Goal: Task Accomplishment & Management: Manage account settings

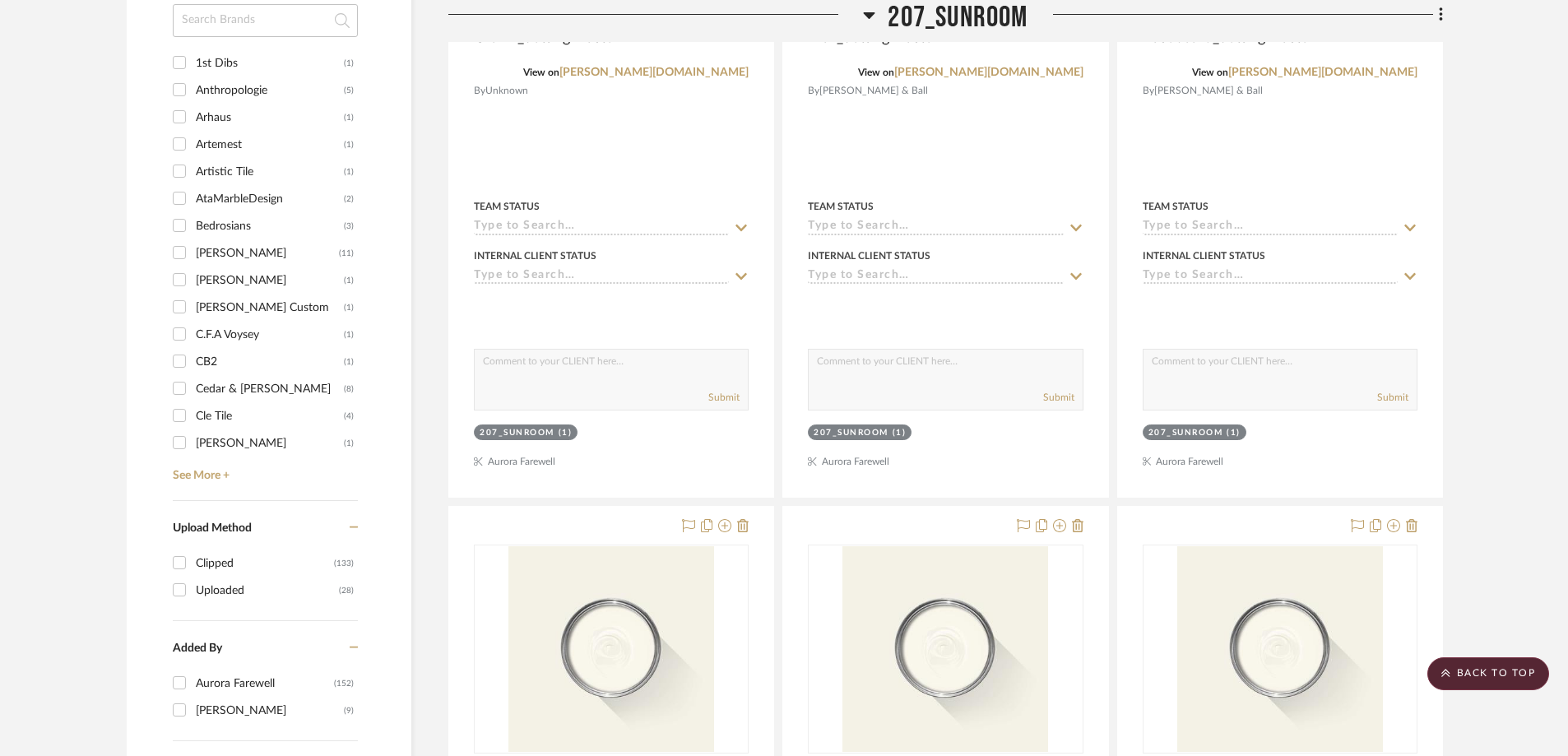
click at [867, 14] on icon at bounding box center [870, 16] width 12 height 7
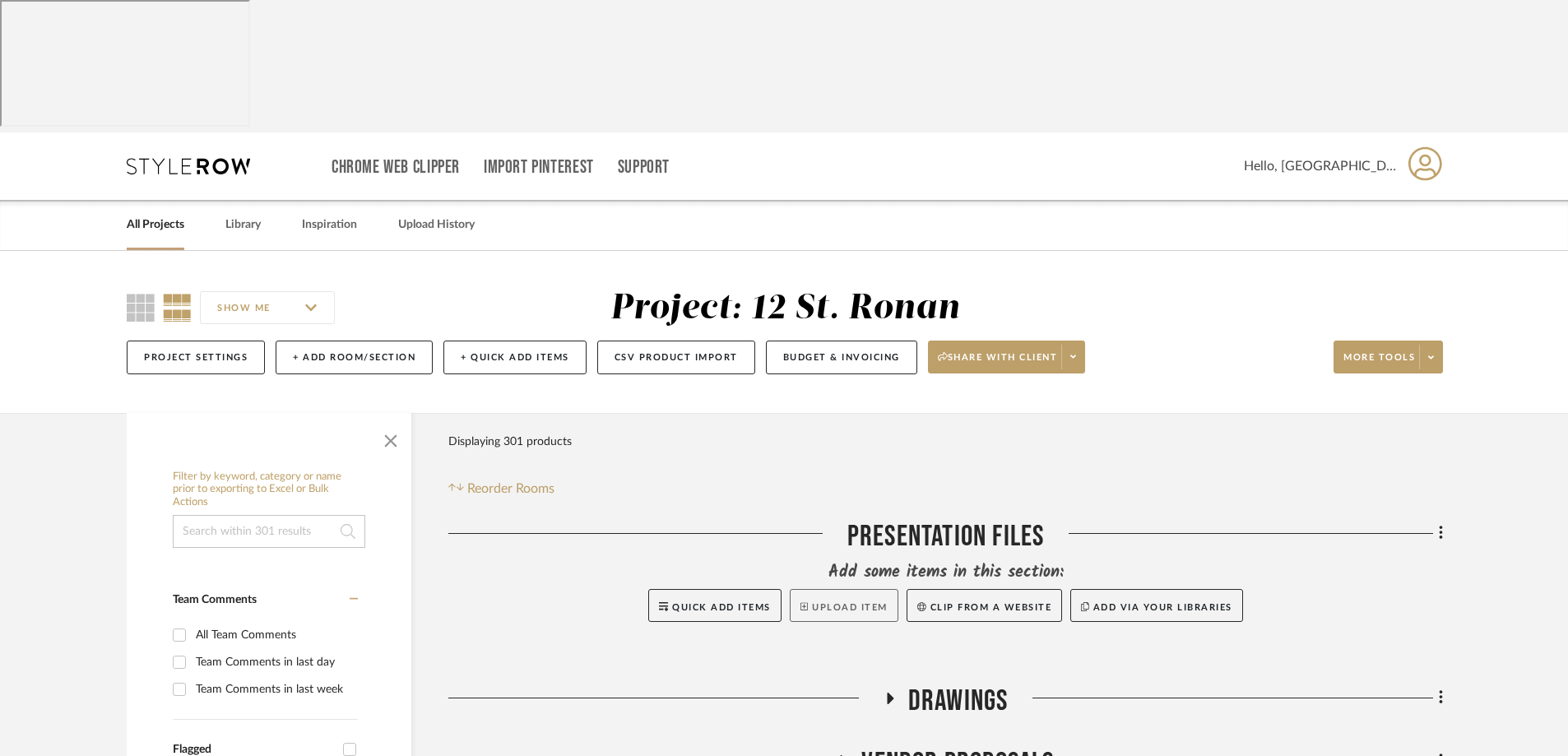
click at [829, 589] on button "Upload Item" at bounding box center [844, 605] width 109 height 33
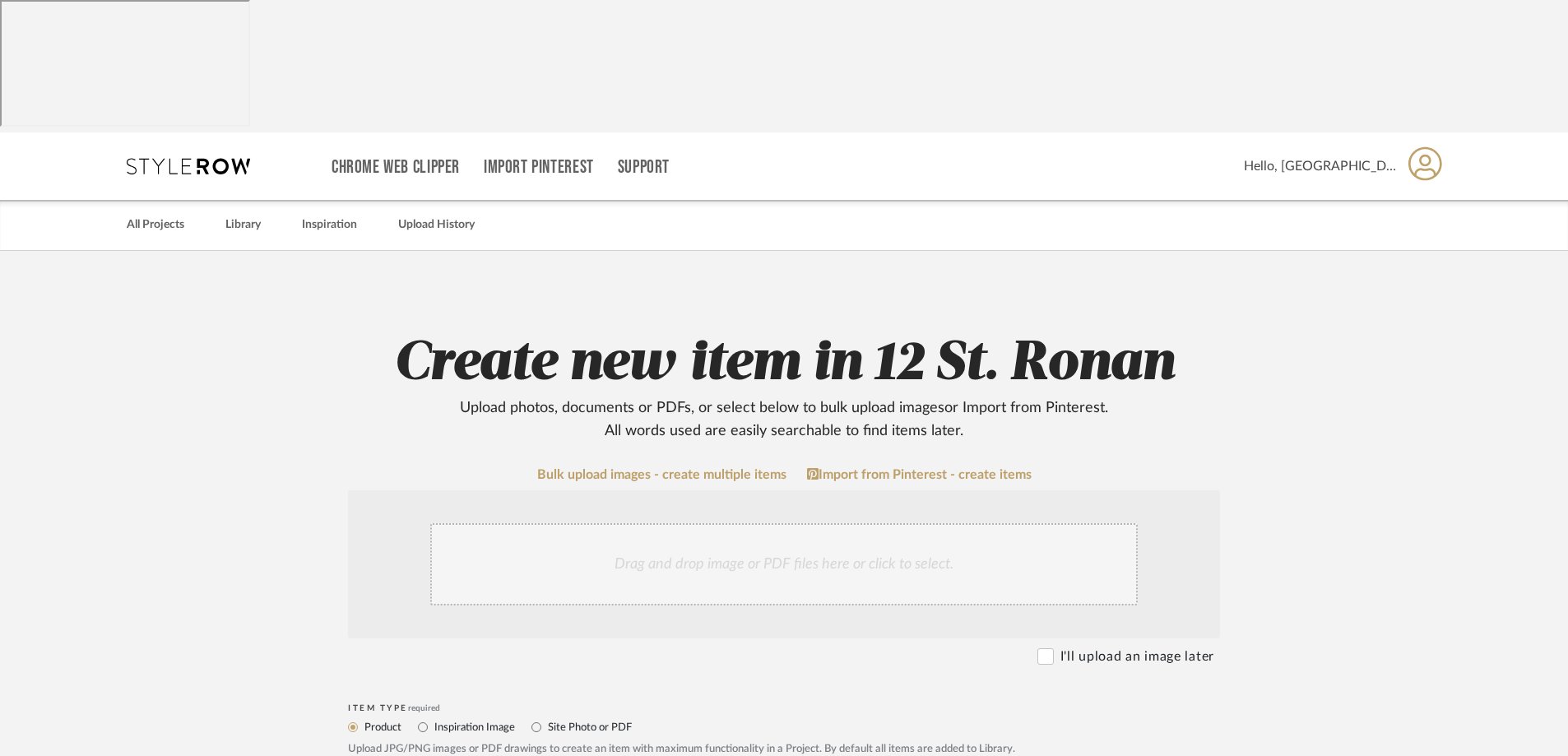
click at [795, 523] on div "Drag and drop image or PDF files here or click to select." at bounding box center [784, 564] width 707 height 82
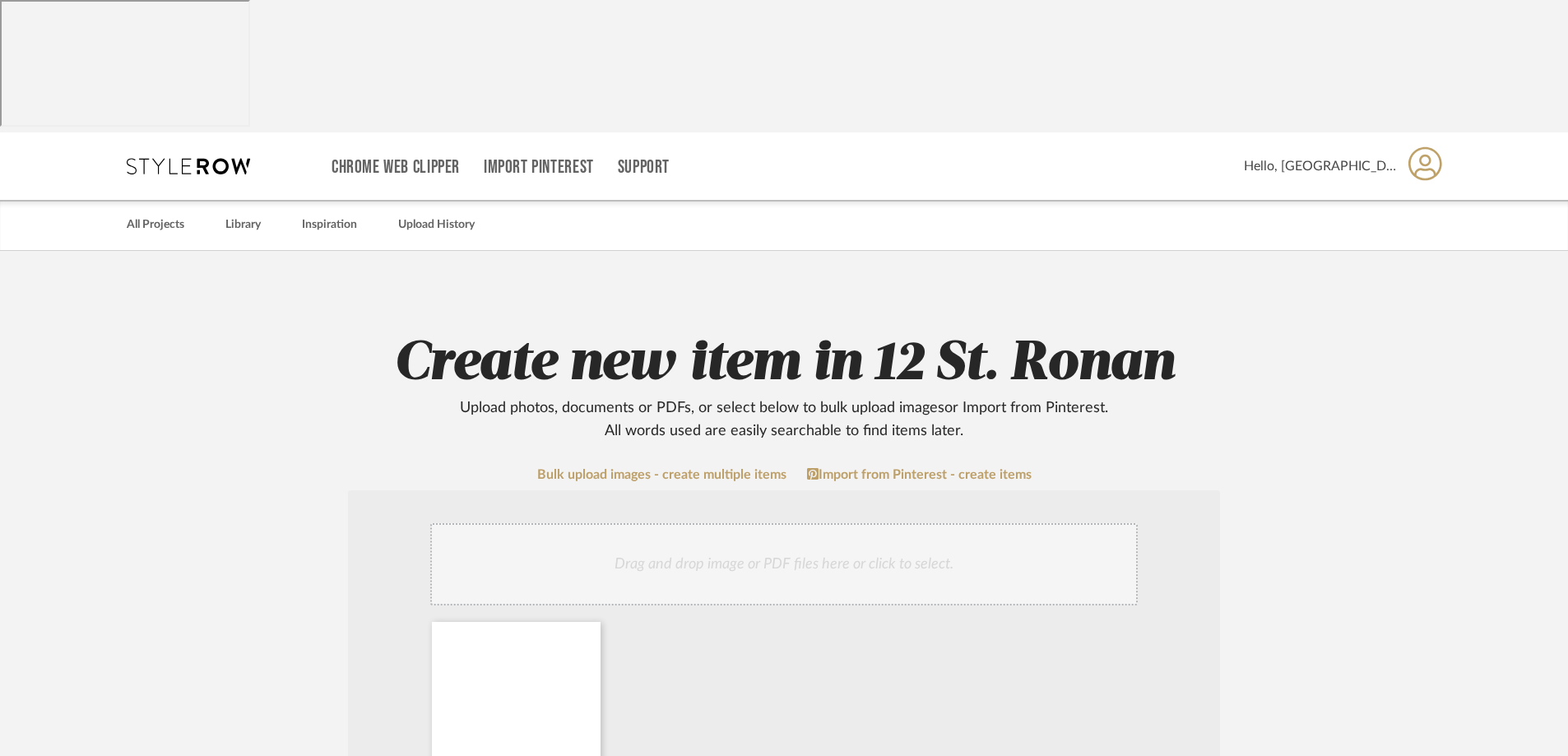
scroll to position [329, 0]
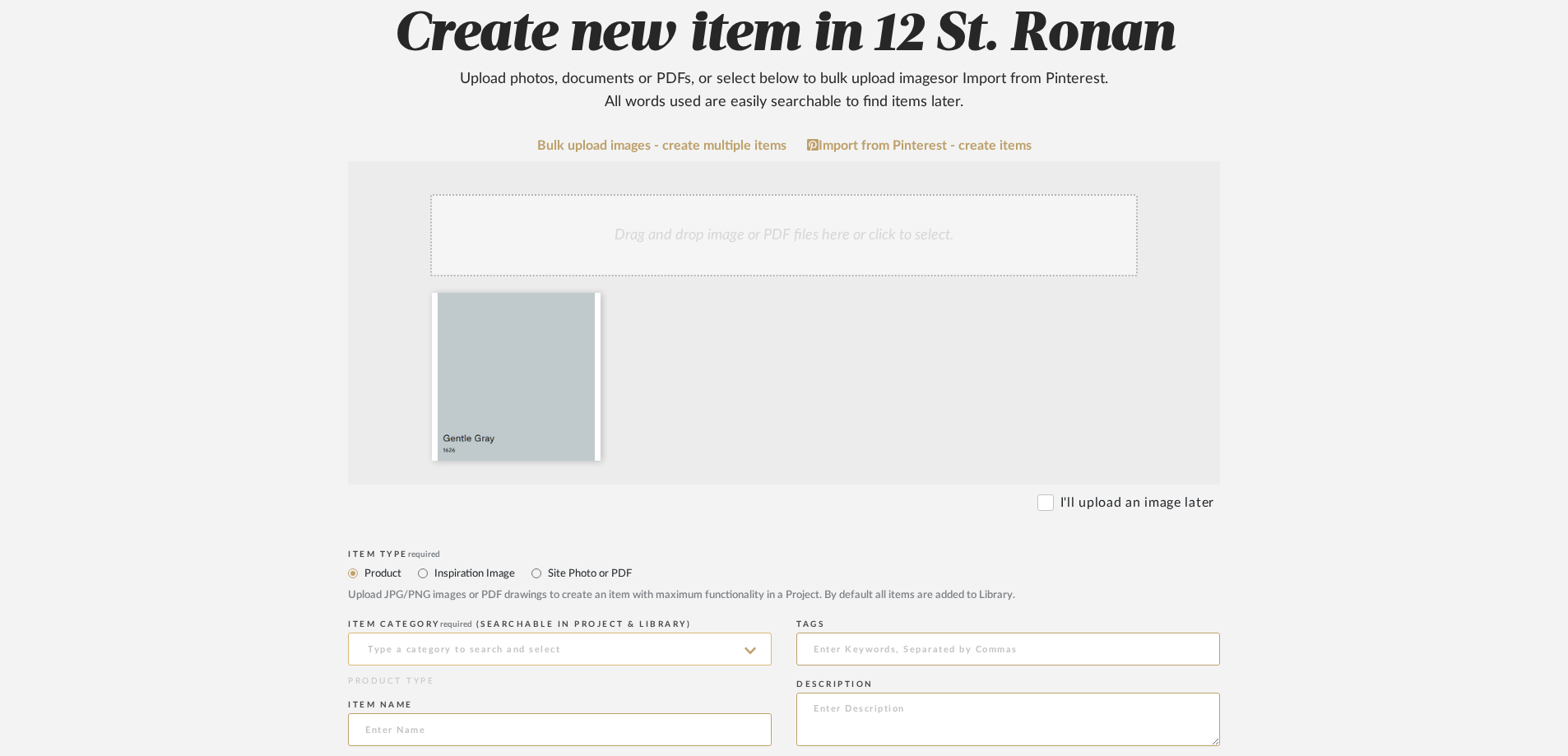
click at [452, 633] on input at bounding box center [560, 649] width 424 height 33
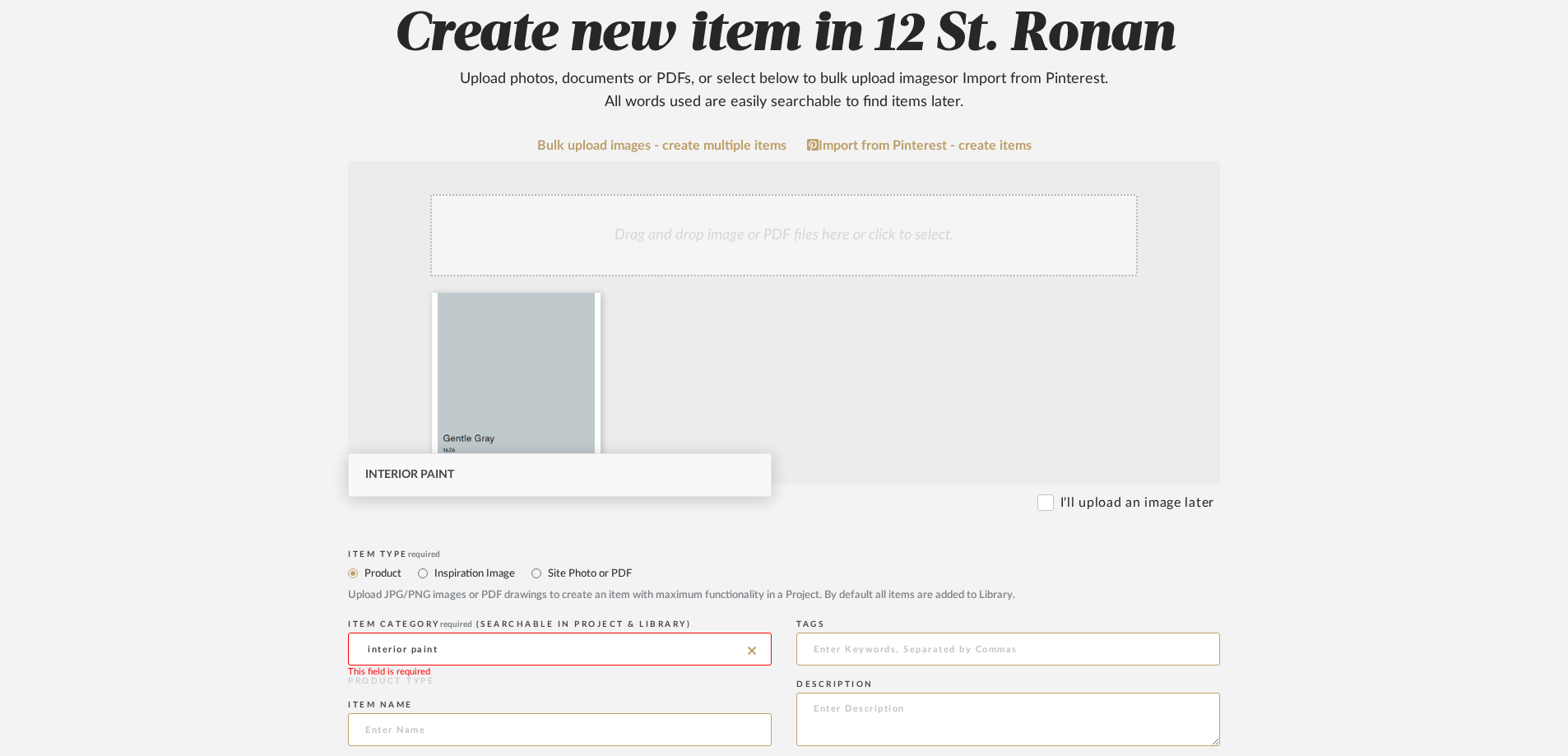
click at [446, 482] on div "Interior Paint" at bounding box center [560, 474] width 423 height 42
type input "Interior Paint"
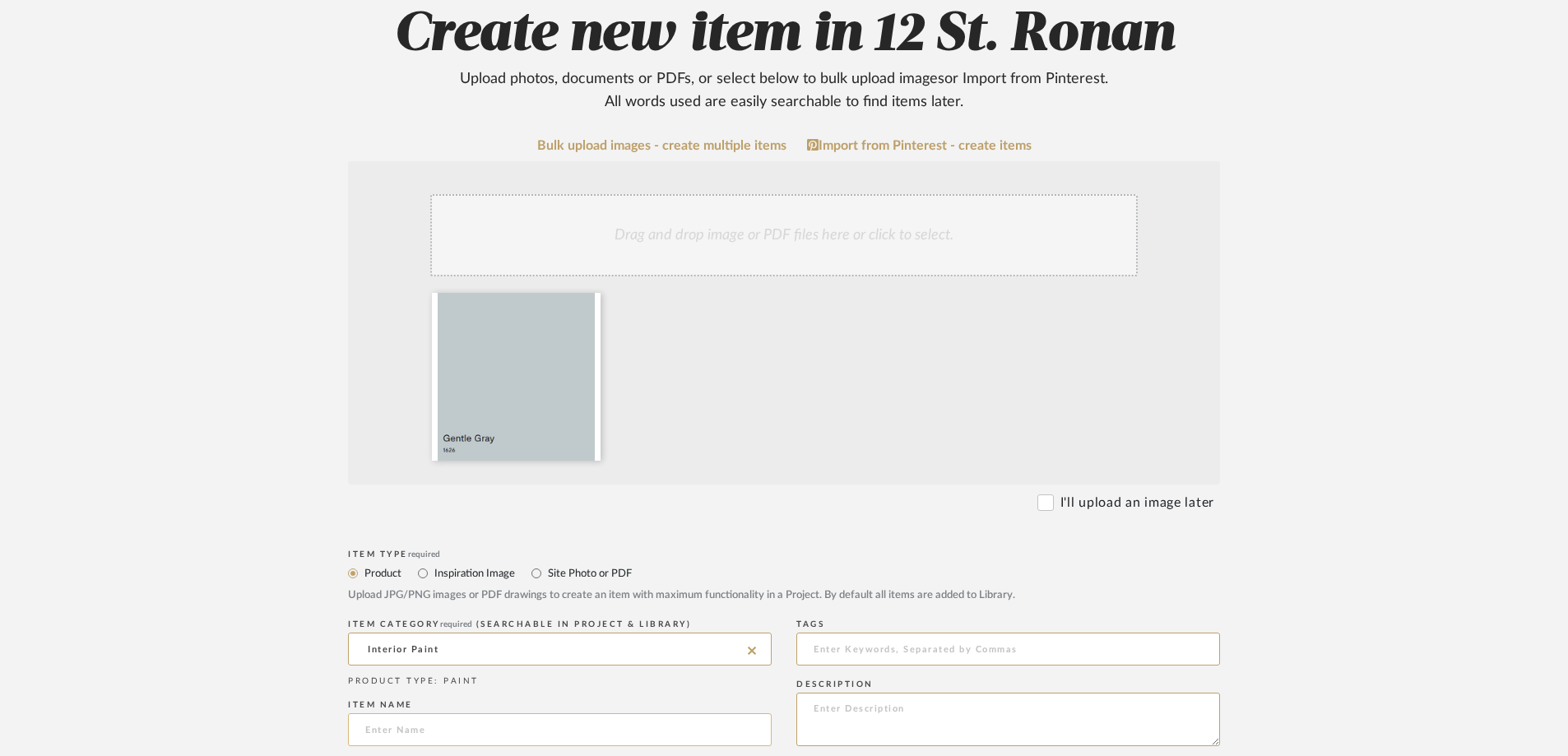
click at [441, 713] on input at bounding box center [560, 730] width 424 height 33
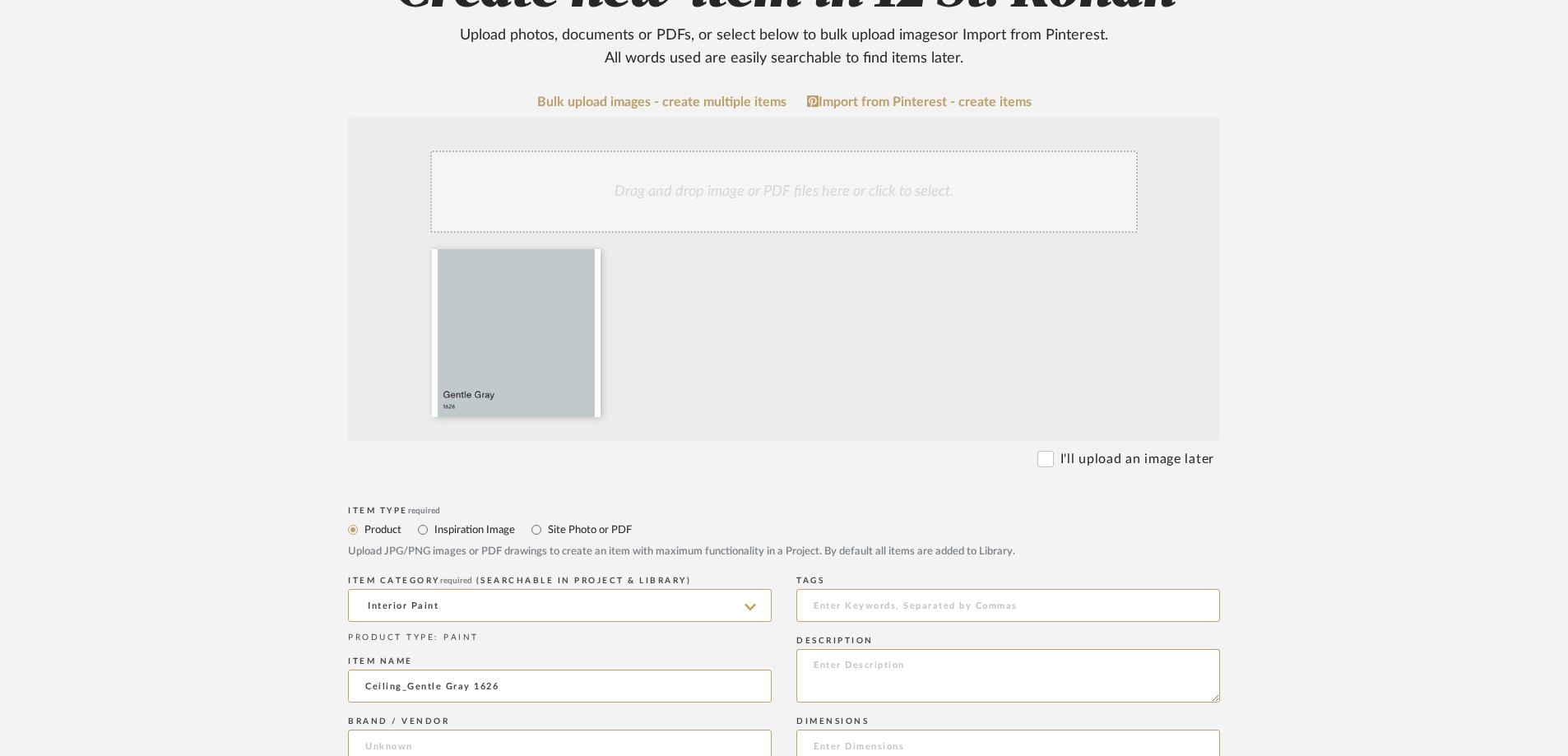
scroll to position [412, 0]
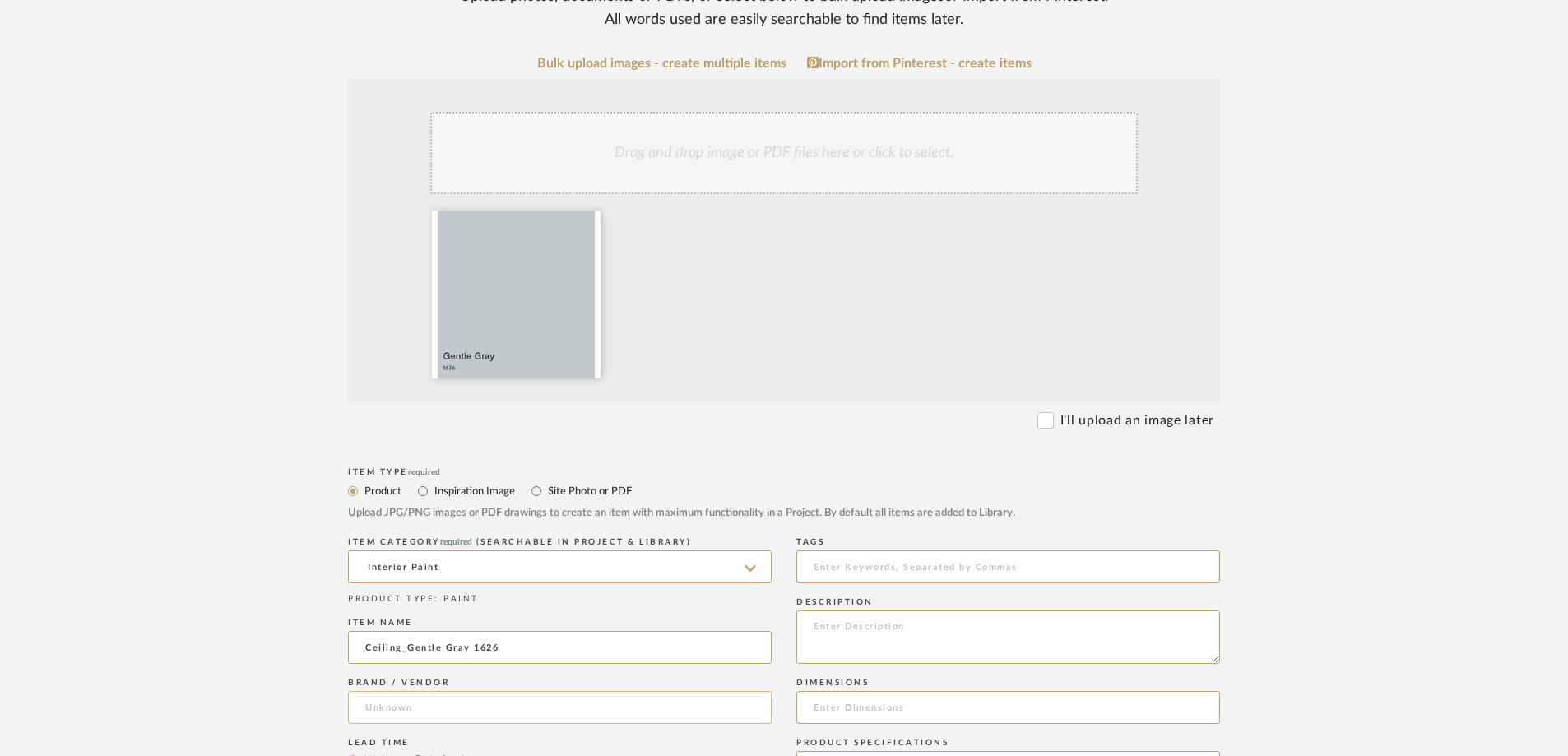
type input "Ceiling_Gentle Gray 1626"
click at [530, 691] on input at bounding box center [560, 708] width 424 height 33
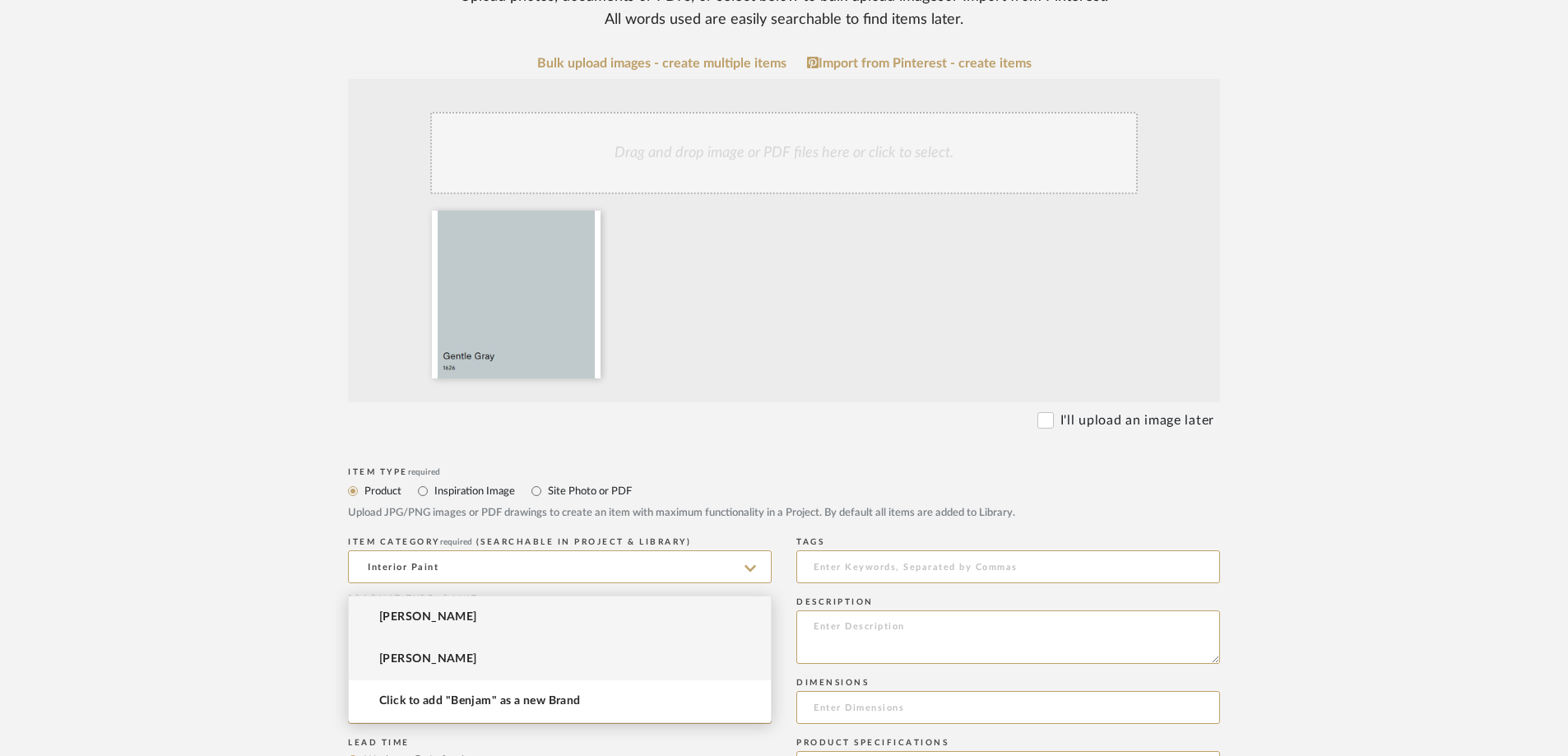
type input "[PERSON_NAME]"
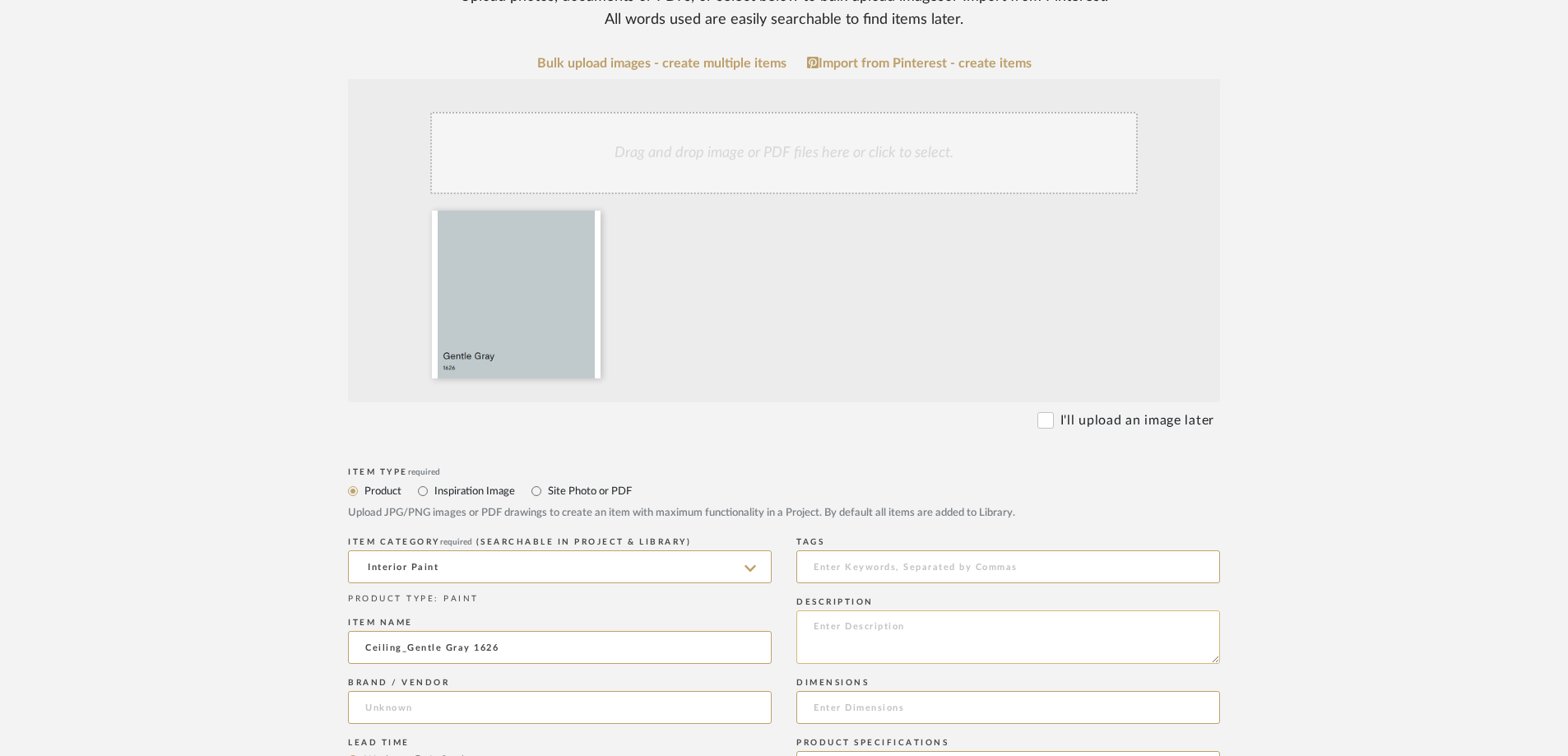
click at [874, 610] on textarea at bounding box center [1008, 637] width 424 height 54
type textarea "Finish: Matte"
click at [1328, 488] on upload-items "Create new item in 12 St. Ronan Upload photos, documents or PDFs, or select bel…" at bounding box center [784, 652] width 1568 height 1625
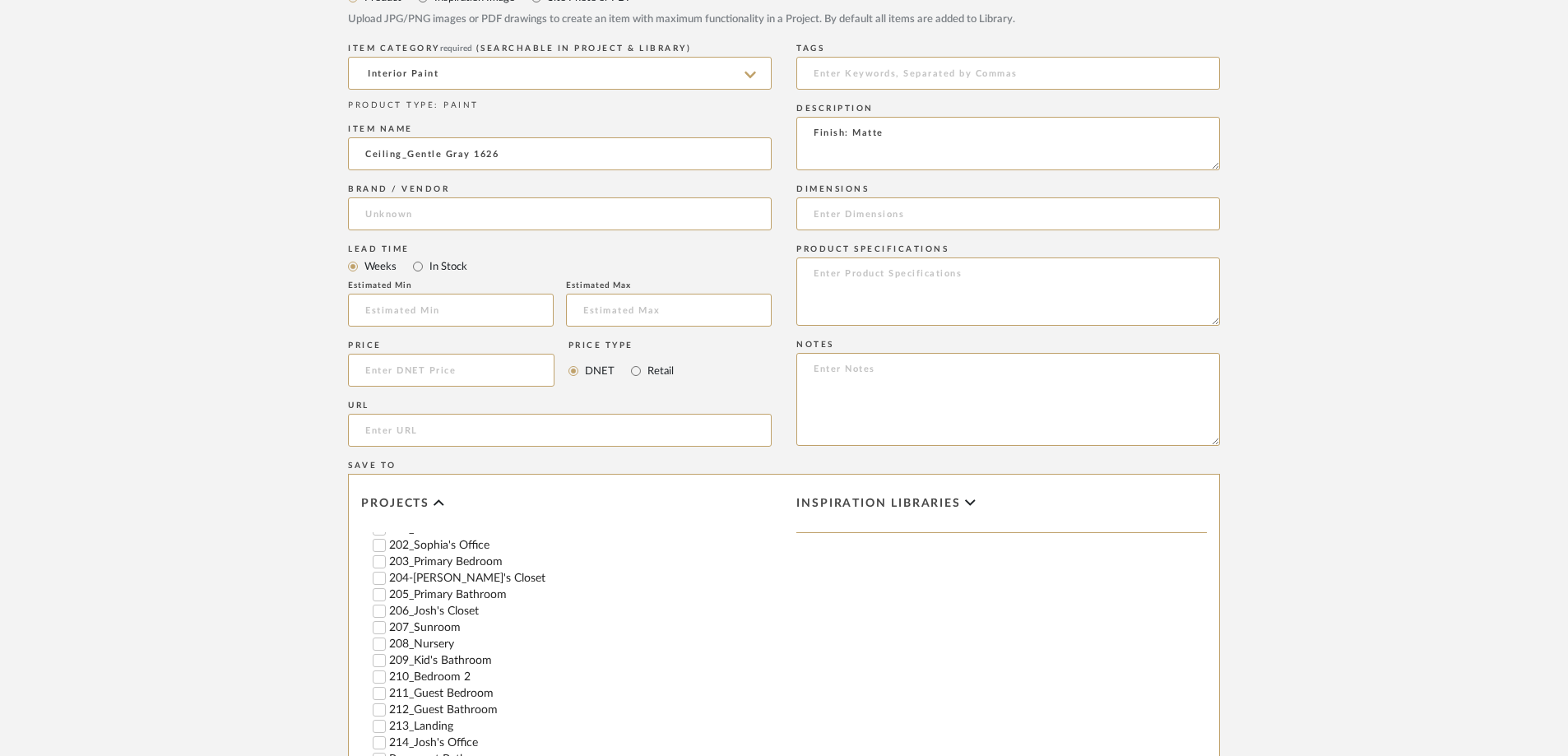
scroll to position [329, 0]
click at [385, 677] on input "212_Guest Bathroom" at bounding box center [379, 685] width 17 height 17
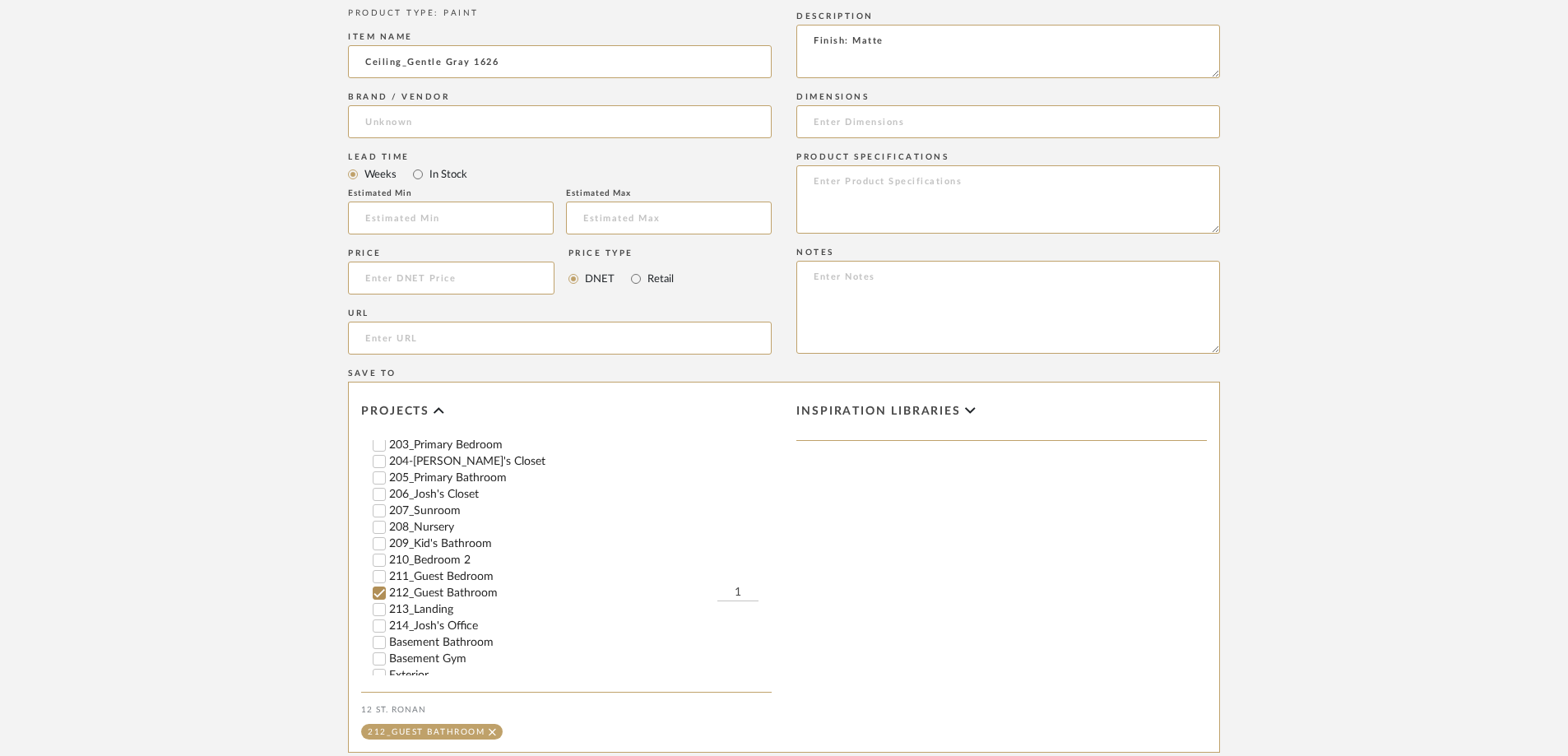
scroll to position [1064, 0]
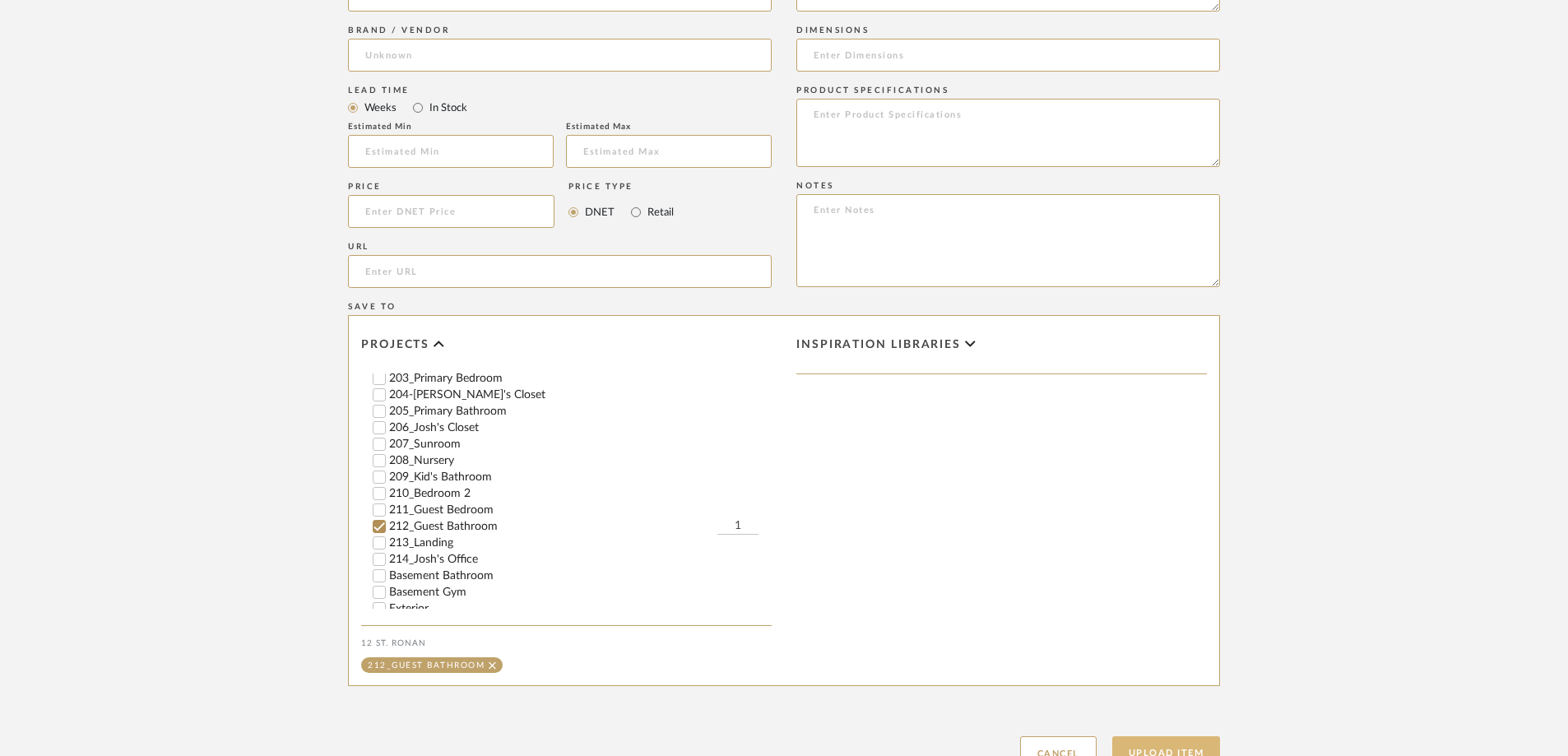
click at [1166, 736] on button "Upload Item" at bounding box center [1166, 753] width 109 height 33
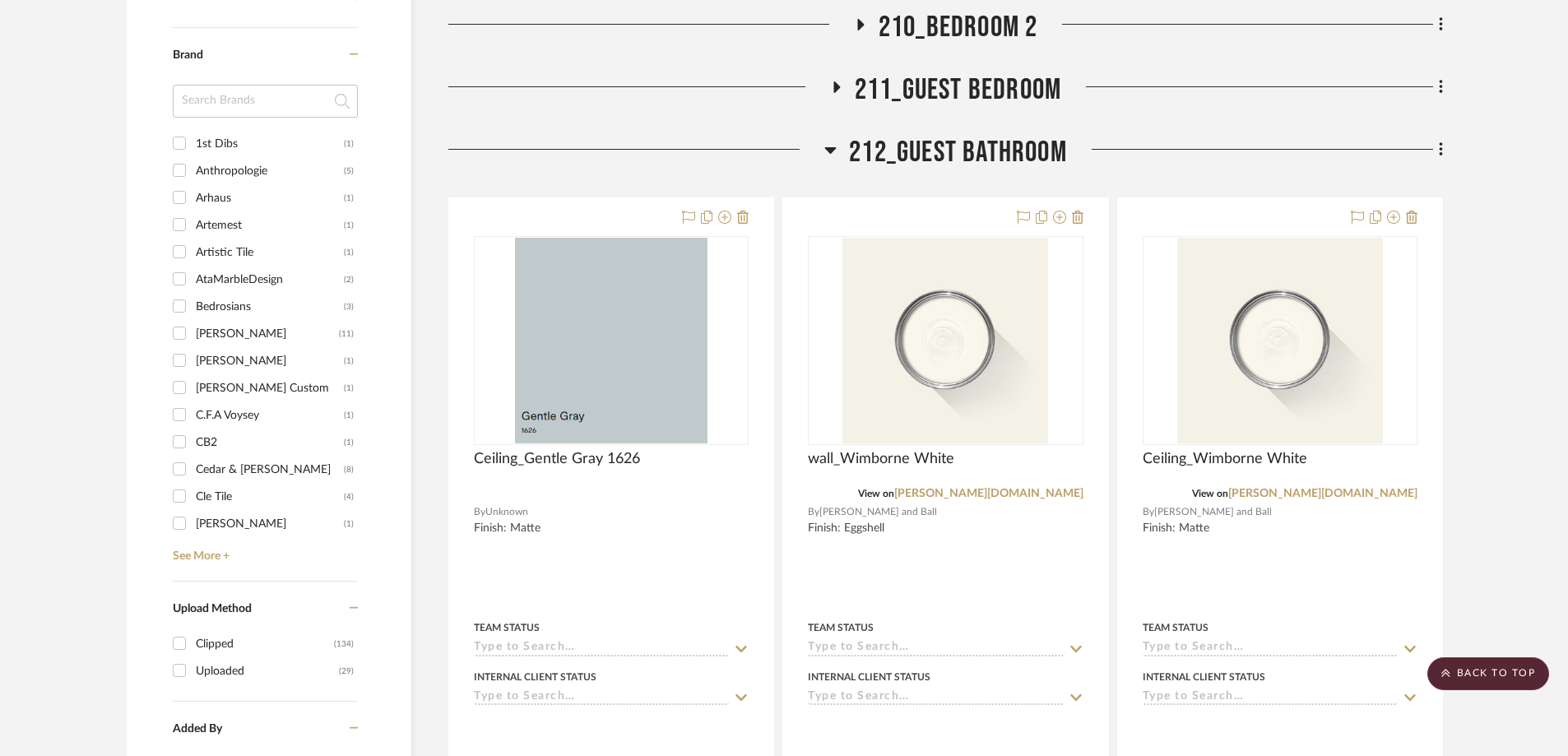
scroll to position [2116, 0]
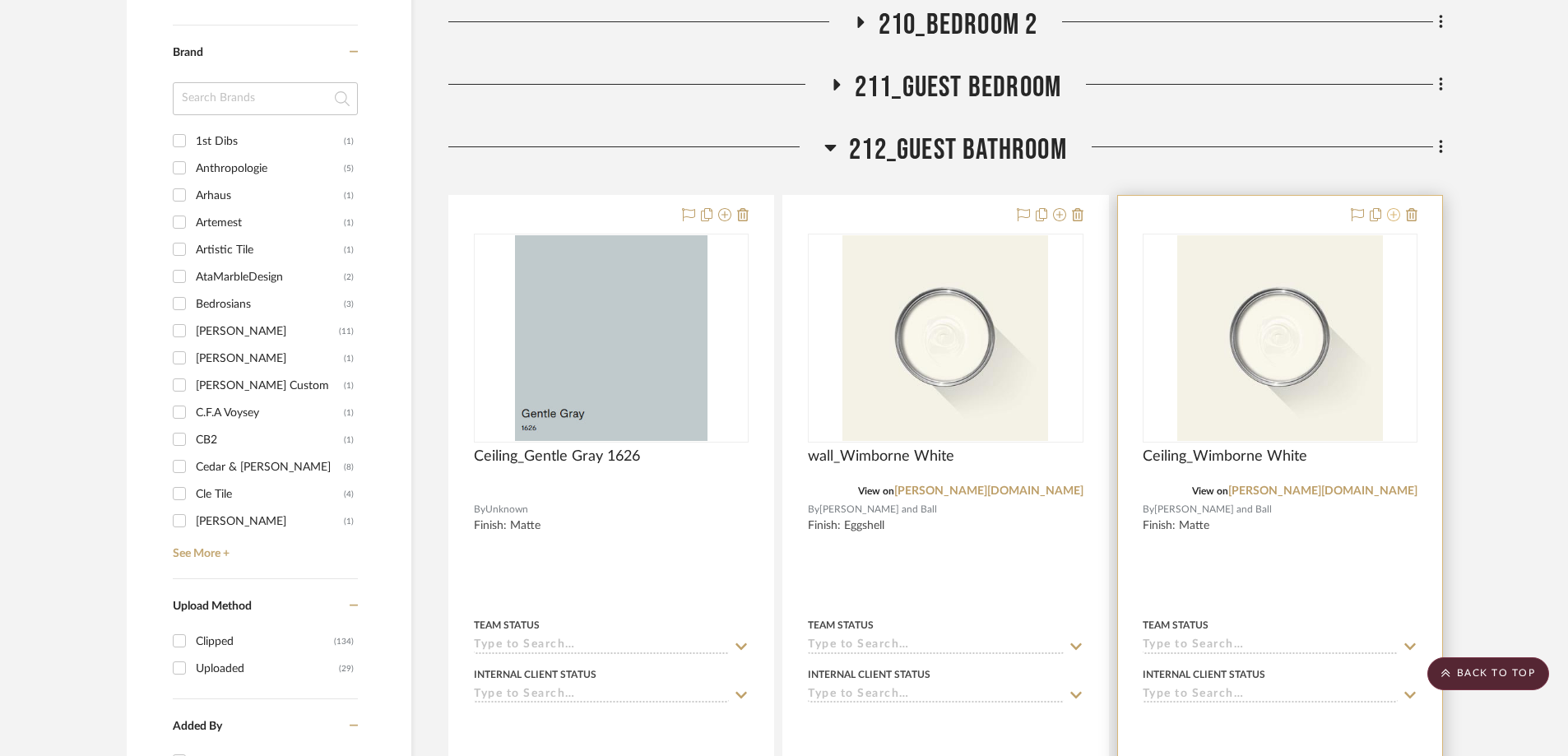
click at [1393, 208] on icon at bounding box center [1393, 214] width 13 height 13
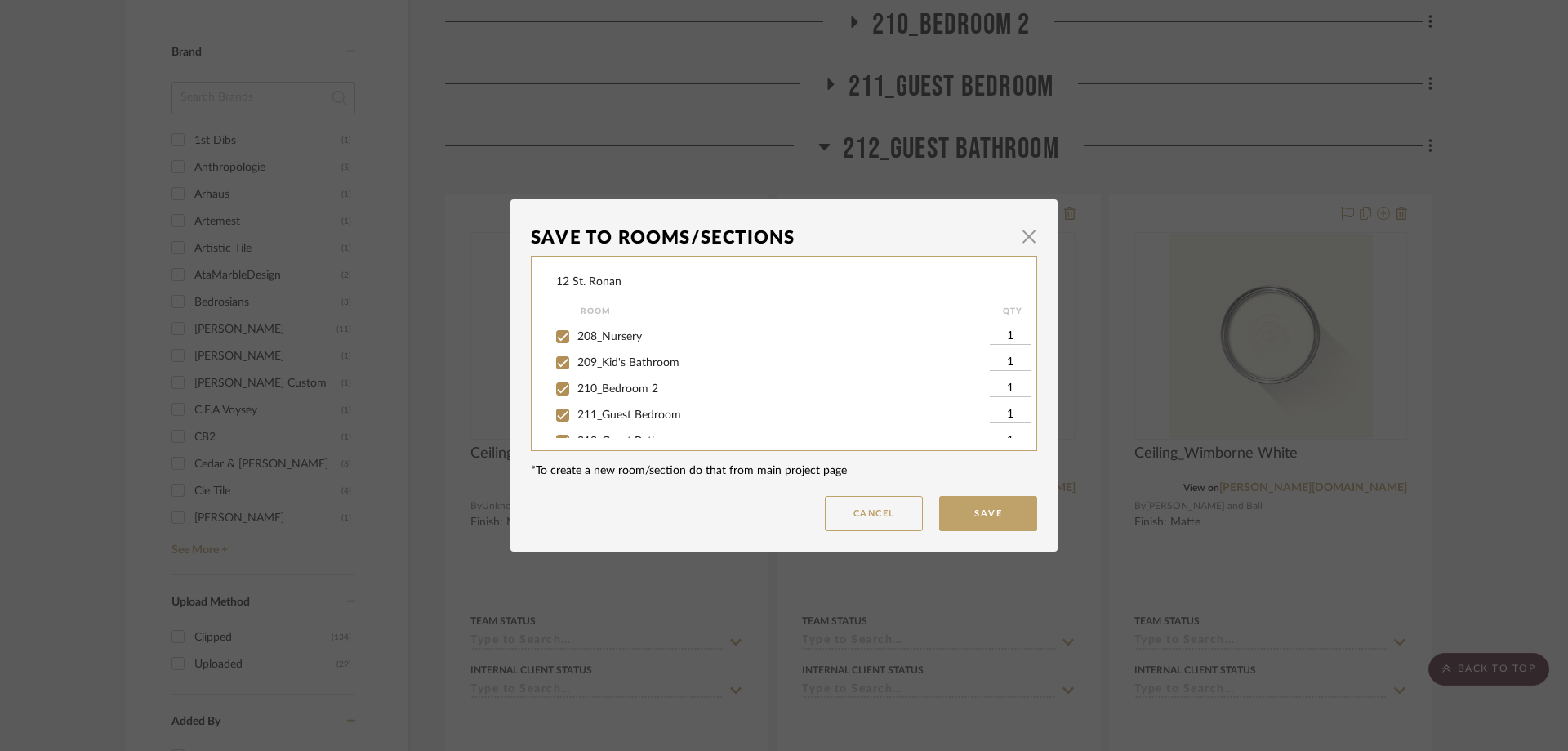
scroll to position [572, 0]
click at [554, 411] on input "212_Guest Bathroom" at bounding box center [562, 416] width 26 height 26
checkbox input "false"
click at [990, 508] on button "Save" at bounding box center [987, 514] width 98 height 35
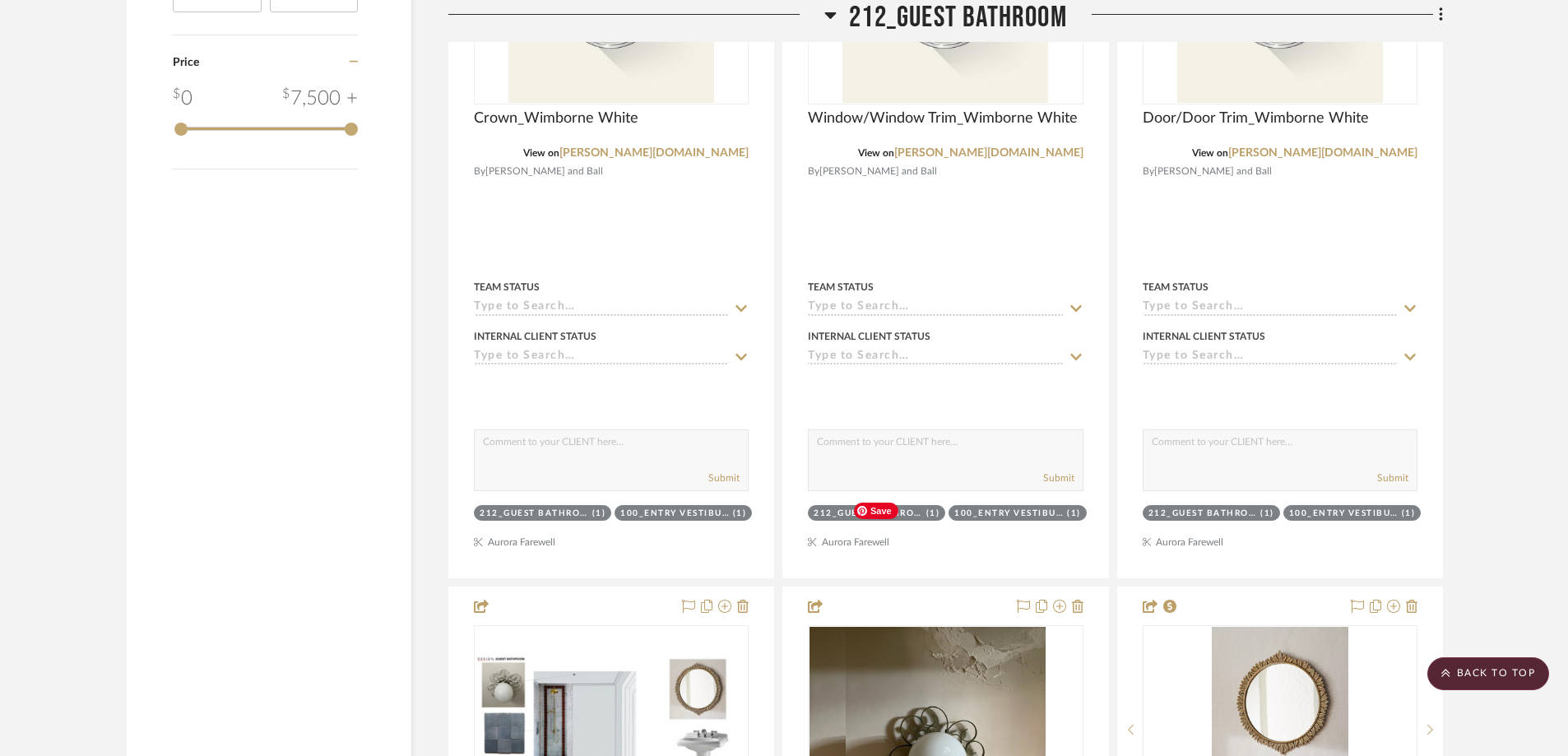
scroll to position [3185, 0]
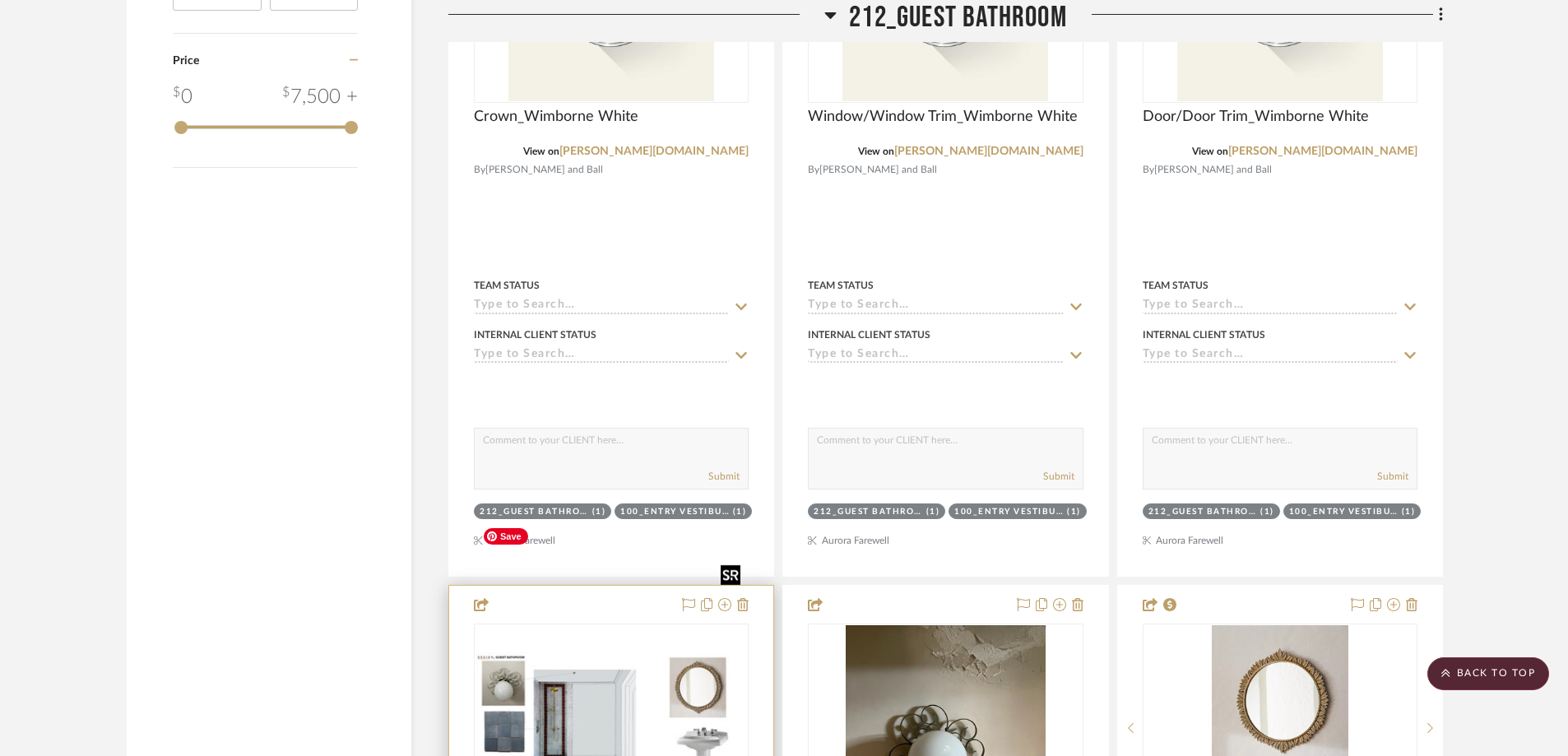
click at [592, 652] on img "0" at bounding box center [611, 729] width 272 height 153
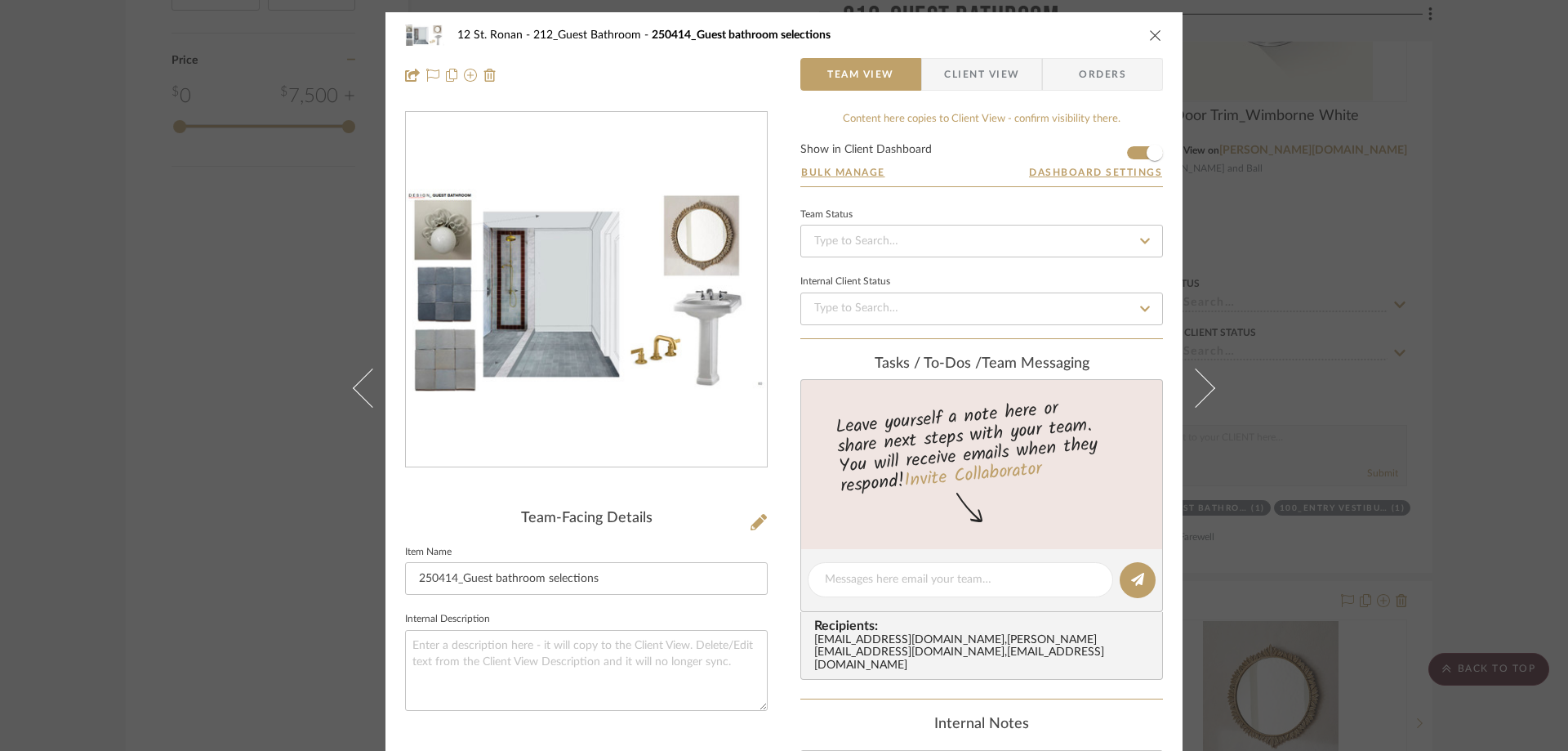
click at [1150, 35] on icon "close" at bounding box center [1155, 34] width 13 height 13
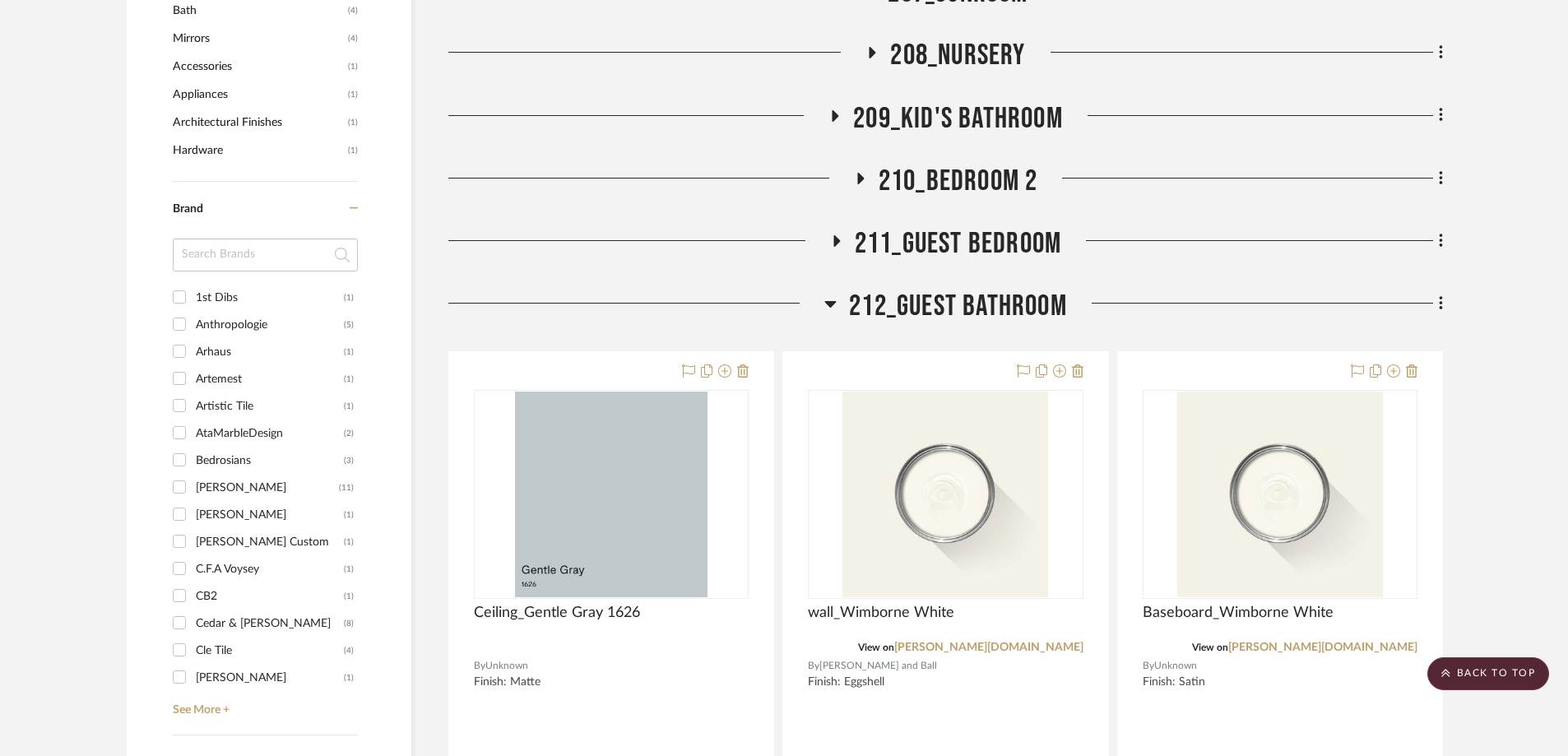
scroll to position [1869, 0]
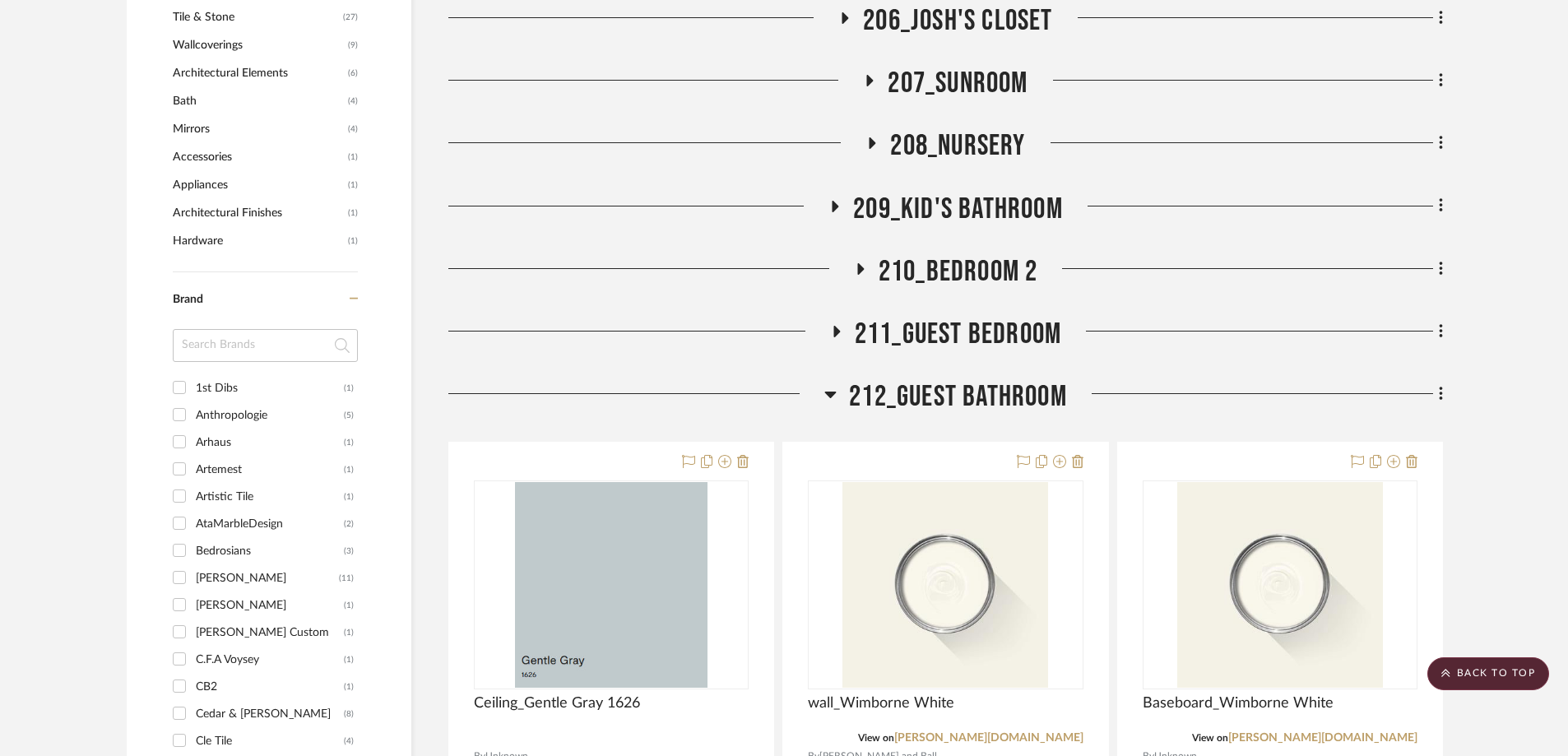
click at [831, 391] on icon at bounding box center [831, 394] width 12 height 7
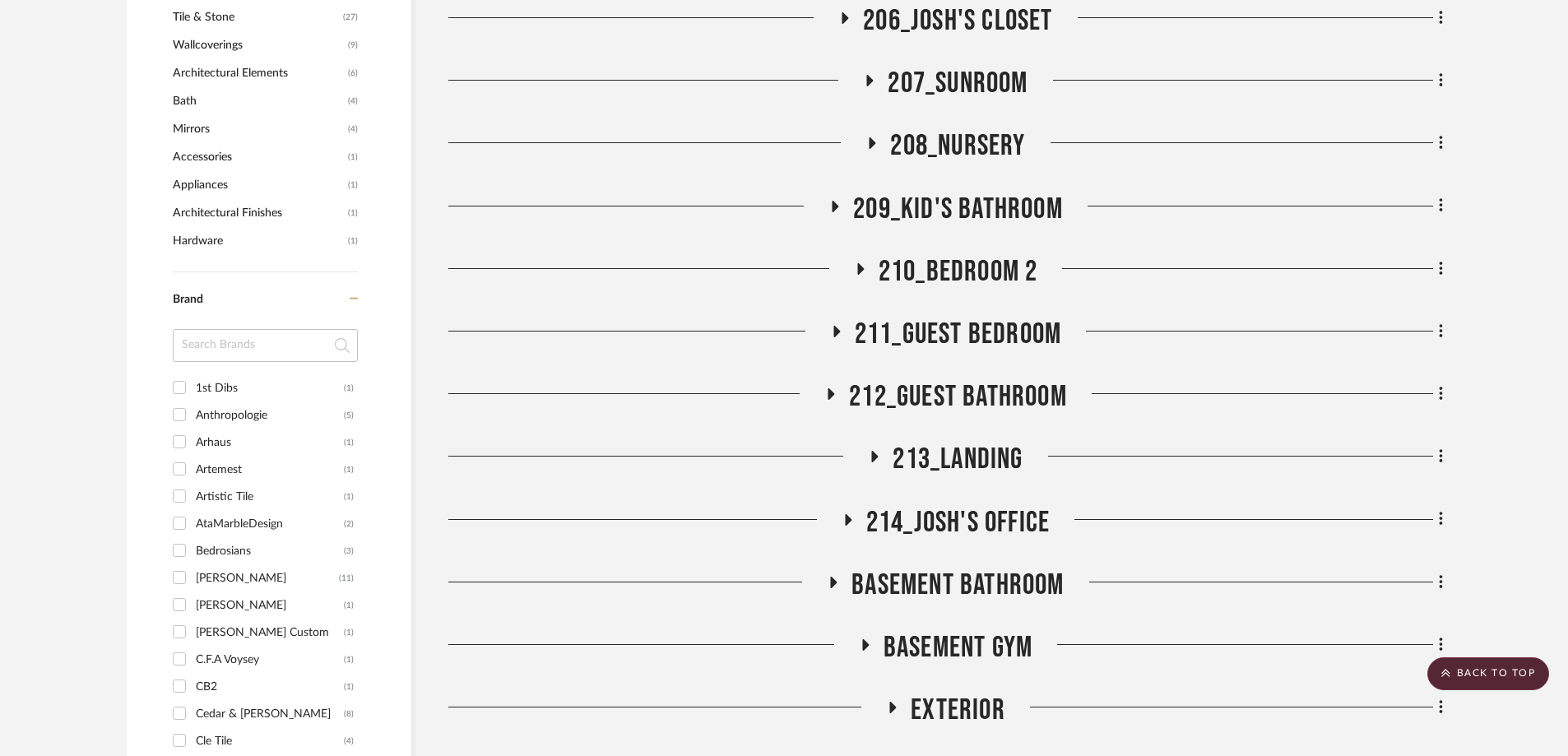
click at [835, 317] on h3 "211_Guest Bedroom" at bounding box center [946, 334] width 231 height 35
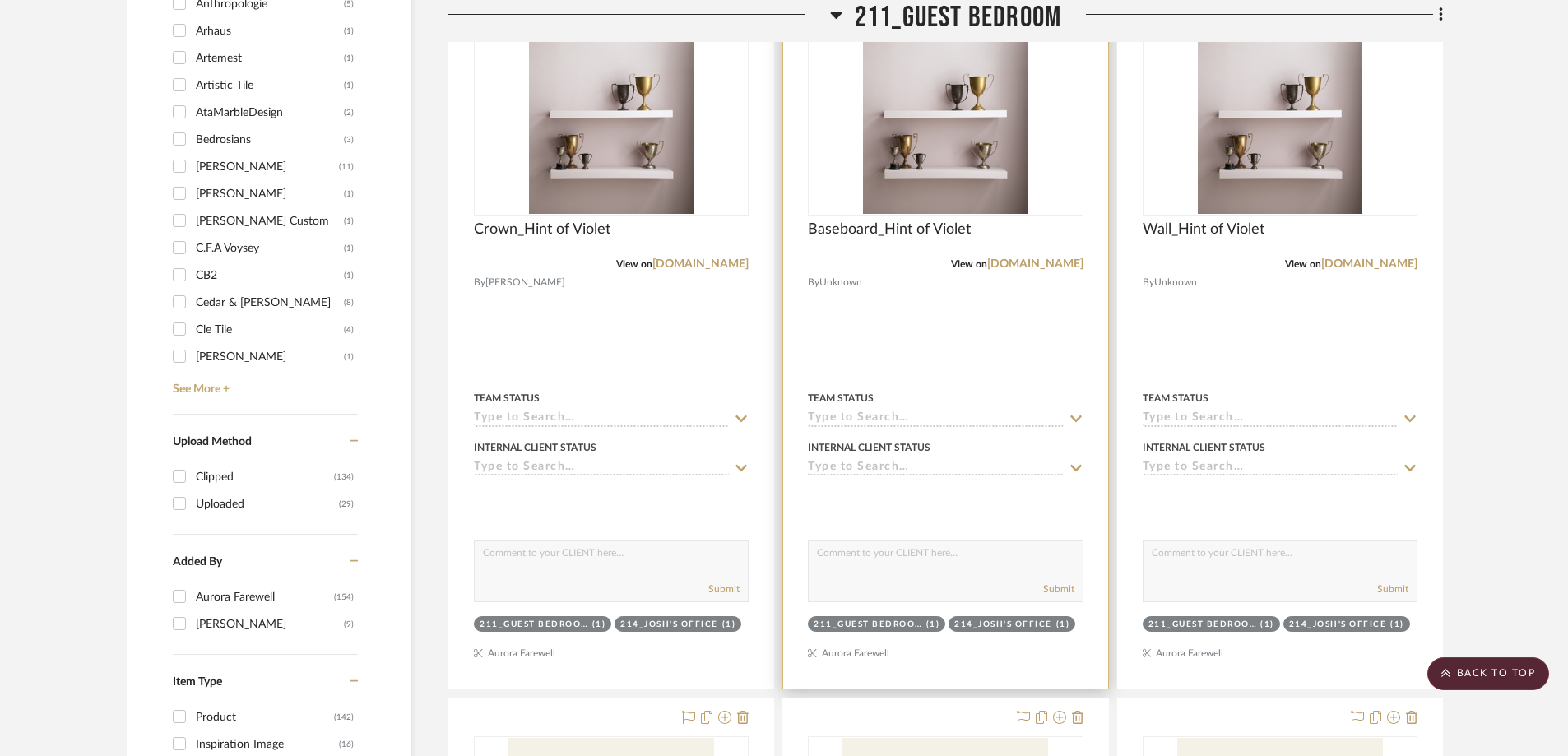
scroll to position [1951, 0]
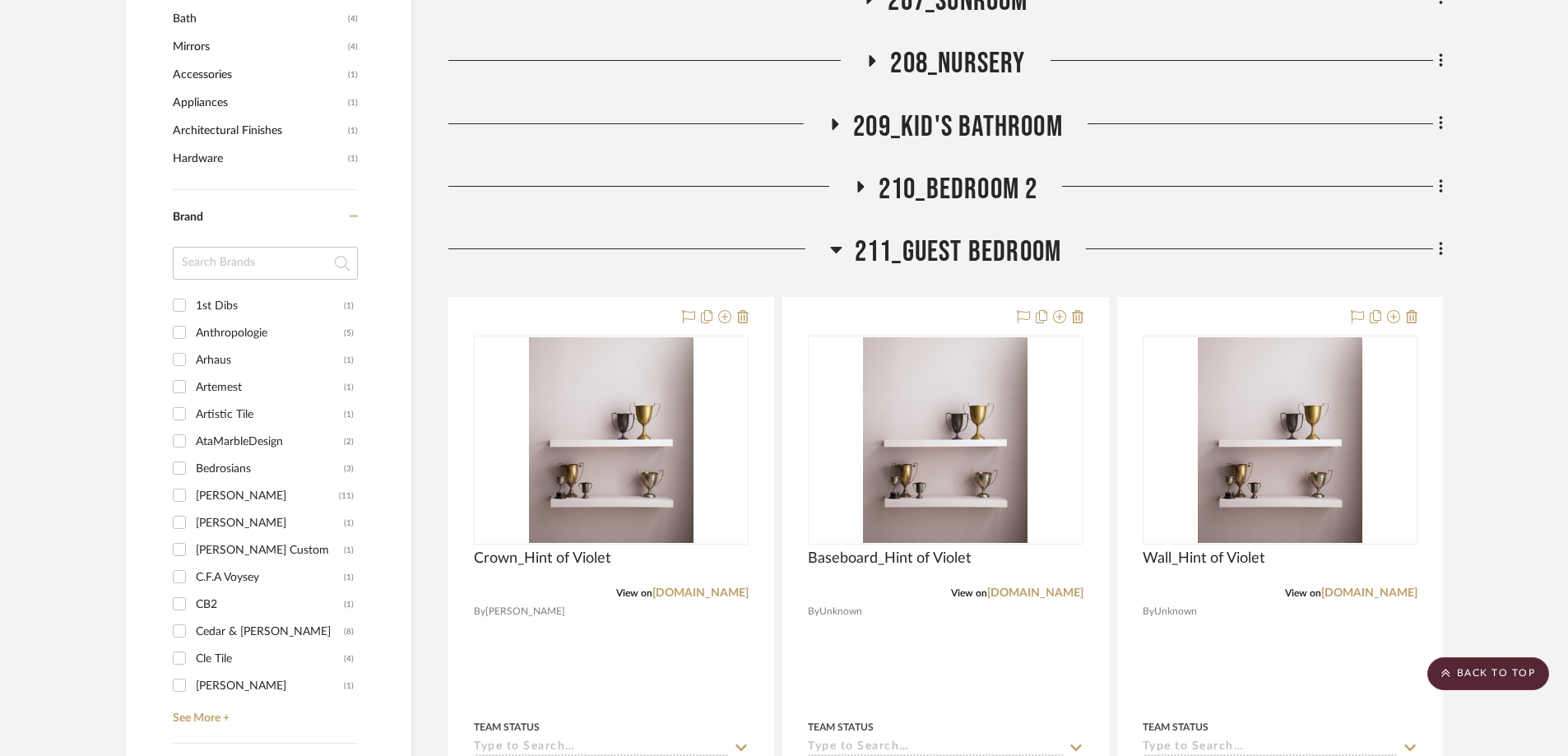
click at [832, 246] on icon at bounding box center [836, 249] width 12 height 7
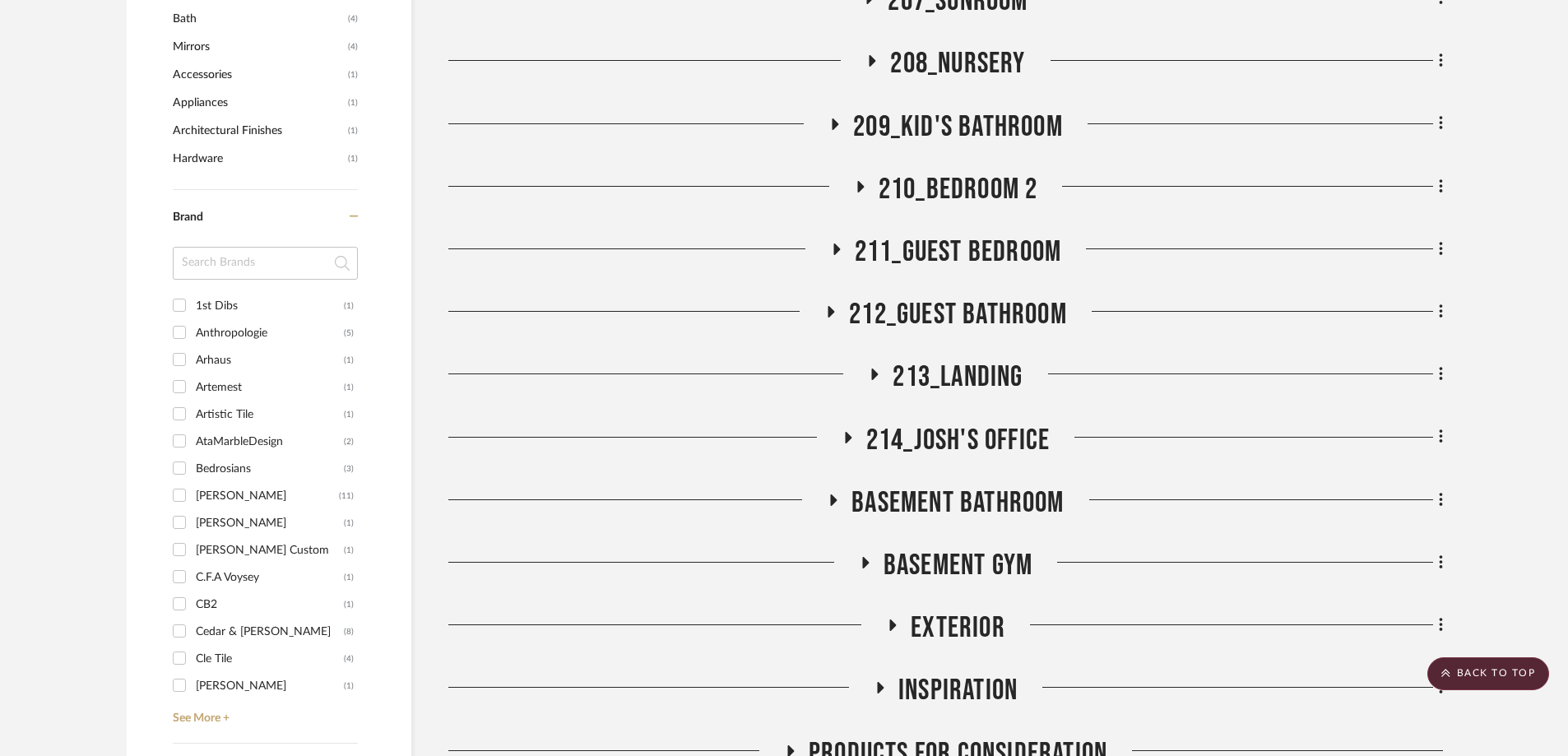
click at [857, 180] on icon at bounding box center [860, 186] width 20 height 13
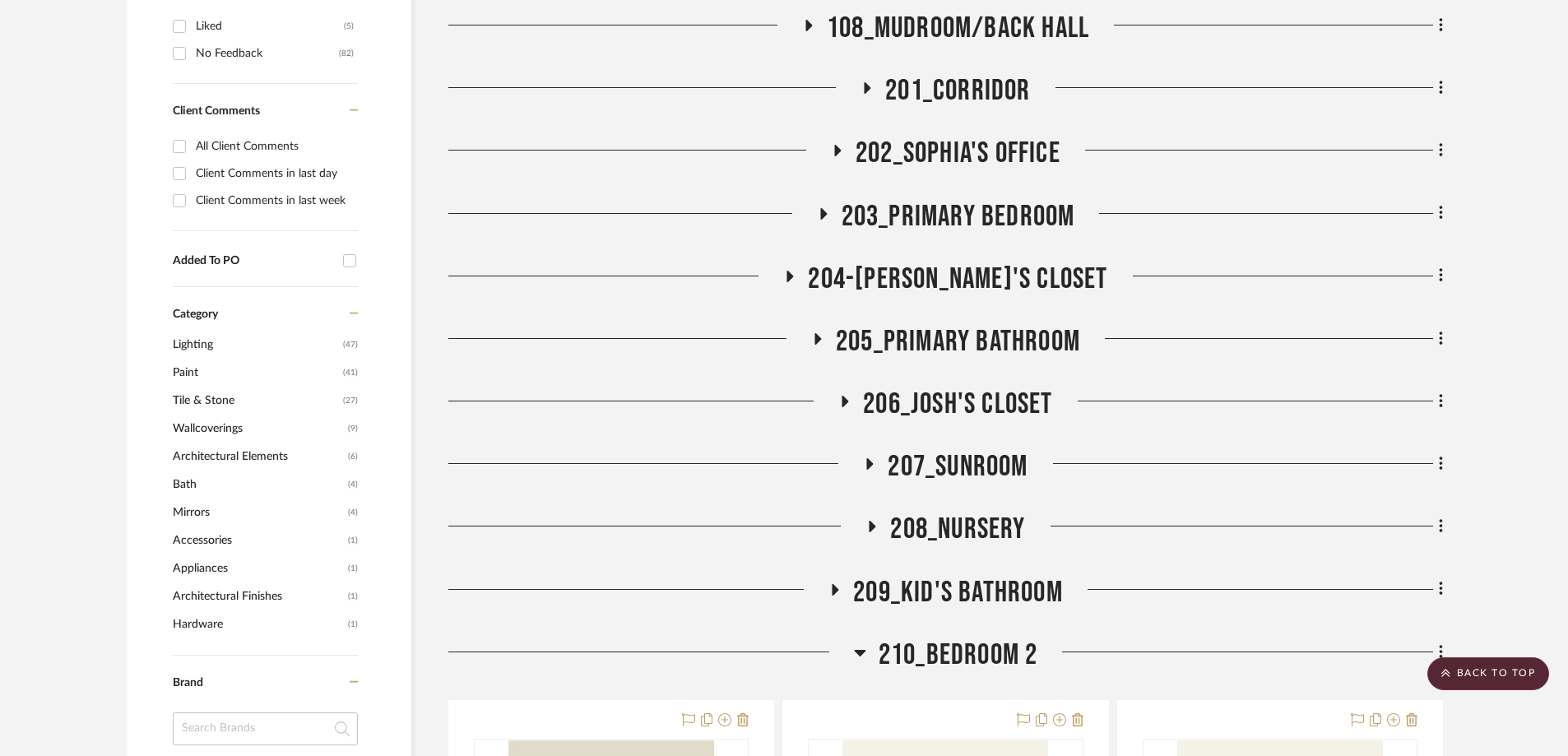
scroll to position [1458, 0]
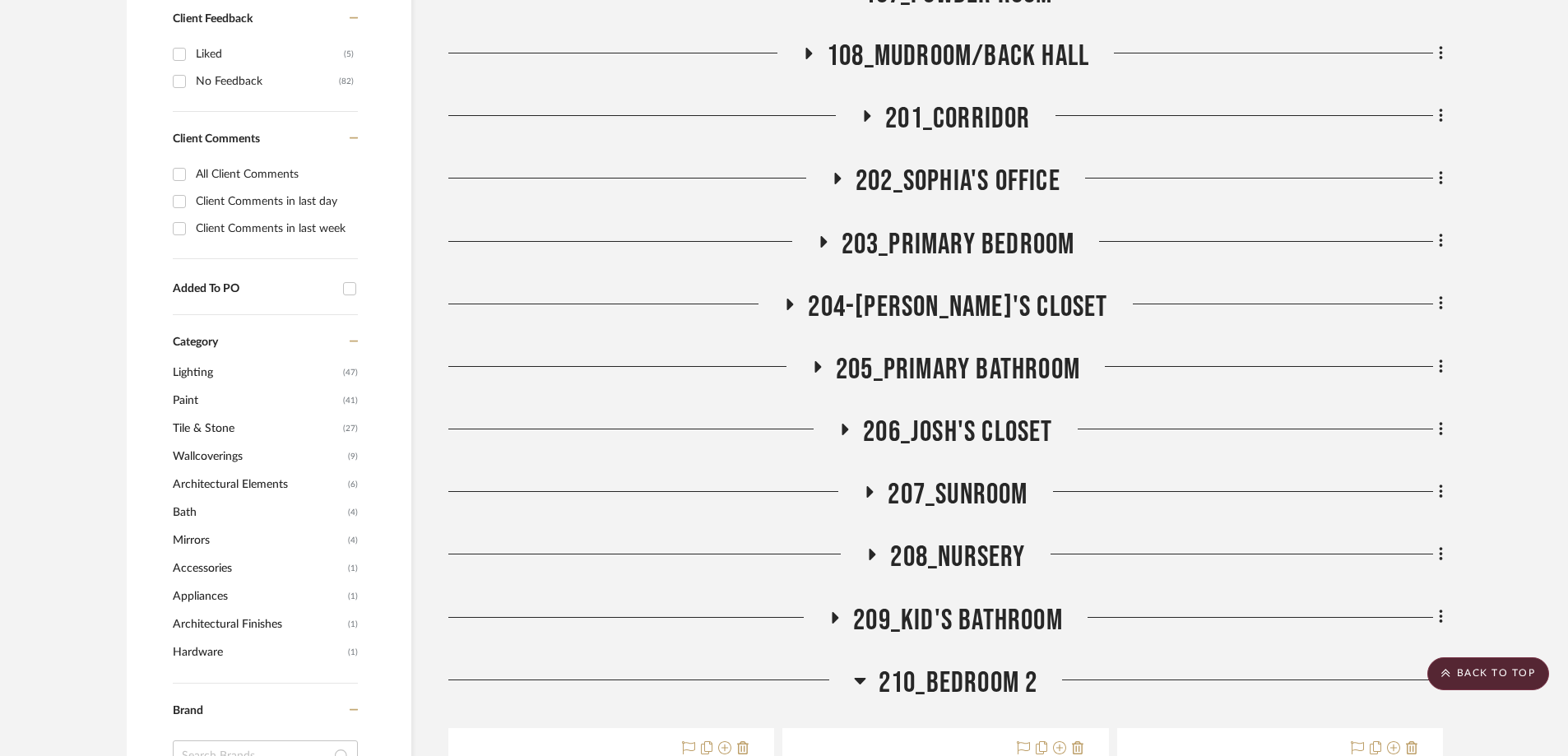
click at [822, 236] on icon at bounding box center [824, 242] width 7 height 12
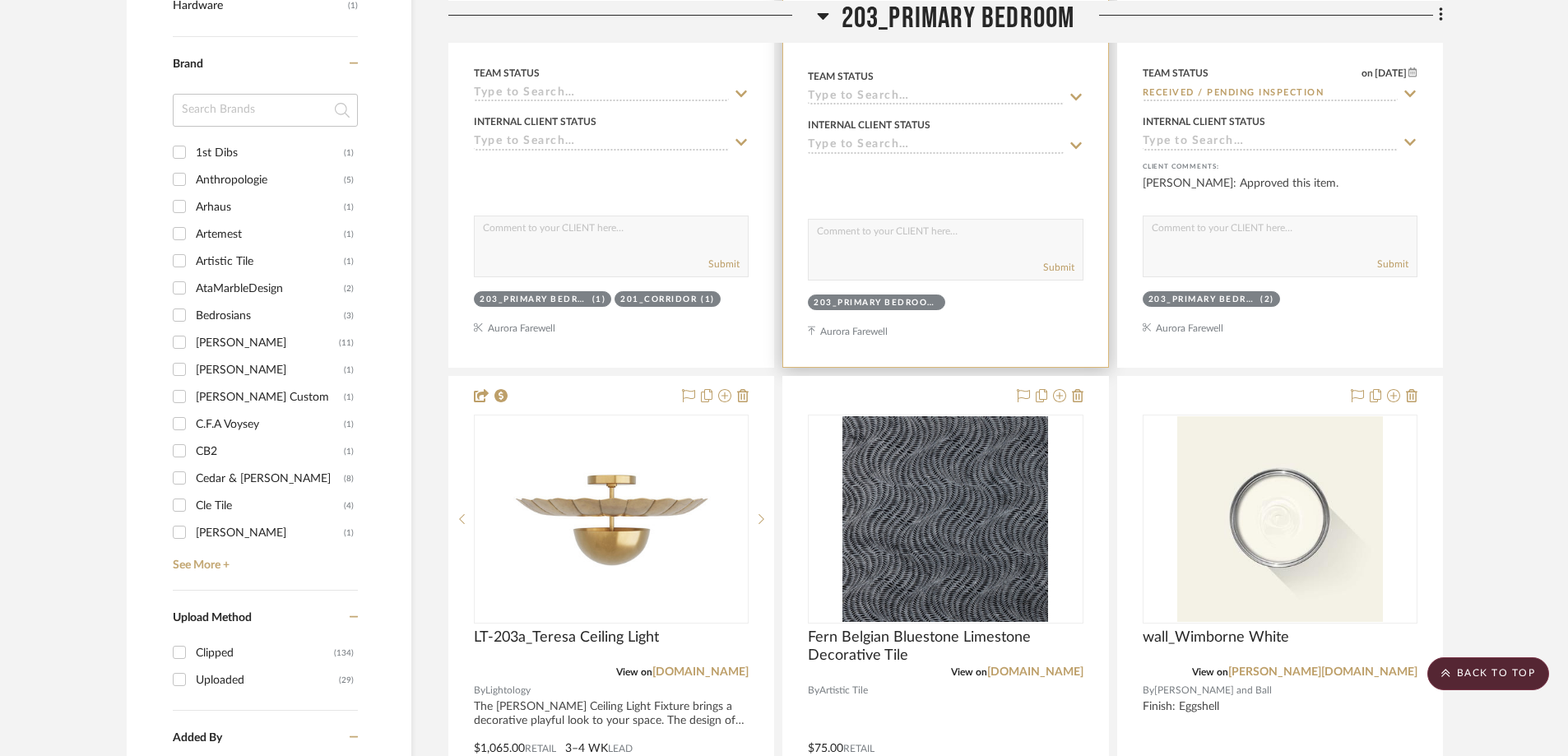
scroll to position [2116, 0]
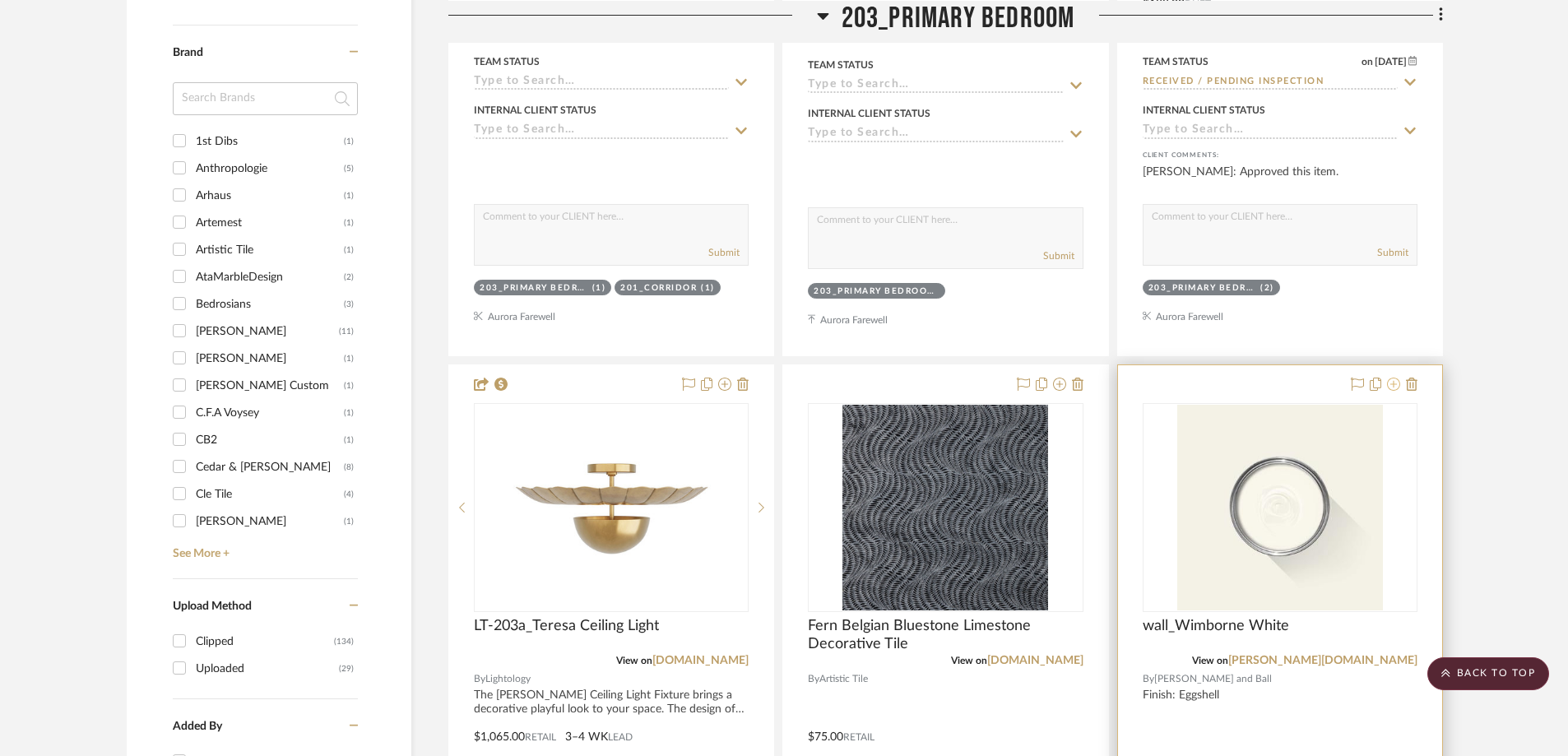
click at [1391, 378] on icon at bounding box center [1393, 383] width 13 height 13
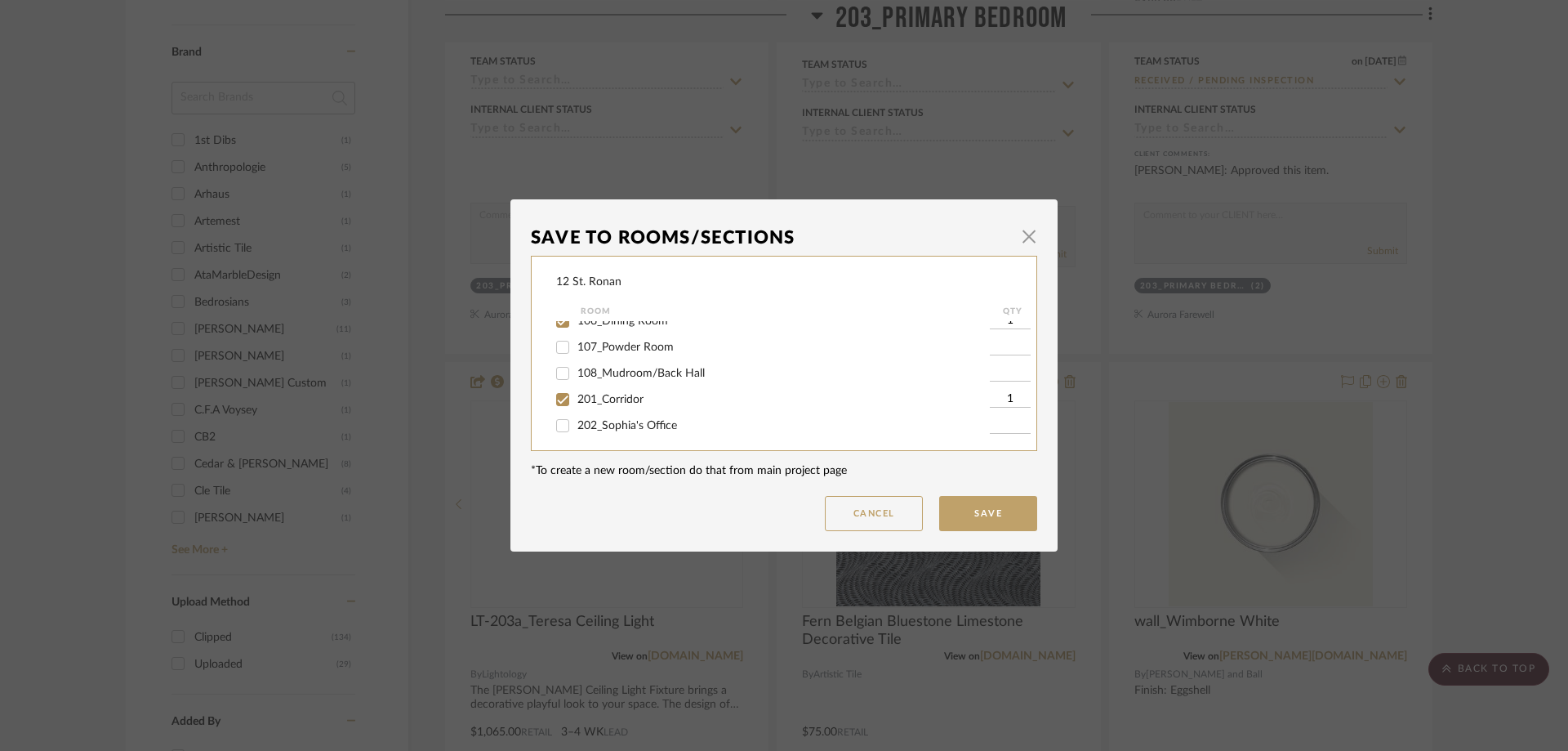
scroll to position [326, 0]
click at [556, 373] on input "201_Corridor" at bounding box center [562, 373] width 26 height 26
checkbox input "false"
click at [563, 423] on input "203_Primary Bedroom" at bounding box center [562, 426] width 26 height 26
checkbox input "false"
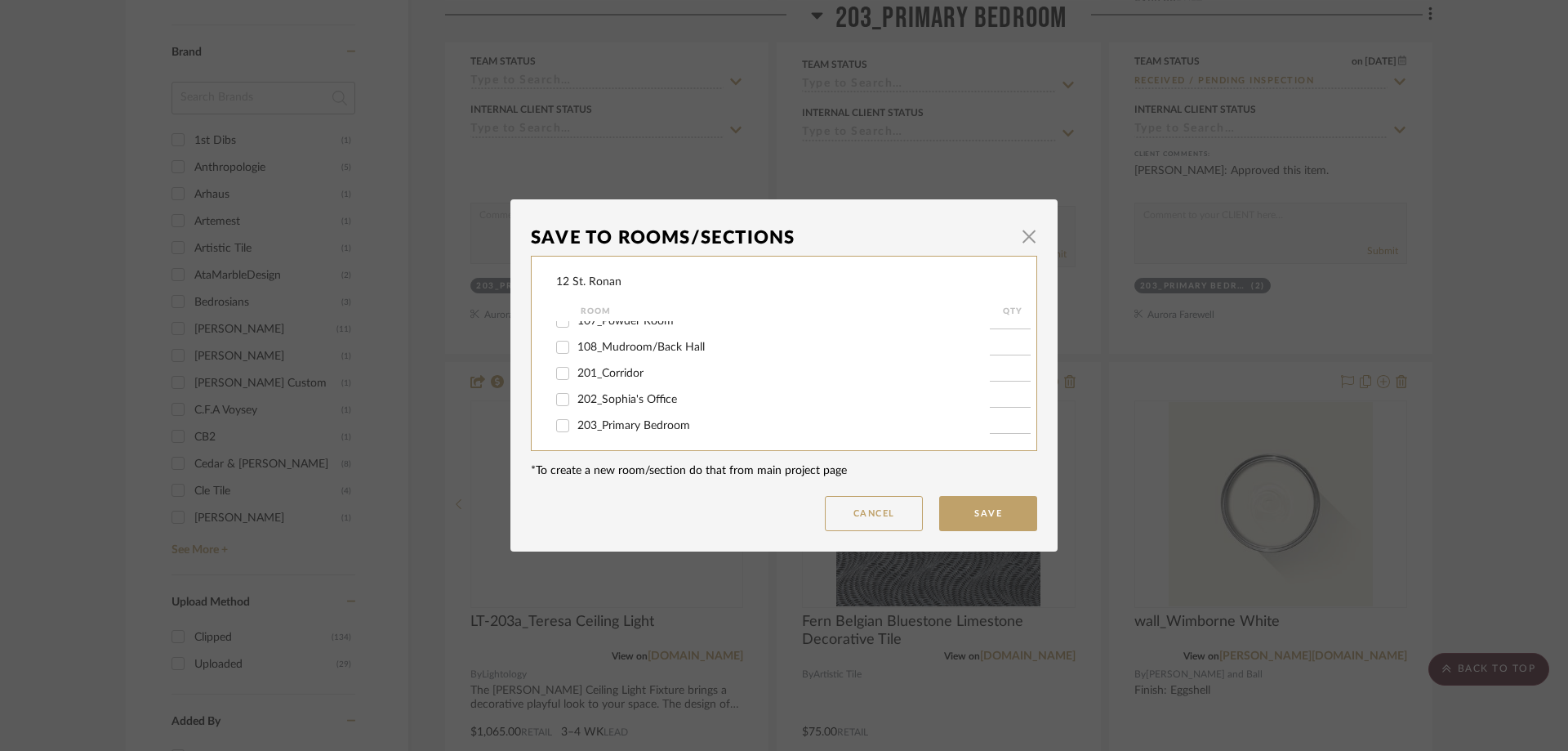
scroll to position [409, 0]
click at [552, 368] on input "204-[PERSON_NAME]'s Closet" at bounding box center [562, 370] width 26 height 26
checkbox input "false"
click at [563, 423] on input "206_Josh's Closet" at bounding box center [562, 422] width 26 height 26
checkbox input "false"
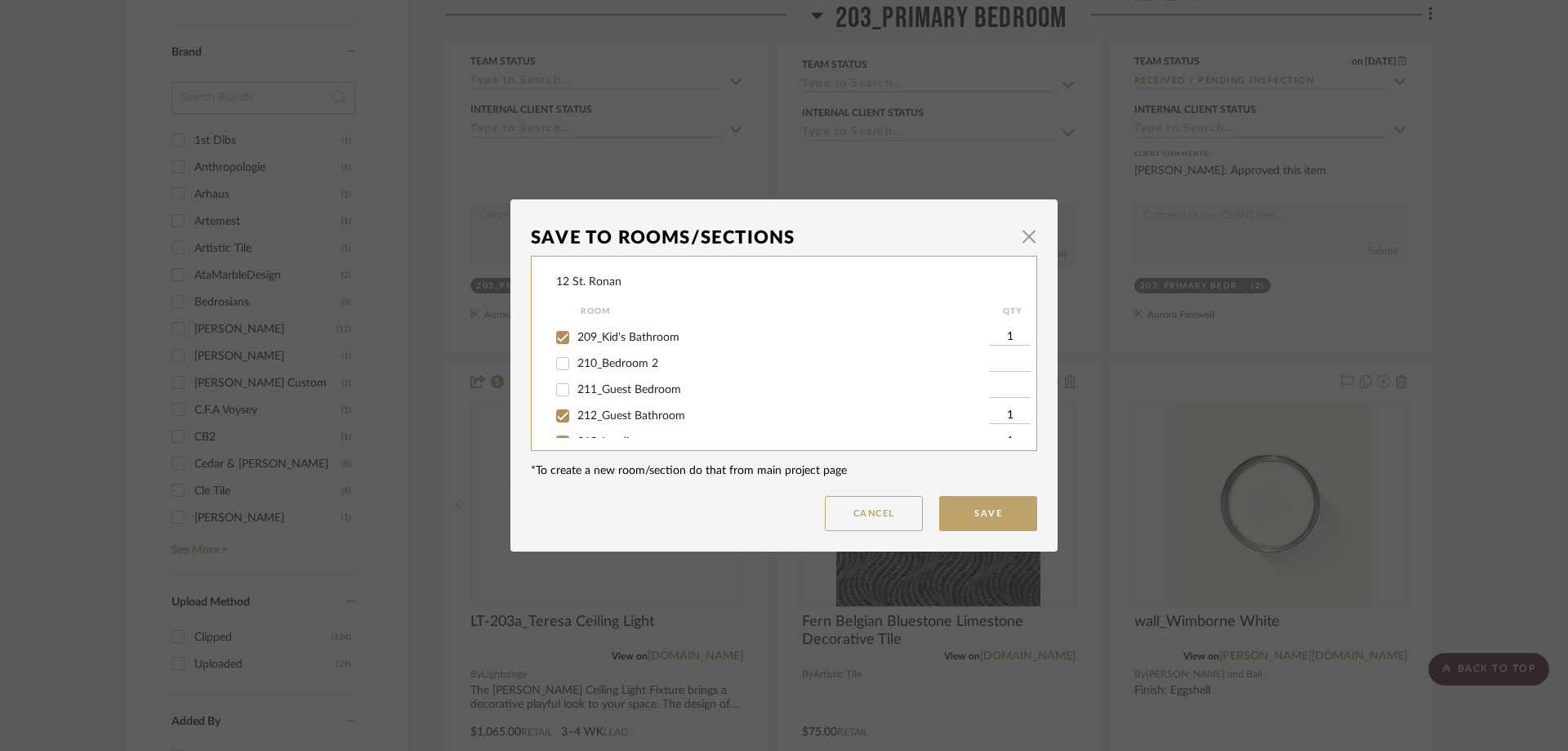
scroll to position [654, 0]
click at [976, 512] on button "Save" at bounding box center [987, 514] width 98 height 35
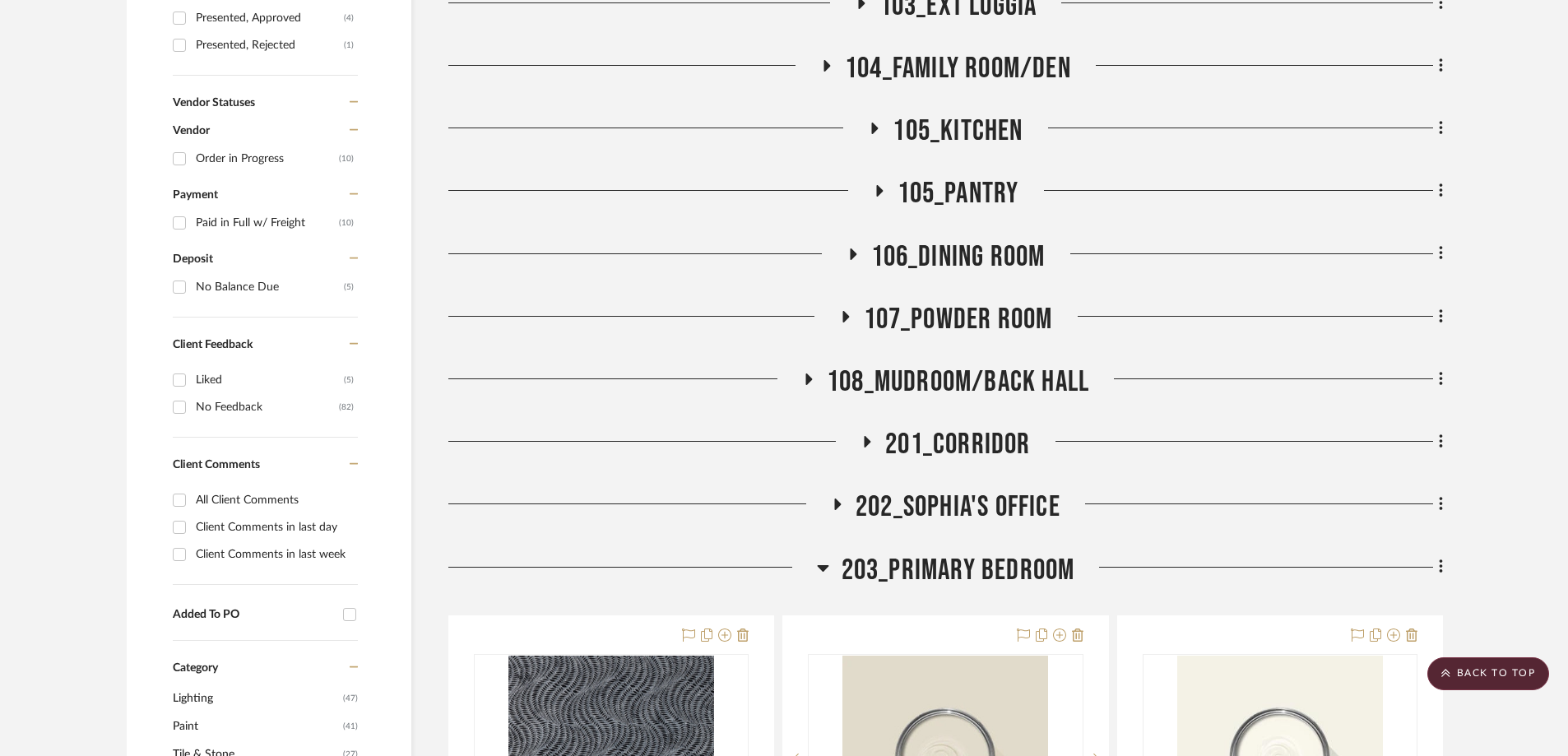
scroll to position [1046, 0]
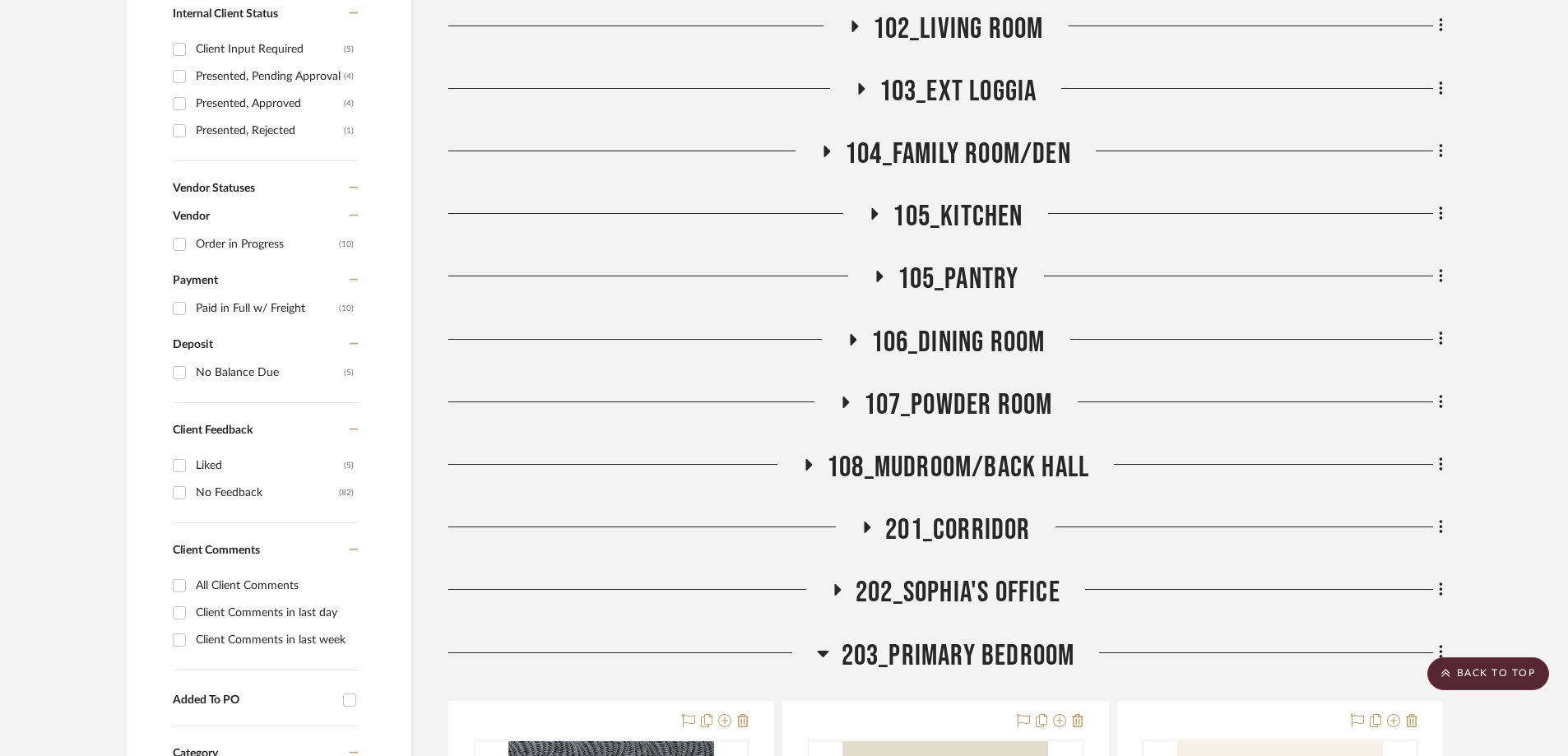
click at [873, 208] on icon at bounding box center [875, 214] width 7 height 12
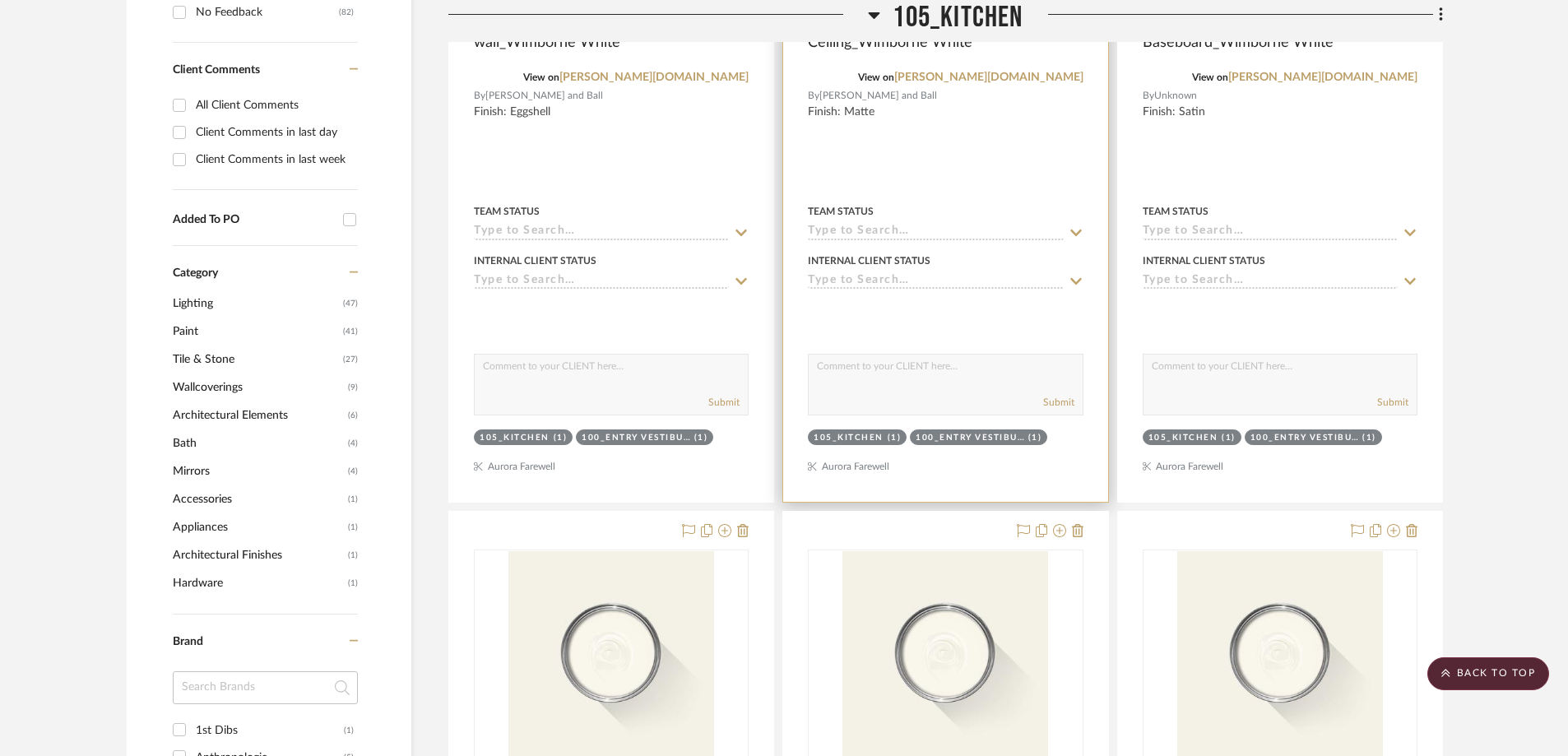
scroll to position [1705, 0]
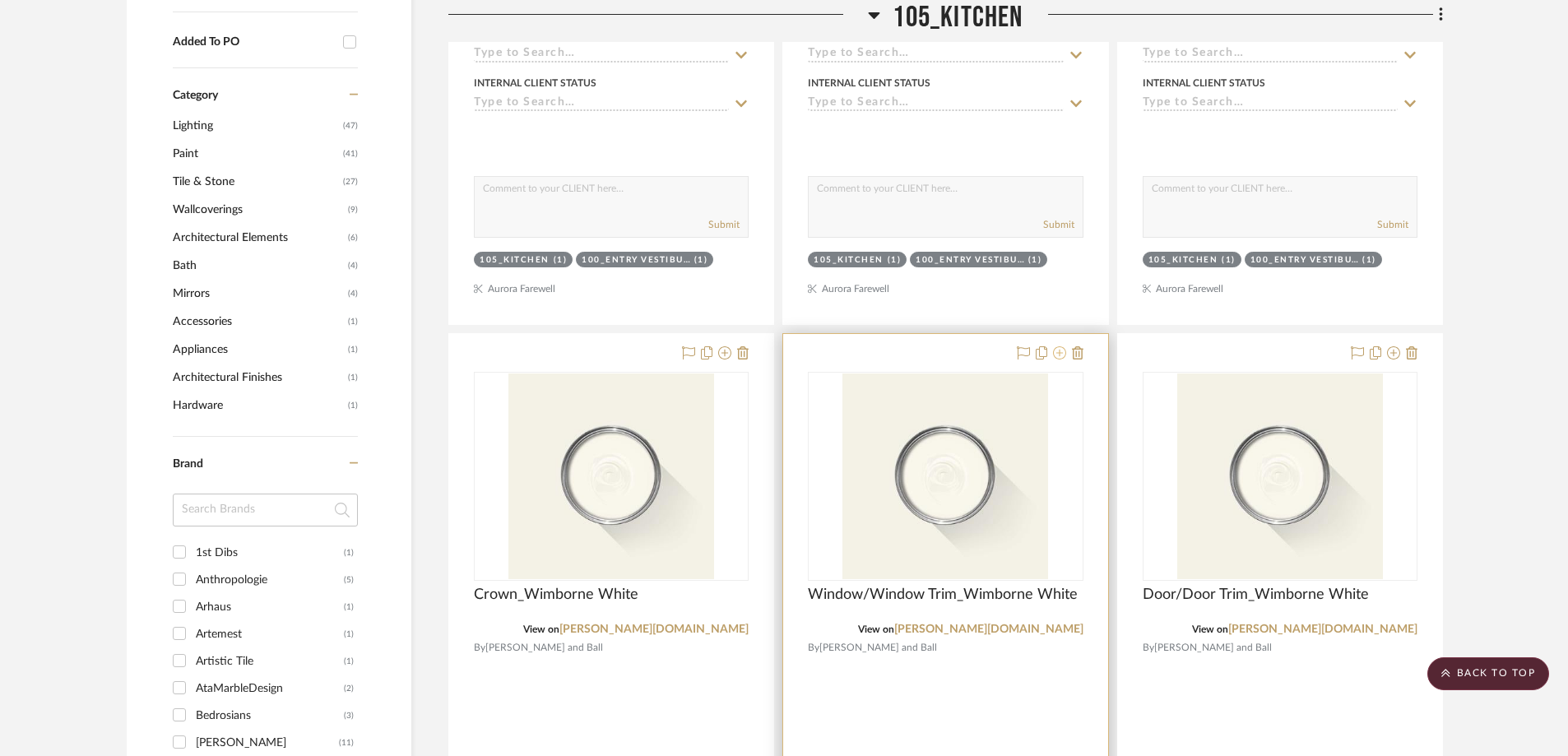
click at [1058, 346] on icon at bounding box center [1059, 352] width 13 height 13
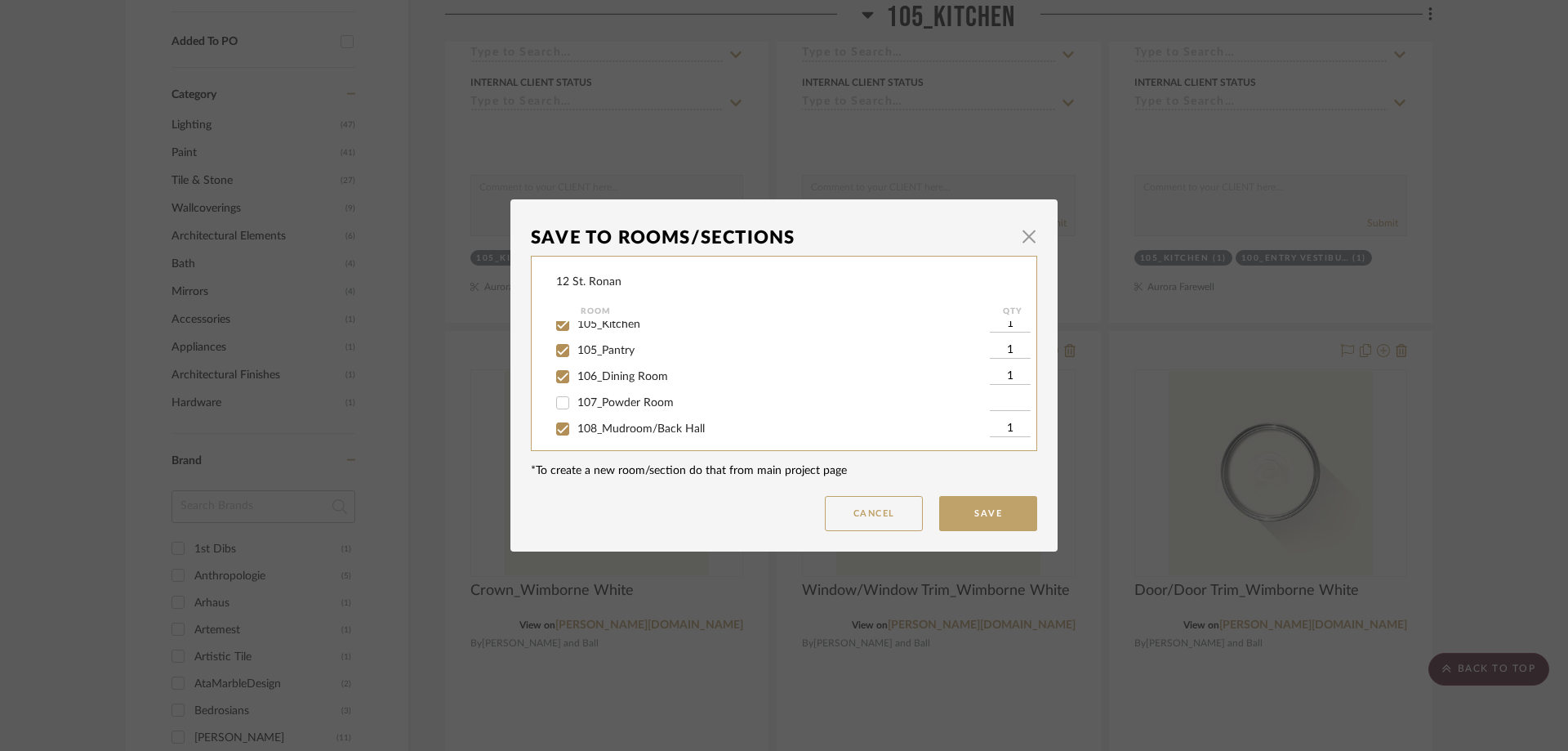
scroll to position [326, 0]
click at [559, 375] on input "201_Corridor" at bounding box center [562, 373] width 26 height 26
checkbox input "true"
type input "1"
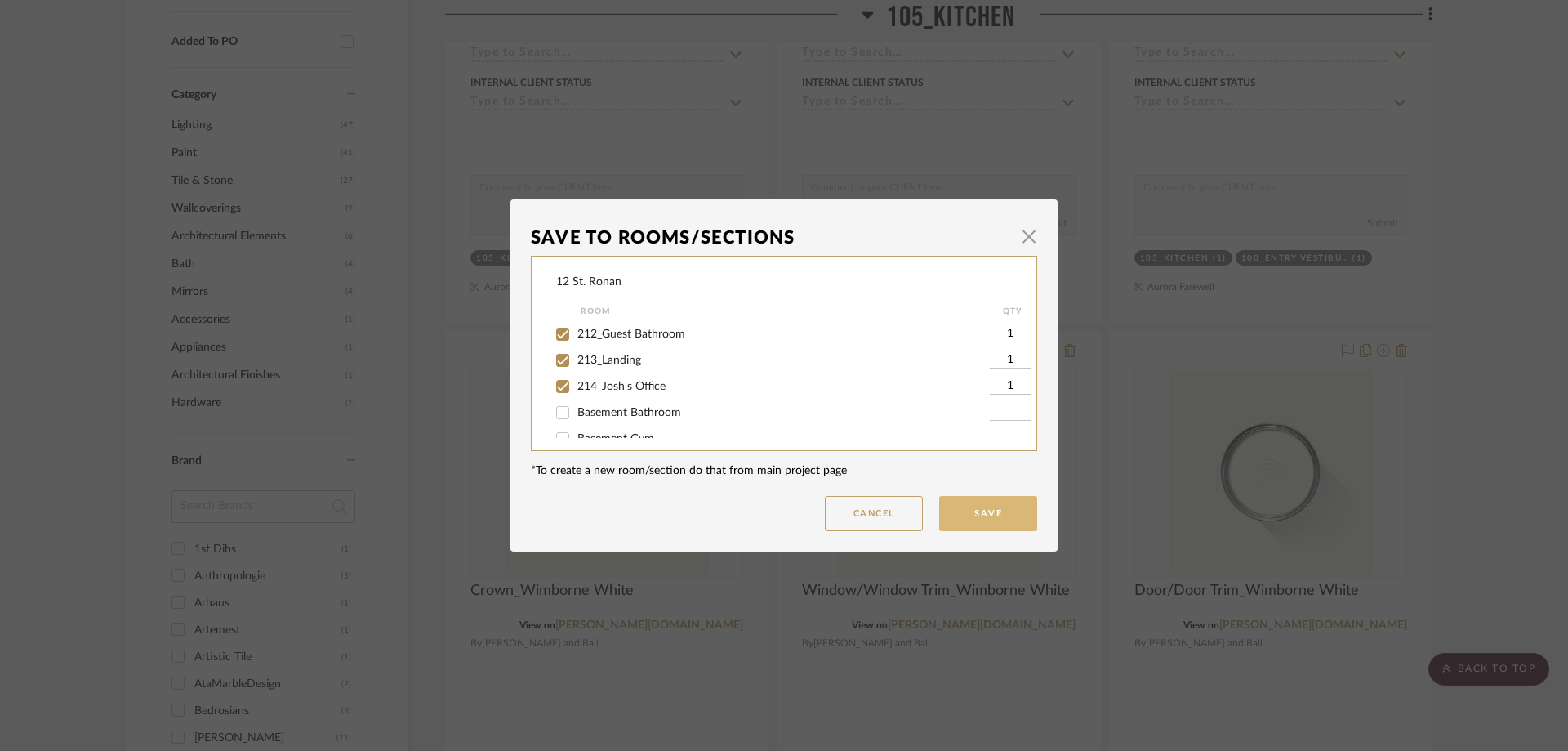
click at [997, 518] on button "Save" at bounding box center [987, 514] width 98 height 35
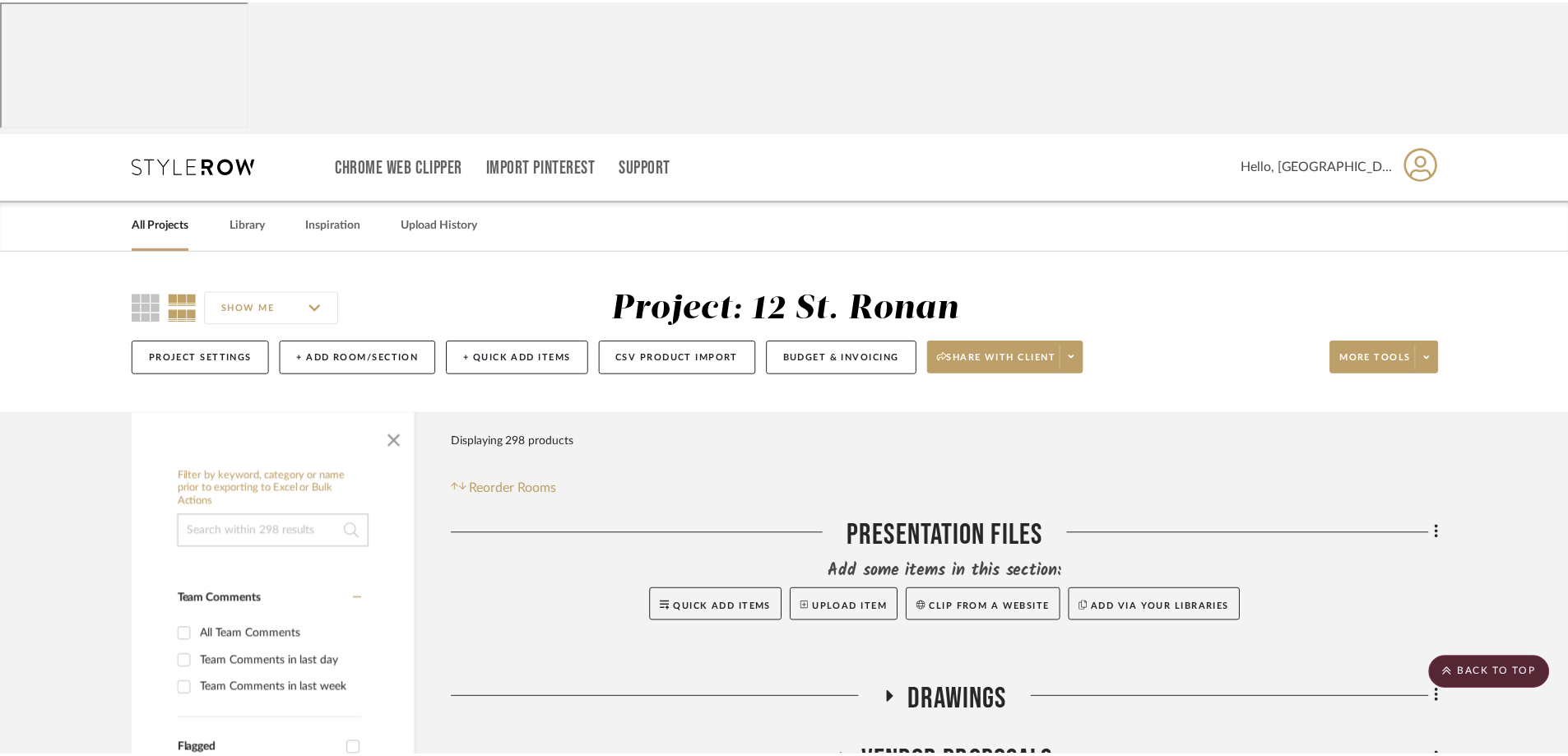
scroll to position [1705, 0]
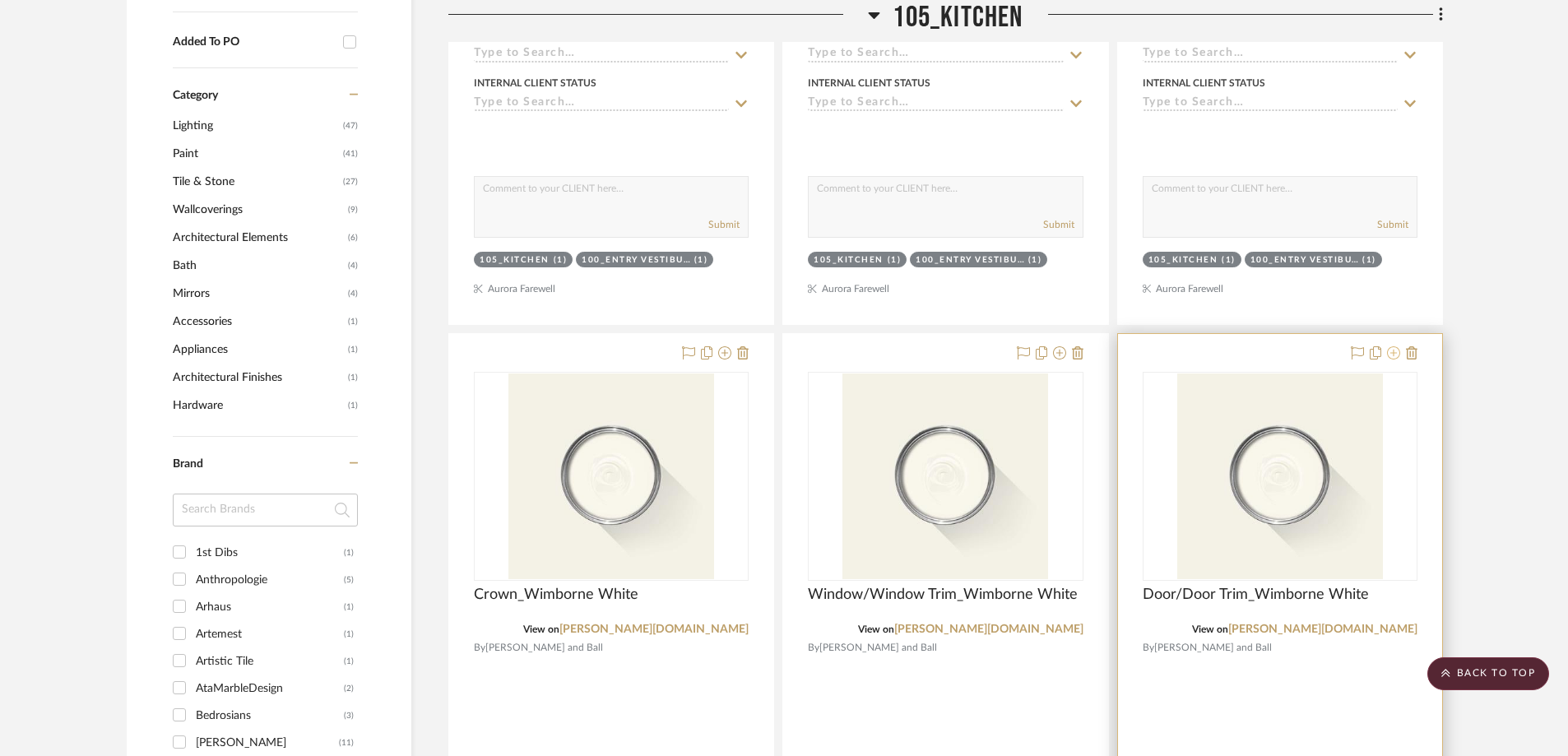
click at [1392, 346] on icon at bounding box center [1393, 352] width 13 height 13
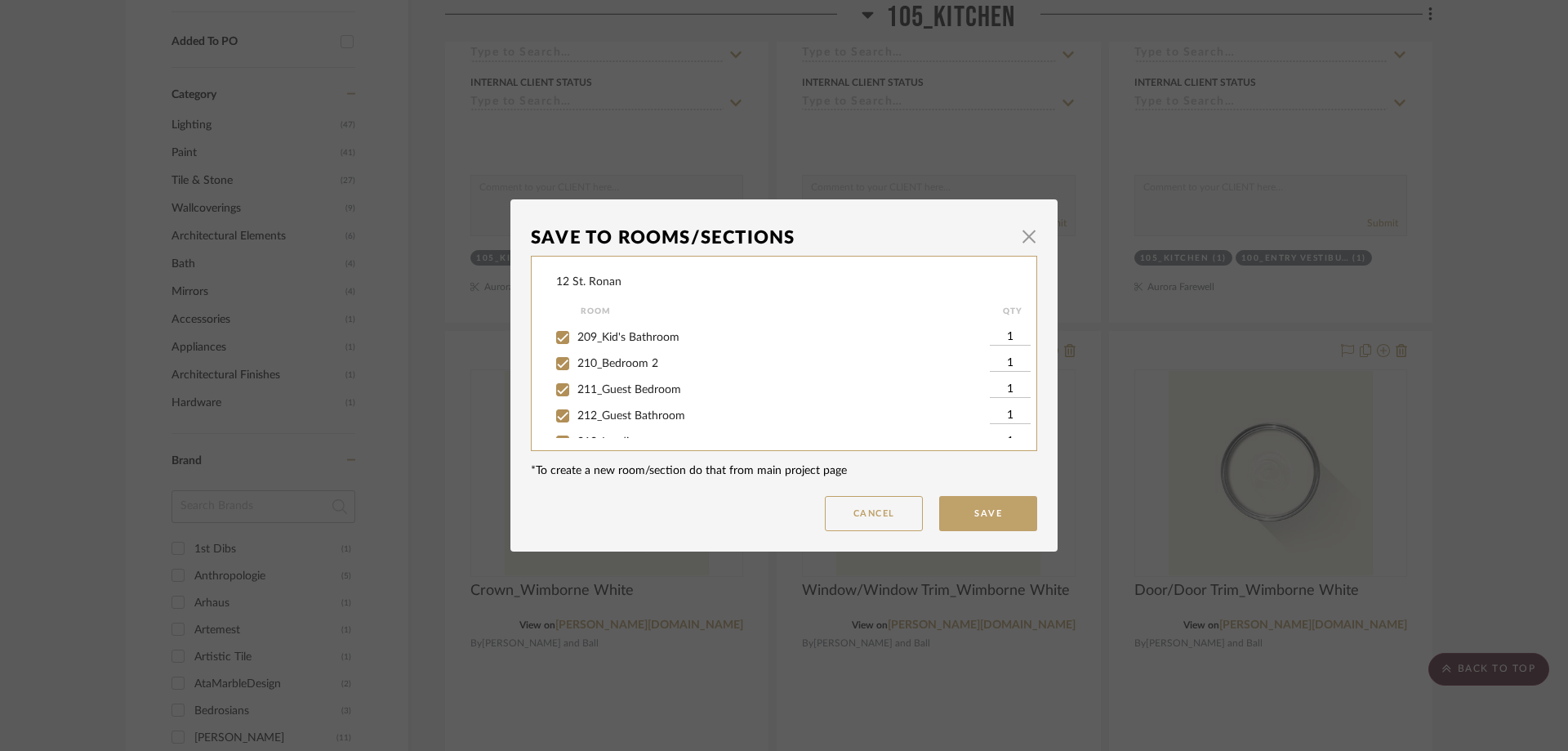
scroll to position [491, 0]
click at [552, 373] on input "207_Sunroom" at bounding box center [562, 366] width 26 height 26
checkbox input "true"
type input "1"
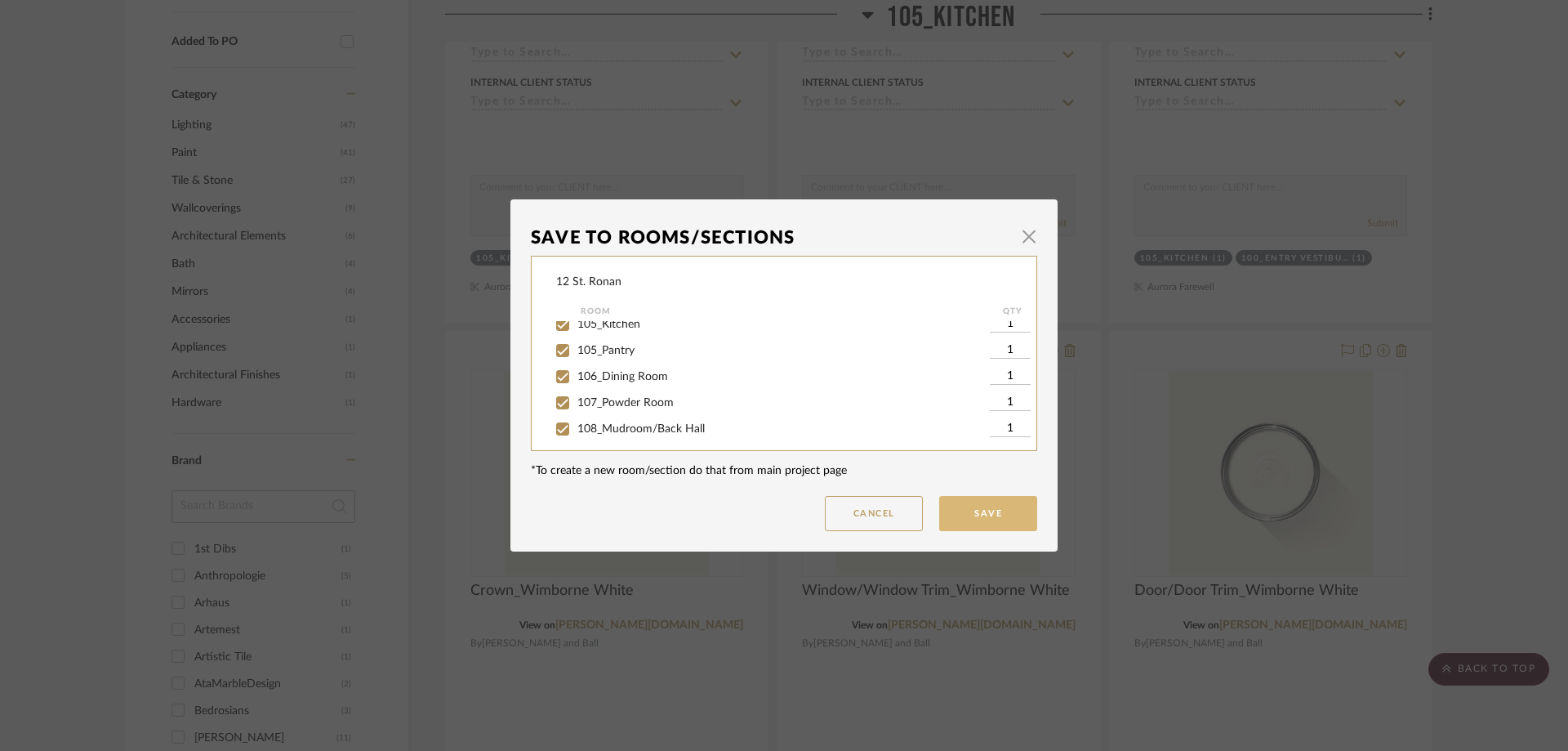
click at [999, 518] on button "Save" at bounding box center [987, 514] width 98 height 35
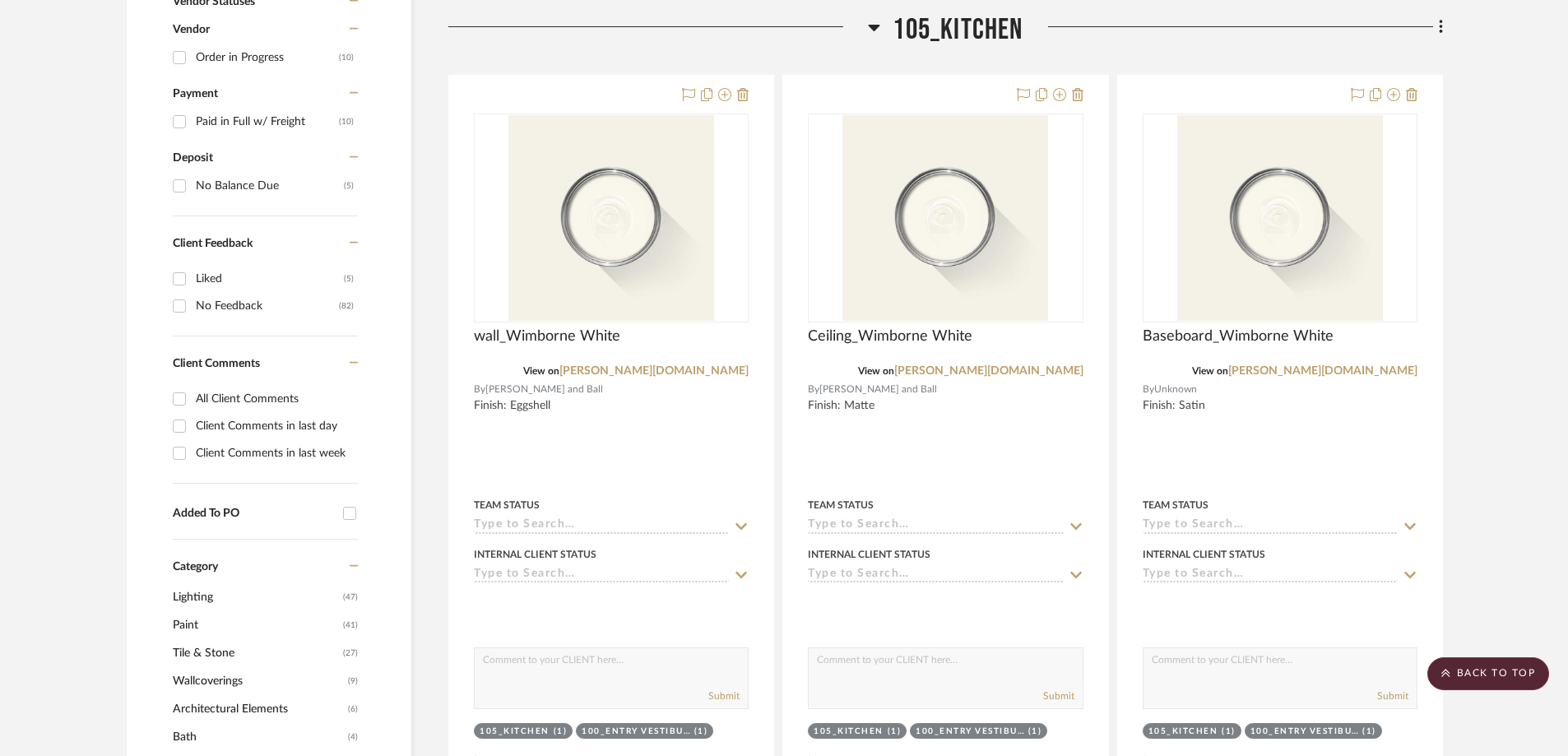
scroll to position [1046, 0]
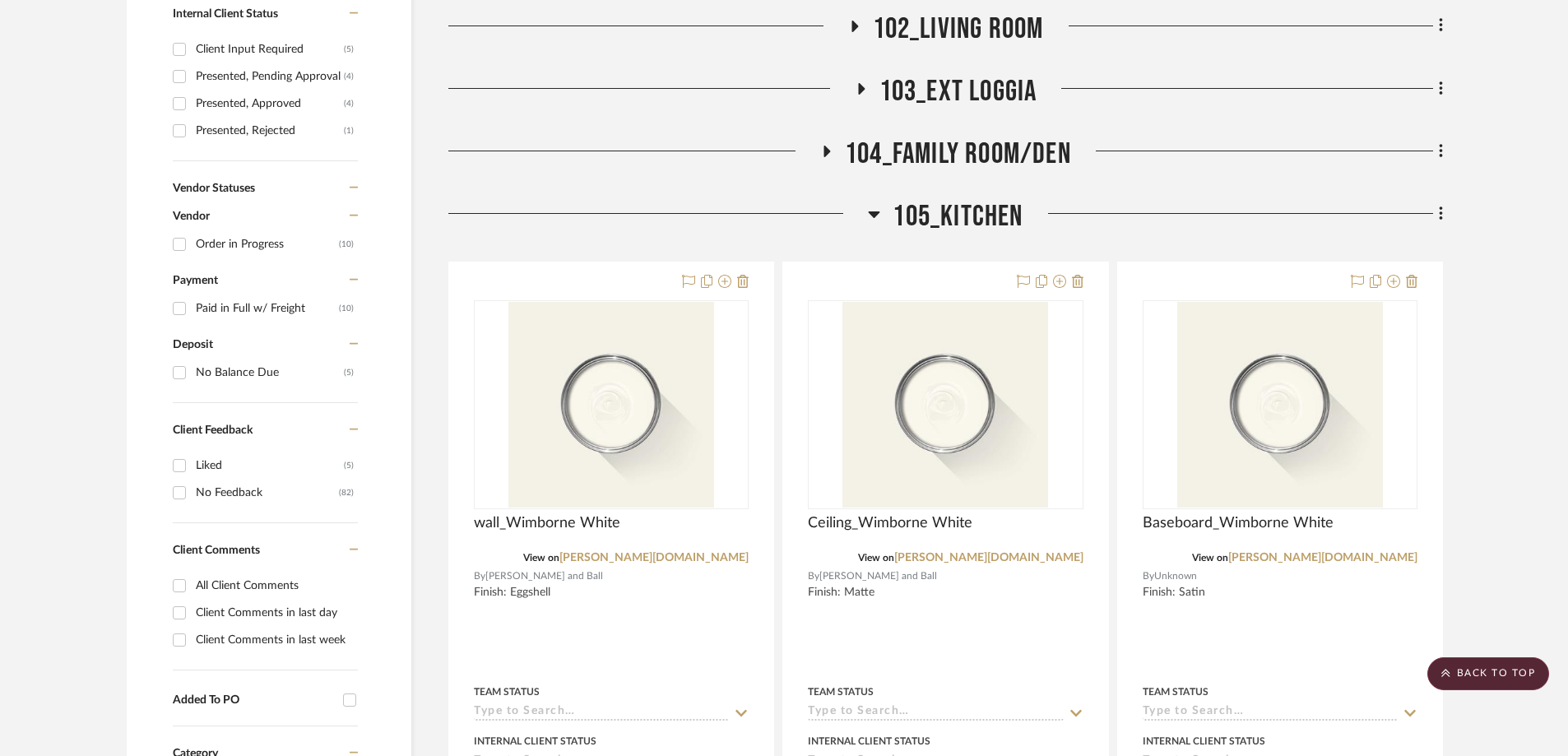
click at [869, 204] on icon at bounding box center [874, 214] width 13 height 20
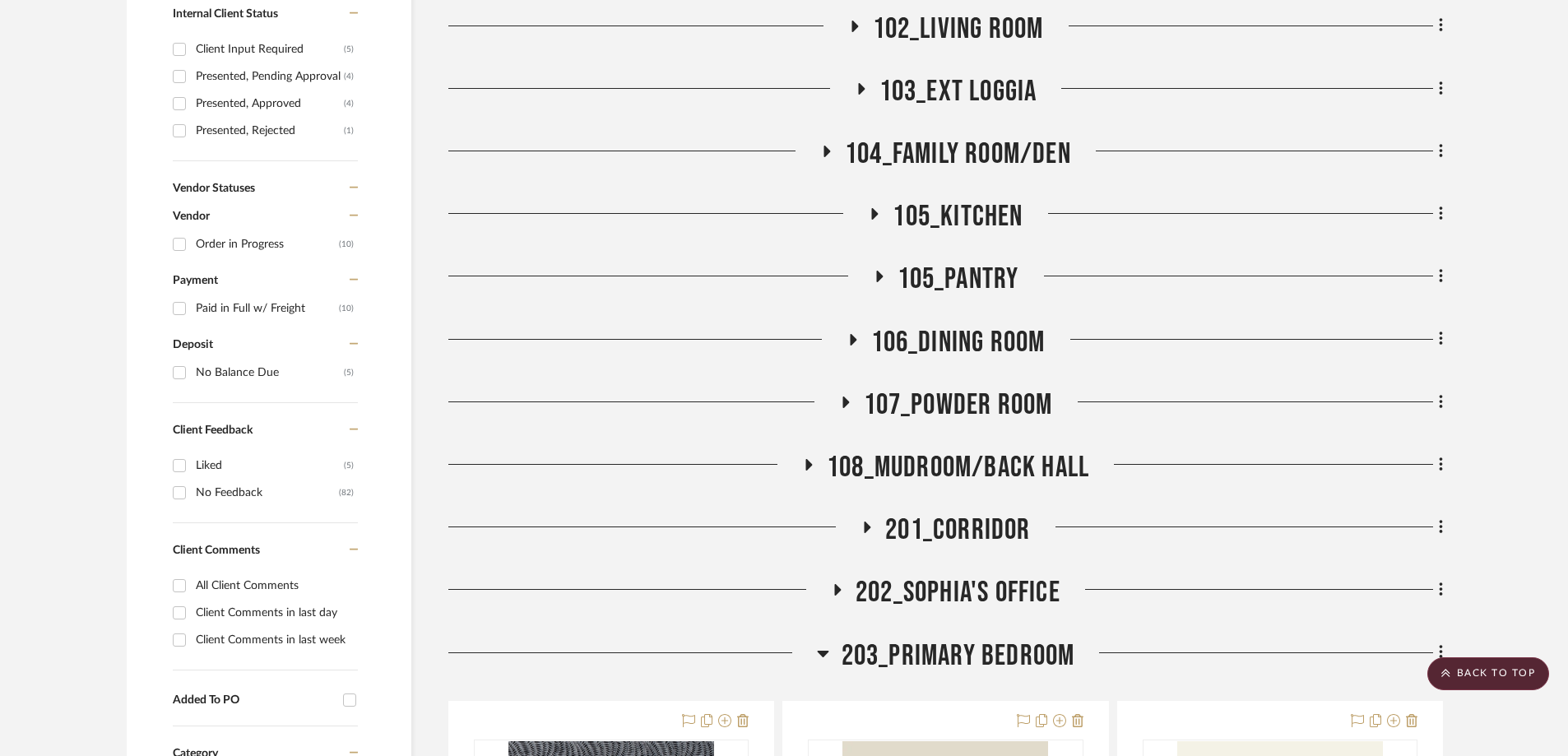
click at [822, 146] on icon at bounding box center [827, 152] width 20 height 13
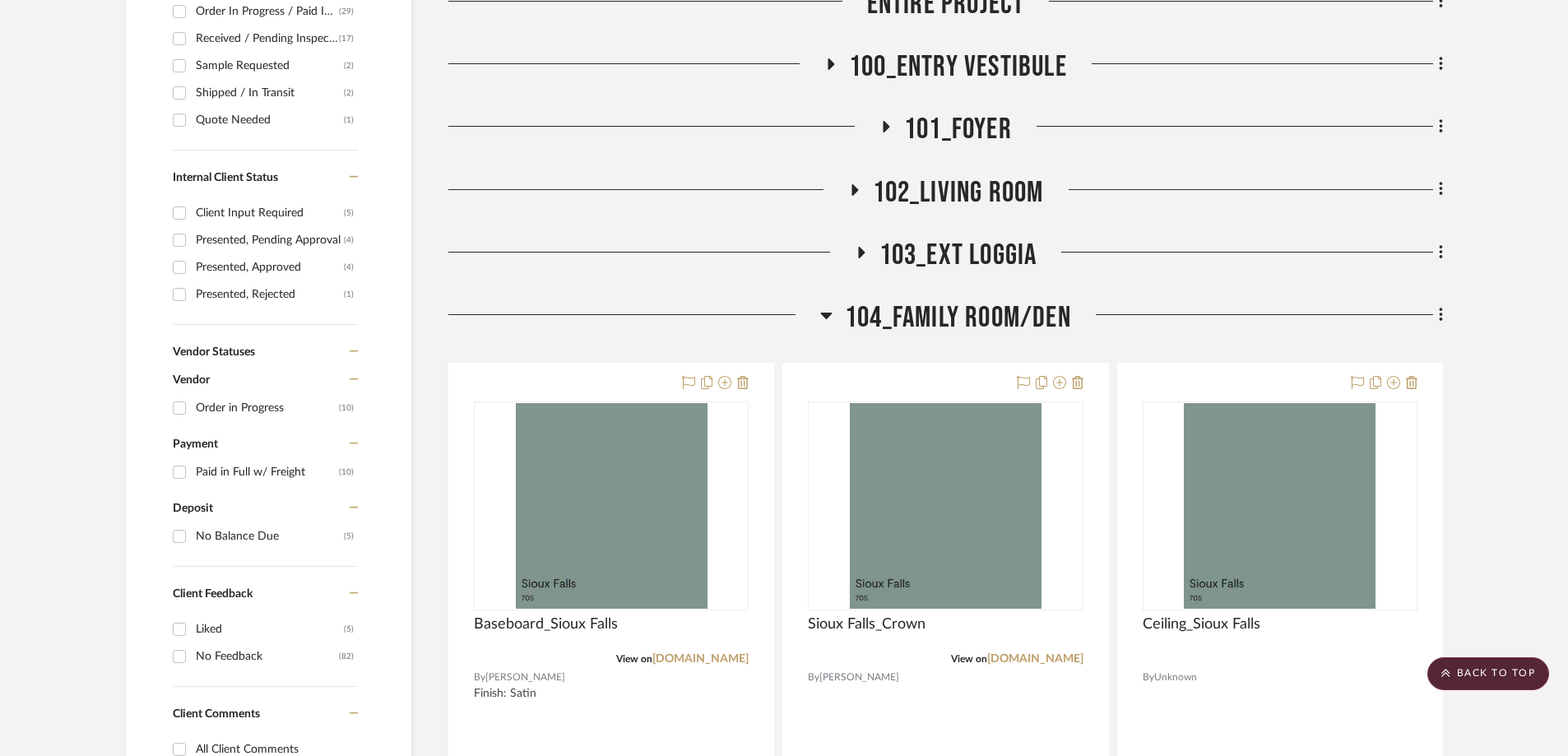
scroll to position [882, 0]
click at [829, 306] on icon at bounding box center [827, 316] width 13 height 20
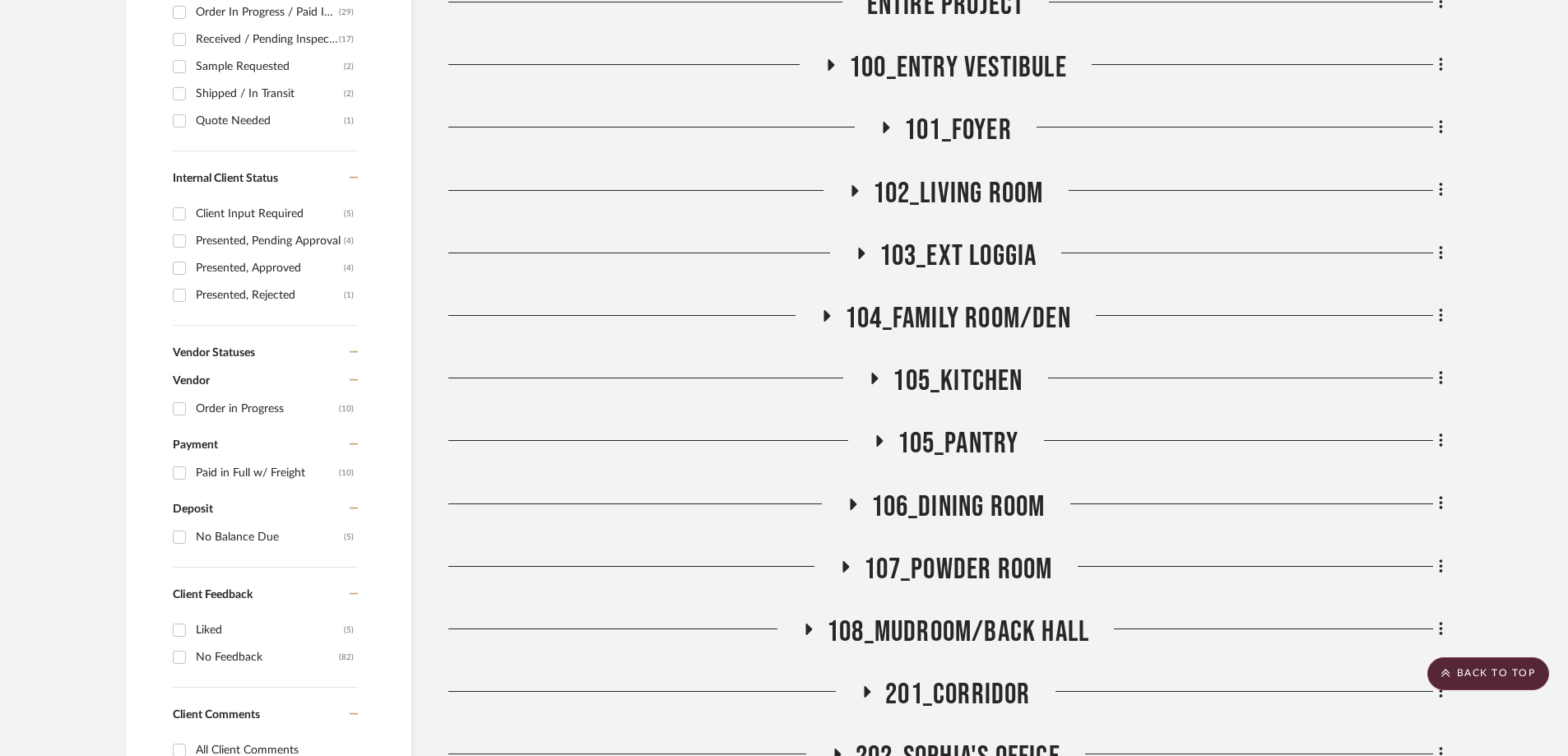
click at [853, 184] on icon at bounding box center [854, 190] width 20 height 13
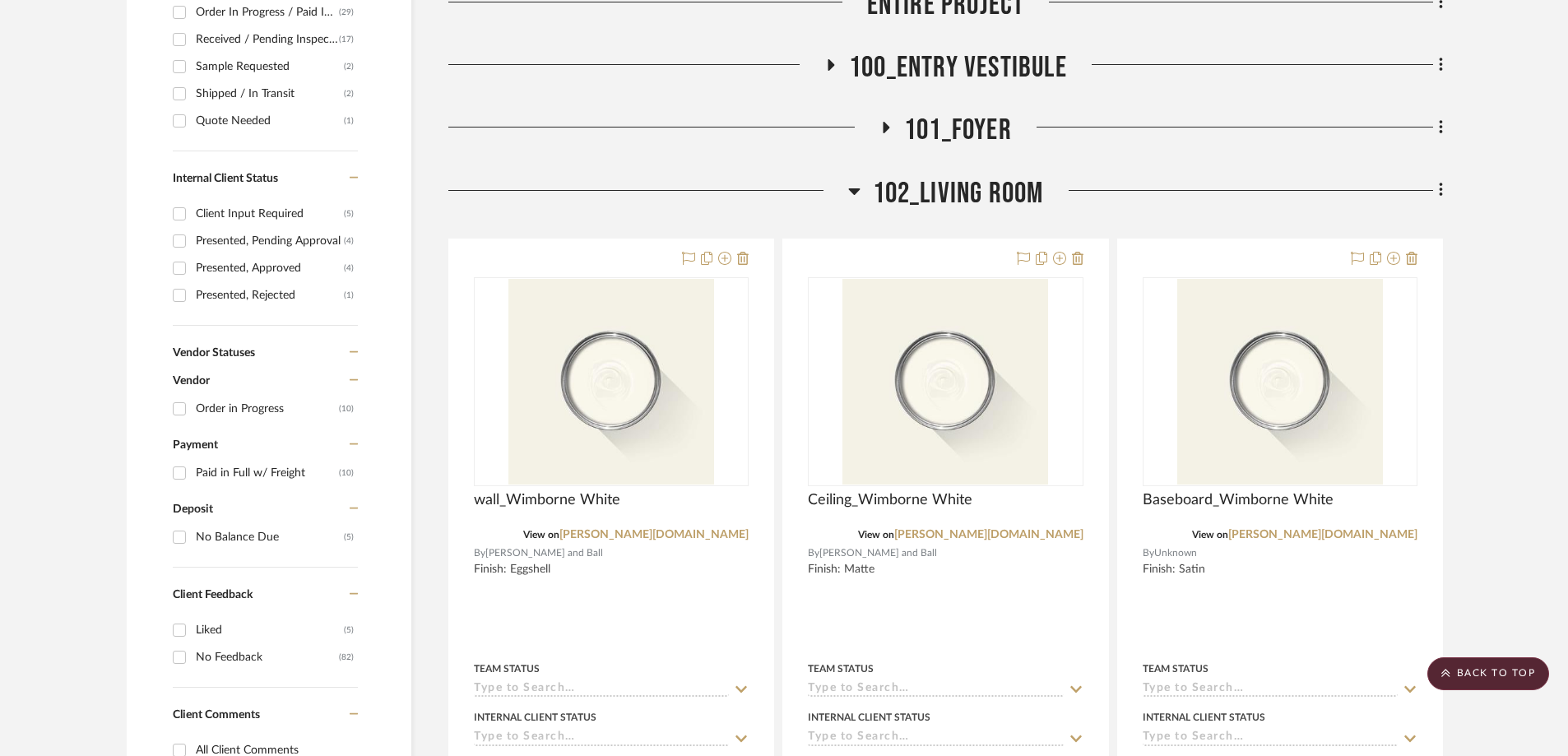
click at [854, 189] on icon at bounding box center [854, 192] width 12 height 7
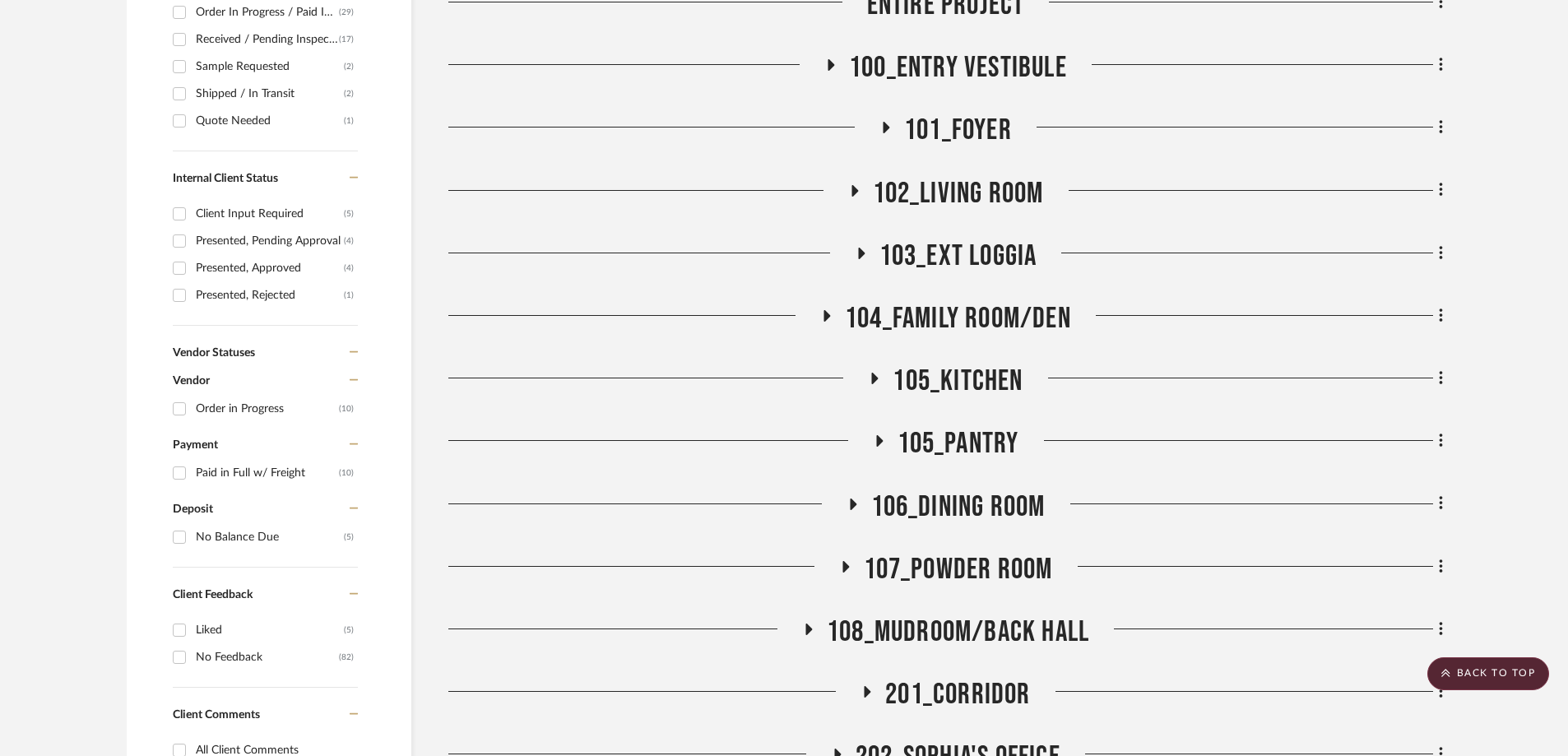
click at [852, 499] on icon at bounding box center [853, 505] width 7 height 12
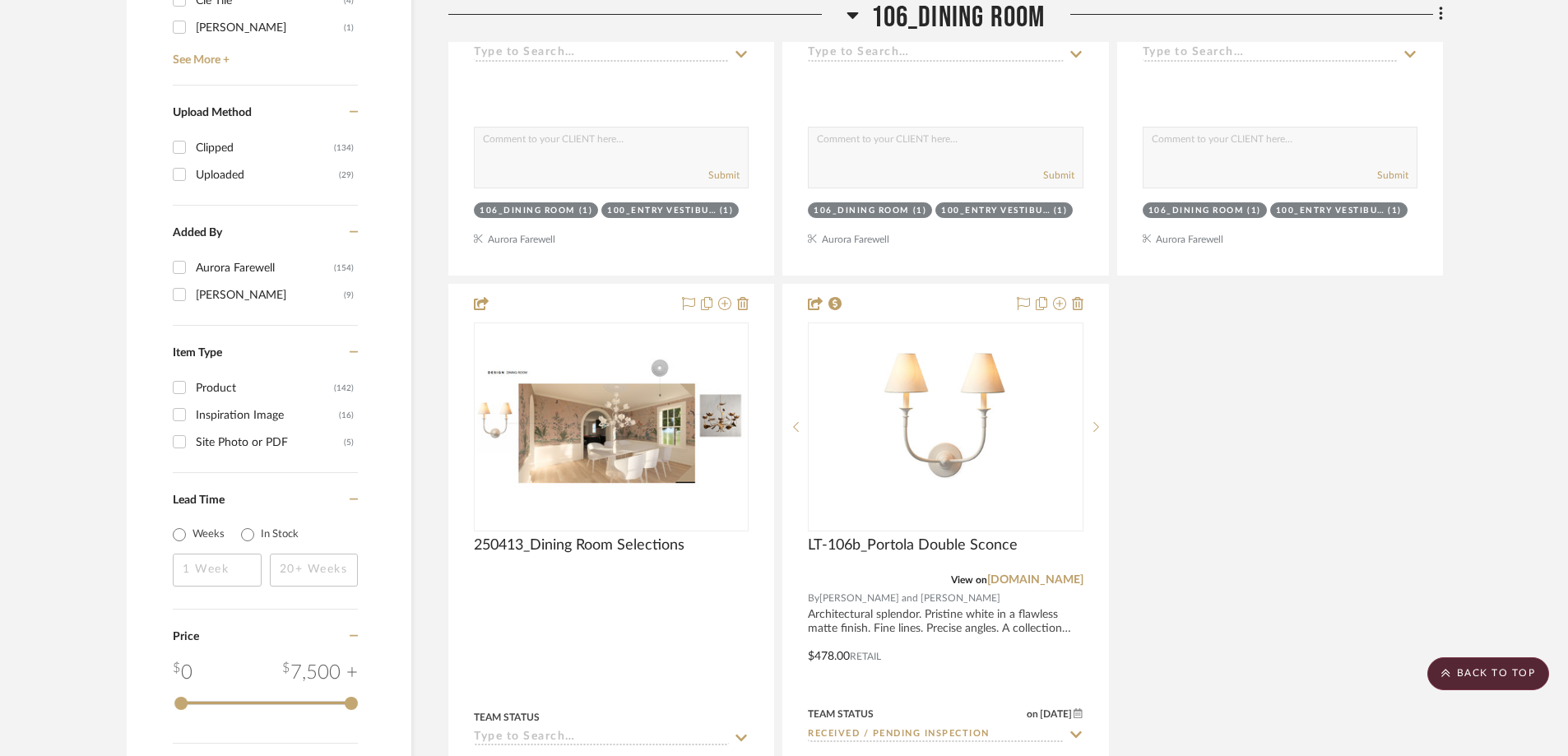
scroll to position [2857, 0]
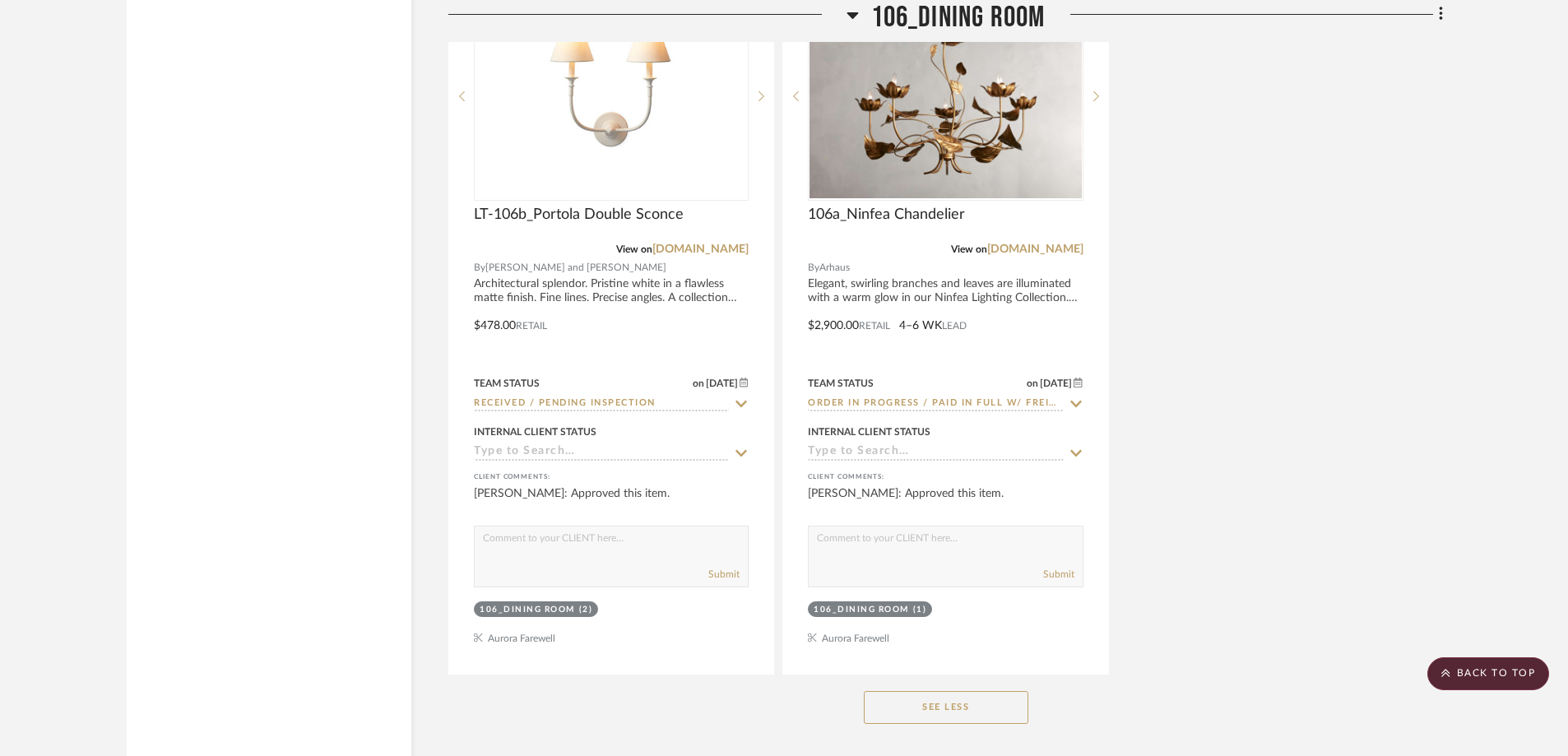
scroll to position [4002, 0]
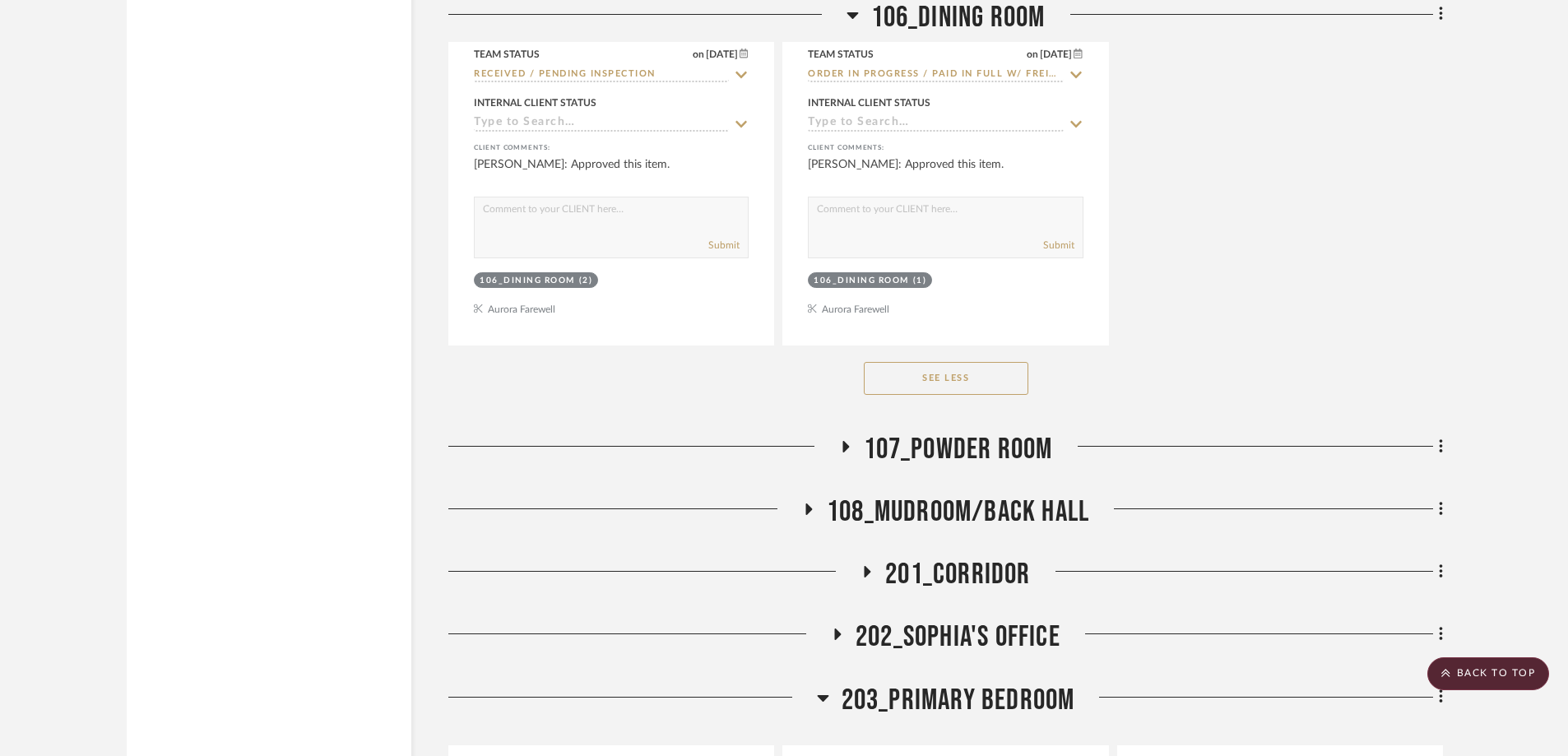
click at [800, 503] on icon at bounding box center [808, 509] width 20 height 13
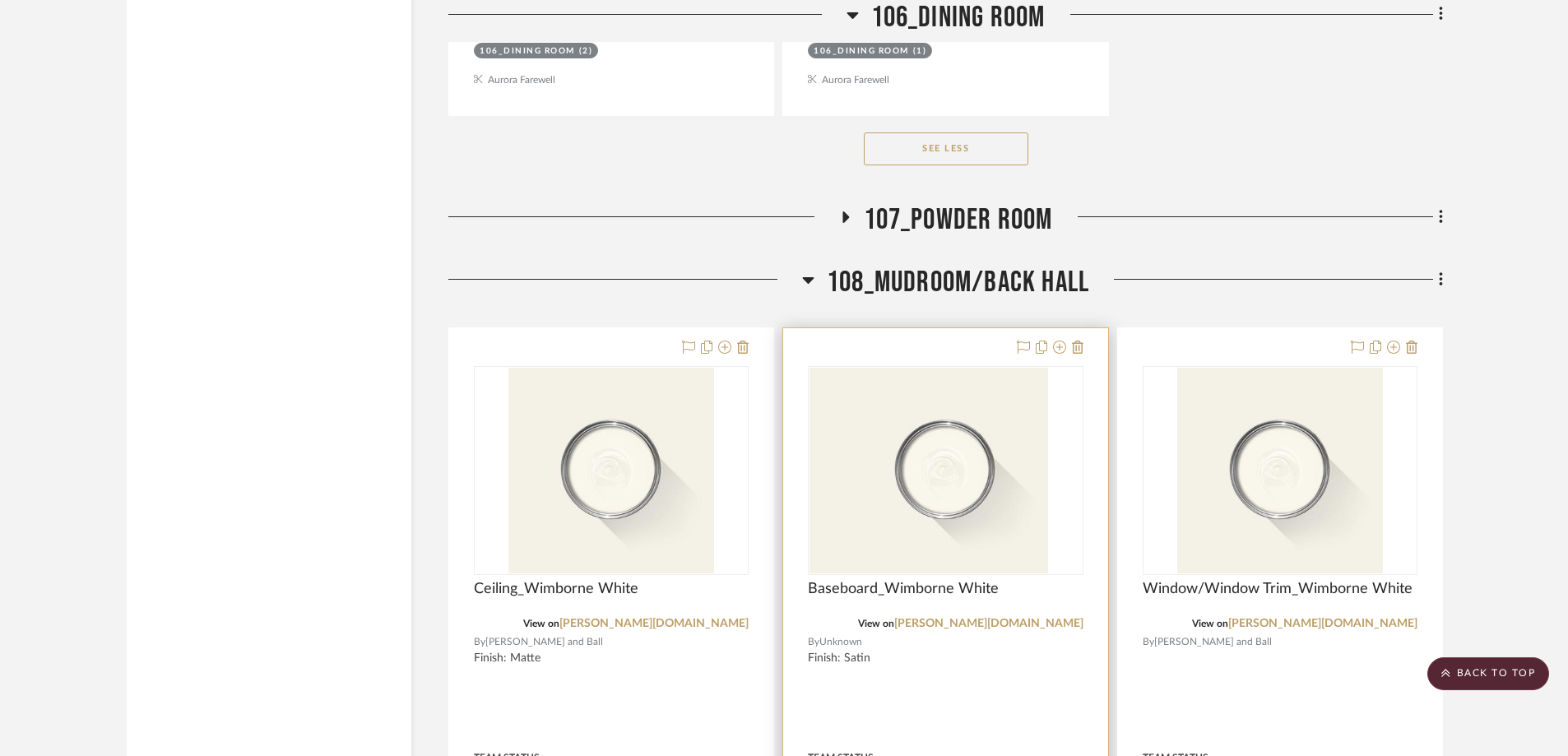
scroll to position [4084, 0]
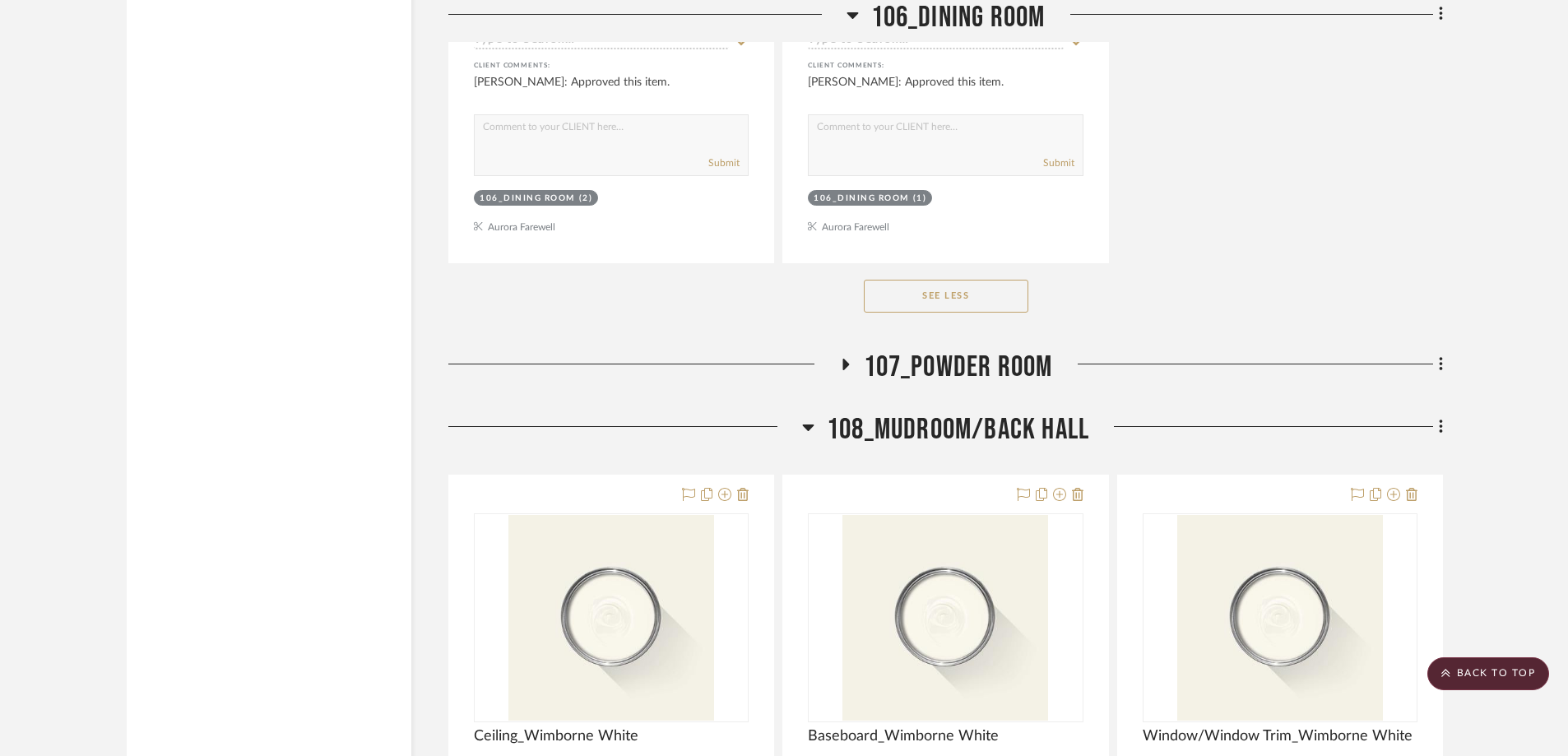
click at [804, 424] on icon at bounding box center [808, 427] width 12 height 7
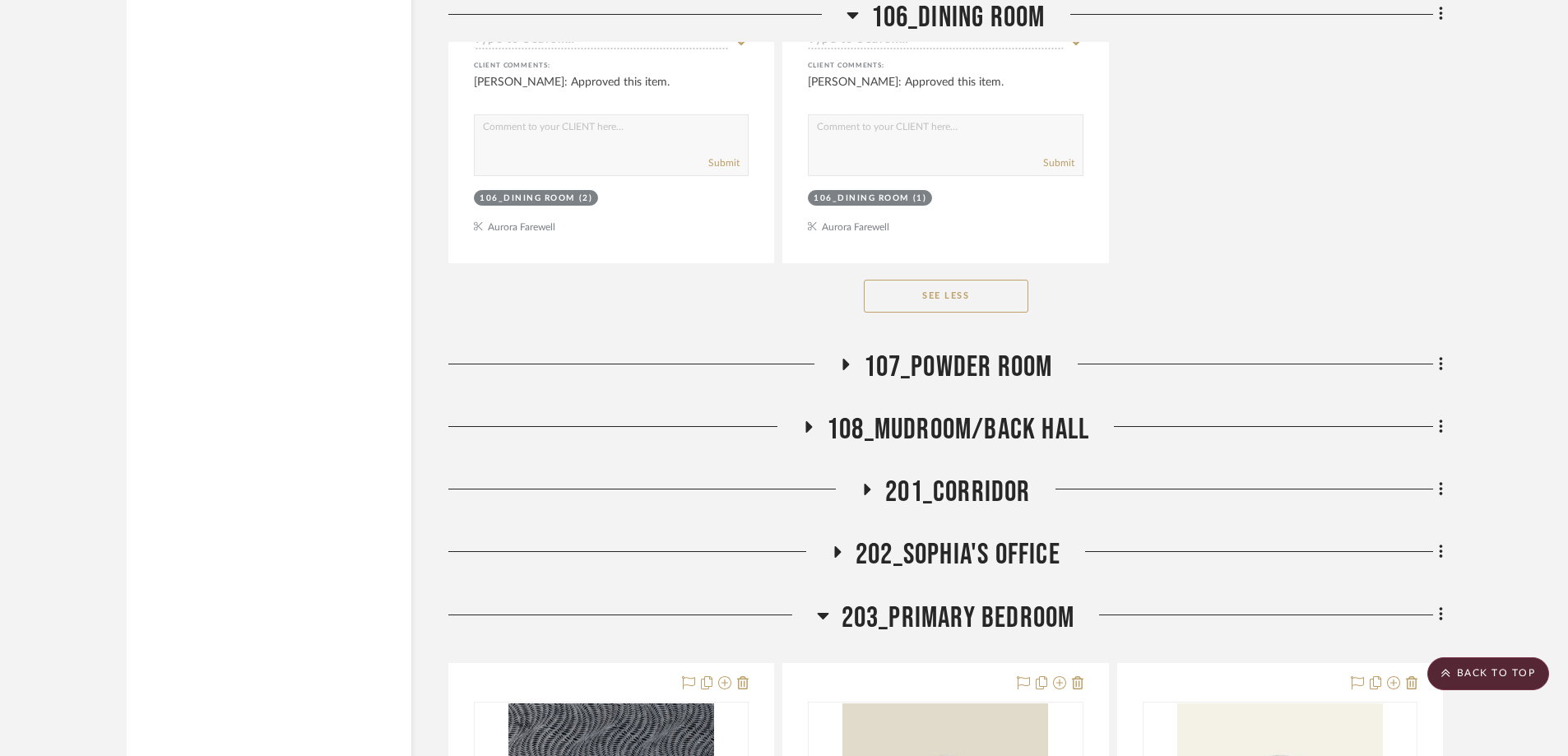
click at [862, 484] on icon at bounding box center [868, 490] width 20 height 13
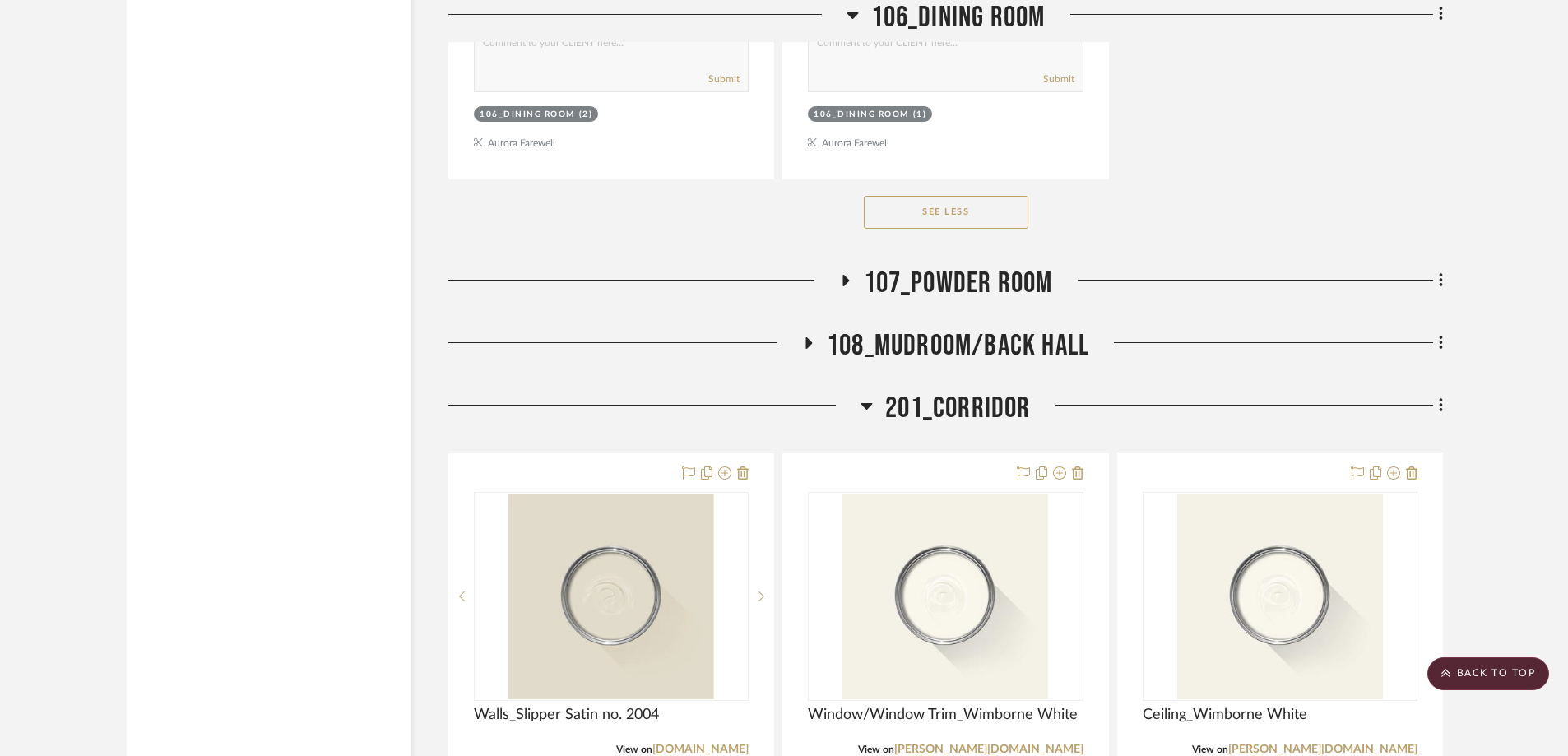
scroll to position [4167, 0]
click at [868, 405] on icon at bounding box center [868, 408] width 12 height 7
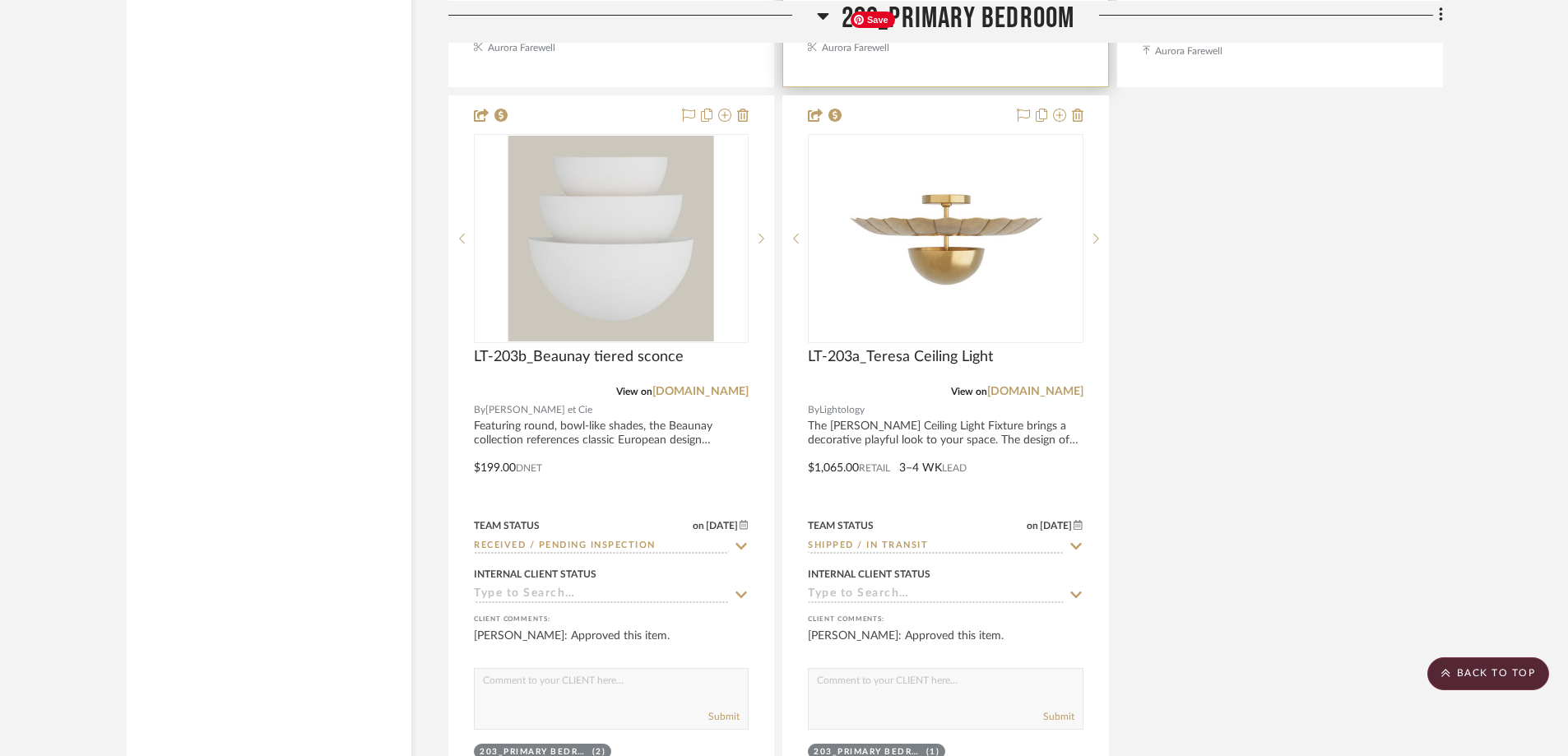
scroll to position [6224, 0]
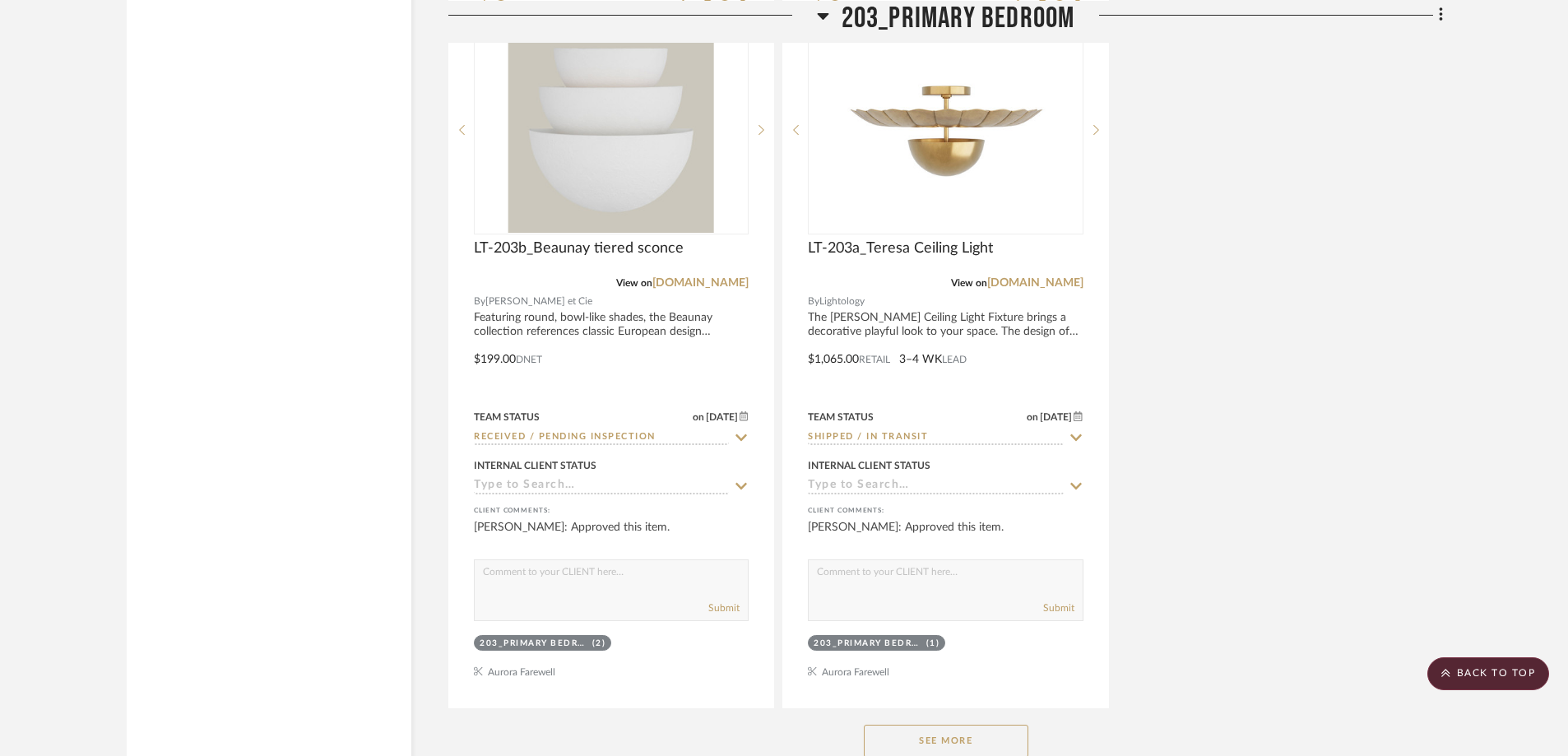
click at [941, 725] on button "See More" at bounding box center [946, 741] width 164 height 33
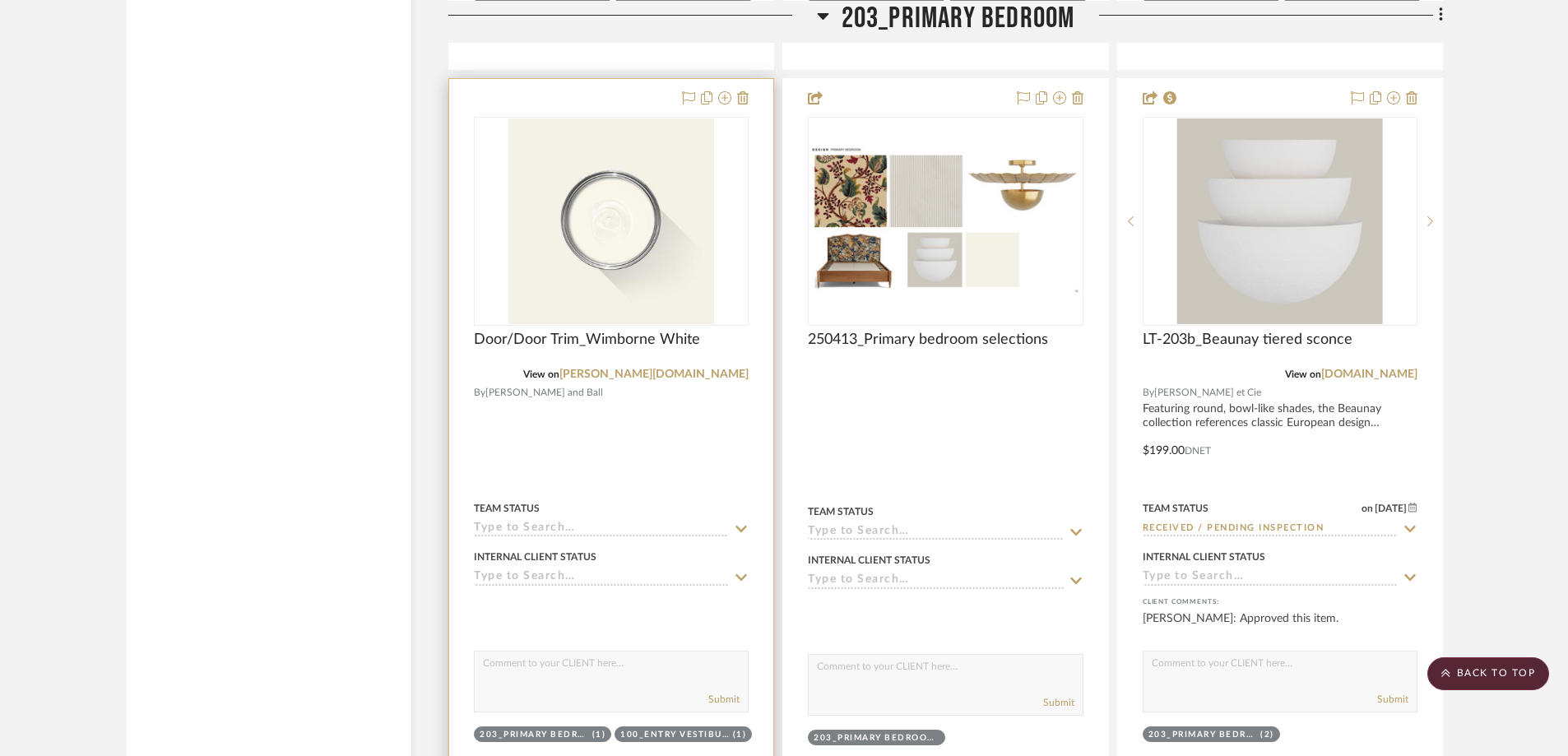
scroll to position [5800, 0]
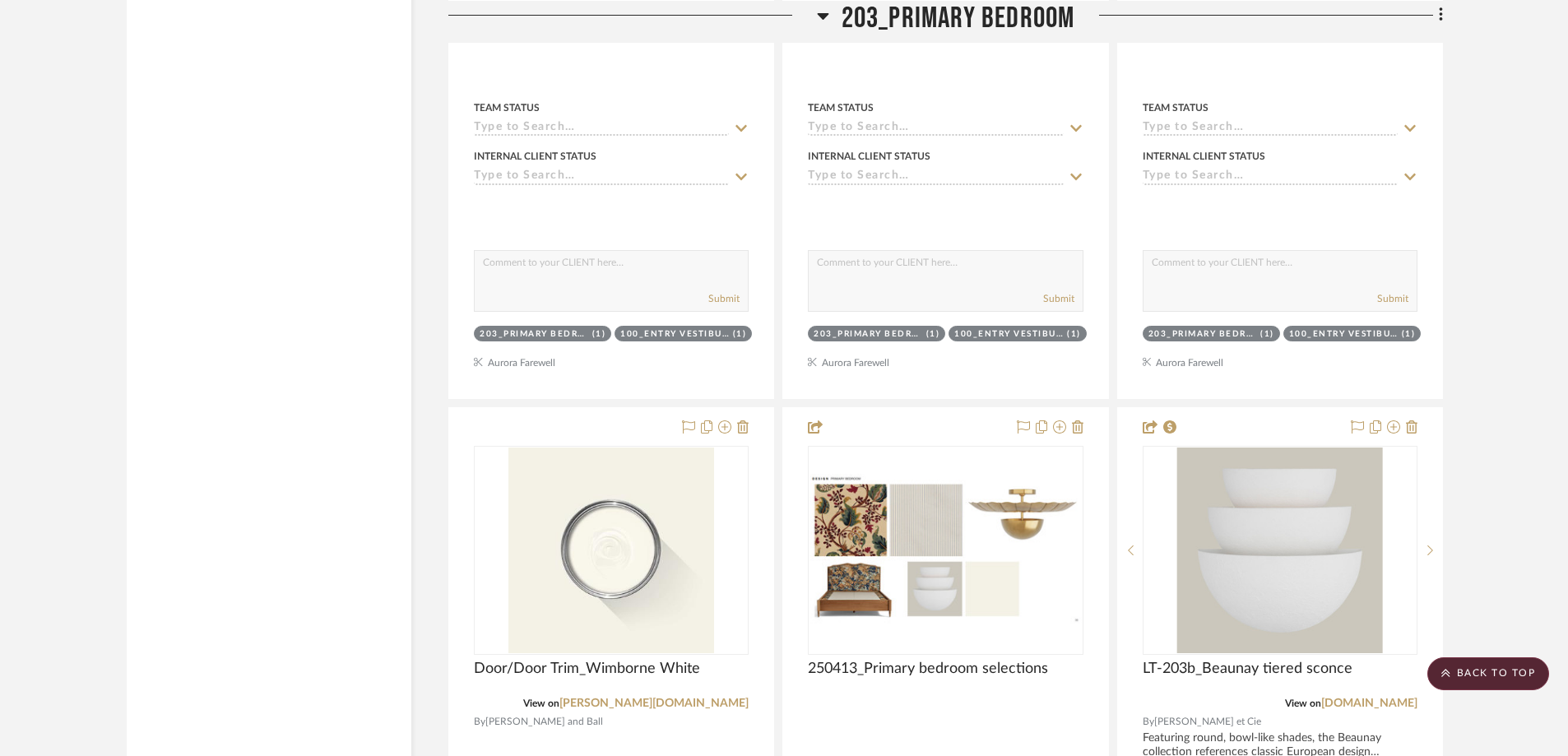
click at [821, 18] on icon at bounding box center [823, 16] width 12 height 7
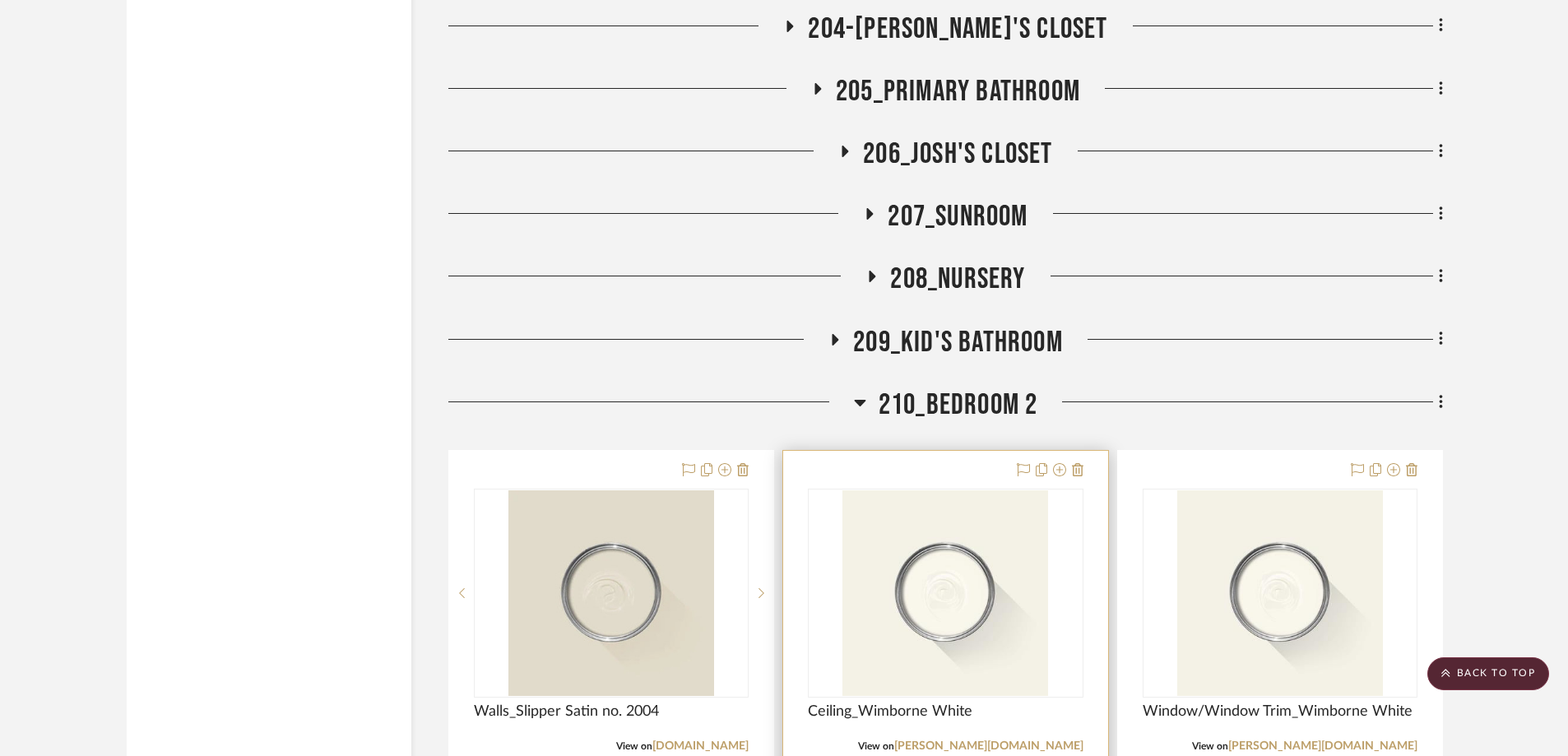
scroll to position [4483, 0]
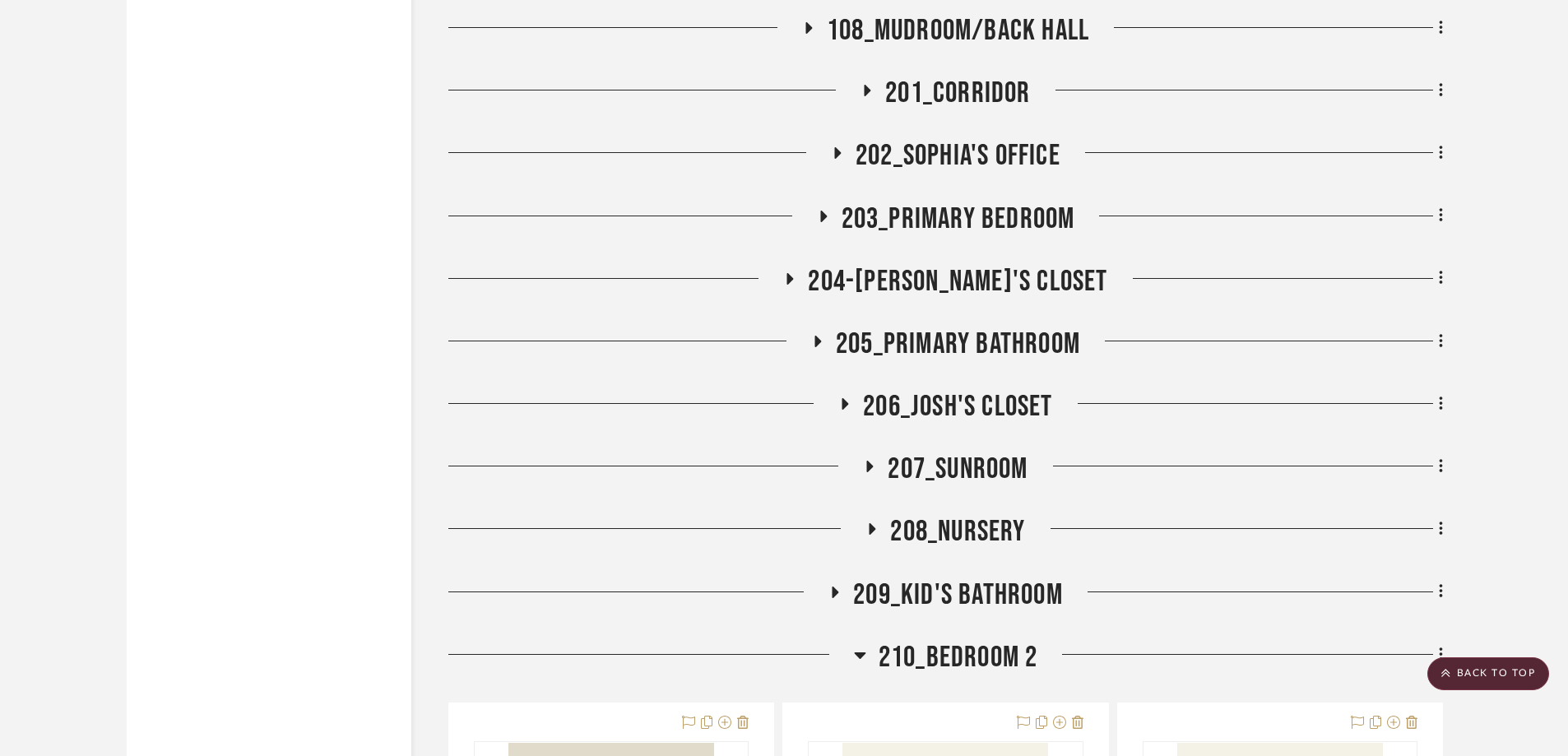
click at [800, 272] on icon at bounding box center [789, 278] width 20 height 13
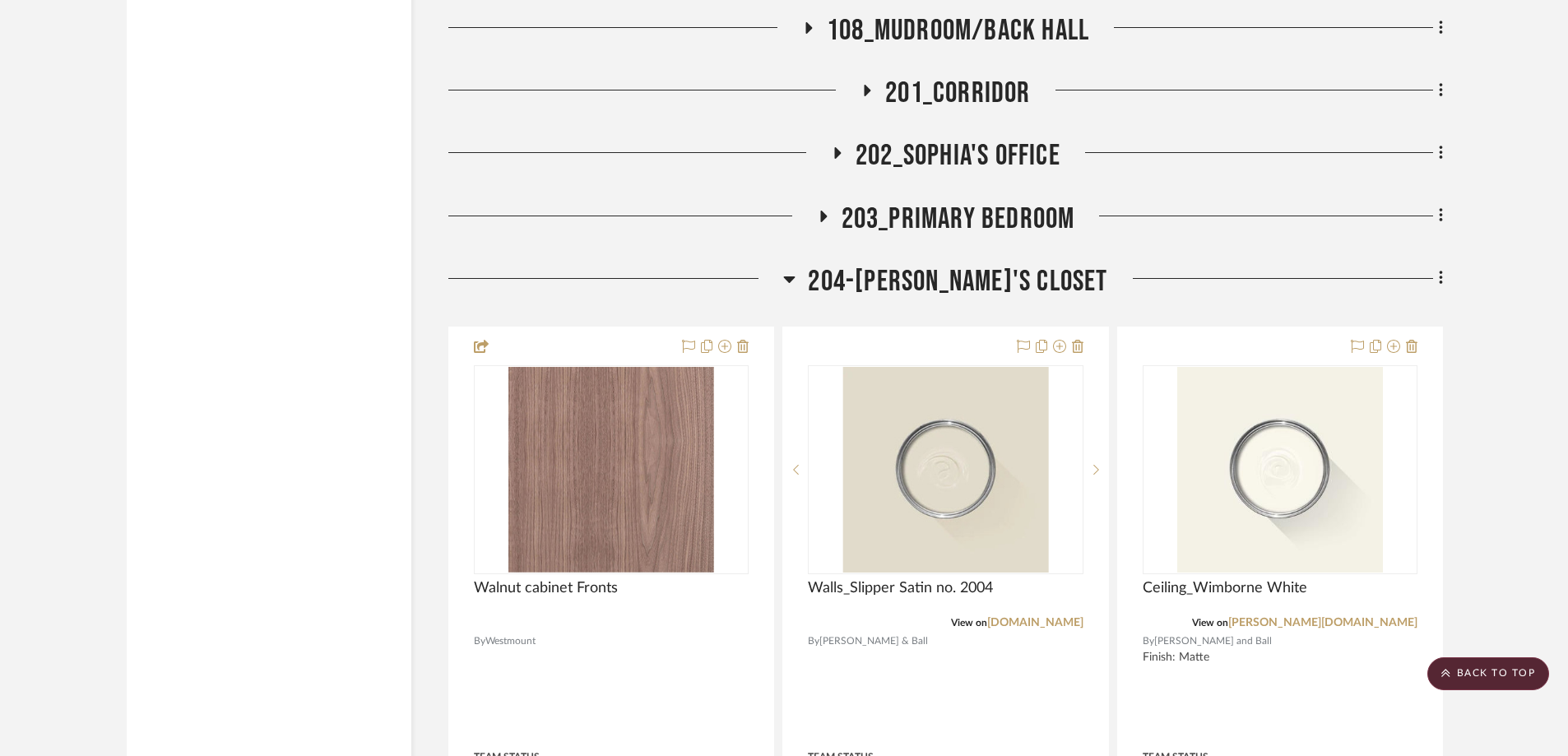
scroll to position [0, 0]
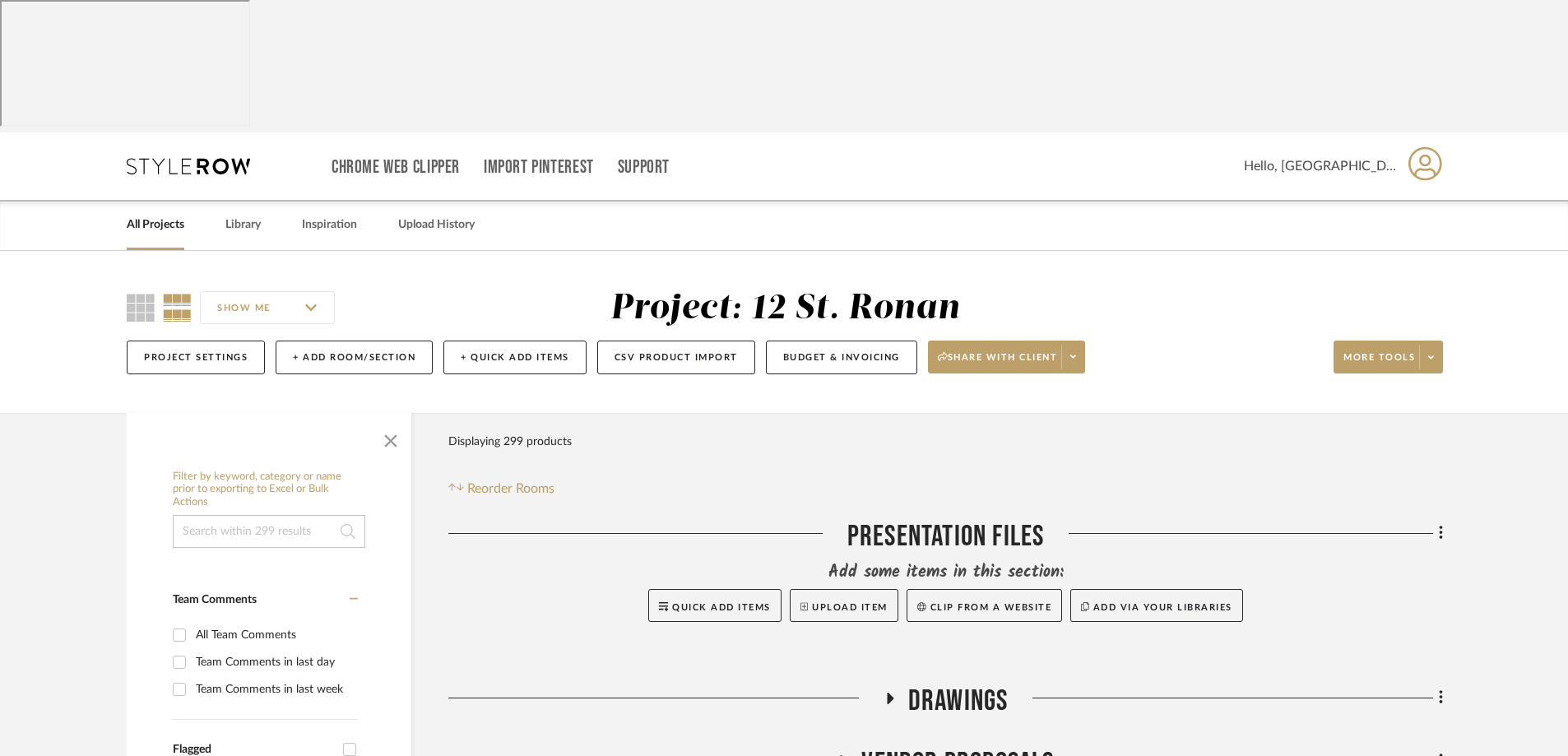
click at [263, 515] on input at bounding box center [269, 532] width 193 height 33
type input "millwork"
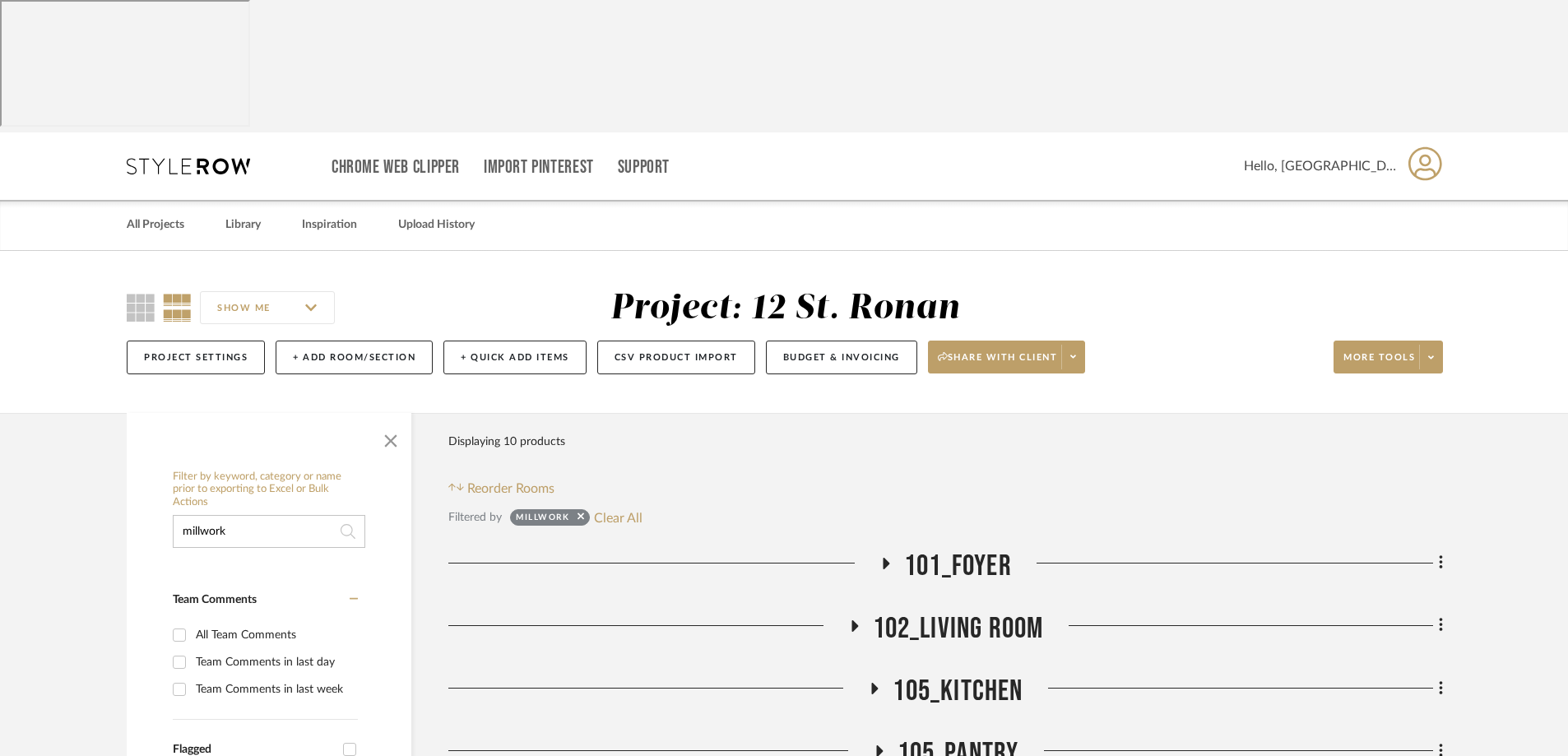
click at [882, 556] on icon at bounding box center [886, 562] width 20 height 13
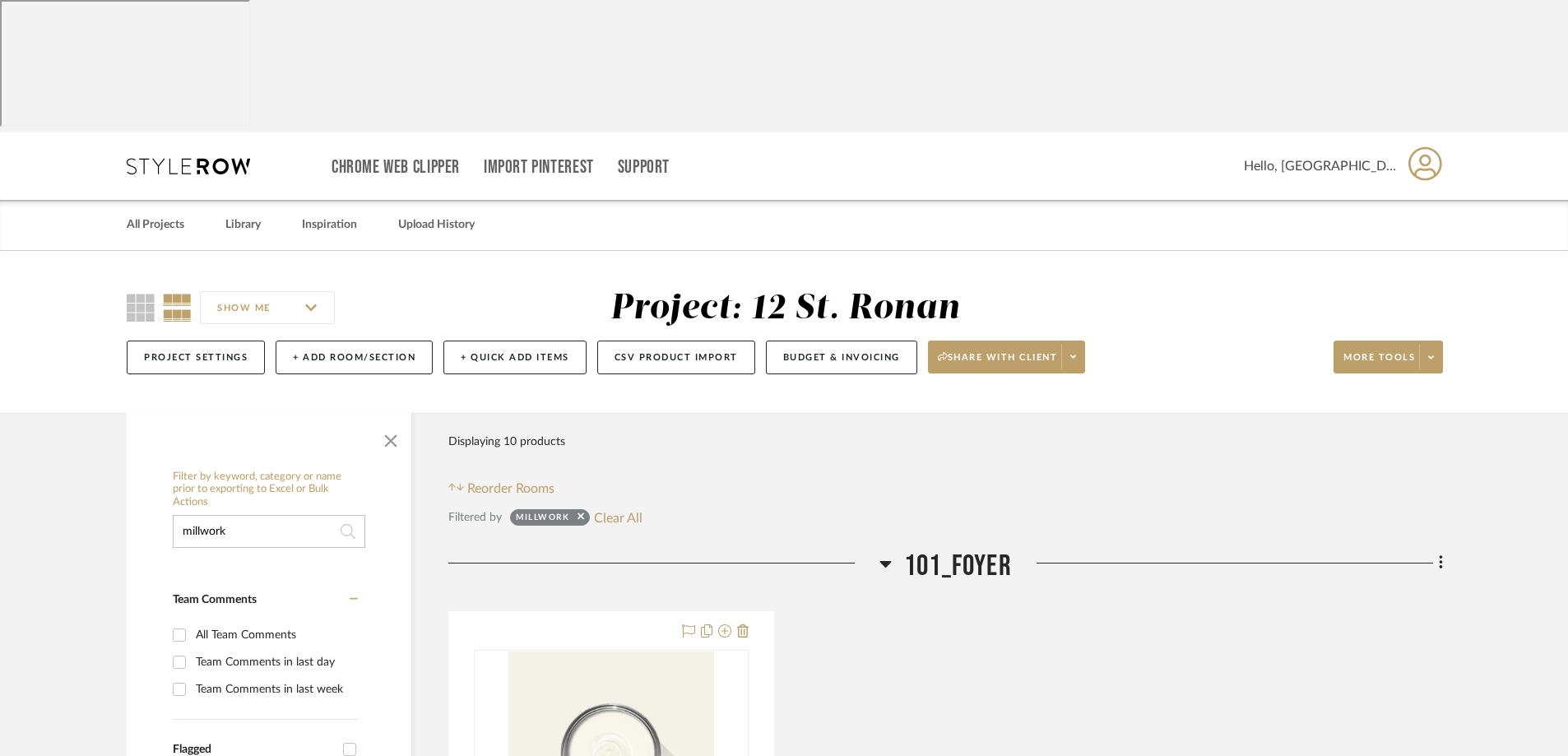
click at [882, 554] on icon at bounding box center [885, 563] width 13 height 20
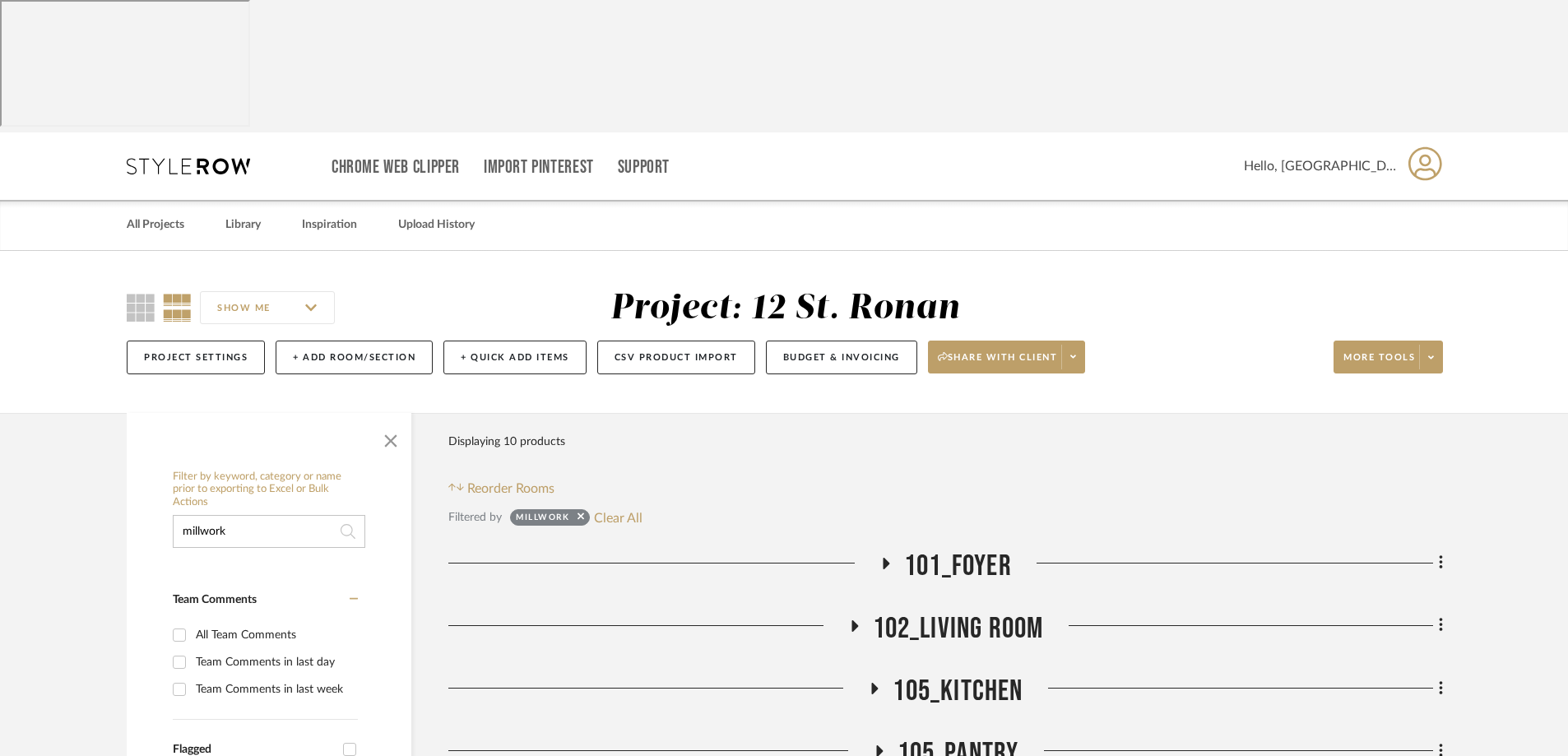
click at [854, 620] on icon at bounding box center [855, 626] width 7 height 12
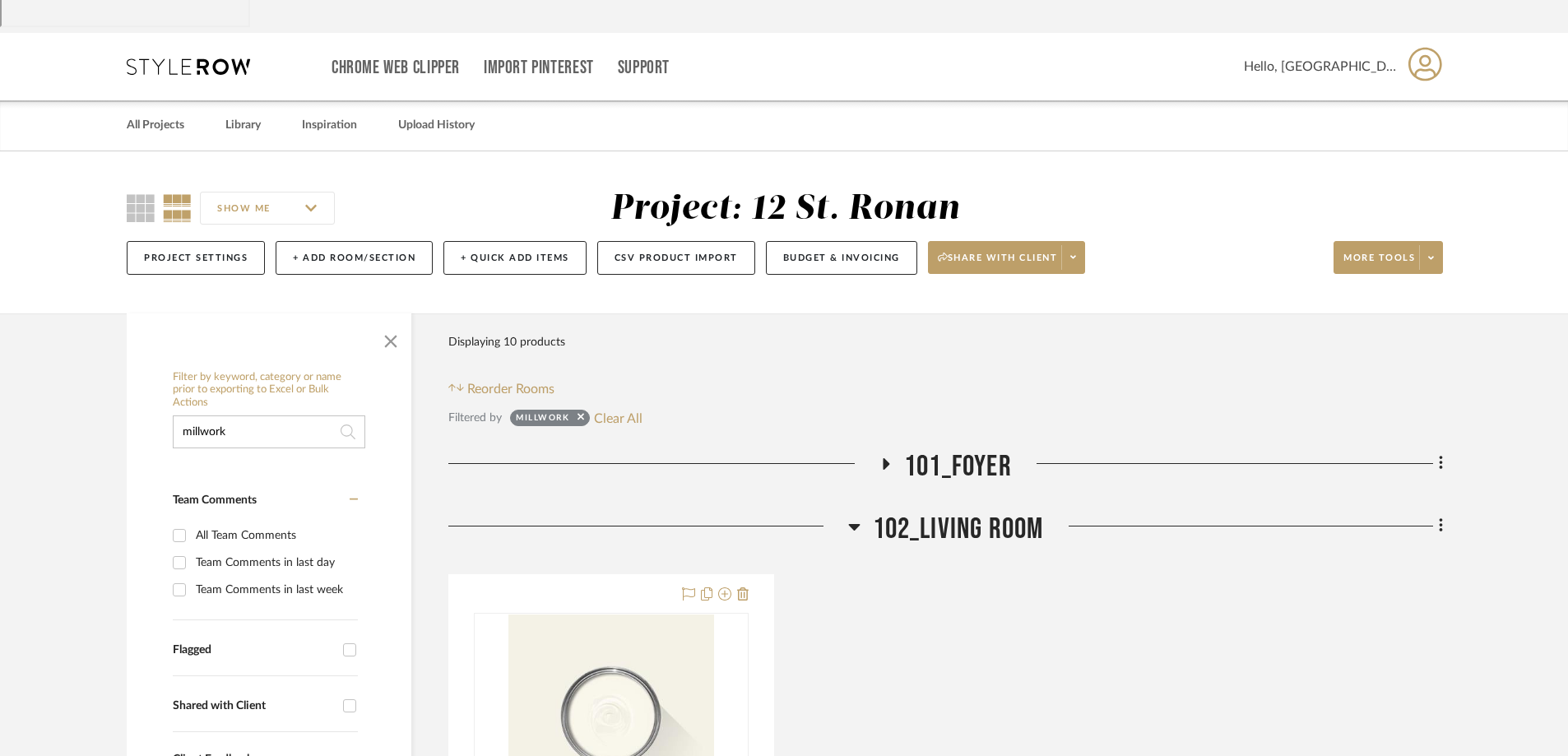
scroll to position [246, 0]
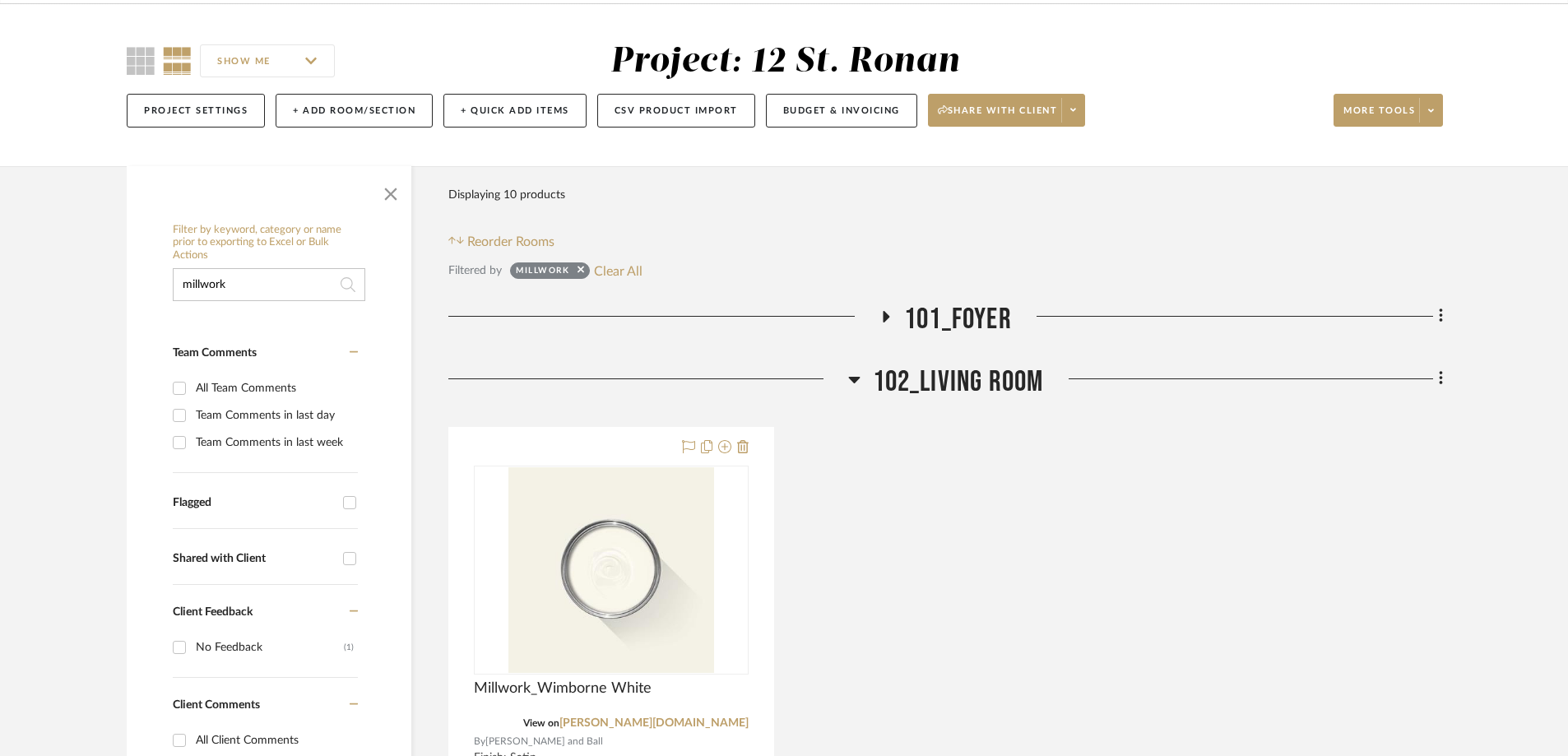
click at [856, 377] on icon at bounding box center [854, 379] width 12 height 7
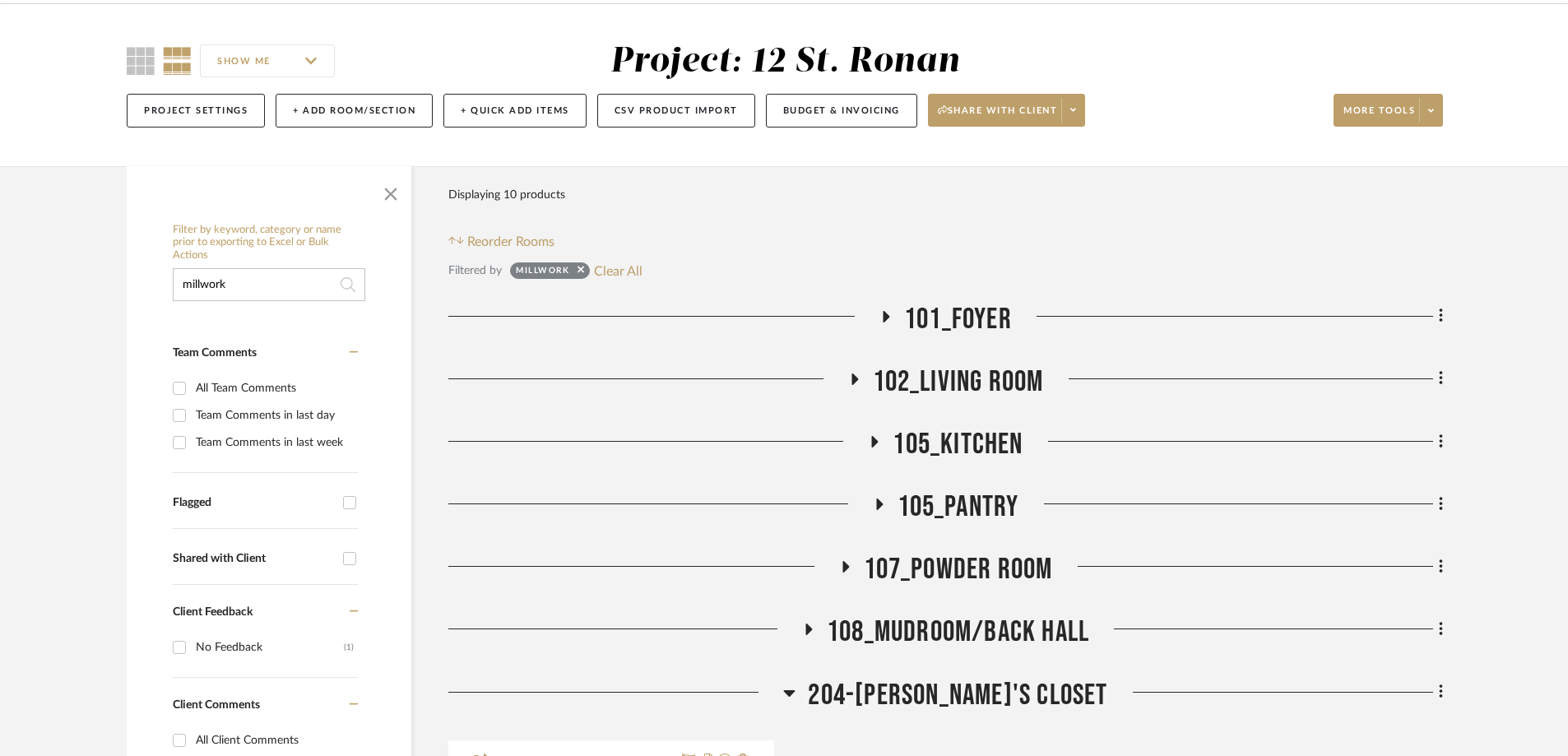
click at [872, 435] on icon at bounding box center [874, 441] width 20 height 13
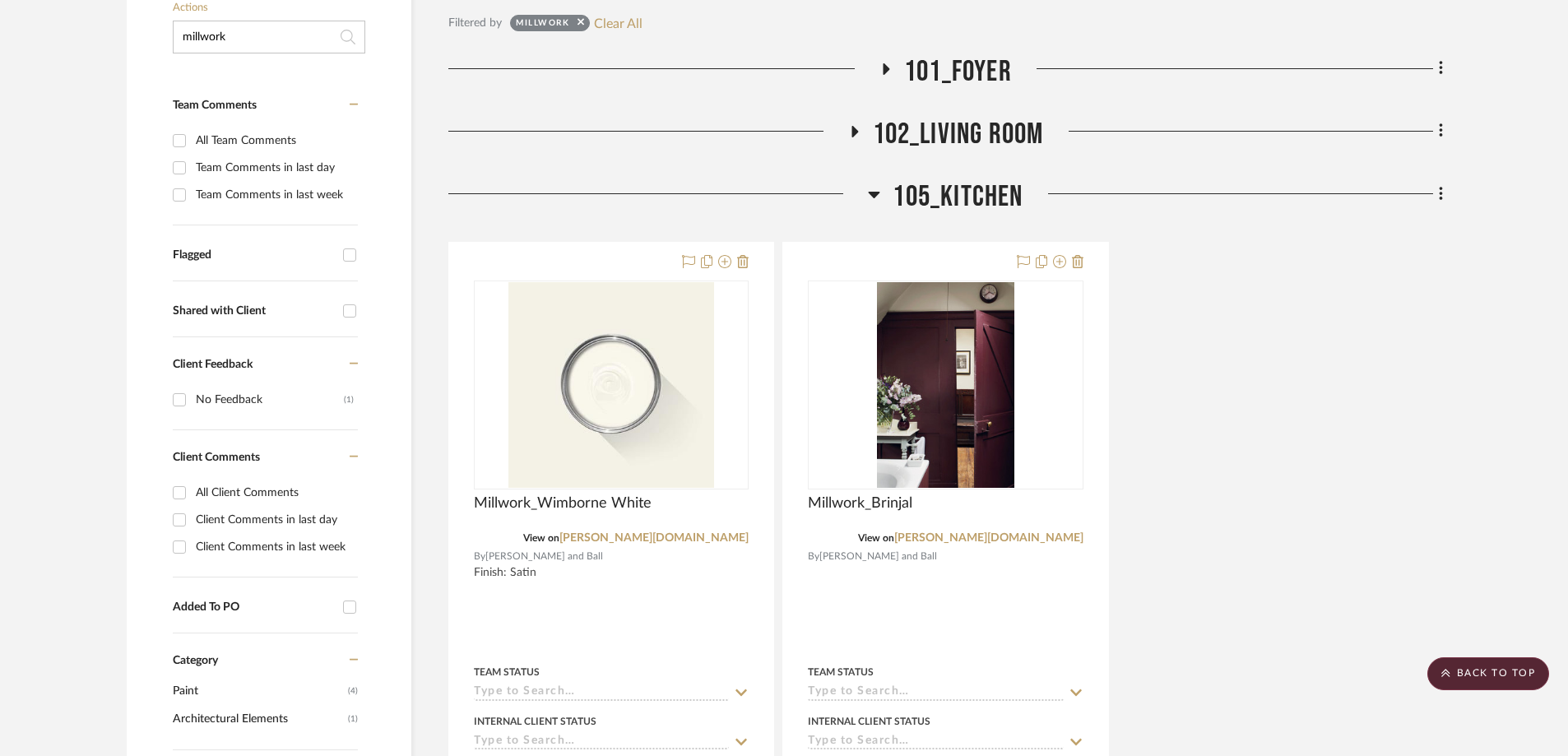
scroll to position [494, 0]
click at [873, 193] on icon at bounding box center [874, 196] width 12 height 7
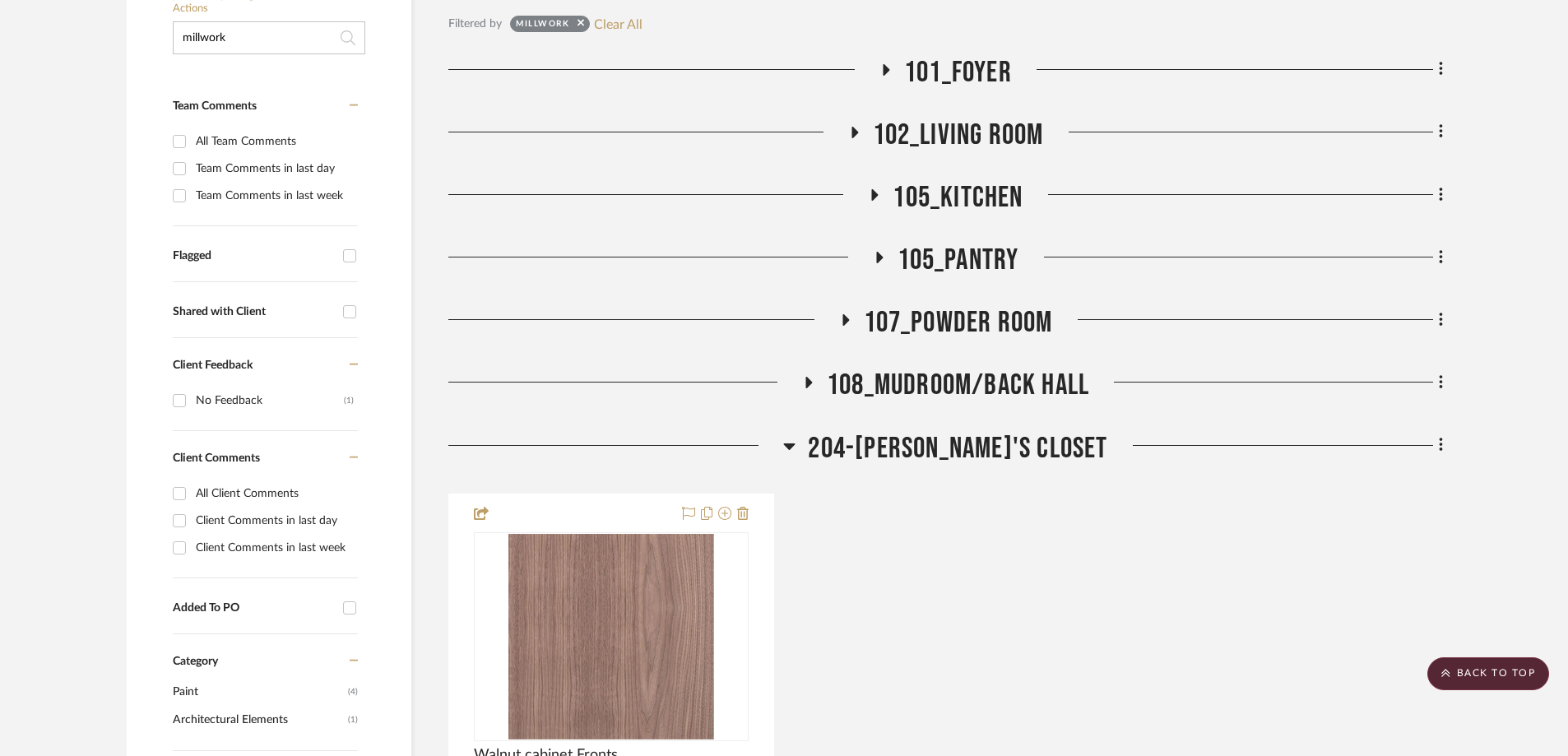
click at [875, 251] on icon at bounding box center [878, 257] width 20 height 13
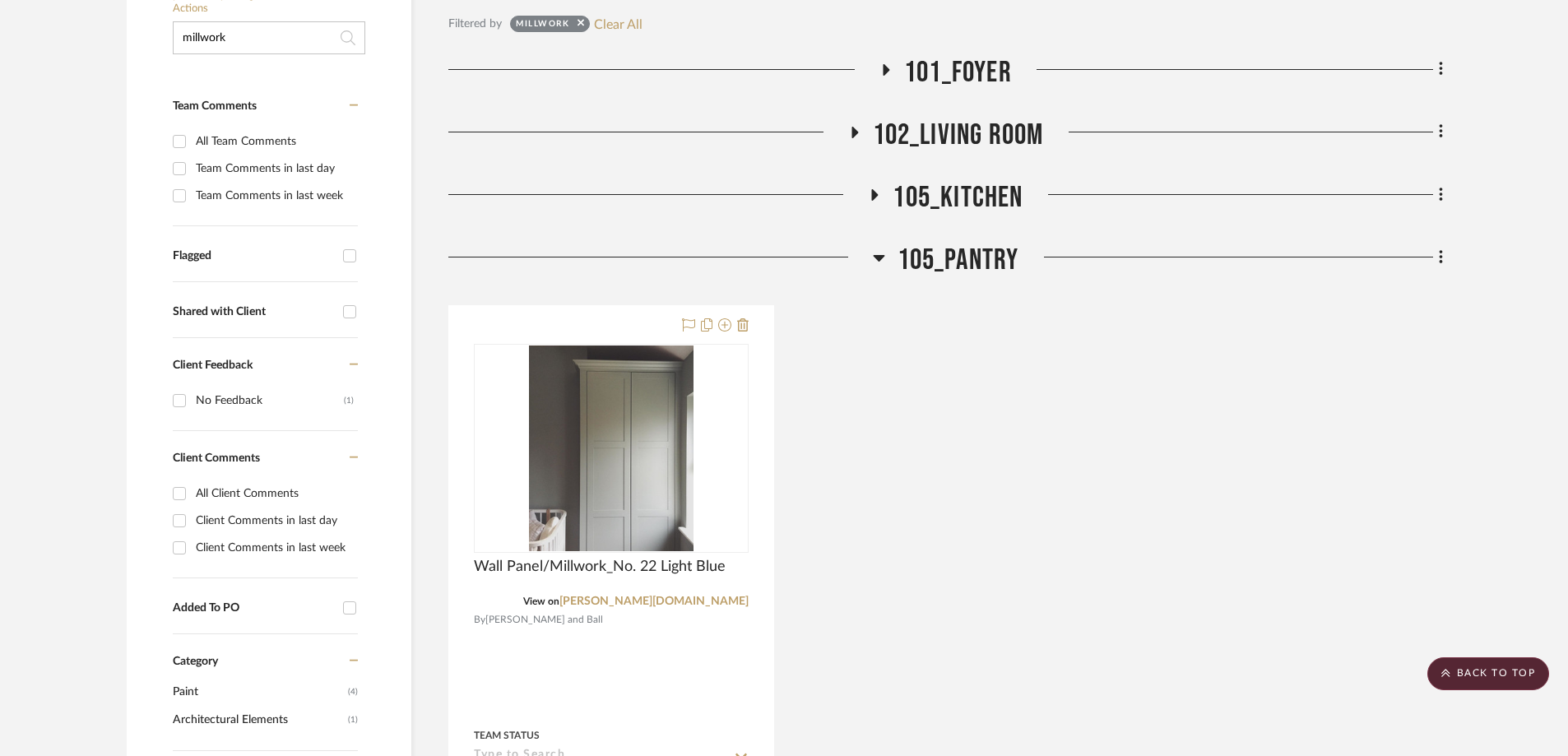
click at [879, 255] on icon at bounding box center [878, 258] width 12 height 7
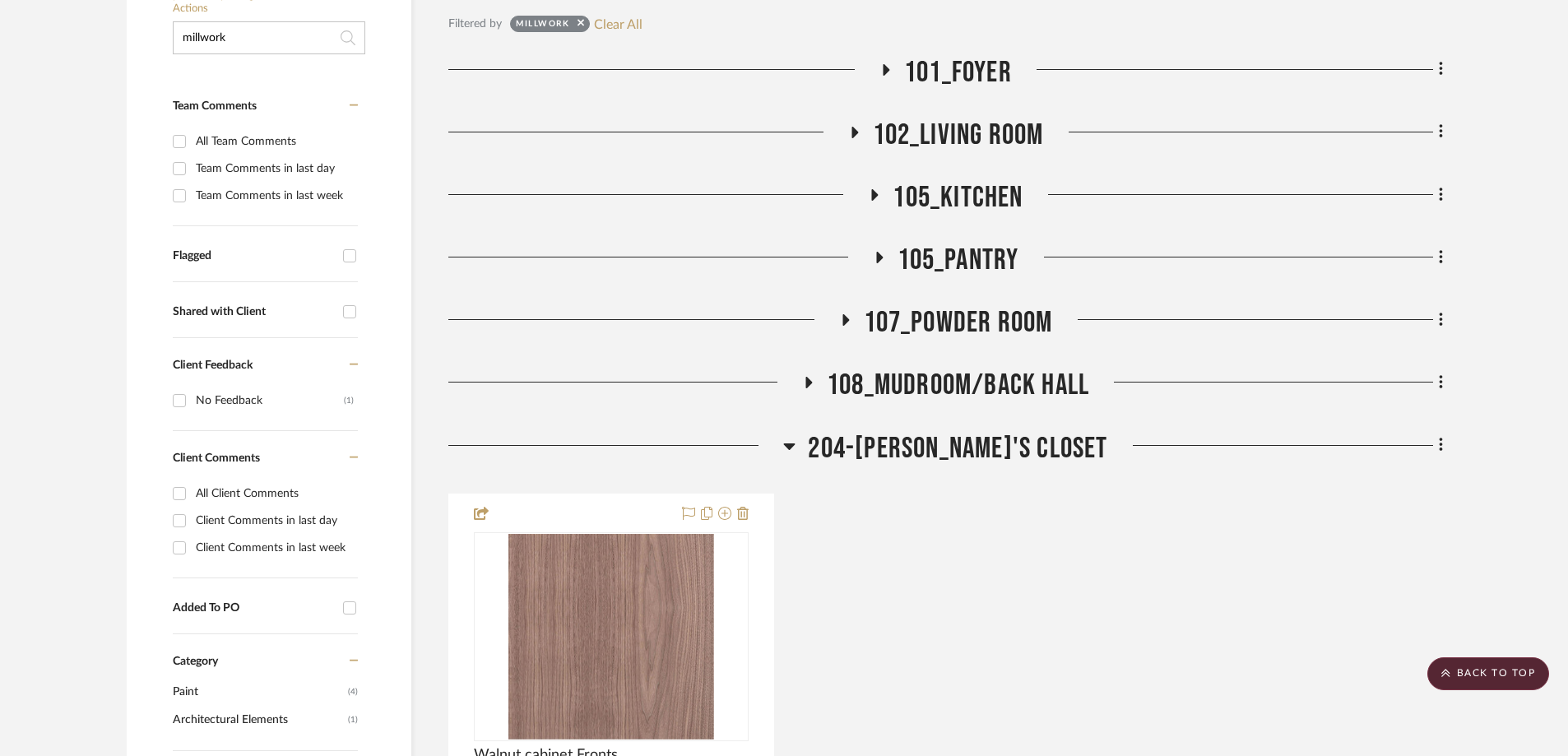
click at [845, 314] on icon at bounding box center [845, 320] width 20 height 13
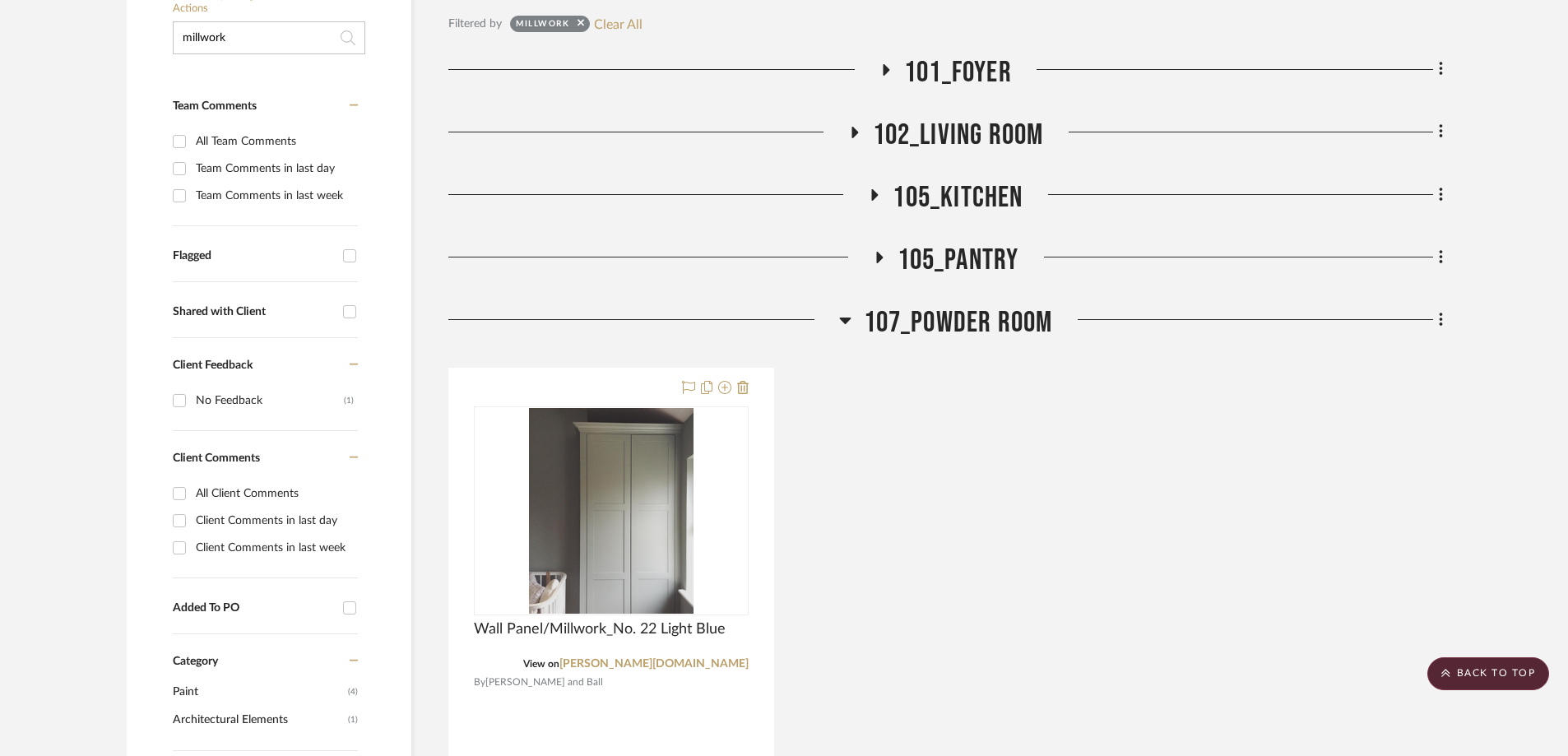
click at [845, 310] on icon at bounding box center [845, 320] width 13 height 20
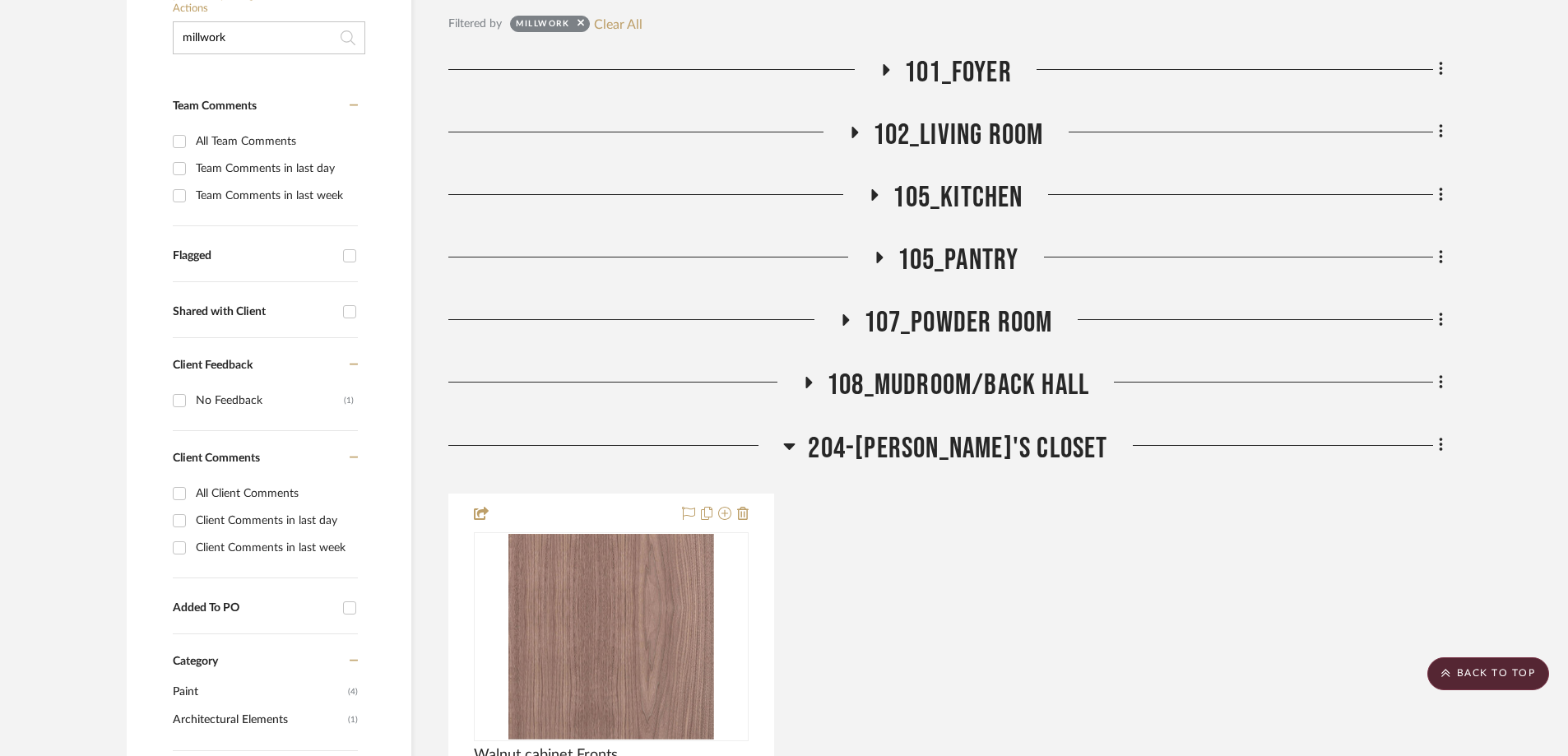
click at [808, 377] on icon at bounding box center [809, 382] width 7 height 12
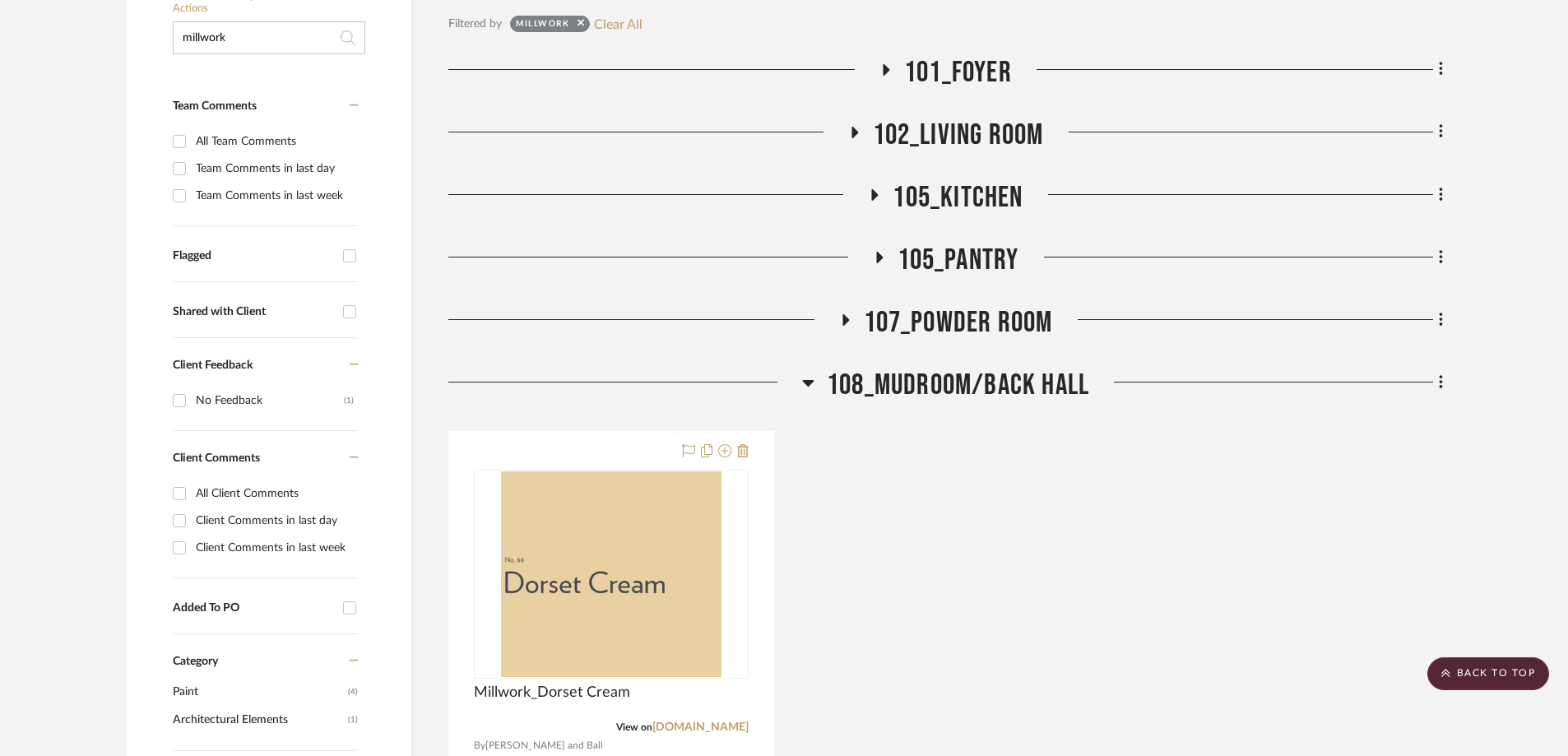
click at [808, 380] on icon at bounding box center [808, 383] width 12 height 7
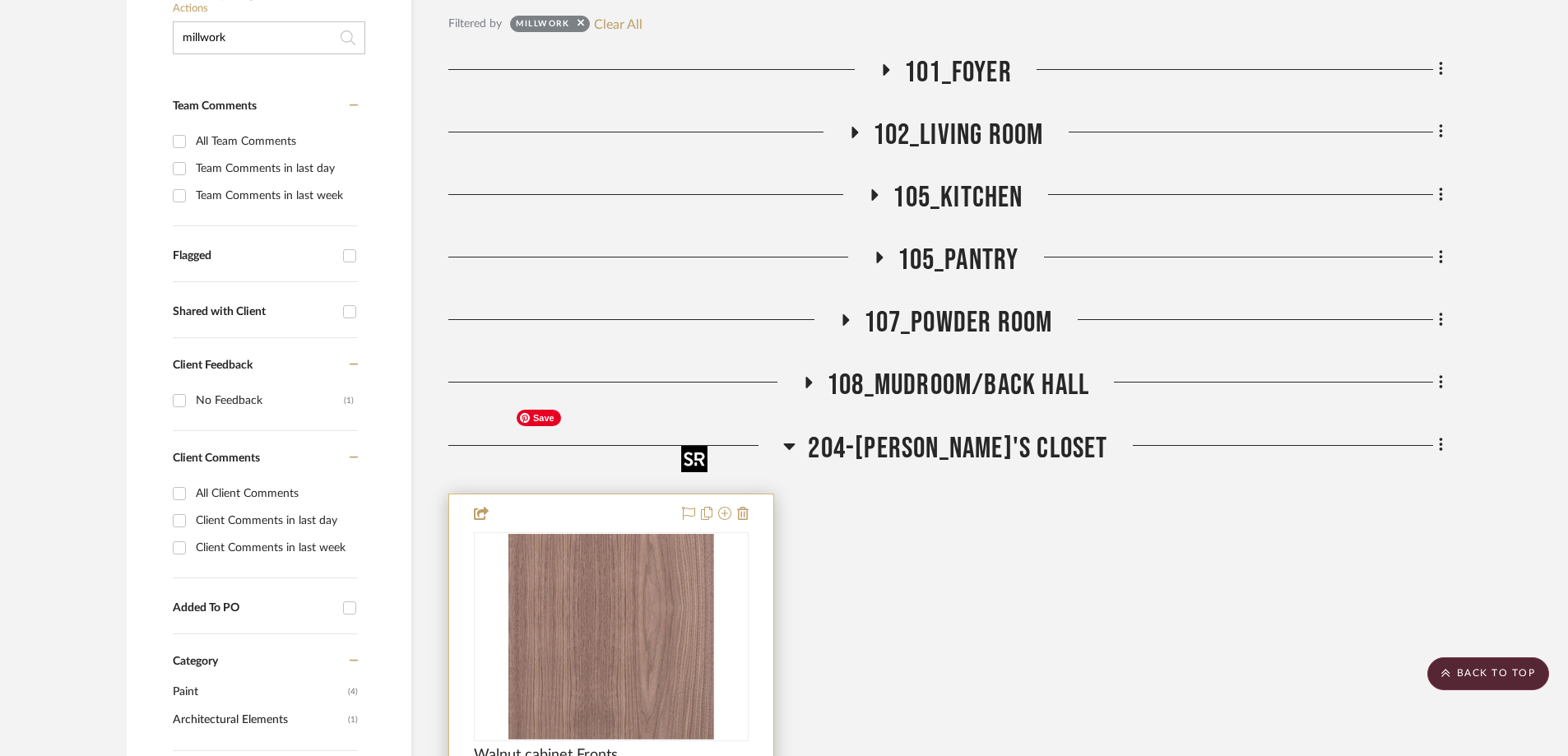
click at [582, 556] on img "0" at bounding box center [611, 637] width 205 height 205
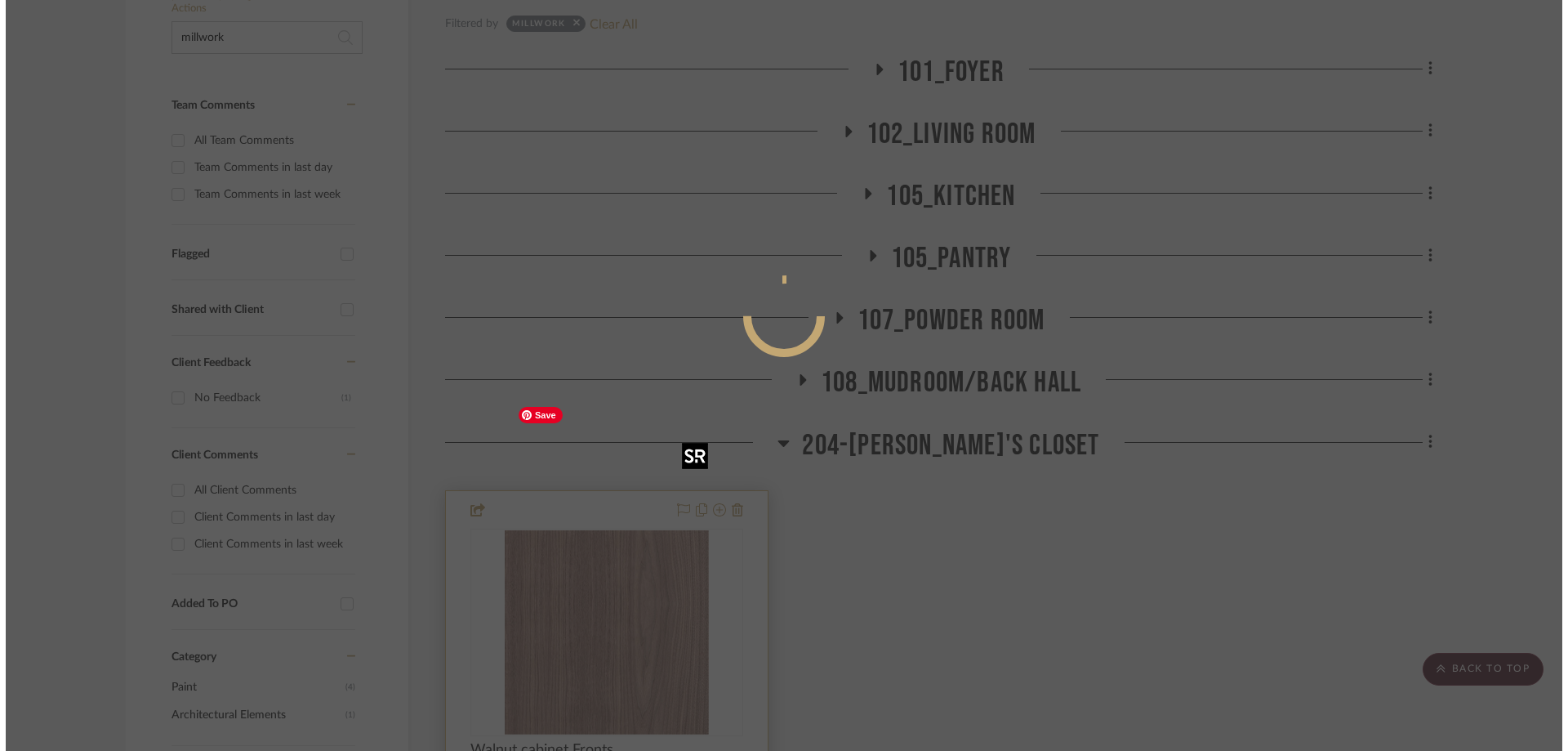
scroll to position [0, 0]
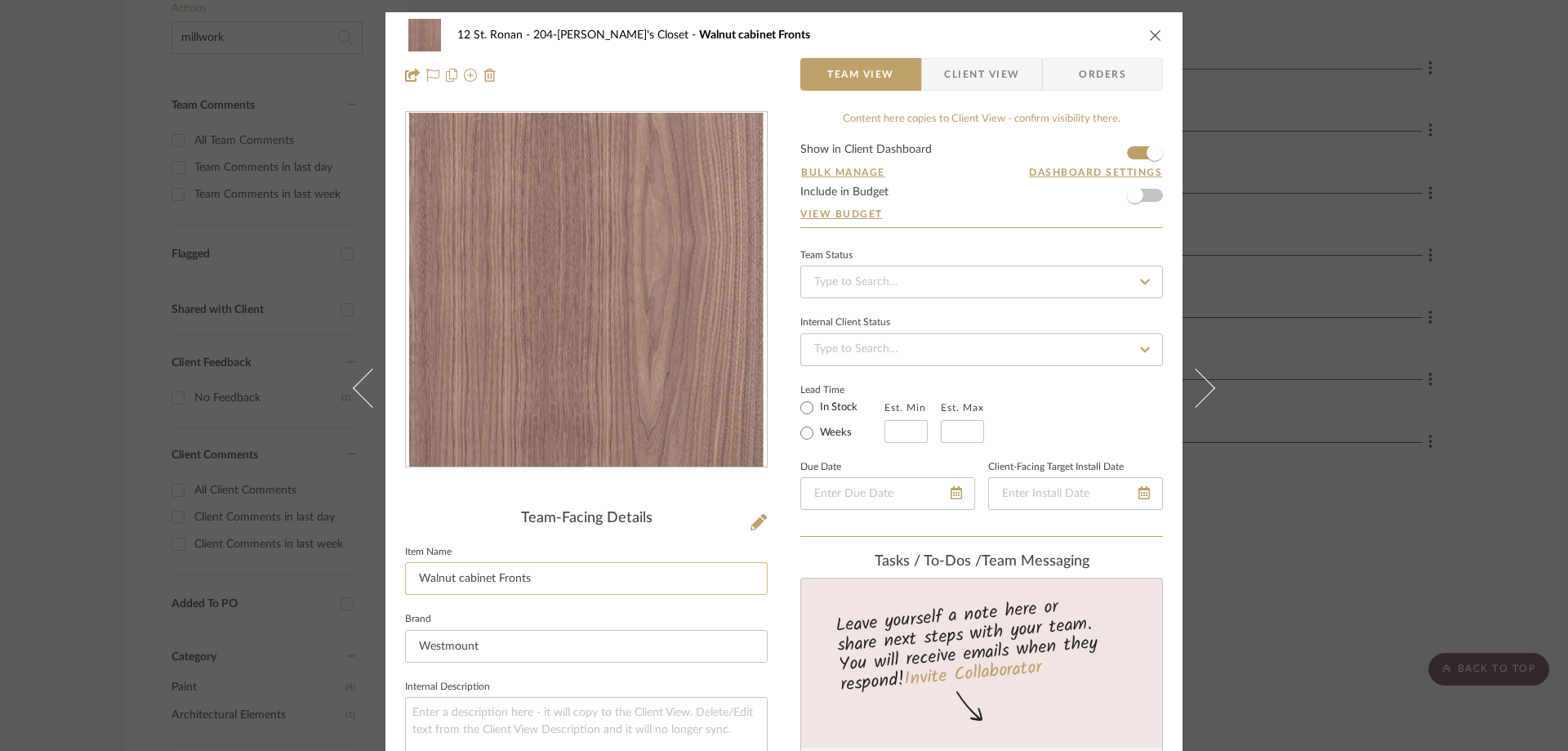
drag, startPoint x: 552, startPoint y: 581, endPoint x: 453, endPoint y: 568, distance: 99.8
click at [453, 568] on input "Walnut cabinet Fronts" at bounding box center [585, 579] width 362 height 33
type input "Walnut closet & crown"
click at [1150, 31] on icon "close" at bounding box center [1155, 34] width 13 height 13
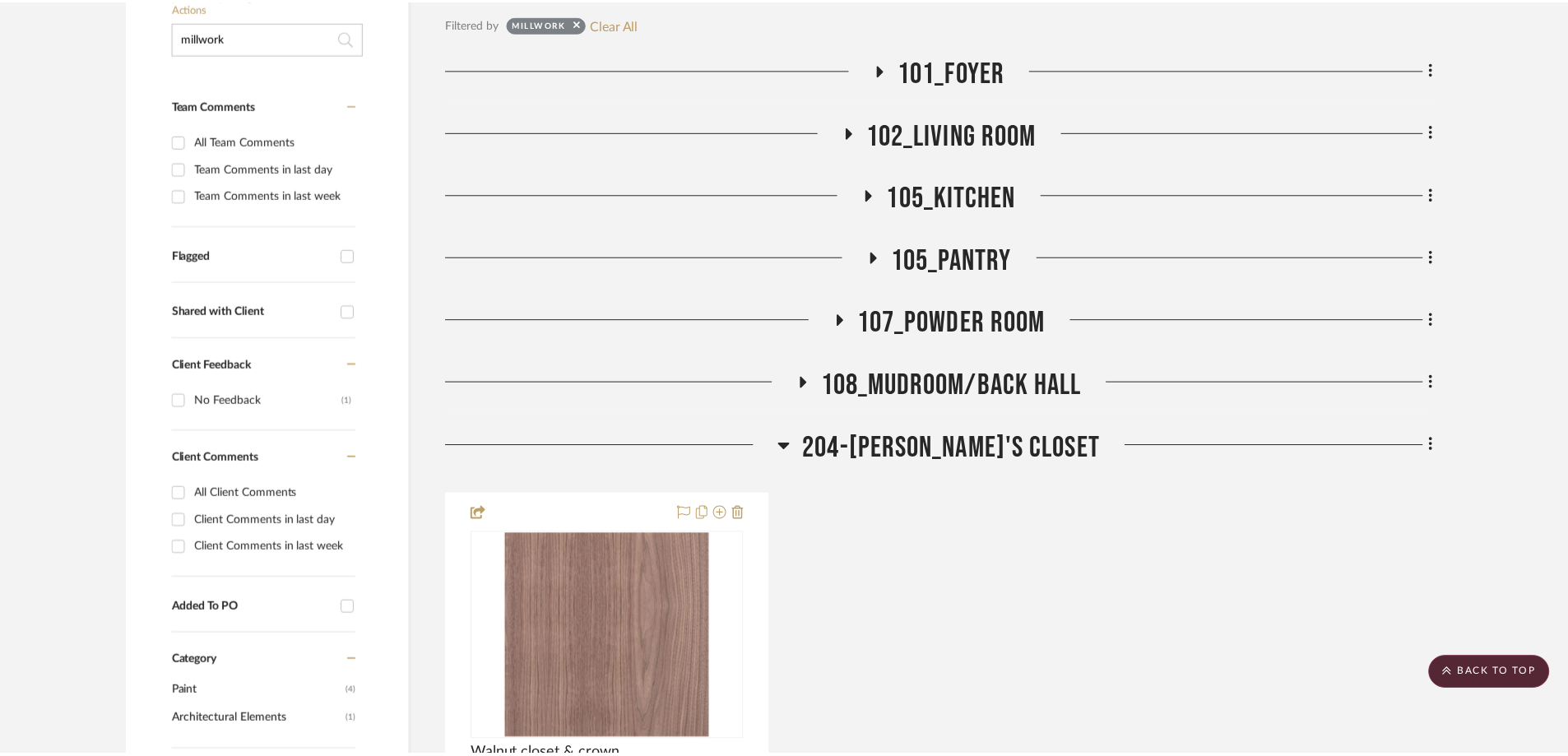
scroll to position [494, 0]
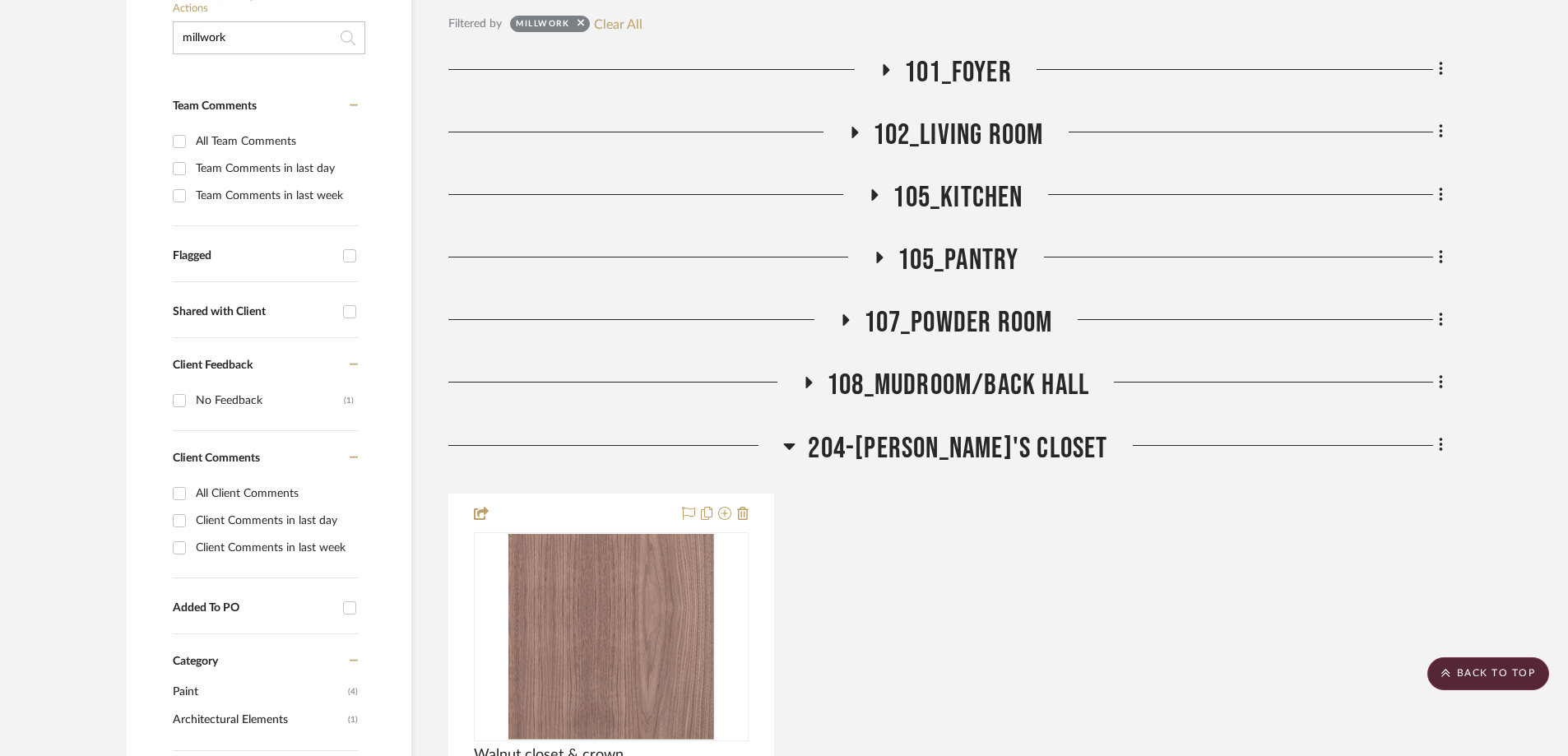
click at [795, 443] on icon at bounding box center [790, 446] width 12 height 7
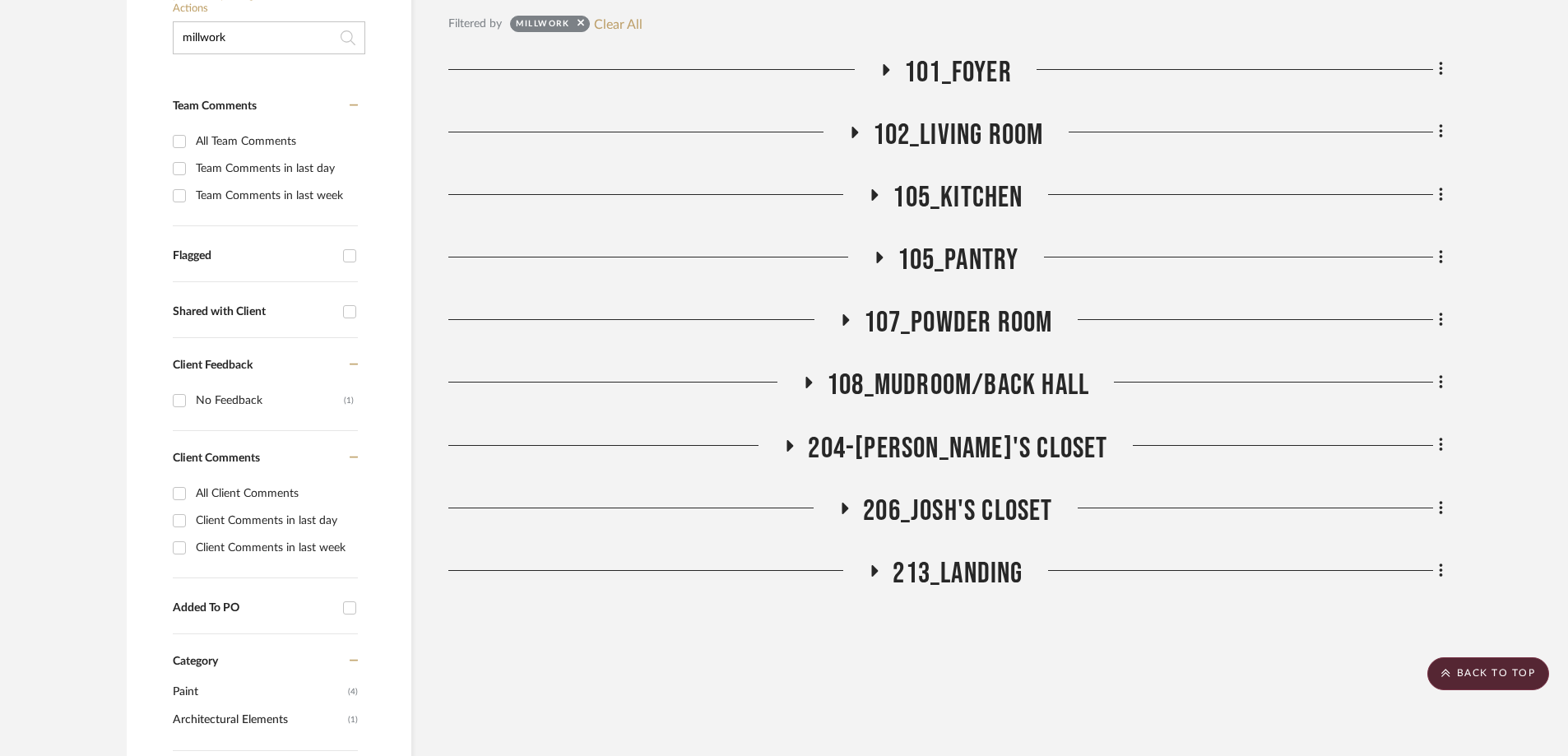
click at [842, 503] on icon at bounding box center [845, 509] width 7 height 12
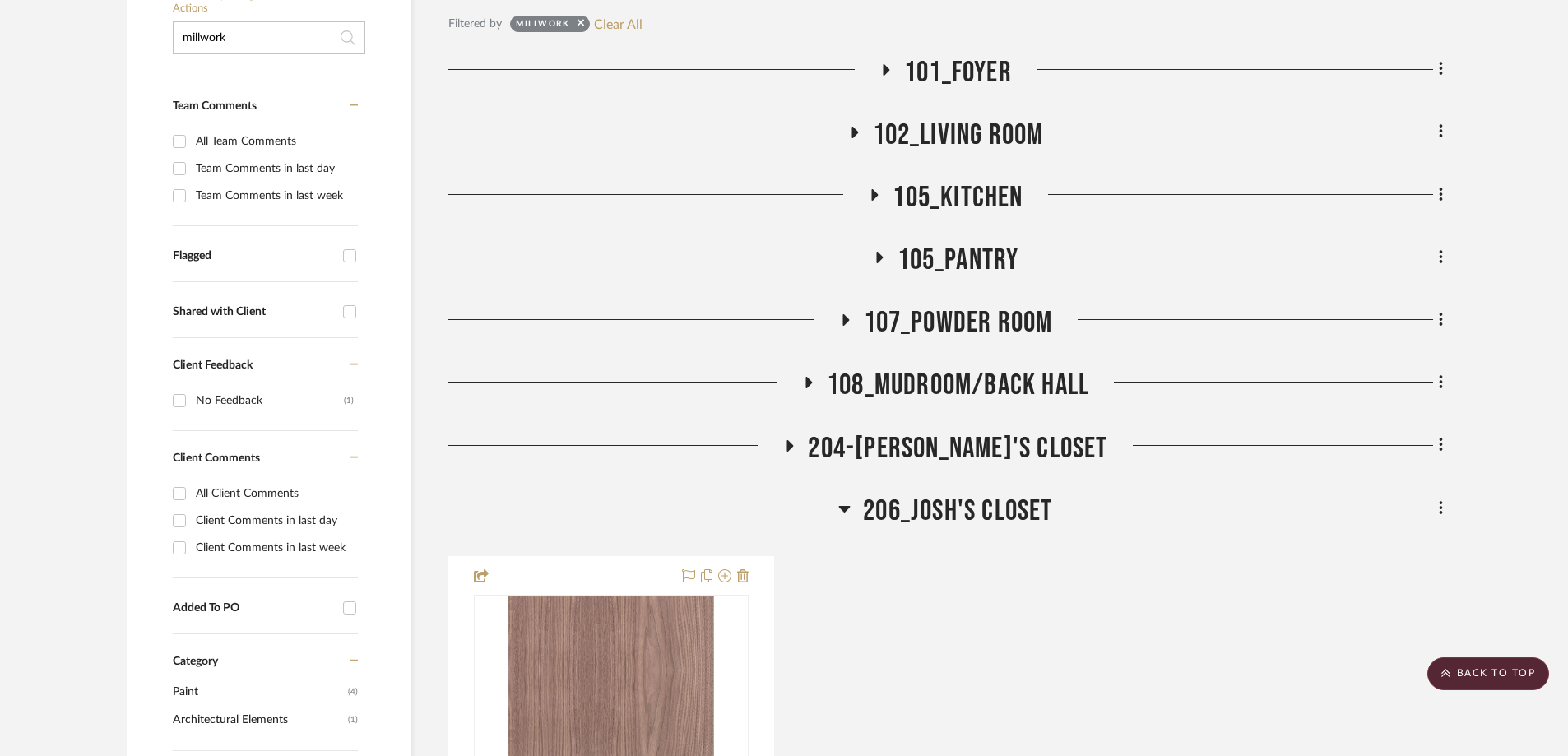
click at [842, 506] on icon at bounding box center [845, 509] width 12 height 7
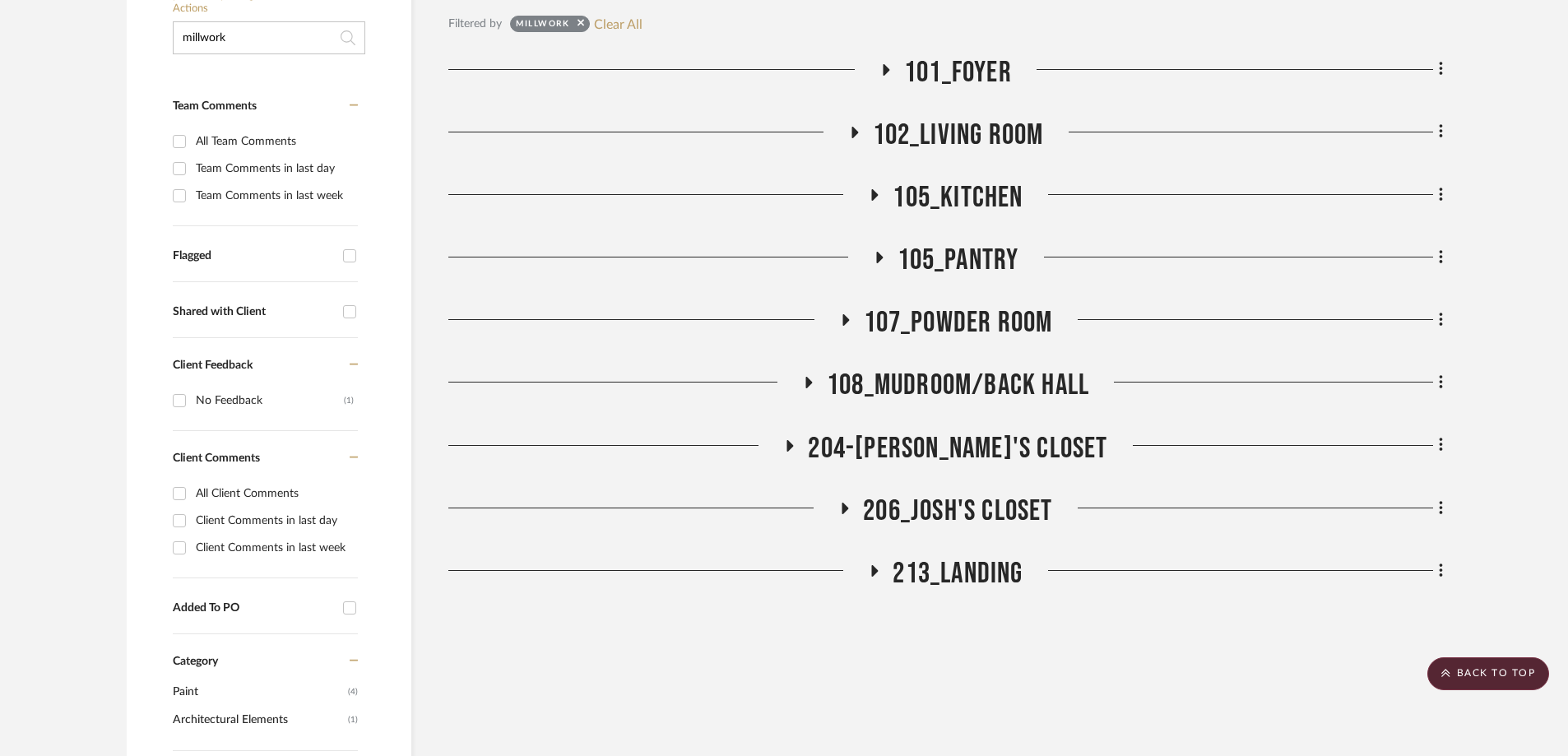
click at [875, 565] on icon at bounding box center [875, 571] width 7 height 12
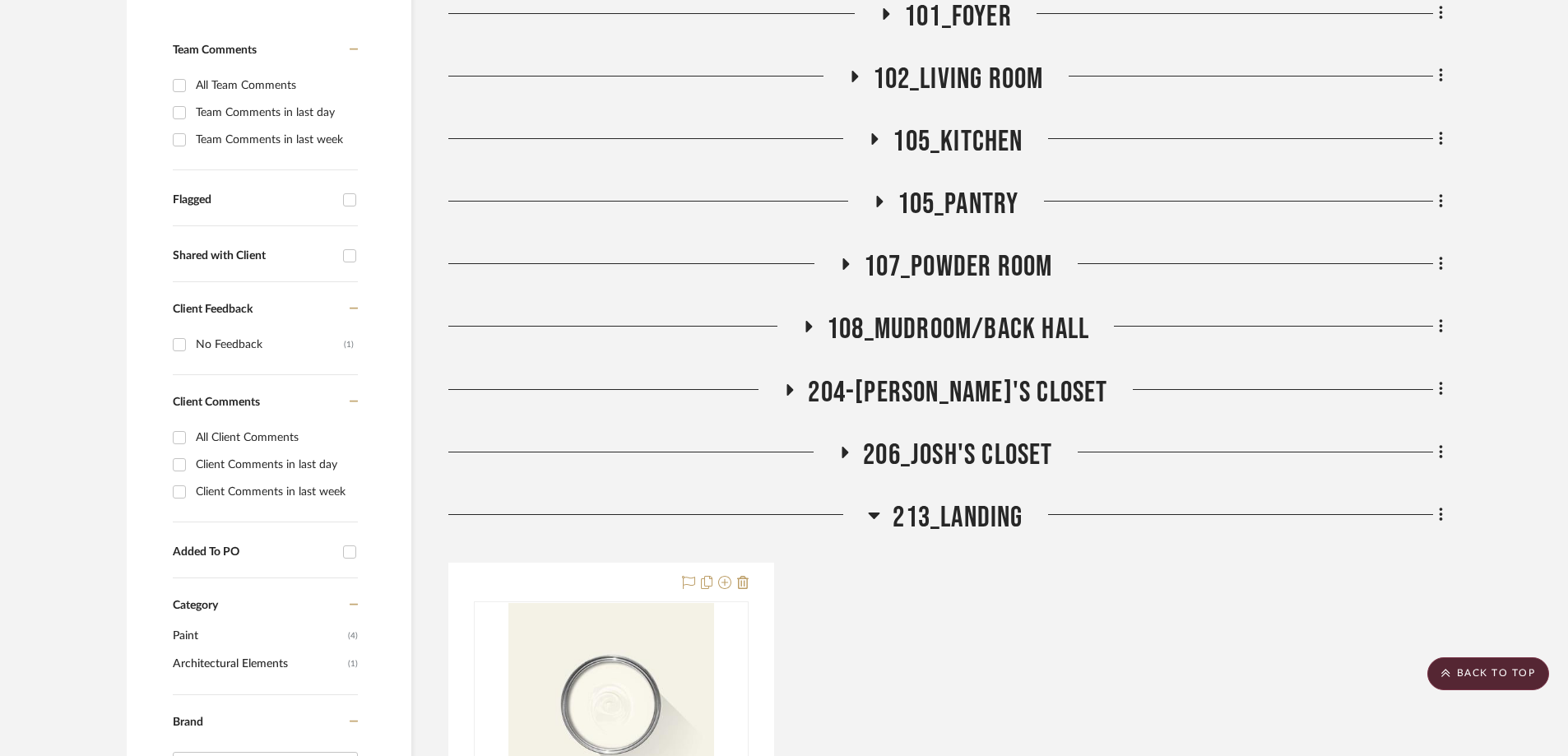
scroll to position [576, 0]
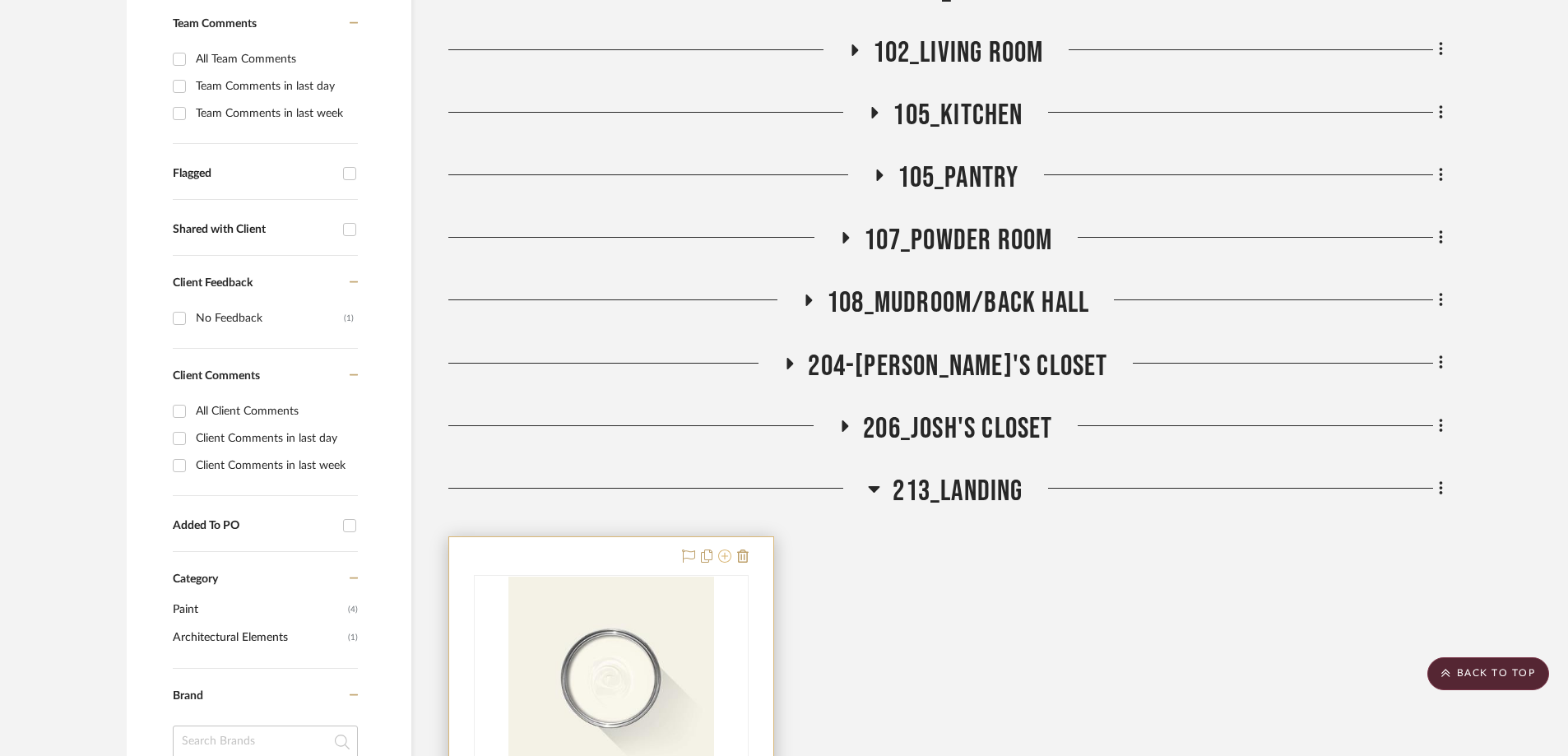
click at [728, 550] on icon at bounding box center [724, 556] width 13 height 13
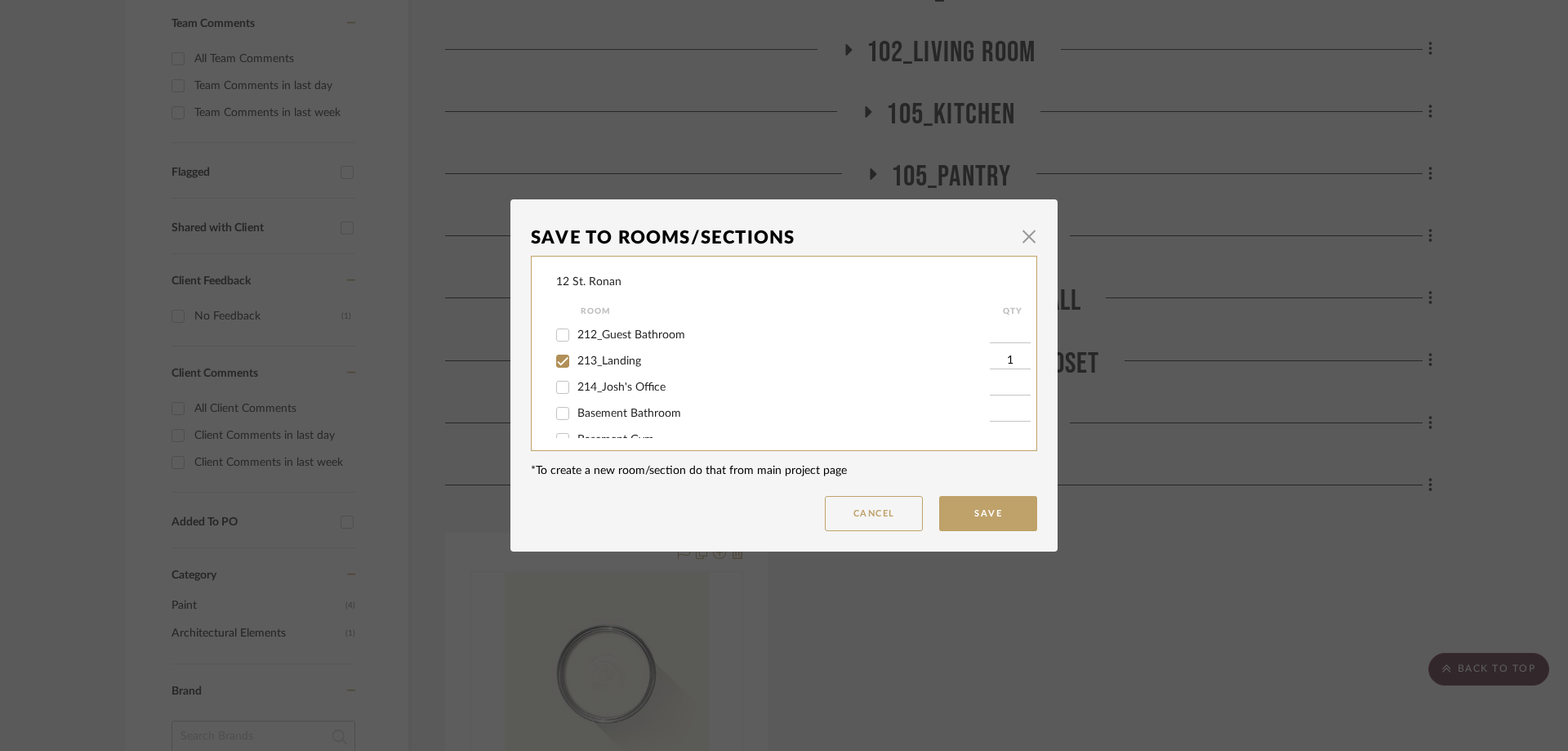
scroll to position [654, 0]
click at [560, 366] on input "213_Landing" at bounding box center [562, 360] width 26 height 26
checkbox input "false"
click at [1011, 511] on button "Save" at bounding box center [987, 514] width 98 height 35
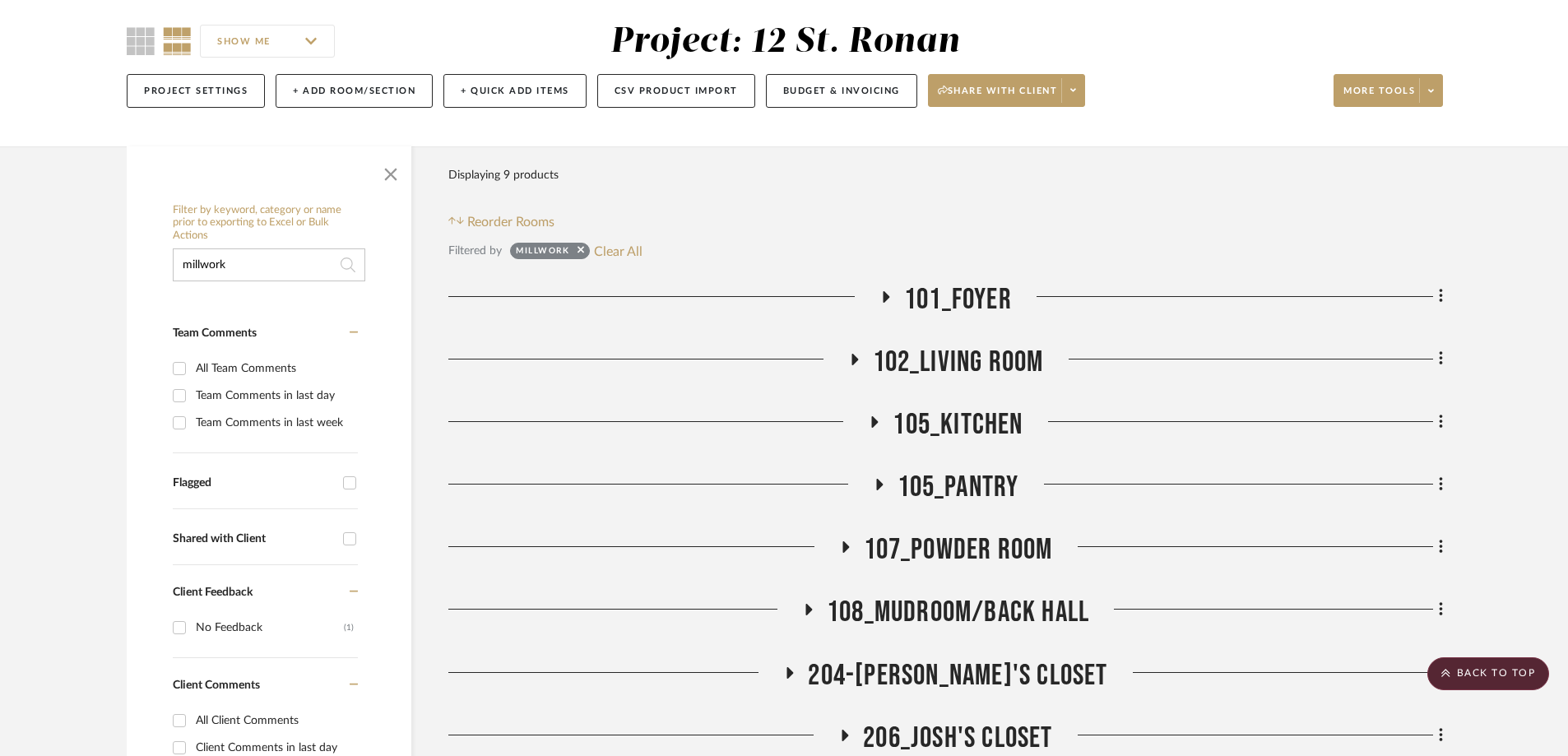
scroll to position [30, 0]
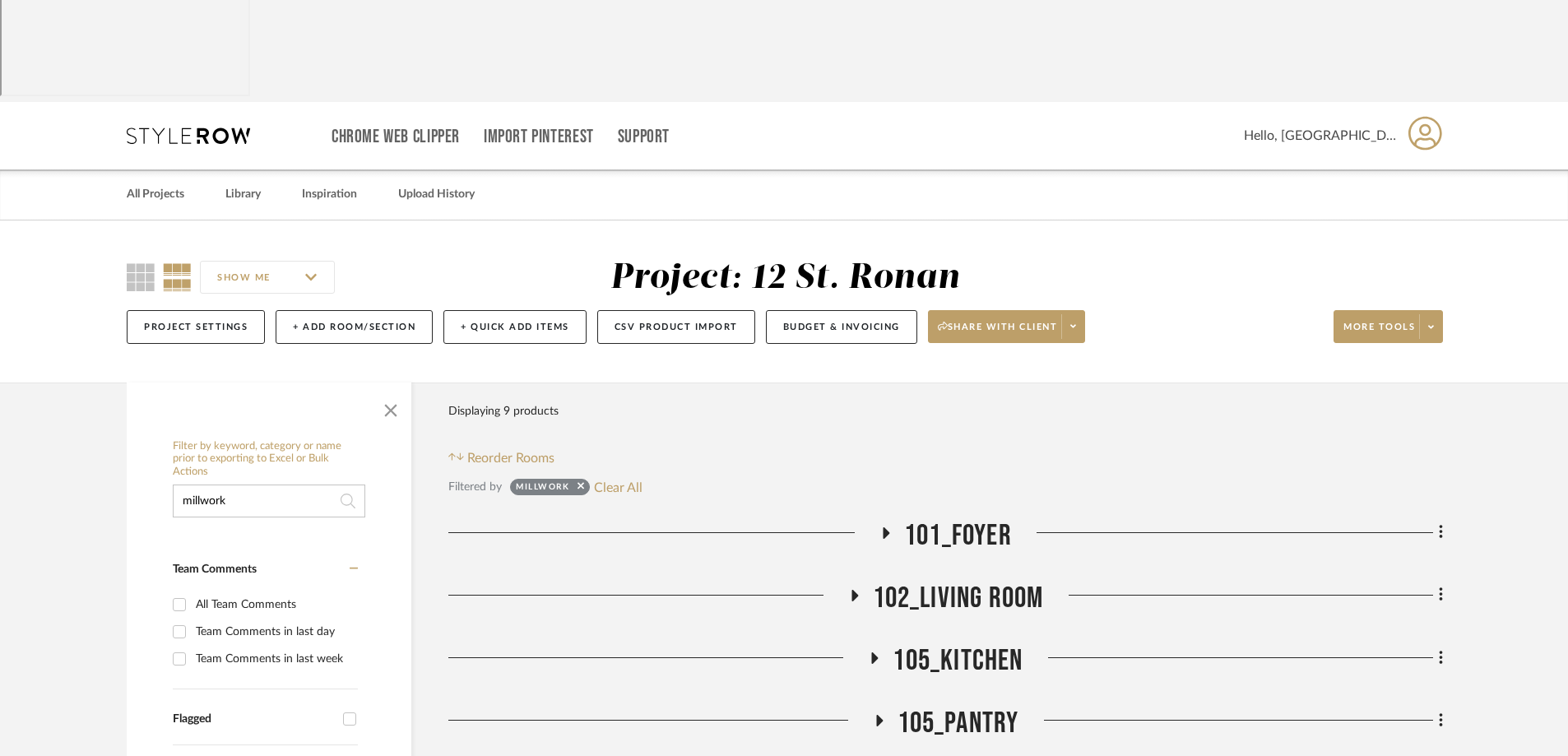
drag, startPoint x: 290, startPoint y: 365, endPoint x: 184, endPoint y: 365, distance: 106.0
click at [184, 484] on input "millwork" at bounding box center [269, 501] width 193 height 33
drag, startPoint x: 236, startPoint y: 364, endPoint x: 123, endPoint y: 365, distance: 113.0
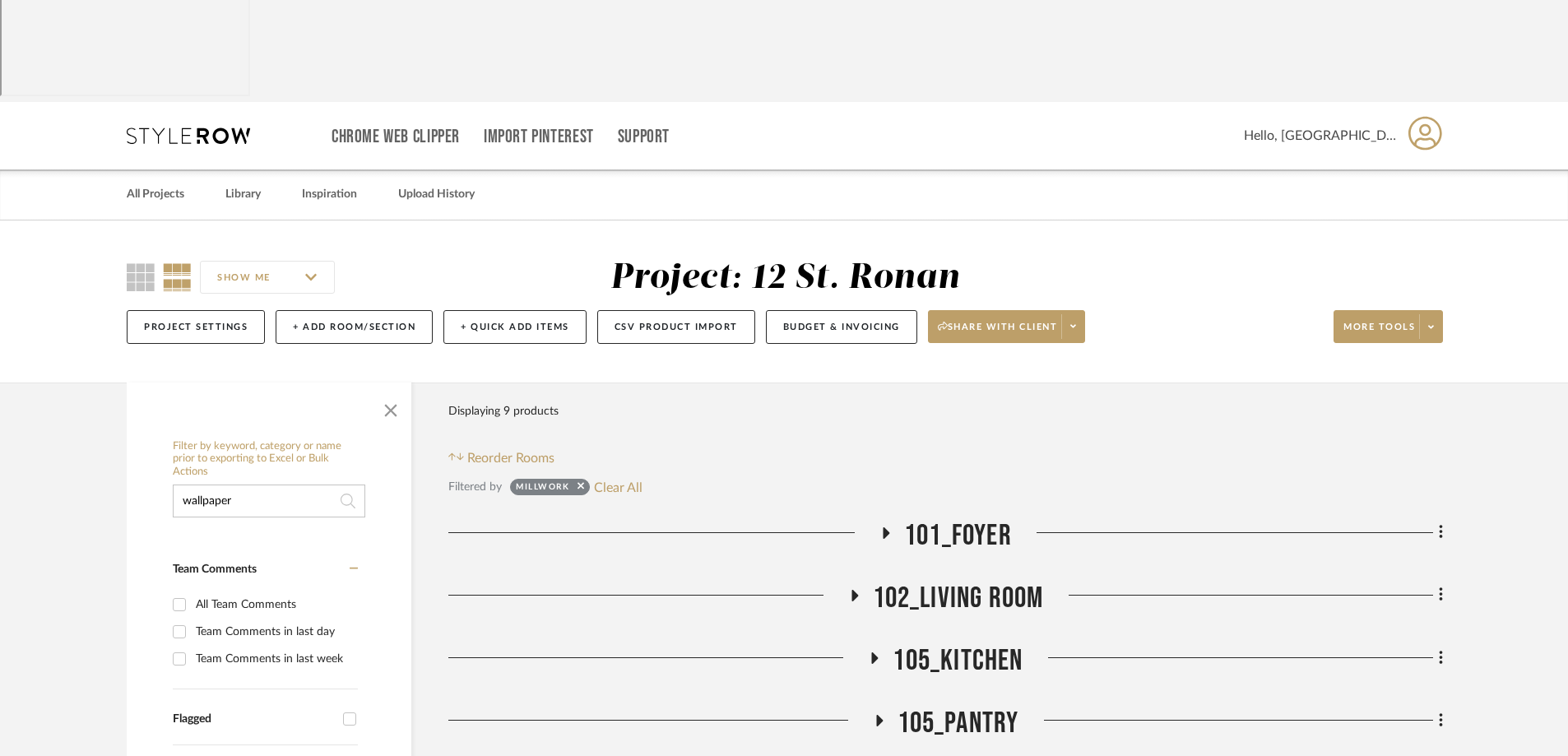
type input "wallpaper"
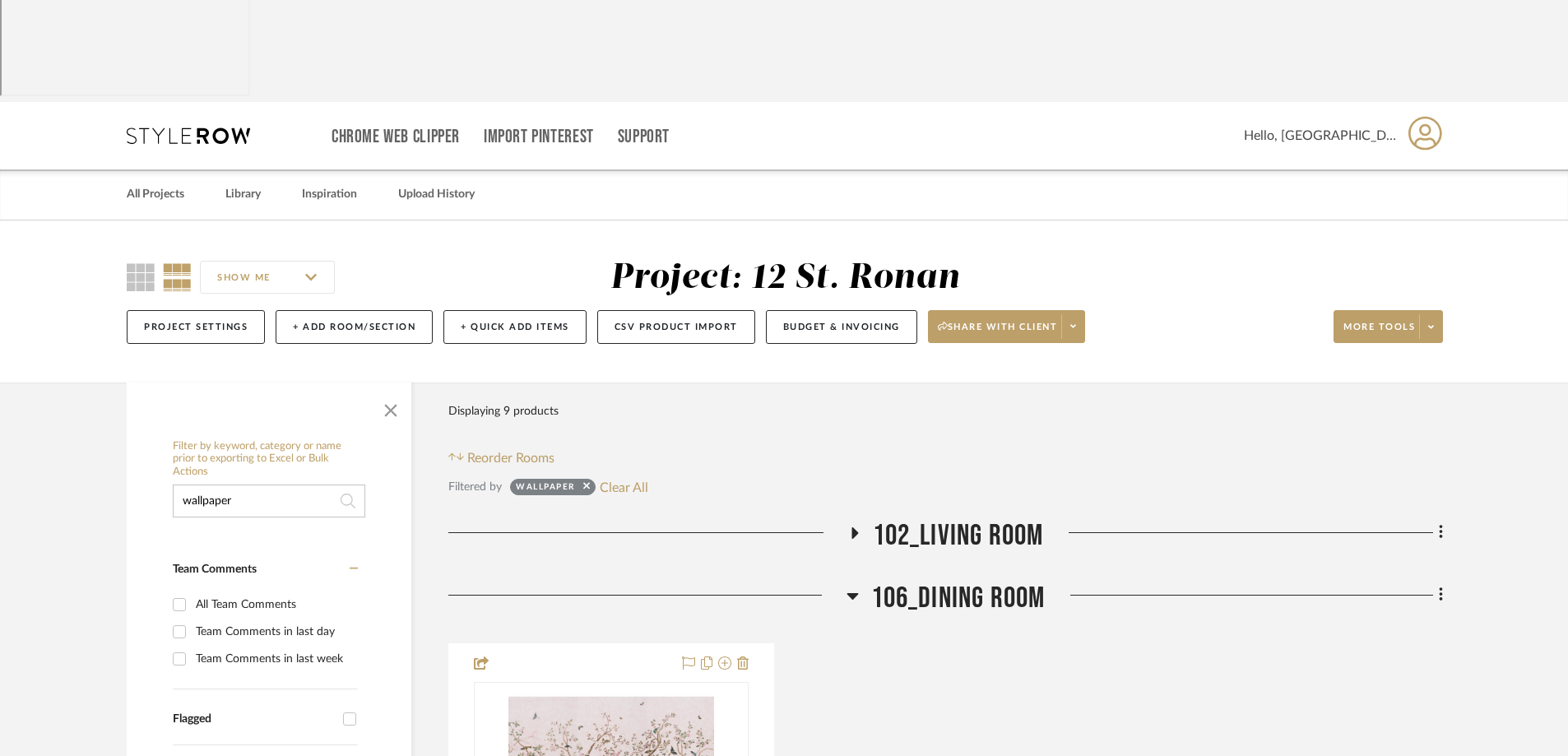
click at [852, 527] on icon at bounding box center [855, 533] width 7 height 12
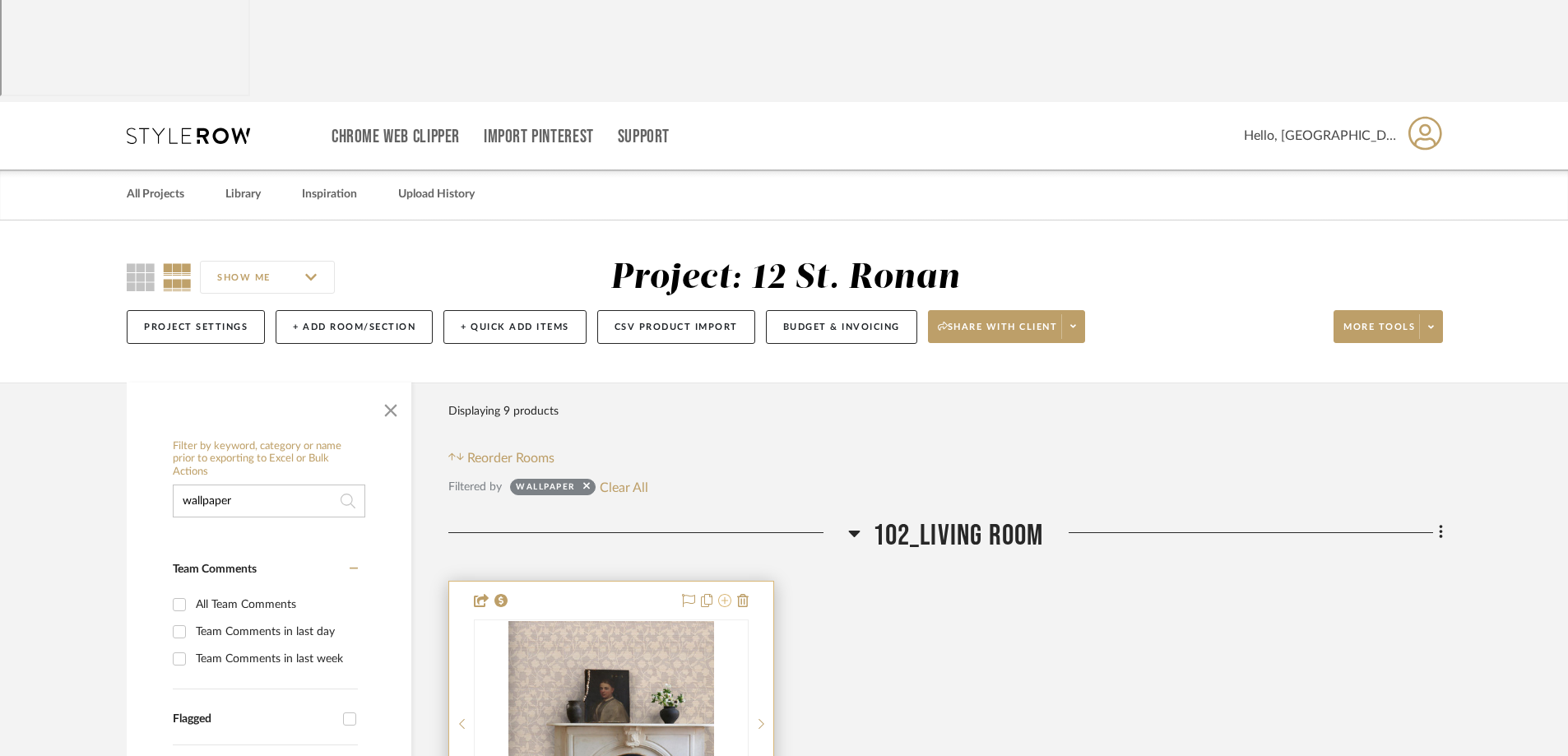
click at [728, 594] on icon at bounding box center [724, 600] width 13 height 13
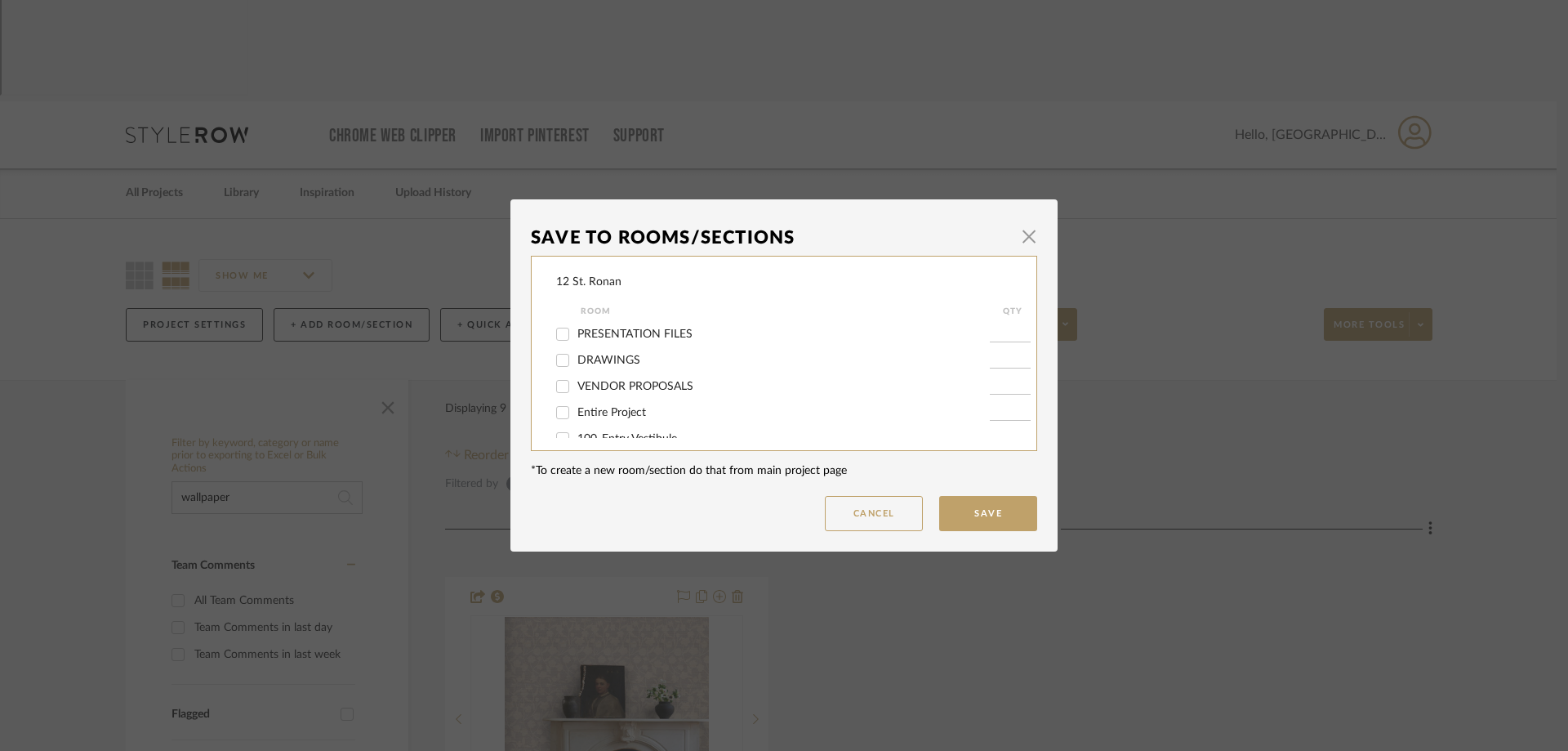
scroll to position [82, 0]
click at [865, 516] on button "Cancel" at bounding box center [874, 514] width 98 height 35
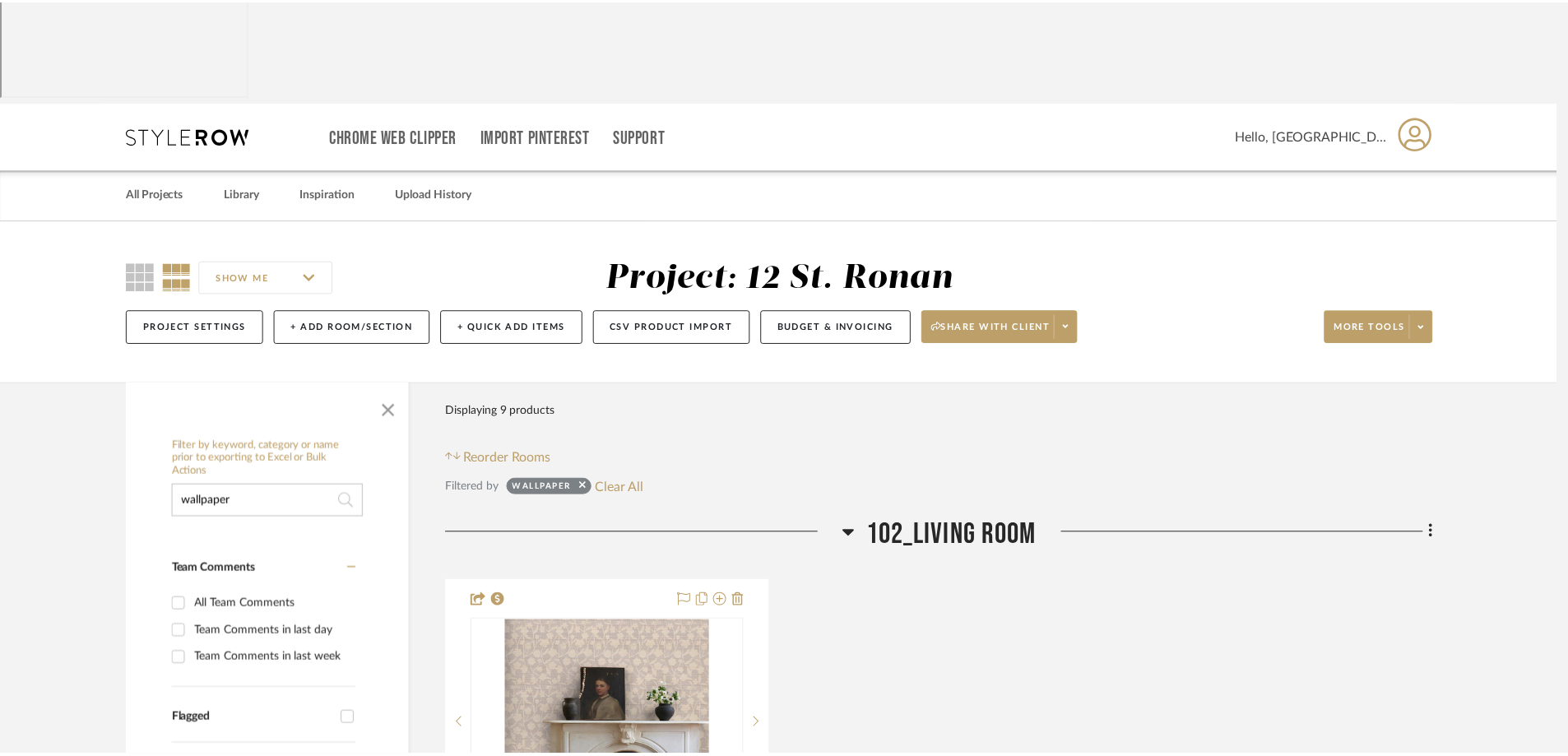
scroll to position [30, 0]
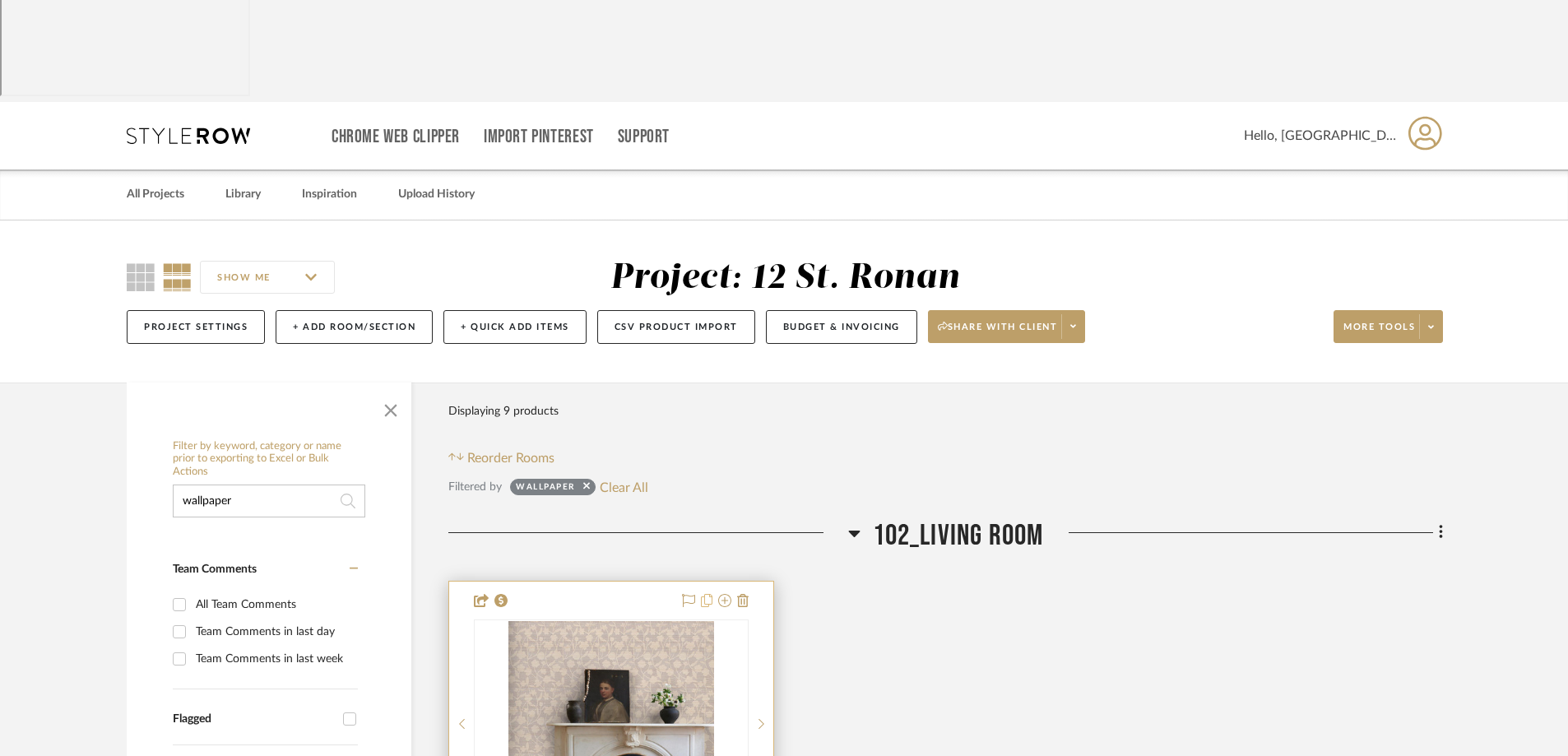
click at [707, 594] on icon at bounding box center [707, 600] width 12 height 13
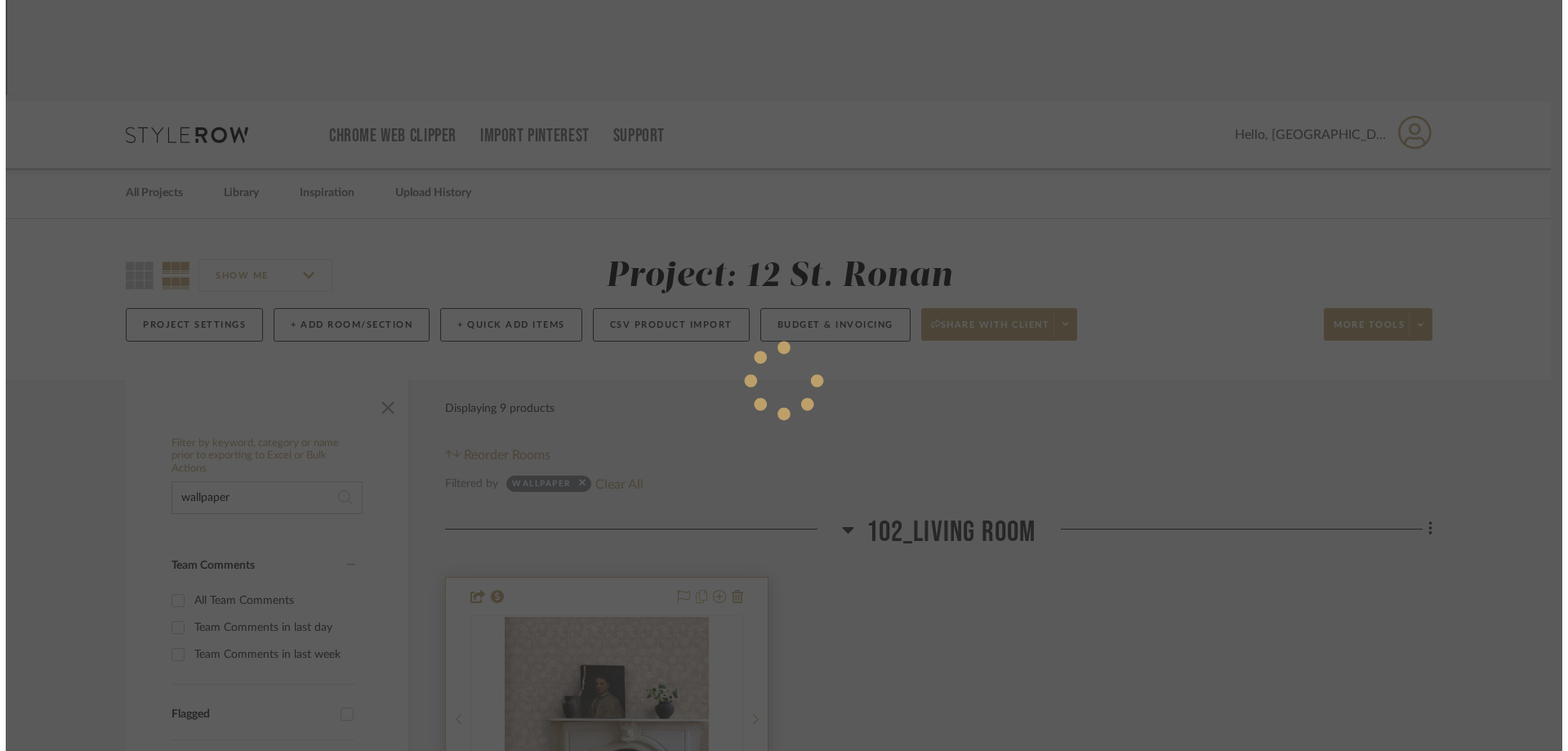
scroll to position [0, 0]
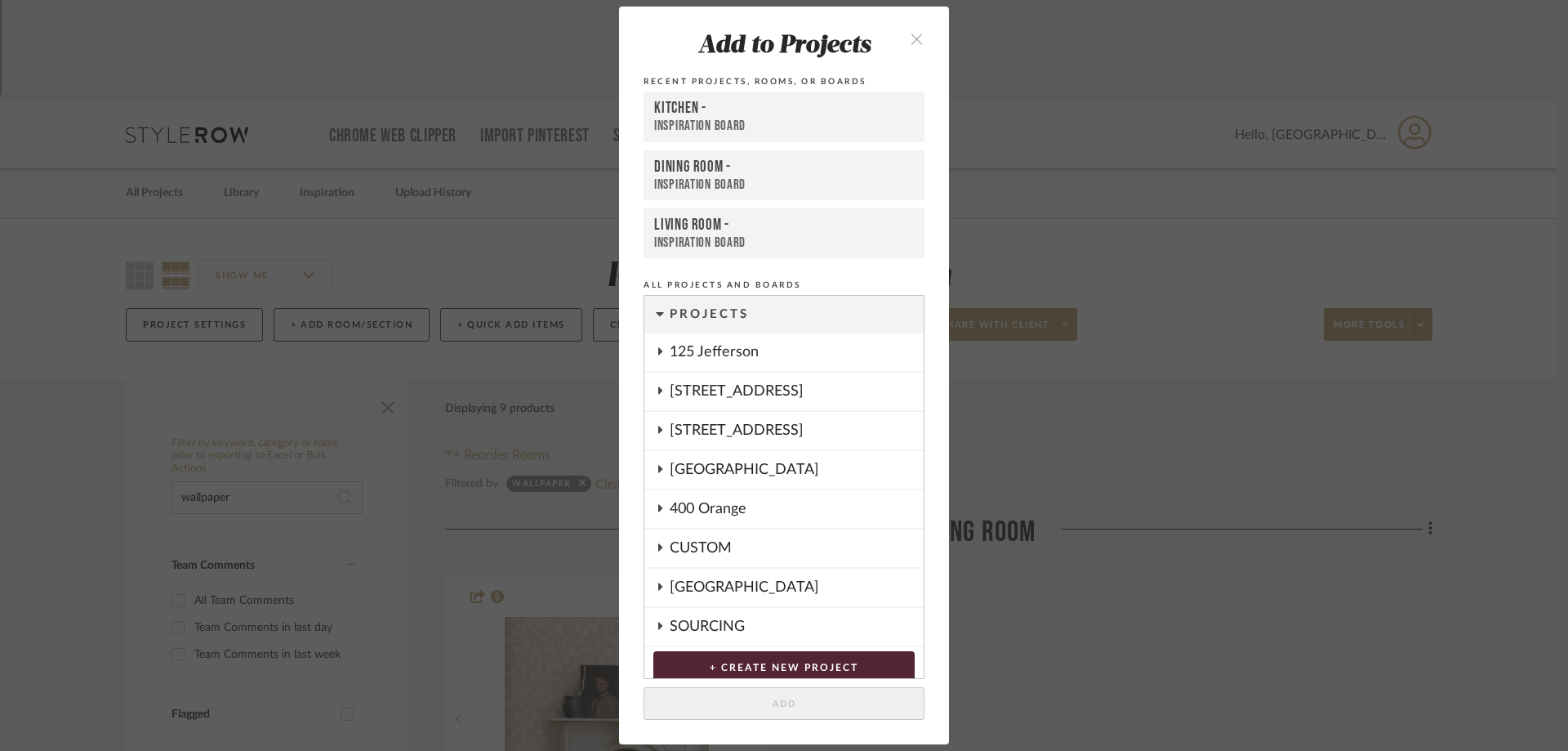
click at [658, 506] on icon at bounding box center [660, 508] width 4 height 8
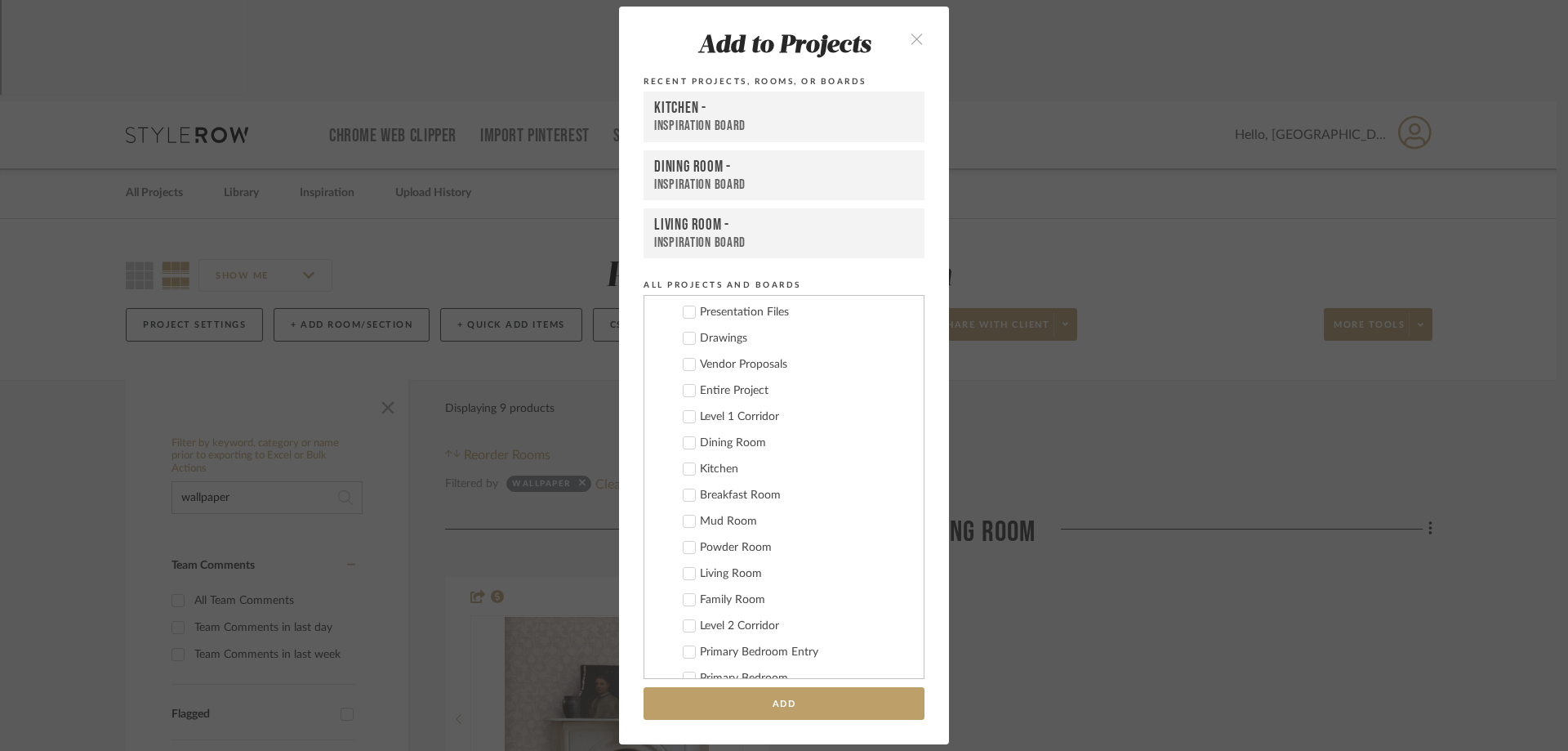
scroll to position [245, 0]
click at [689, 547] on div at bounding box center [688, 549] width 13 height 13
click at [803, 698] on button "Add" at bounding box center [784, 703] width 281 height 33
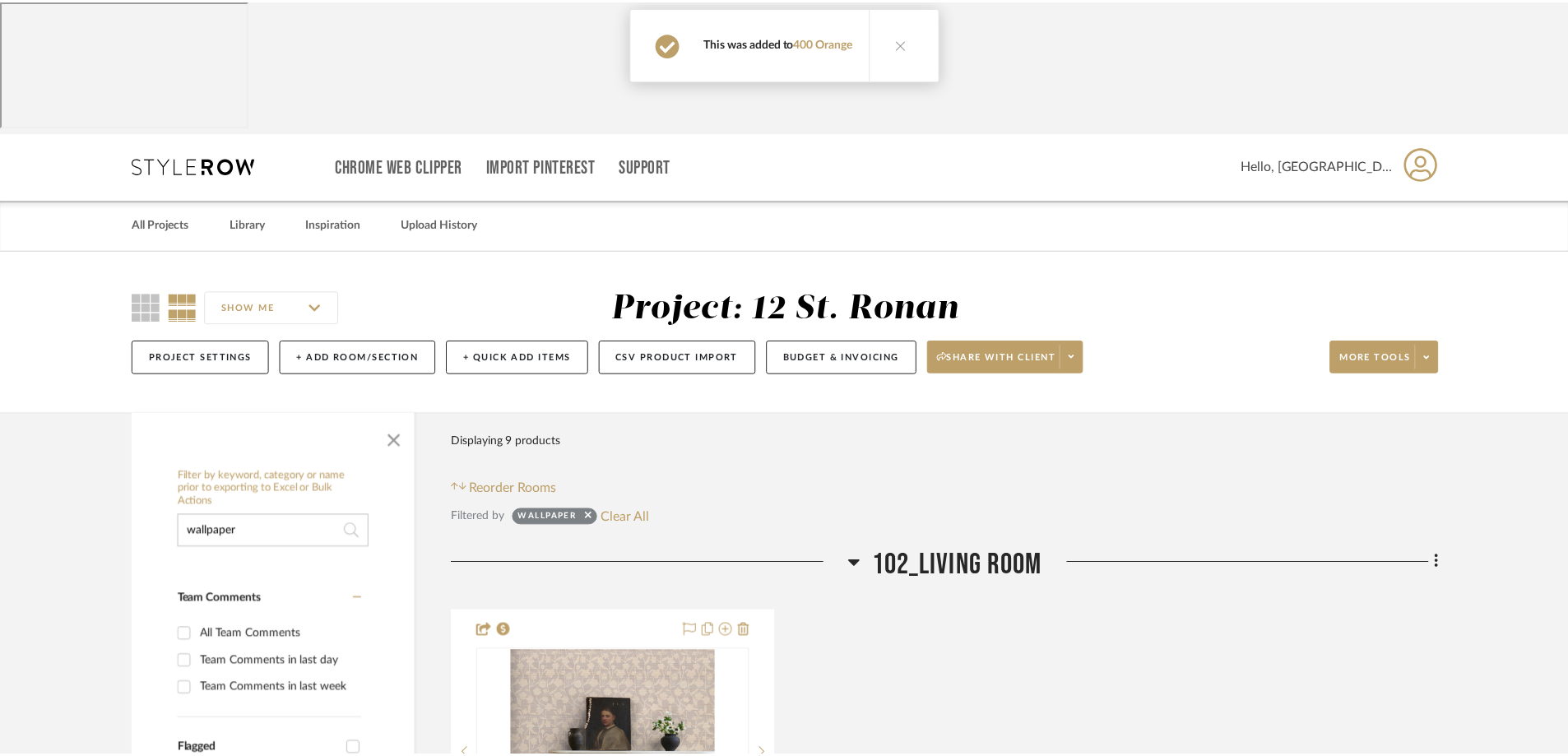
scroll to position [30, 0]
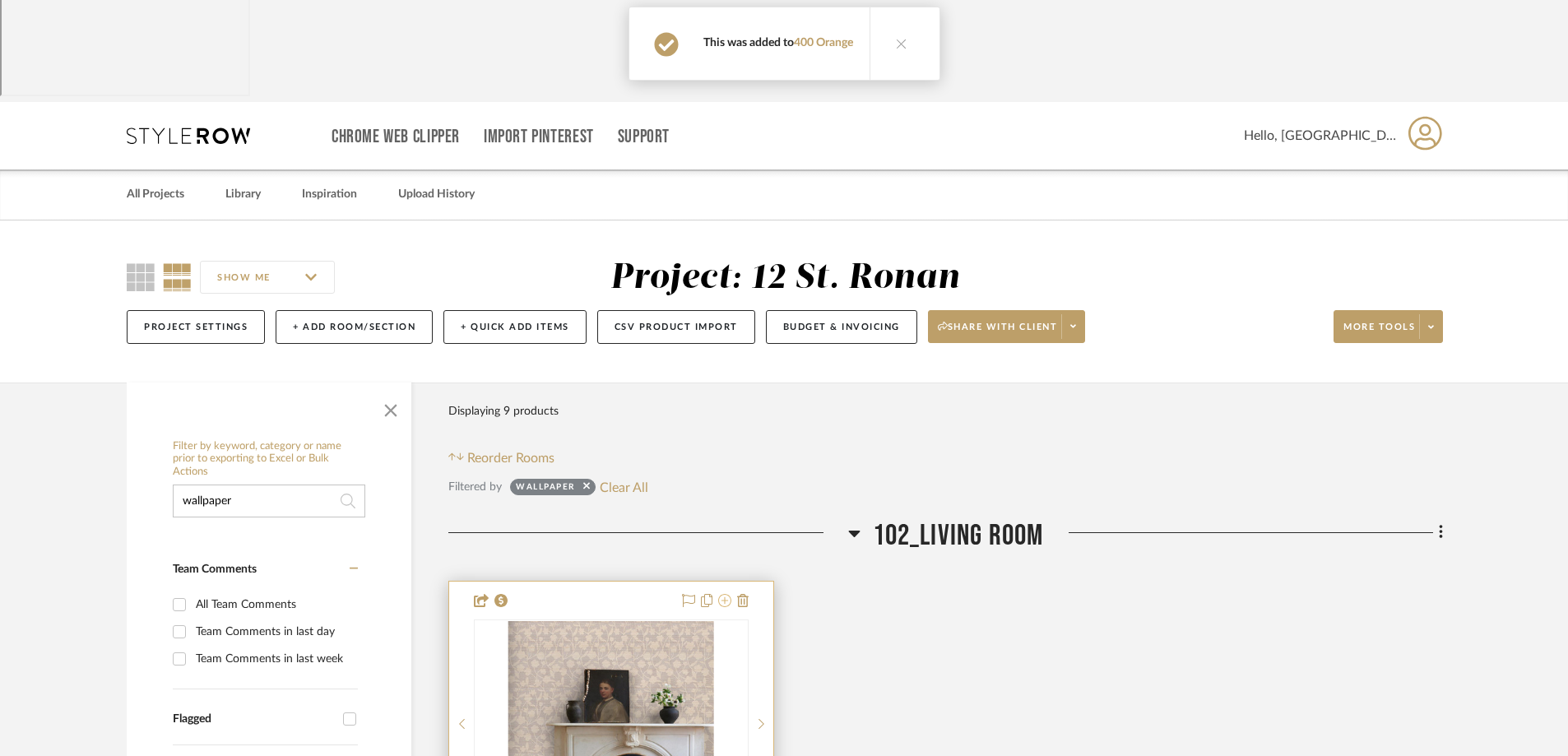
click at [723, 594] on icon at bounding box center [724, 600] width 13 height 13
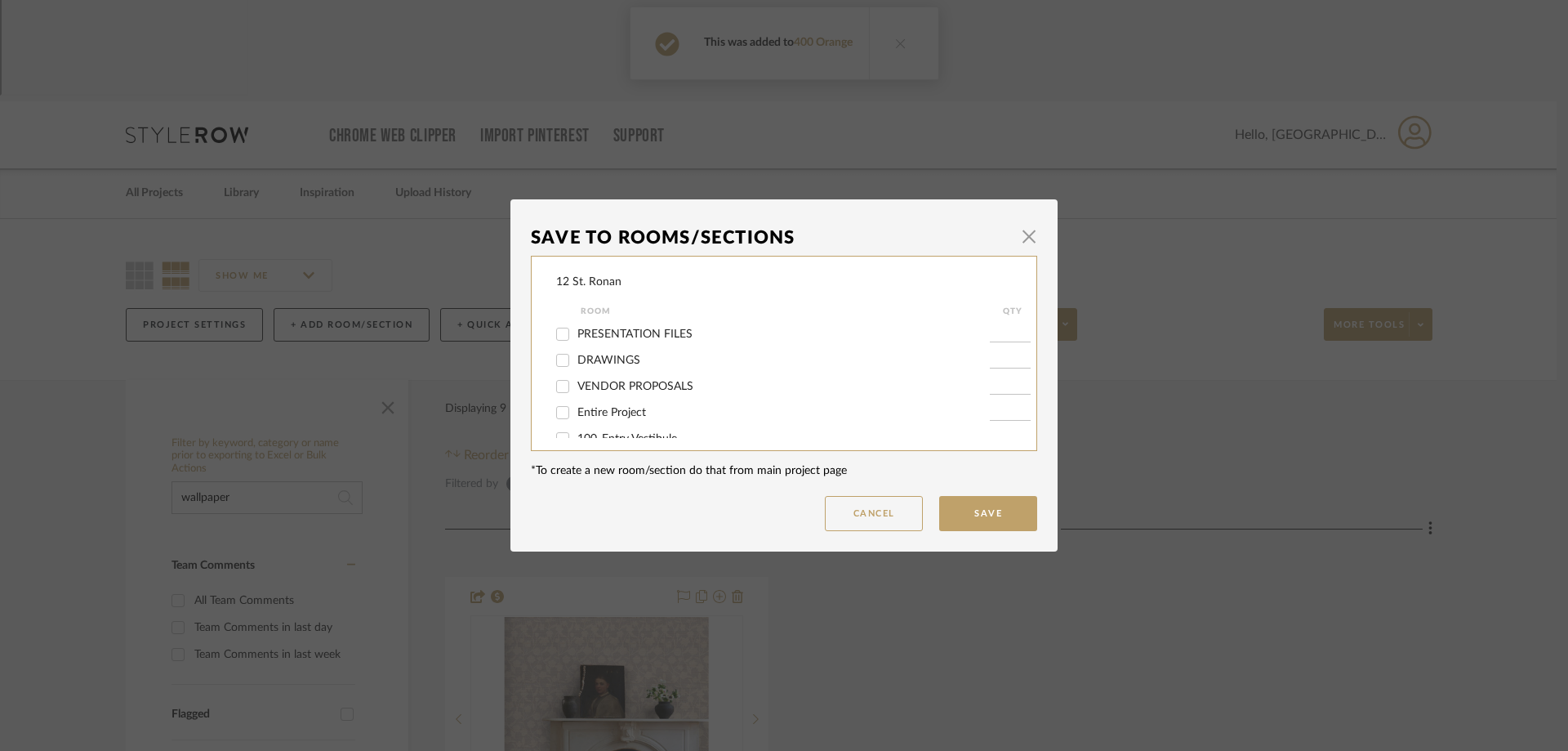
scroll to position [82, 0]
click at [561, 409] on input "102_Living Room" at bounding box center [562, 409] width 26 height 26
checkbox input "false"
click at [969, 519] on button "Save" at bounding box center [987, 514] width 98 height 35
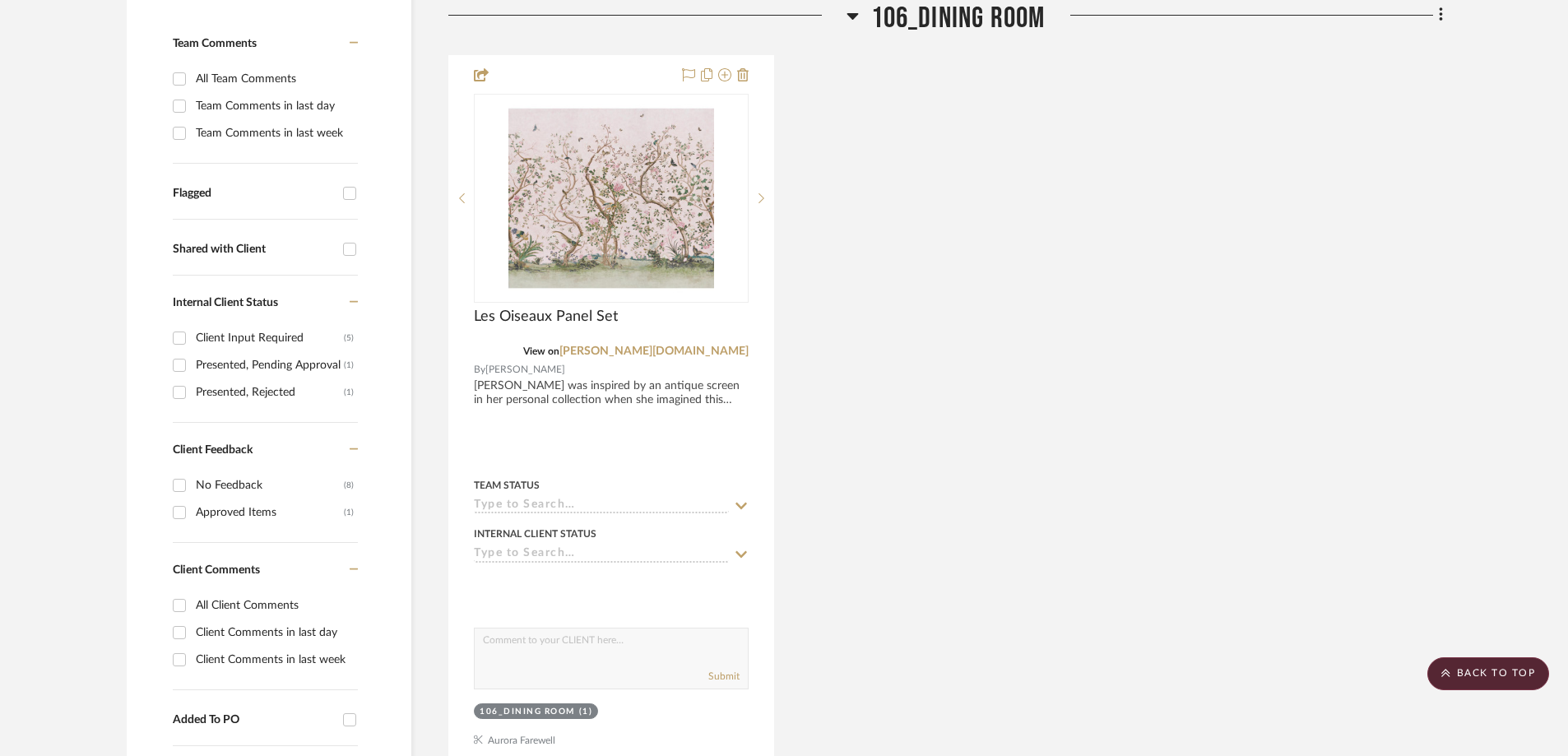
scroll to position [771, 0]
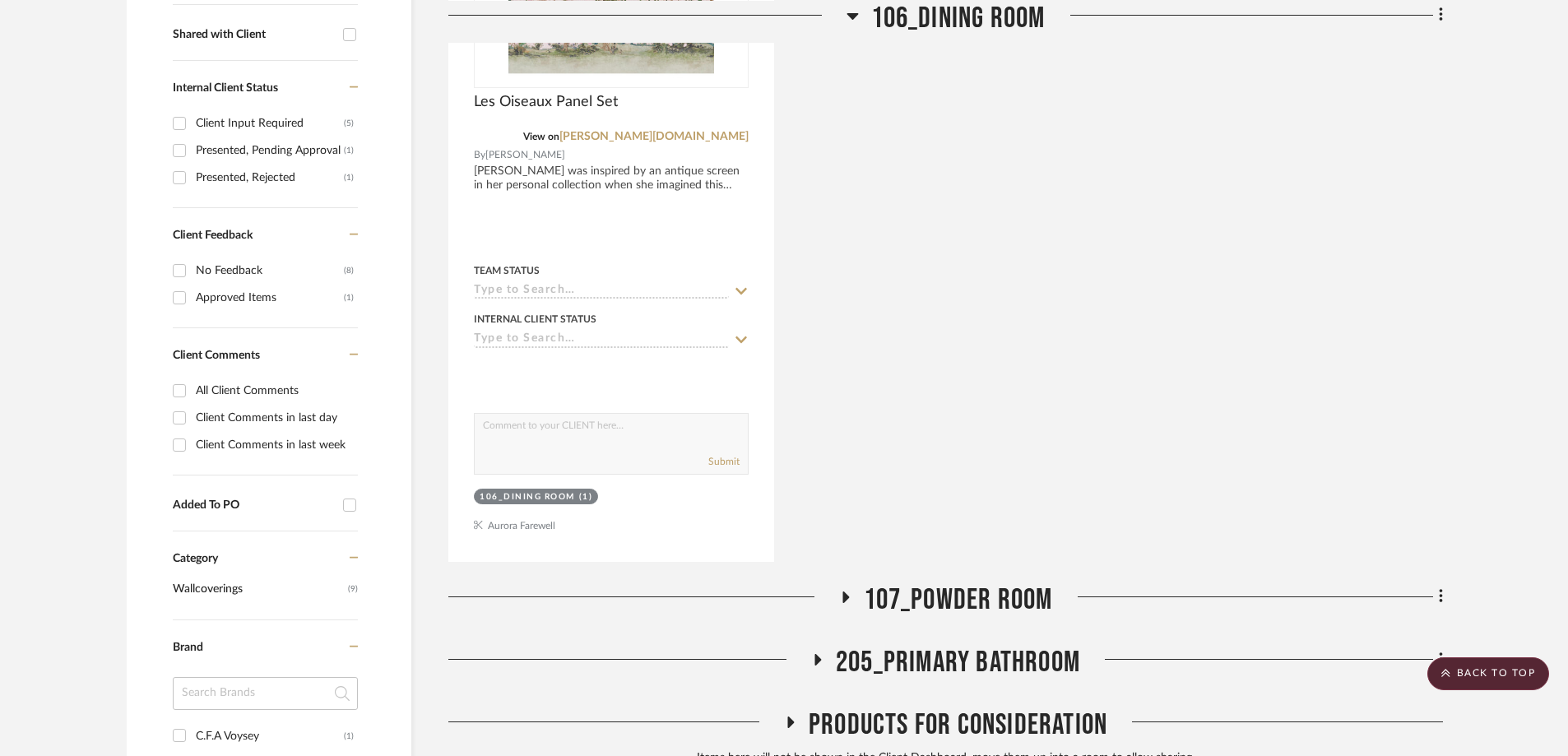
click at [843, 592] on icon at bounding box center [845, 598] width 7 height 12
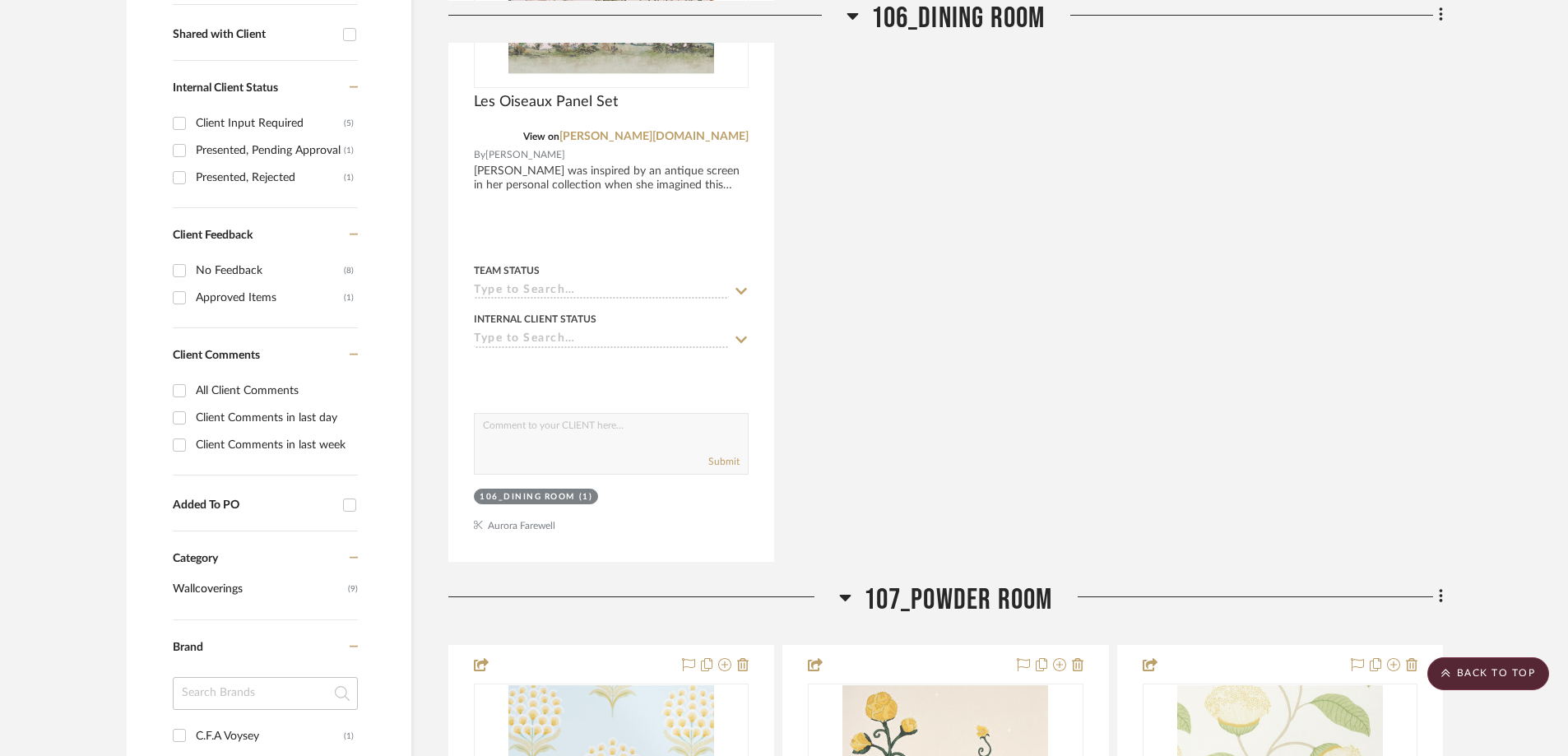
click at [850, 595] on icon at bounding box center [845, 598] width 12 height 7
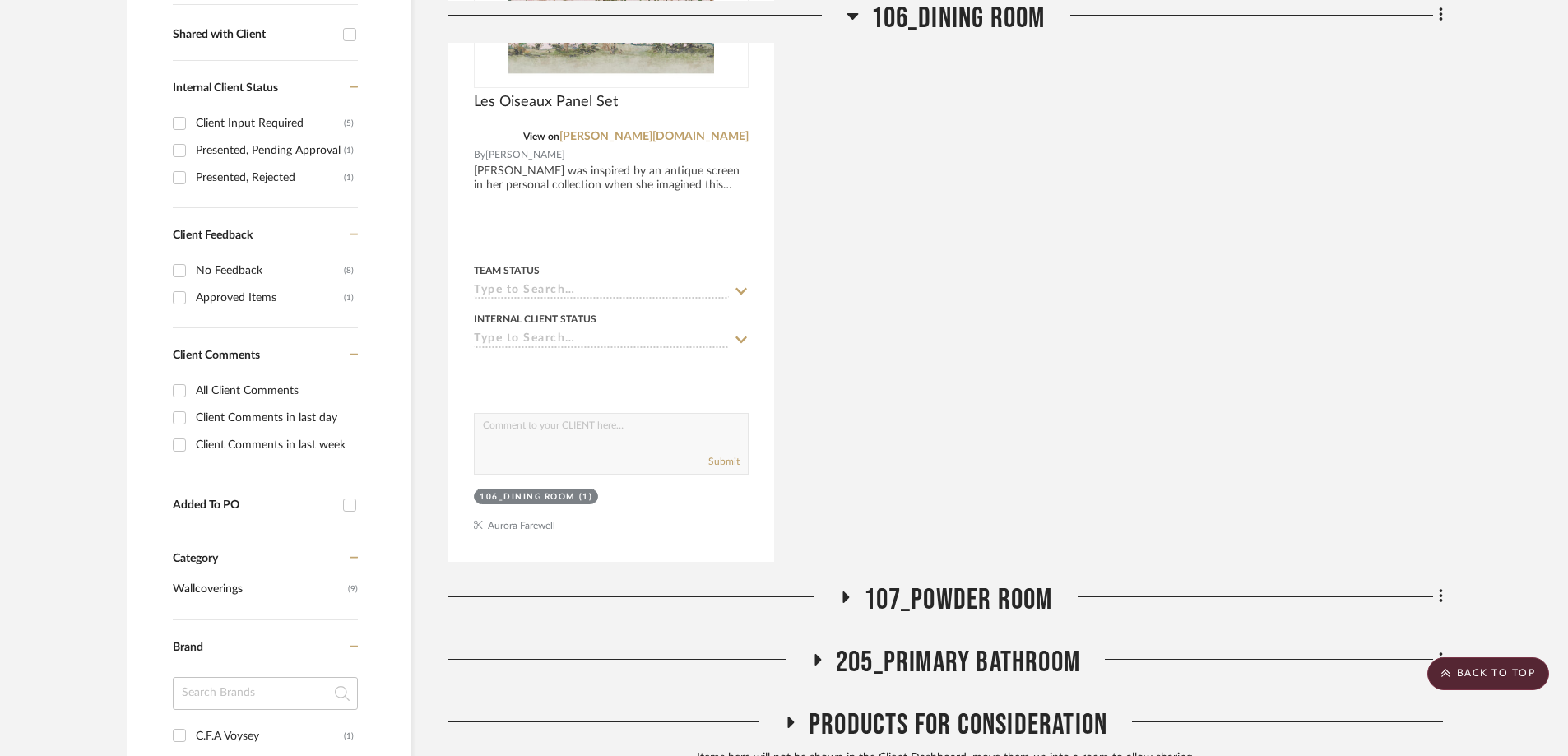
click at [813, 653] on icon at bounding box center [818, 659] width 20 height 13
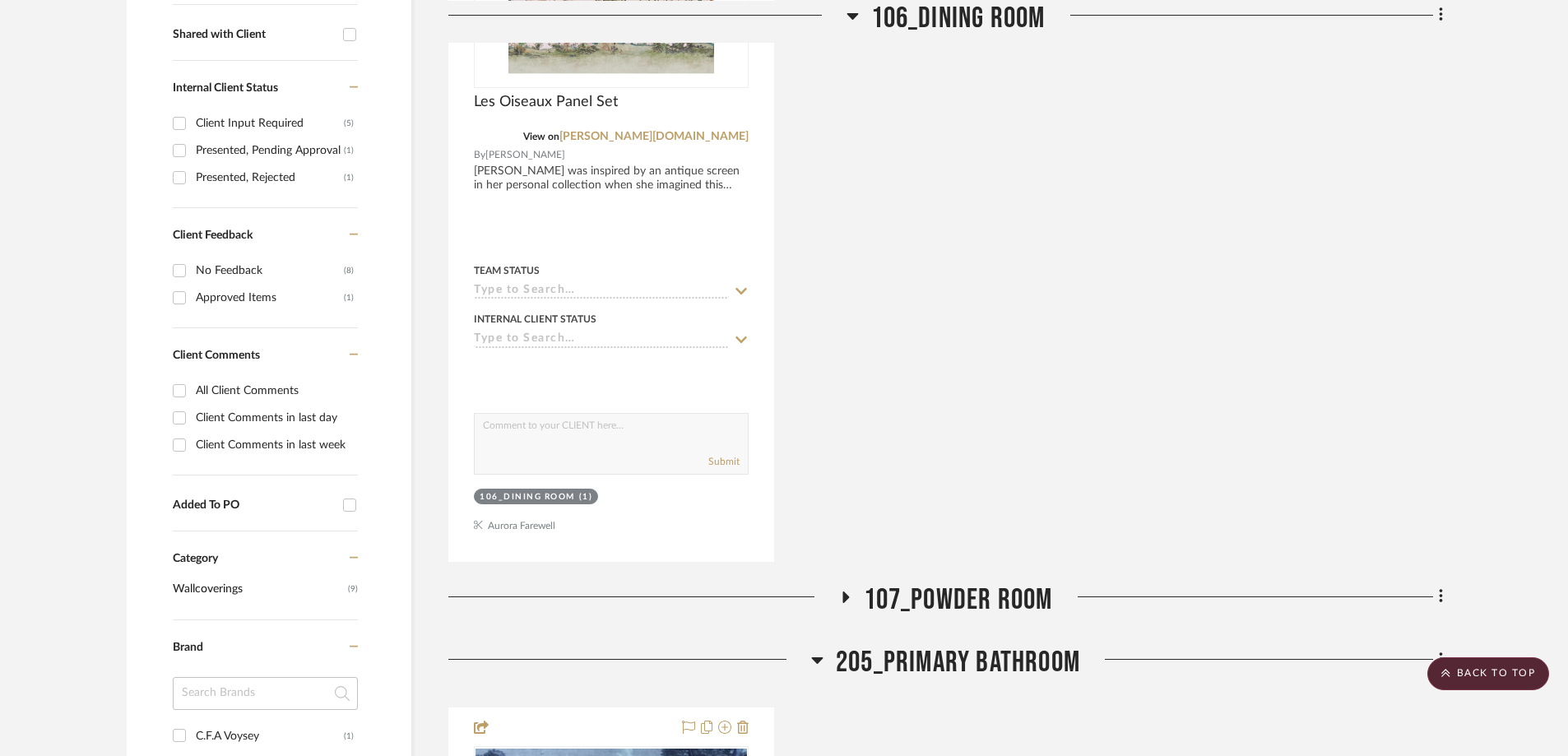
click at [813, 650] on icon at bounding box center [817, 660] width 13 height 20
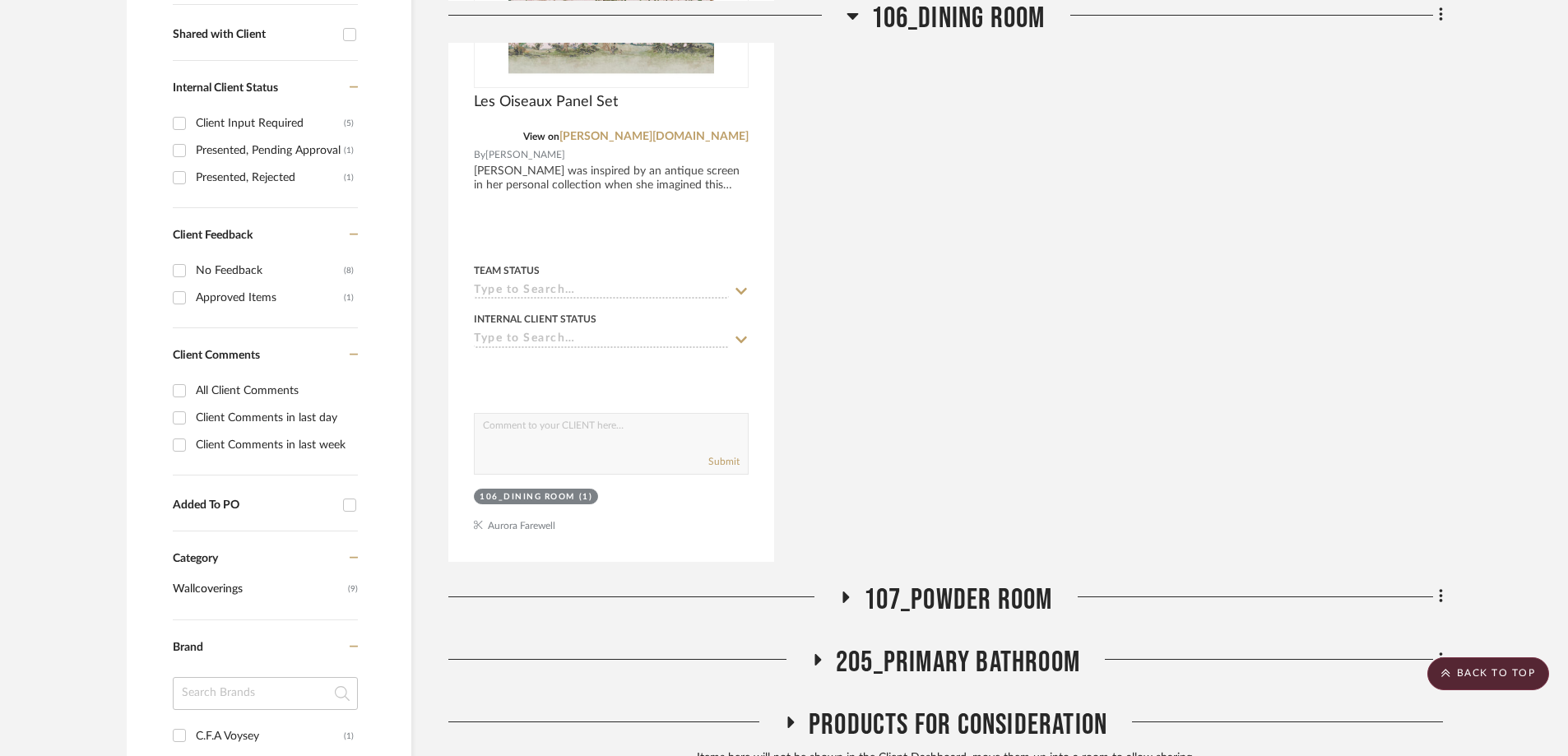
click at [787, 717] on icon at bounding box center [790, 723] width 7 height 12
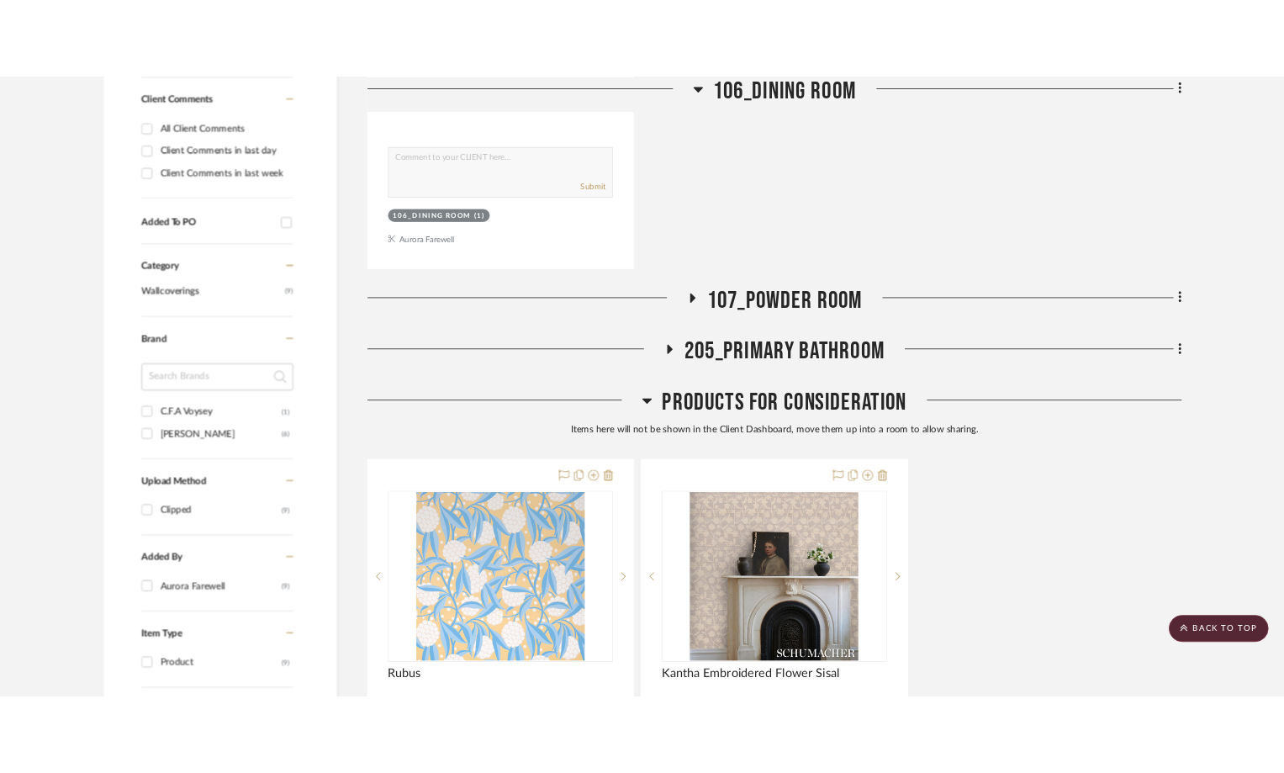
scroll to position [1125, 0]
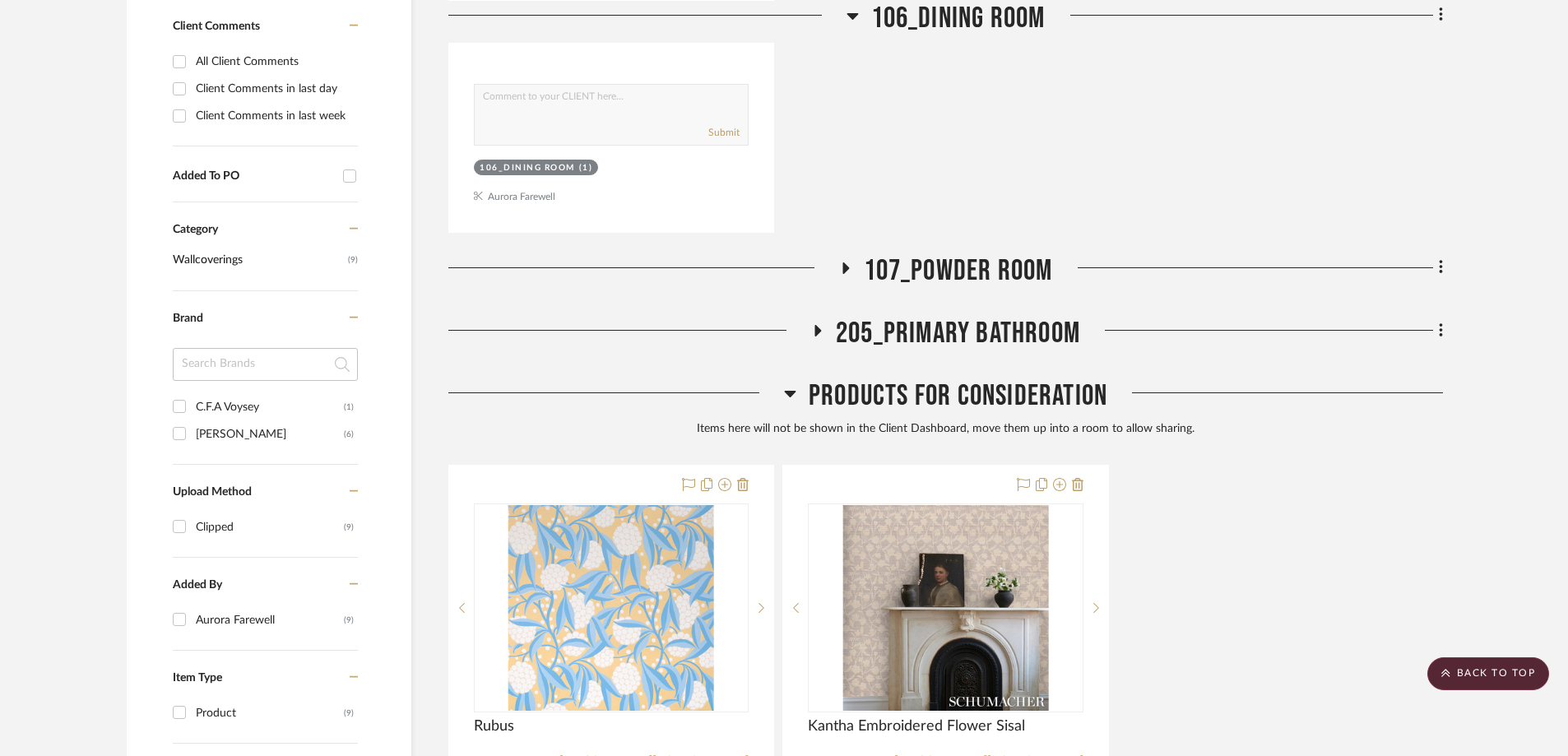
click at [785, 383] on icon at bounding box center [790, 393] width 13 height 20
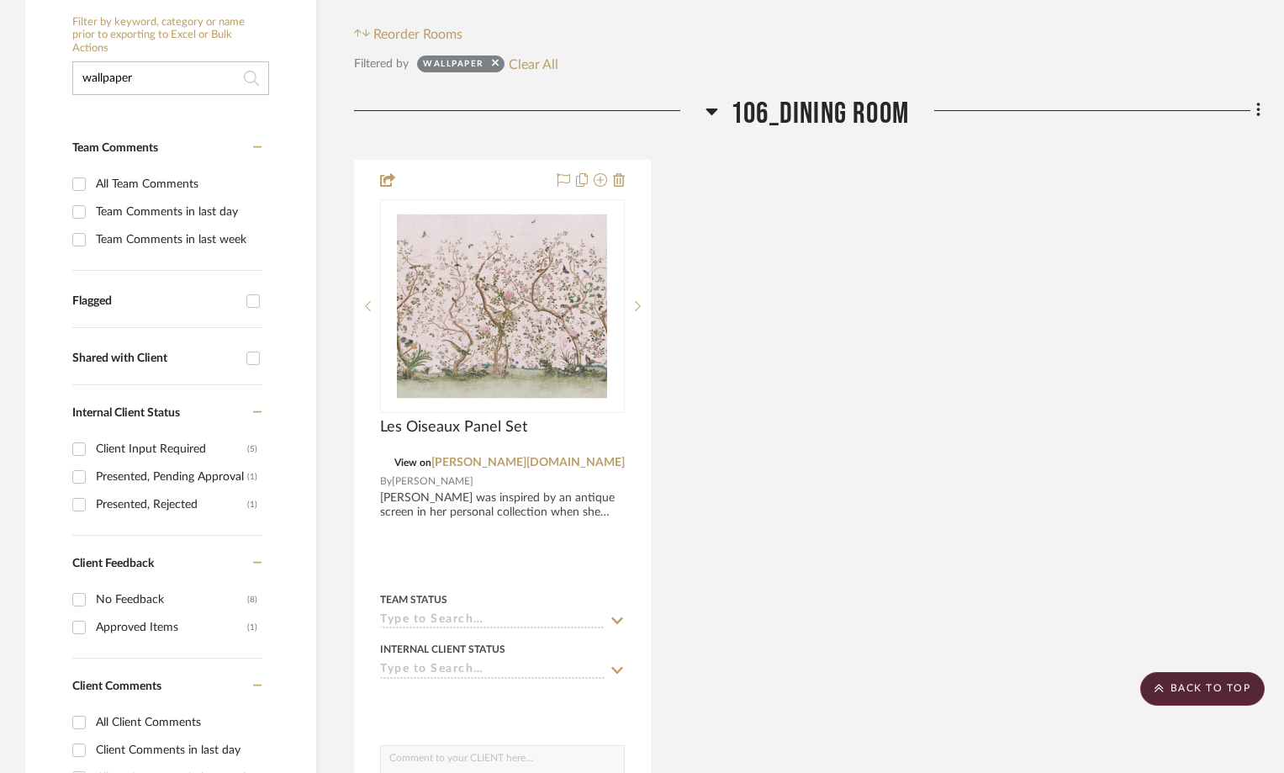
scroll to position [452, 0]
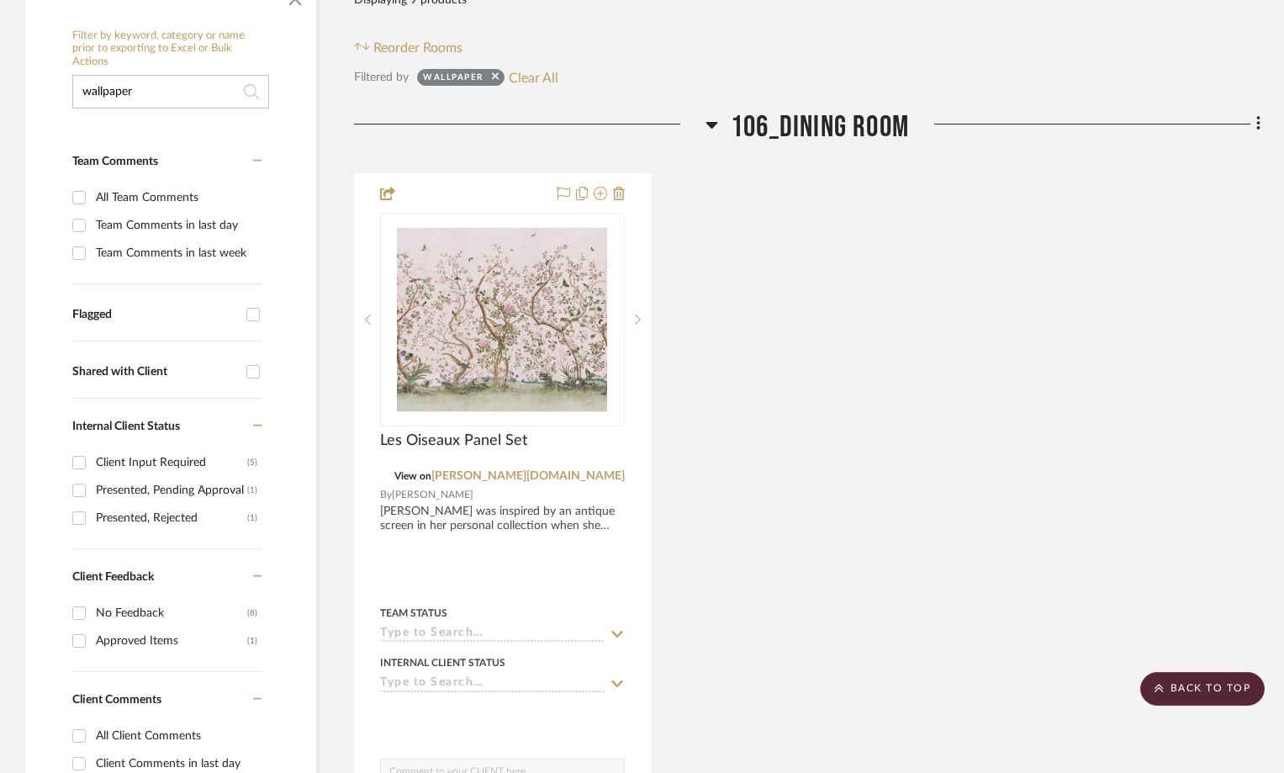
click at [710, 122] on icon at bounding box center [713, 125] width 12 height 7
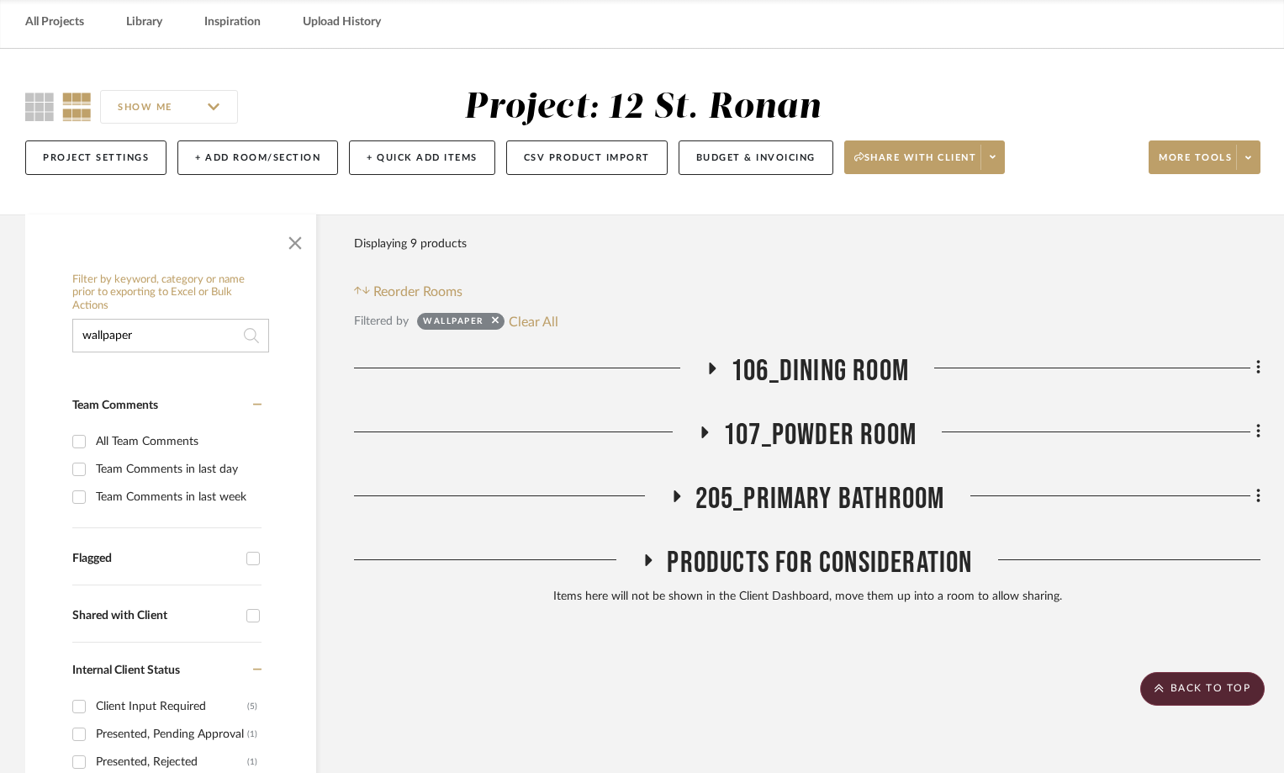
scroll to position [199, 0]
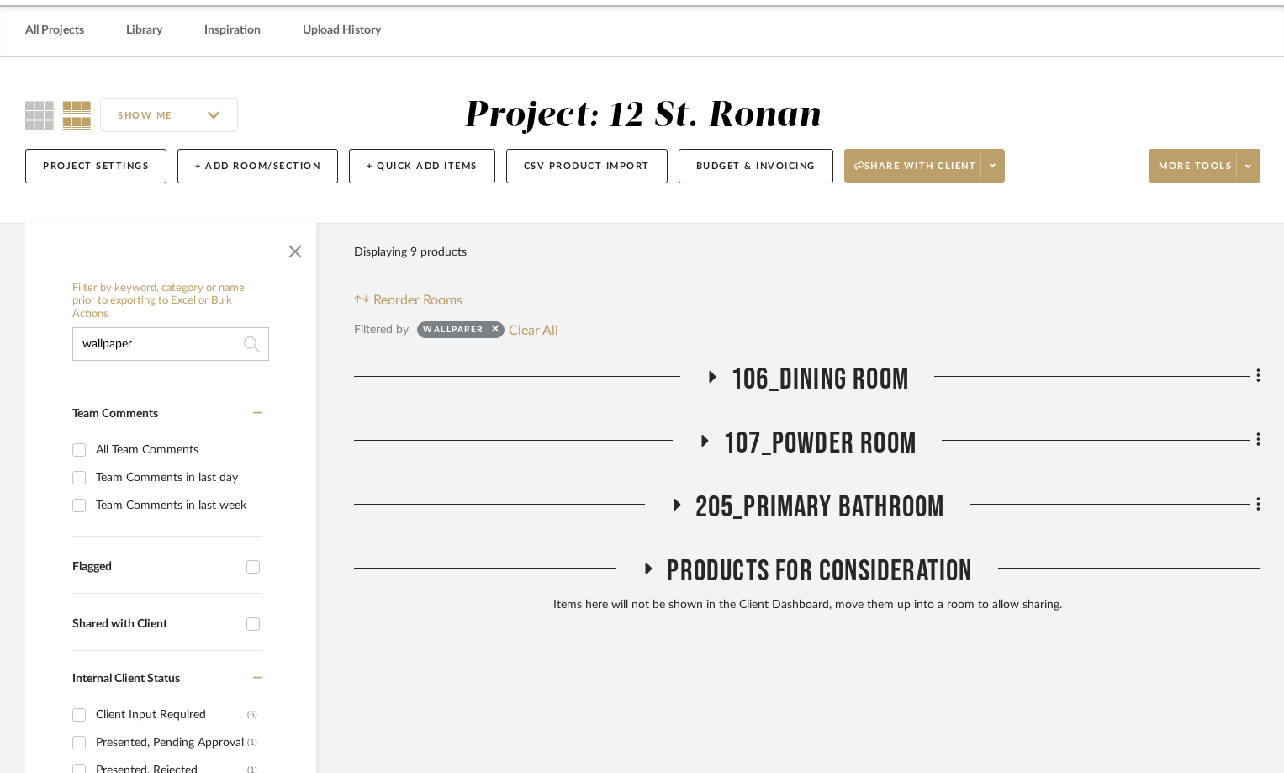
click at [705, 434] on icon at bounding box center [705, 440] width 20 height 13
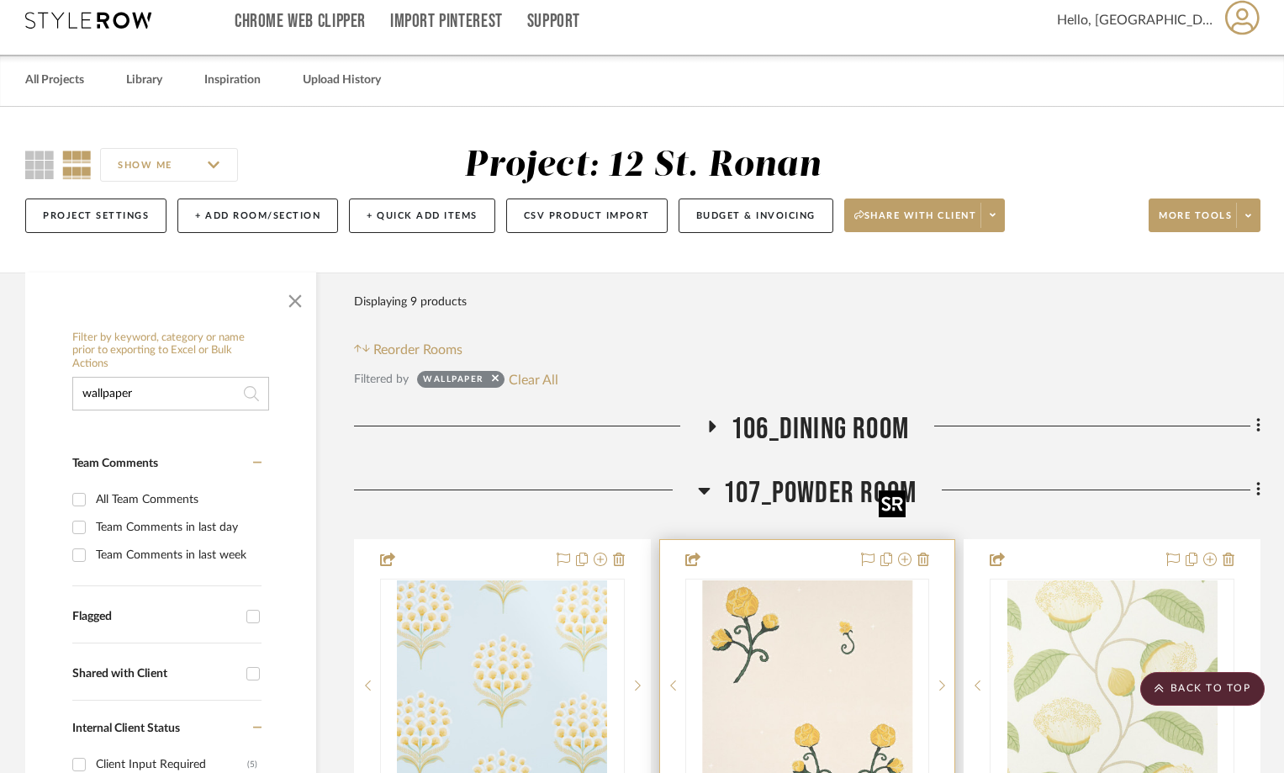
scroll to position [115, 0]
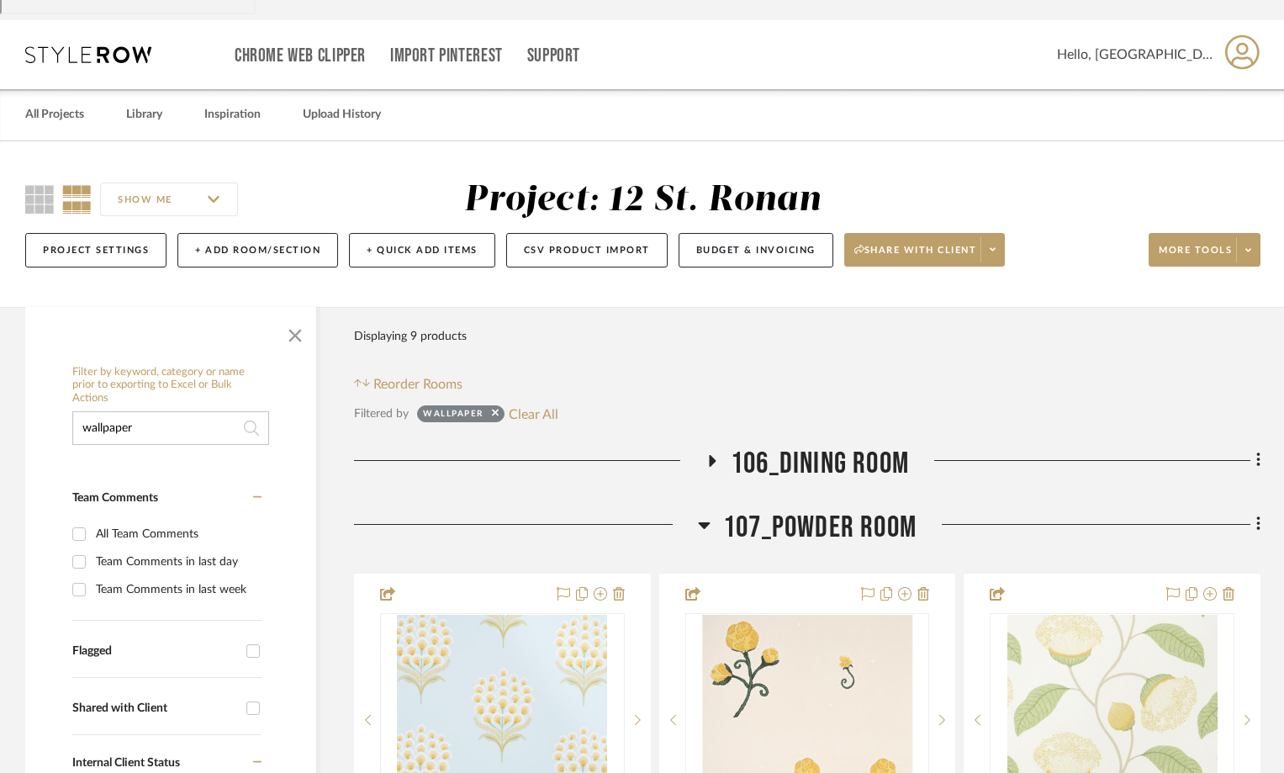
click at [704, 522] on icon at bounding box center [705, 525] width 12 height 7
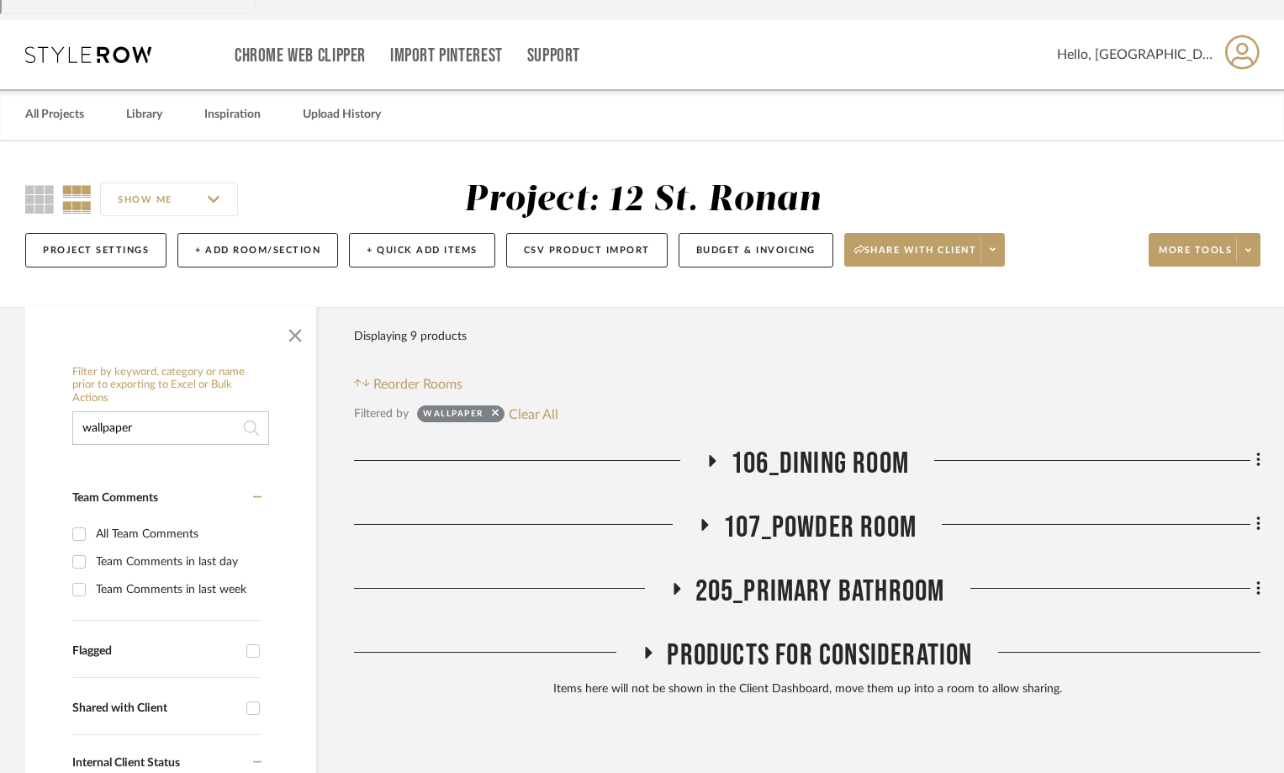
click at [674, 583] on icon at bounding box center [677, 589] width 7 height 12
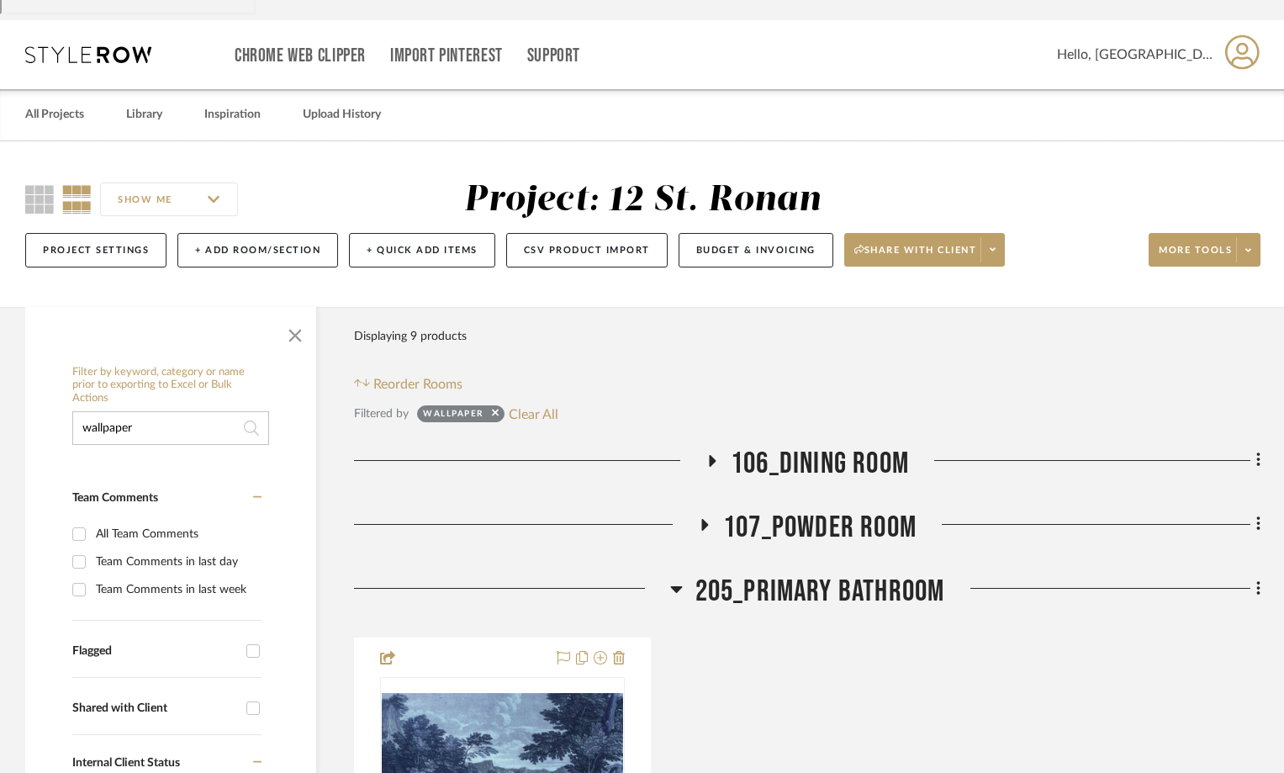
click at [674, 586] on icon at bounding box center [676, 589] width 12 height 7
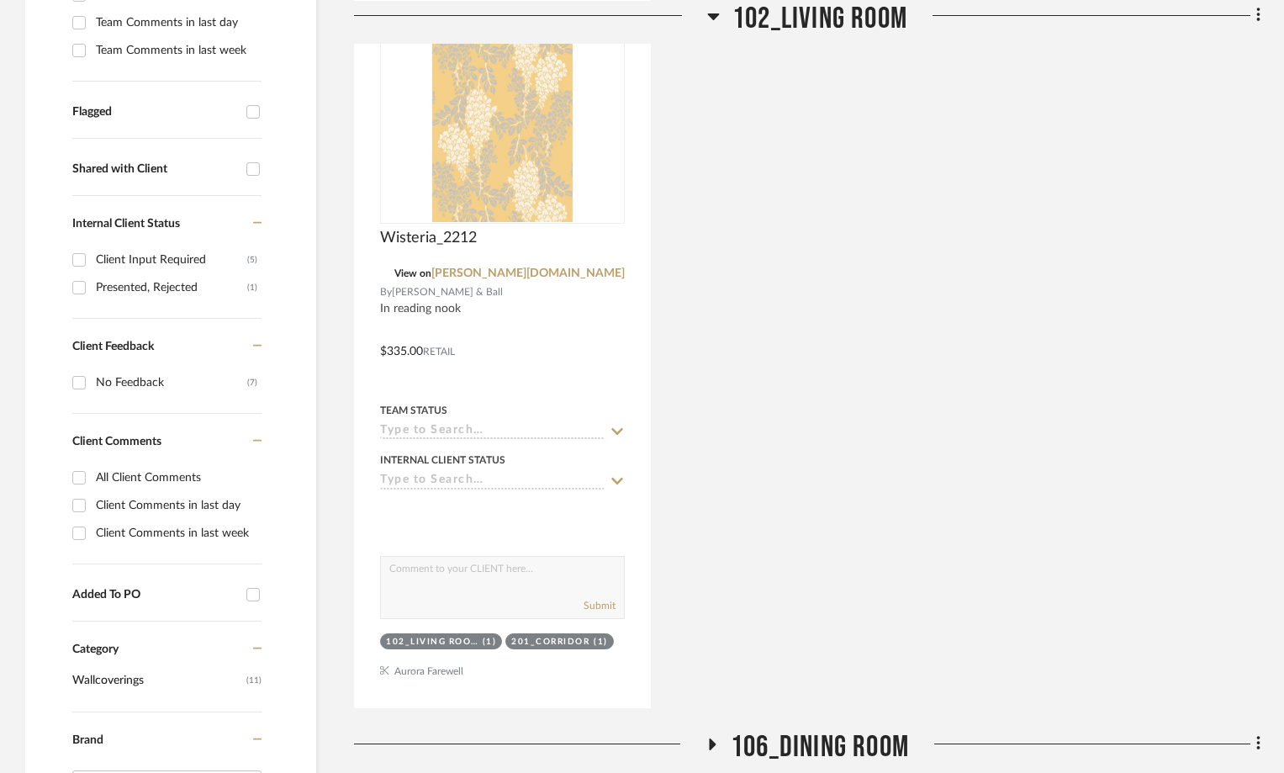
scroll to position [673, 0]
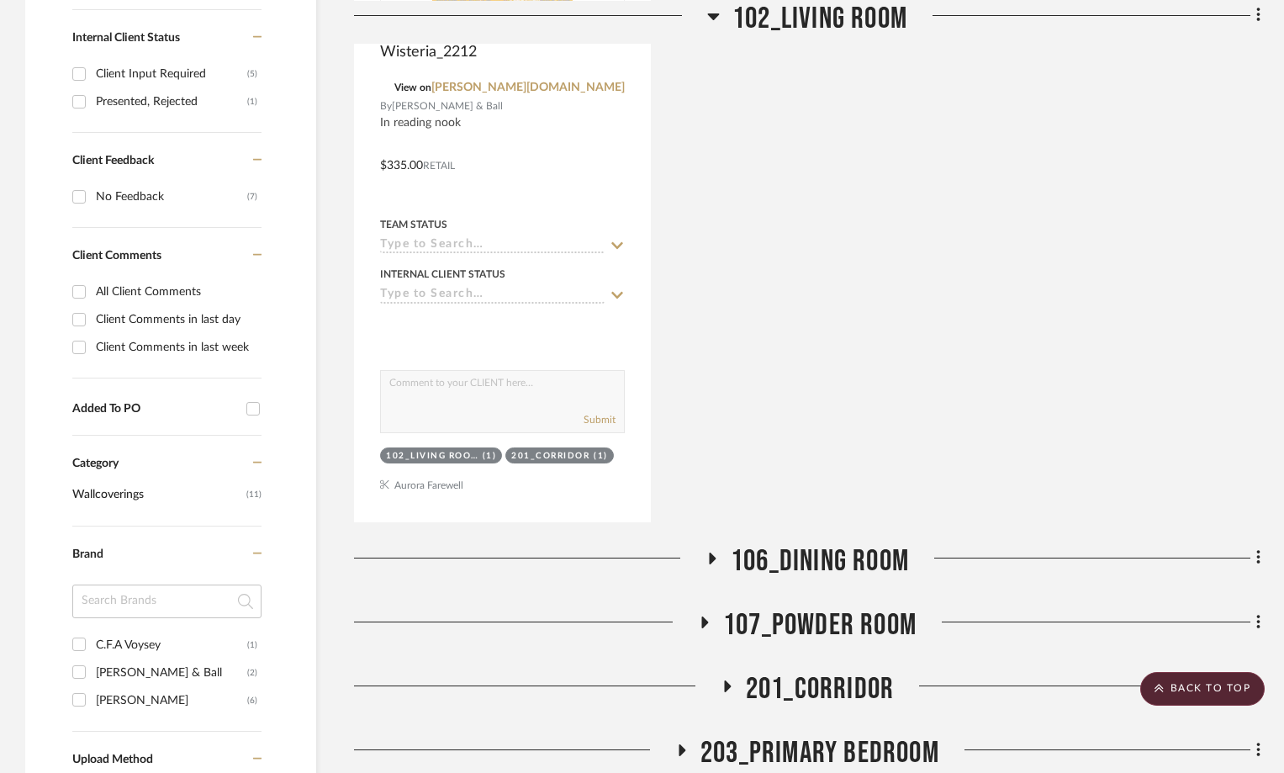
scroll to position [841, 0]
click at [729, 680] on icon at bounding box center [727, 686] width 7 height 12
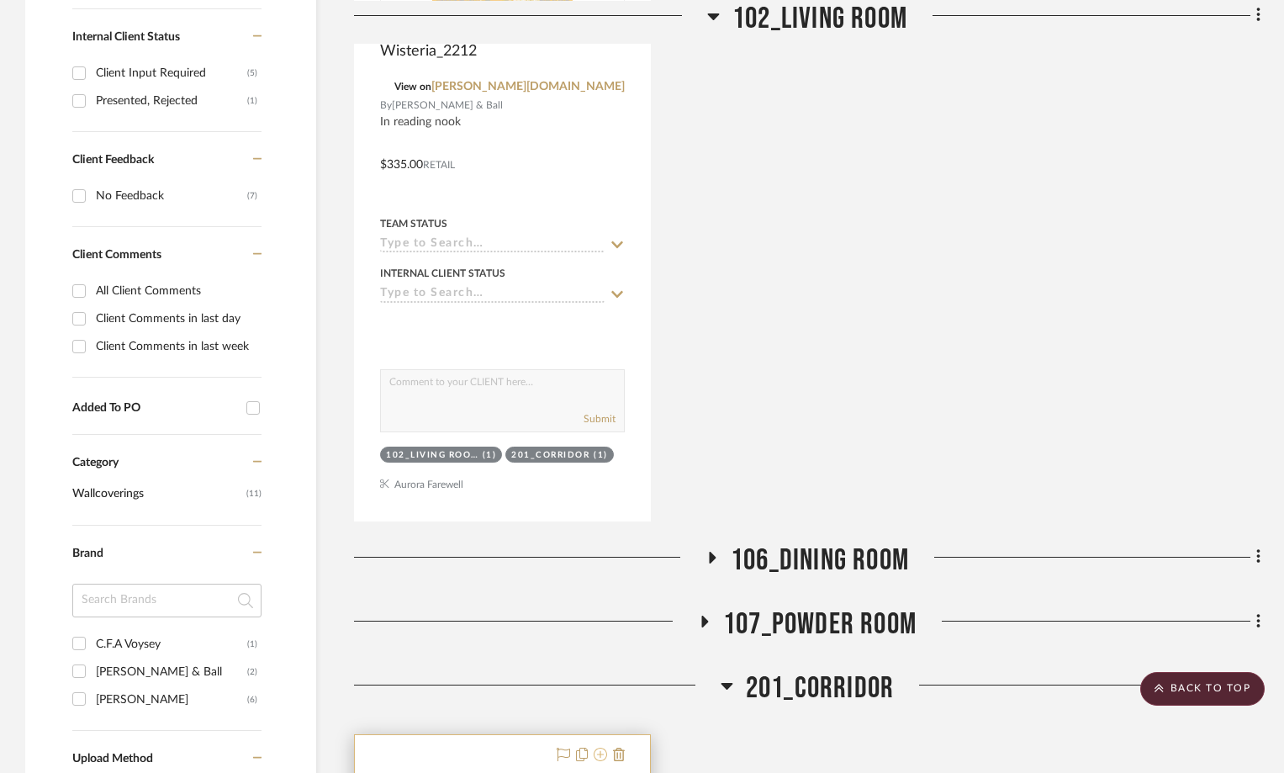
click at [606, 748] on icon at bounding box center [600, 754] width 13 height 13
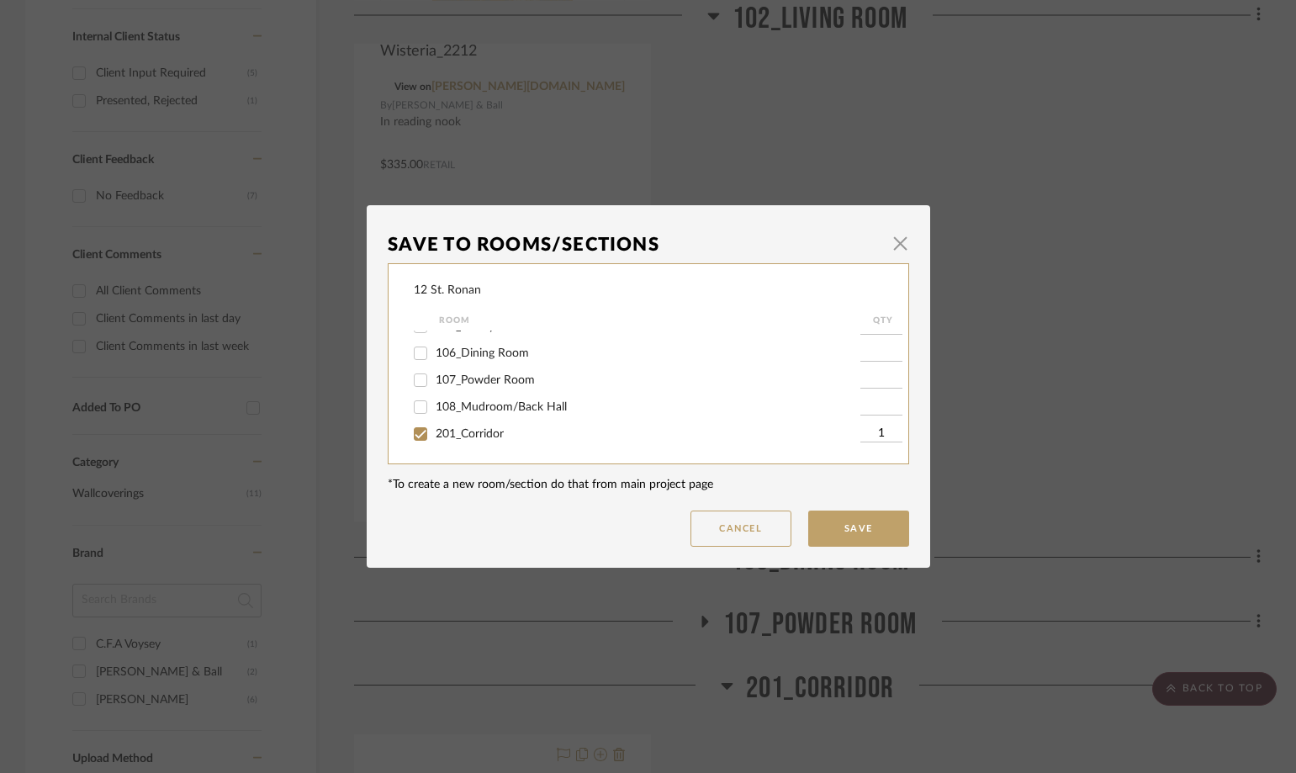
scroll to position [336, 0]
click at [413, 381] on input "201_Corridor" at bounding box center [420, 384] width 27 height 27
checkbox input "false"
click at [417, 437] on input "203_Primary Bedroom" at bounding box center [420, 438] width 27 height 27
checkbox input "false"
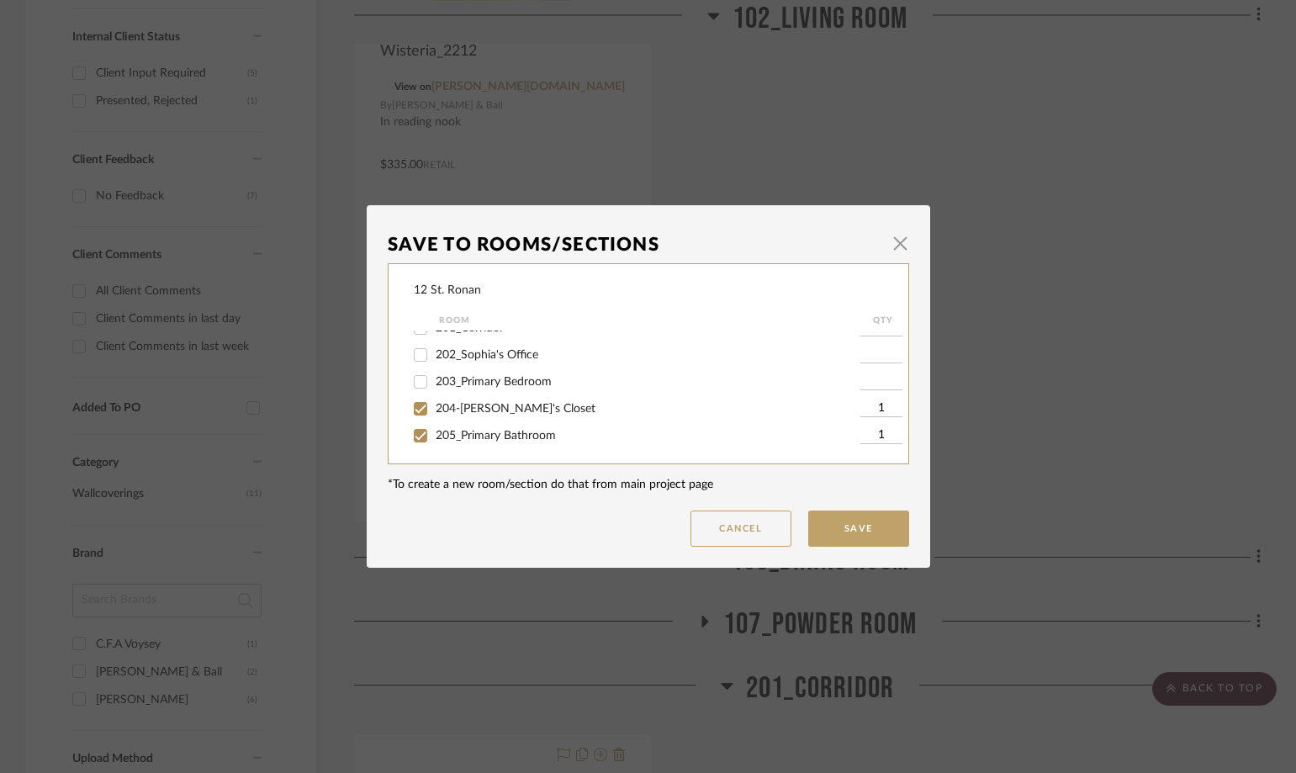
scroll to position [421, 0]
click at [414, 383] on input "204-[PERSON_NAME]'s Closet" at bounding box center [420, 381] width 27 height 27
checkbox input "false"
click at [415, 407] on input "205_Primary Bathroom" at bounding box center [420, 408] width 27 height 27
checkbox input "false"
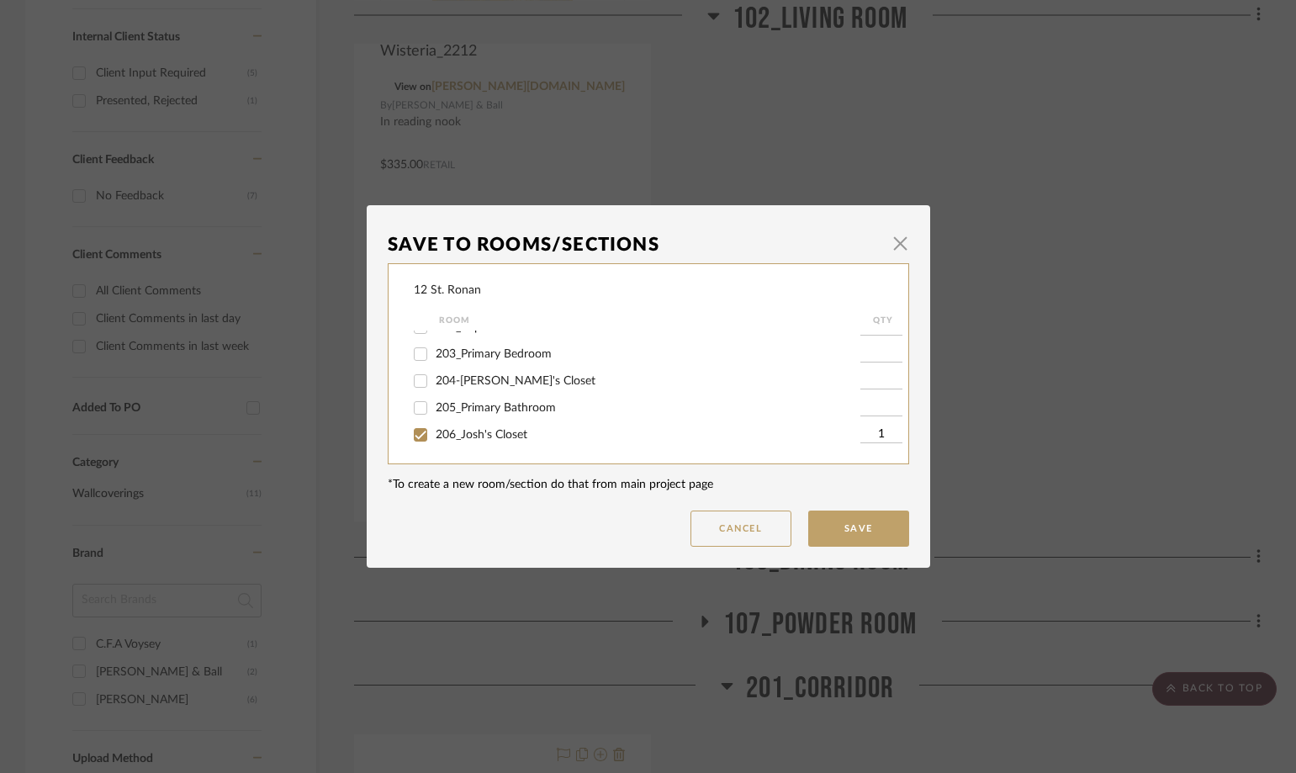
click at [411, 433] on input "206_Josh's Closet" at bounding box center [420, 434] width 27 height 27
checkbox input "false"
click at [412, 408] on input "208_Nursery" at bounding box center [420, 404] width 27 height 27
checkbox input "false"
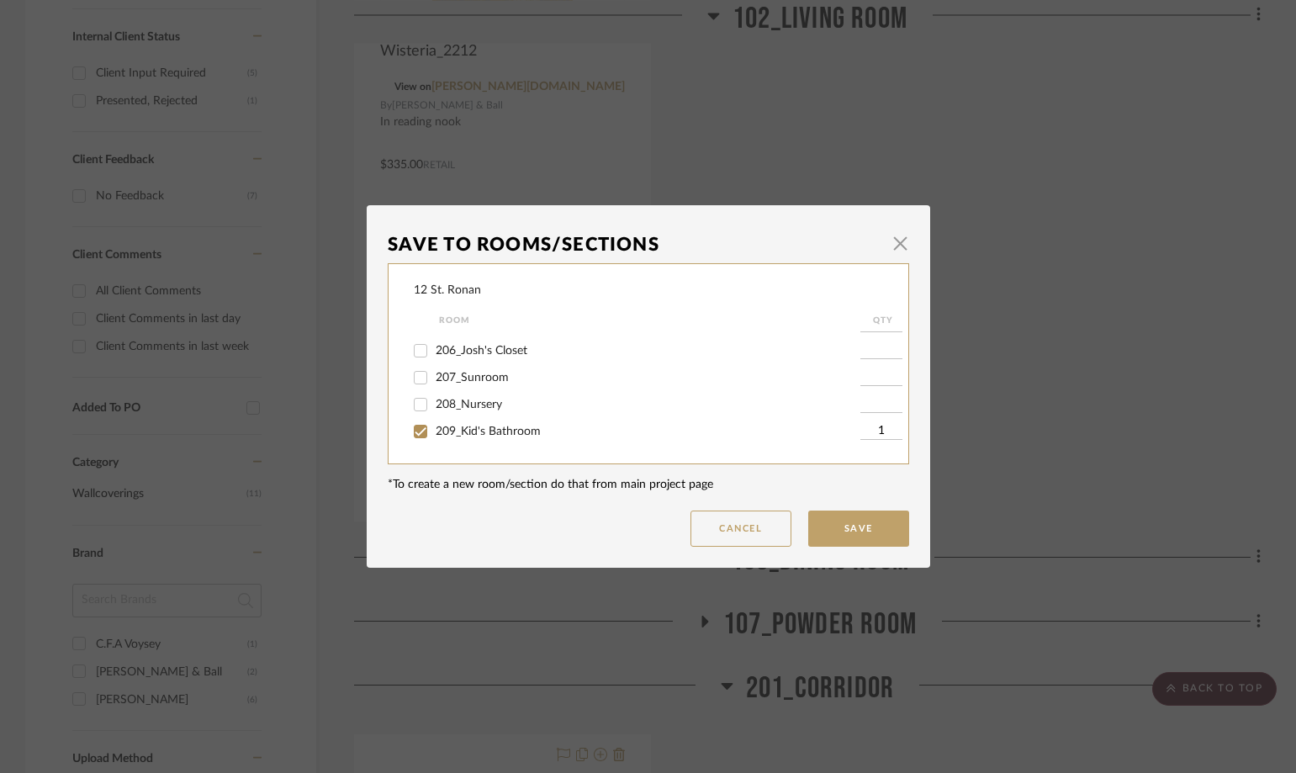
click at [412, 429] on input "209_Kid's Bathroom" at bounding box center [420, 431] width 27 height 27
checkbox input "false"
click at [416, 370] on input "210_Bedroom 2" at bounding box center [420, 374] width 27 height 27
checkbox input "false"
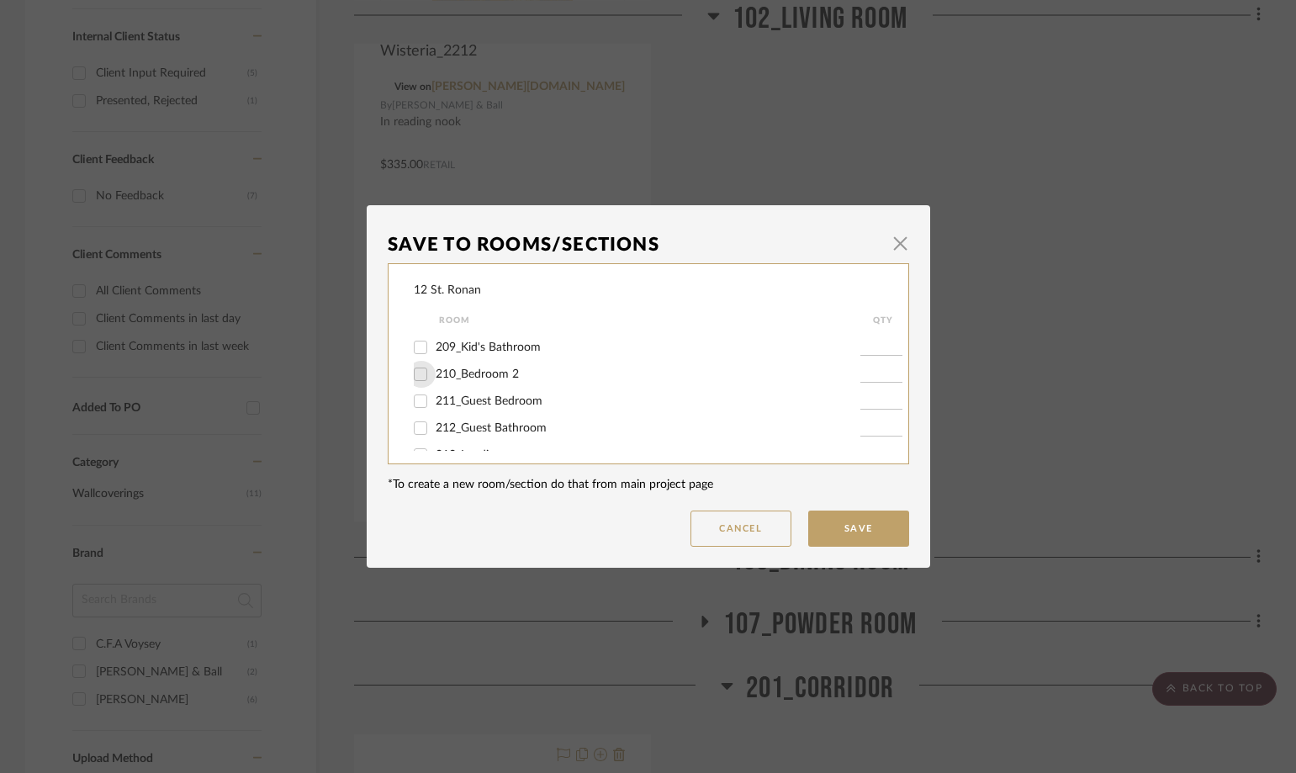
scroll to position [745, 0]
click at [835, 527] on button "Save" at bounding box center [858, 529] width 101 height 36
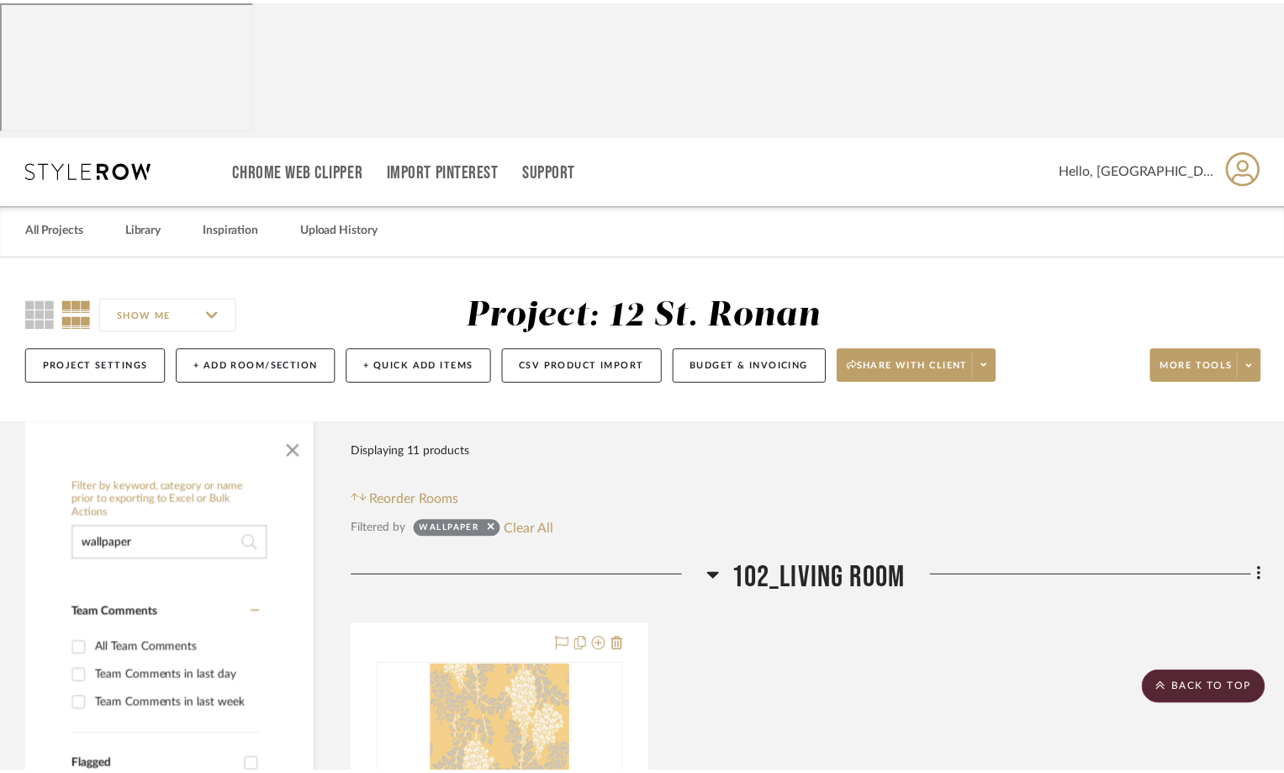
scroll to position [841, 0]
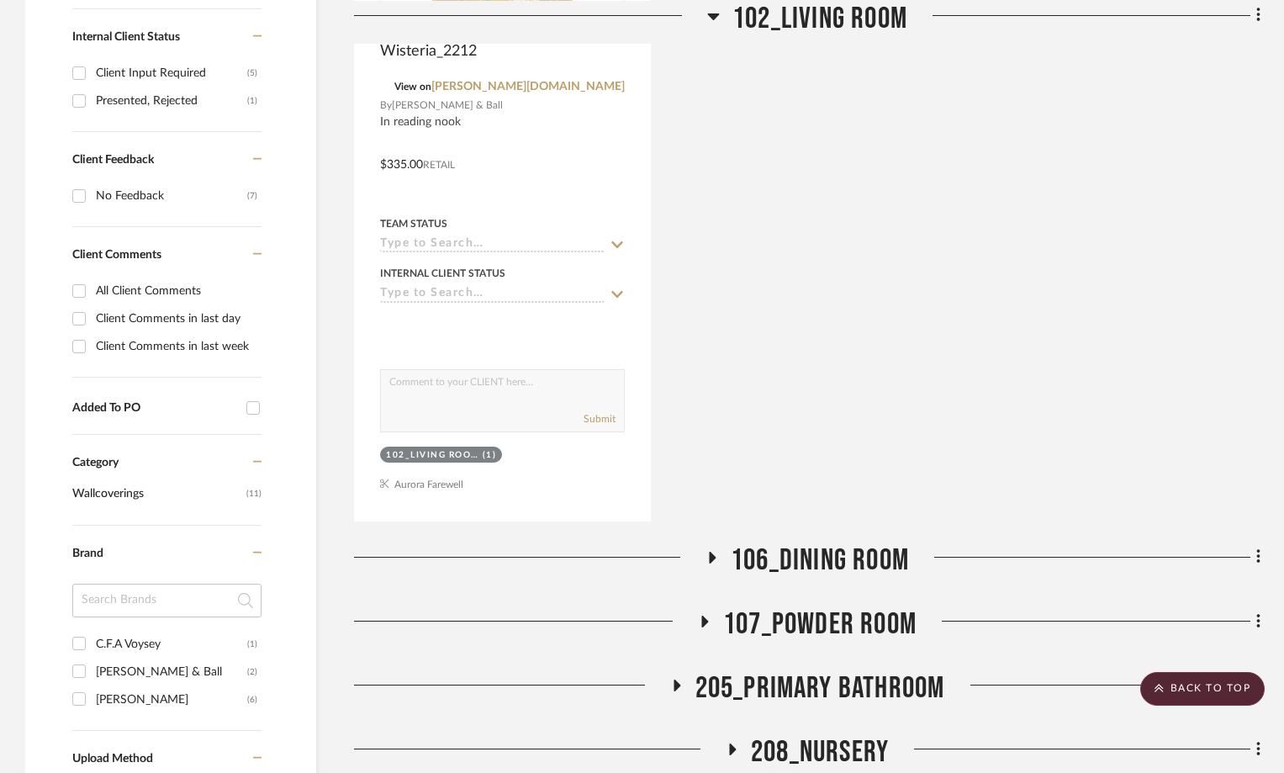
click at [702, 616] on icon at bounding box center [705, 622] width 7 height 12
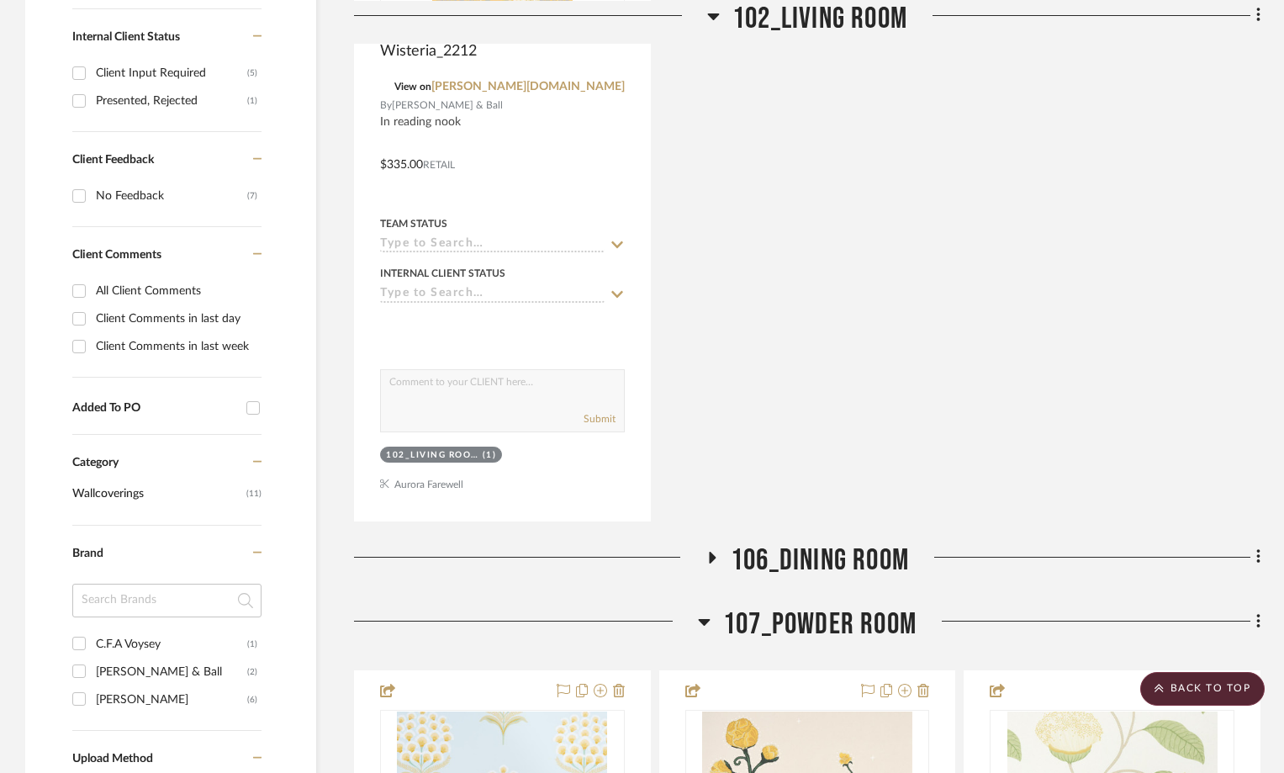
click at [702, 612] on icon at bounding box center [704, 622] width 13 height 20
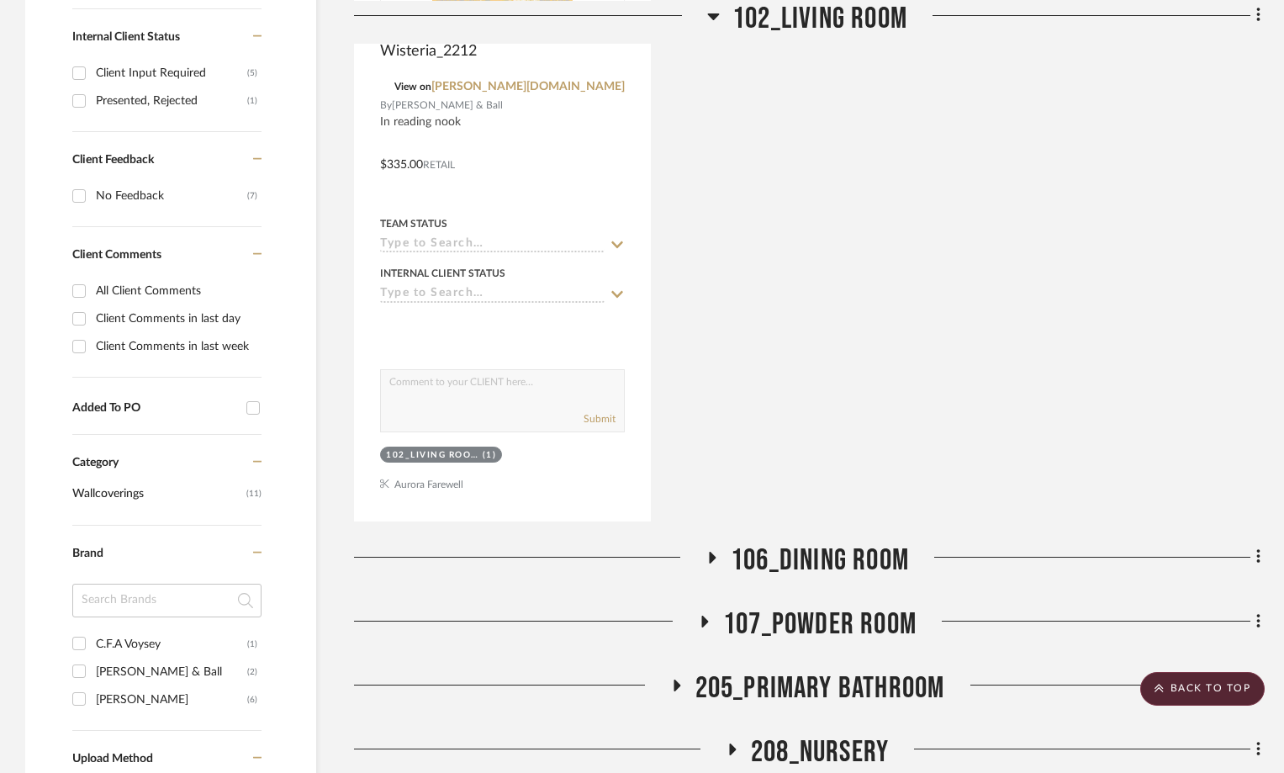
click at [678, 680] on icon at bounding box center [676, 686] width 20 height 13
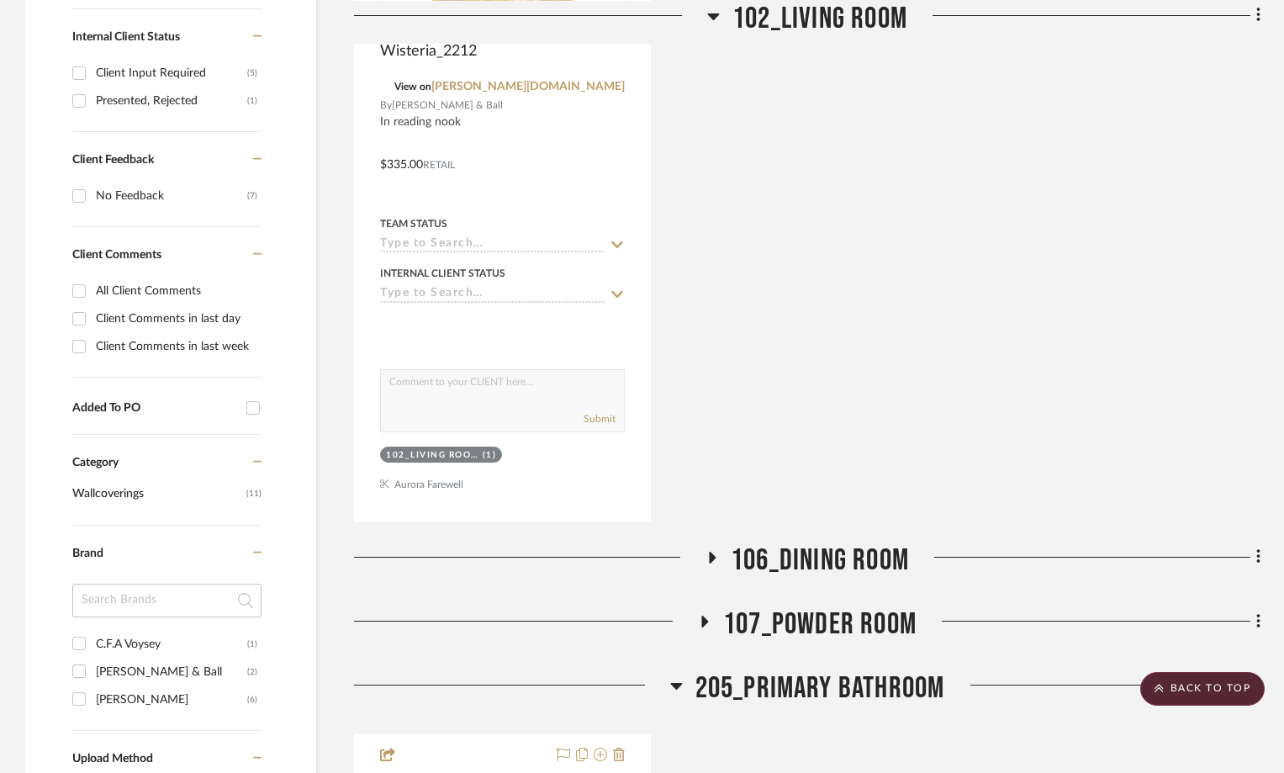
click at [678, 675] on icon at bounding box center [676, 685] width 13 height 20
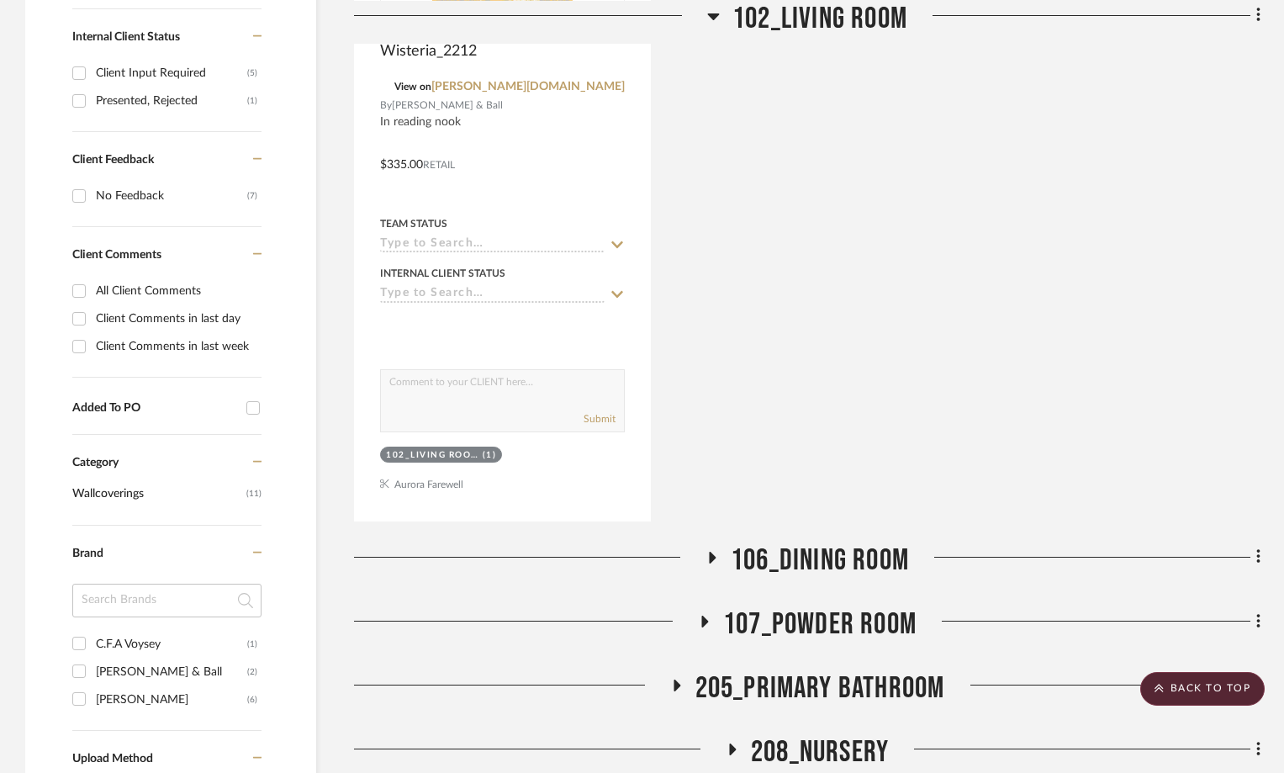
click at [734, 744] on icon at bounding box center [732, 750] width 7 height 12
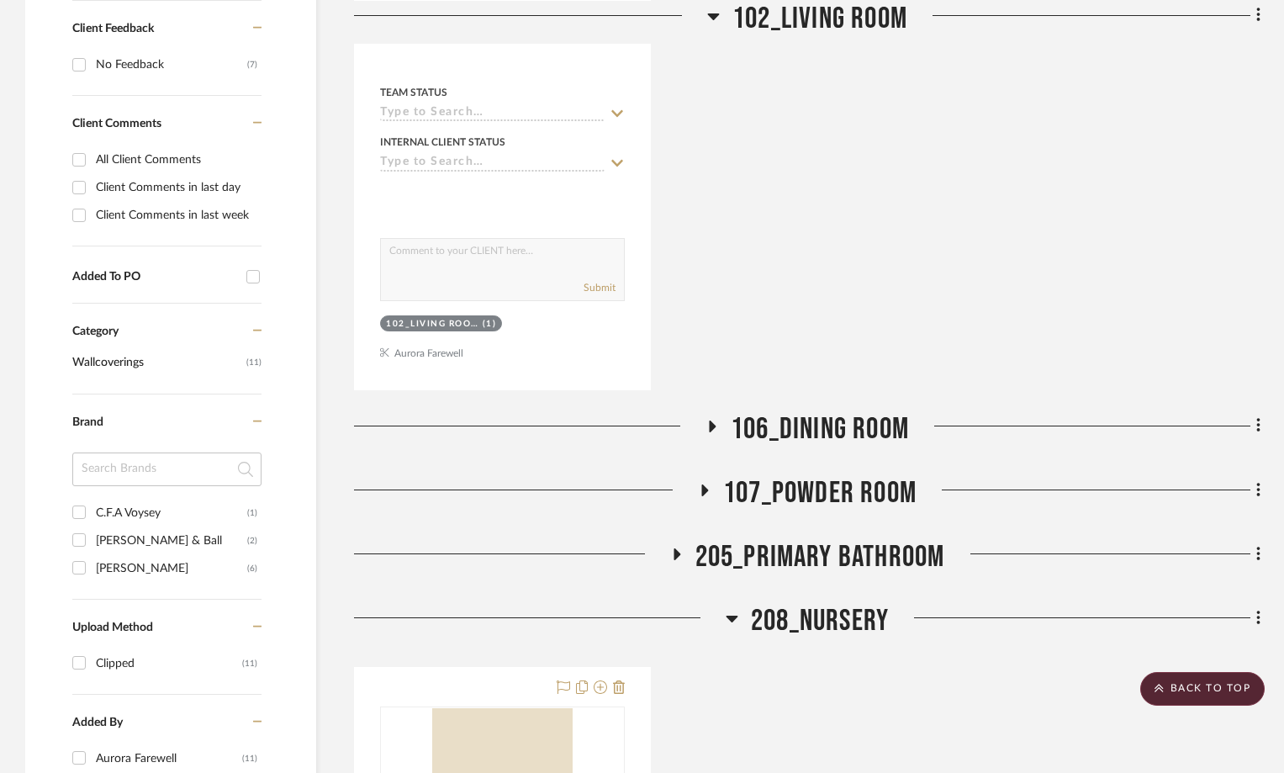
scroll to position [1094, 0]
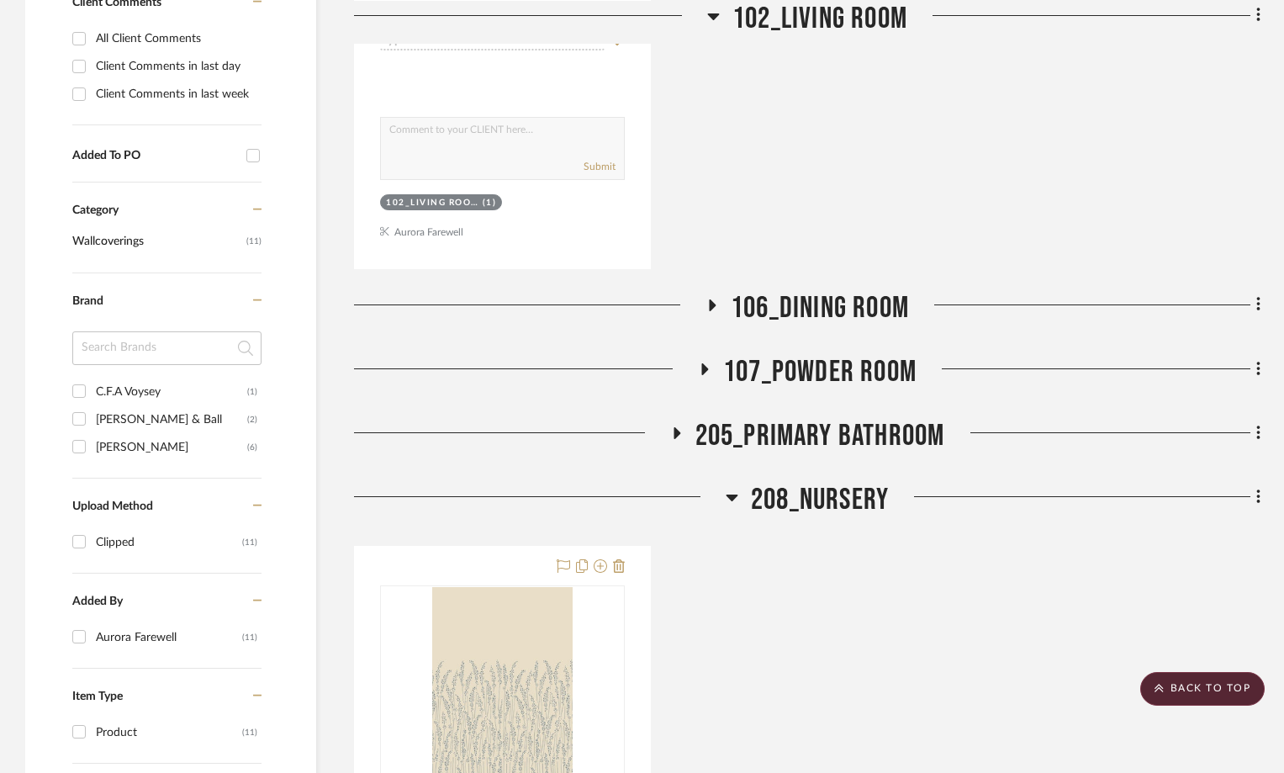
click at [731, 495] on icon at bounding box center [732, 498] width 12 height 7
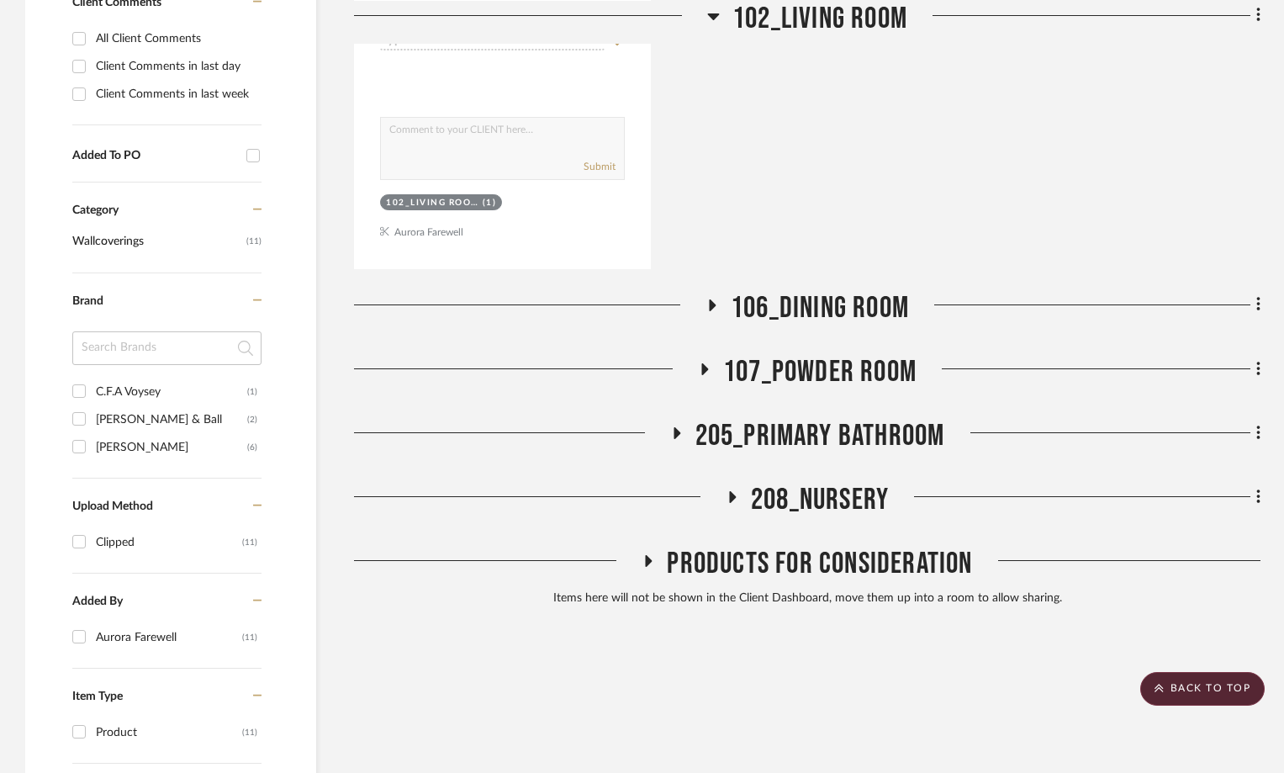
click at [706, 363] on icon at bounding box center [705, 369] width 7 height 12
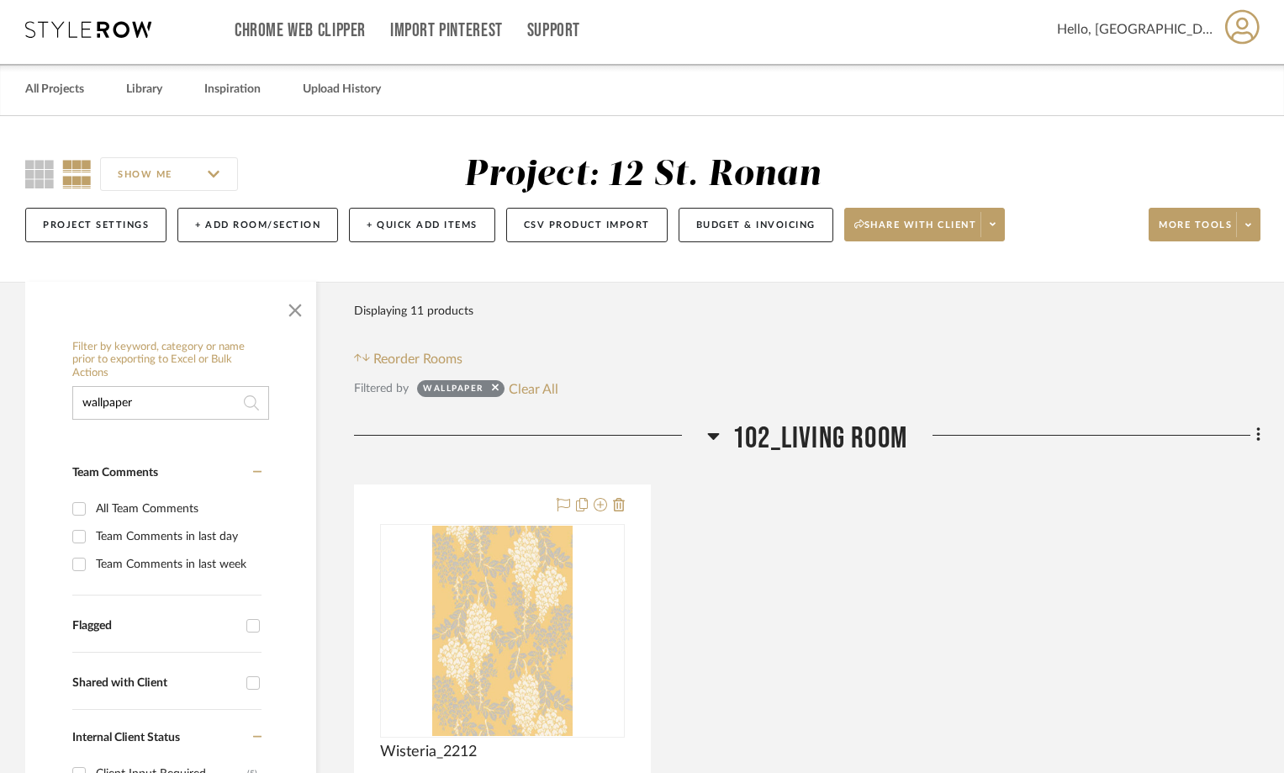
scroll to position [336, 0]
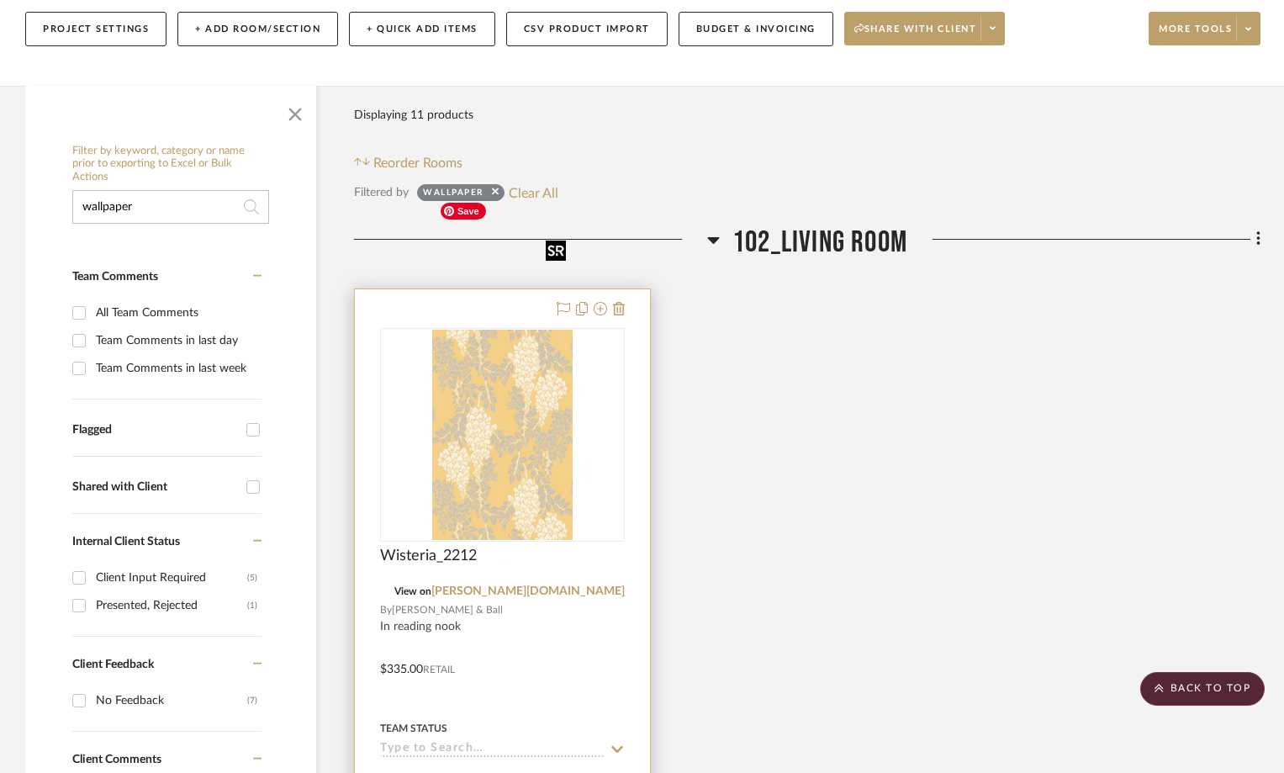
click at [479, 349] on img "0" at bounding box center [502, 435] width 140 height 210
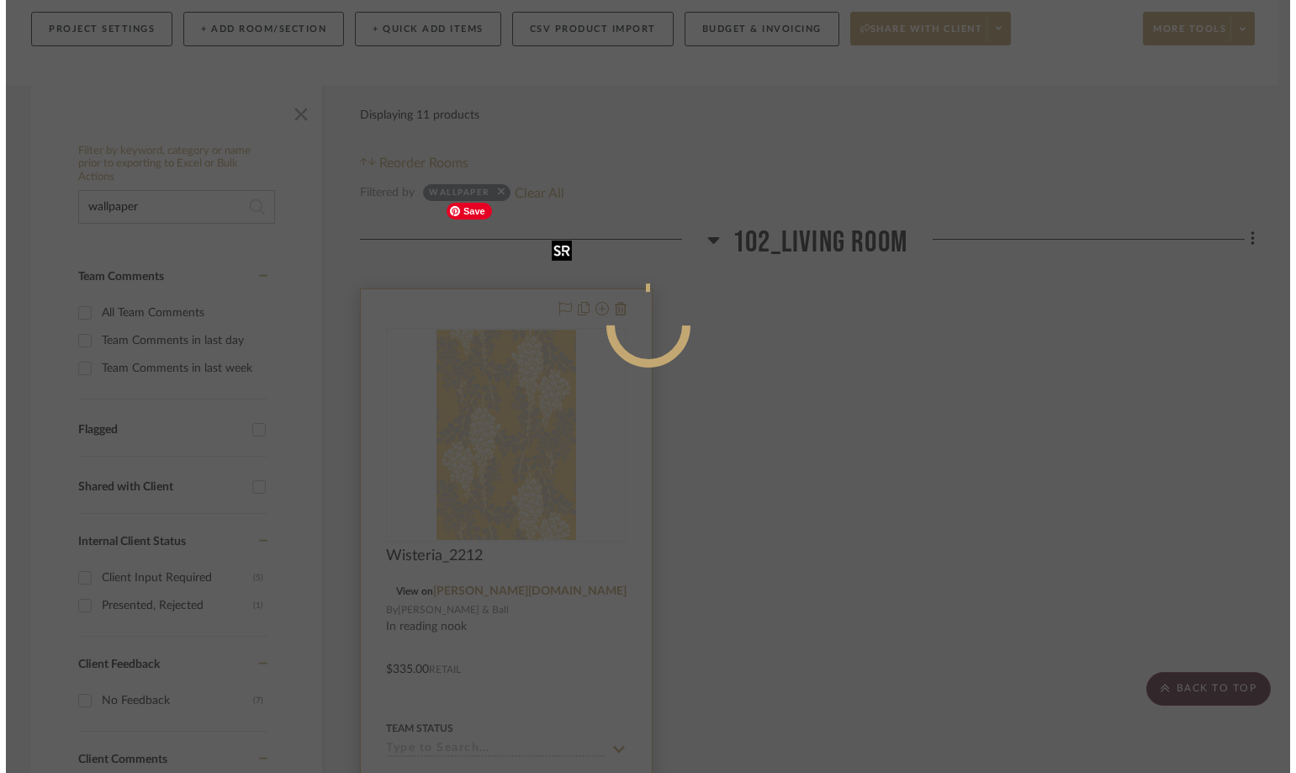
scroll to position [0, 0]
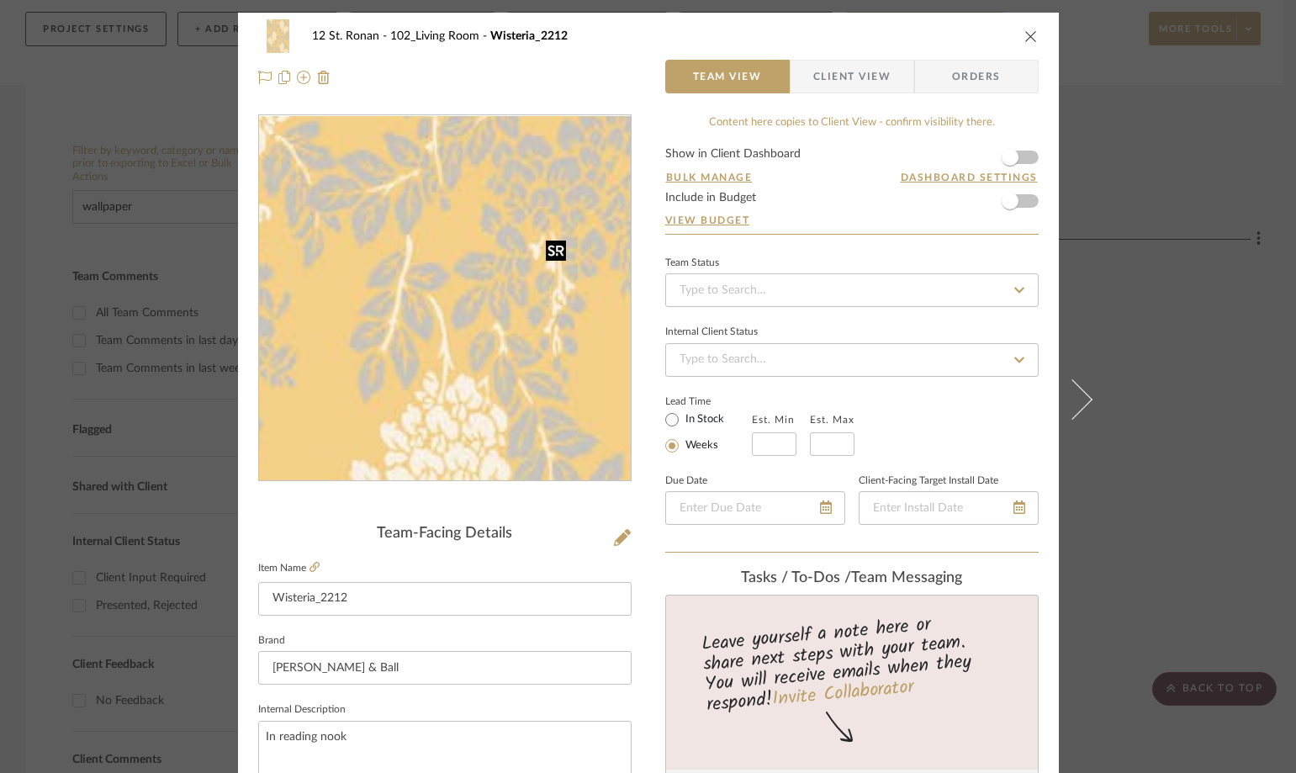
click at [479, 349] on img "0" at bounding box center [444, 298] width 243 height 365
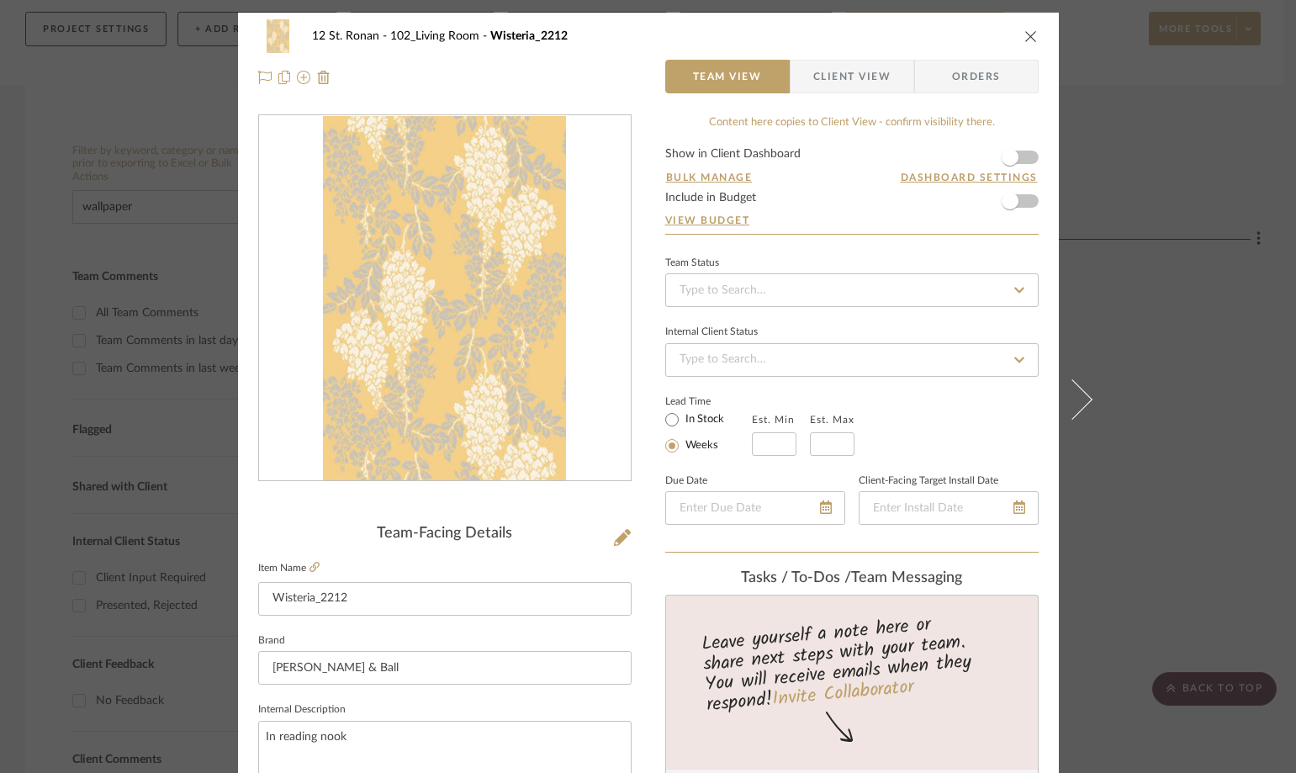
drag, startPoint x: 635, startPoint y: 351, endPoint x: 480, endPoint y: 340, distance: 155.2
click at [1026, 34] on icon "close" at bounding box center [1031, 35] width 13 height 13
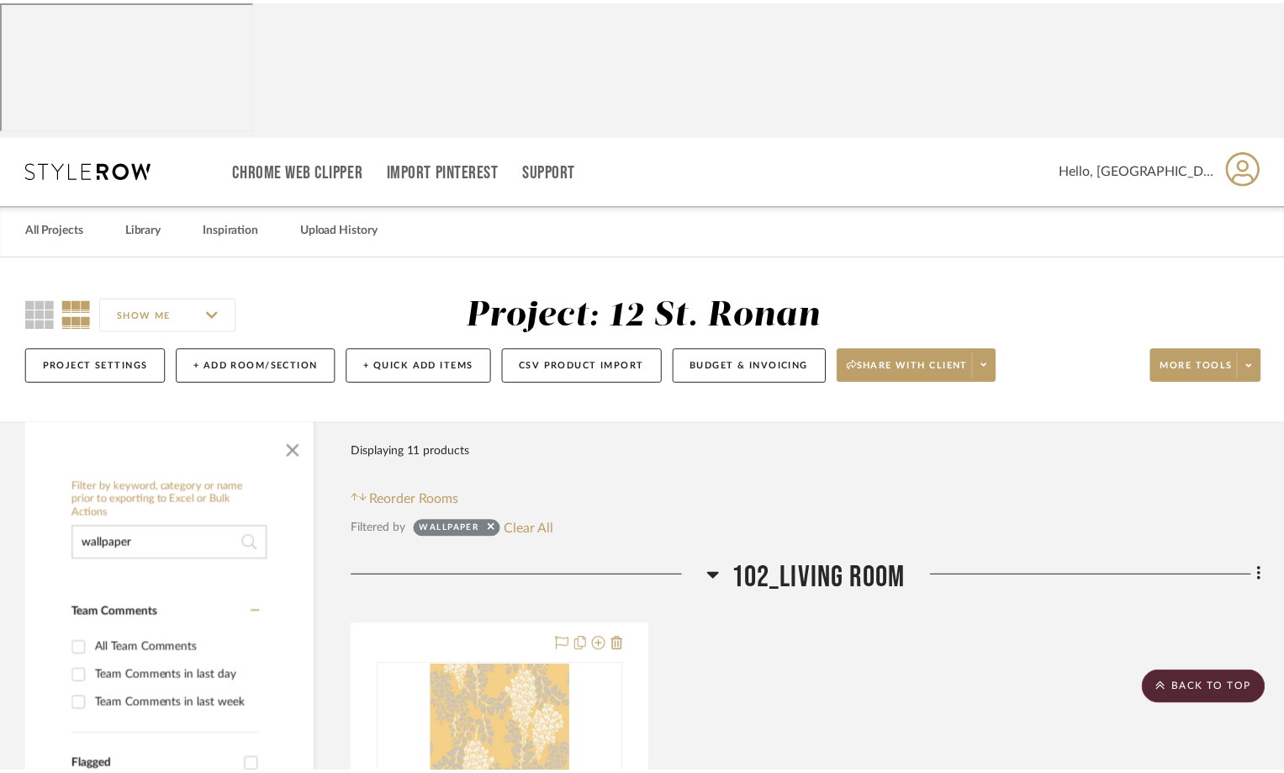
scroll to position [336, 0]
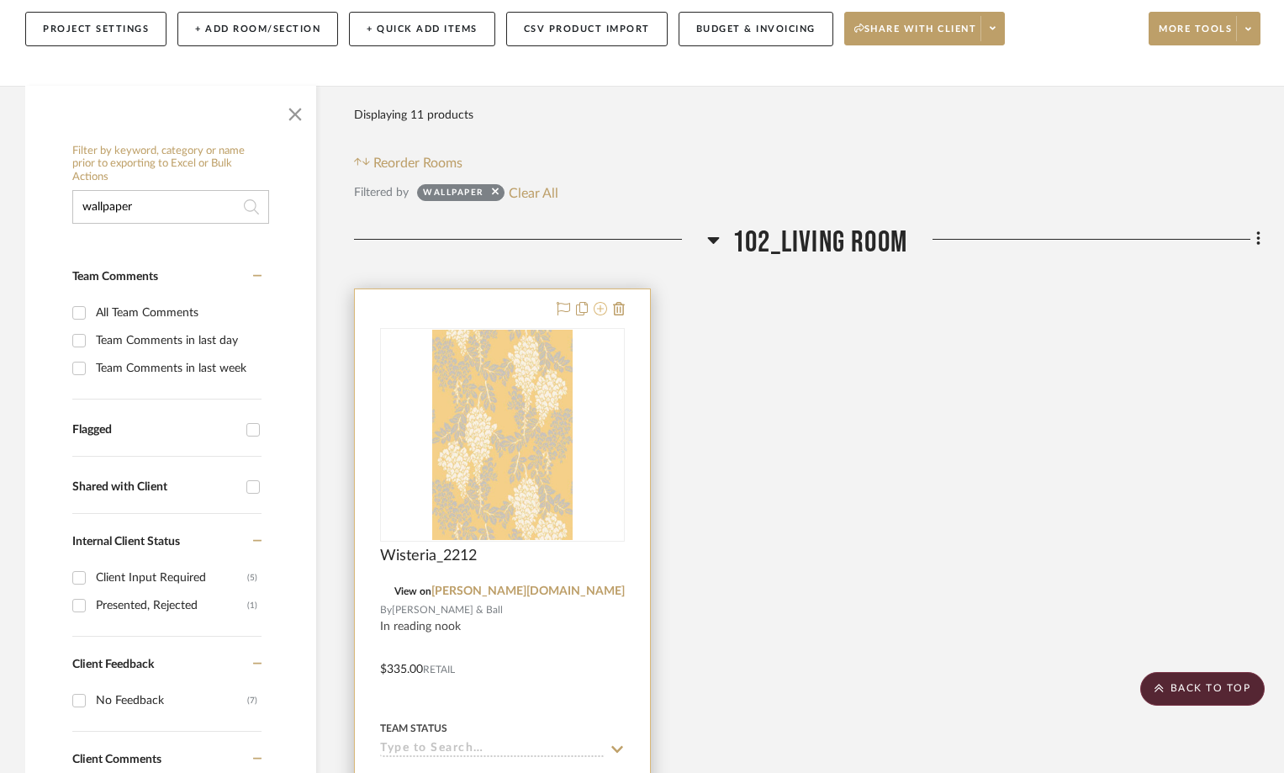
click at [602, 302] on icon at bounding box center [600, 308] width 13 height 13
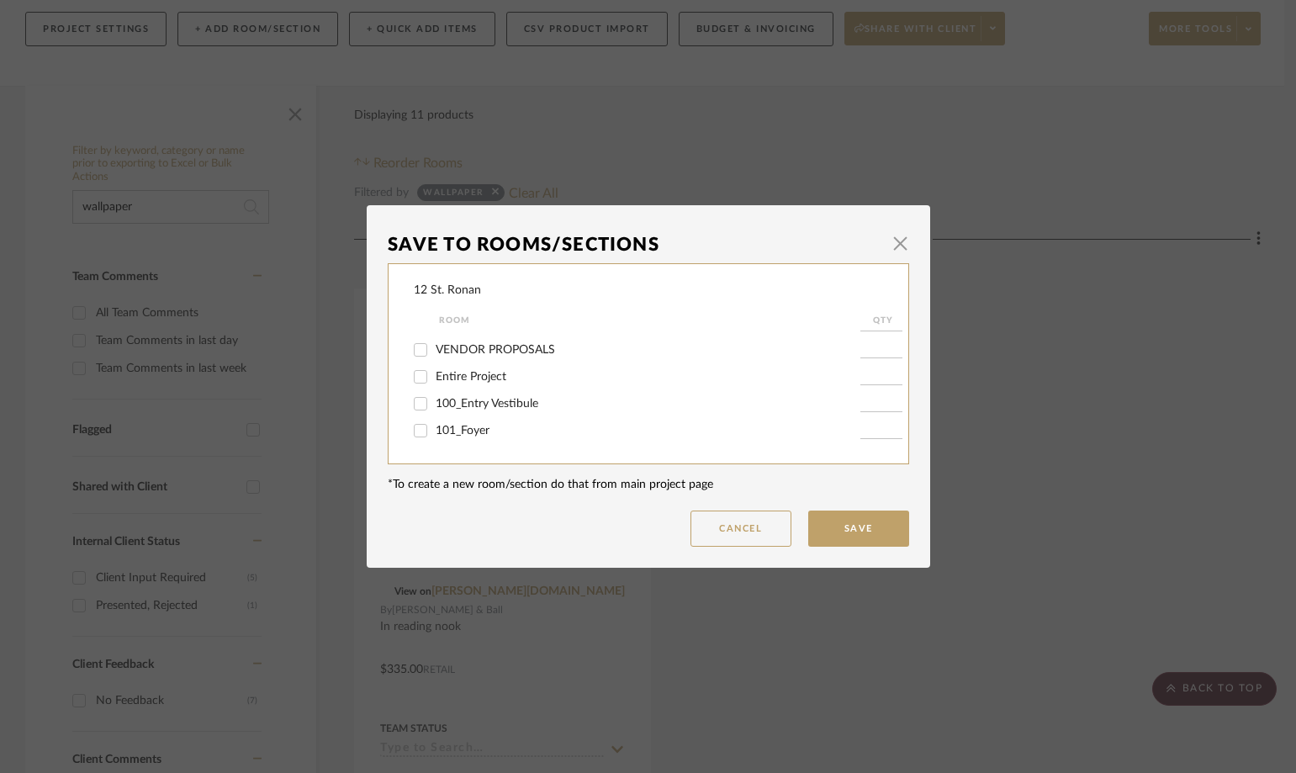
scroll to position [84, 0]
click at [416, 426] on input "102_Living Room" at bounding box center [420, 421] width 27 height 27
checkbox input "false"
click at [413, 414] on input "107_Powder Room" at bounding box center [420, 414] width 27 height 27
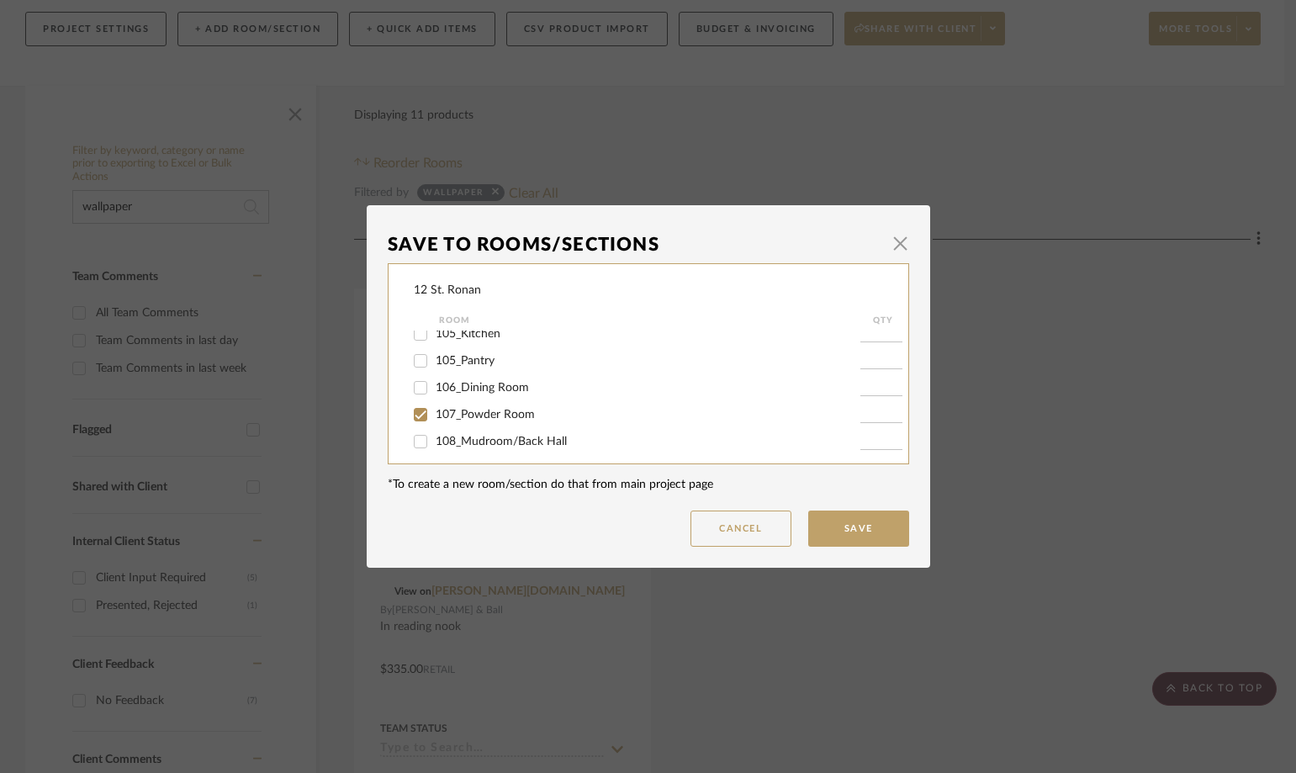
checkbox input "true"
type input "1"
click at [858, 530] on button "Save" at bounding box center [858, 529] width 101 height 36
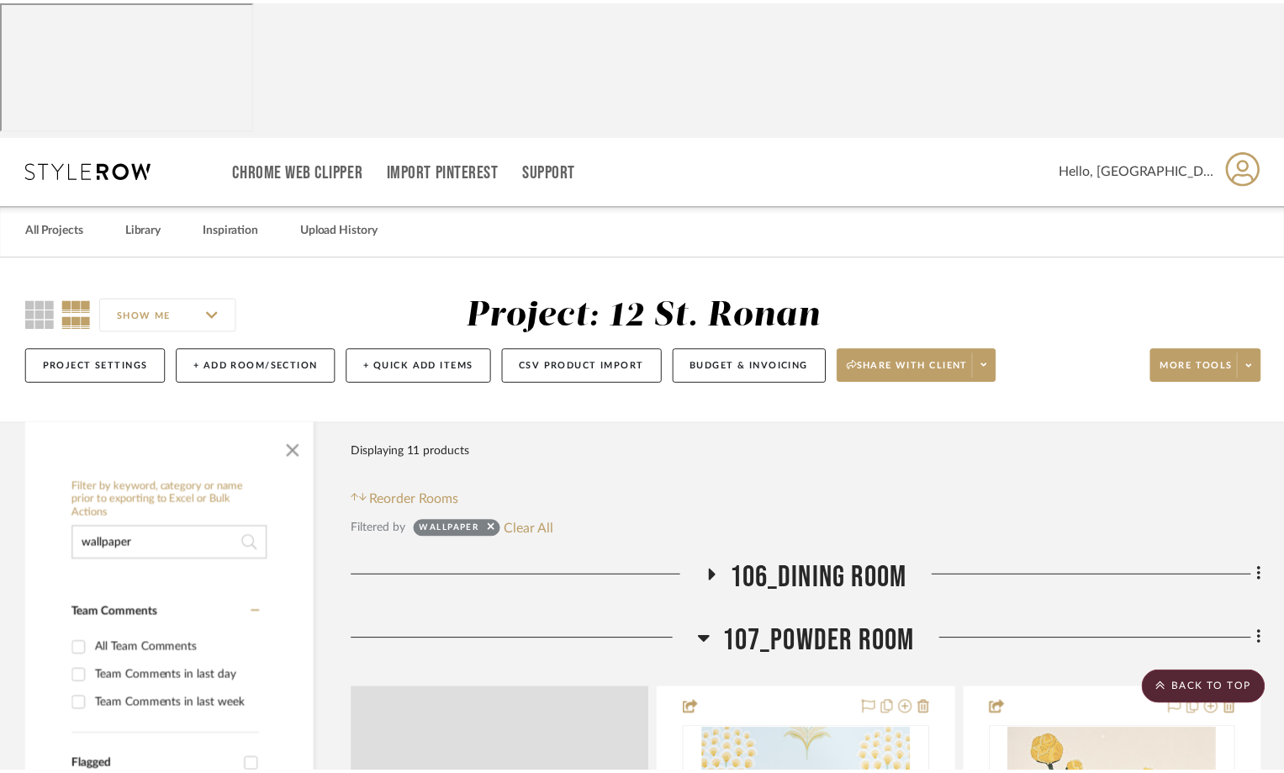
scroll to position [336, 0]
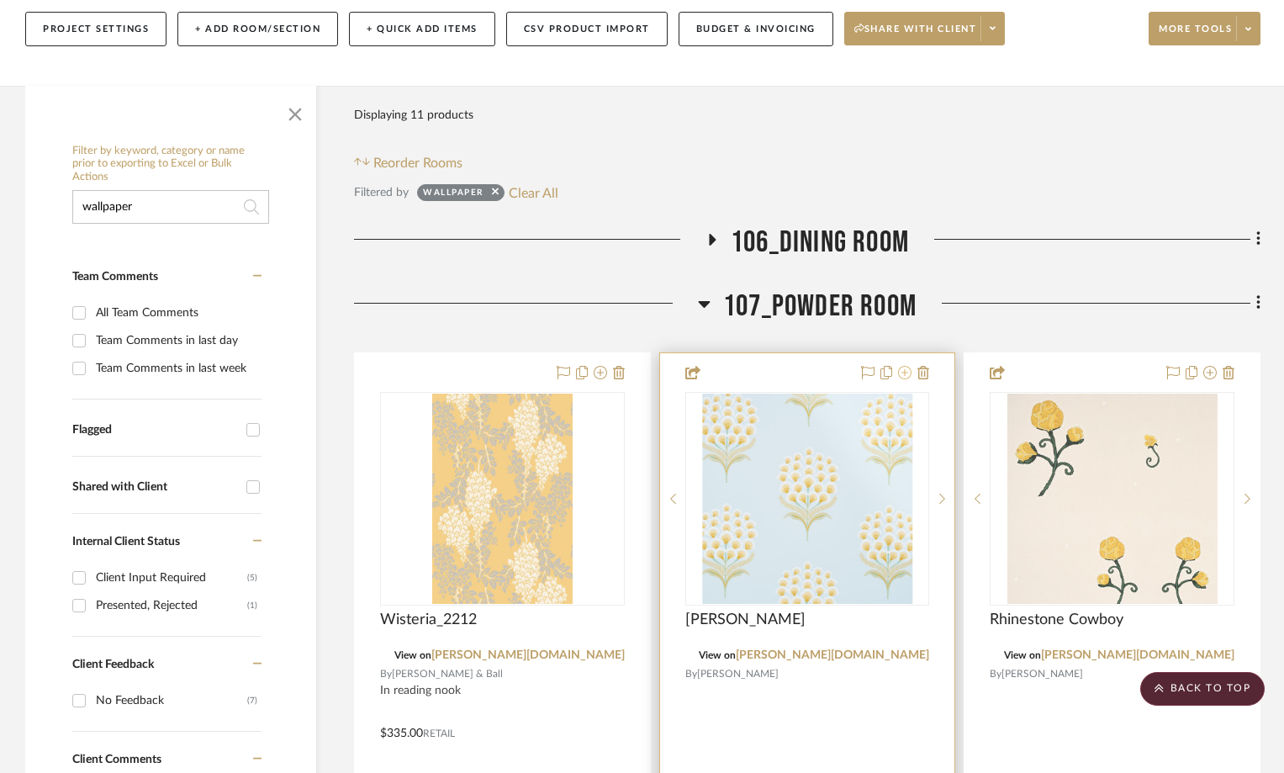
click at [909, 366] on icon at bounding box center [904, 372] width 13 height 13
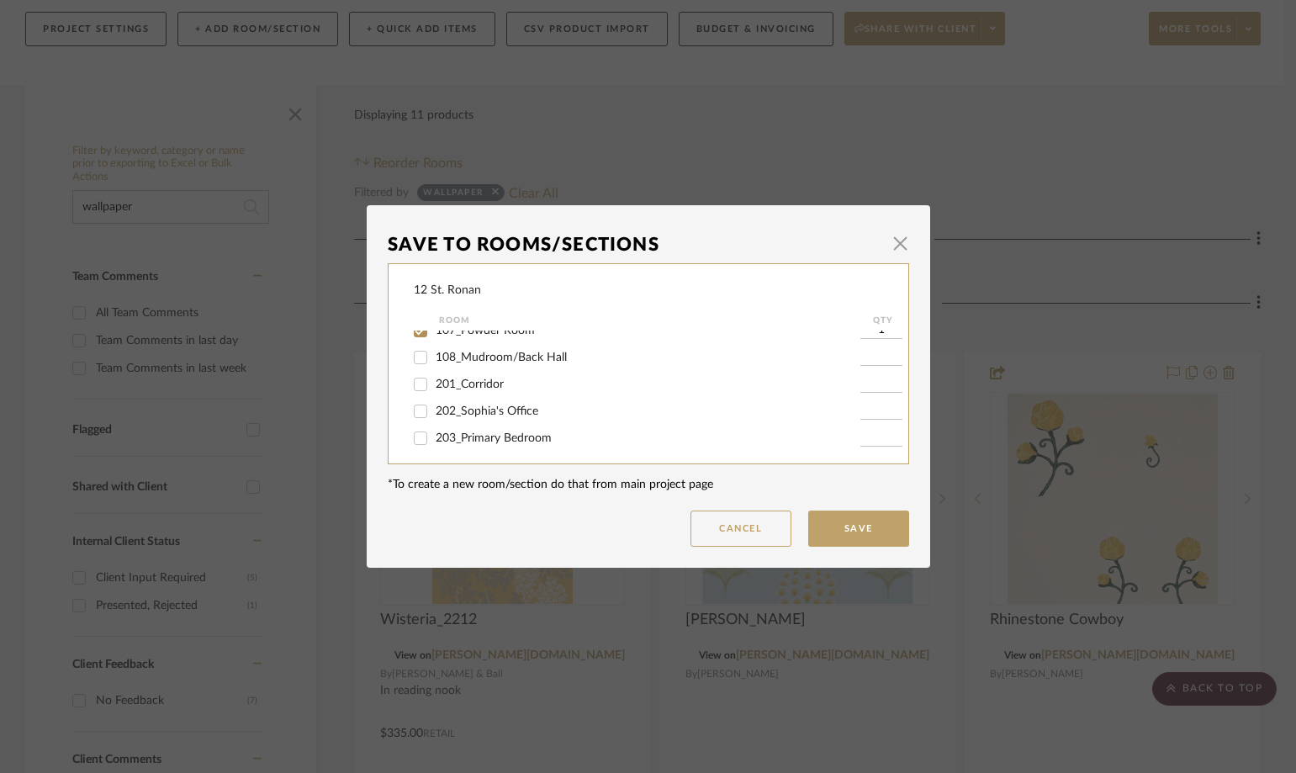
scroll to position [252, 0]
click at [411, 421] on input "107_Powder Room" at bounding box center [420, 414] width 27 height 27
checkbox input "false"
click at [853, 525] on button "Save" at bounding box center [858, 529] width 101 height 36
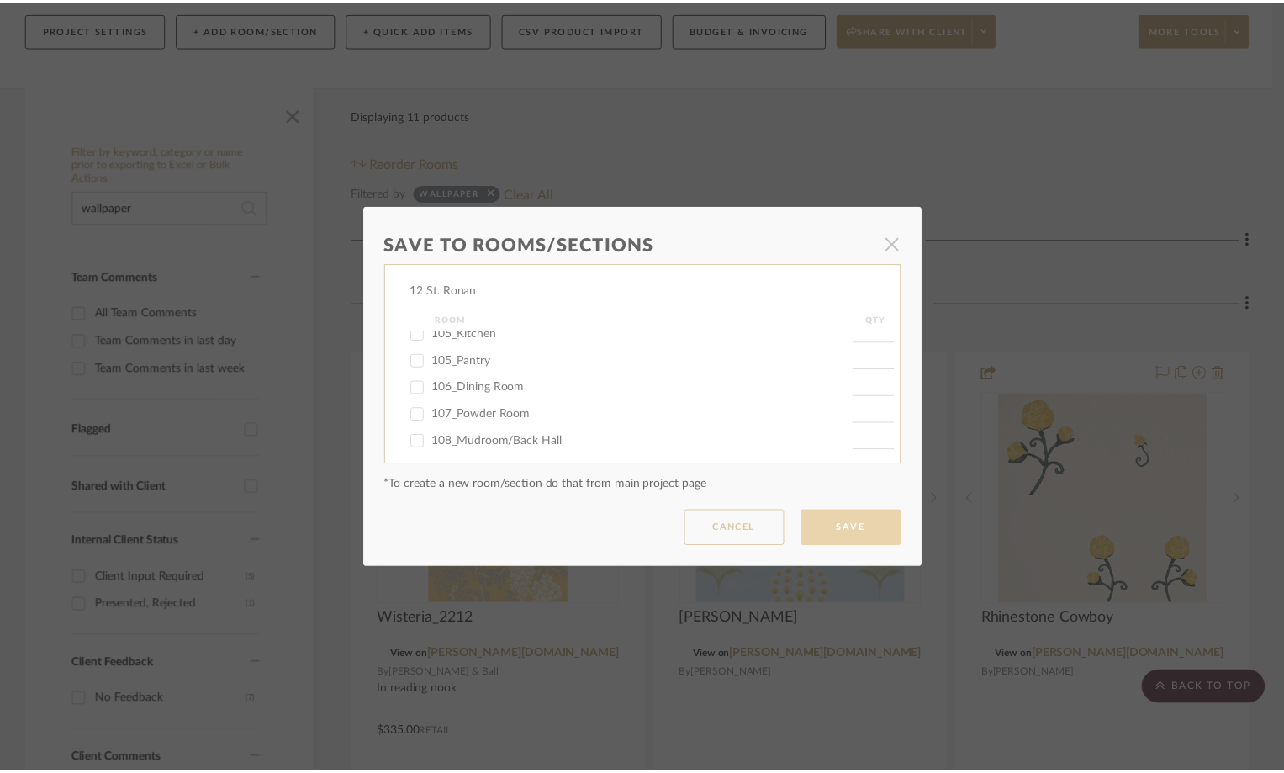
scroll to position [336, 0]
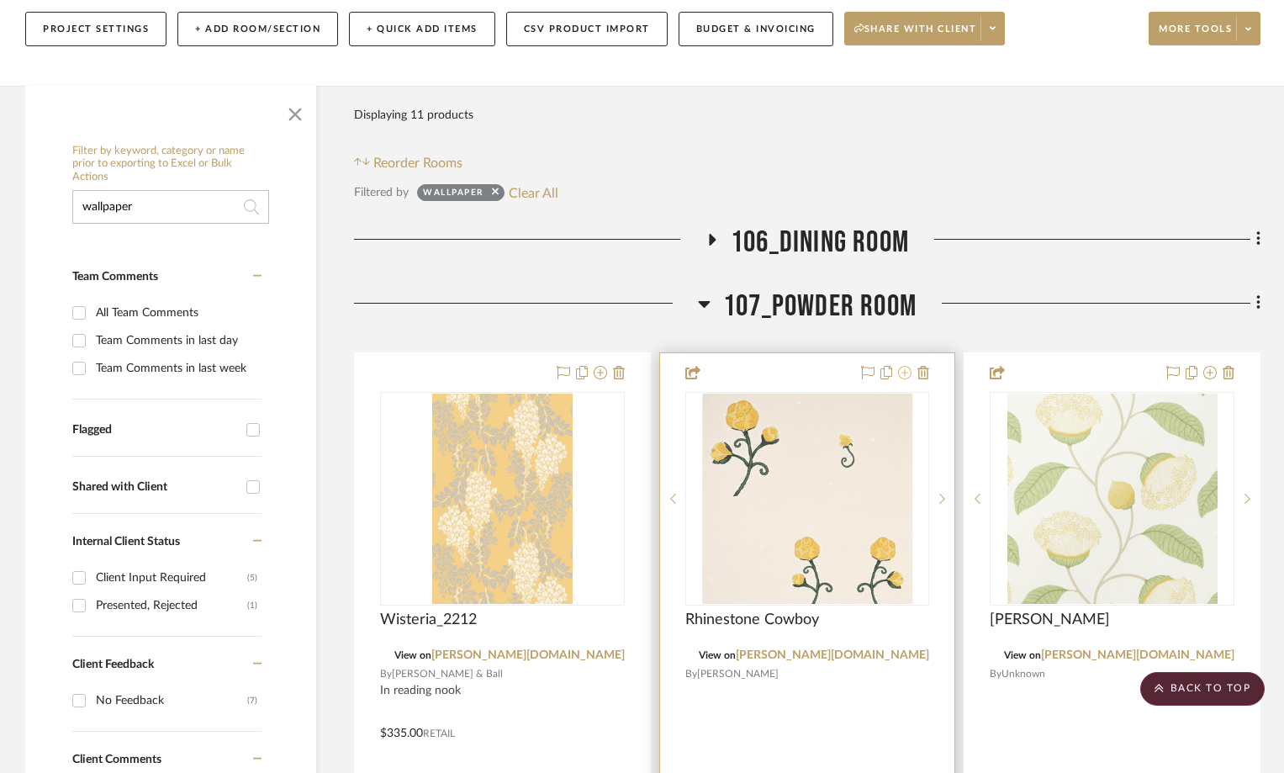
click at [900, 366] on icon at bounding box center [904, 372] width 13 height 13
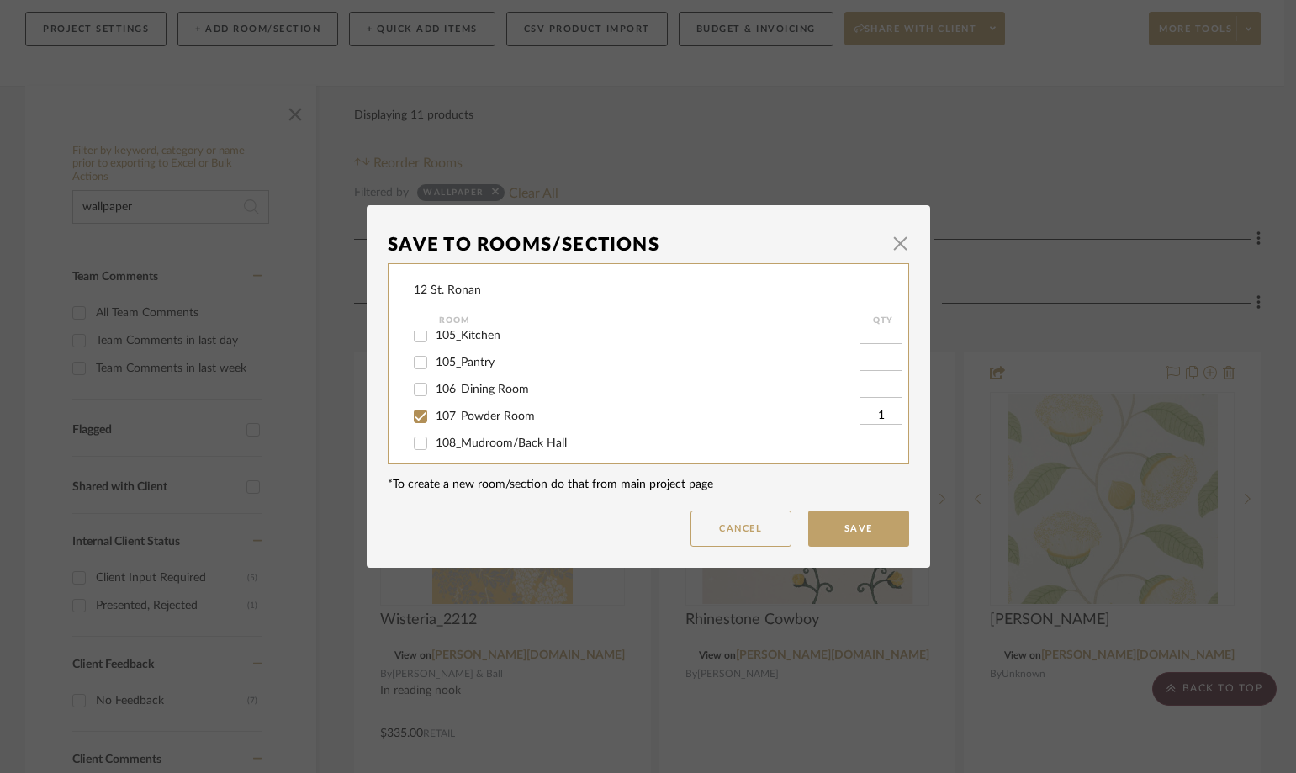
scroll to position [252, 0]
click at [412, 416] on input "107_Powder Room" at bounding box center [420, 414] width 27 height 27
checkbox input "false"
click at [841, 530] on button "Save" at bounding box center [858, 529] width 101 height 36
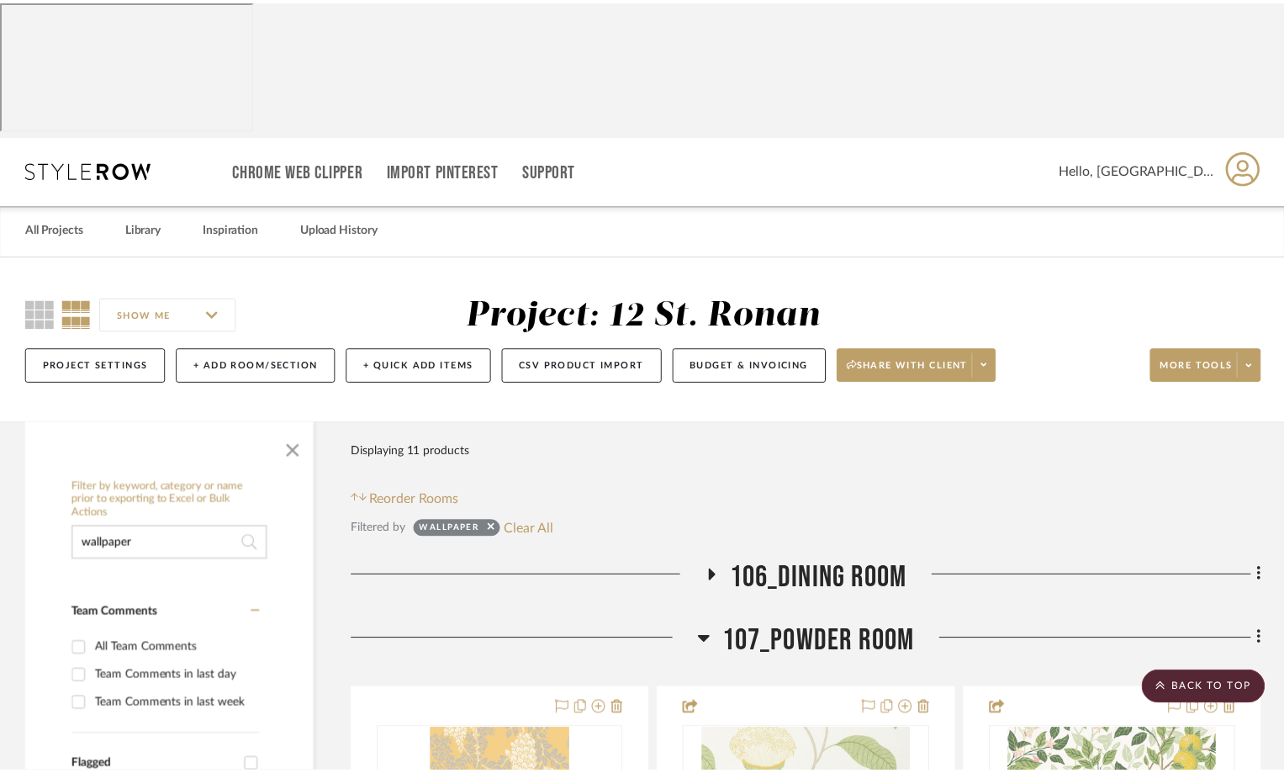
scroll to position [336, 0]
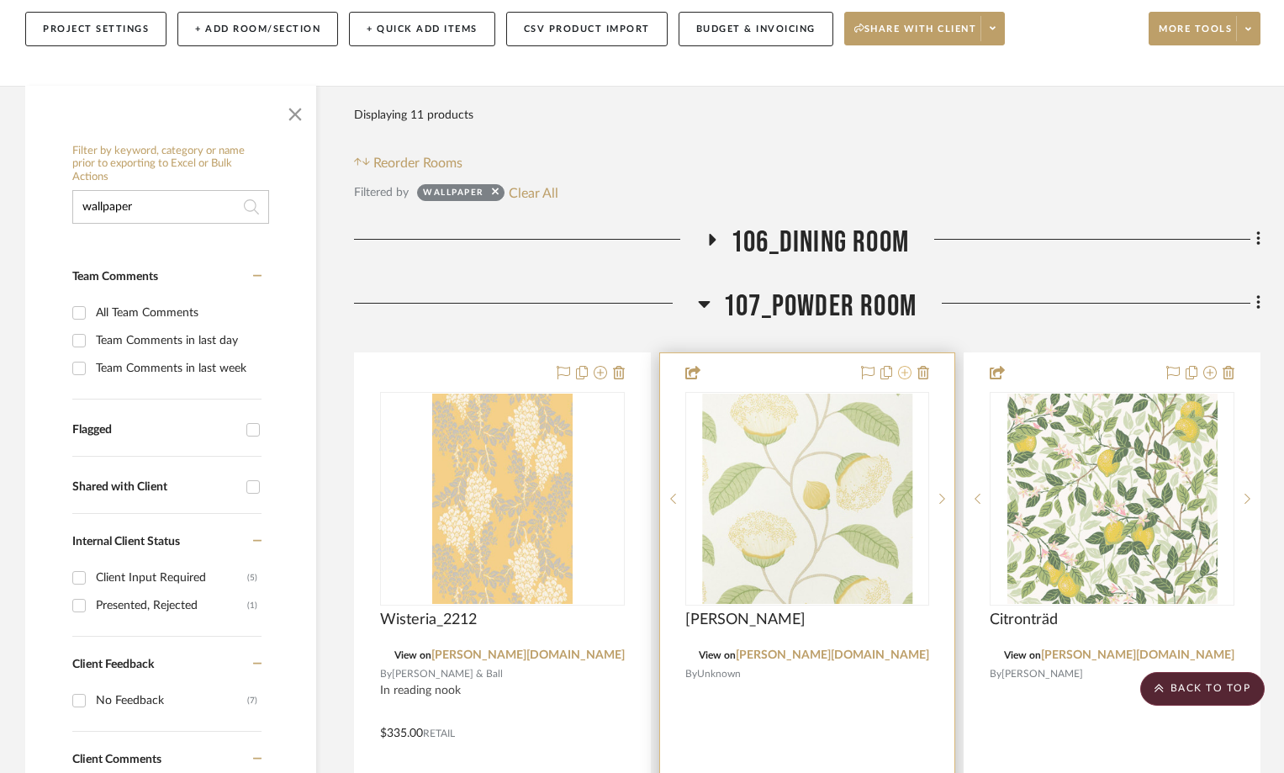
click at [903, 366] on icon at bounding box center [904, 372] width 13 height 13
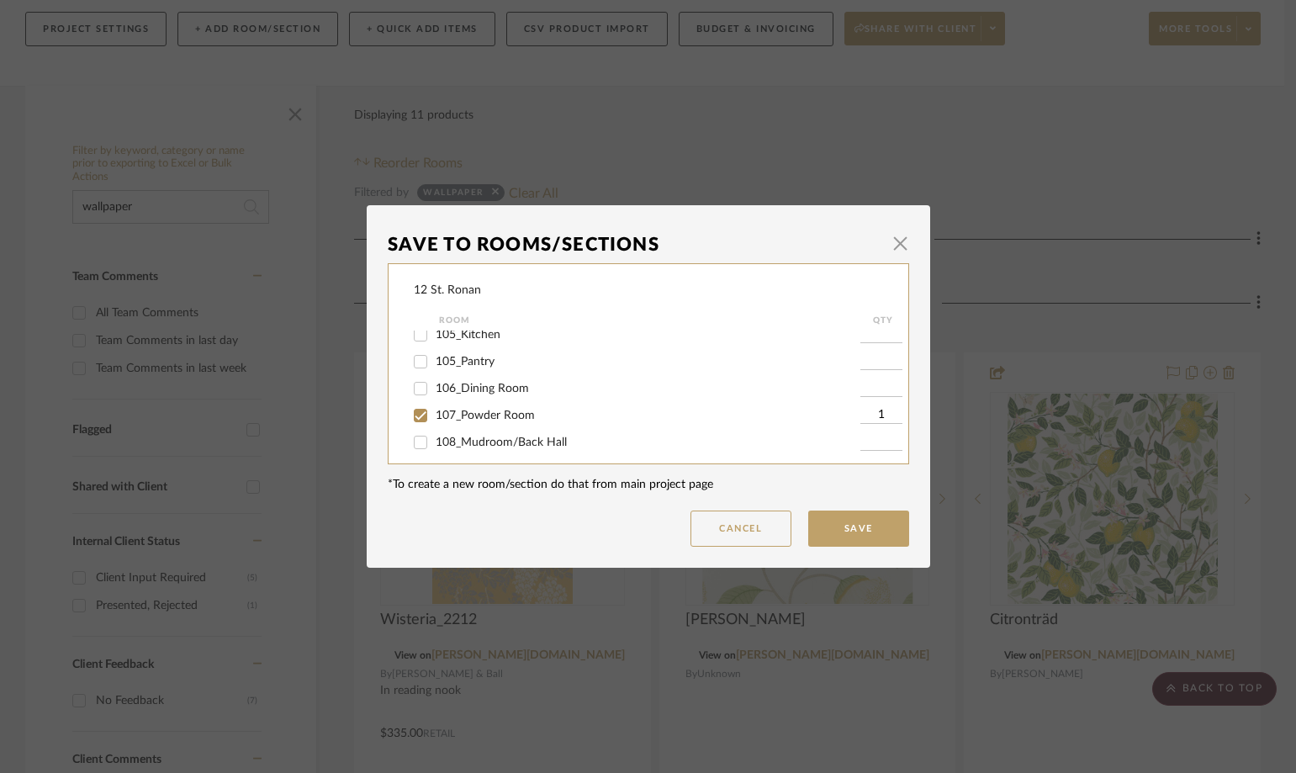
scroll to position [252, 0]
click at [414, 417] on input "107_Powder Room" at bounding box center [420, 414] width 27 height 27
checkbox input "false"
click at [832, 531] on button "Save" at bounding box center [858, 529] width 101 height 36
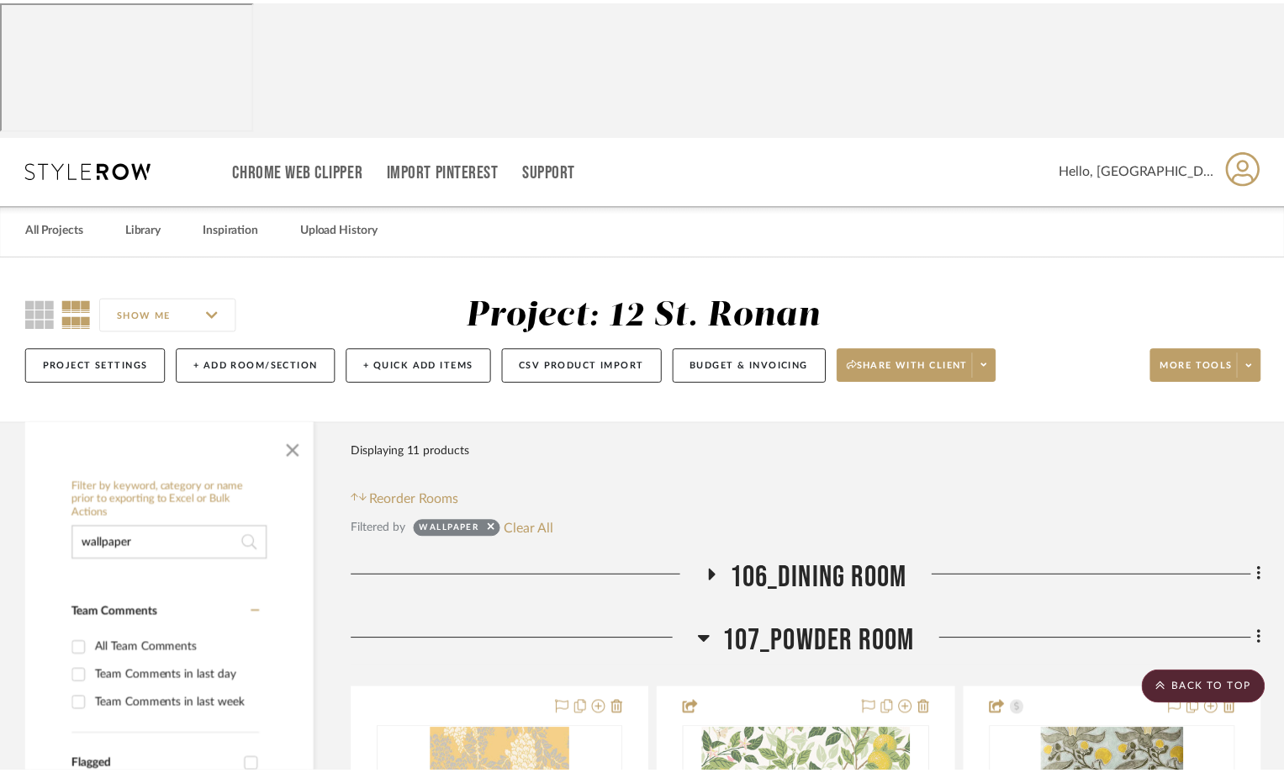
scroll to position [336, 0]
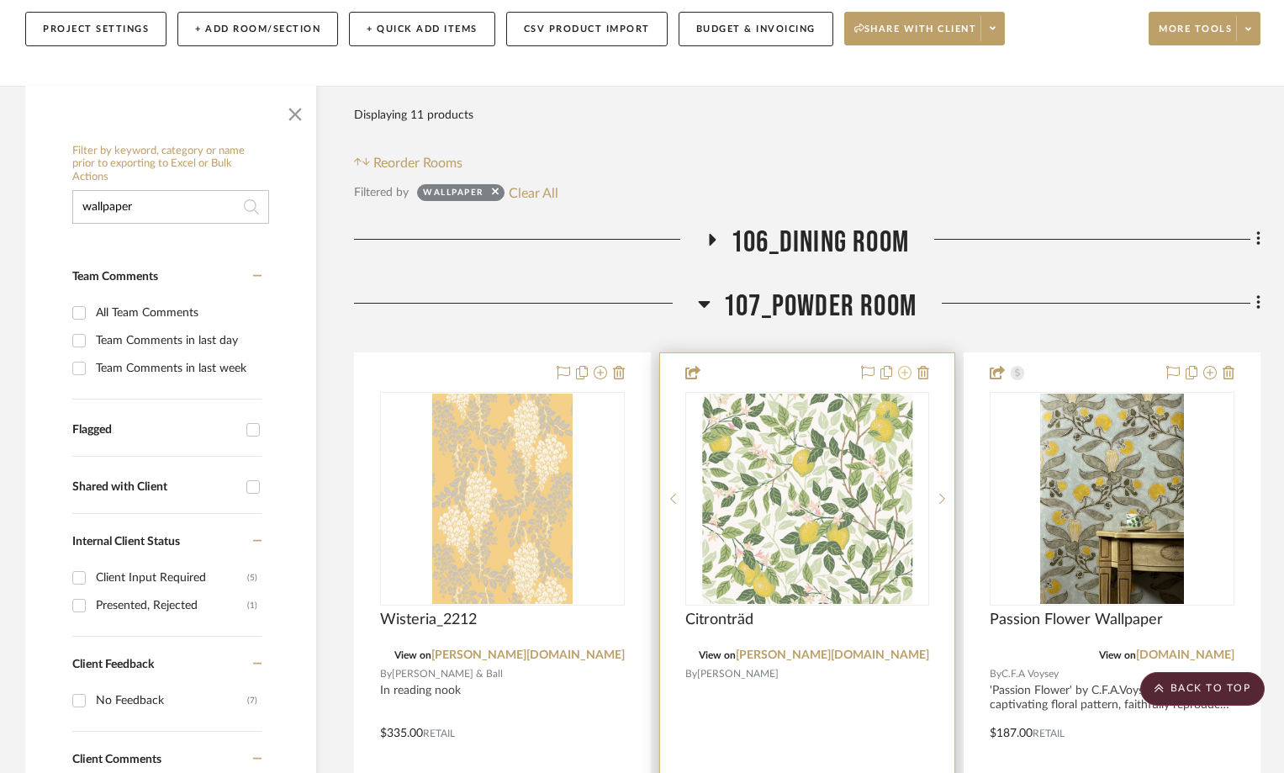
click at [903, 366] on icon at bounding box center [904, 372] width 13 height 13
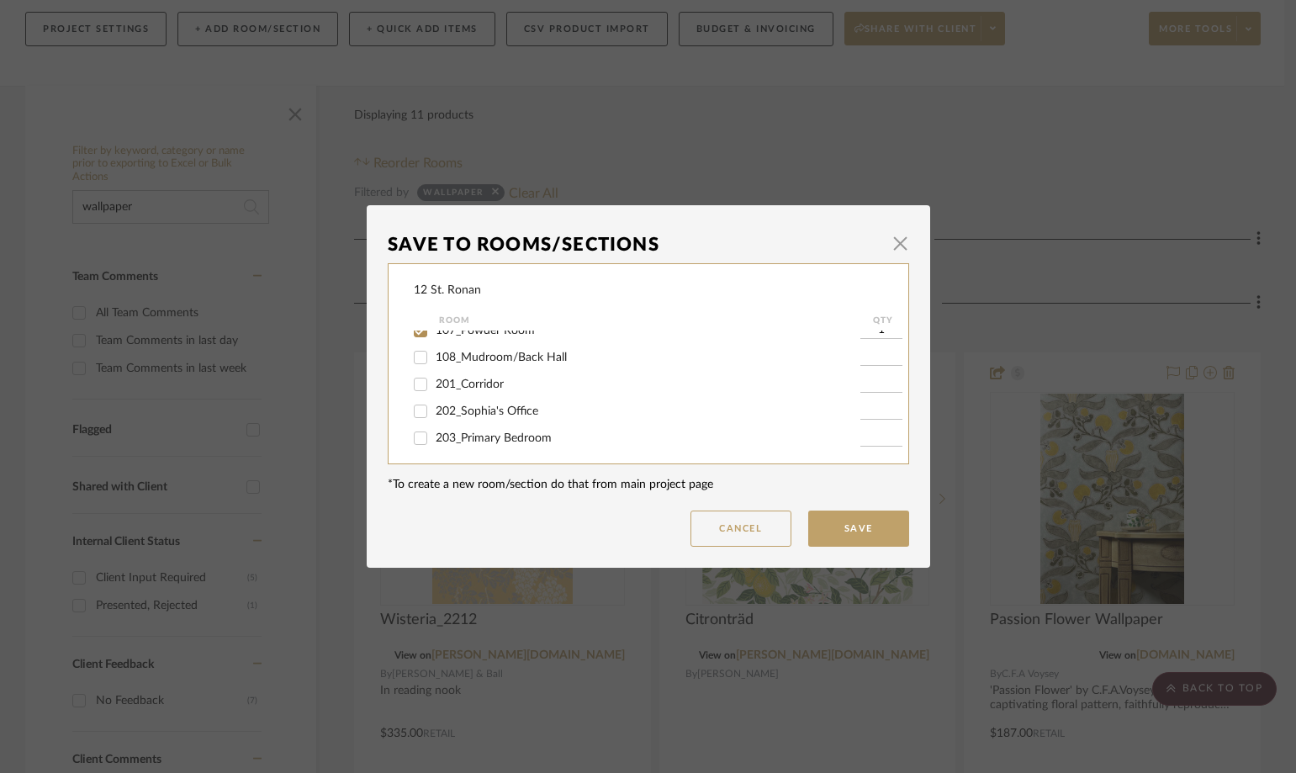
scroll to position [252, 0]
click at [416, 409] on input "107_Powder Room" at bounding box center [420, 414] width 27 height 27
checkbox input "false"
click at [868, 530] on button "Save" at bounding box center [858, 529] width 101 height 36
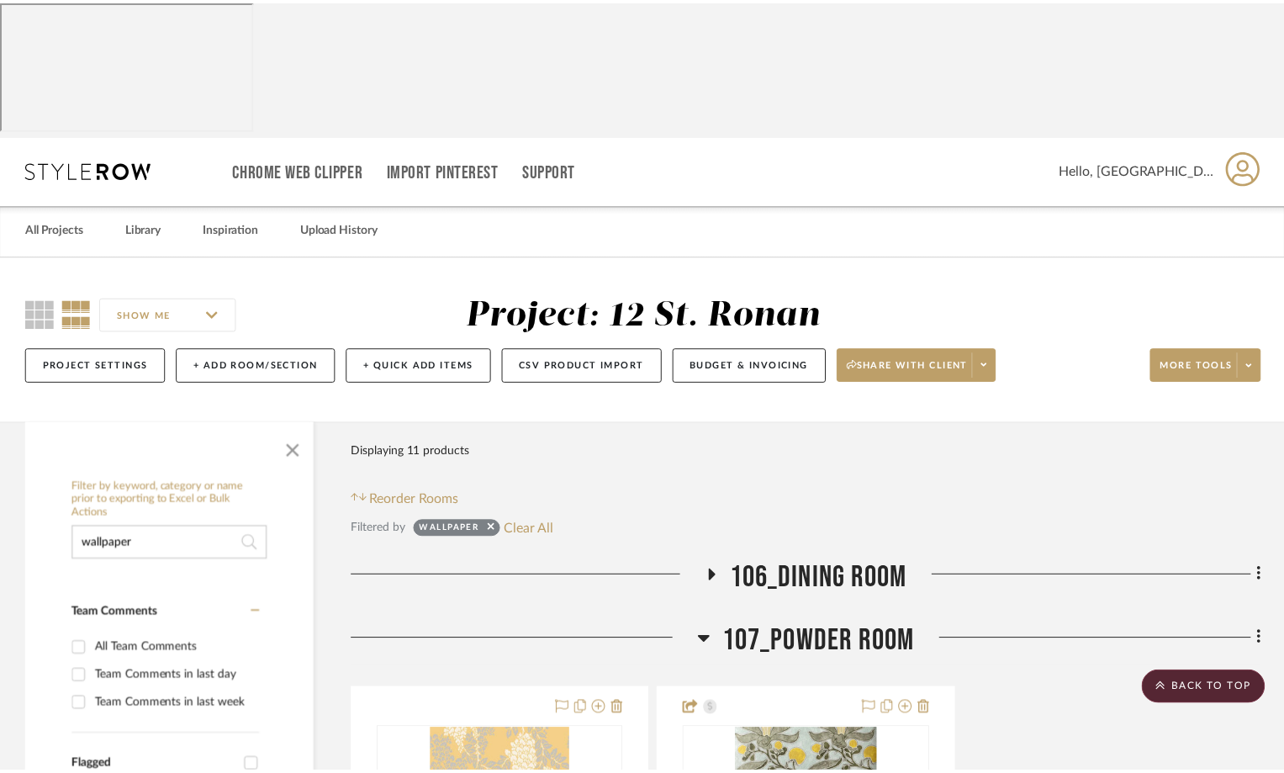
scroll to position [336, 0]
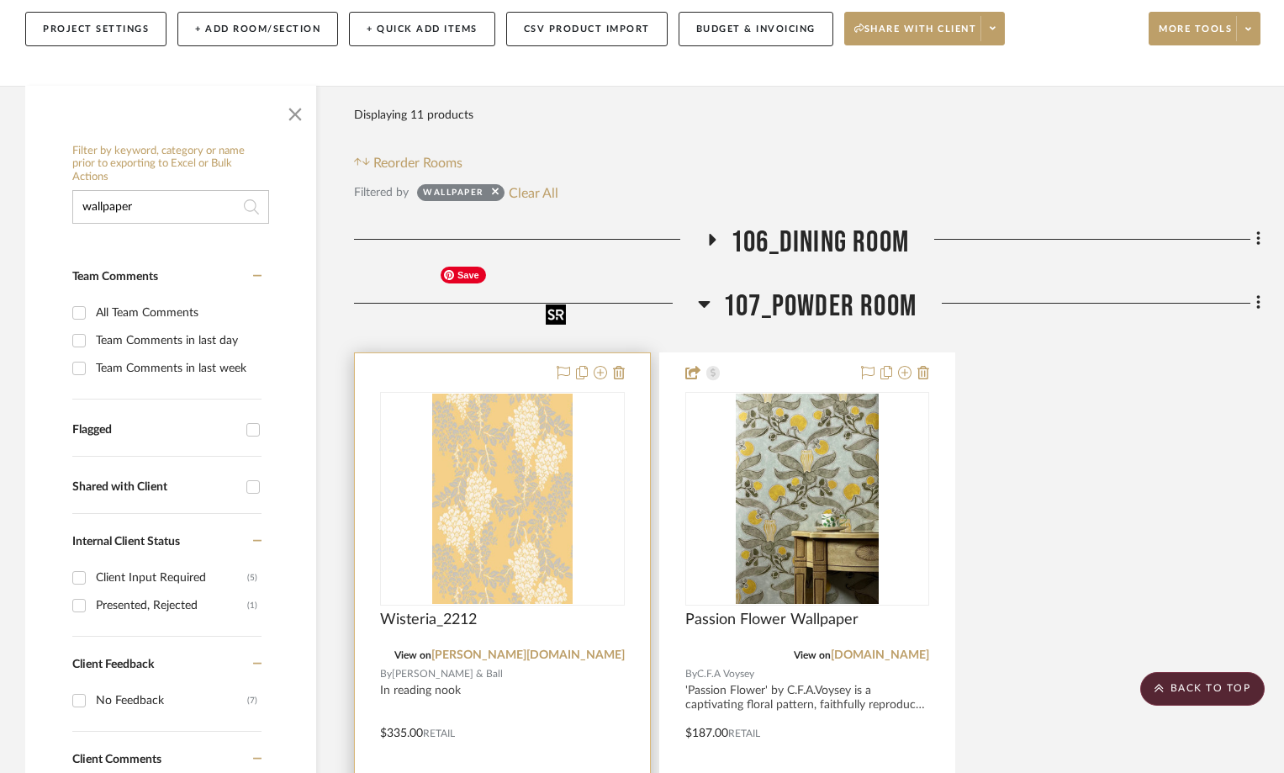
click at [516, 394] on img "0" at bounding box center [502, 499] width 140 height 210
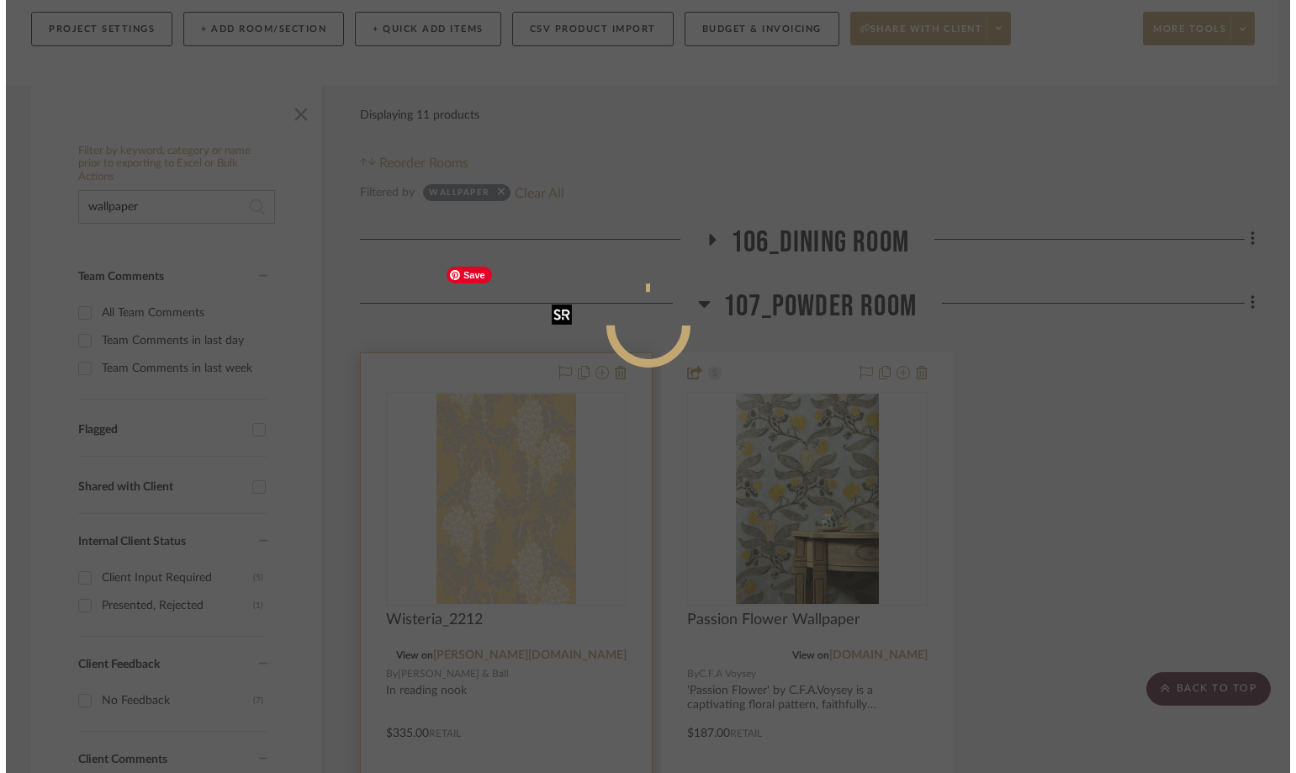
scroll to position [0, 0]
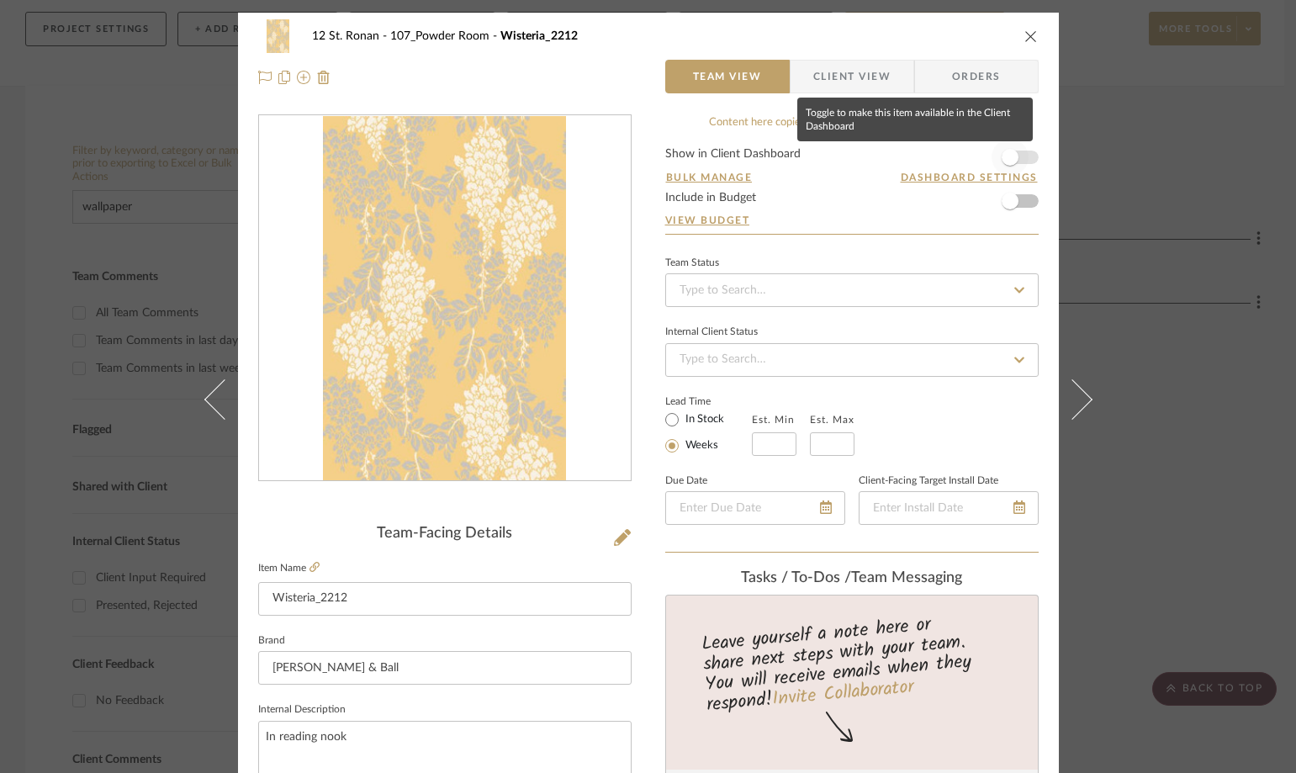
click at [1016, 155] on span "button" at bounding box center [1010, 157] width 37 height 37
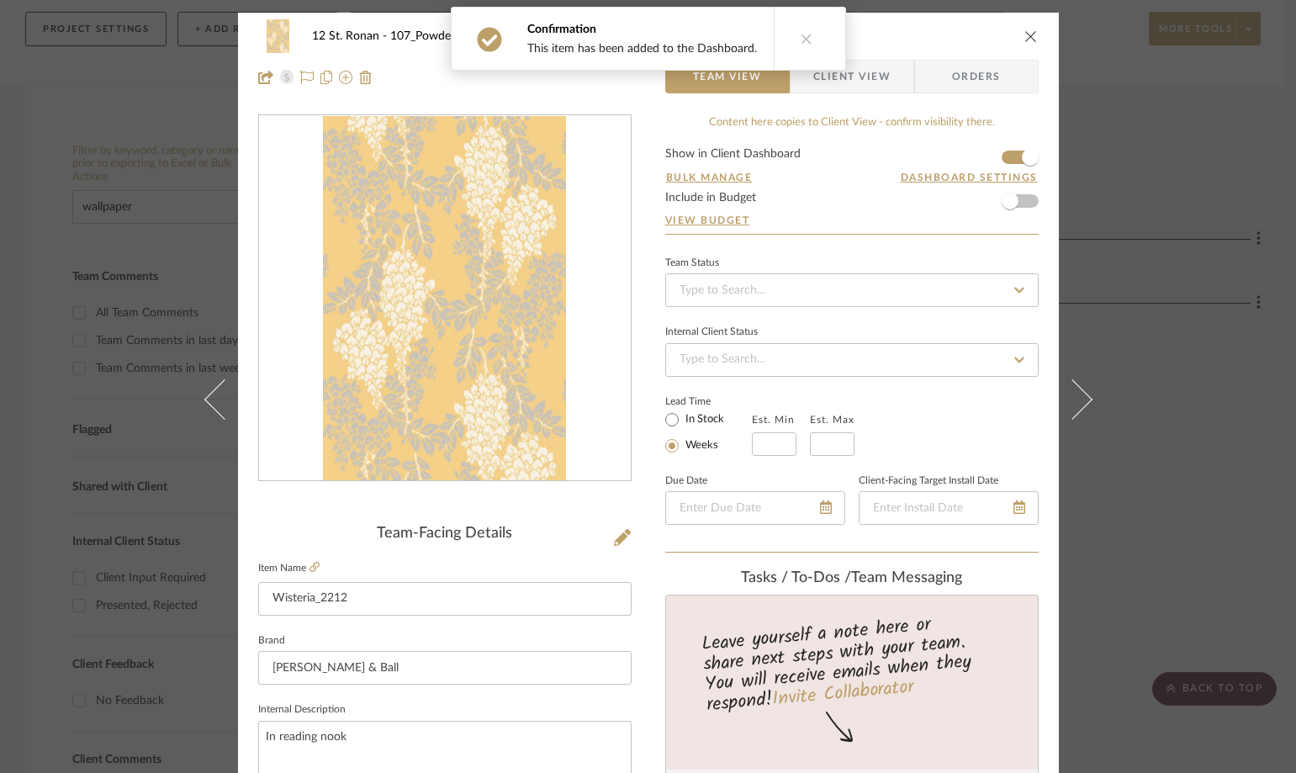
click at [1025, 32] on icon "close" at bounding box center [1031, 35] width 13 height 13
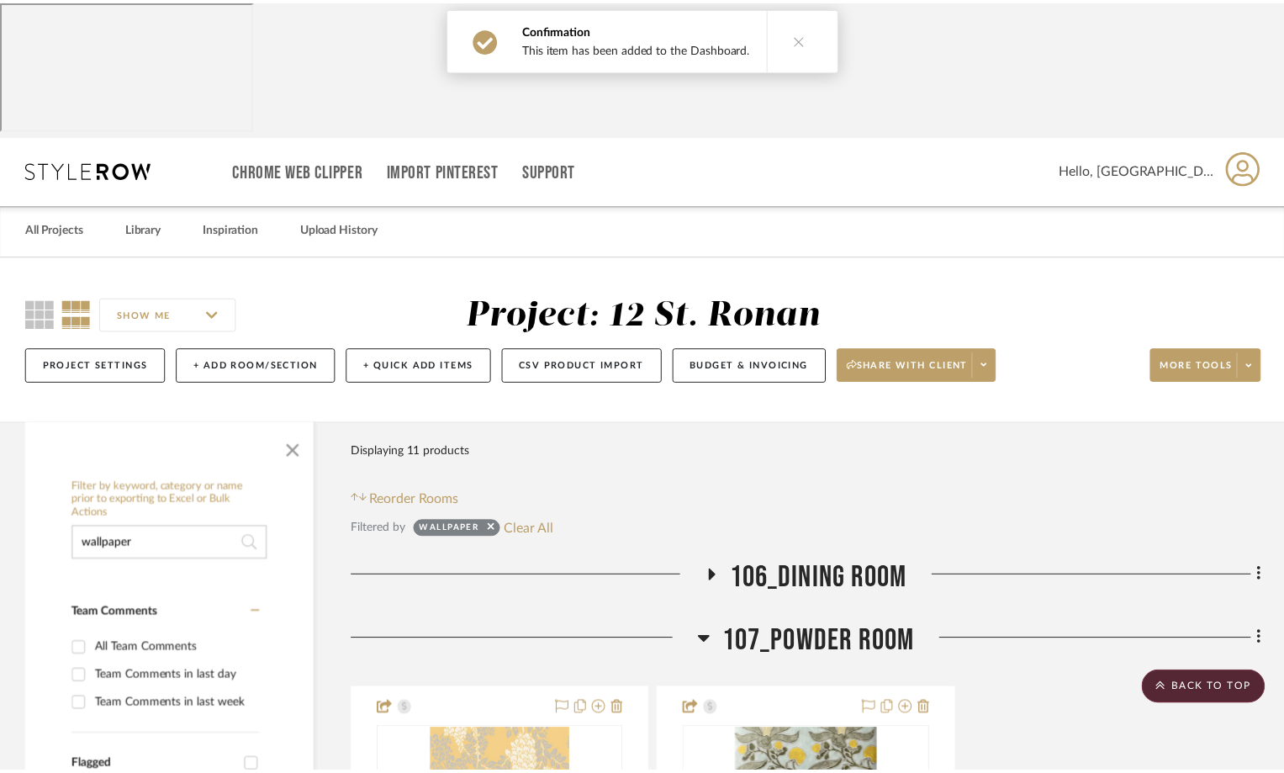
scroll to position [336, 0]
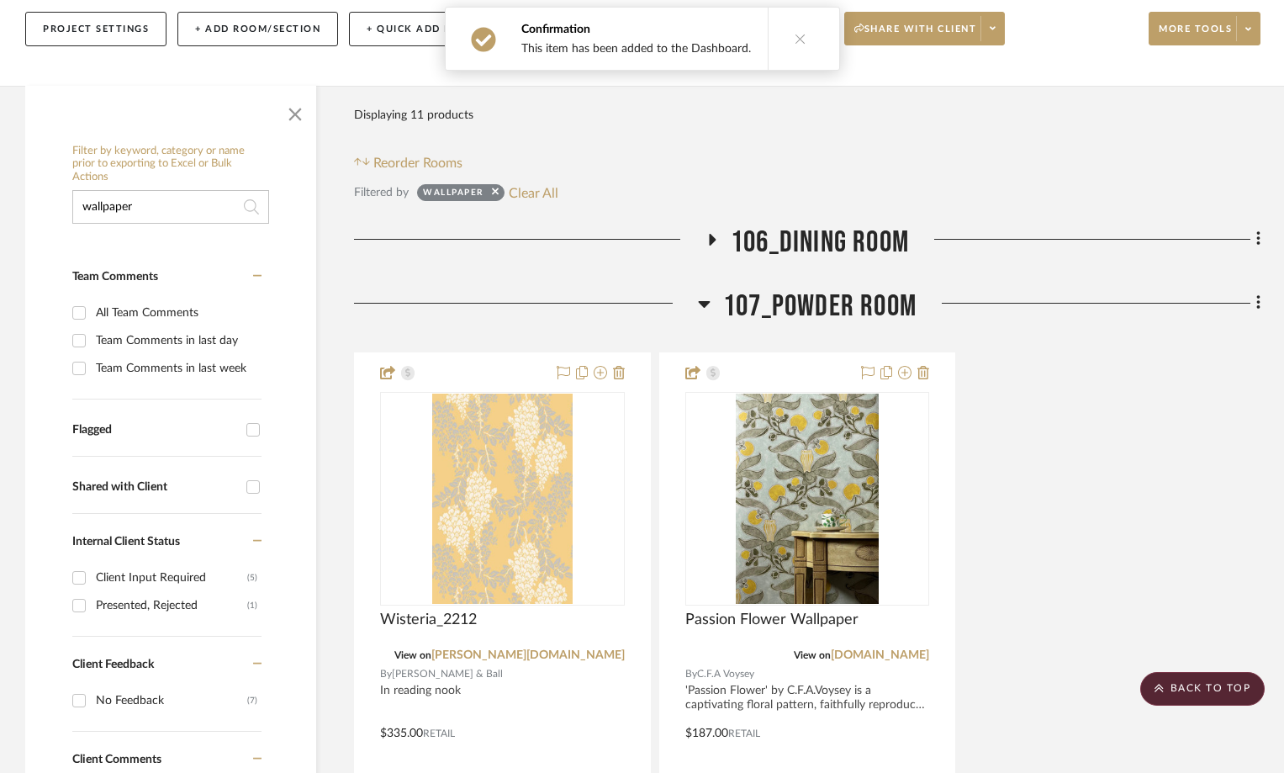
click at [713, 234] on icon at bounding box center [713, 240] width 7 height 12
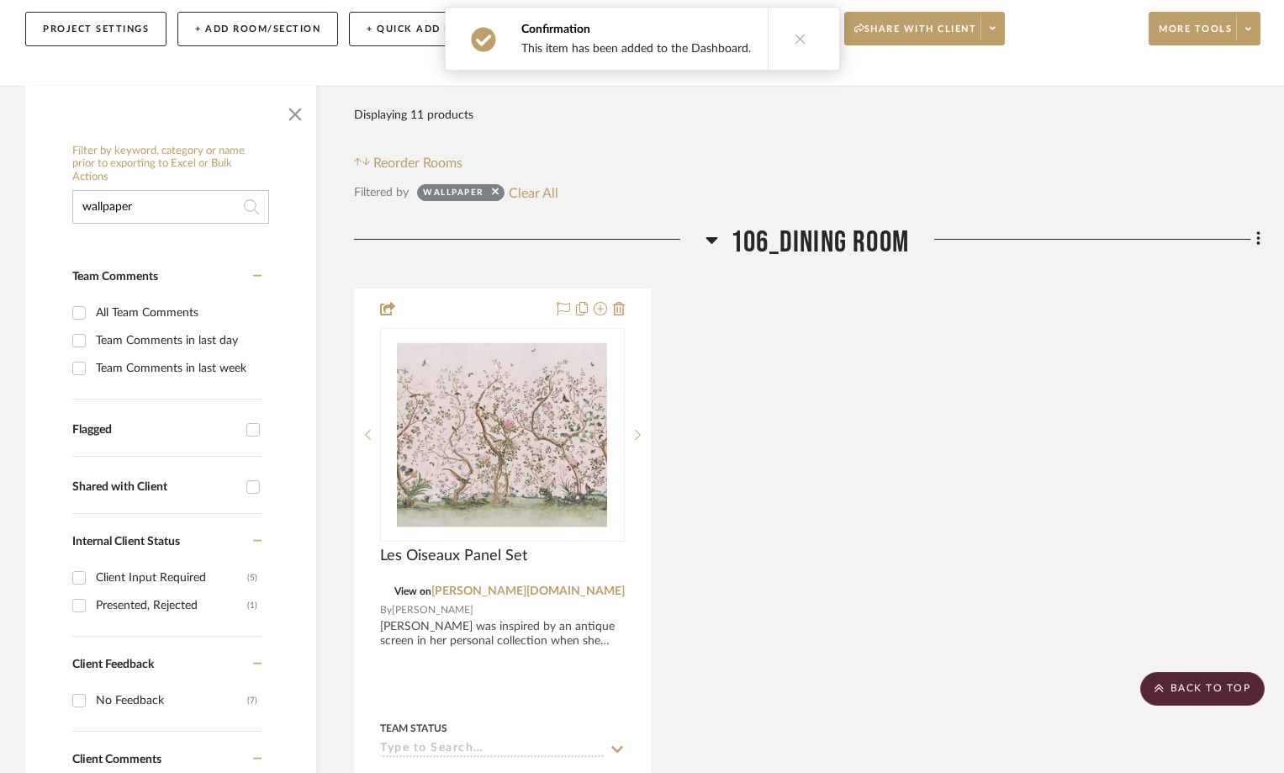
click at [713, 237] on icon at bounding box center [713, 240] width 12 height 7
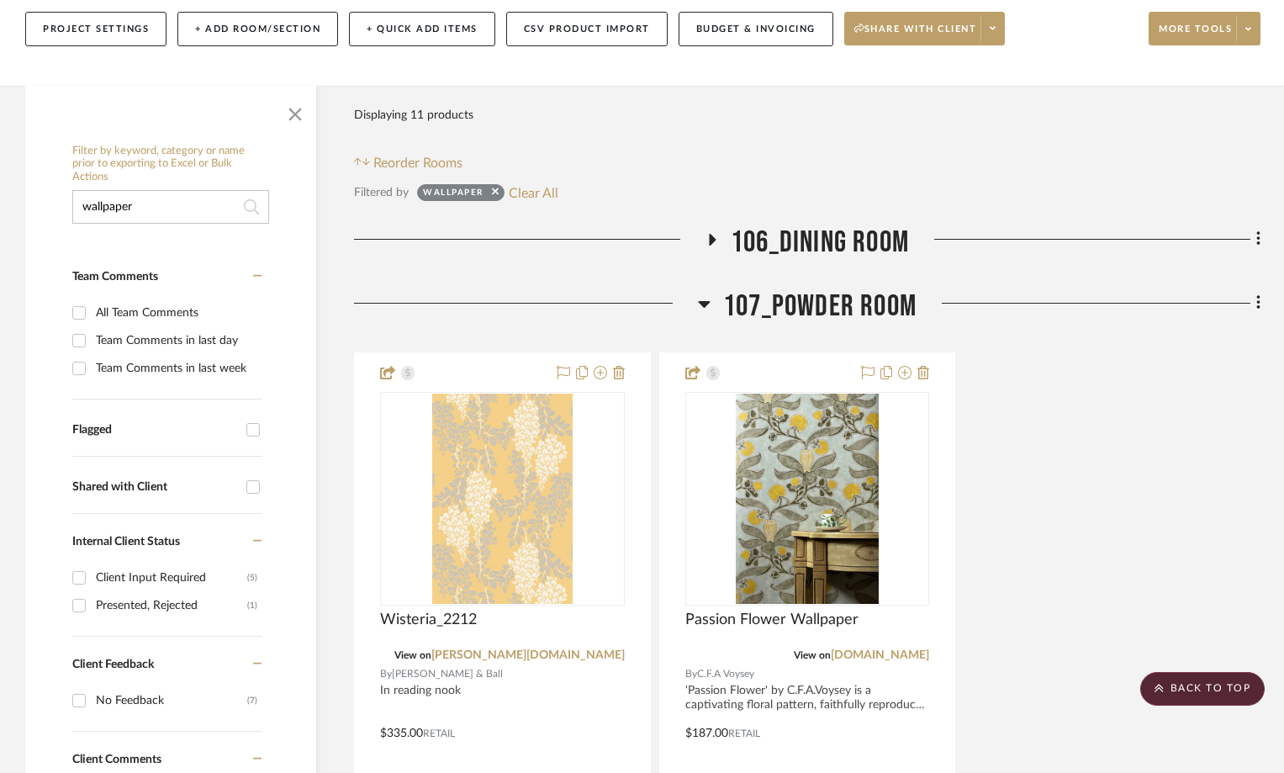
click at [706, 294] on icon at bounding box center [704, 304] width 13 height 20
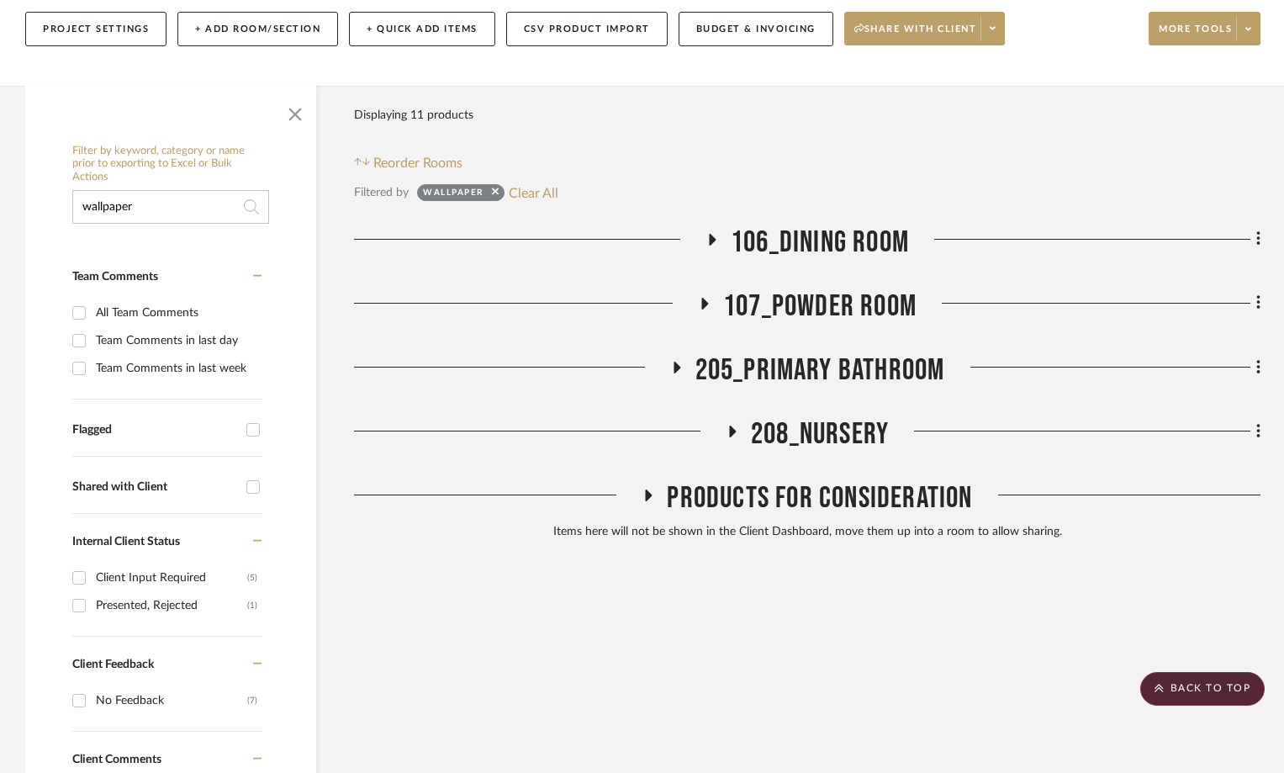
click at [671, 361] on icon at bounding box center [676, 367] width 20 height 13
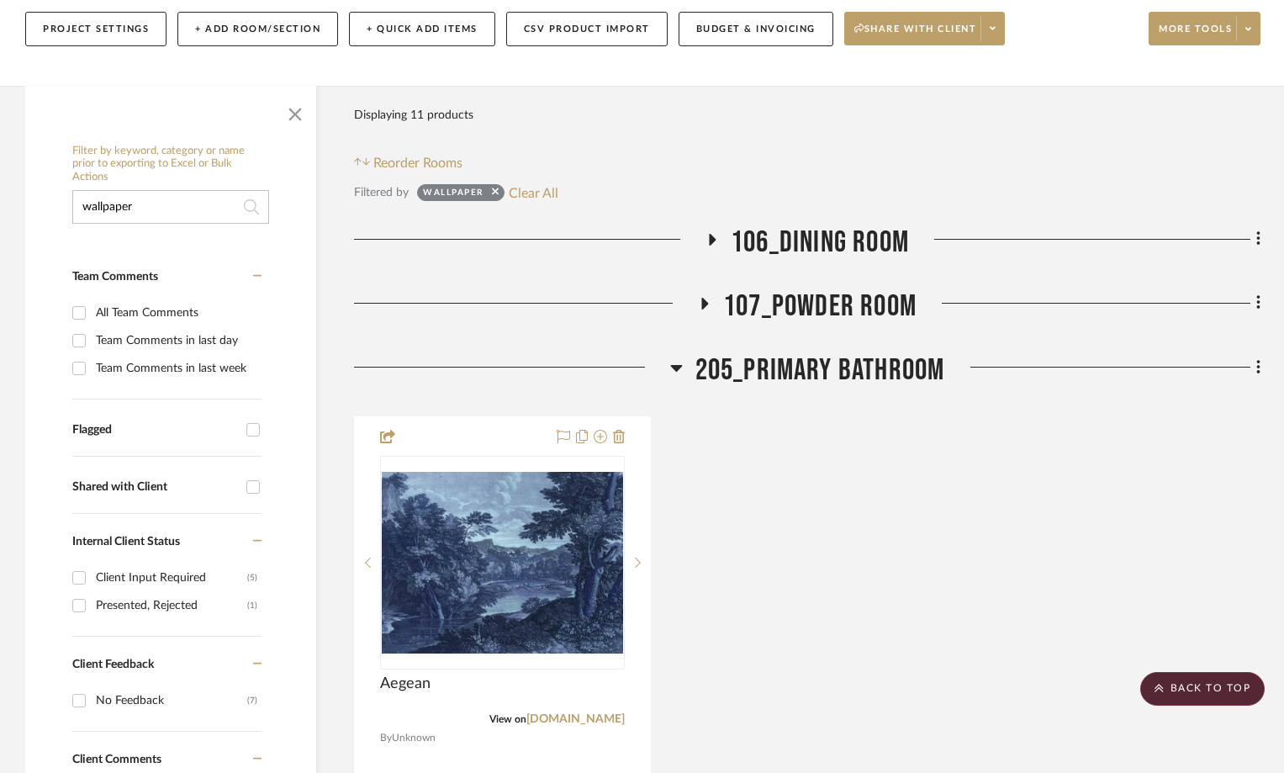
click at [671, 365] on icon at bounding box center [676, 368] width 12 height 7
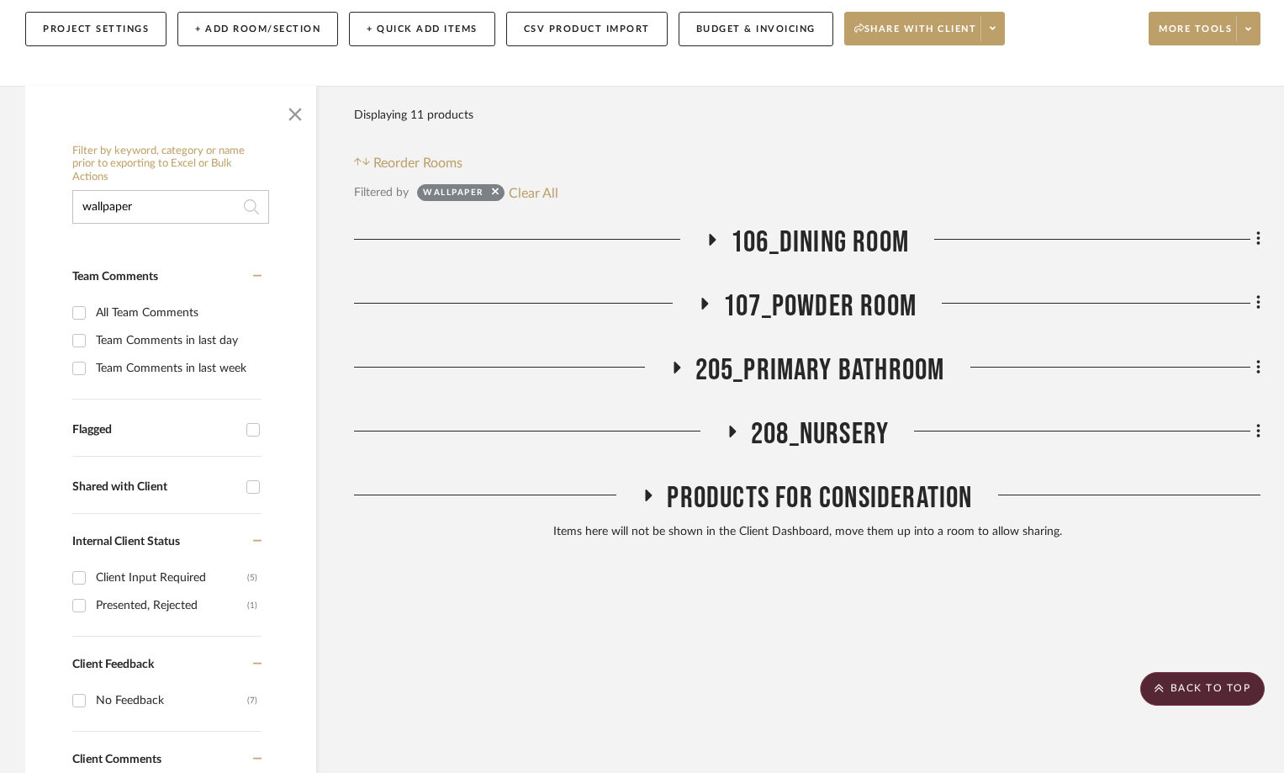
click at [734, 426] on icon at bounding box center [732, 432] width 20 height 13
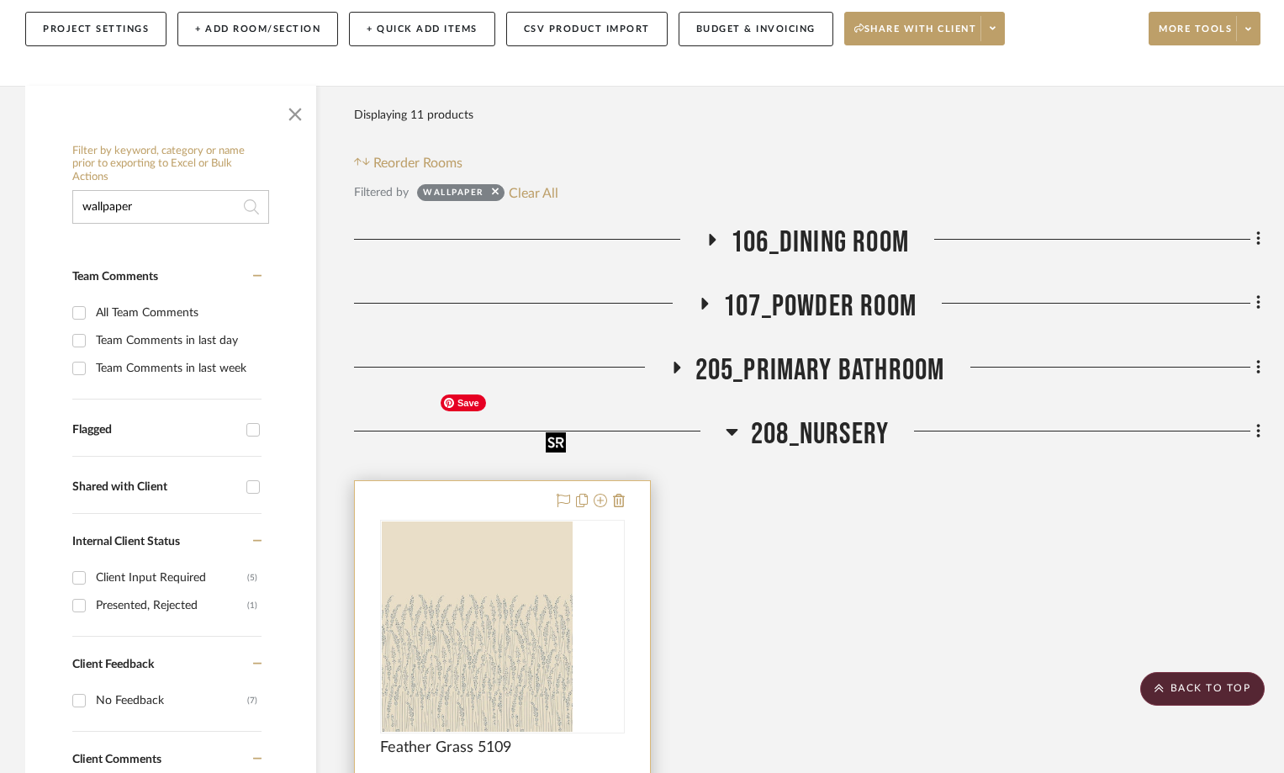
click at [522, 522] on img "0" at bounding box center [452, 627] width 140 height 210
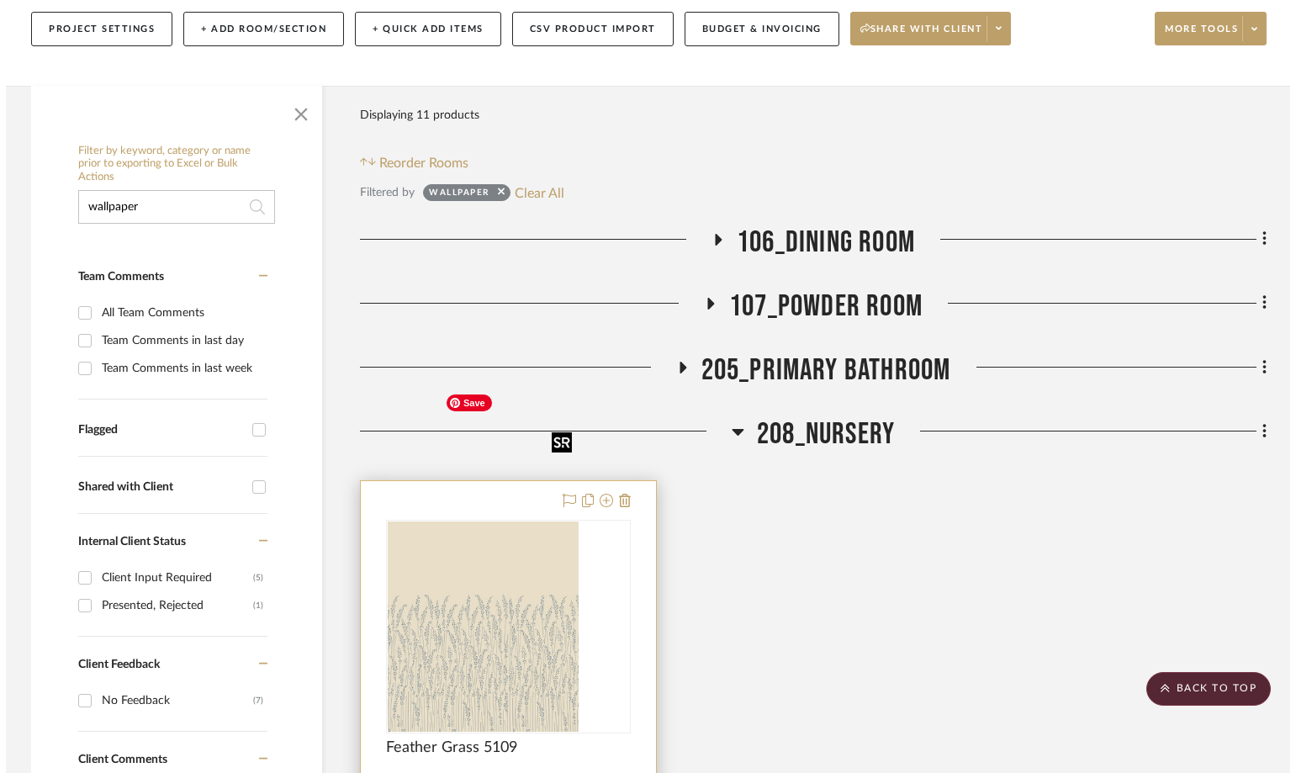
scroll to position [0, 0]
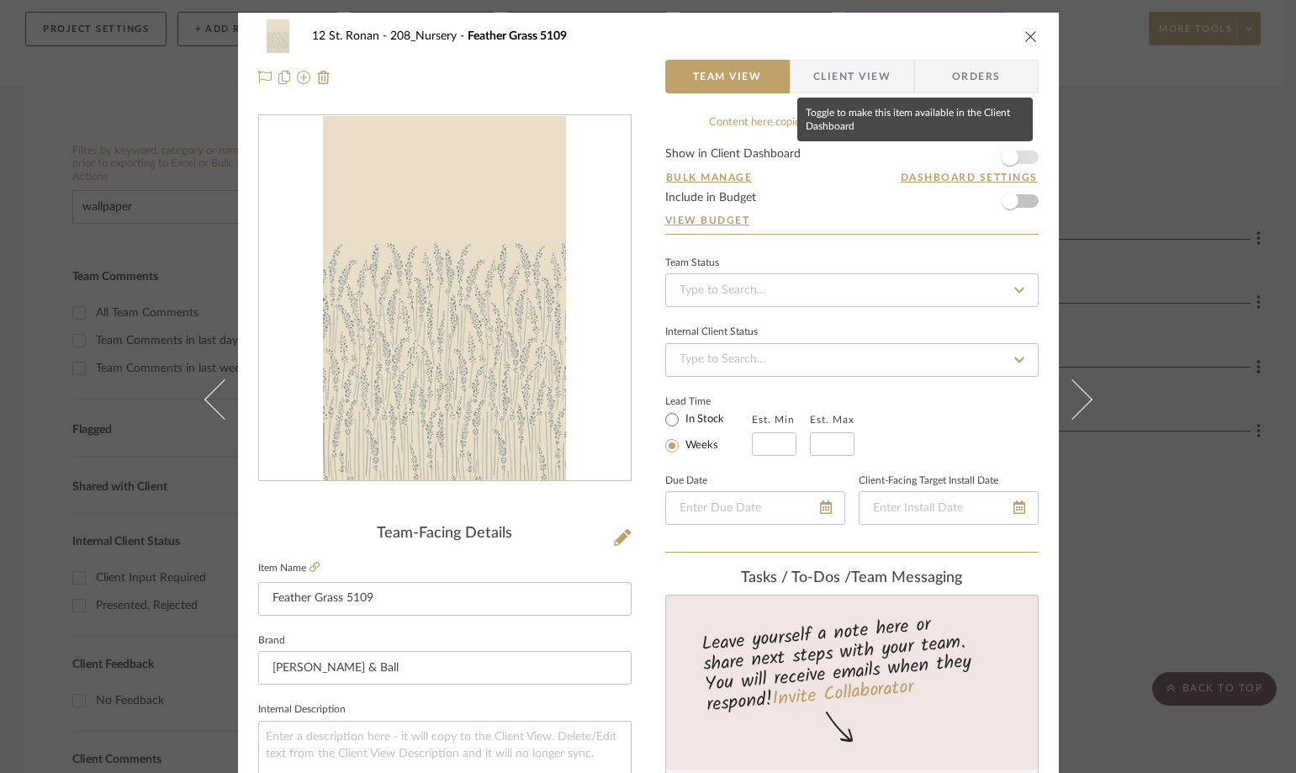
click at [1016, 164] on span "button" at bounding box center [1010, 157] width 37 height 37
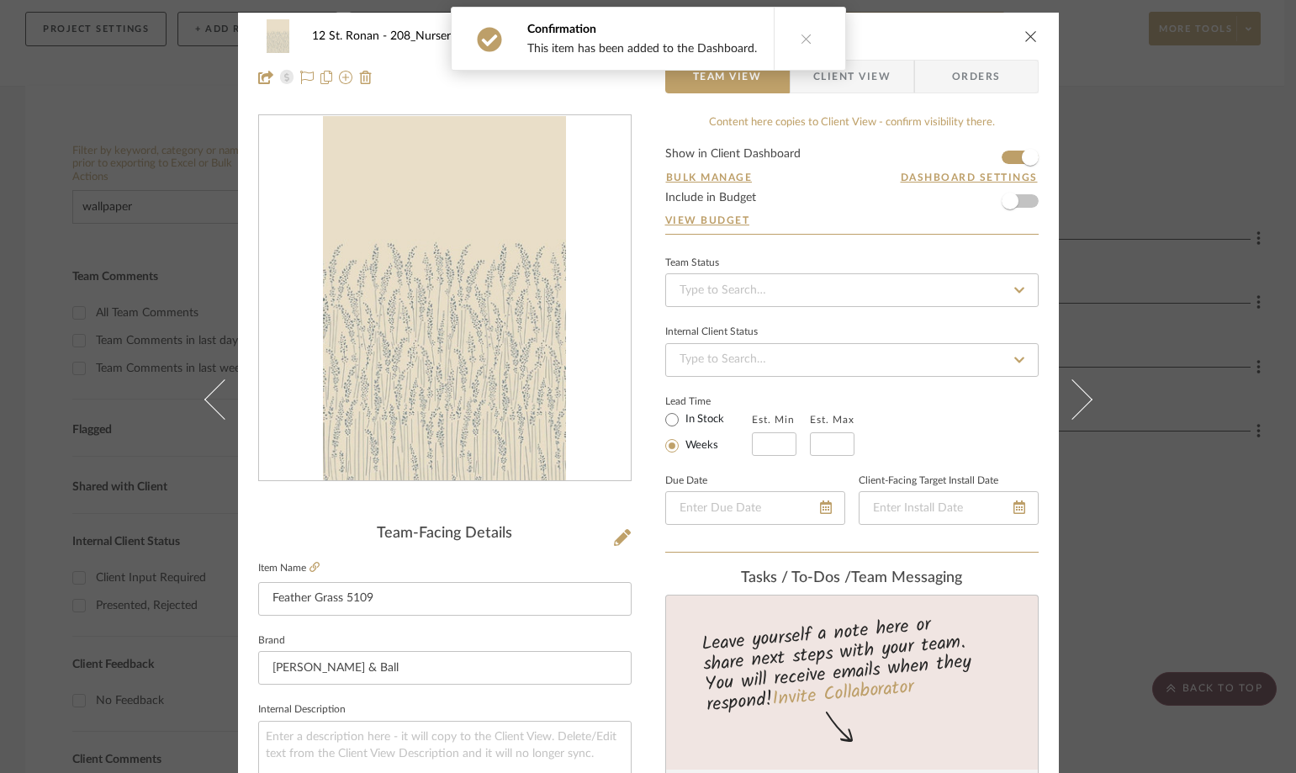
click at [1024, 43] on button "close" at bounding box center [1031, 36] width 15 height 15
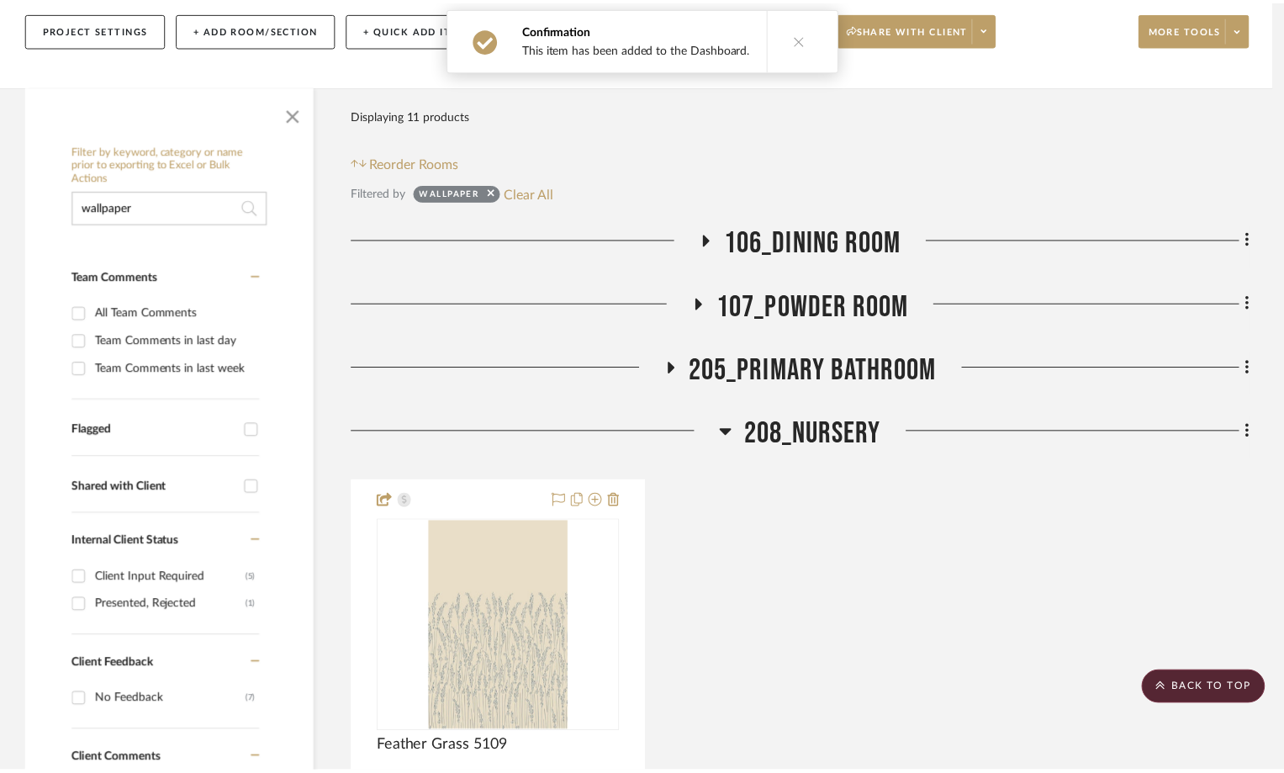
scroll to position [336, 0]
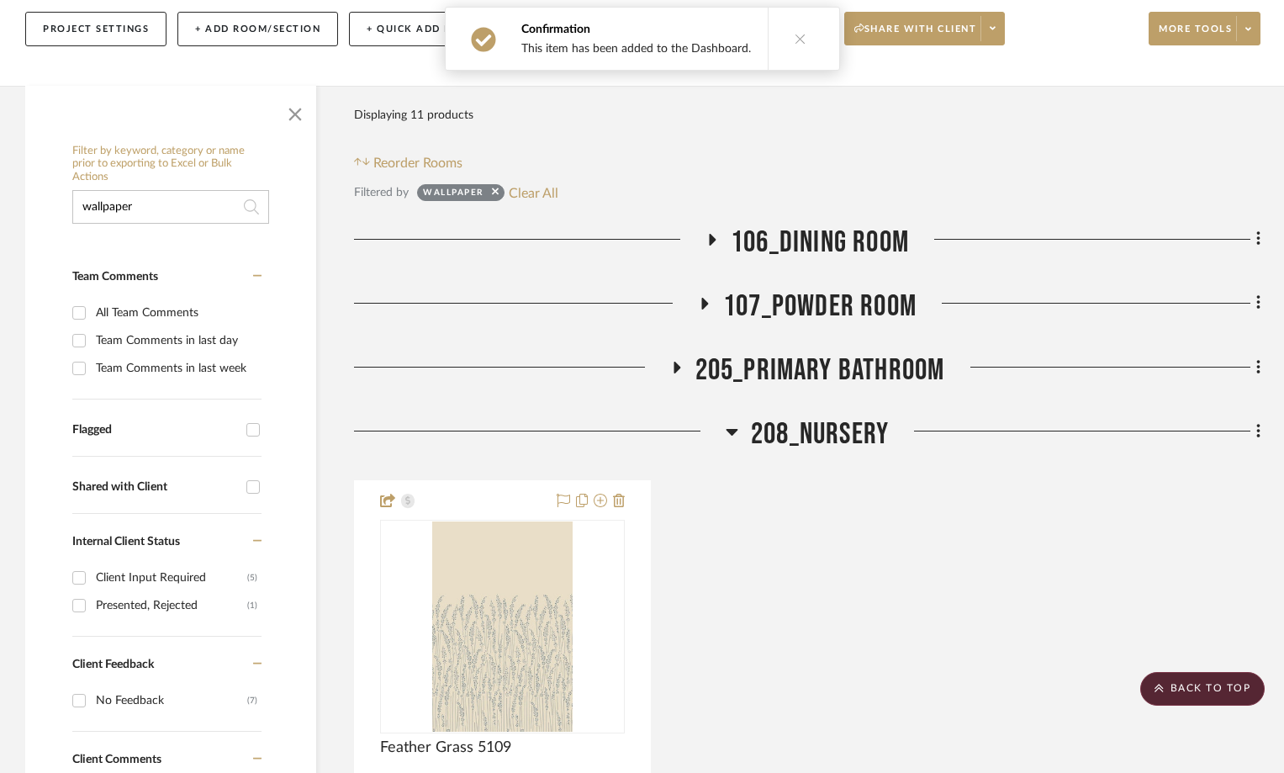
click at [731, 421] on icon at bounding box center [732, 431] width 13 height 20
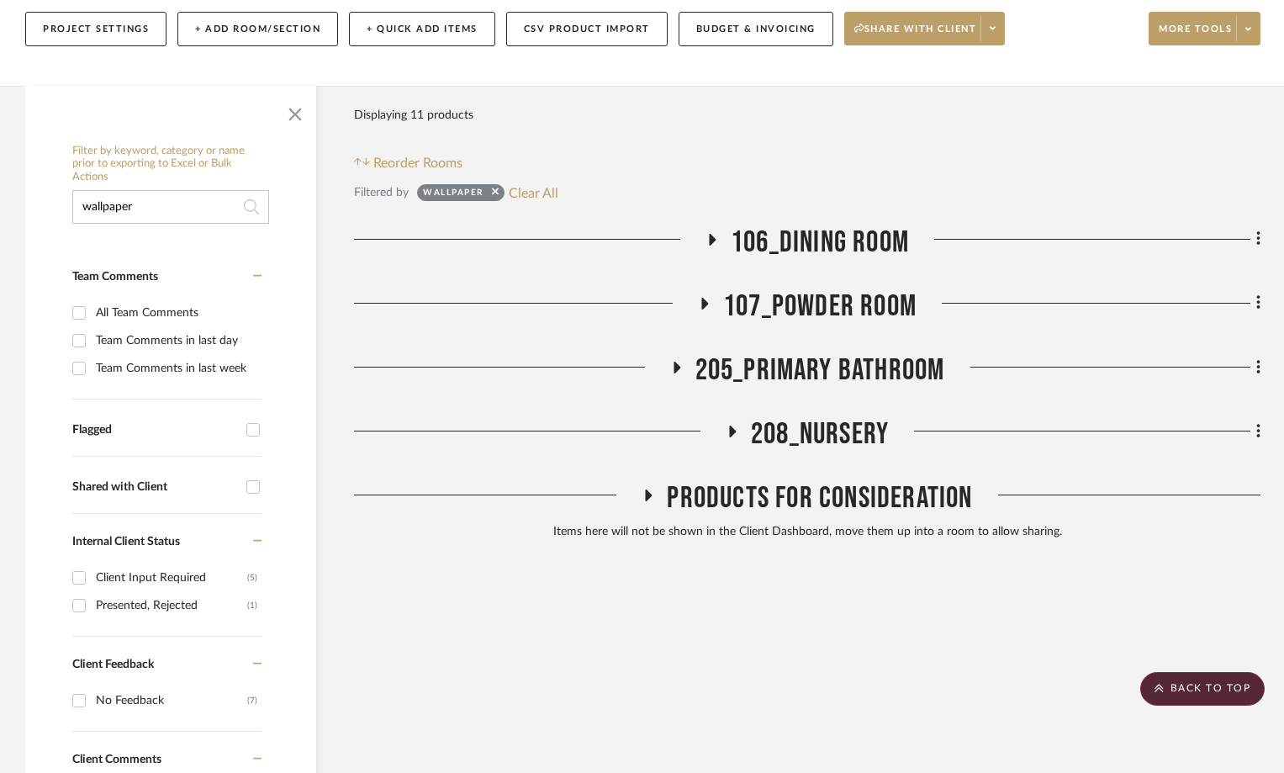
click at [675, 362] on icon at bounding box center [677, 368] width 7 height 12
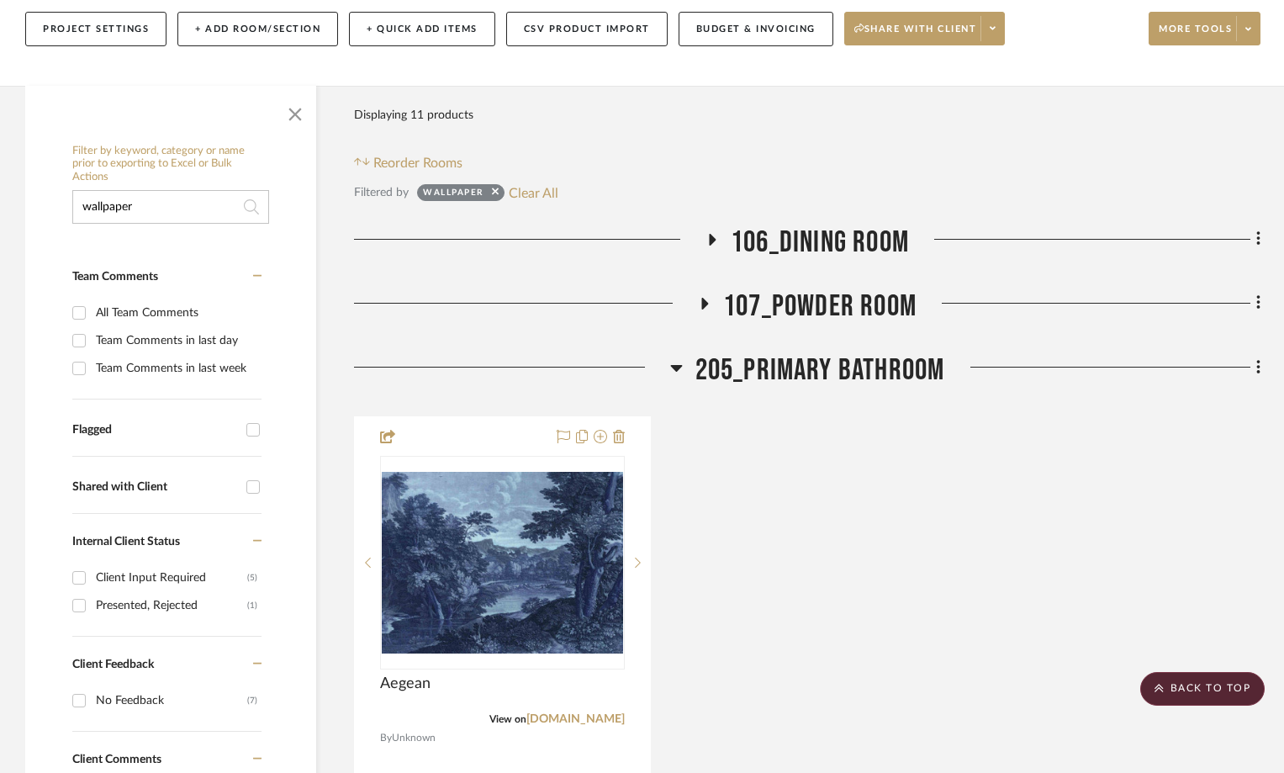
click at [675, 365] on icon at bounding box center [676, 368] width 12 height 7
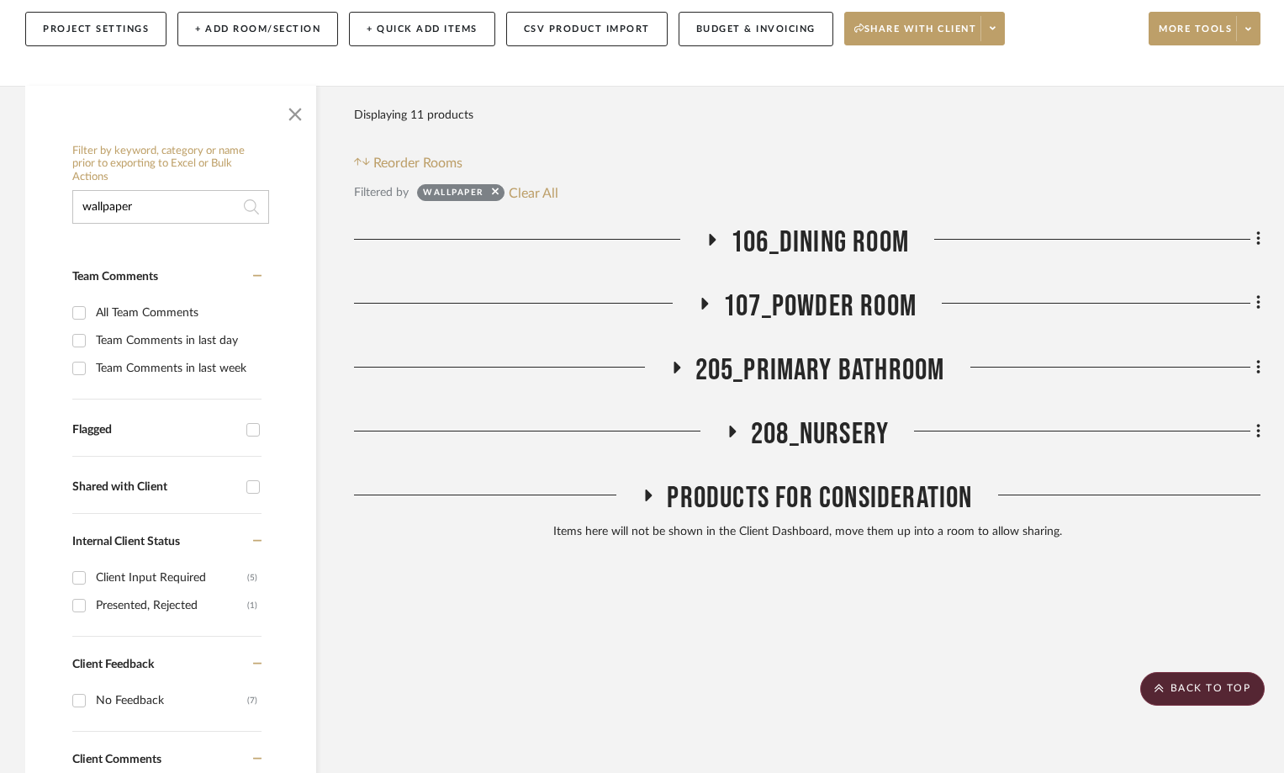
click at [705, 289] on h3 "107_Powder Room" at bounding box center [807, 307] width 219 height 36
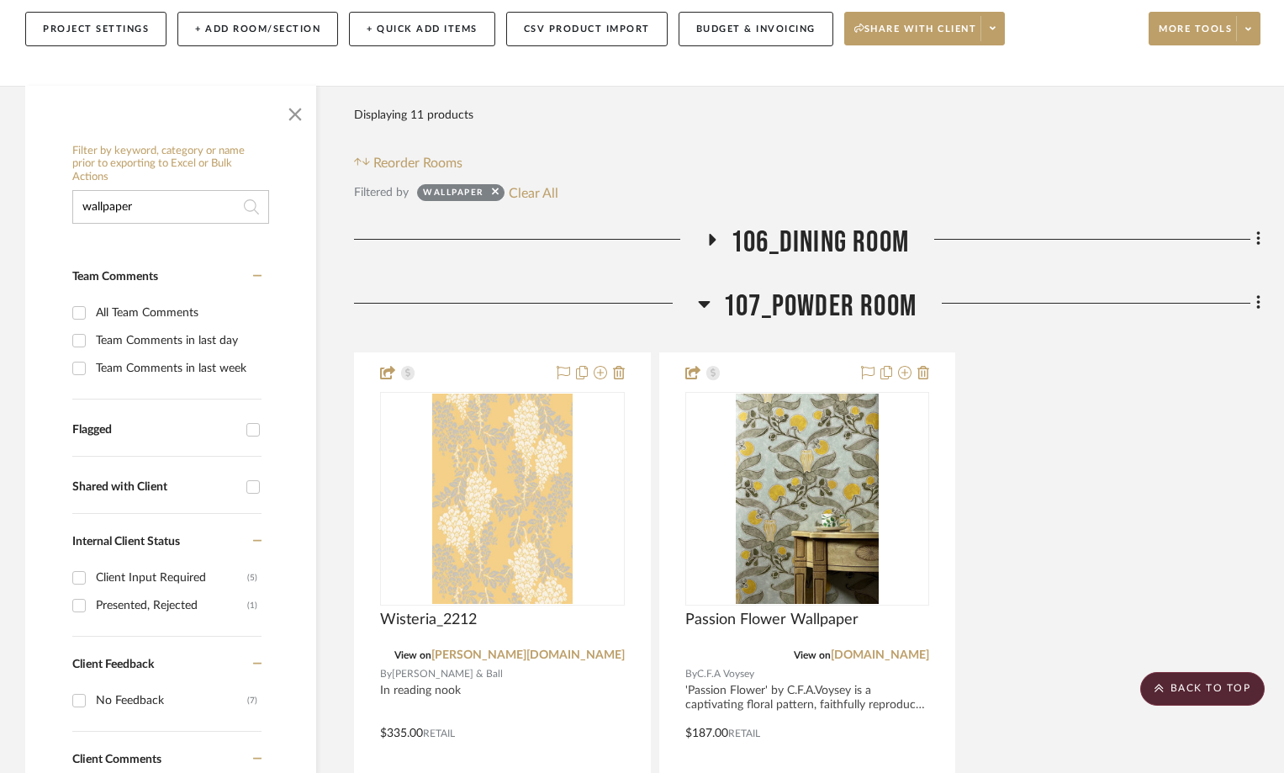
click at [705, 294] on icon at bounding box center [704, 304] width 13 height 20
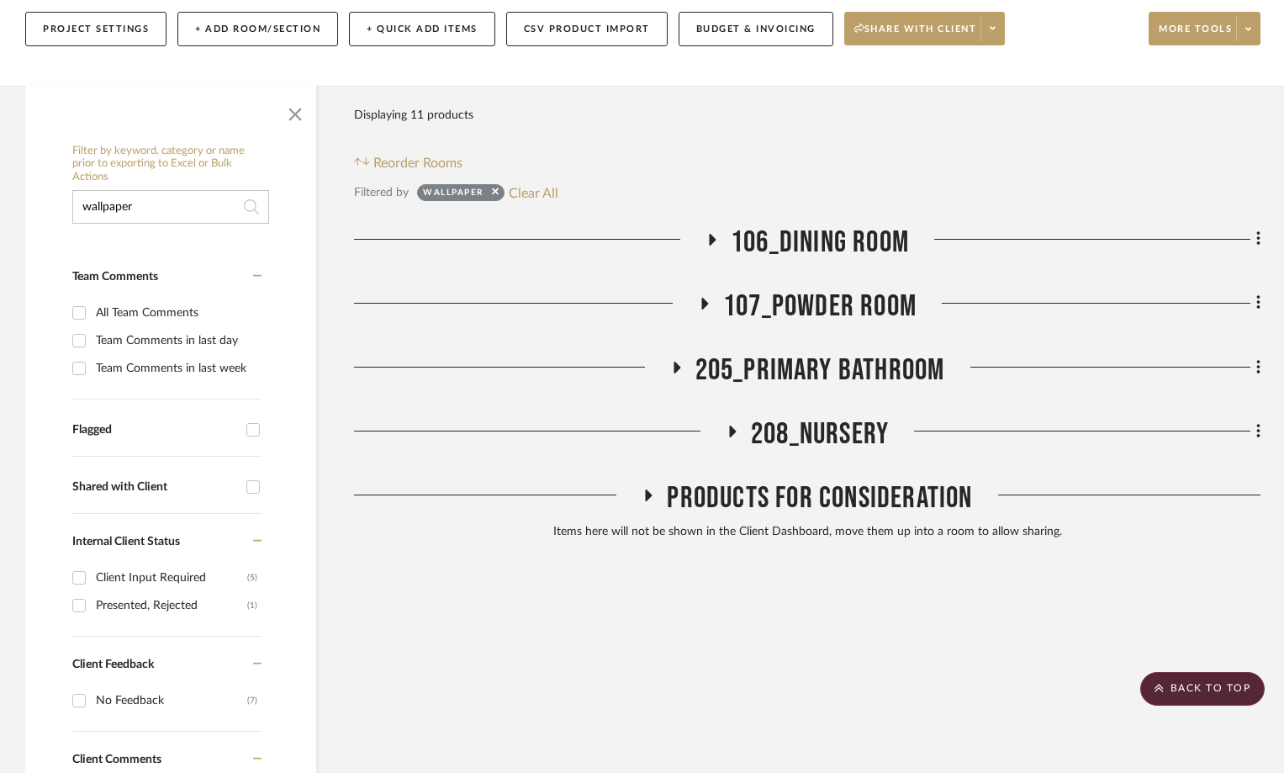
click at [710, 234] on icon at bounding box center [713, 240] width 7 height 12
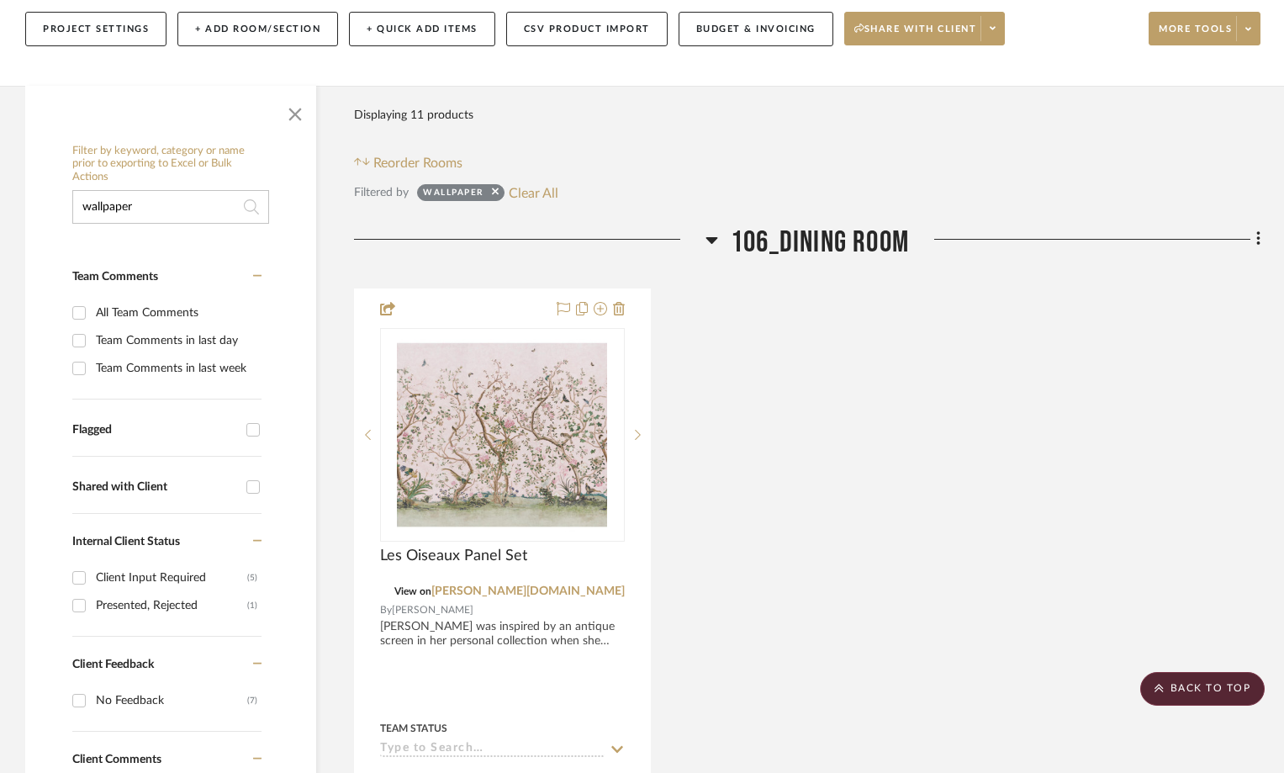
click at [709, 230] on icon at bounding box center [712, 240] width 13 height 20
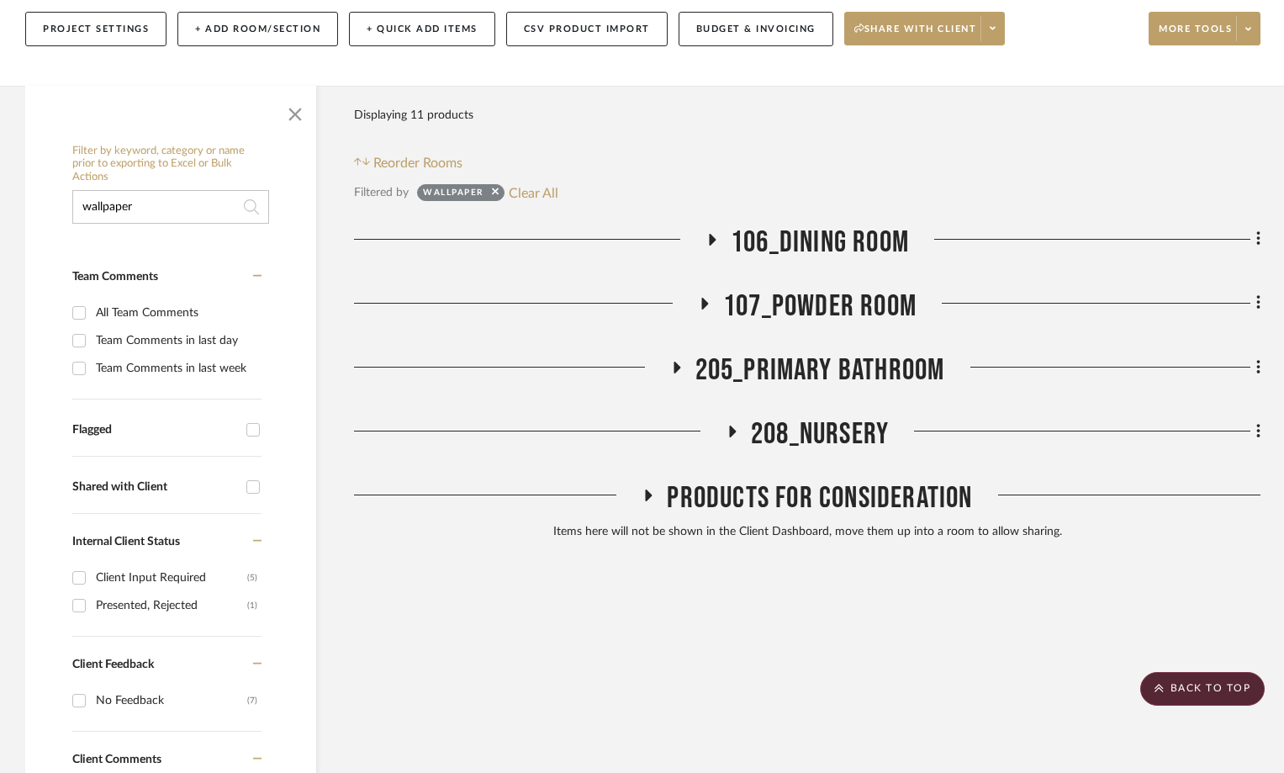
drag, startPoint x: 162, startPoint y: 82, endPoint x: 65, endPoint y: 79, distance: 96.8
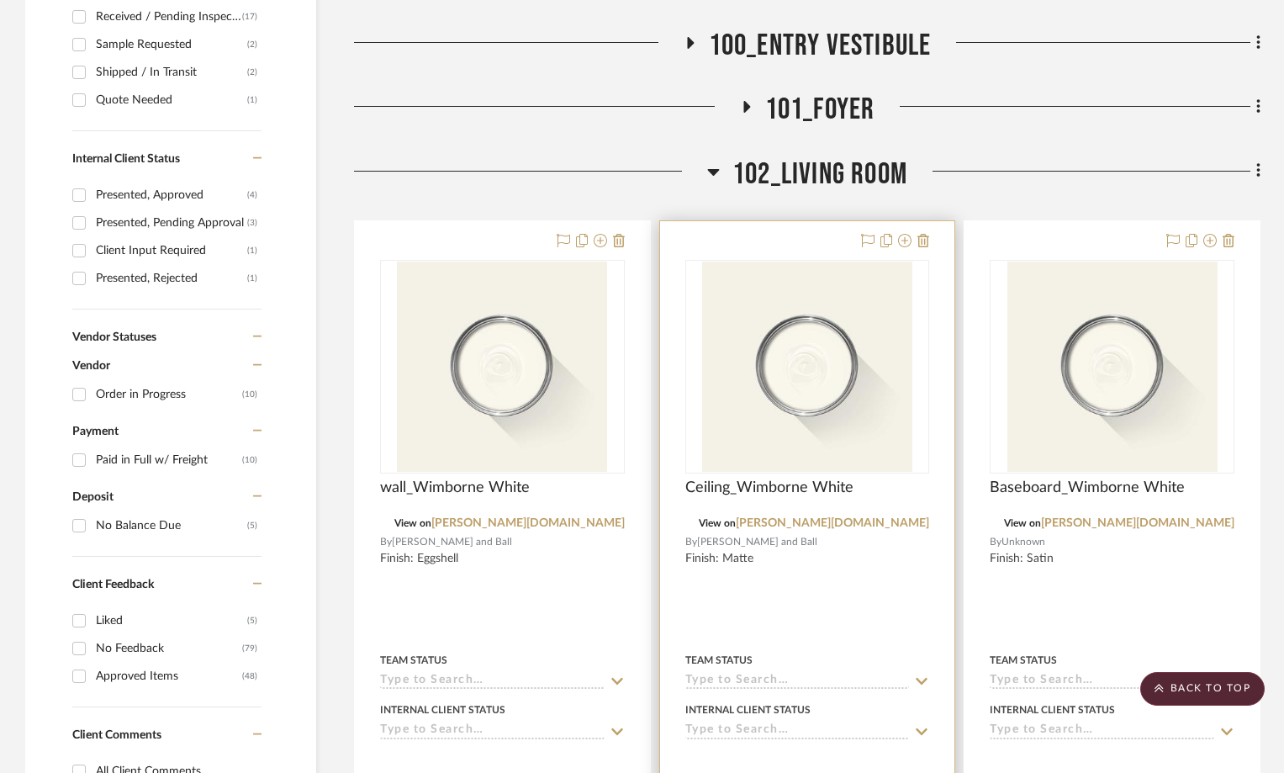
scroll to position [1346, 0]
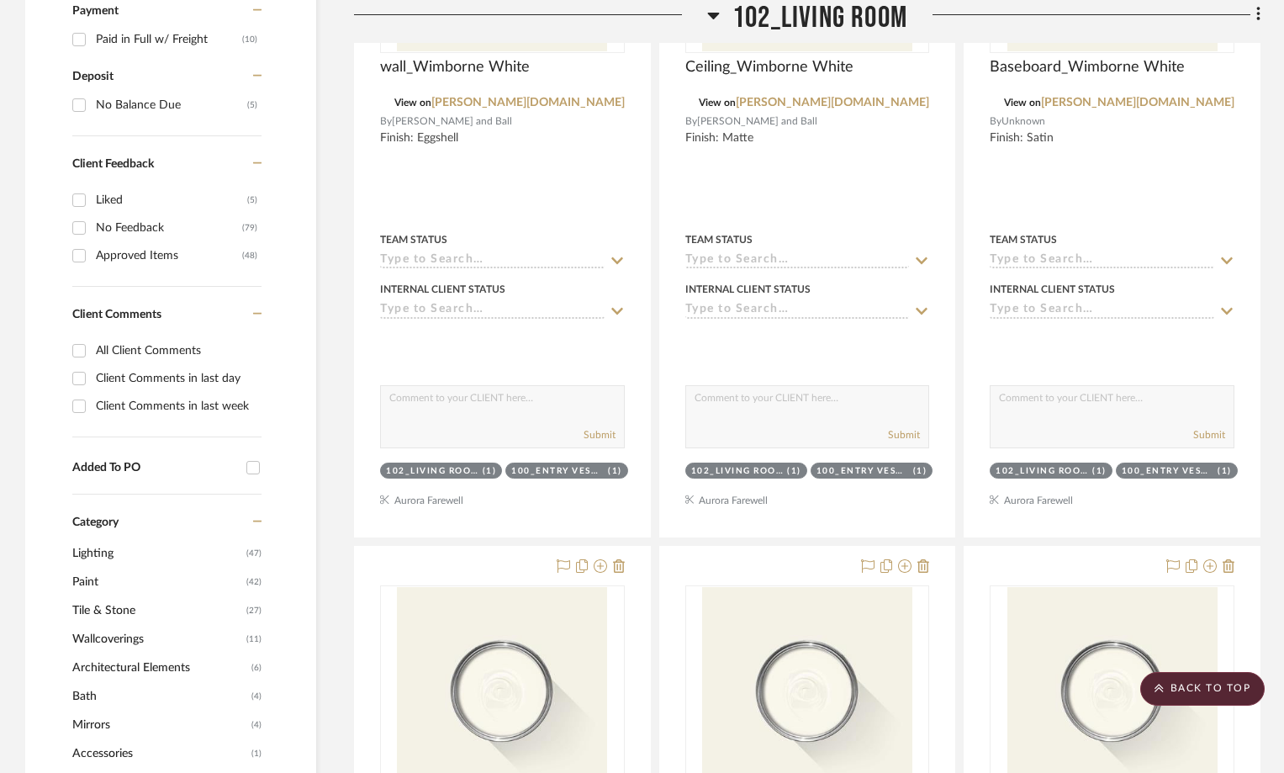
click at [710, 19] on icon at bounding box center [713, 15] width 13 height 20
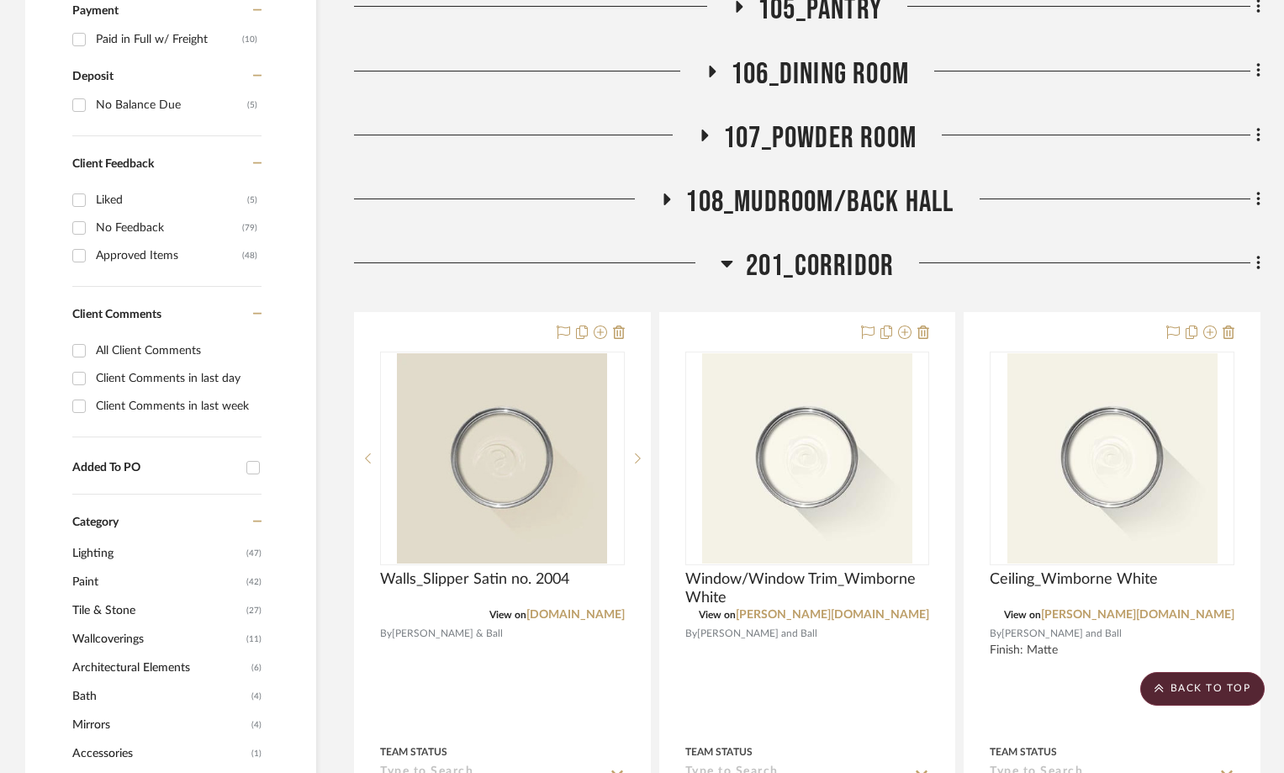
click at [723, 253] on icon at bounding box center [727, 263] width 13 height 20
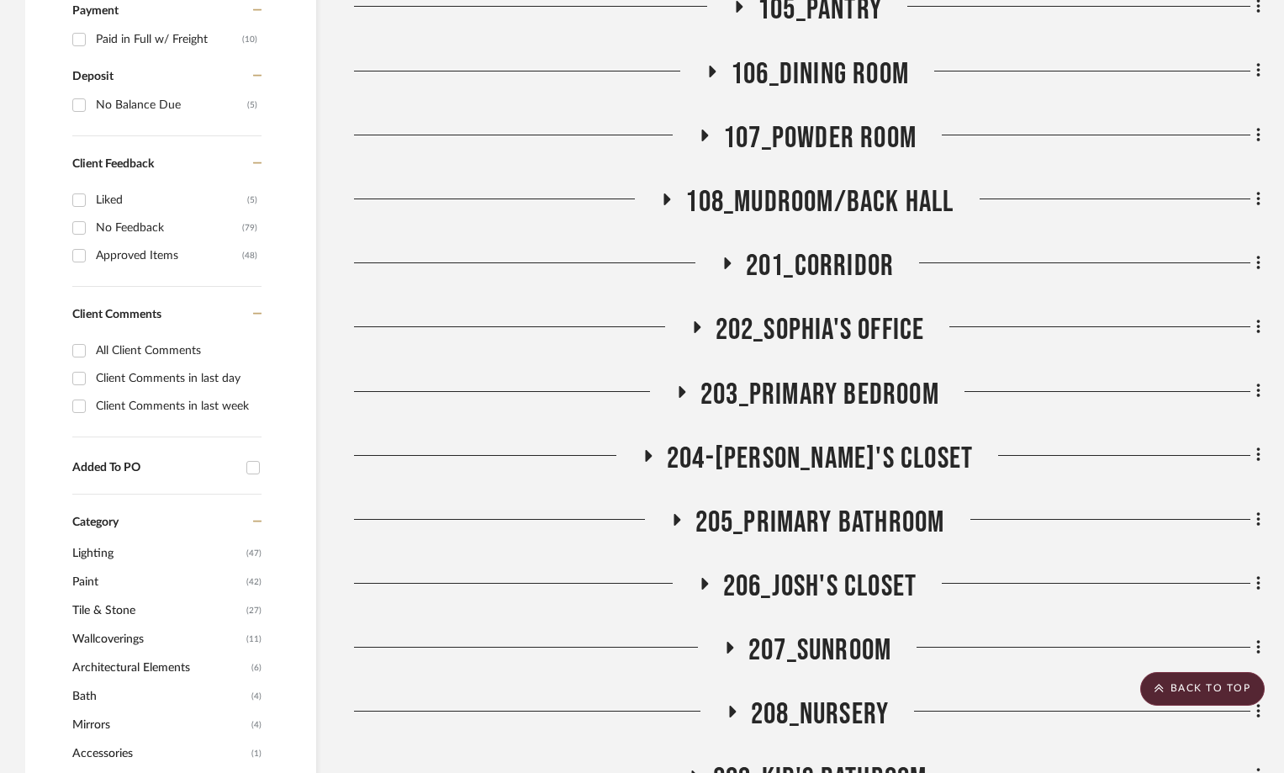
click at [692, 321] on icon at bounding box center [696, 327] width 20 height 13
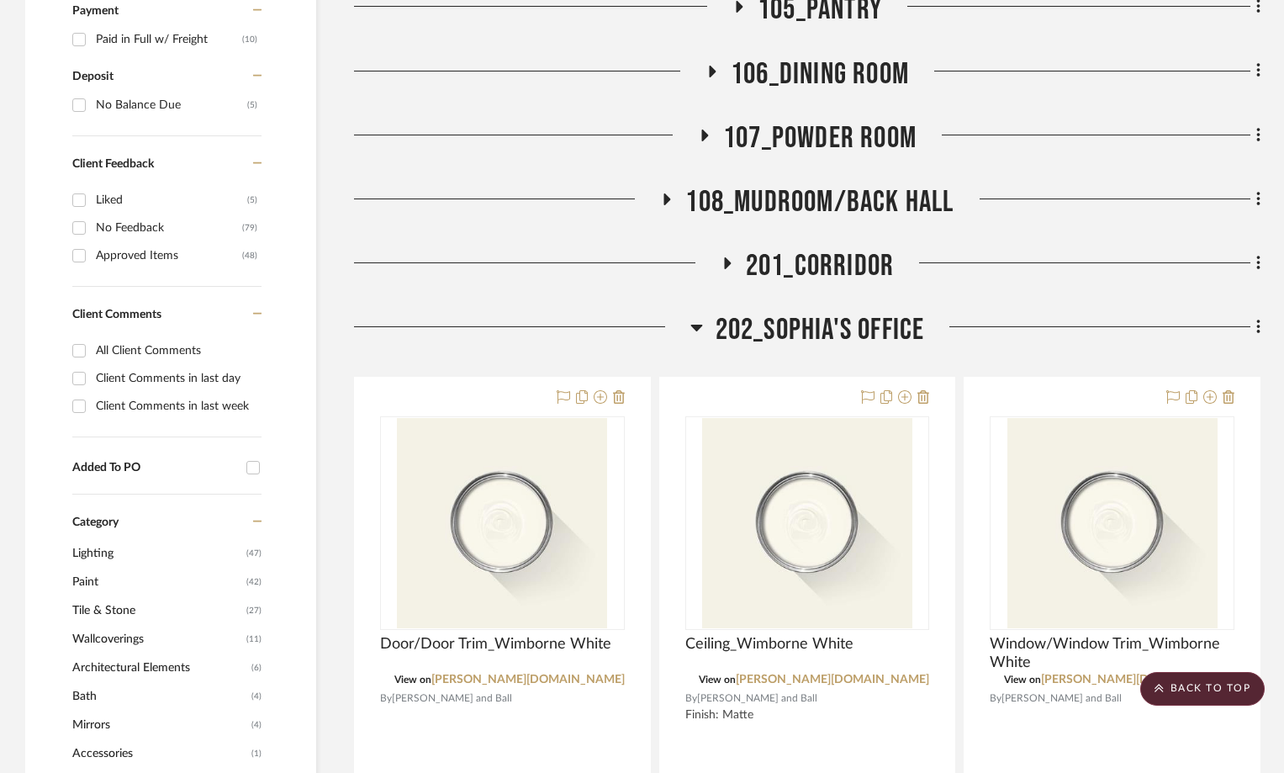
click at [691, 325] on icon at bounding box center [697, 328] width 12 height 7
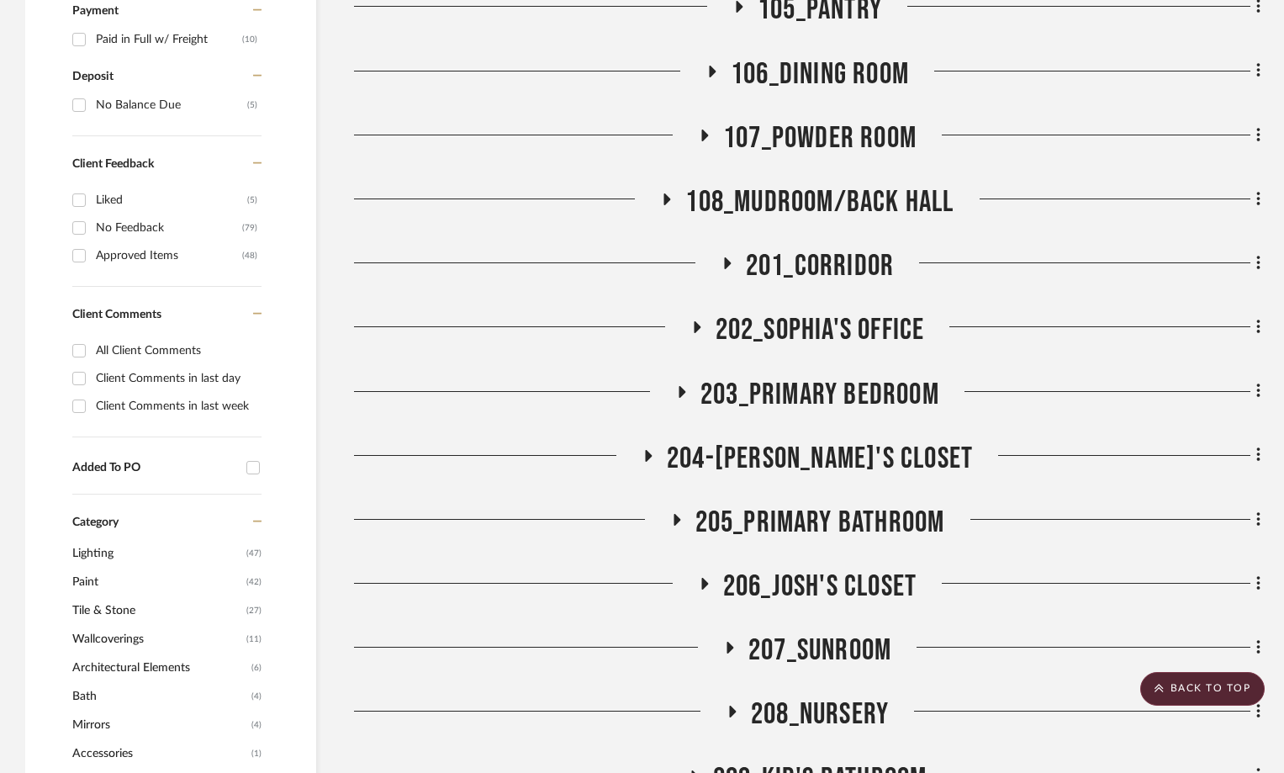
click at [681, 386] on icon at bounding box center [683, 392] width 7 height 12
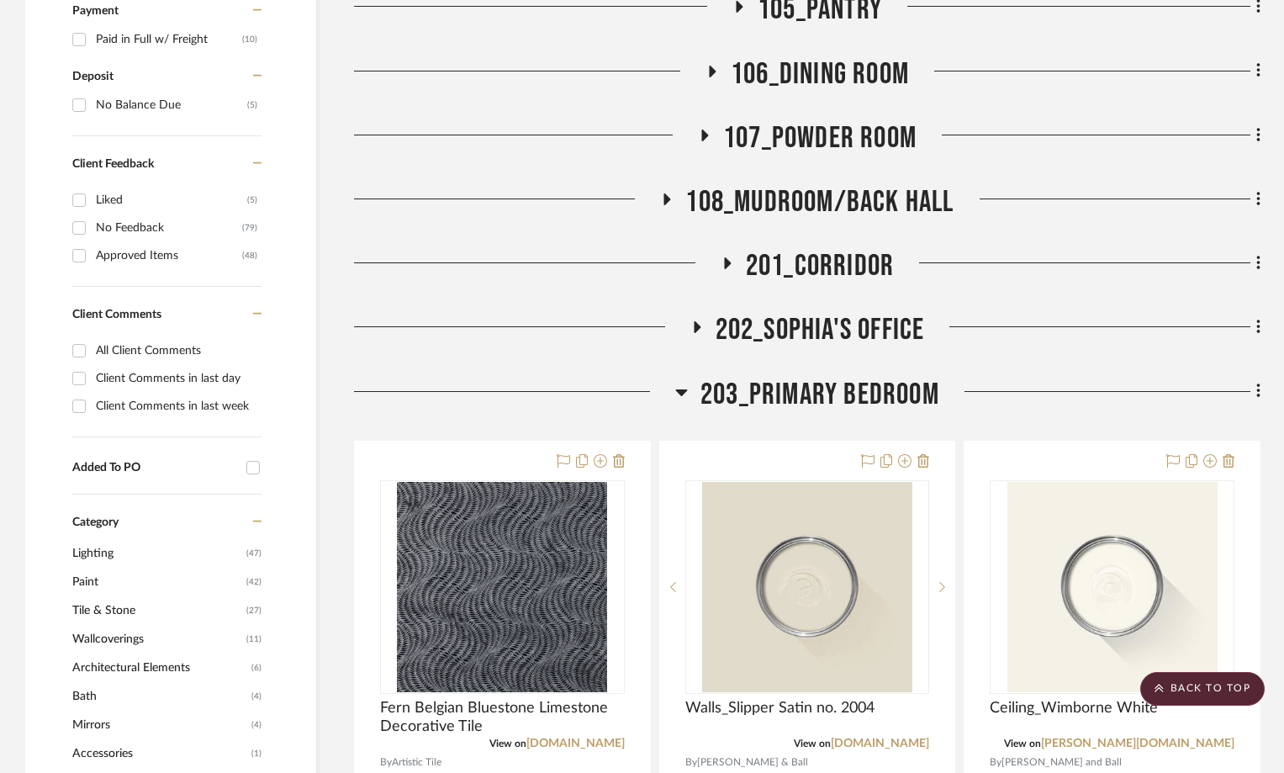
click at [681, 389] on icon at bounding box center [682, 392] width 12 height 7
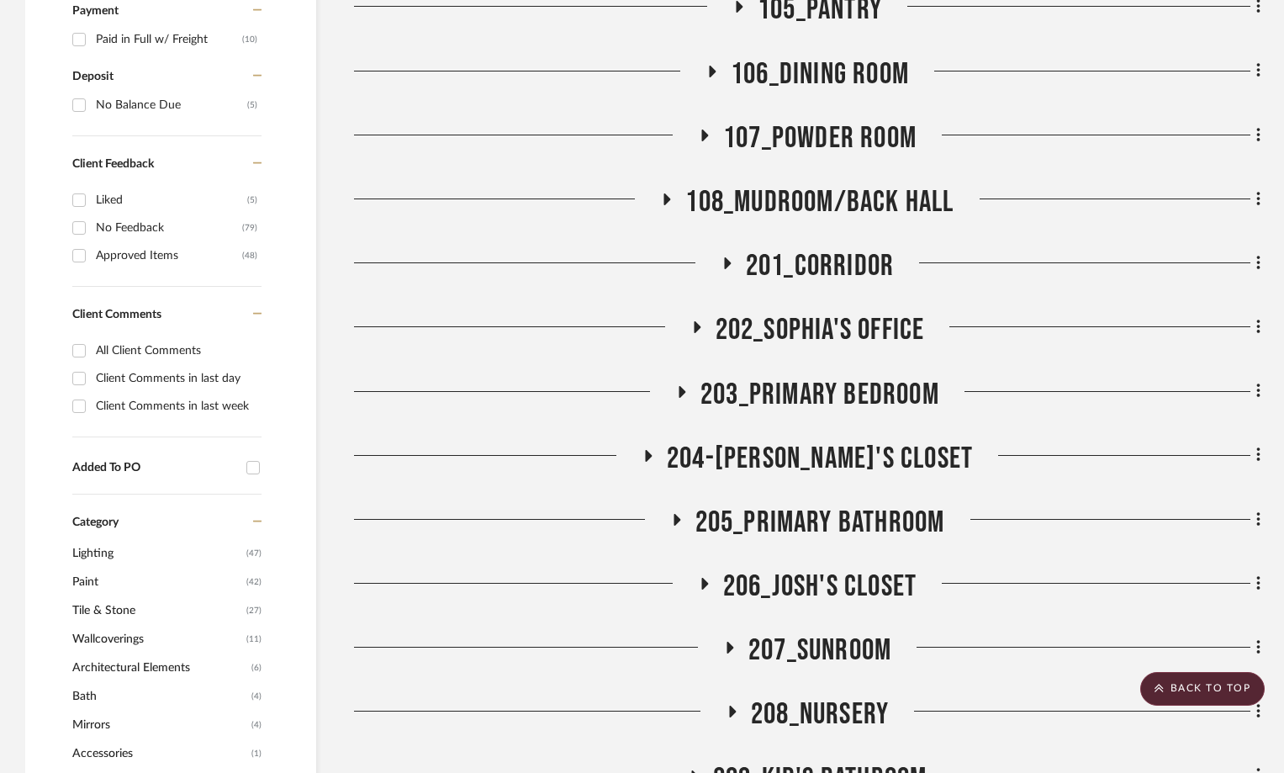
click at [658, 449] on icon at bounding box center [648, 455] width 20 height 13
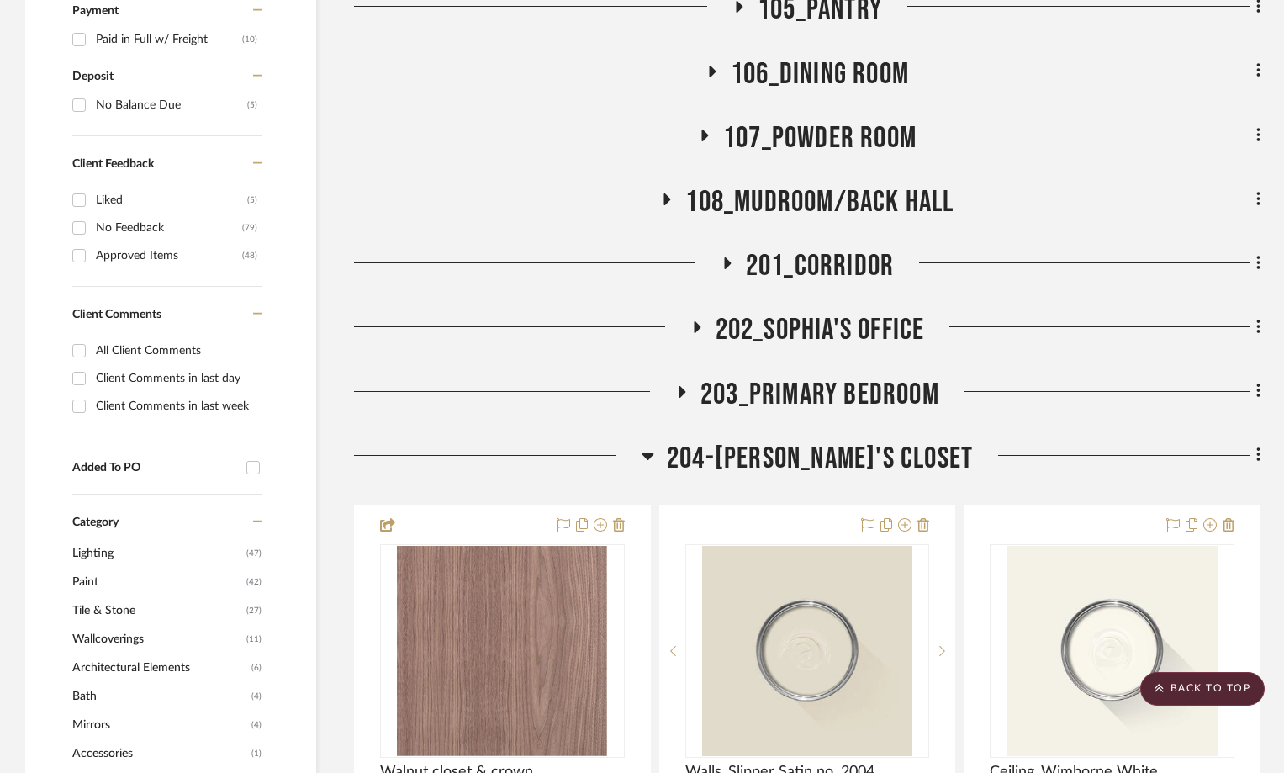
click at [654, 446] on icon at bounding box center [648, 456] width 13 height 20
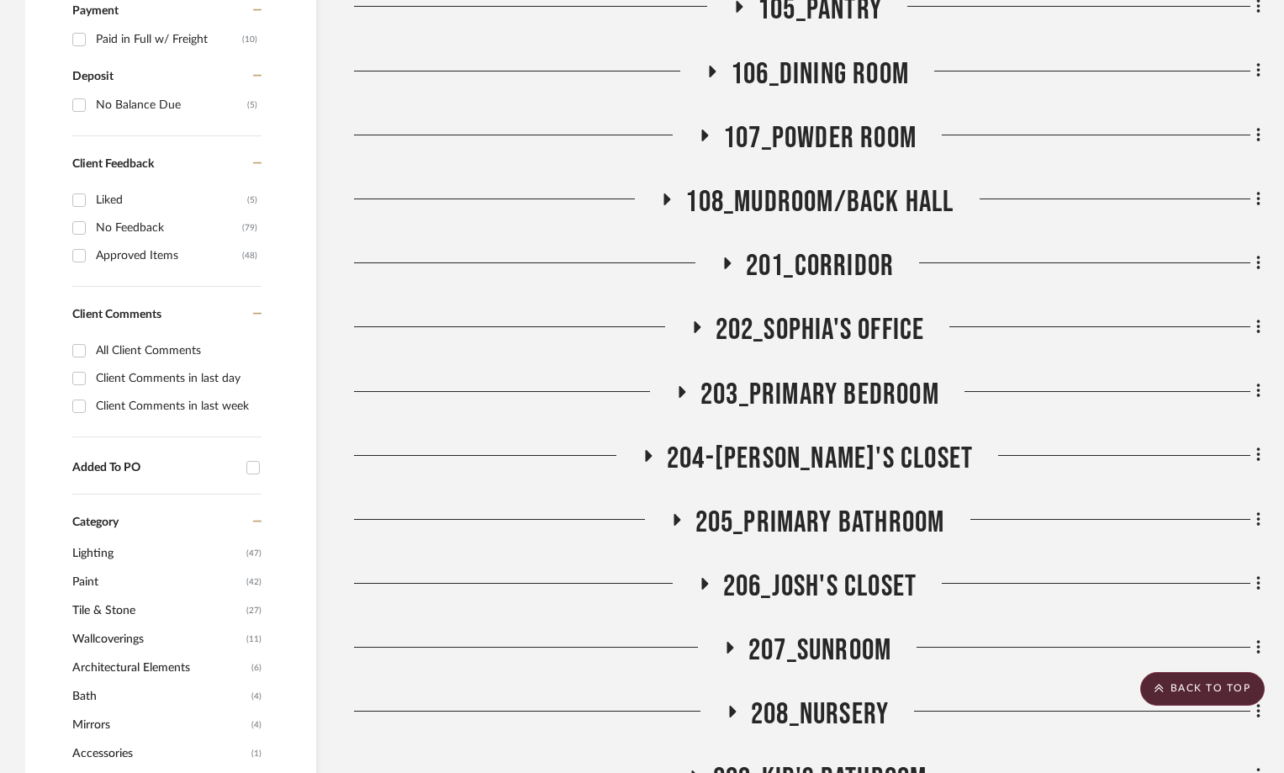
scroll to position [1430, 0]
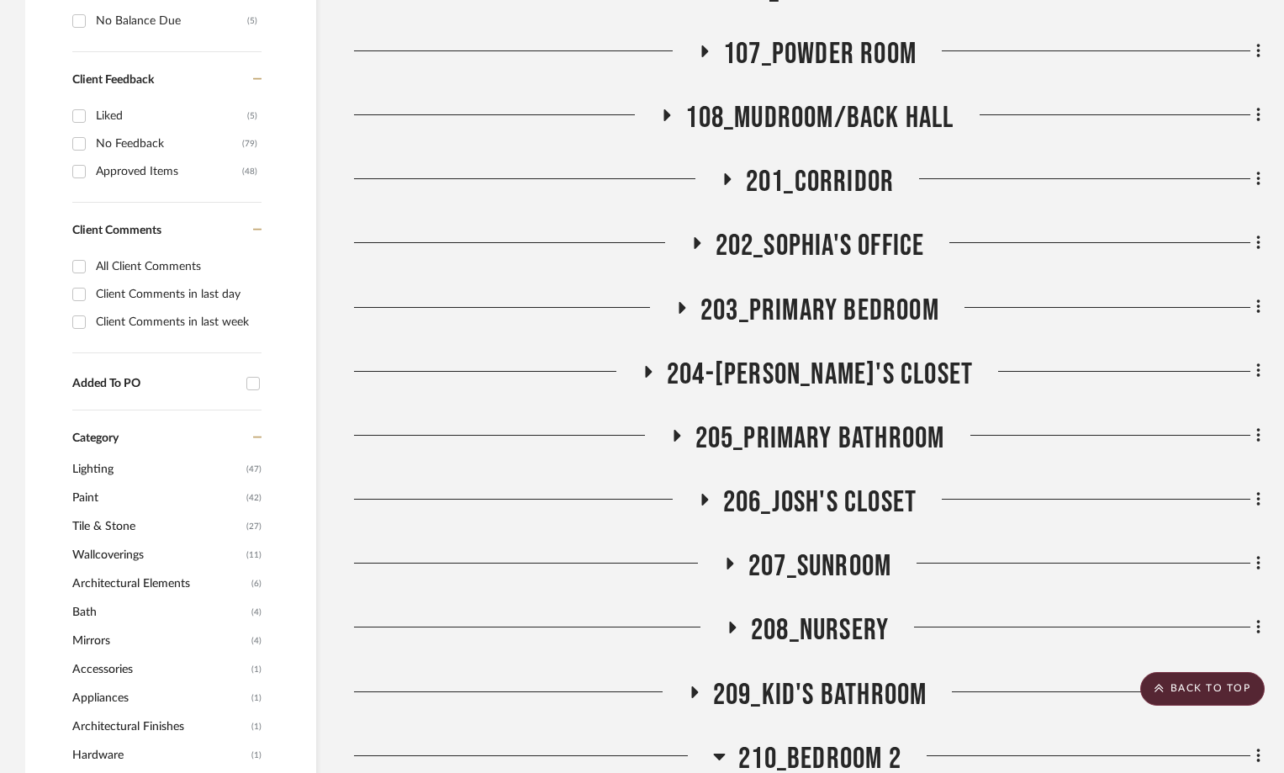
click at [704, 494] on icon at bounding box center [704, 500] width 20 height 13
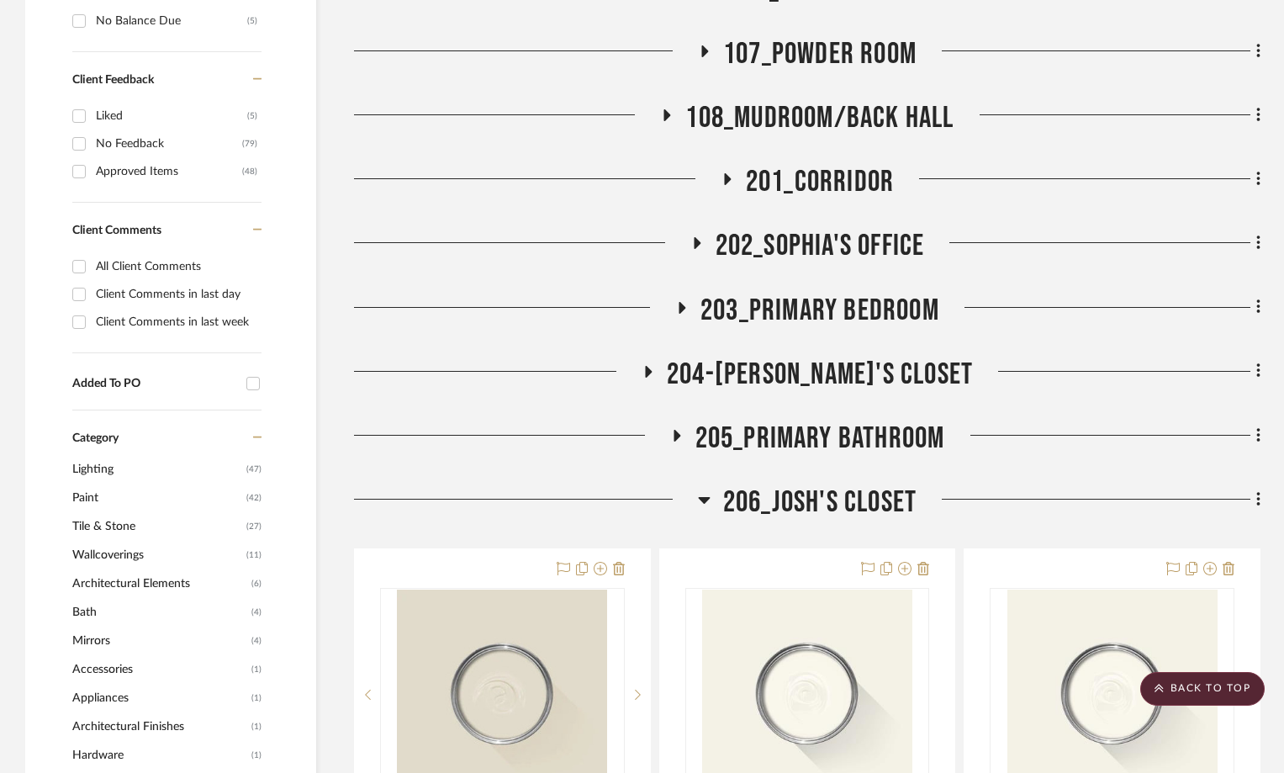
click at [704, 490] on icon at bounding box center [704, 500] width 13 height 20
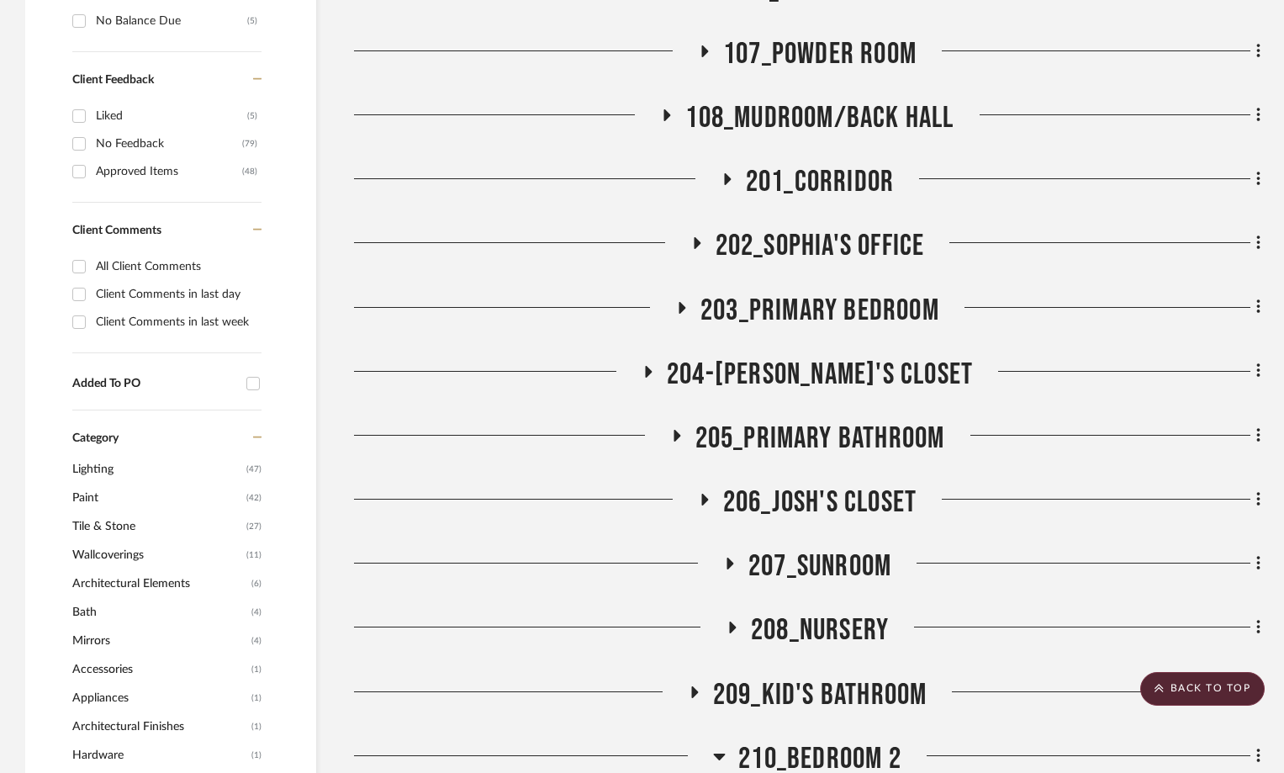
click at [730, 558] on icon at bounding box center [730, 564] width 7 height 12
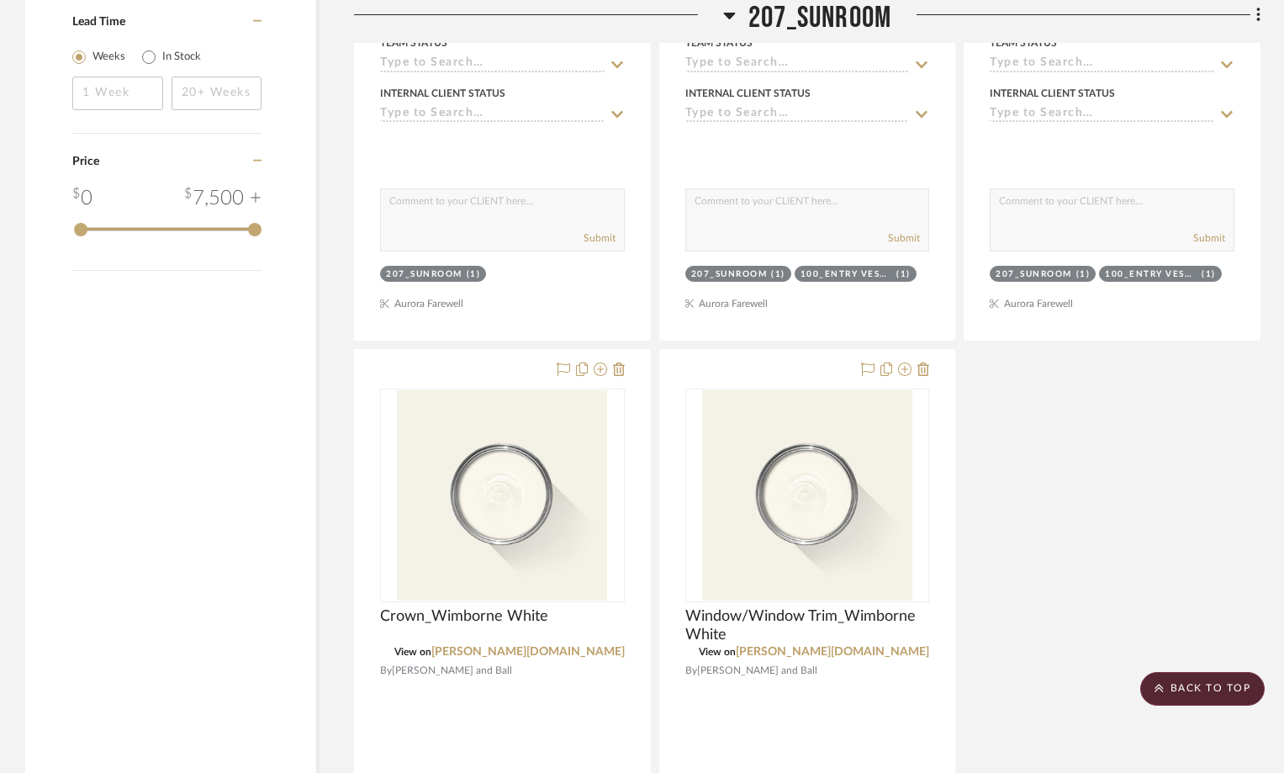
scroll to position [3196, 0]
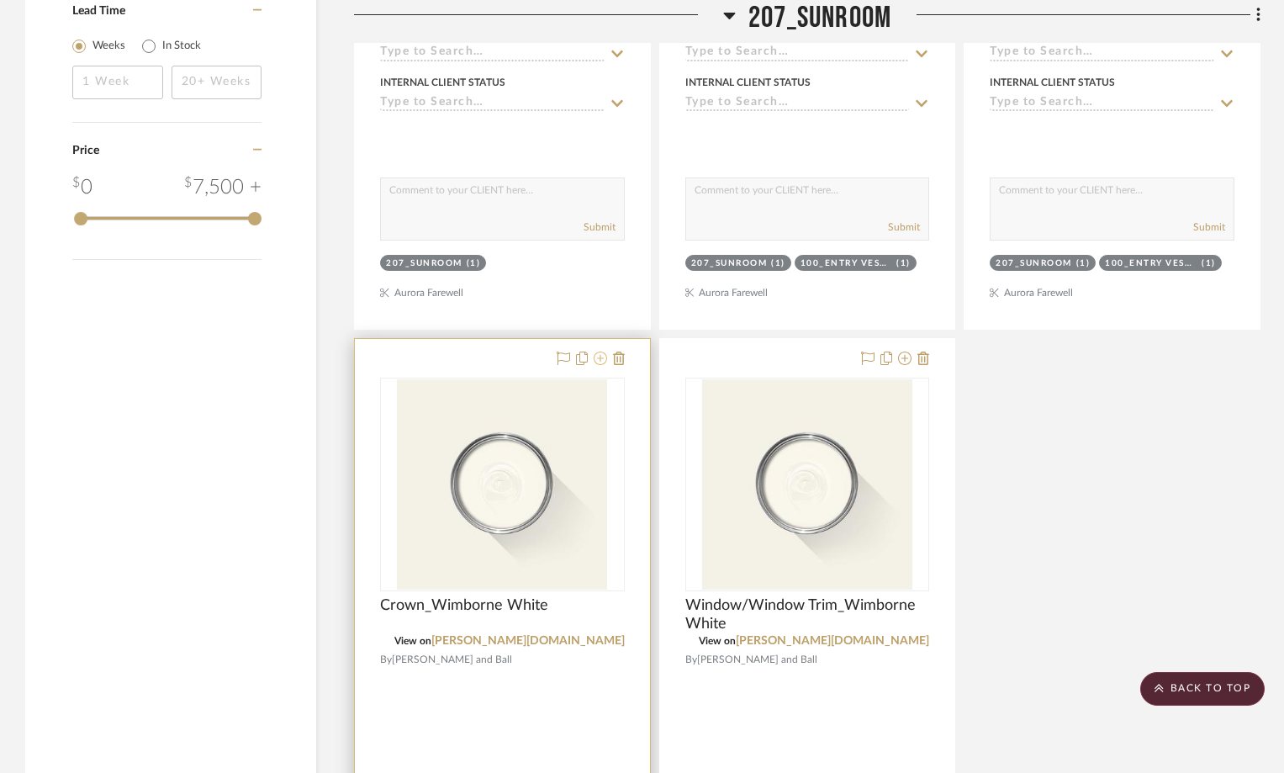
click at [599, 352] on icon at bounding box center [600, 358] width 13 height 13
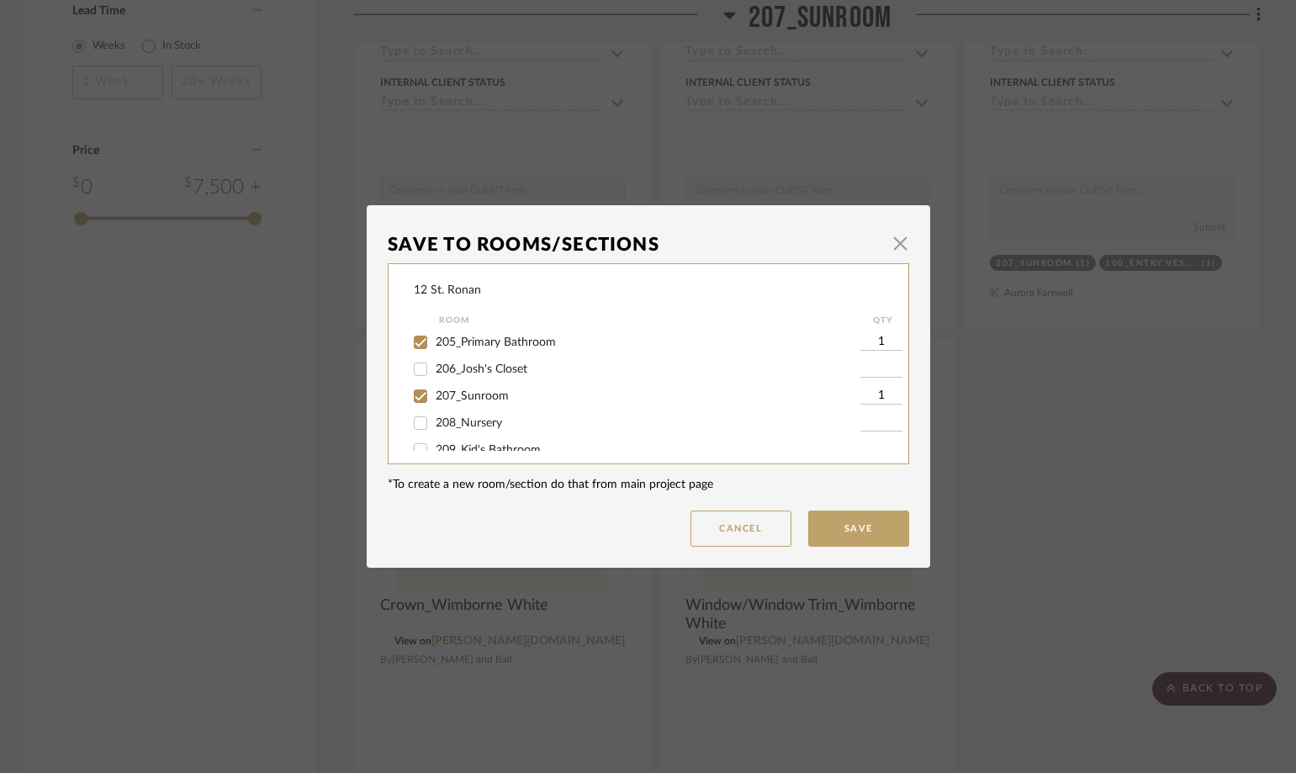
scroll to position [505, 0]
click at [418, 374] on input "207_Sunroom" at bounding box center [420, 377] width 27 height 27
checkbox input "false"
click at [844, 525] on button "Save" at bounding box center [858, 529] width 101 height 36
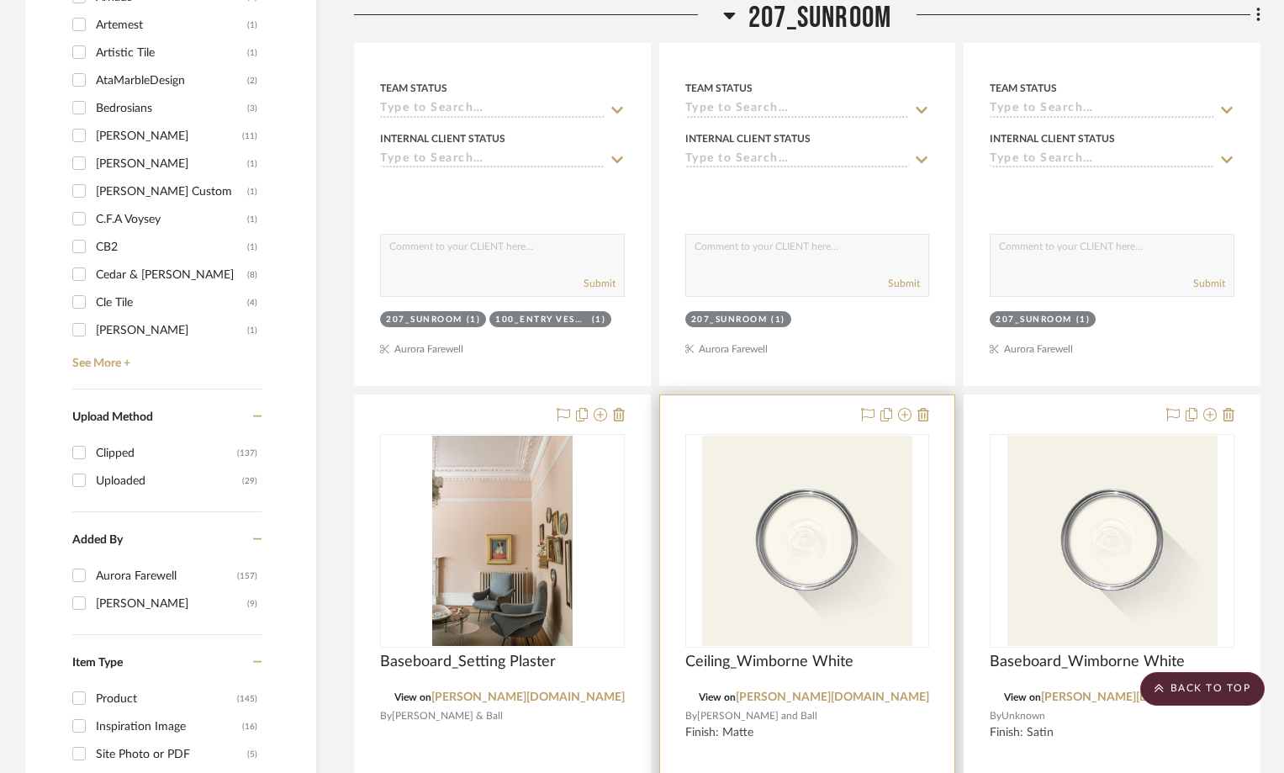
scroll to position [2355, 0]
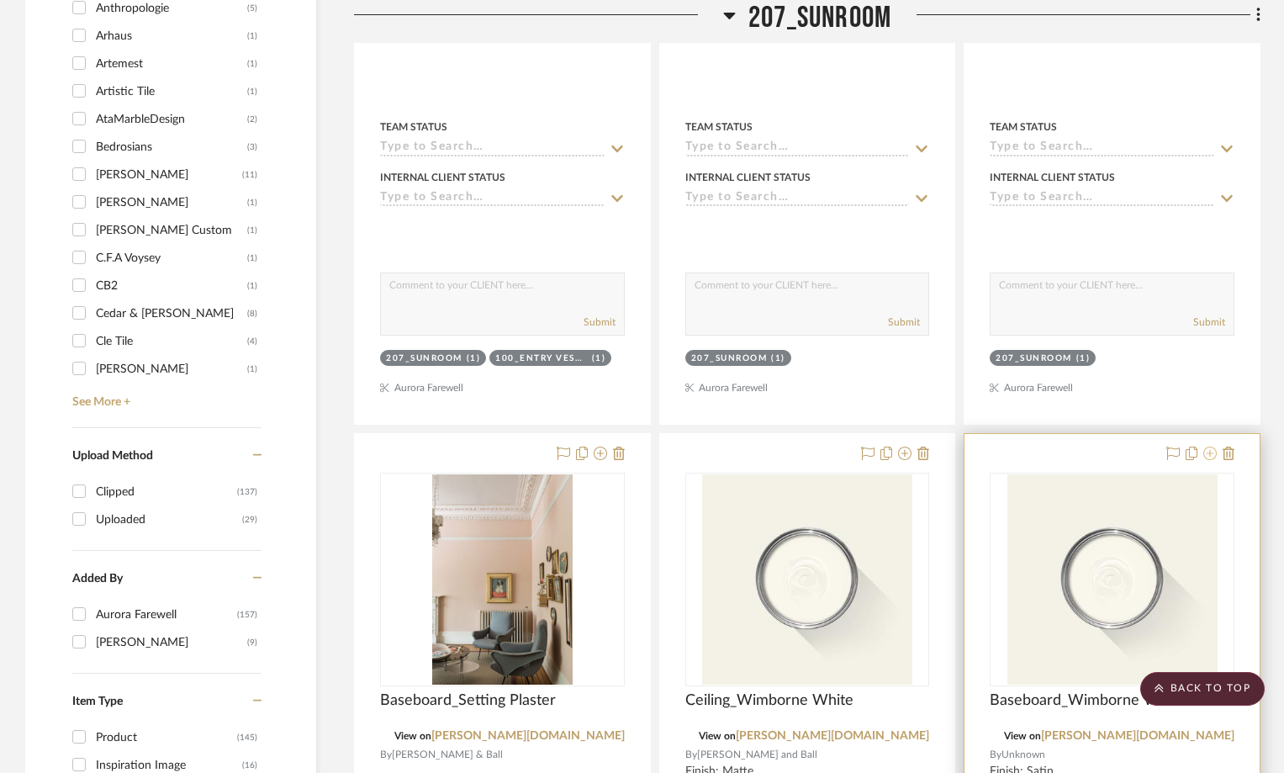
click at [1207, 447] on icon at bounding box center [1210, 453] width 13 height 13
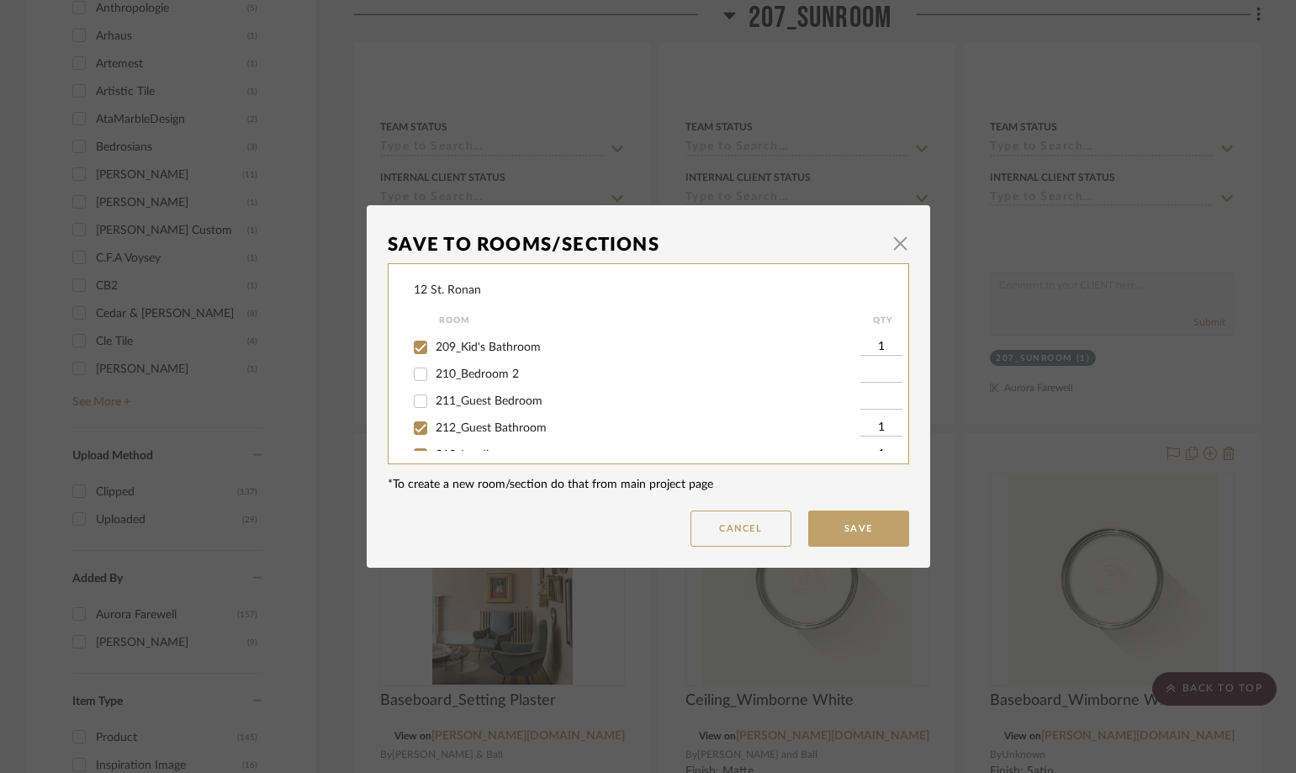
scroll to position [505, 0]
click at [410, 379] on input "207_Sunroom" at bounding box center [420, 377] width 27 height 27
checkbox input "false"
click at [848, 528] on button "Save" at bounding box center [858, 529] width 101 height 36
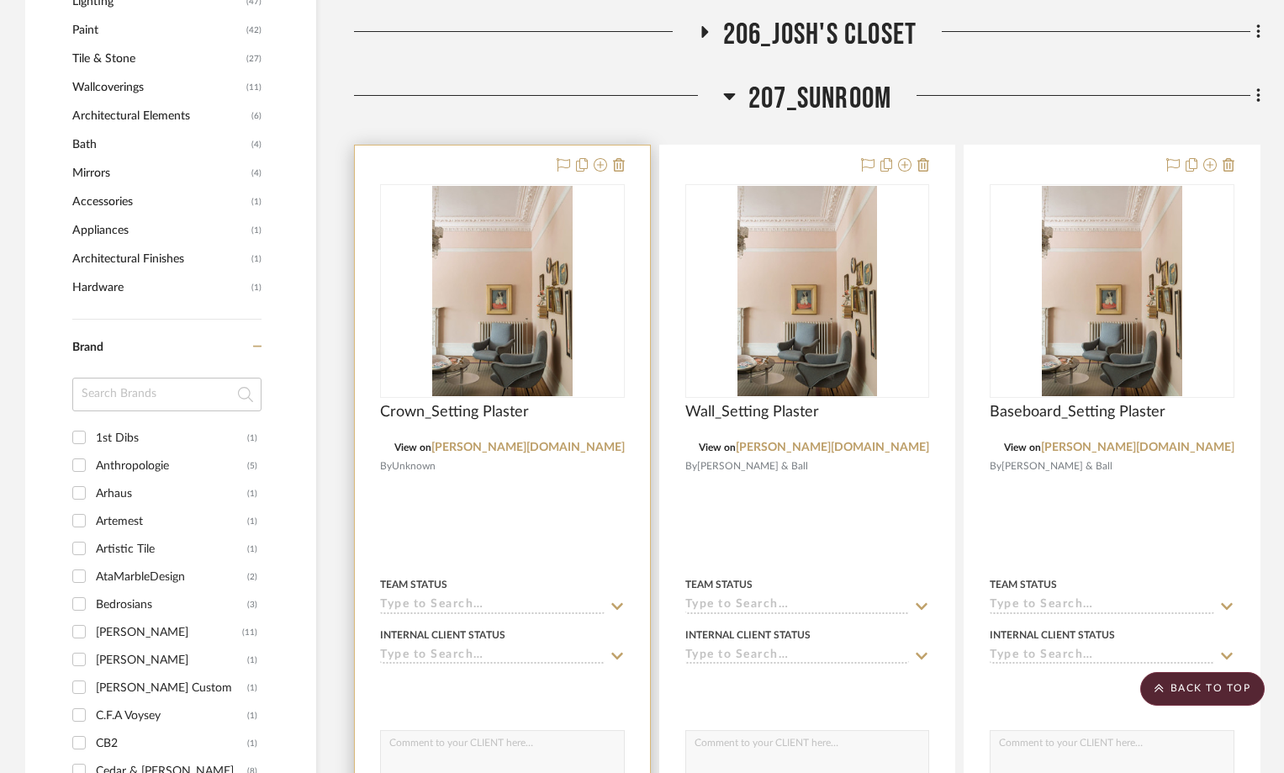
scroll to position [1758, 0]
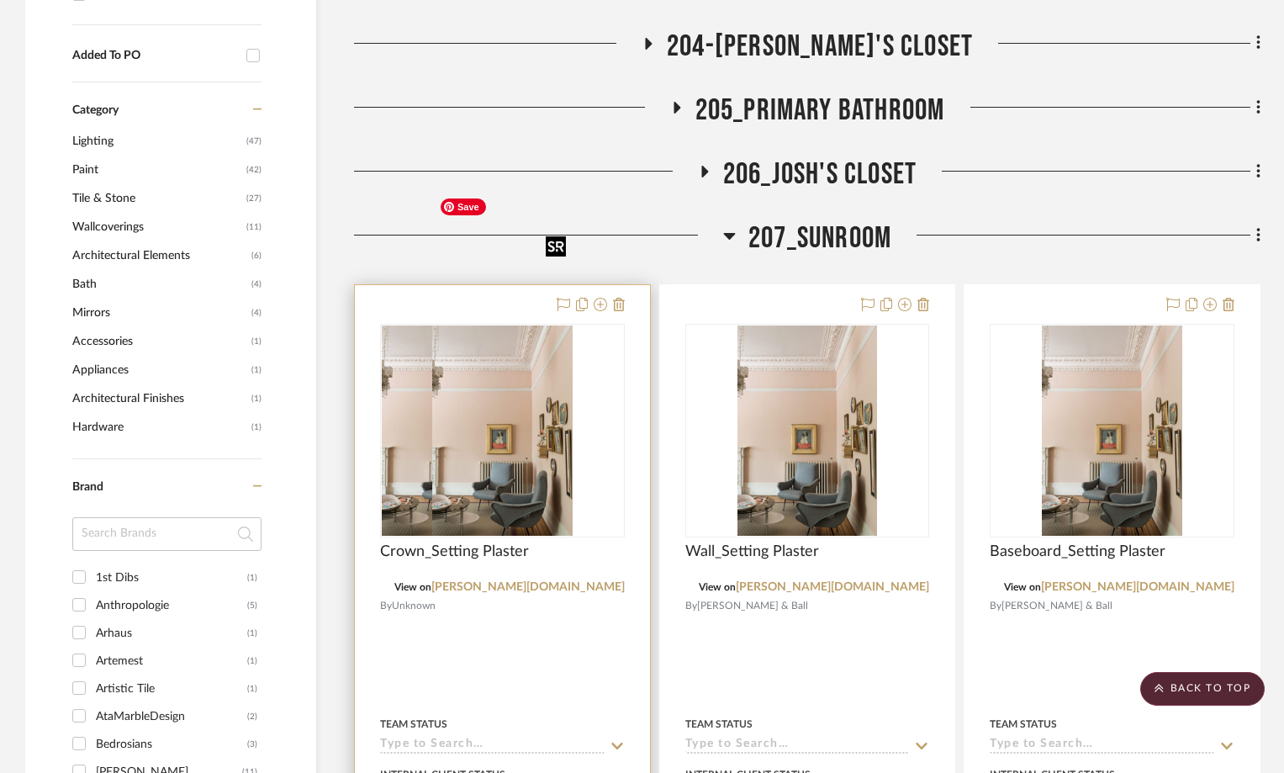
click at [489, 326] on div at bounding box center [502, 431] width 245 height 214
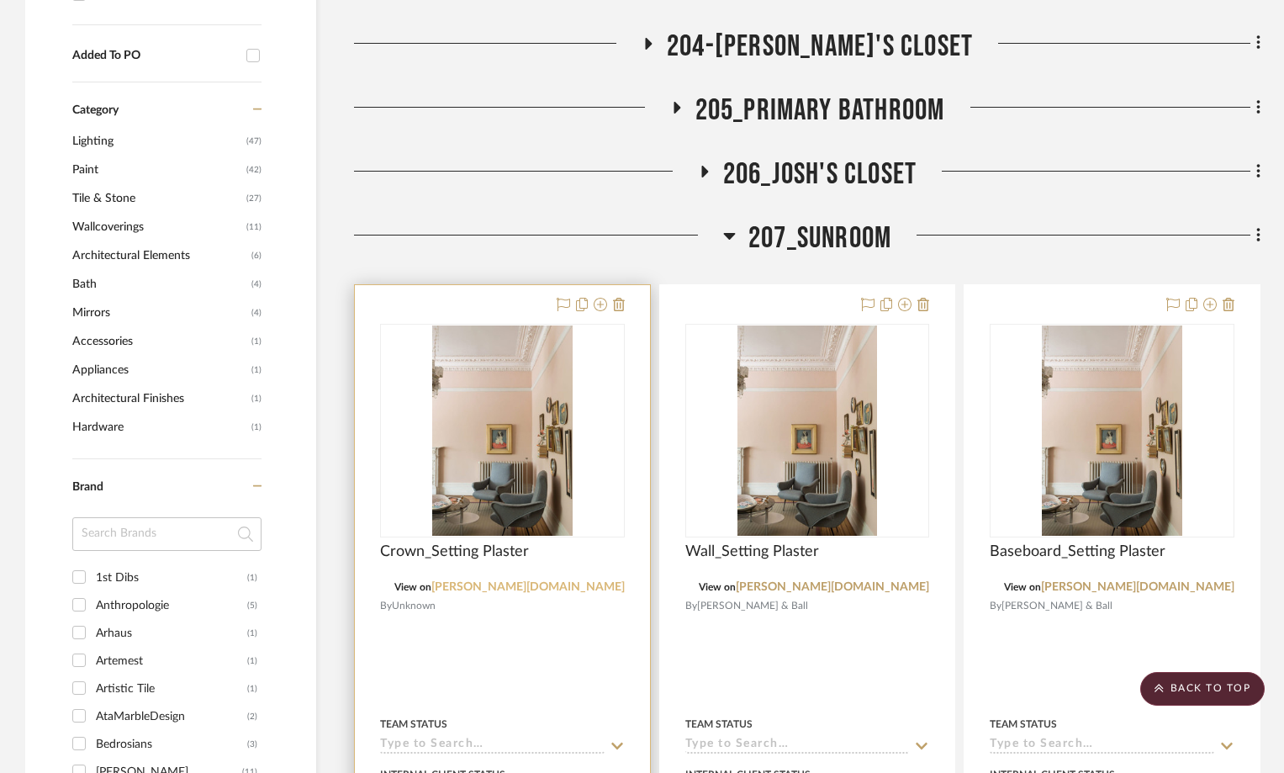
click at [594, 581] on link "[PERSON_NAME][DOMAIN_NAME]" at bounding box center [528, 587] width 193 height 12
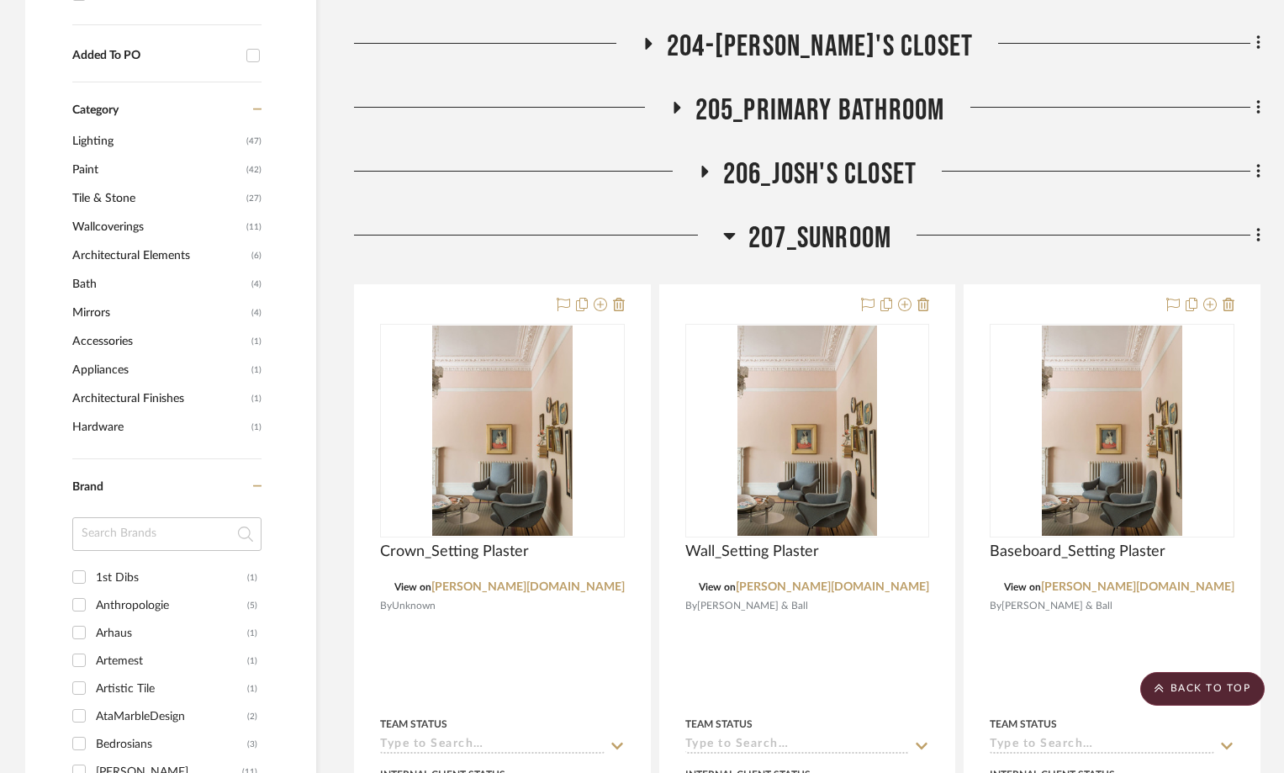
click at [728, 233] on icon at bounding box center [729, 236] width 12 height 7
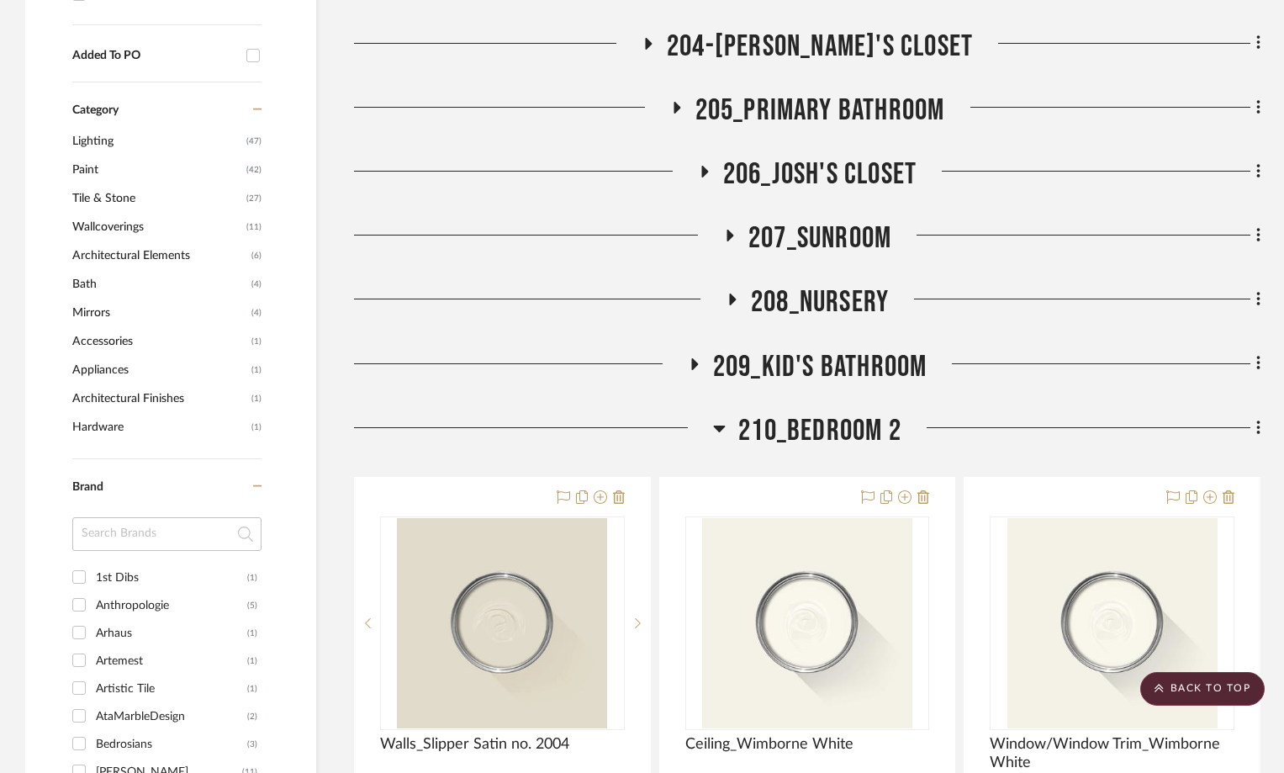
click at [717, 418] on icon at bounding box center [719, 428] width 13 height 20
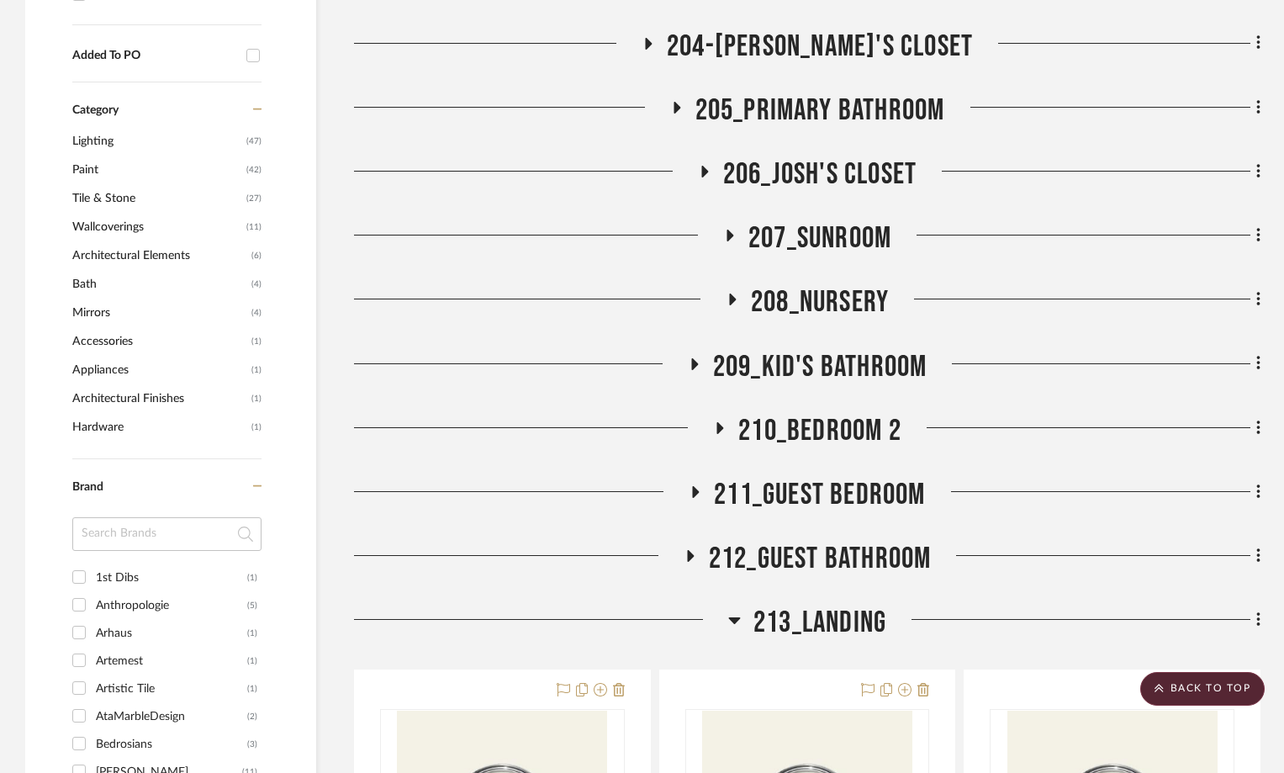
click at [730, 610] on icon at bounding box center [734, 620] width 13 height 20
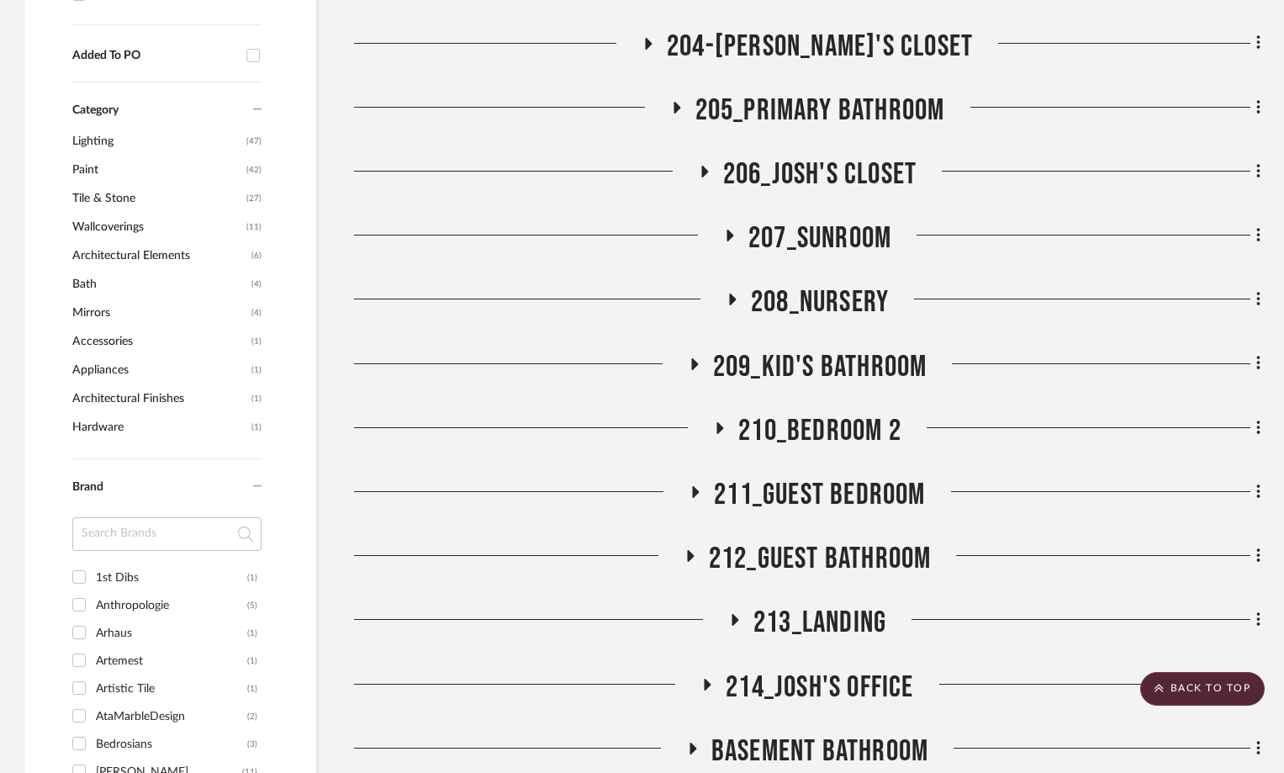
click at [688, 358] on icon at bounding box center [694, 364] width 20 height 13
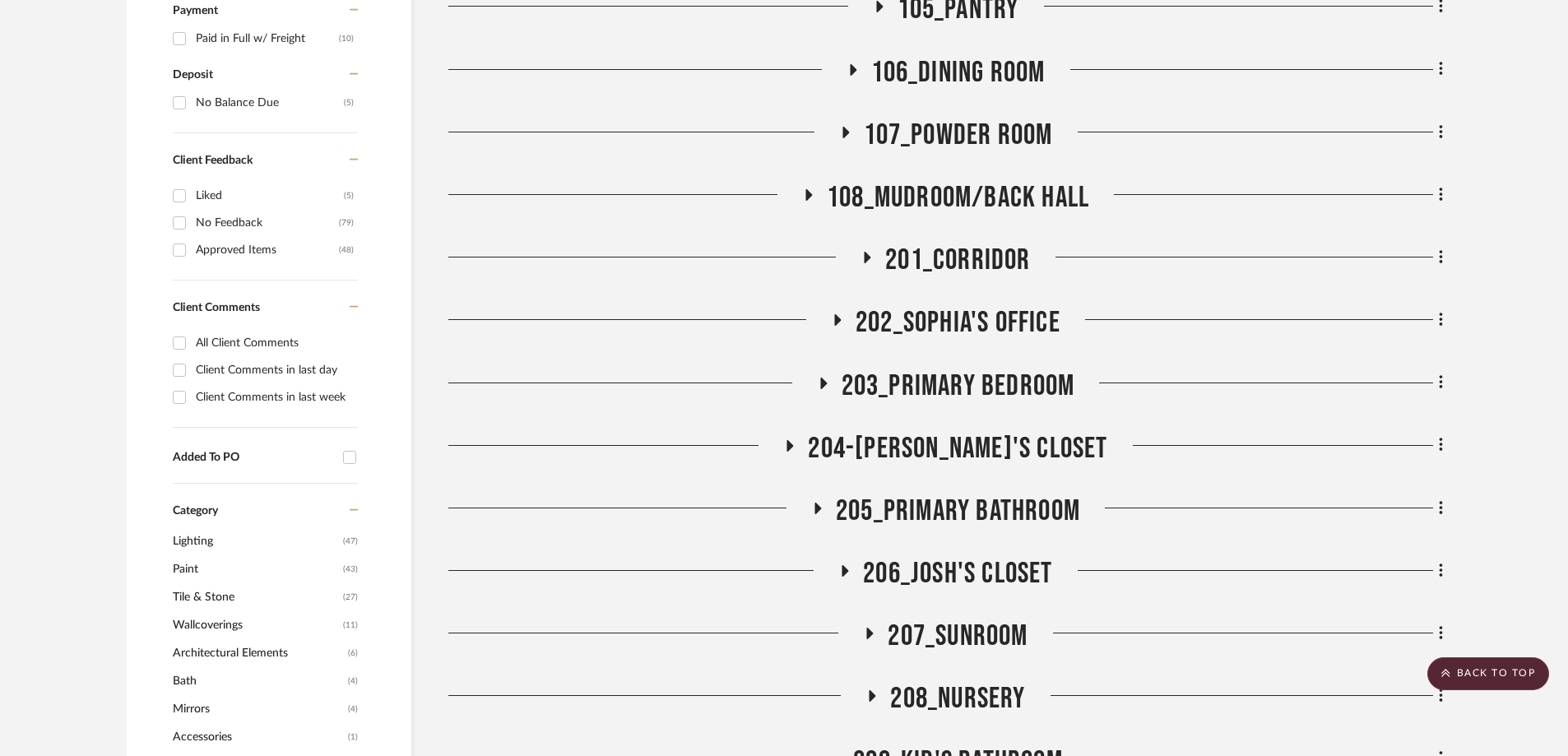
scroll to position [1645, 0]
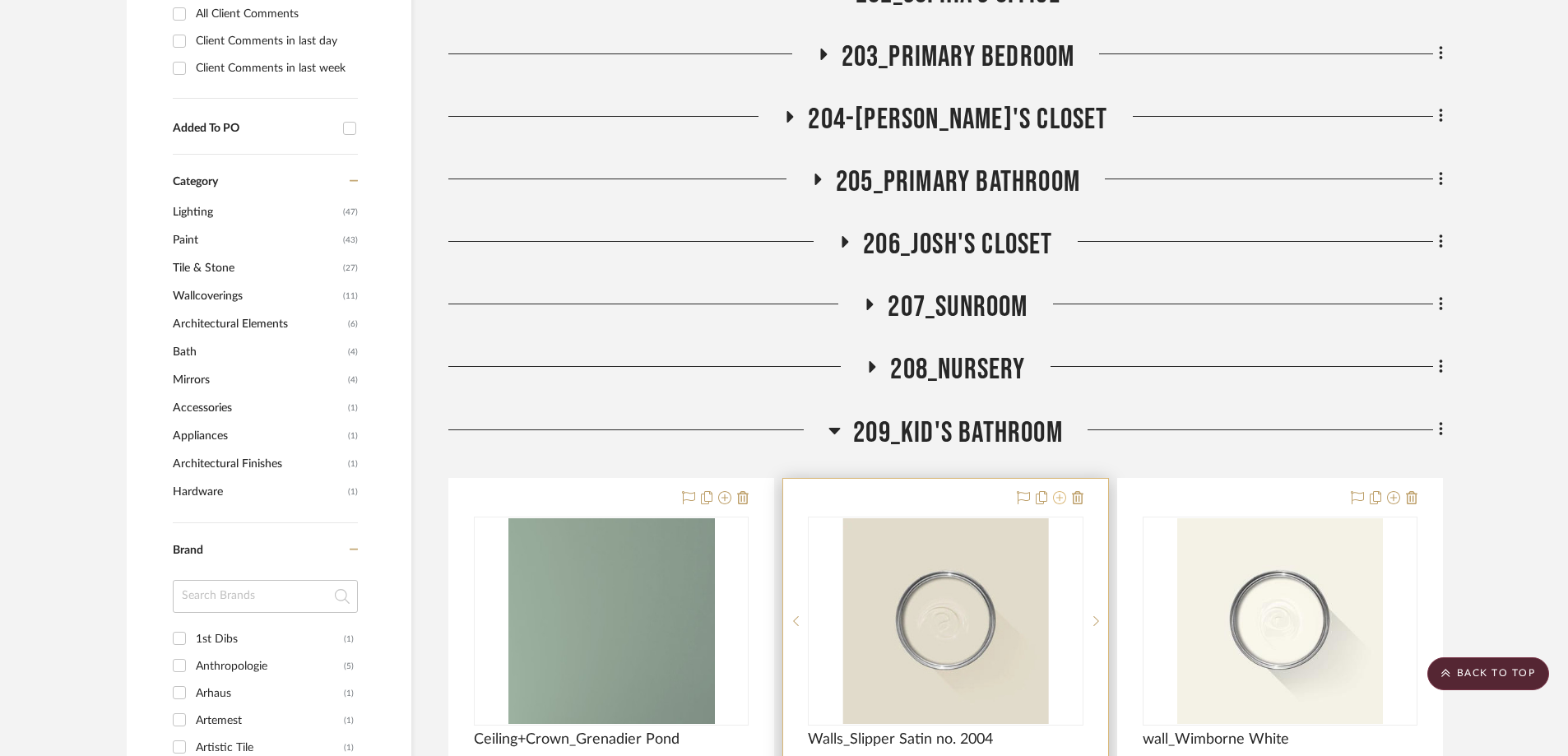
click at [1059, 491] on icon at bounding box center [1059, 497] width 13 height 13
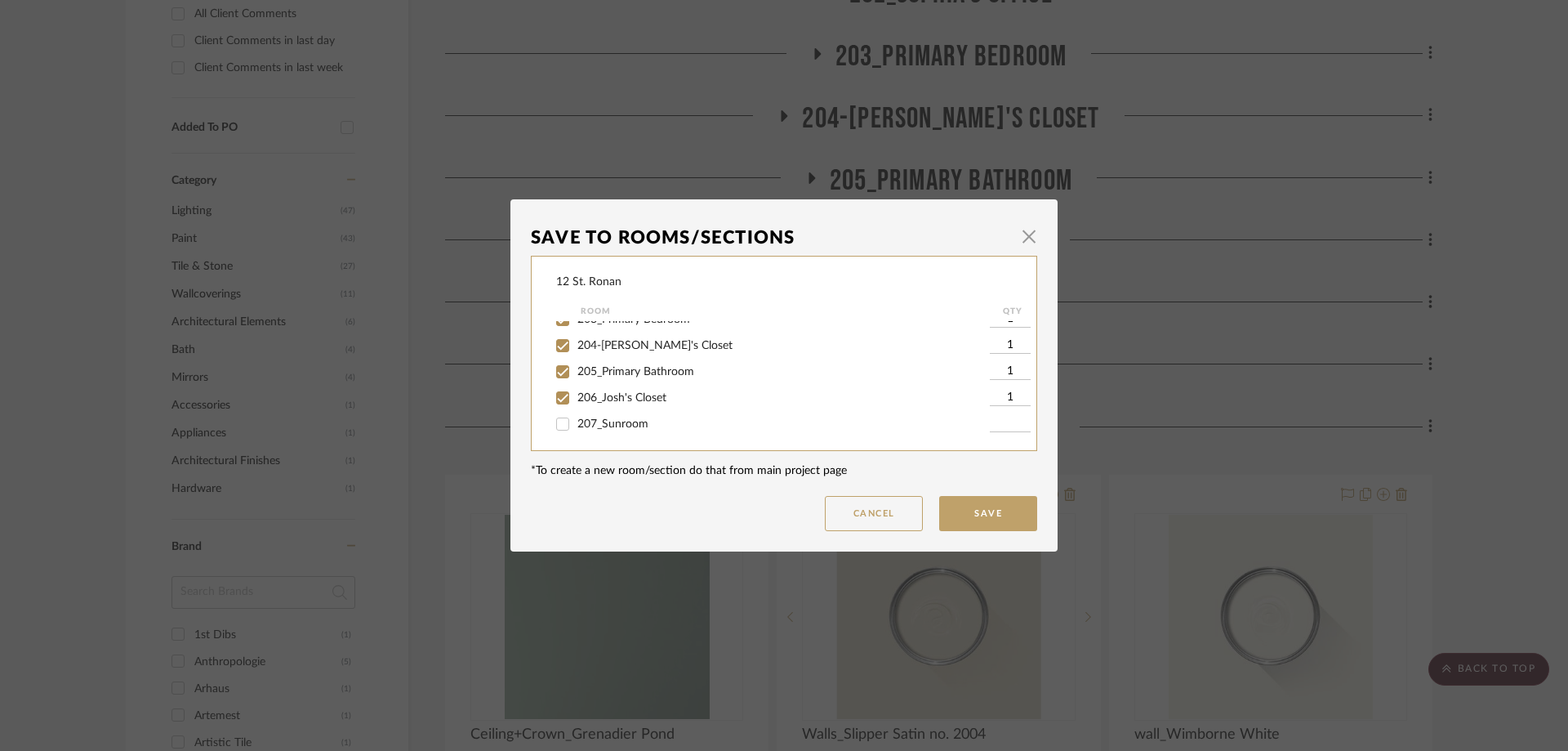
scroll to position [409, 0]
click at [557, 393] on input "205_Primary Bathroom" at bounding box center [562, 396] width 26 height 26
checkbox input "false"
click at [564, 414] on input "209_Kid's Bathroom" at bounding box center [562, 419] width 26 height 26
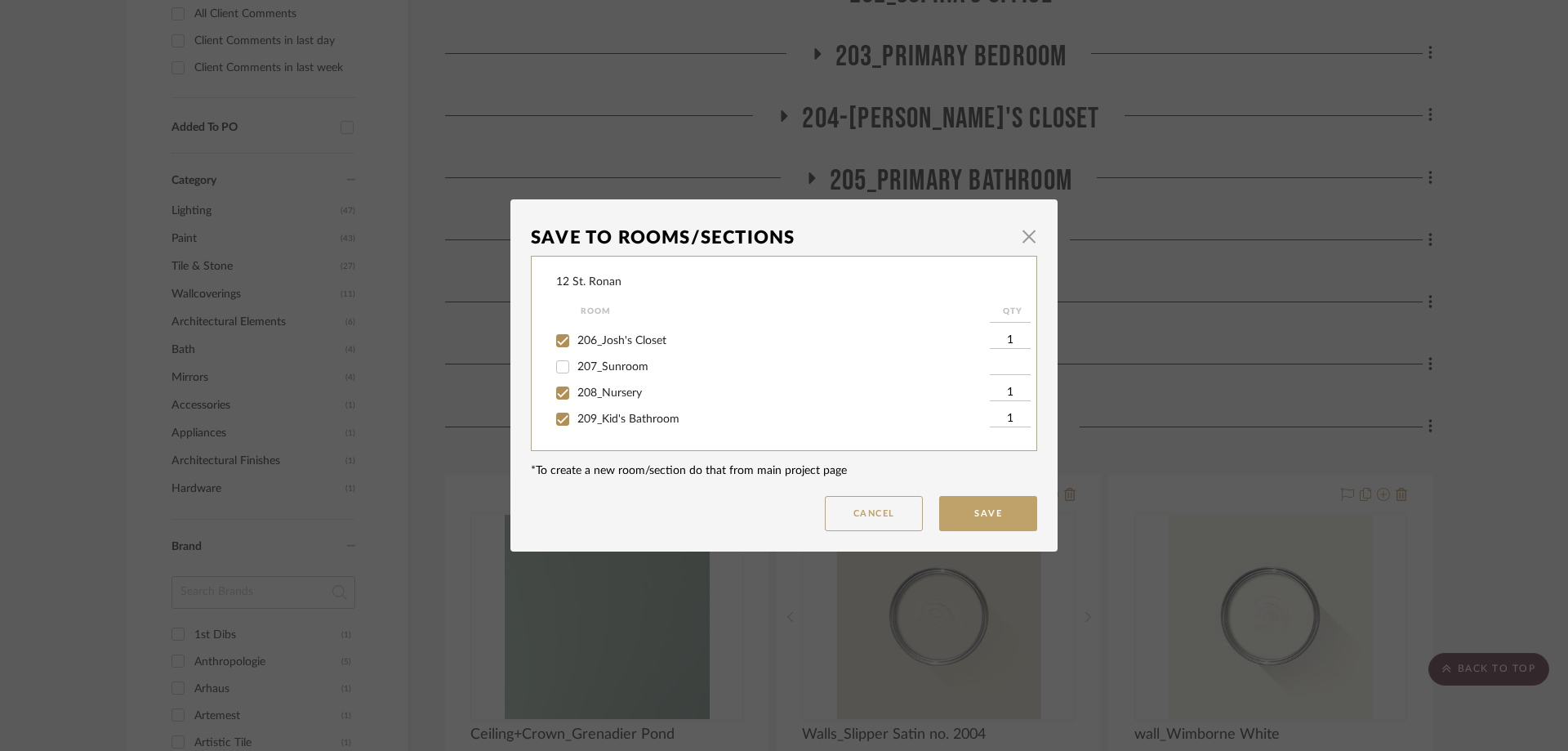
checkbox input "false"
click at [997, 518] on button "Save" at bounding box center [987, 514] width 98 height 35
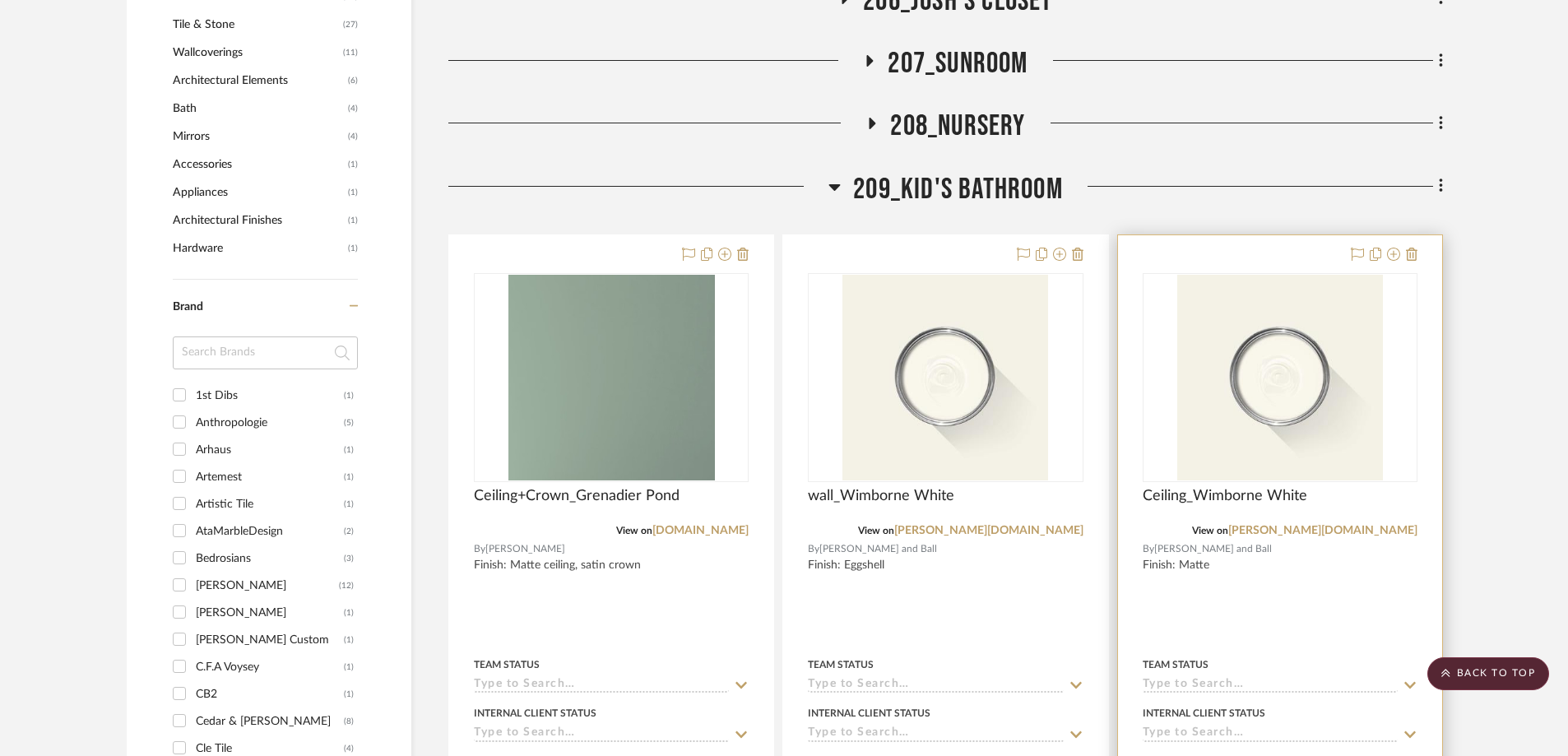
scroll to position [1810, 0]
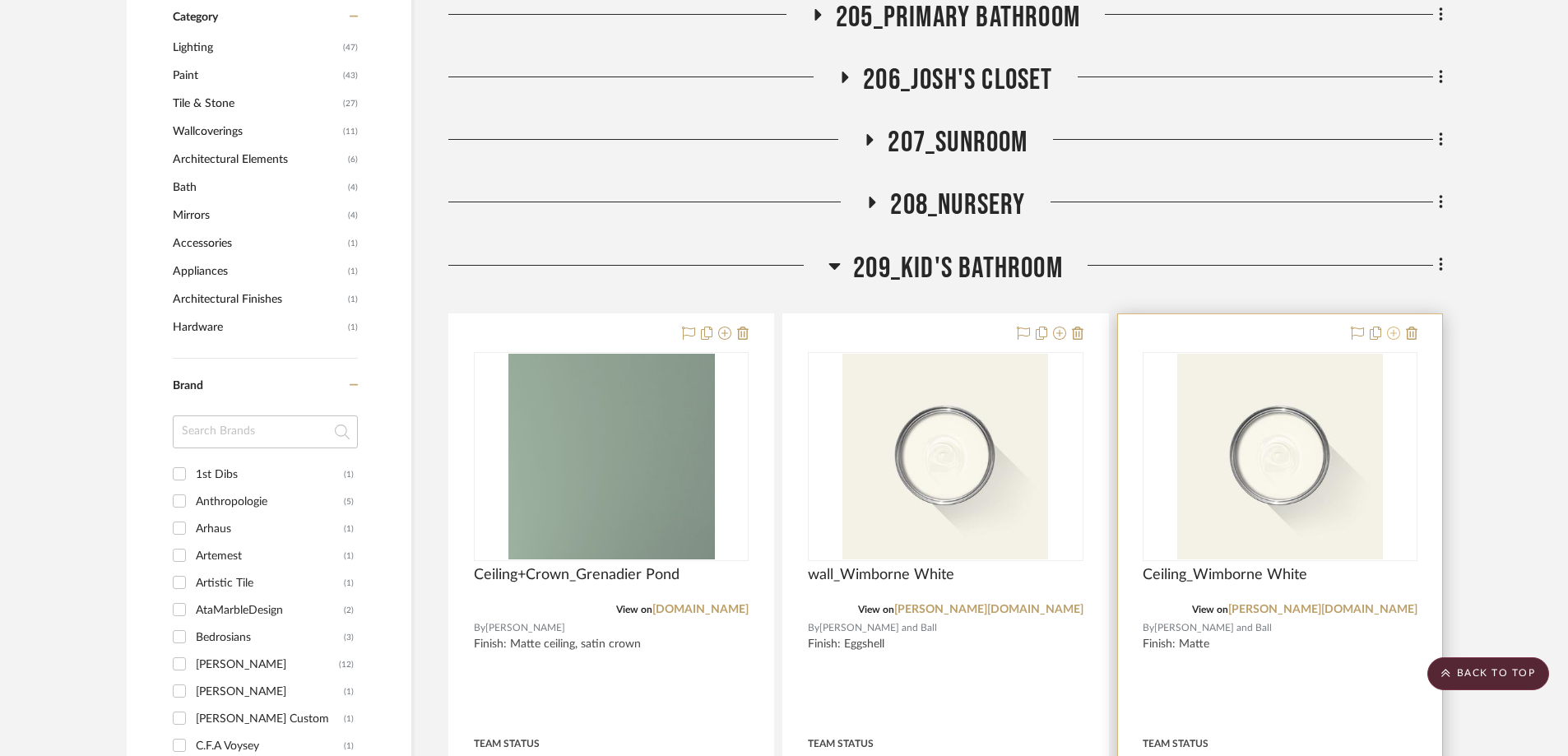
click at [1267, 327] on icon at bounding box center [1393, 333] width 13 height 13
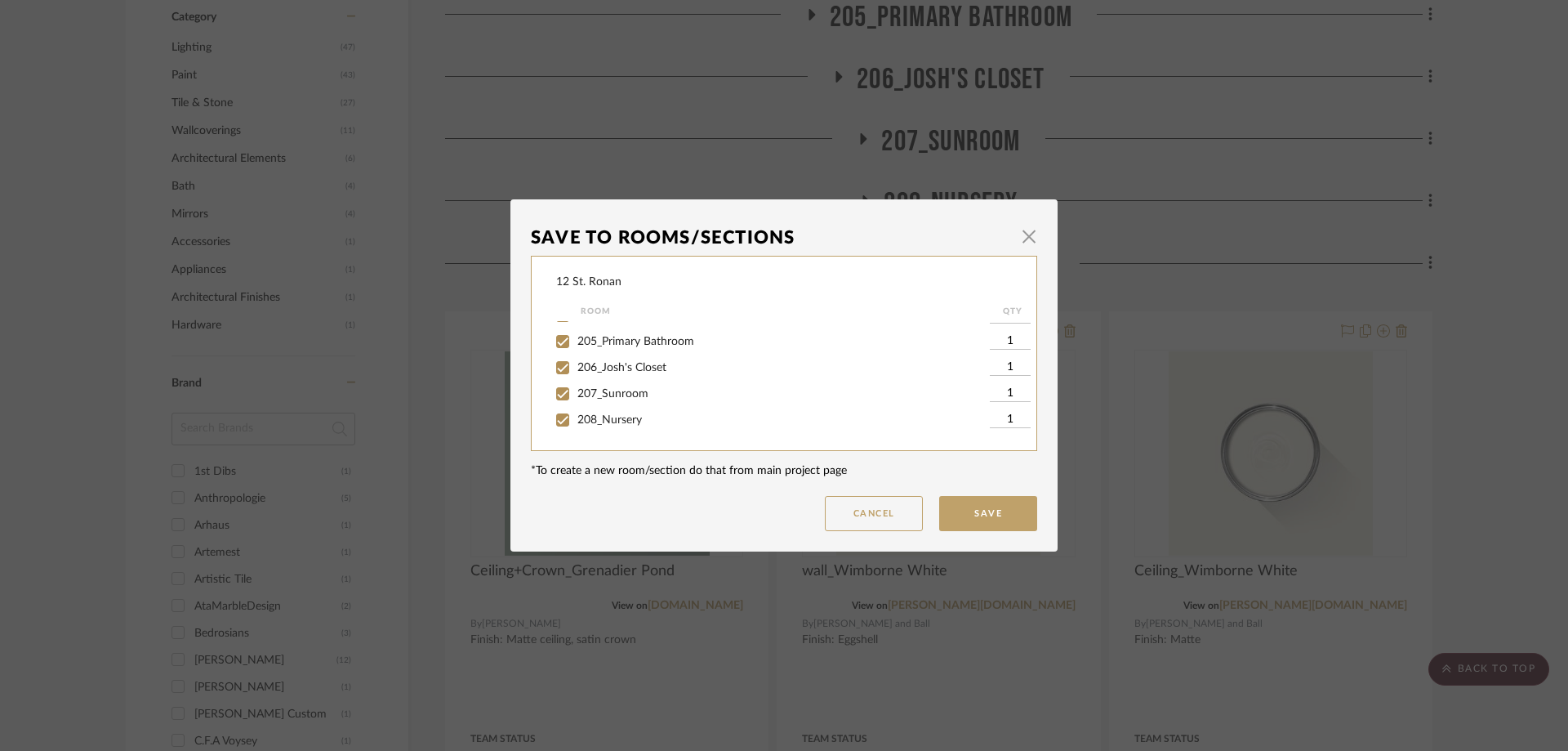
scroll to position [491, 0]
click at [553, 421] on input "209_Kid's Bathroom" at bounding box center [562, 419] width 26 height 26
checkbox input "false"
click at [996, 523] on button "Save" at bounding box center [987, 514] width 98 height 35
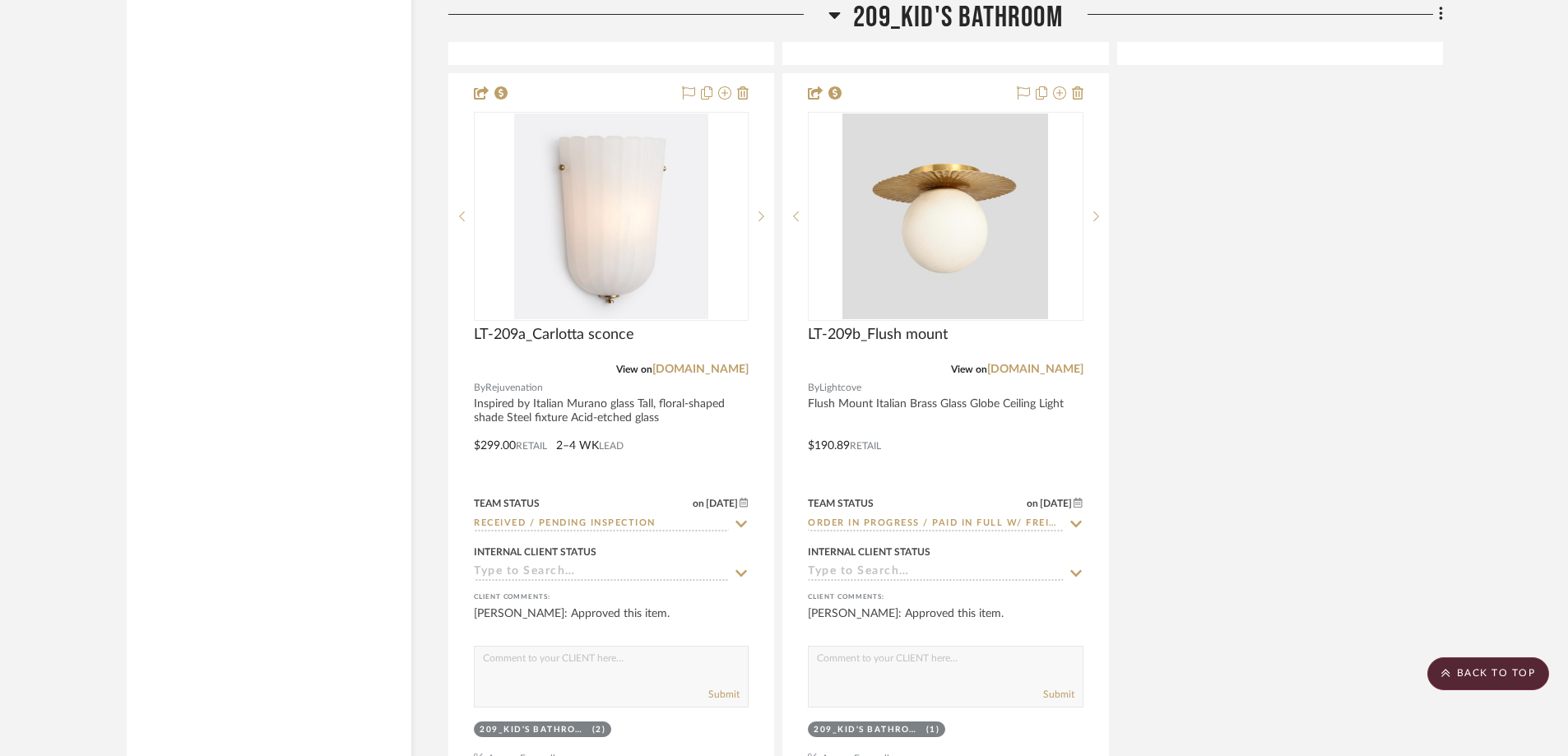
scroll to position [3702, 0]
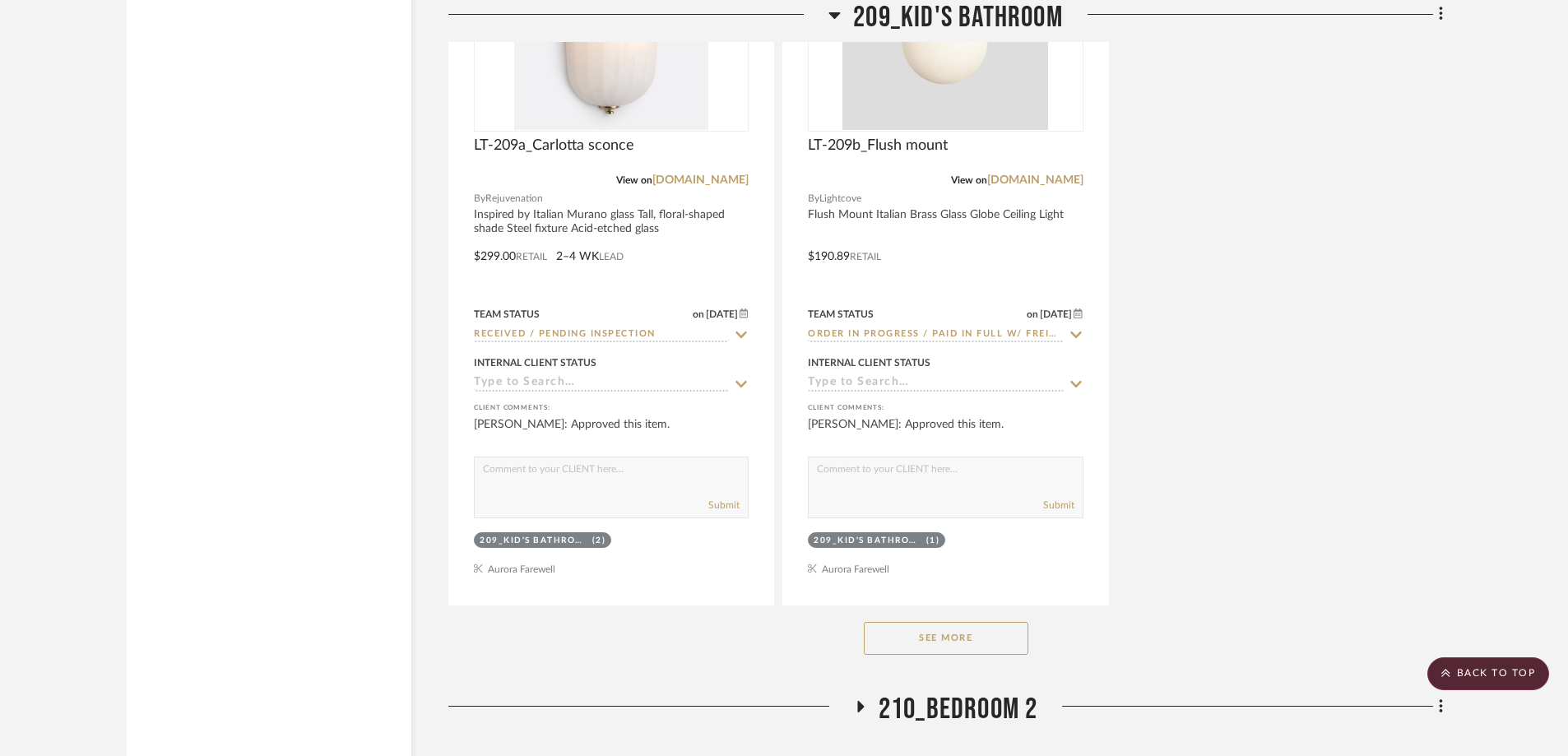
click at [991, 622] on button "See More" at bounding box center [946, 639] width 164 height 33
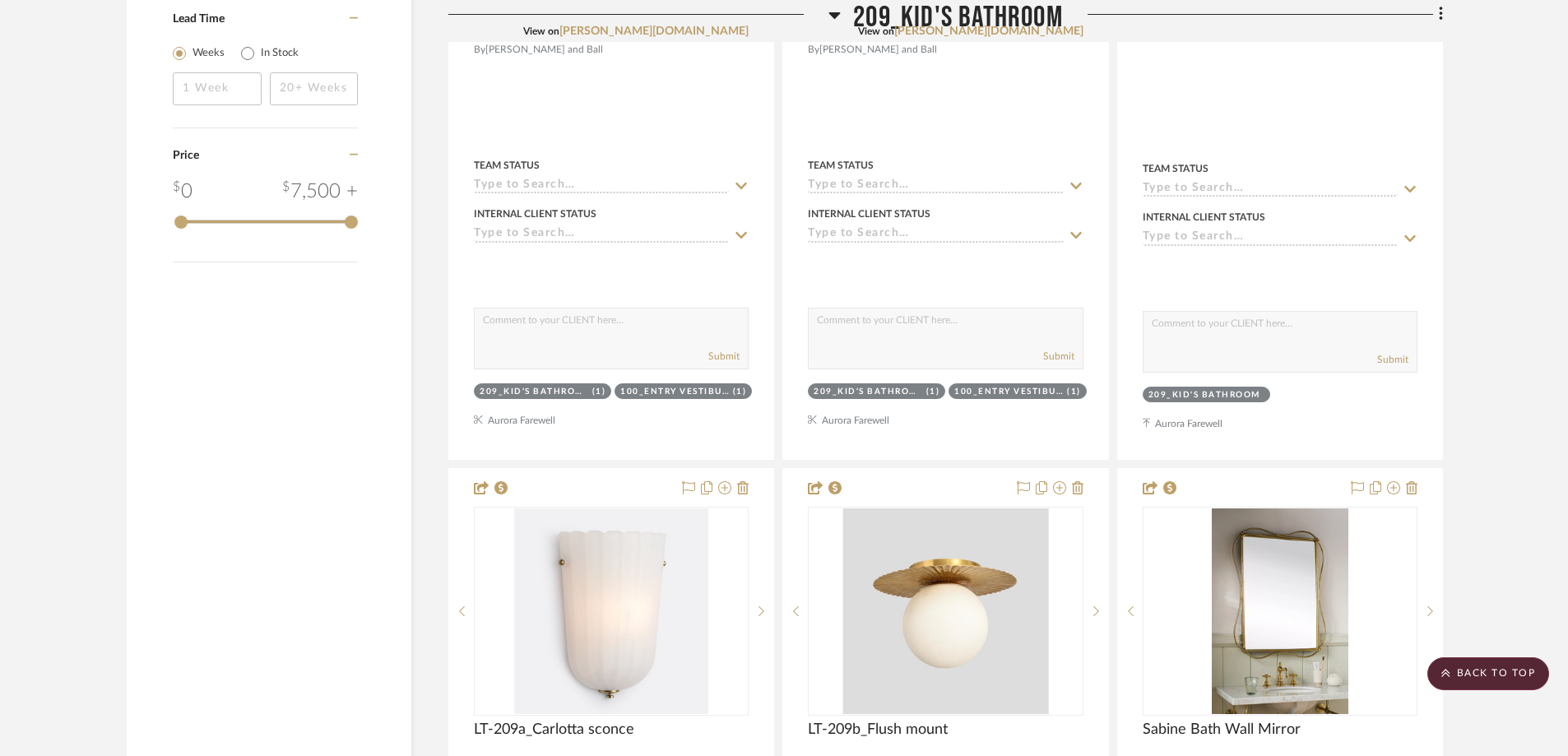
scroll to position [3126, 0]
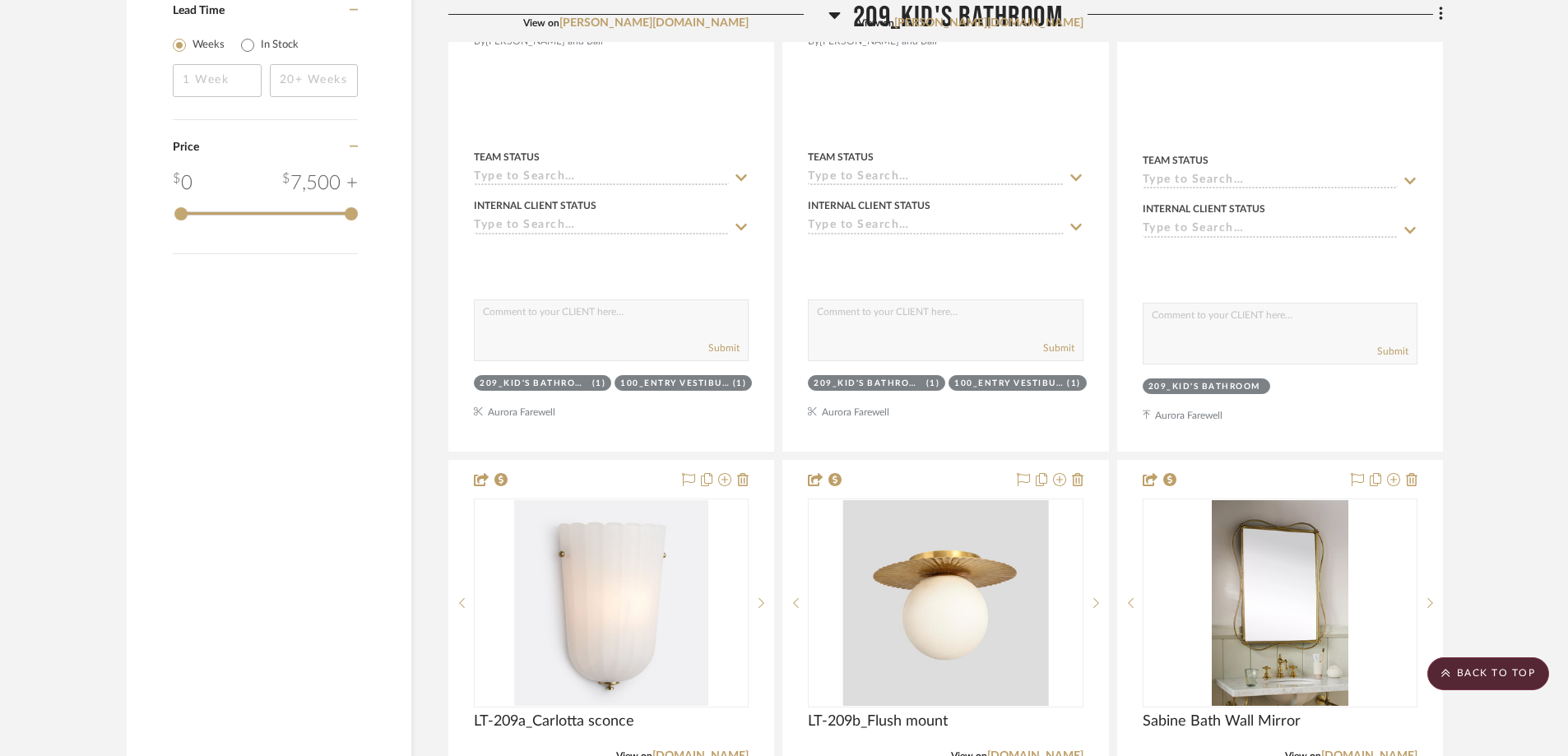
click at [833, 15] on icon at bounding box center [835, 16] width 12 height 7
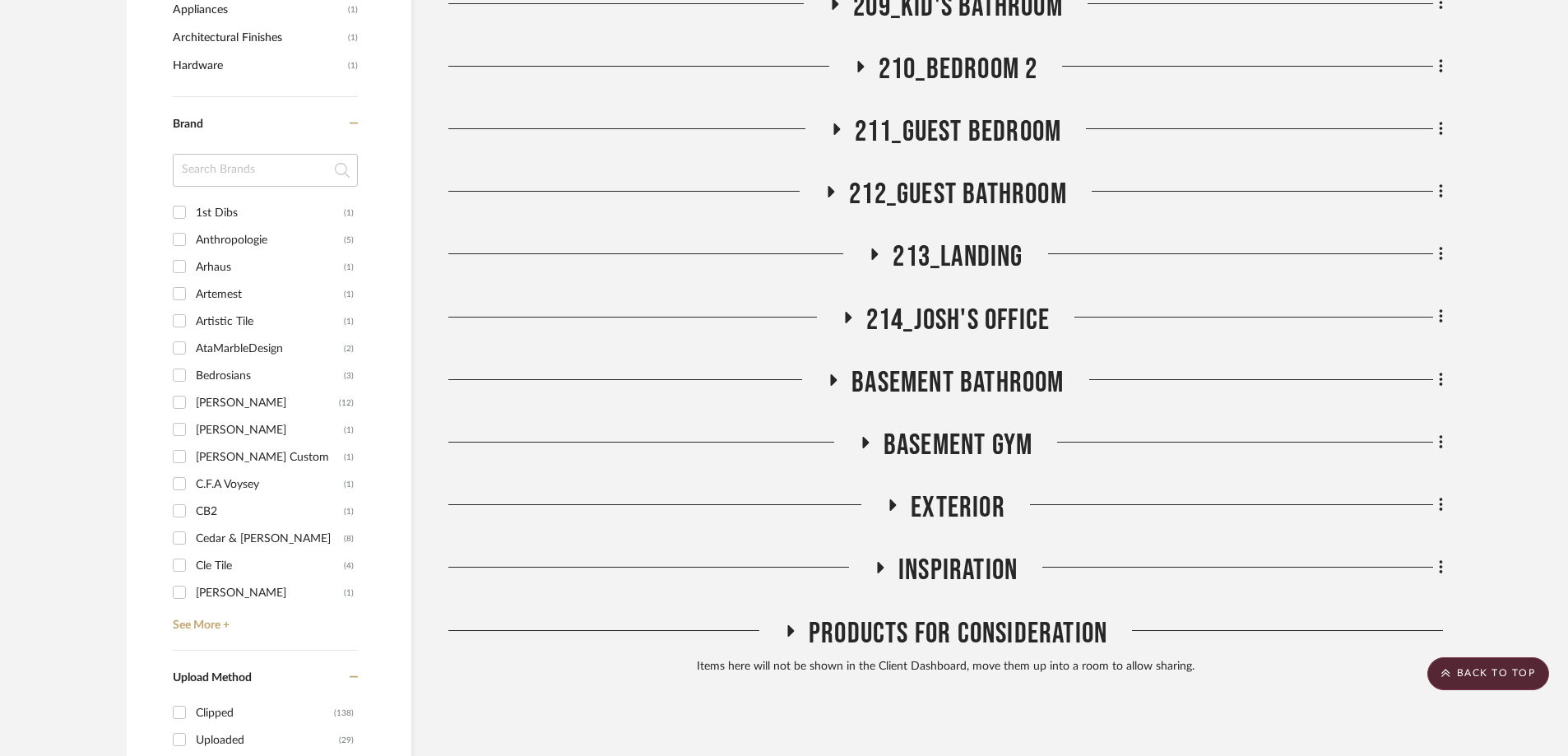
scroll to position [1991, 0]
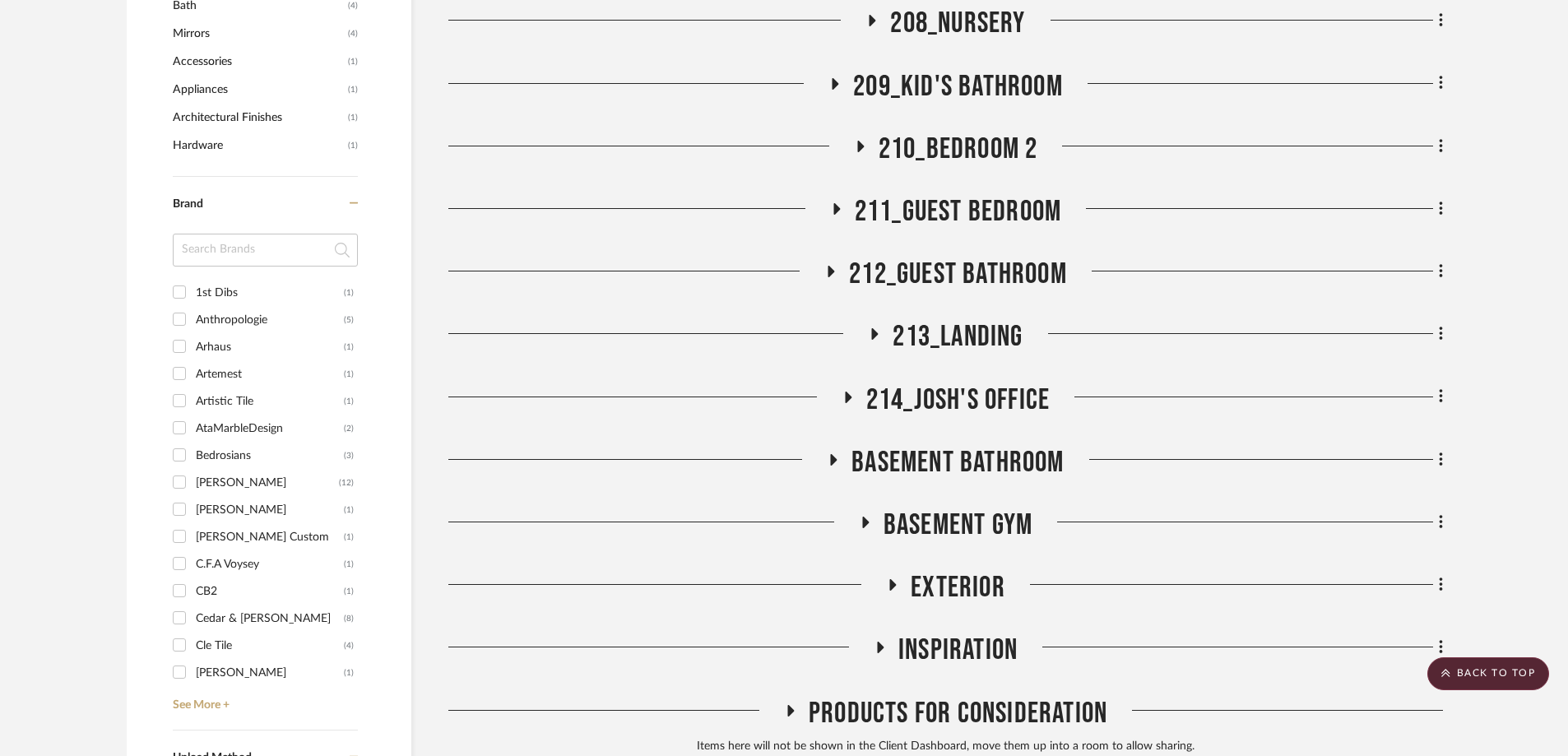
click at [848, 391] on icon at bounding box center [847, 397] width 20 height 13
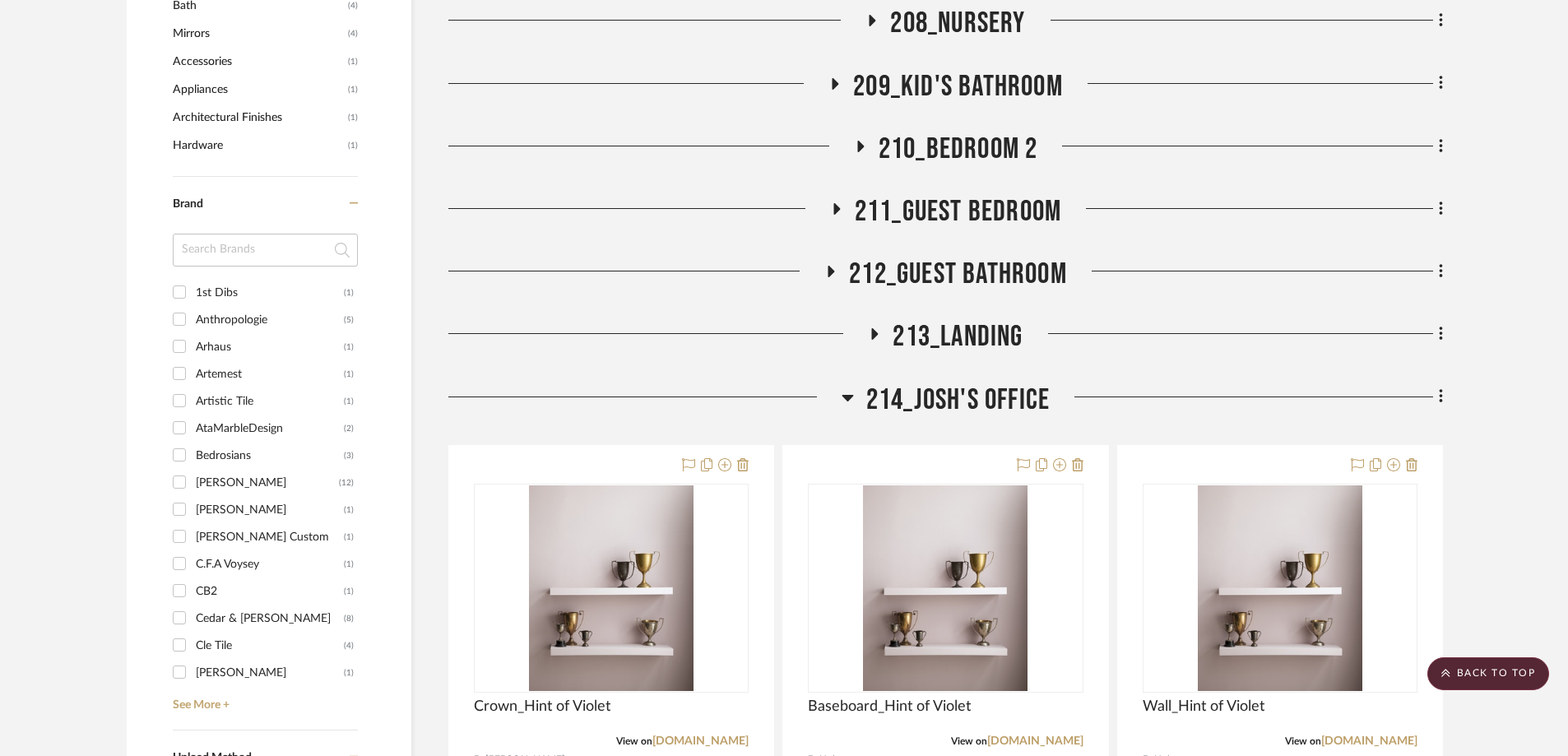
click at [848, 387] on icon at bounding box center [848, 397] width 13 height 20
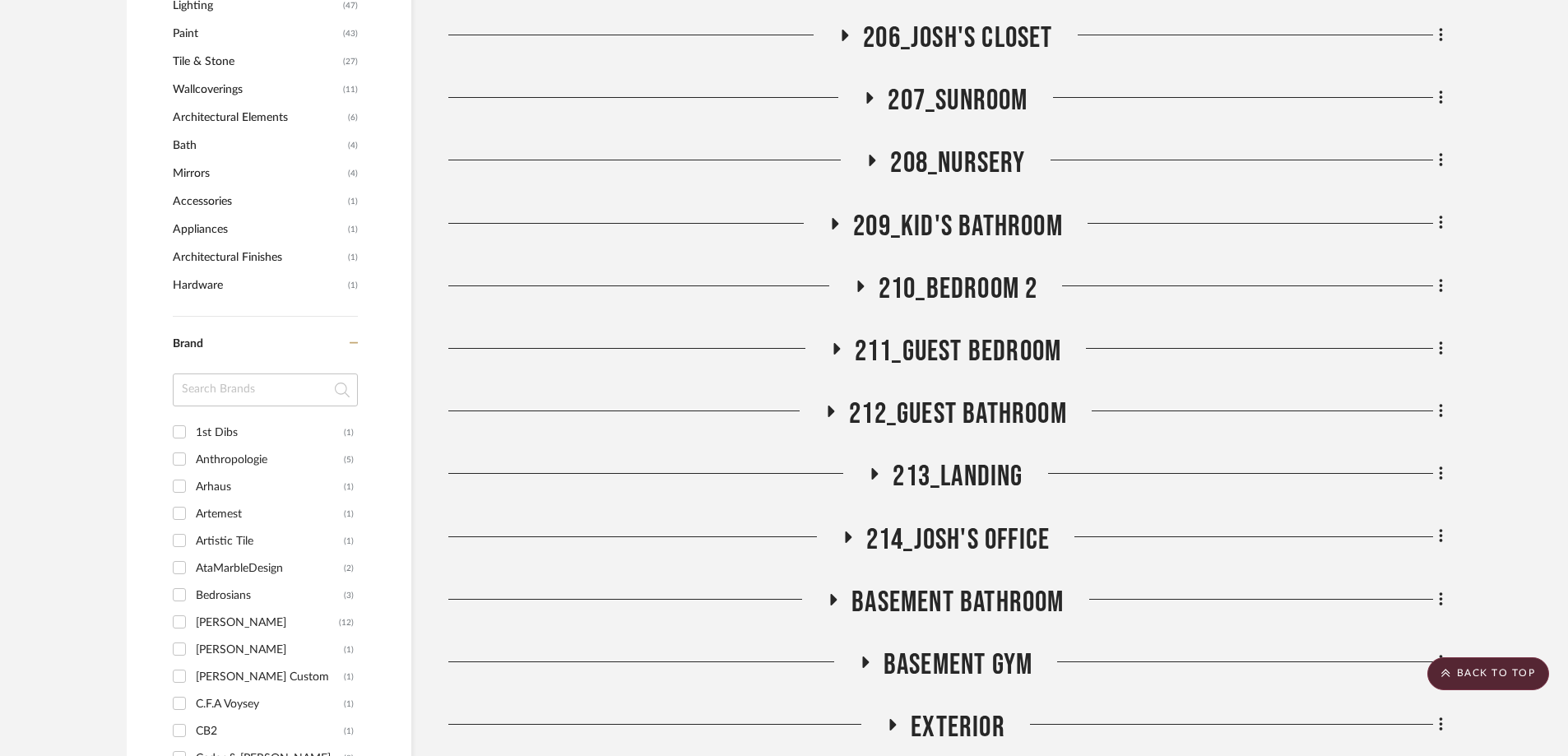
scroll to position [1827, 0]
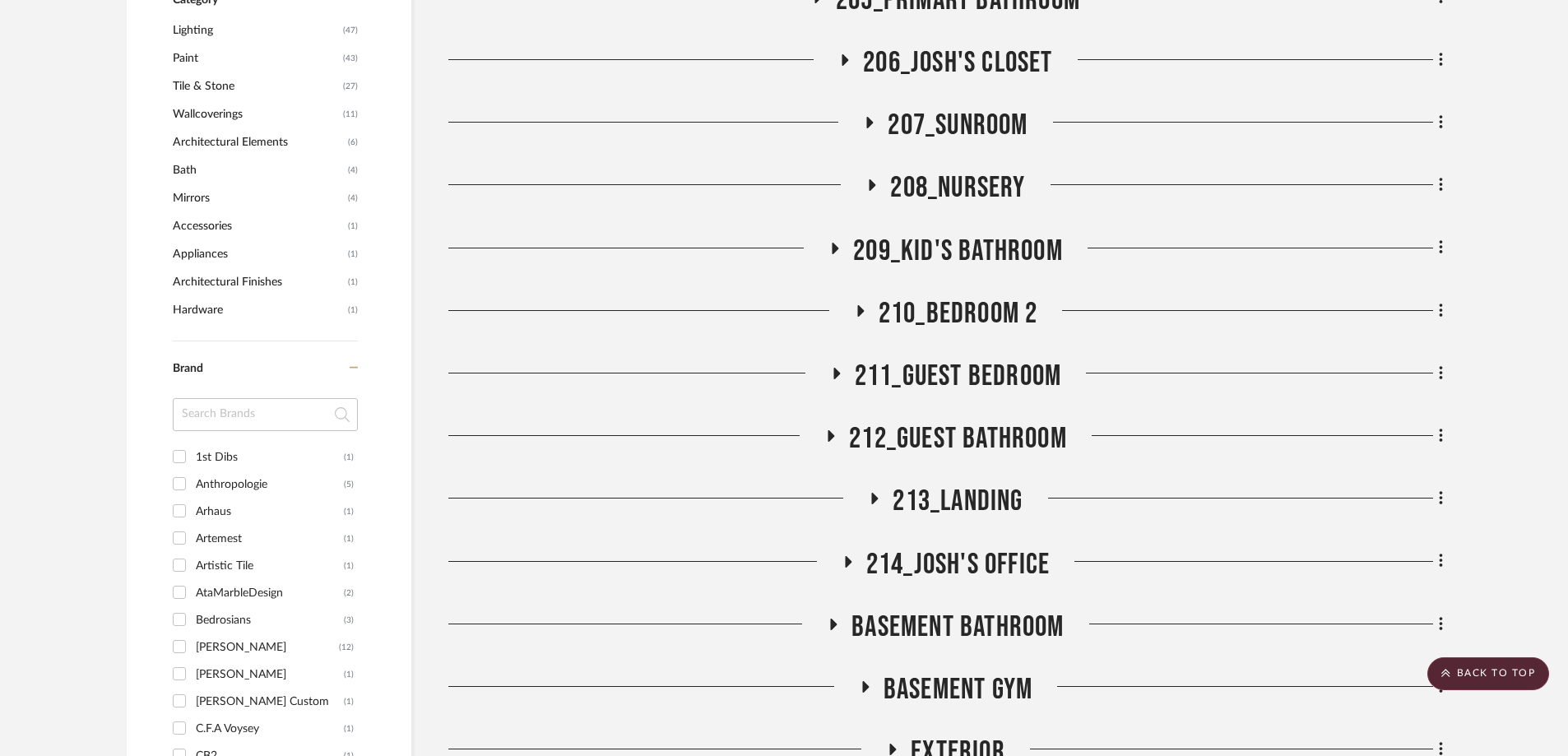
click at [826, 430] on icon at bounding box center [830, 436] width 20 height 13
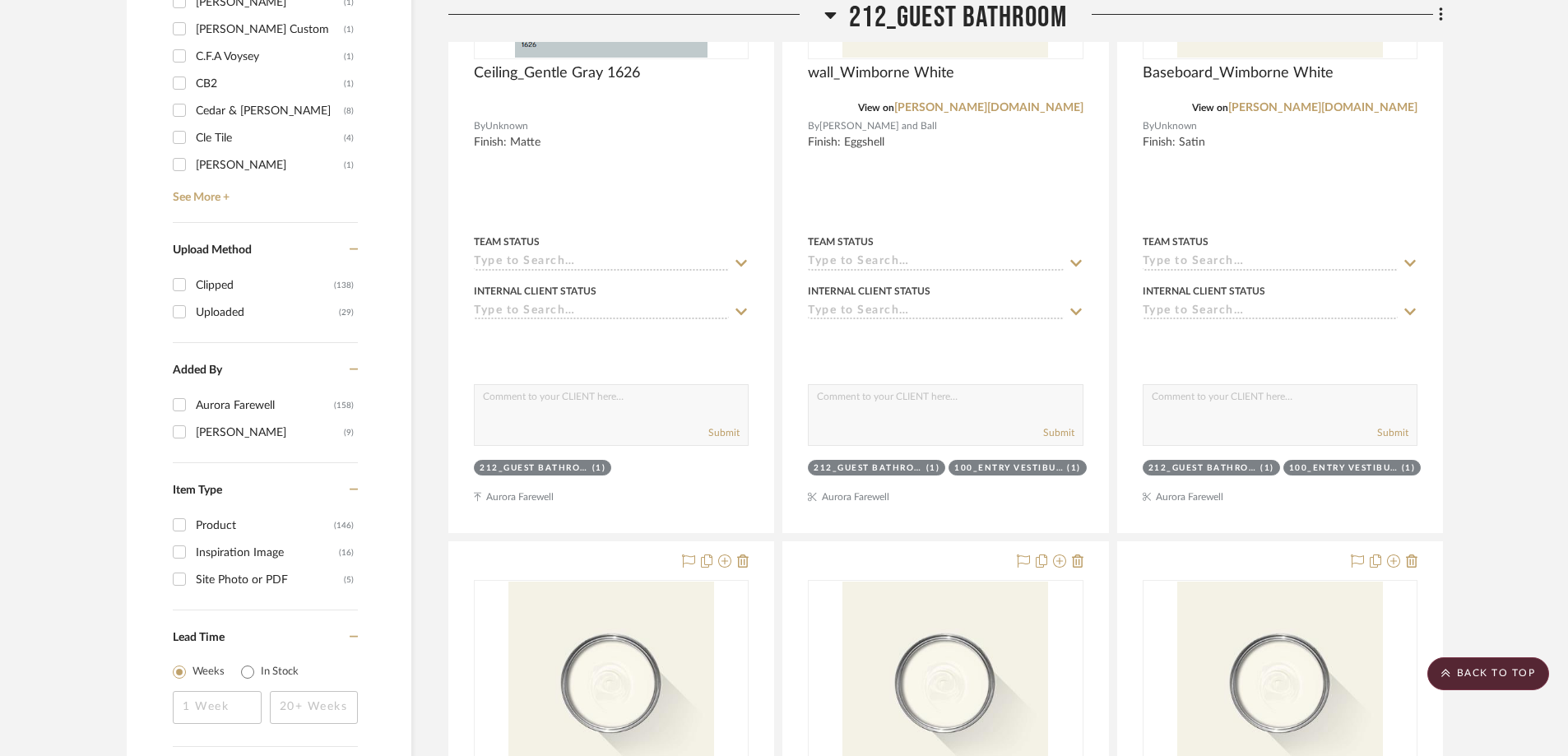
scroll to position [2649, 0]
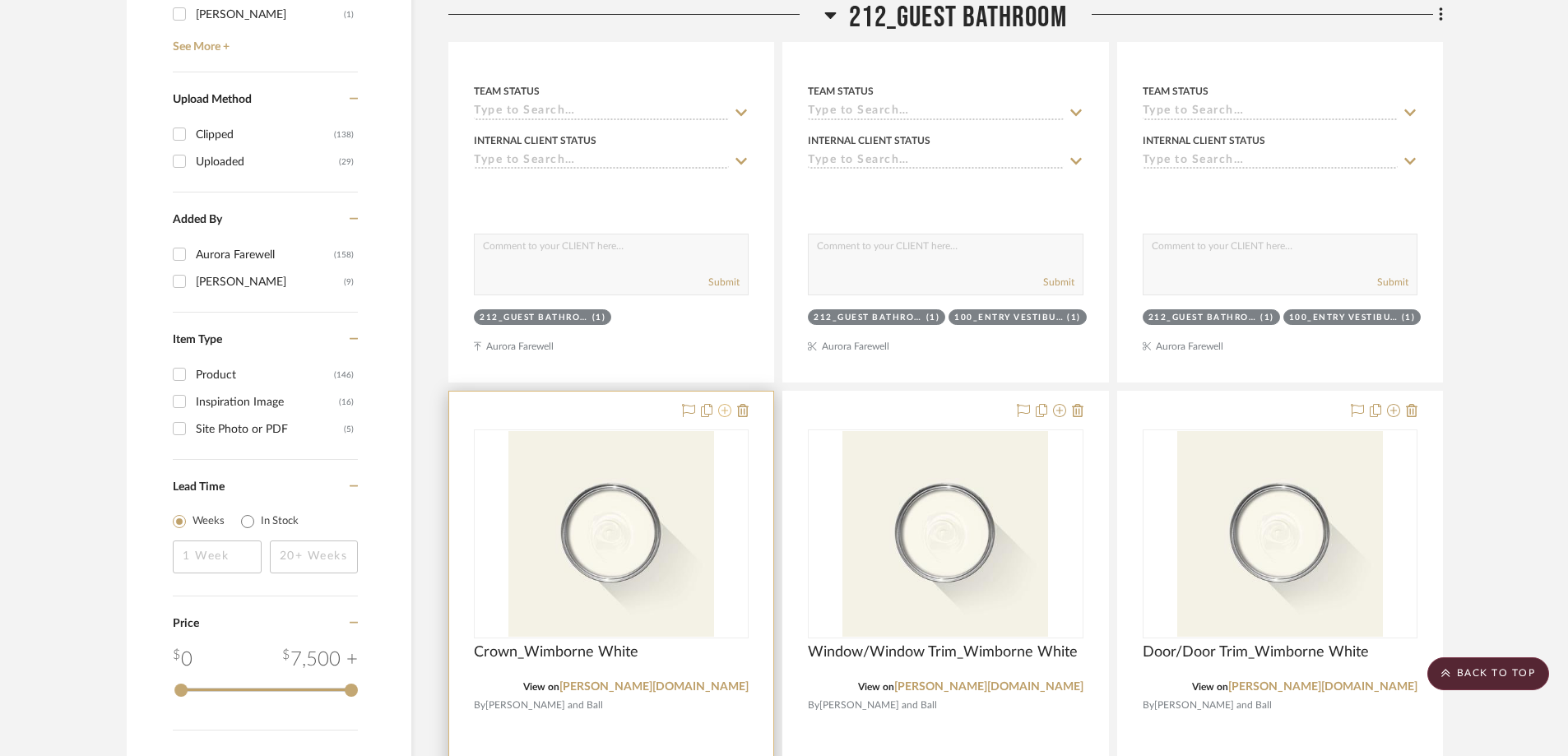
click at [728, 404] on icon at bounding box center [724, 410] width 13 height 13
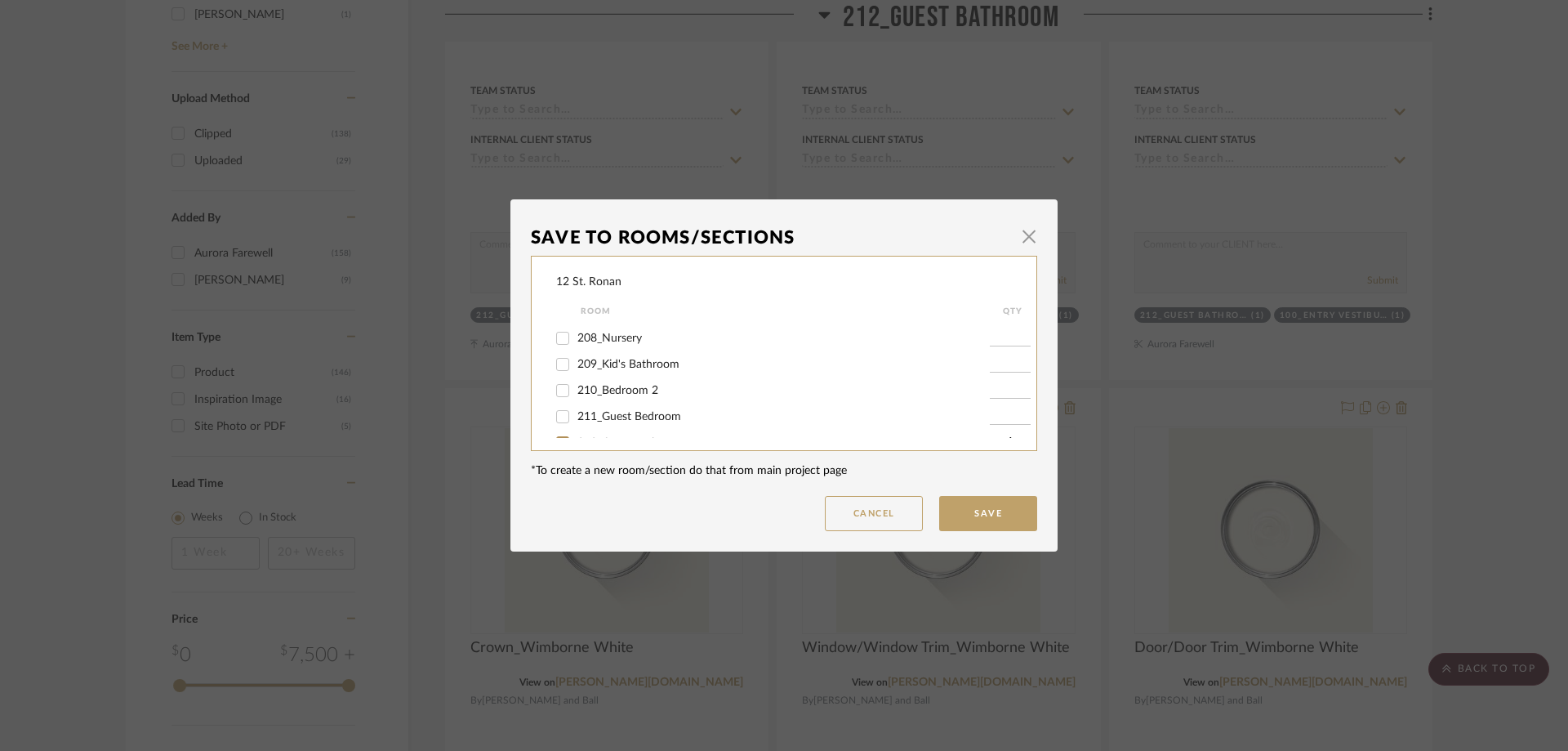
scroll to position [572, 0]
click at [559, 415] on input "212_Guest Bathroom" at bounding box center [562, 416] width 26 height 26
checkbox input "false"
click at [987, 518] on button "Save" at bounding box center [987, 514] width 98 height 35
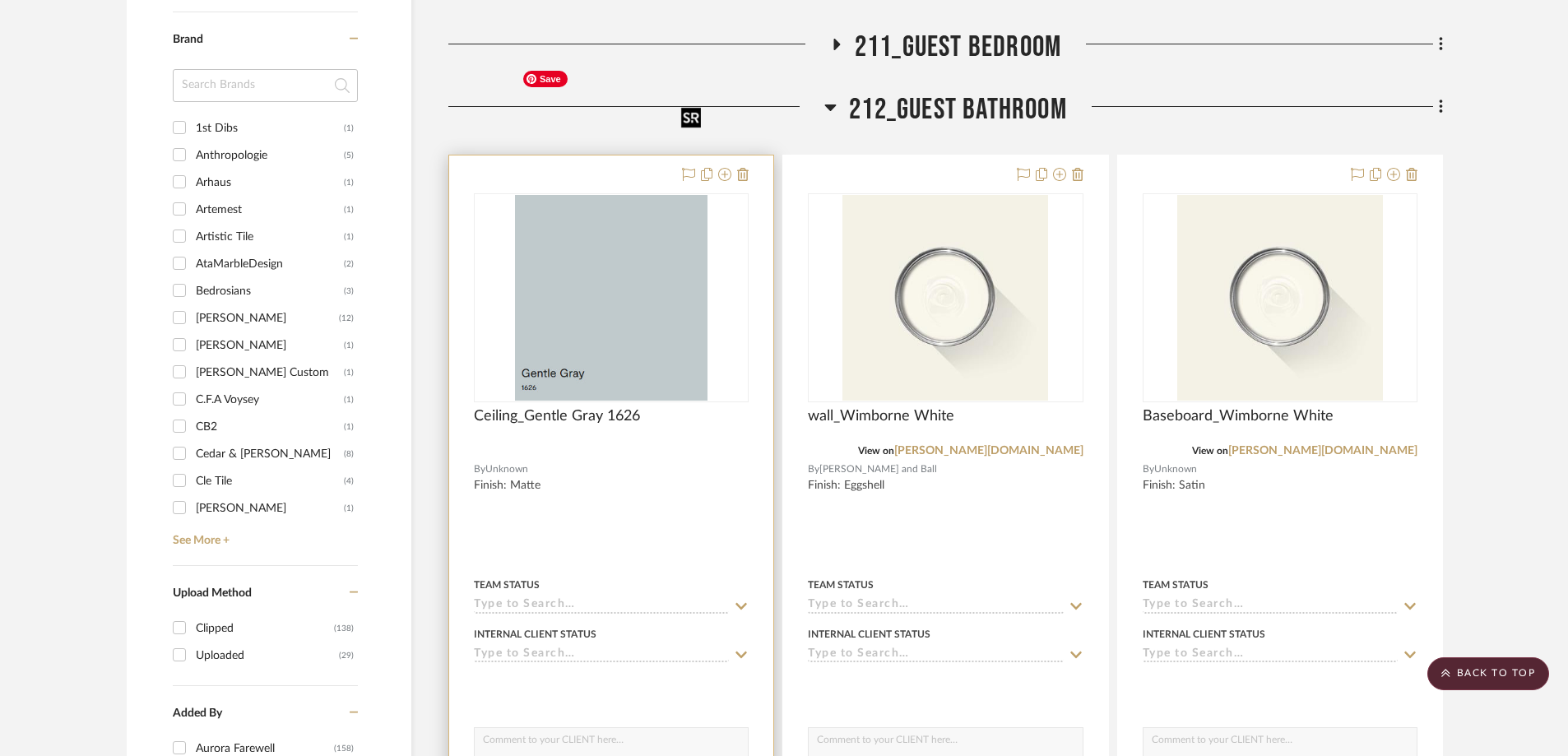
scroll to position [1991, 0]
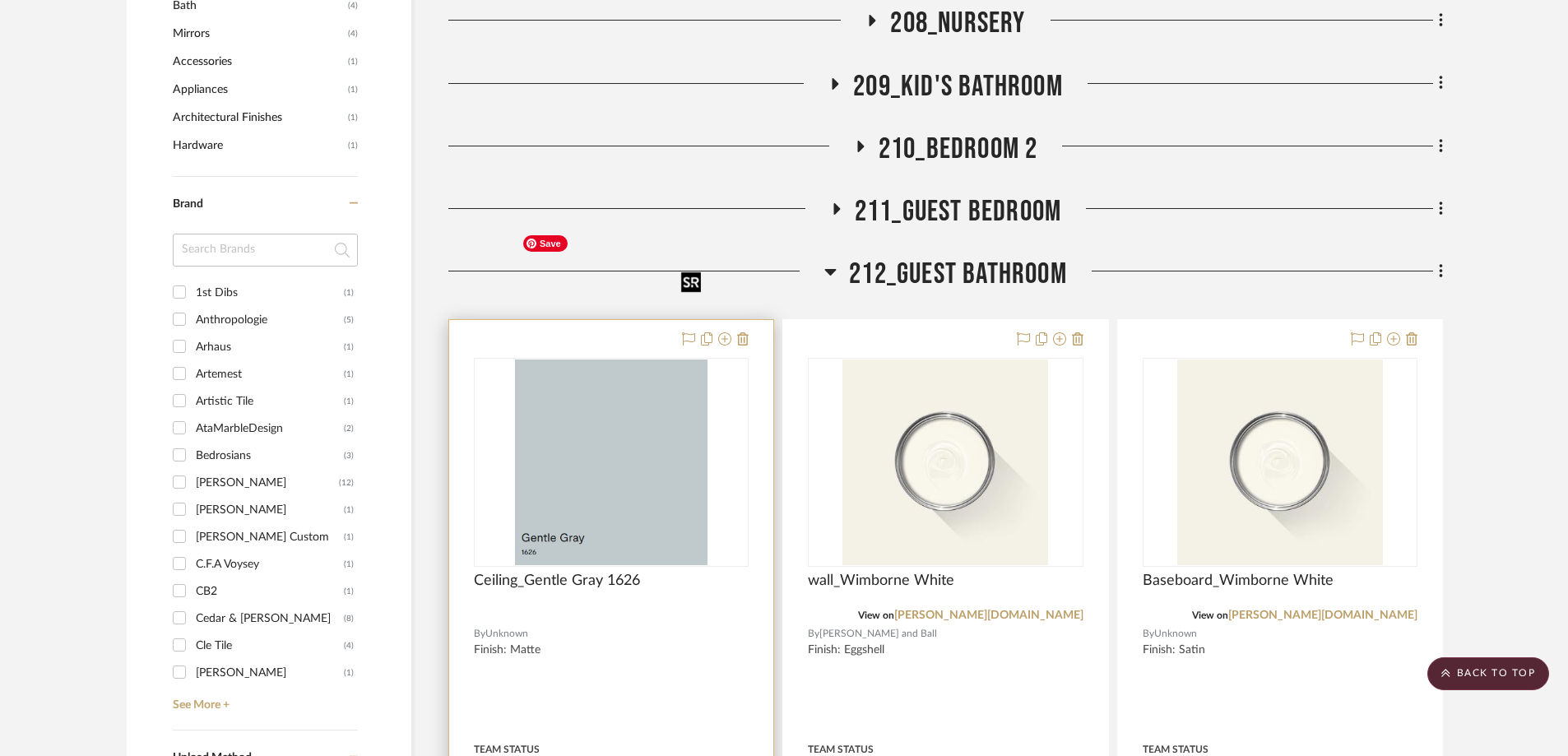
click at [602, 360] on img "0" at bounding box center [611, 463] width 193 height 205
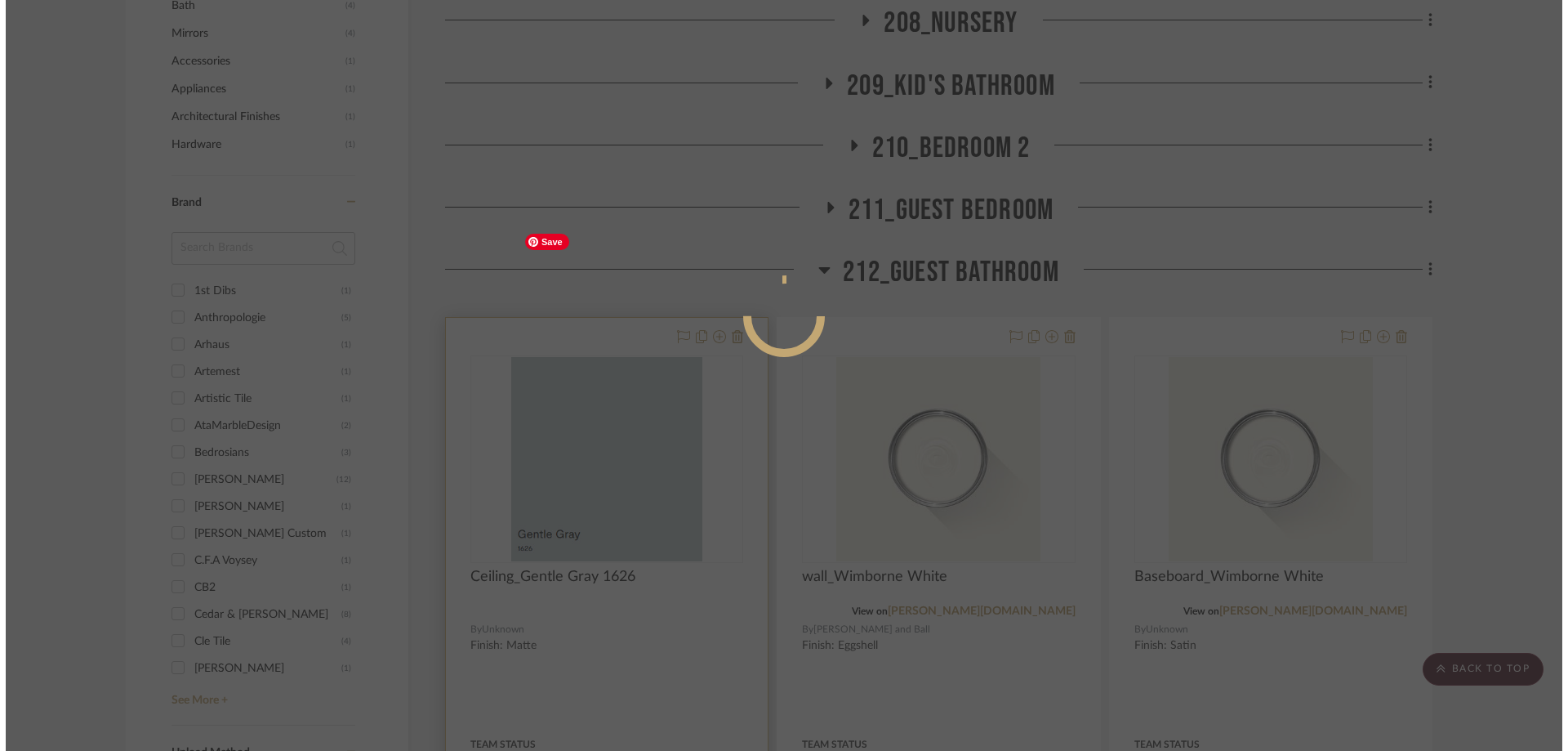
scroll to position [0, 0]
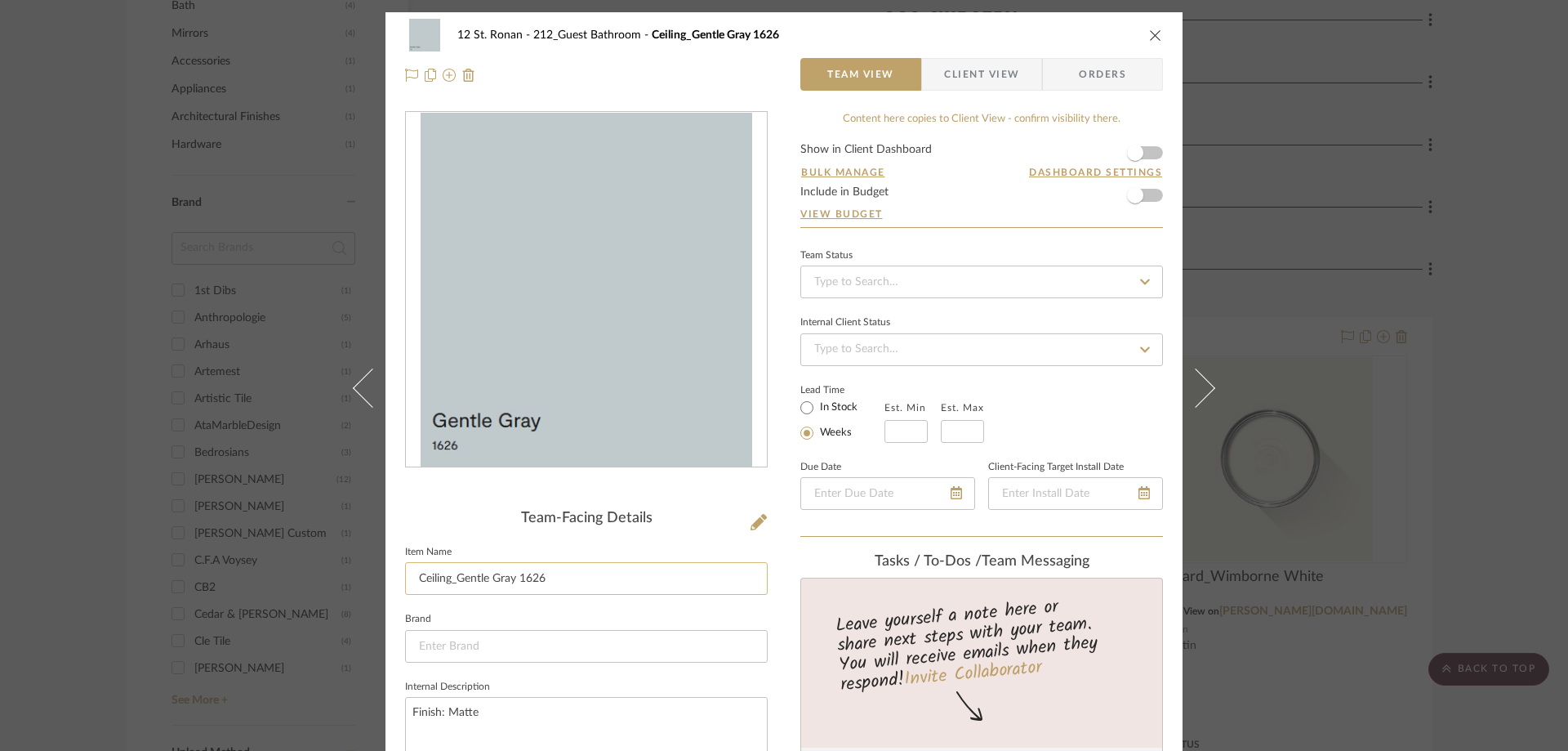
click at [446, 577] on input "Ceiling_Gentle Gray 1626" at bounding box center [585, 579] width 362 height 33
type input "Ceiling+crown_Gentle Gray 1626"
click at [614, 706] on textarea "Finish: Matte" at bounding box center [585, 737] width 362 height 81
type textarea "Finish: Matte on ceiling, satin on crown"
click at [660, 684] on fieldset "Internal Description Finish: Matte on ceiling, satin on crown" at bounding box center [585, 728] width 362 height 103
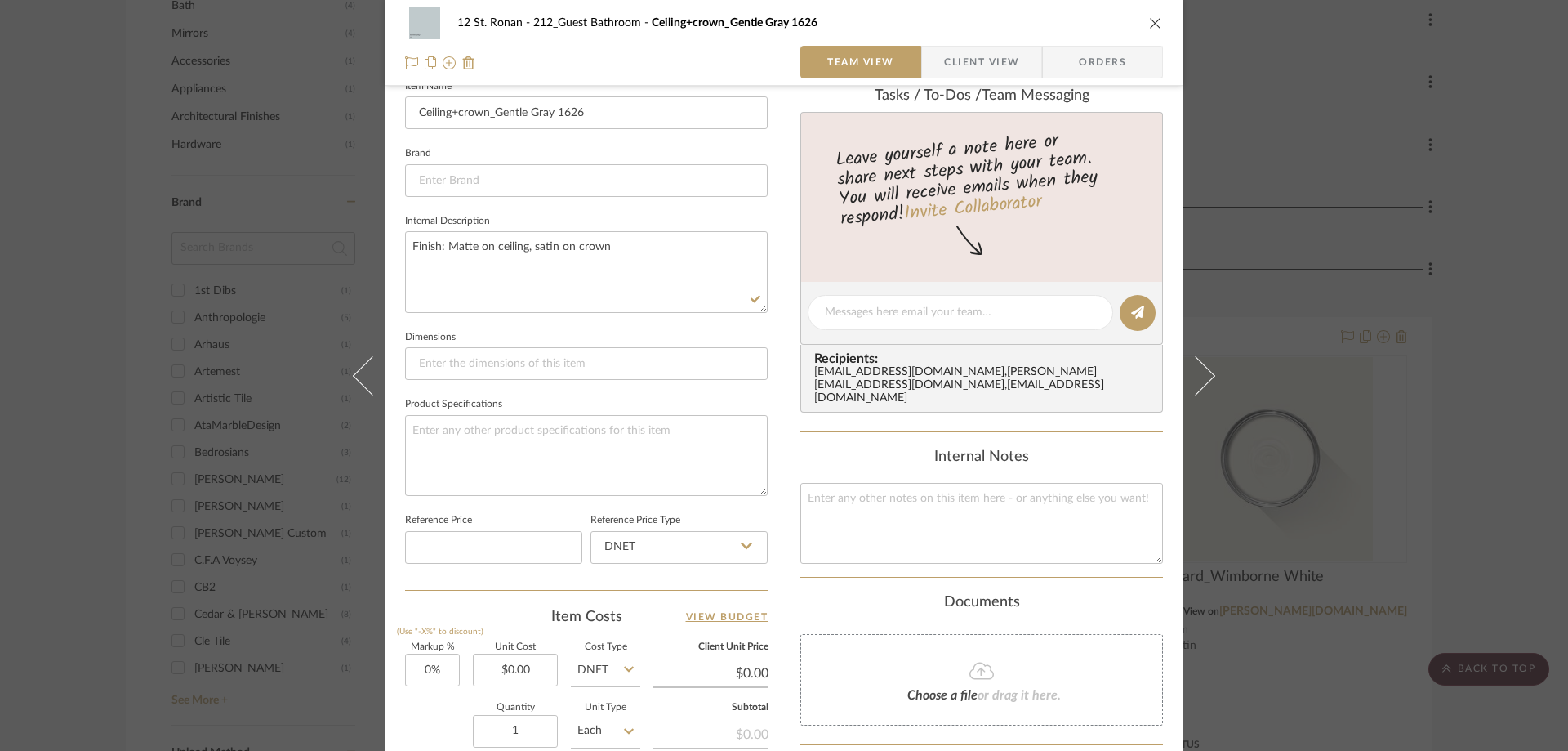
scroll to position [491, 0]
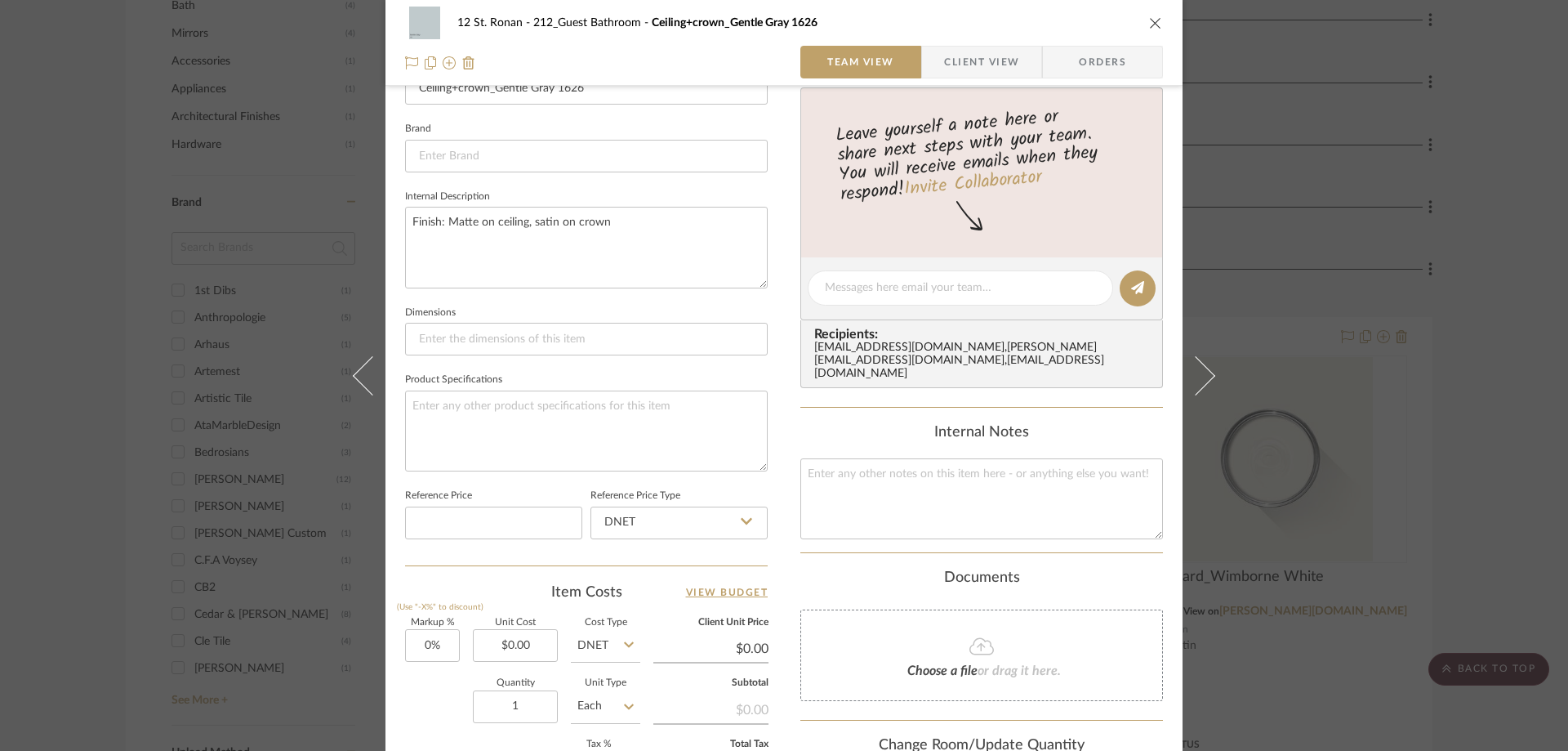
click at [1255, 104] on div "12 St. Ronan 212_Guest Bathroom Ceiling+crown_Gentle Gray 1626 Team View Client…" at bounding box center [784, 375] width 1568 height 751
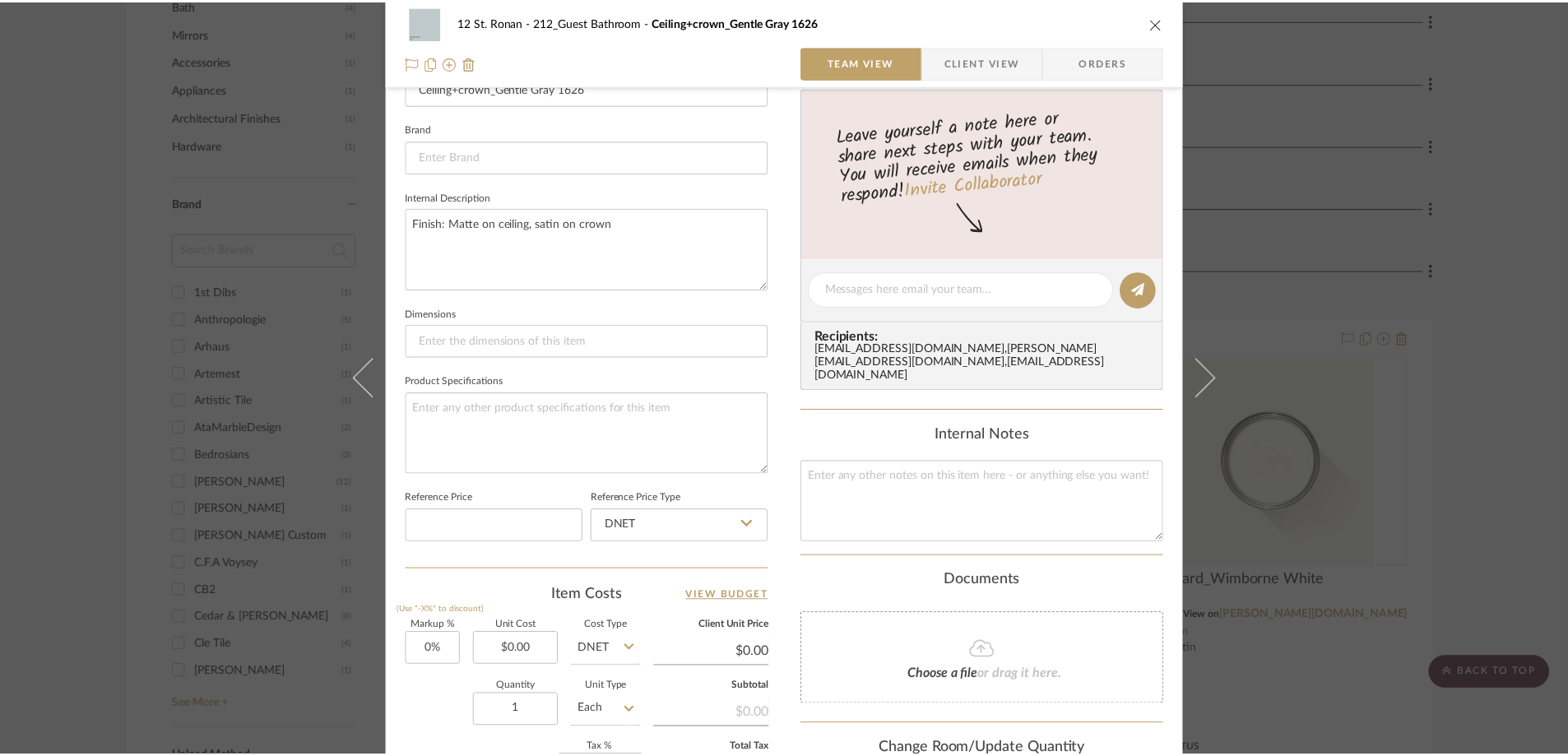
scroll to position [1991, 0]
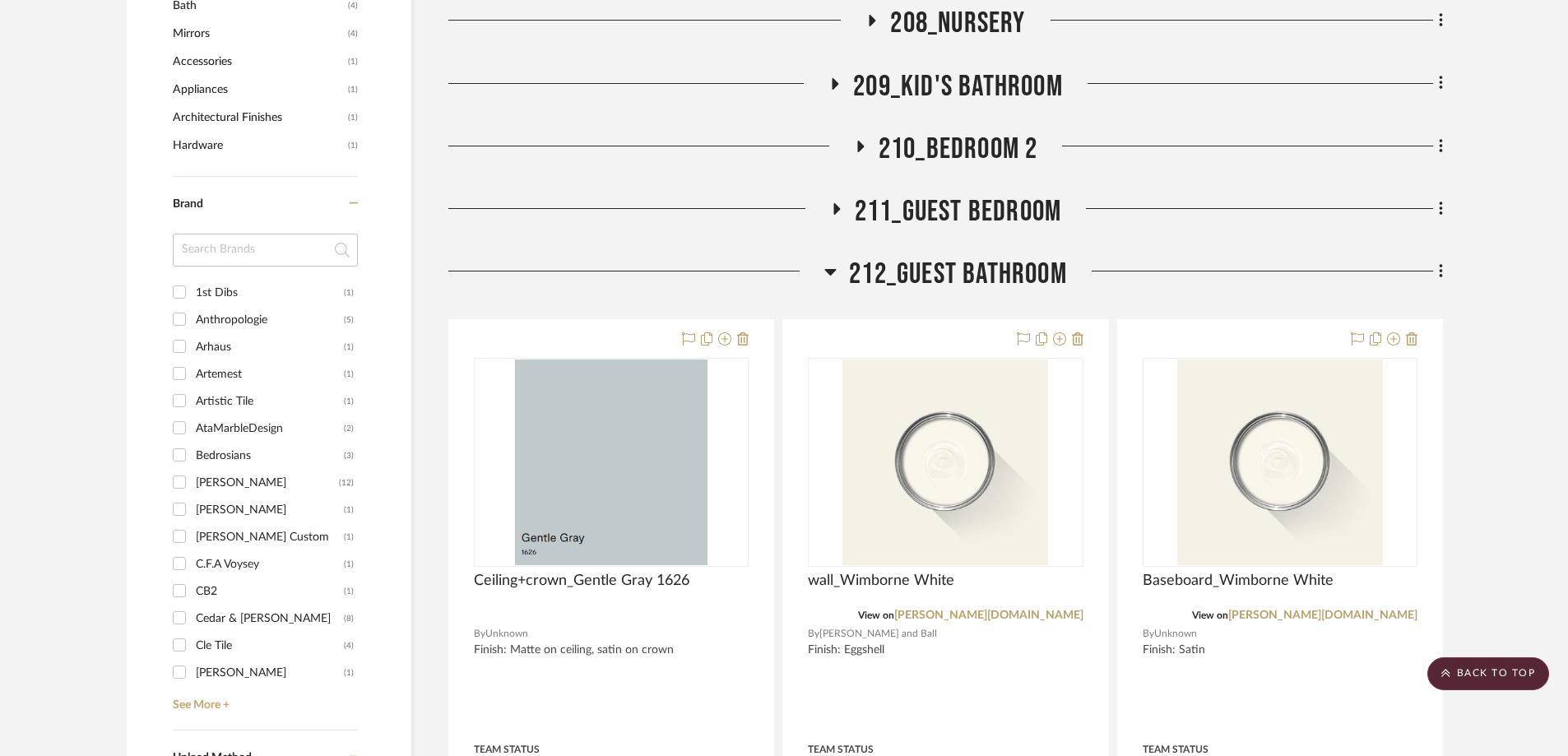
click at [827, 261] on icon at bounding box center [830, 271] width 13 height 20
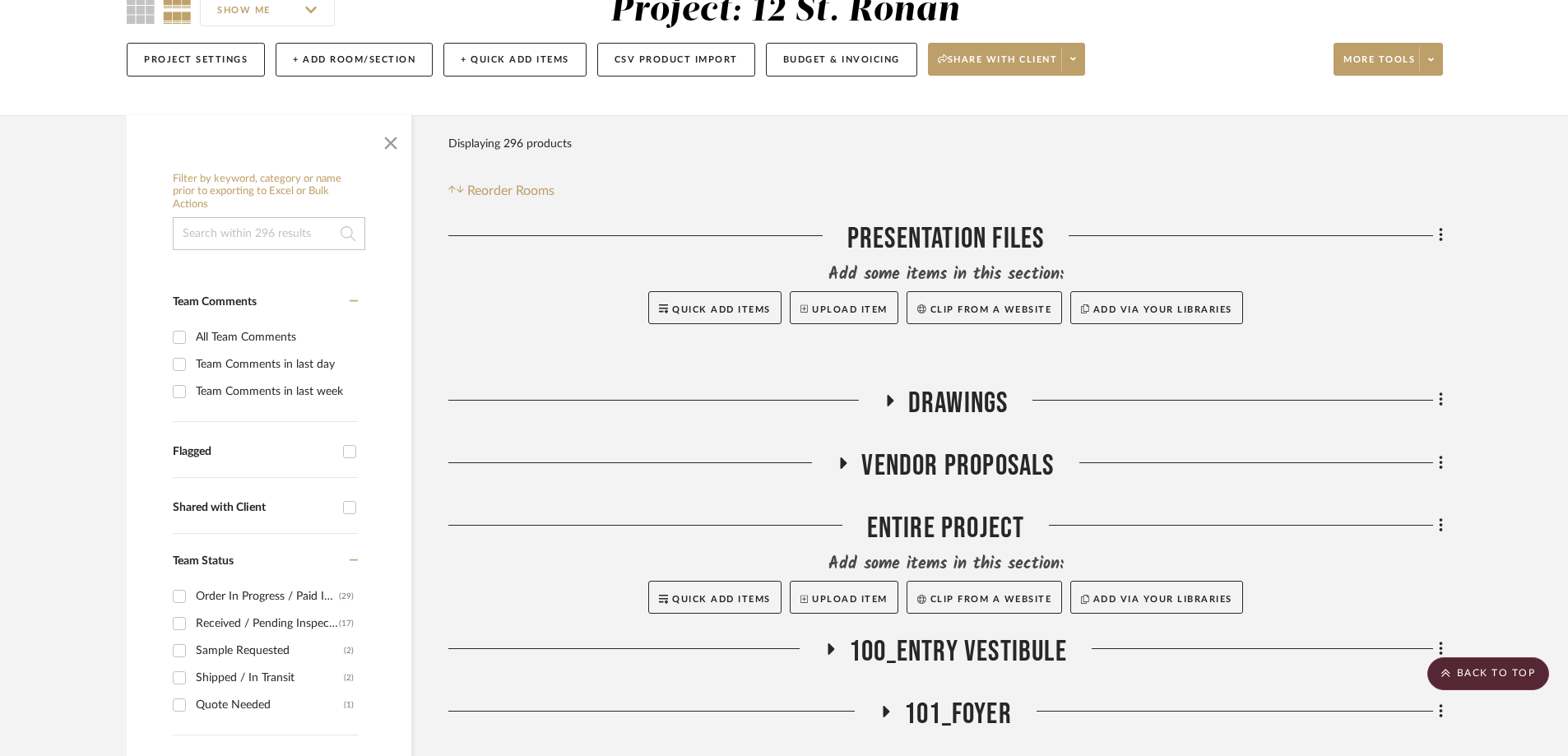
scroll to position [100, 0]
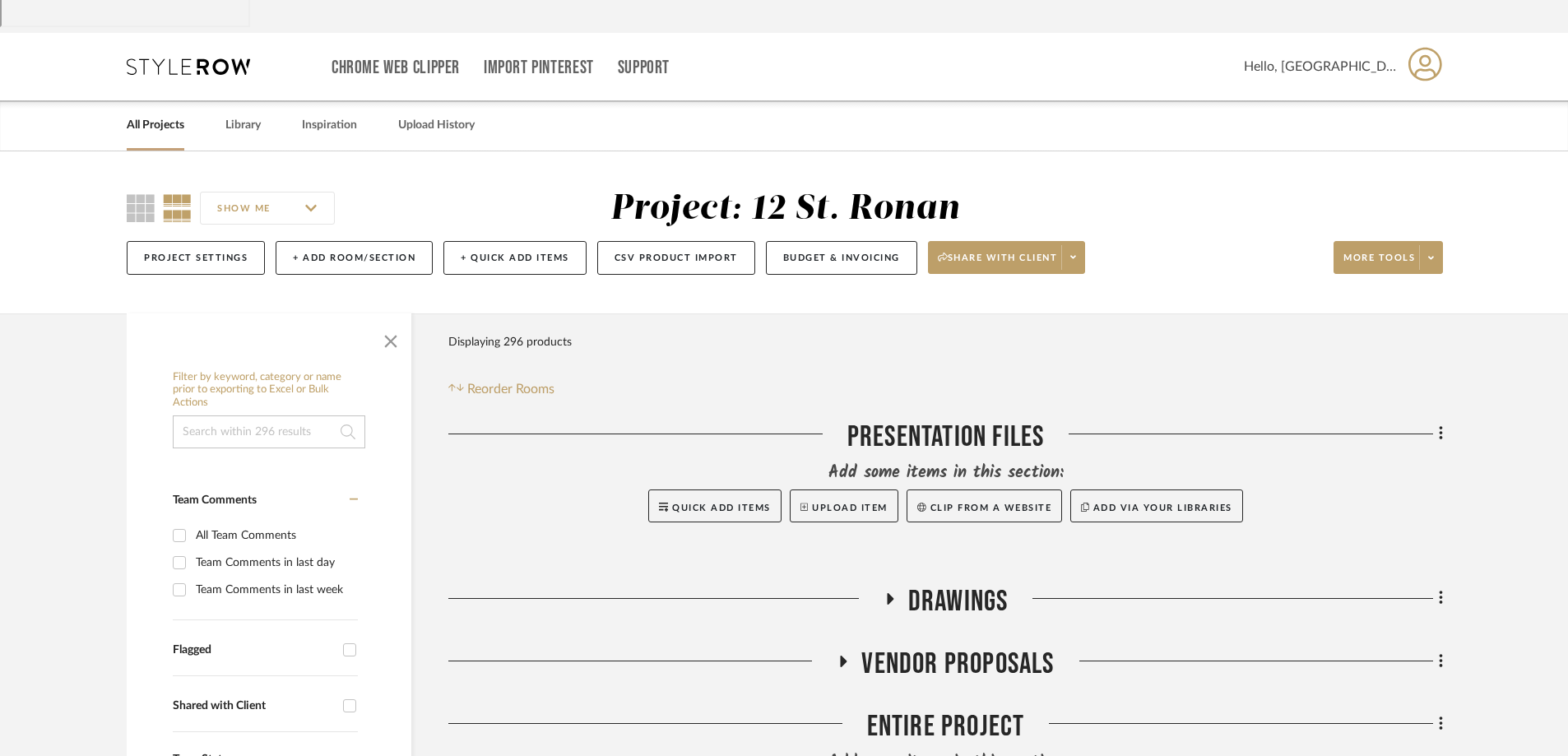
click at [291, 416] on input at bounding box center [269, 432] width 193 height 33
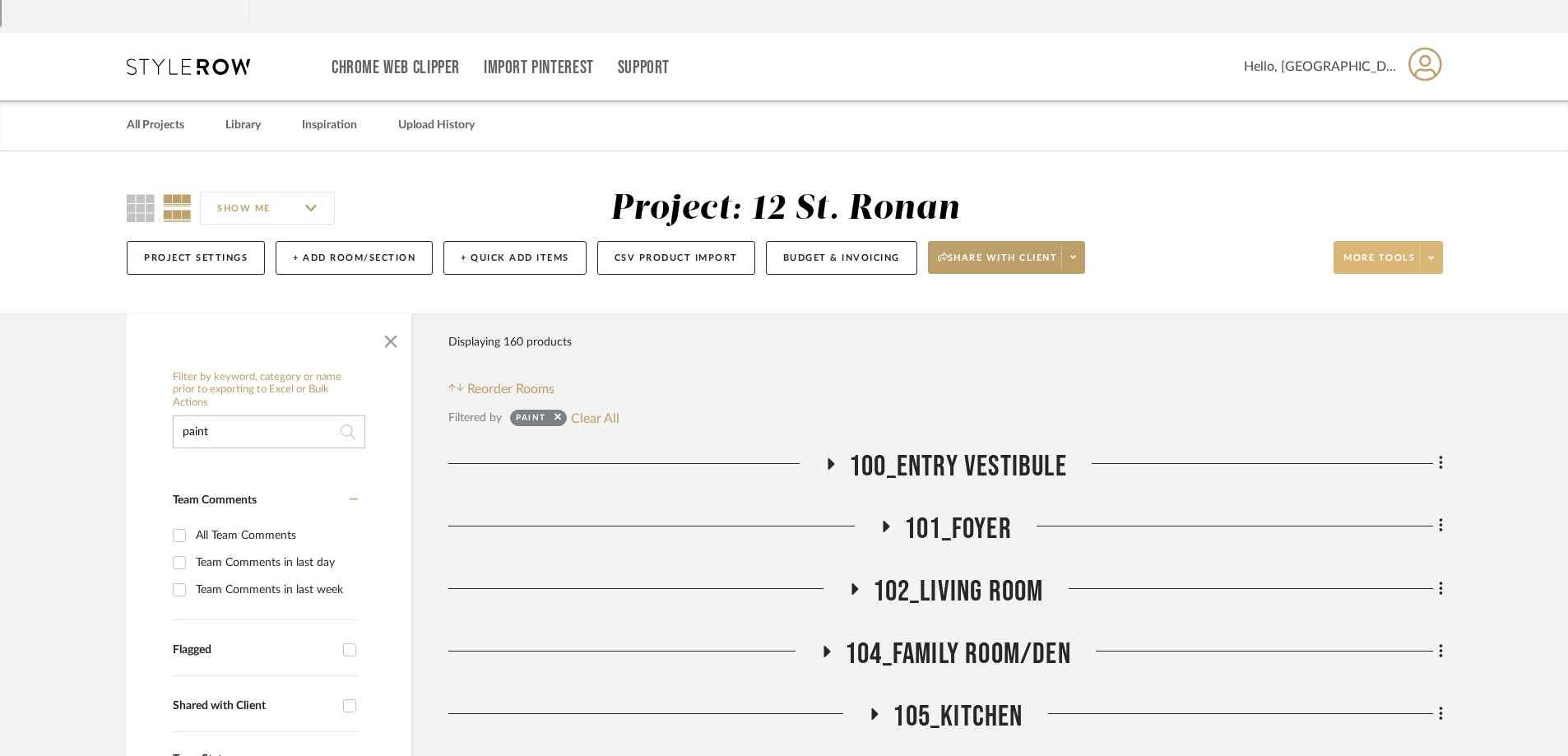
click at [1267, 245] on span at bounding box center [1431, 257] width 23 height 24
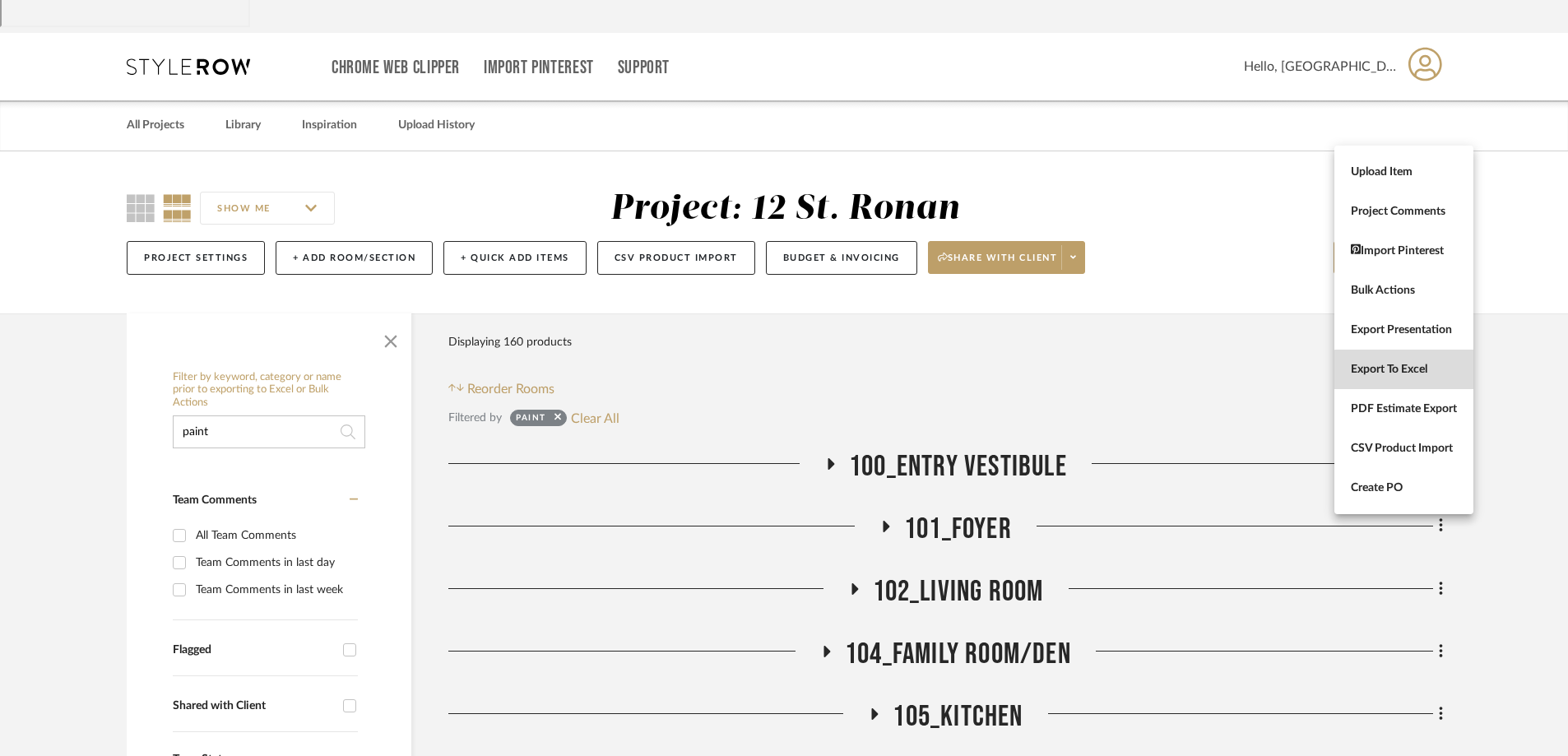
click at [1267, 373] on span "Export To Excel" at bounding box center [1404, 370] width 107 height 14
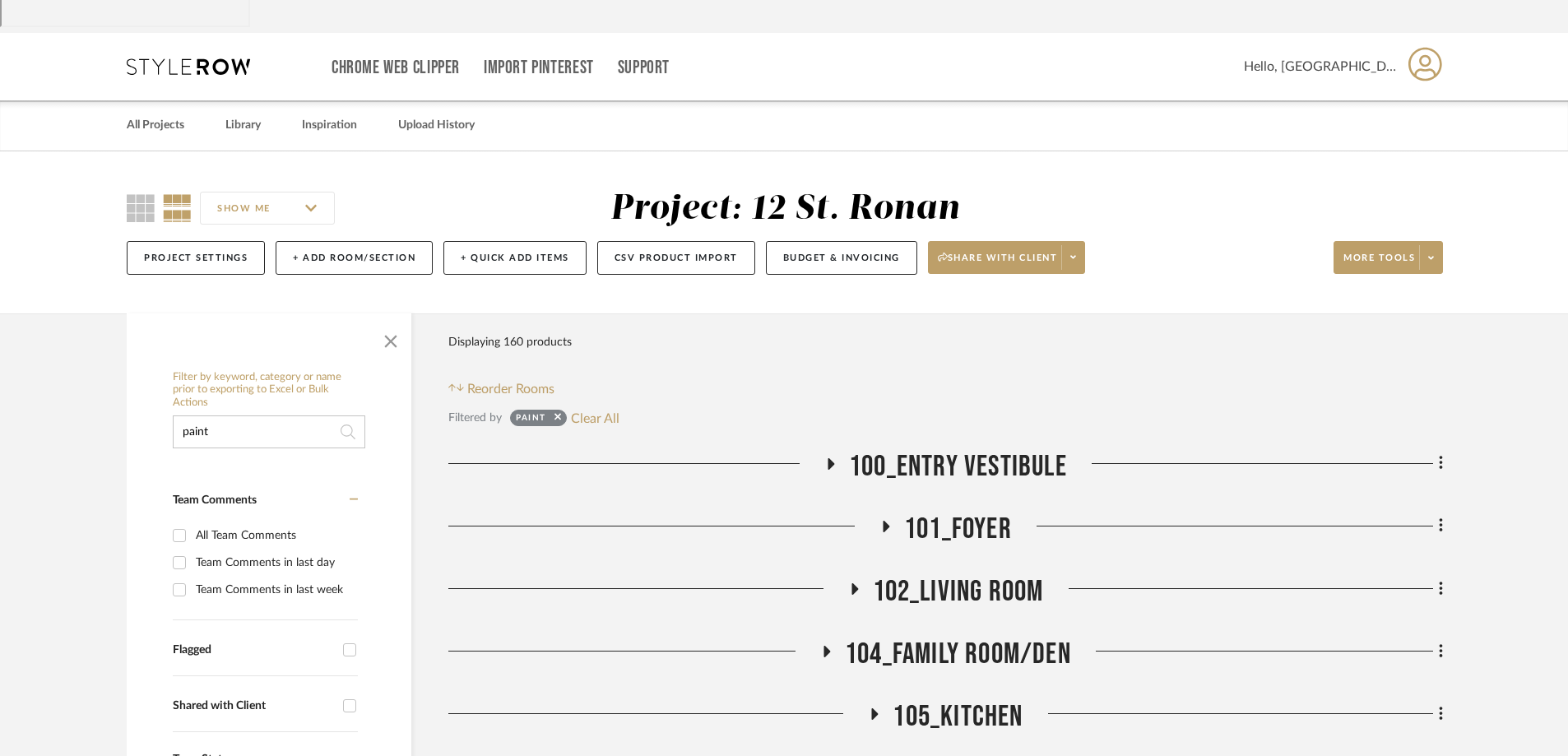
drag, startPoint x: 264, startPoint y: 290, endPoint x: 142, endPoint y: 298, distance: 122.3
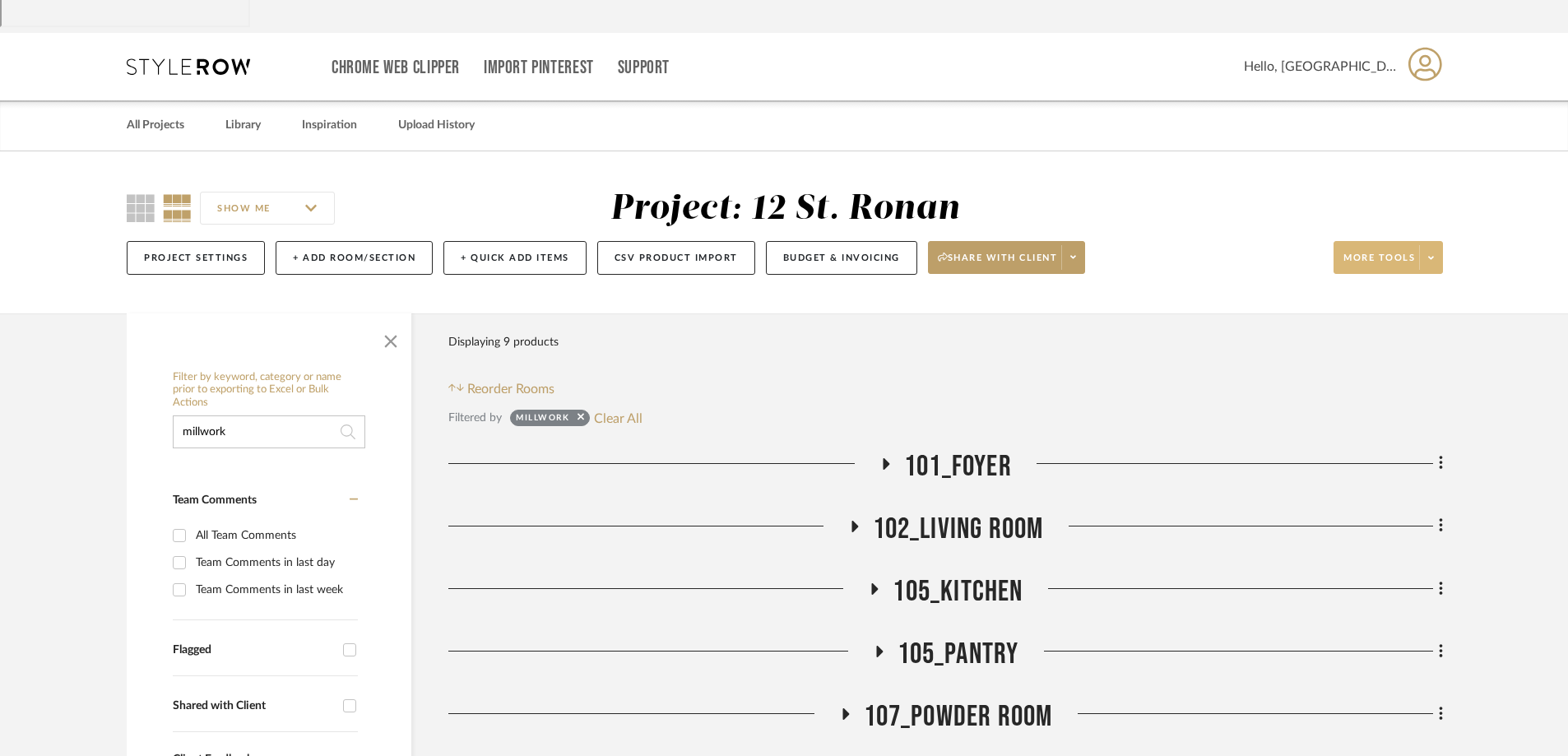
click at [1267, 245] on span at bounding box center [1431, 257] width 23 height 24
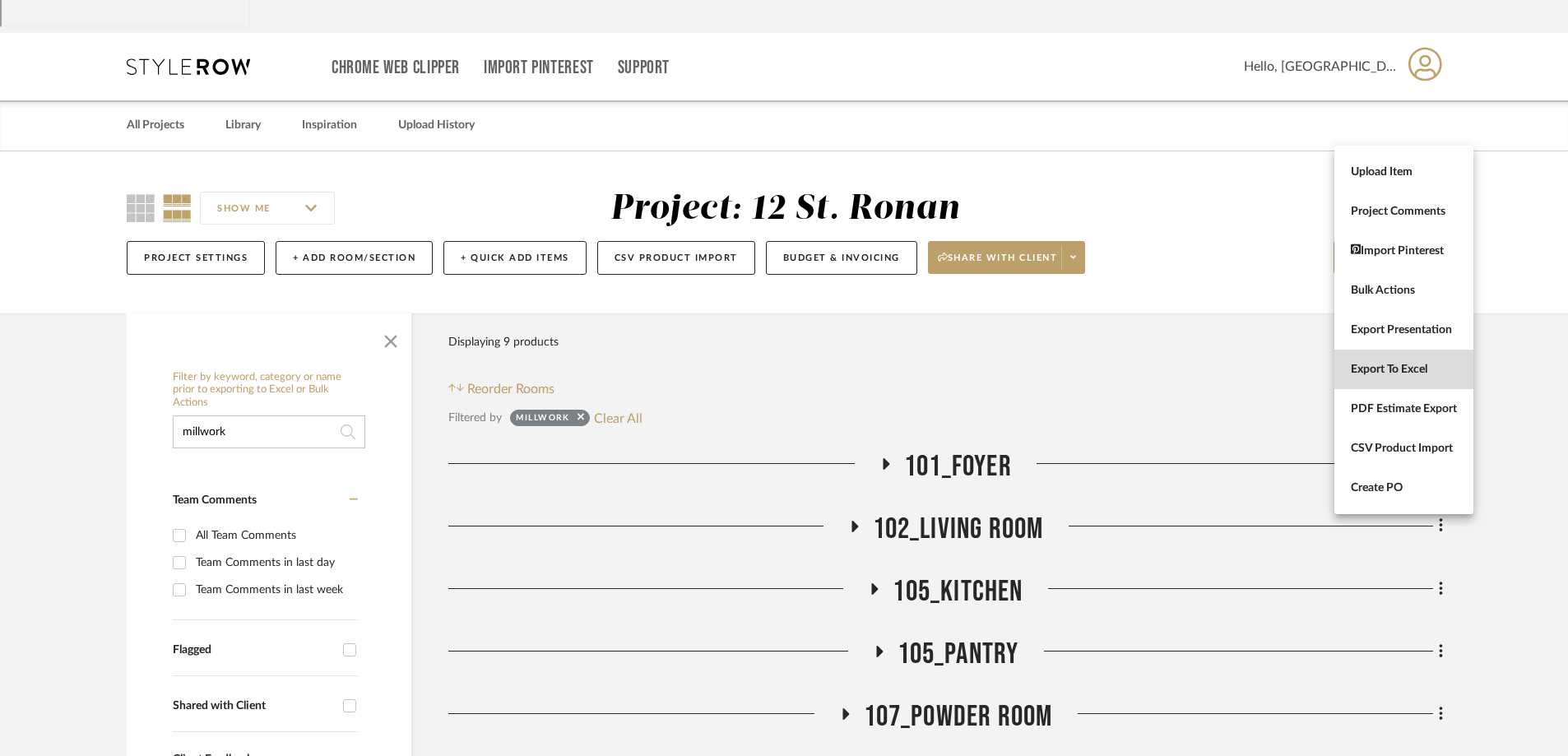
click at [1267, 365] on span "Export To Excel" at bounding box center [1404, 370] width 107 height 14
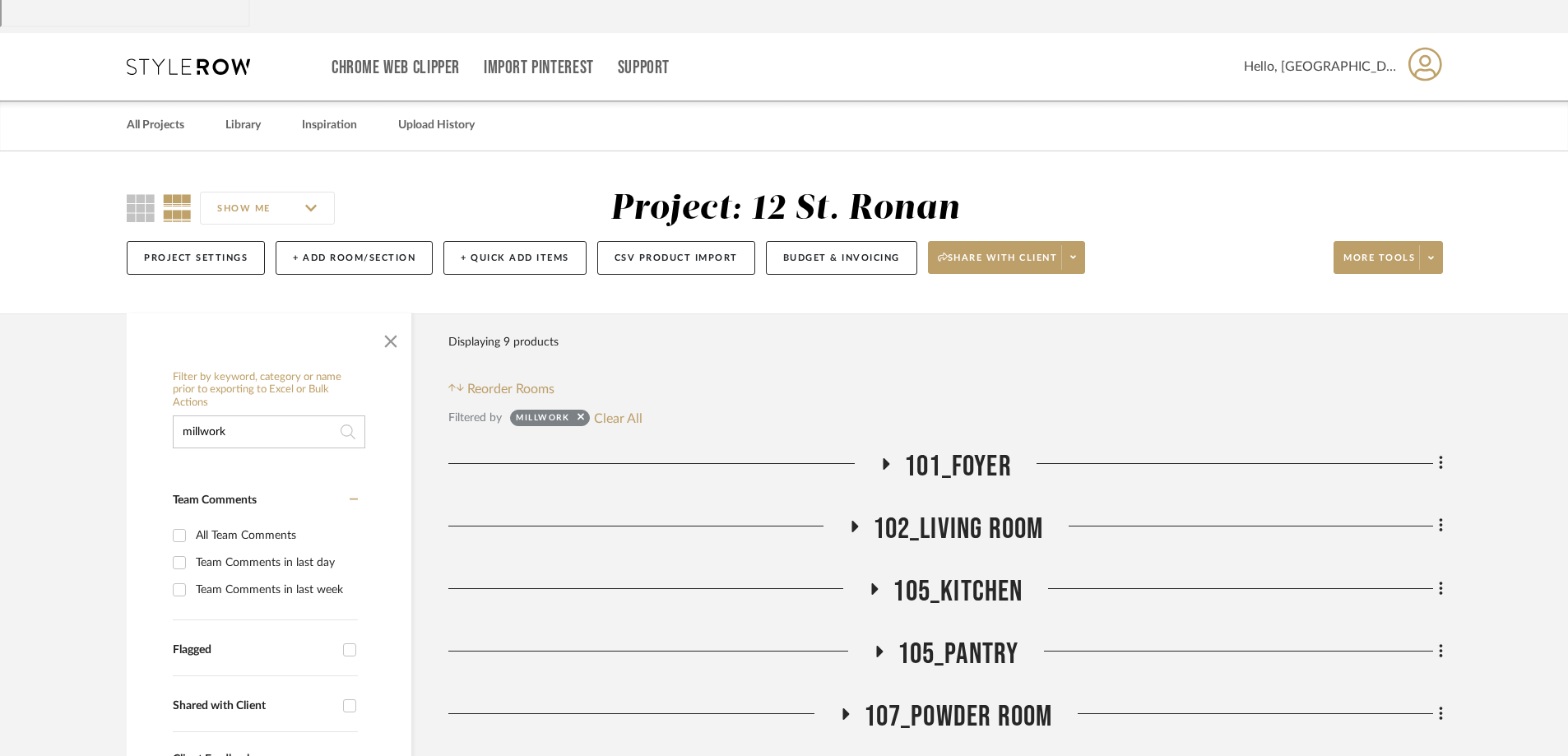
drag, startPoint x: 280, startPoint y: 305, endPoint x: 151, endPoint y: 294, distance: 129.5
type input "wallpaper"
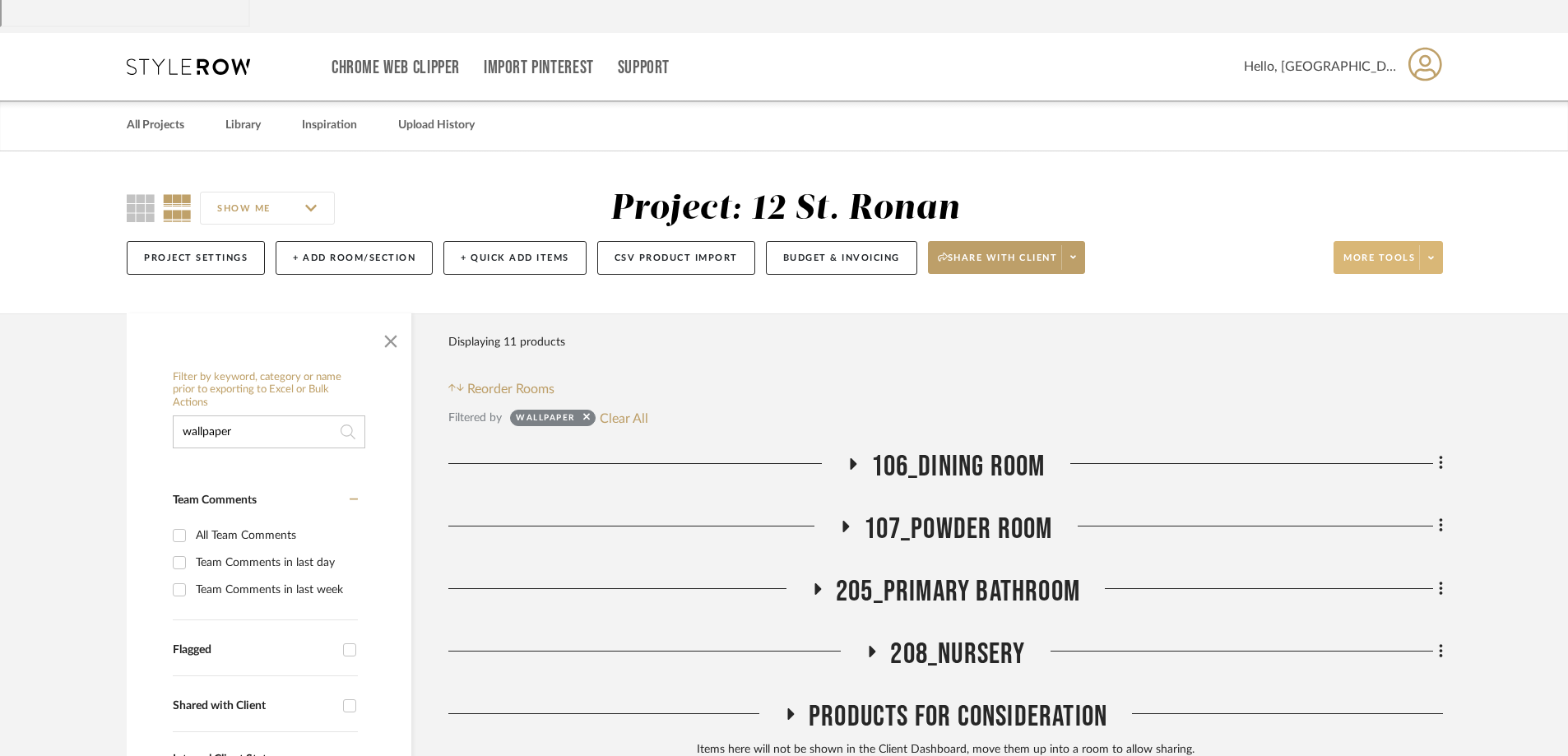
click at [1267, 245] on span at bounding box center [1431, 257] width 23 height 24
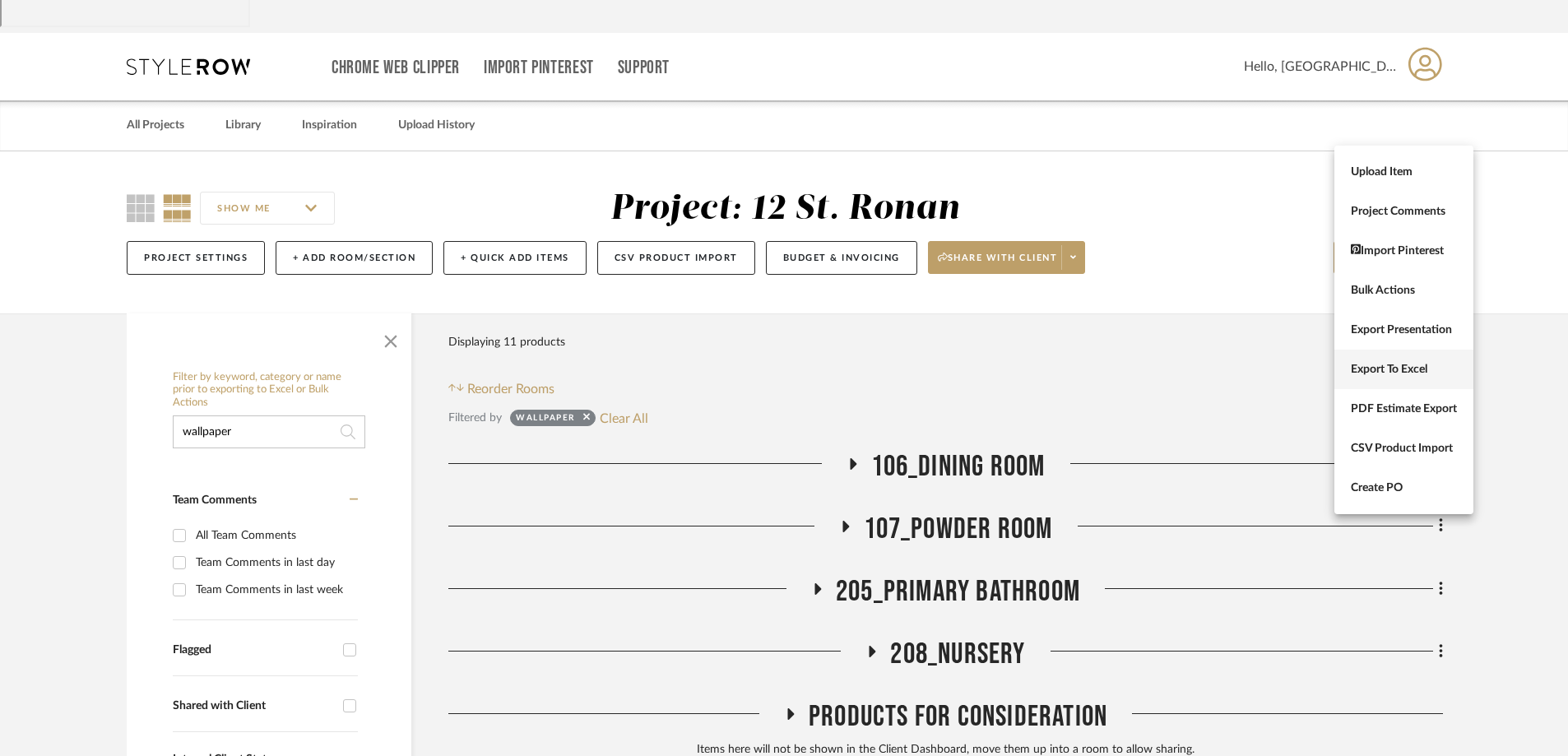
click at [1267, 369] on span "Export To Excel" at bounding box center [1404, 370] width 107 height 14
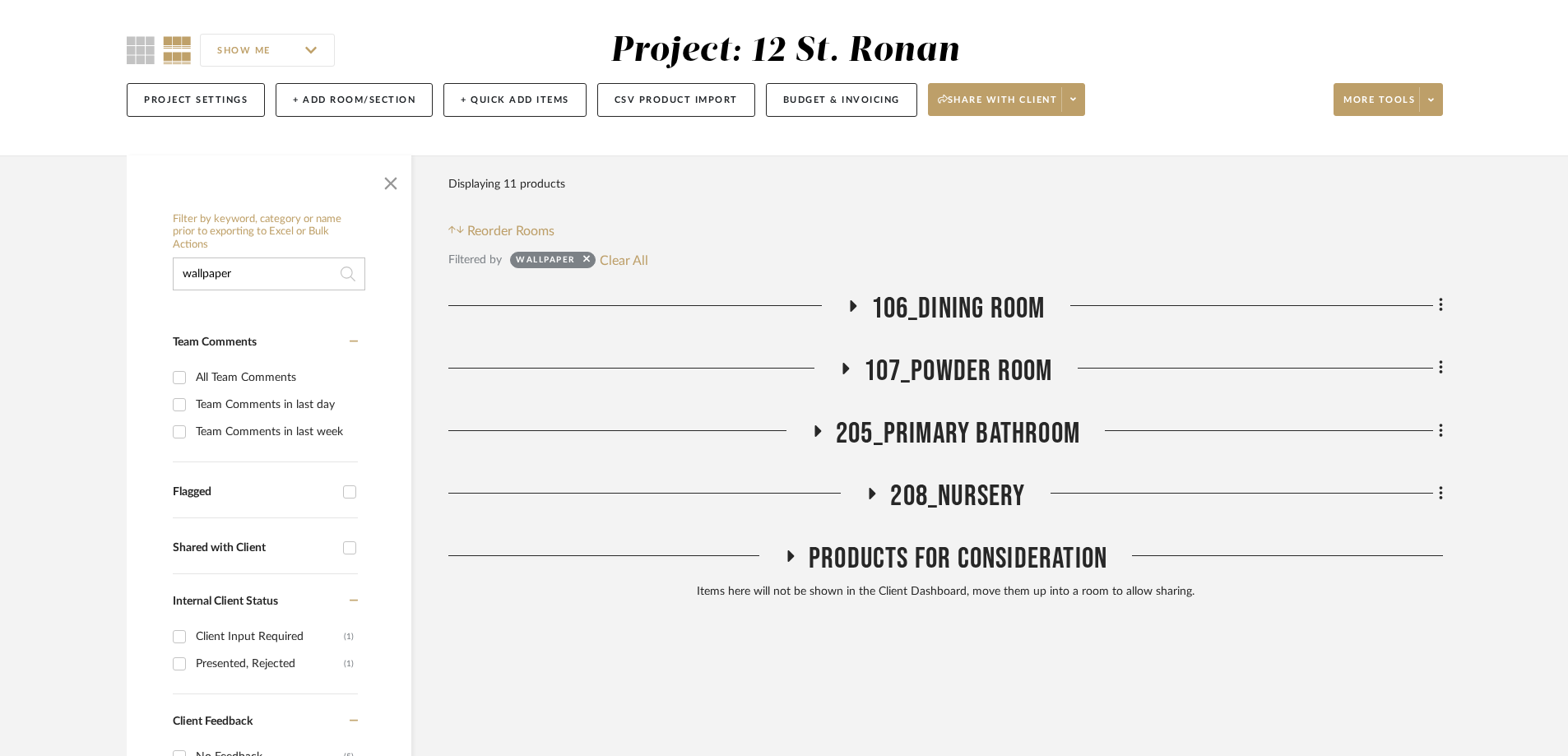
scroll to position [264, 0]
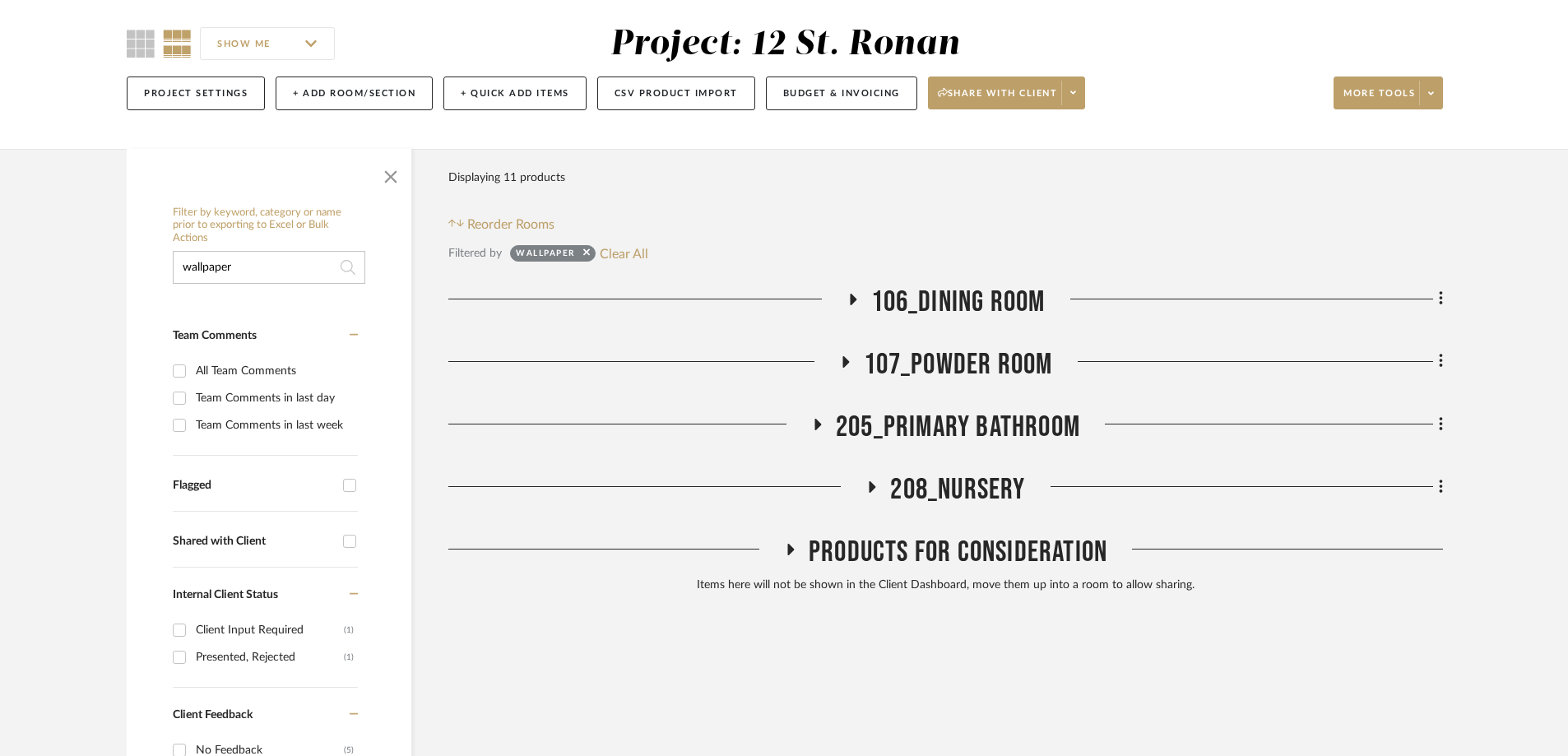
click at [843, 356] on icon at bounding box center [845, 362] width 7 height 12
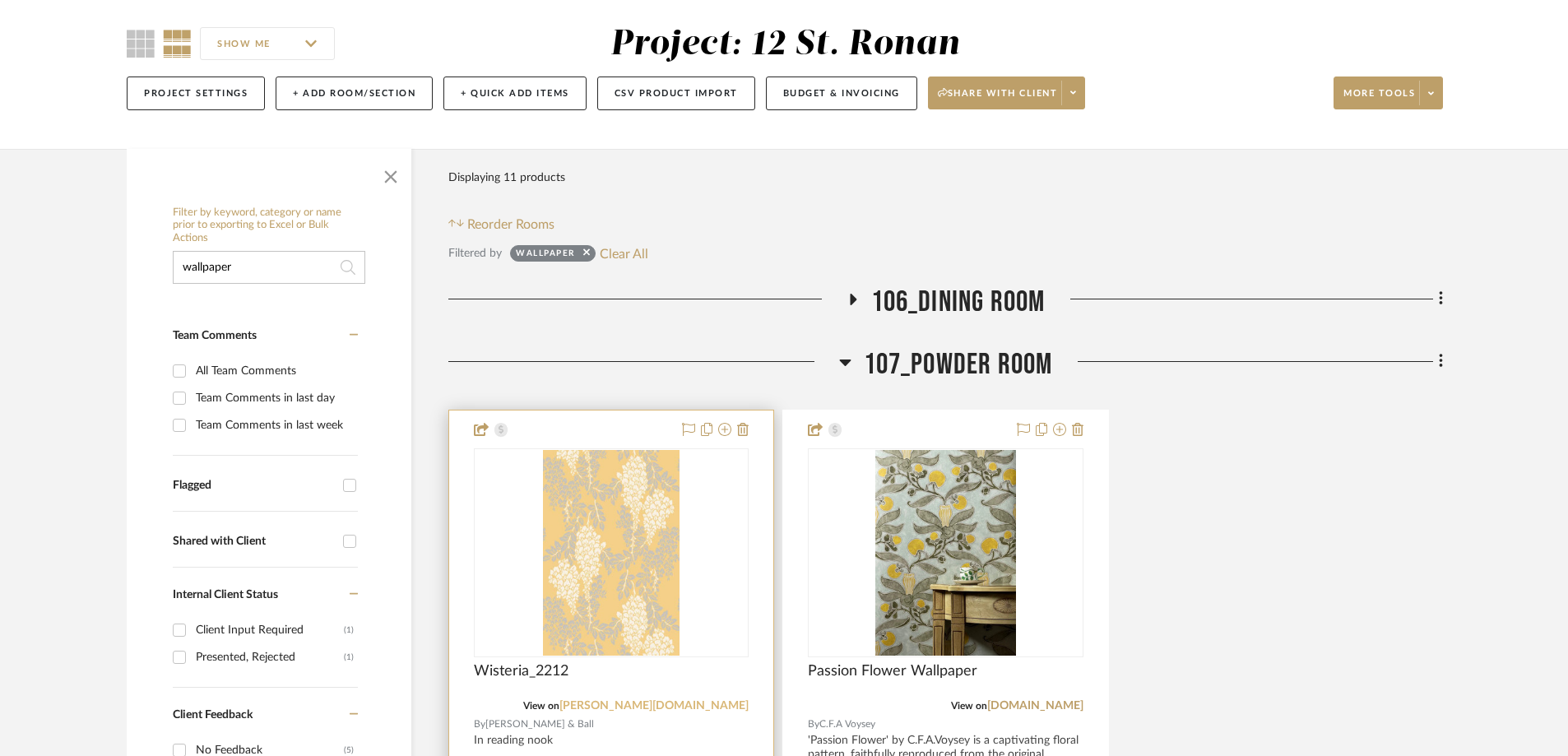
click at [707, 700] on link "[PERSON_NAME][DOMAIN_NAME]" at bounding box center [653, 706] width 189 height 12
drag, startPoint x: 283, startPoint y: 124, endPoint x: 157, endPoint y: 130, distance: 126.1
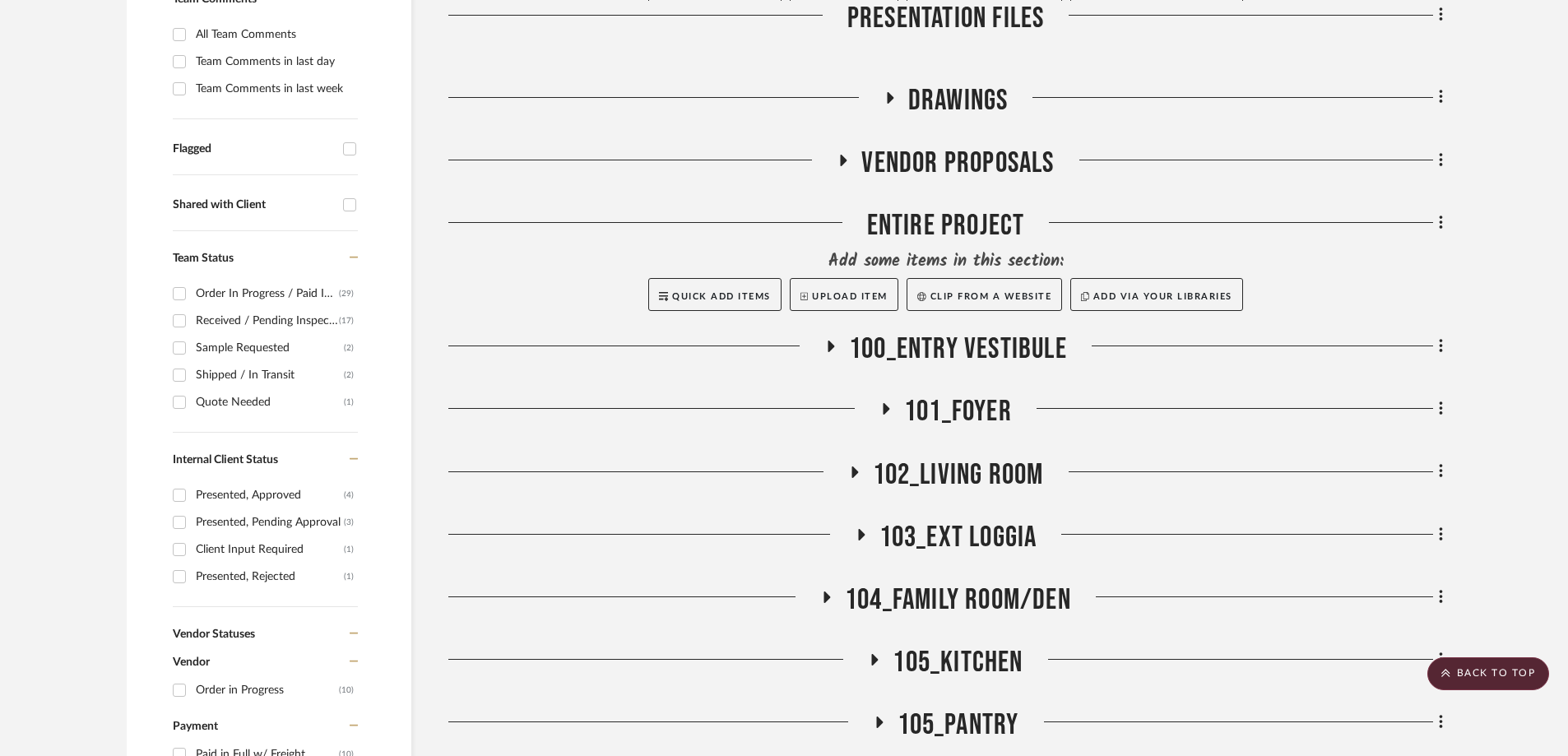
scroll to position [758, 0]
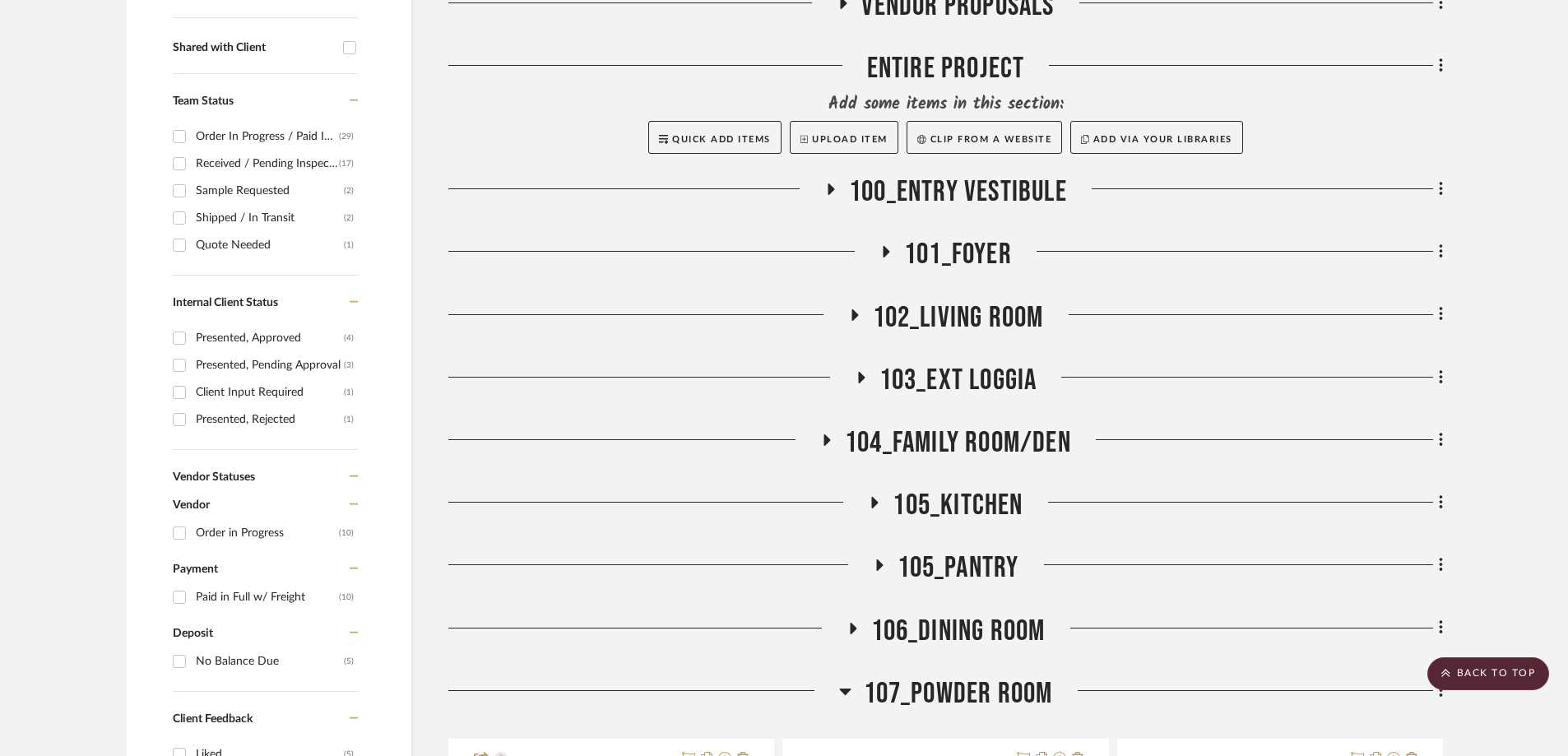
click at [883, 559] on icon at bounding box center [878, 565] width 20 height 13
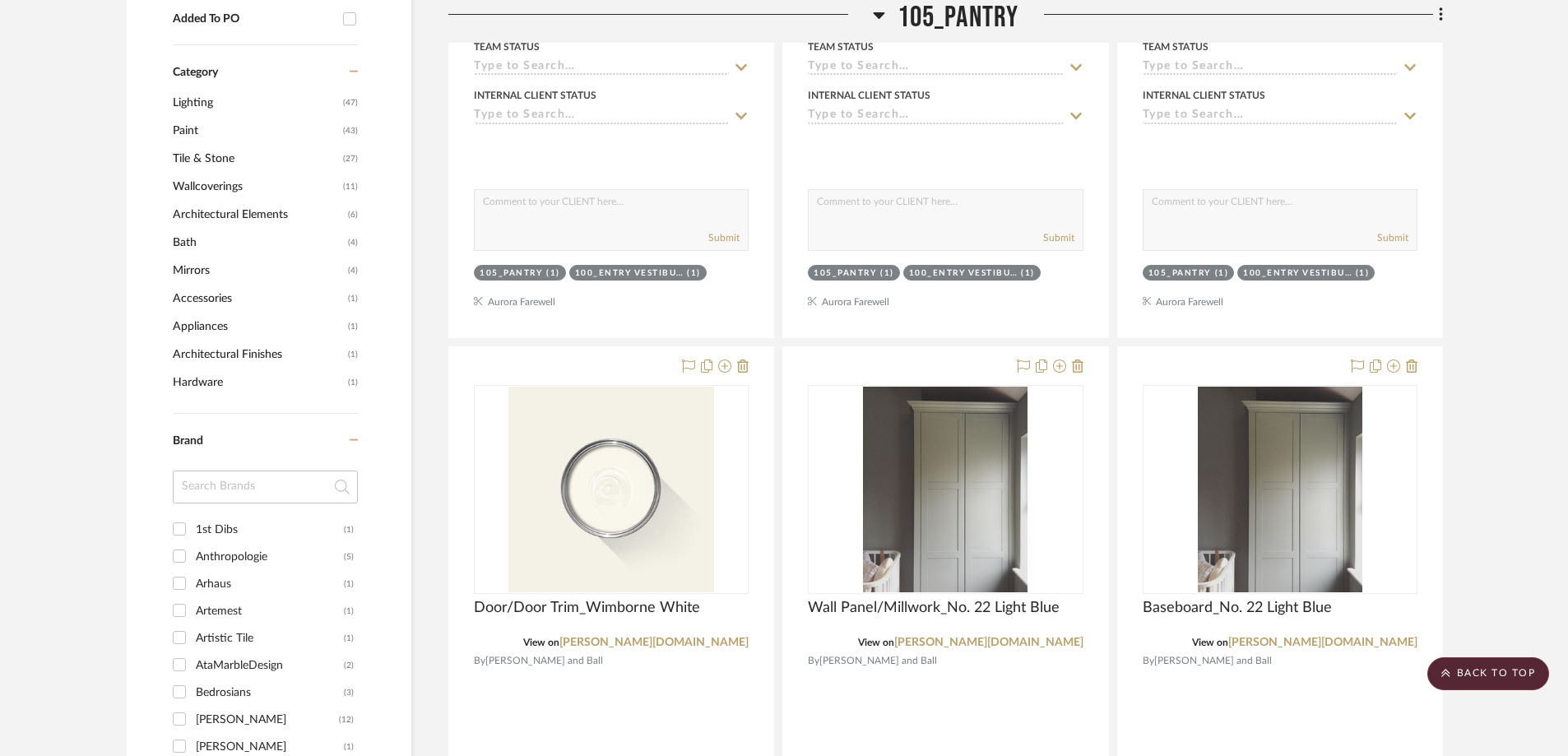
scroll to position [1745, 0]
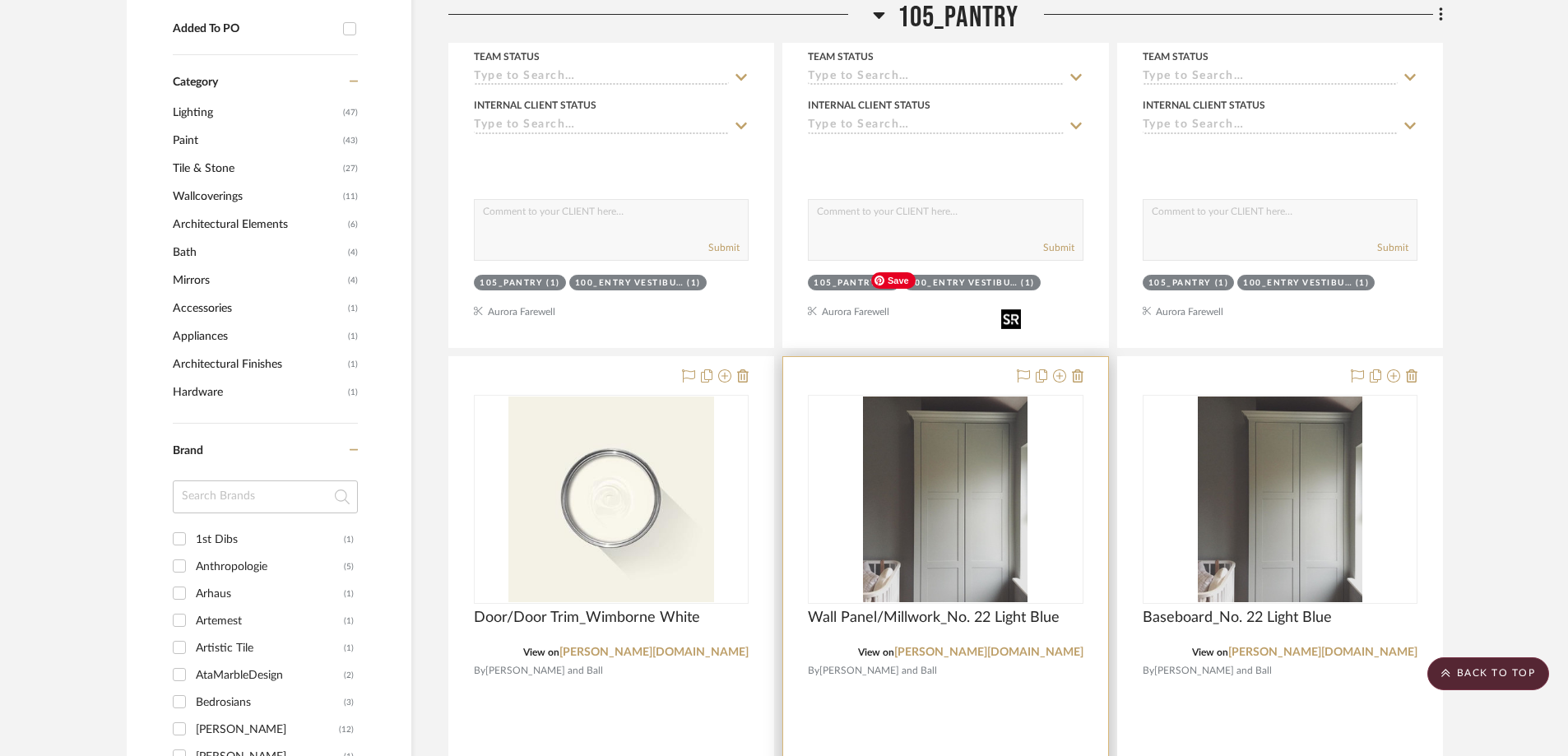
click at [946, 399] on img "0" at bounding box center [945, 499] width 164 height 205
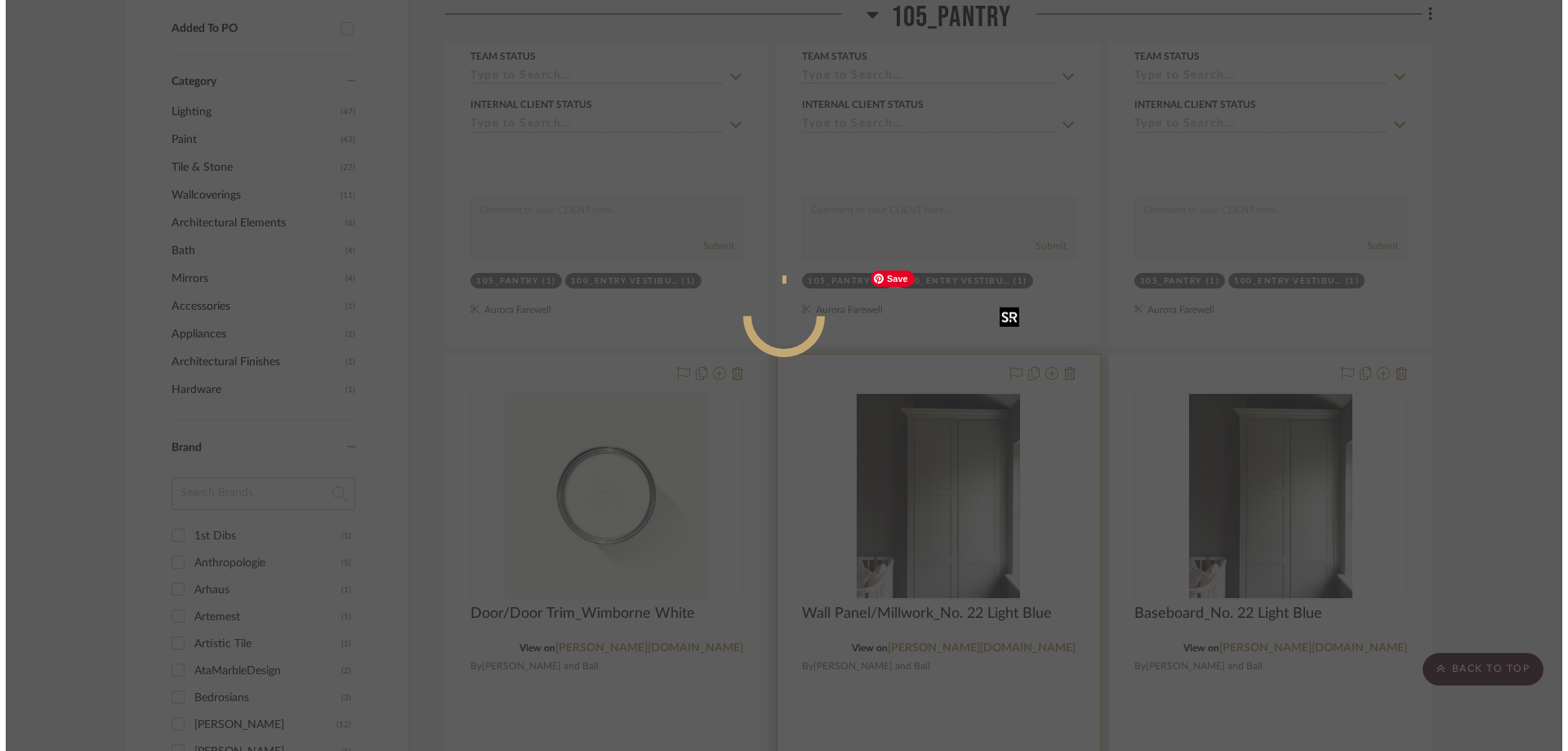
scroll to position [0, 0]
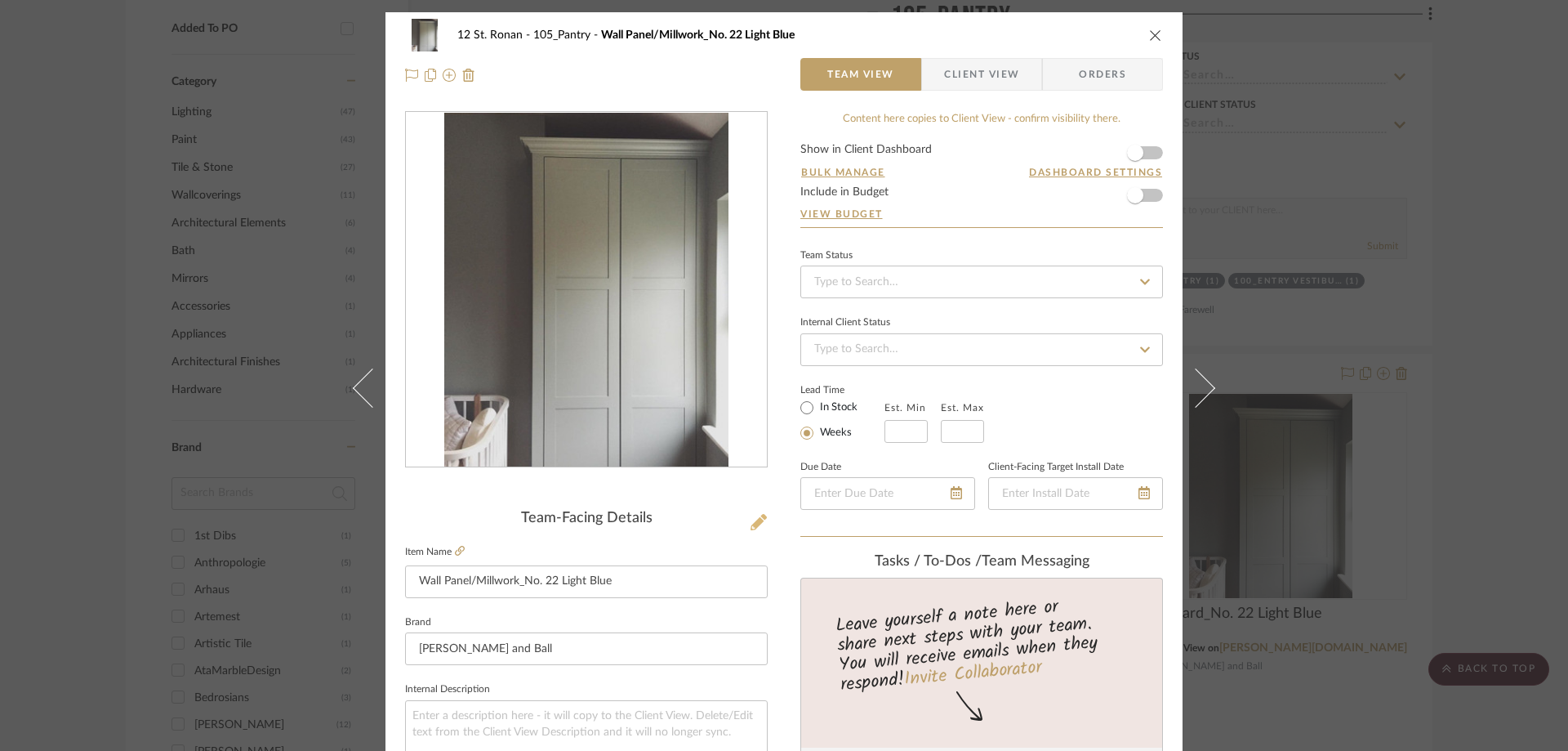
click at [753, 528] on icon at bounding box center [758, 522] width 17 height 17
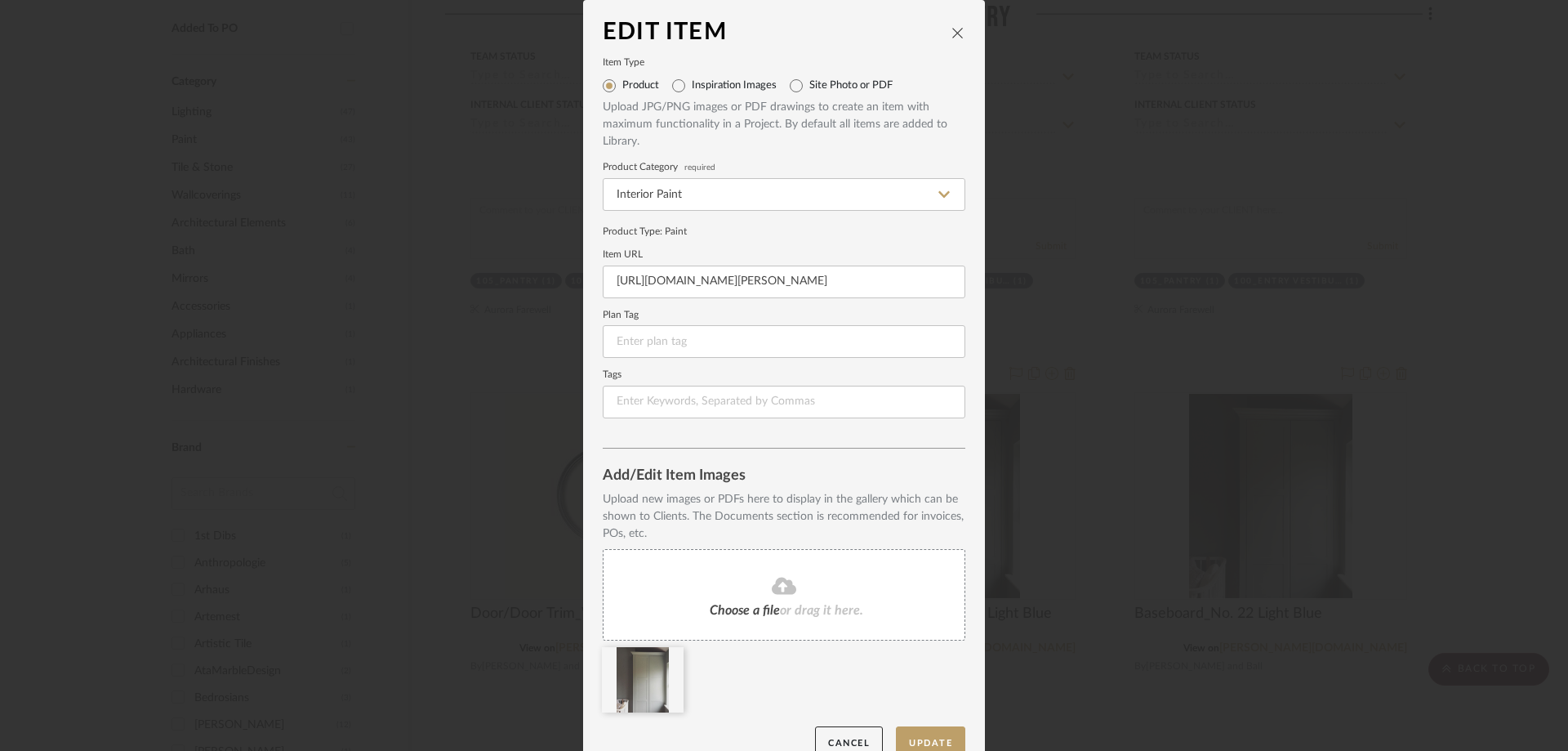
scroll to position [28, 0]
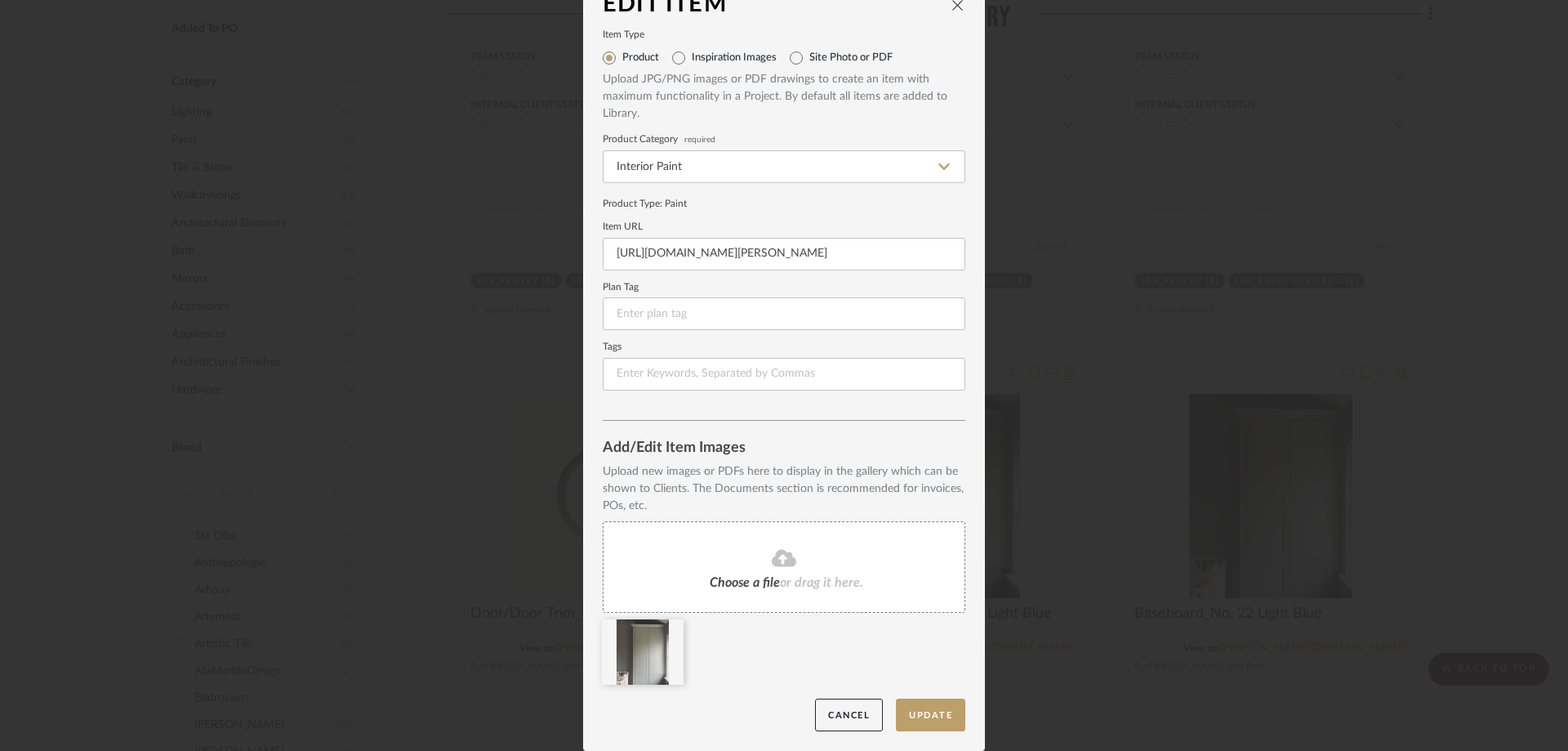
click at [753, 576] on span "Choose a file" at bounding box center [745, 582] width 70 height 13
click at [757, 585] on span "Choose a file" at bounding box center [745, 582] width 70 height 13
click at [666, 628] on icon at bounding box center [672, 630] width 12 height 13
click at [917, 712] on button "Update" at bounding box center [931, 715] width 70 height 33
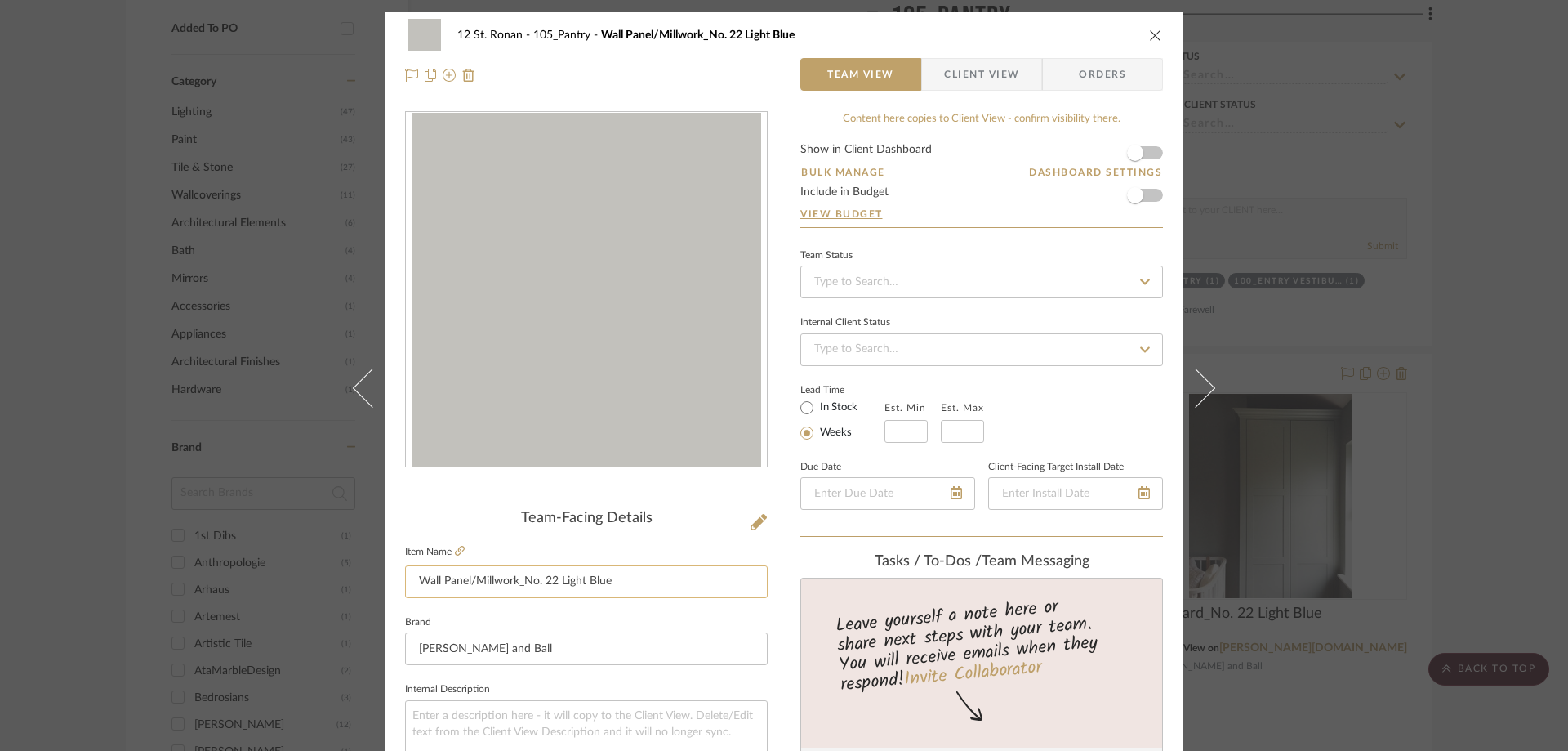
click at [546, 588] on input "Wall Panel/Millwork_No. 22 Light Blue" at bounding box center [585, 582] width 362 height 33
drag, startPoint x: 644, startPoint y: 583, endPoint x: 520, endPoint y: 579, distance: 124.1
click at [520, 579] on input "Wall Panel/Millwork_No. 22 Light Blue" at bounding box center [585, 582] width 362 height 33
type input "Wall Panel/Millwork_Pavilion Gray"
drag, startPoint x: 661, startPoint y: 575, endPoint x: 518, endPoint y: 584, distance: 143.3
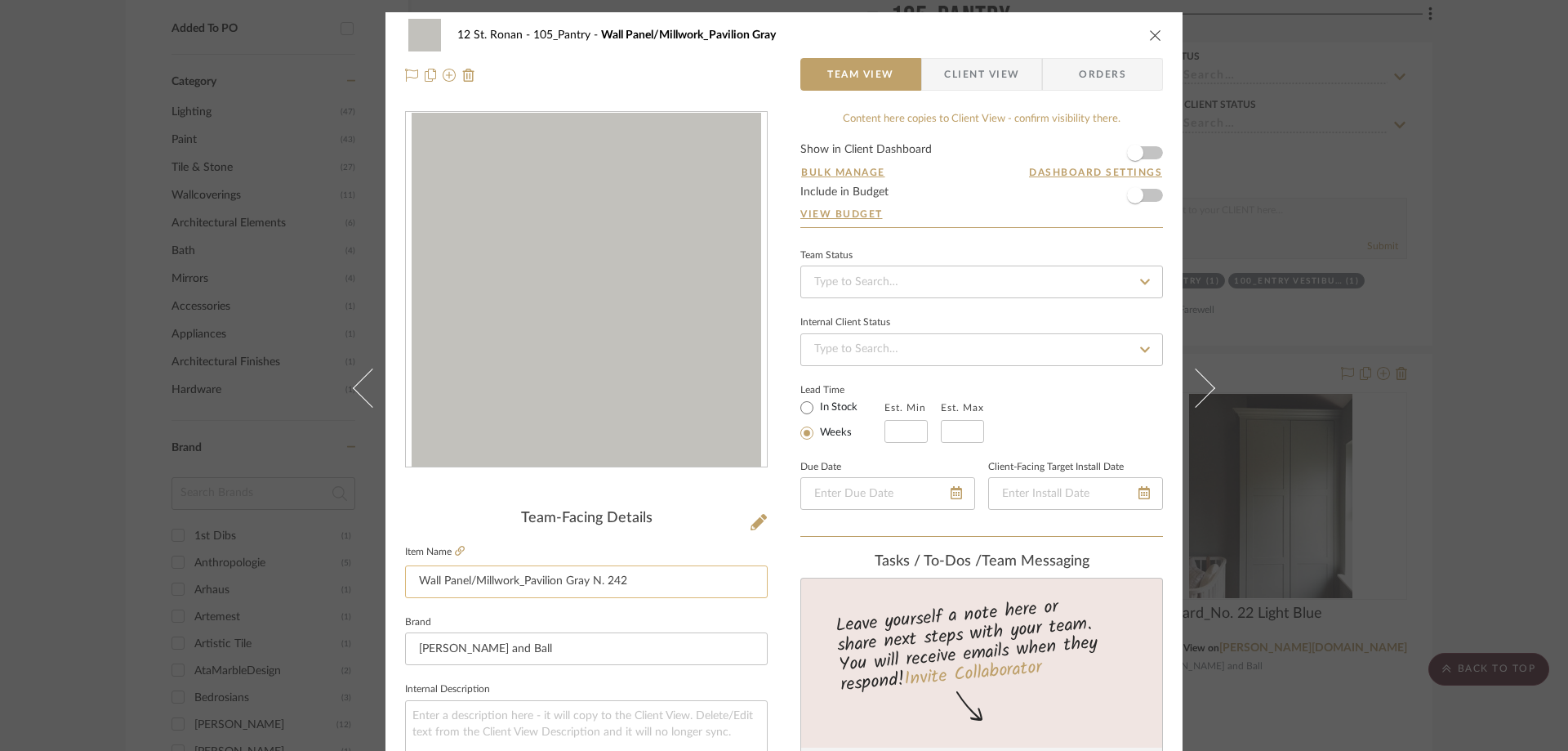
click at [518, 584] on input "Wall Panel/Millwork_Pavilion Gray N. 242" at bounding box center [585, 582] width 362 height 33
type input "Wall Panel/Millwork_Pavilion Gray N. 242"
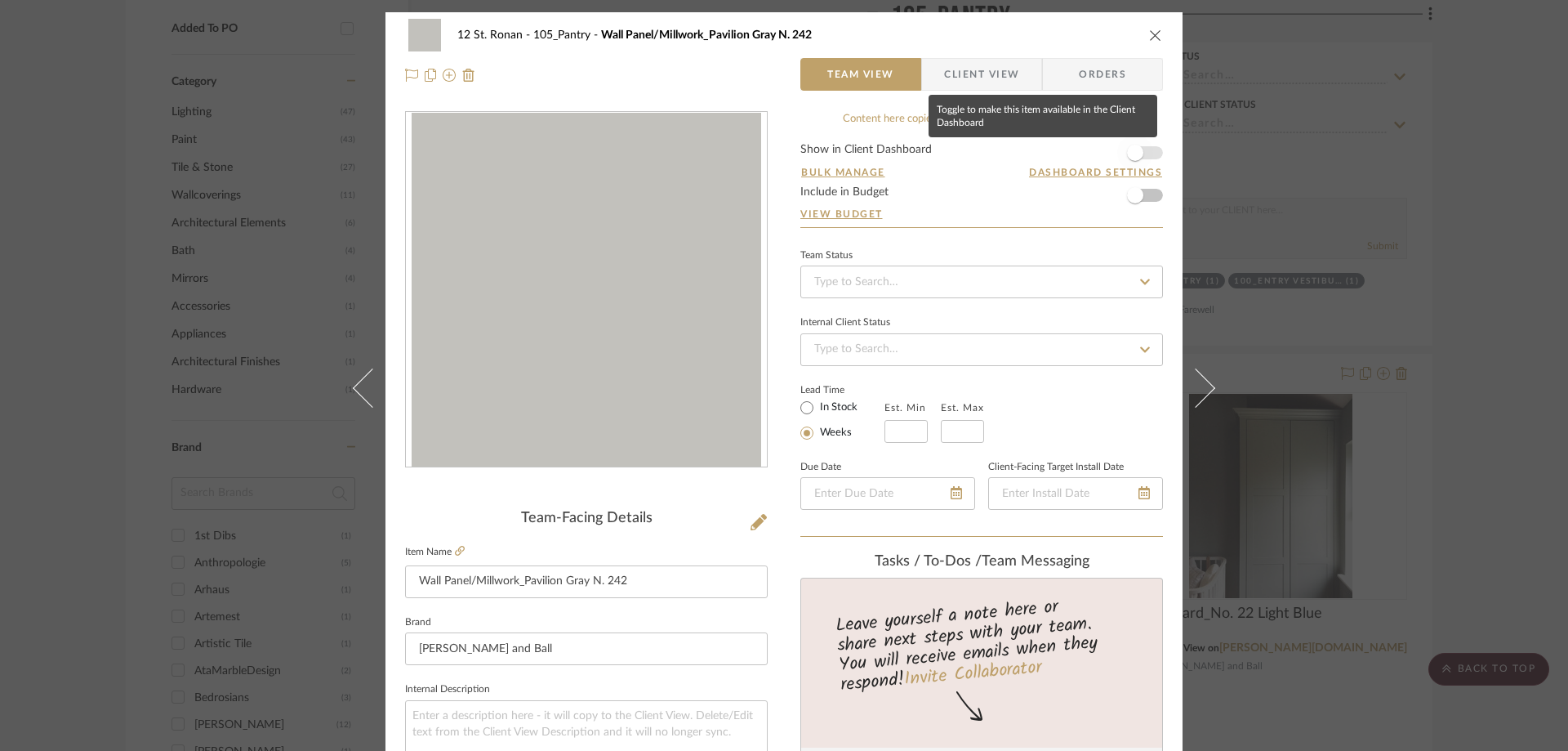
click at [1144, 154] on span "button" at bounding box center [1135, 153] width 36 height 36
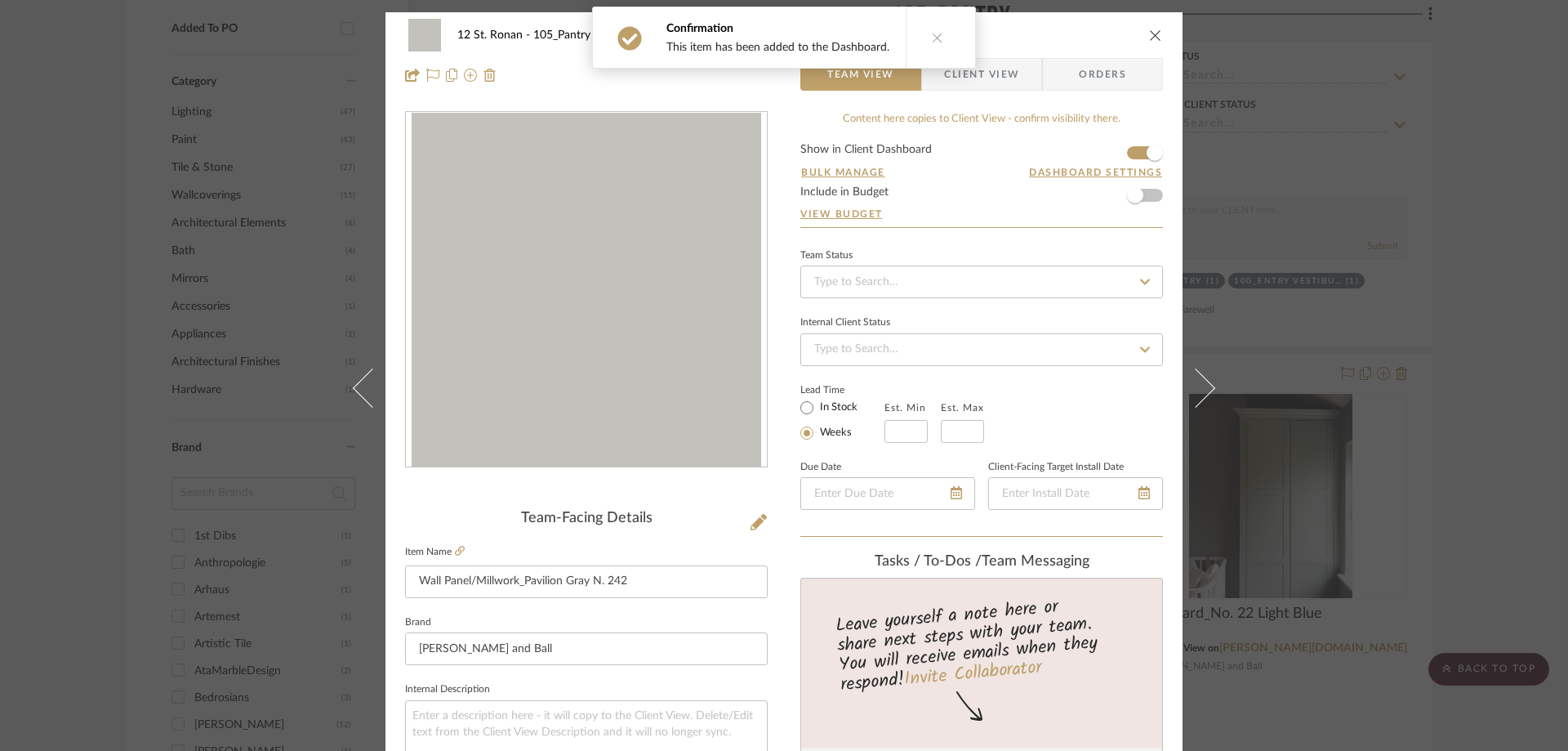
click at [1154, 33] on icon "close" at bounding box center [1155, 34] width 13 height 13
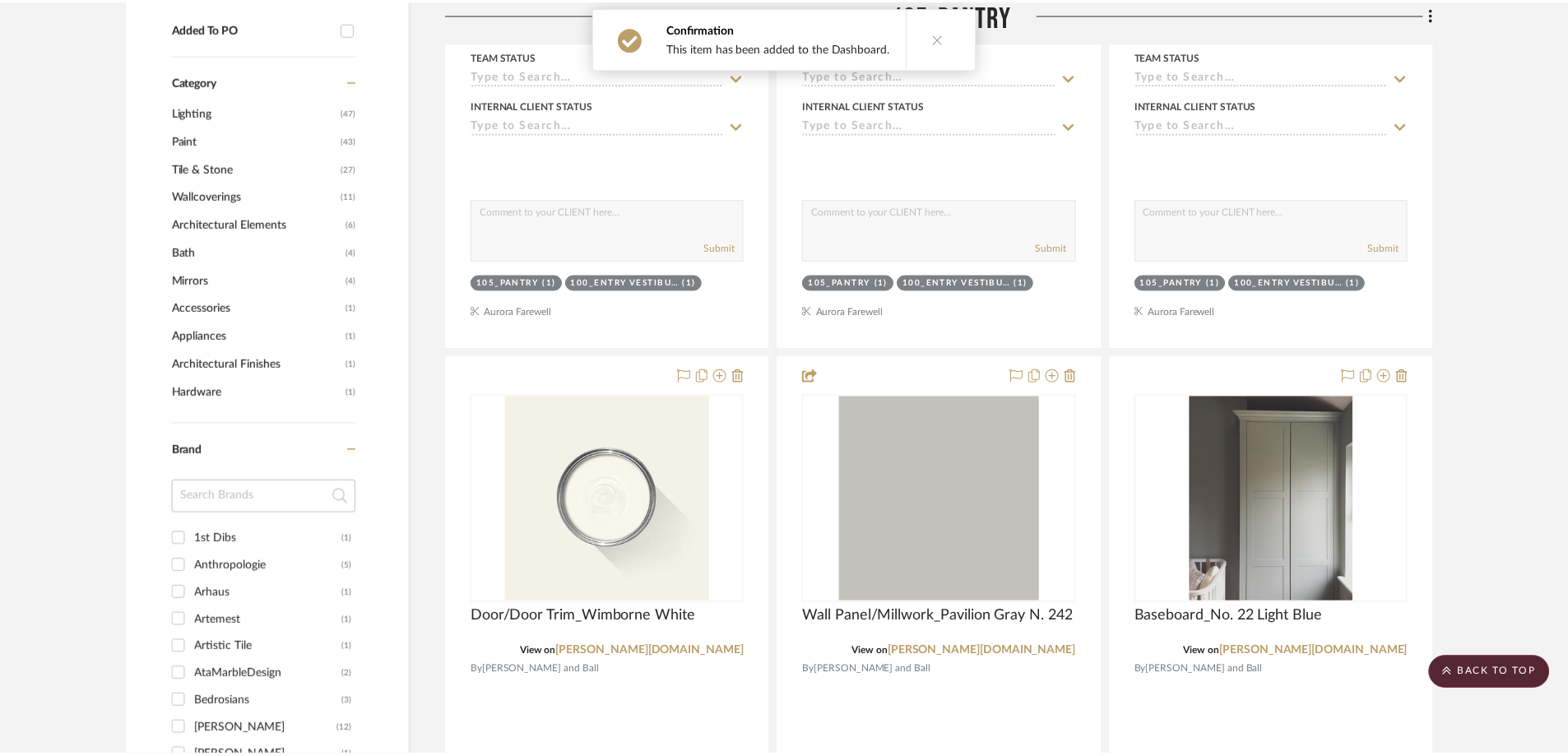
scroll to position [1745, 0]
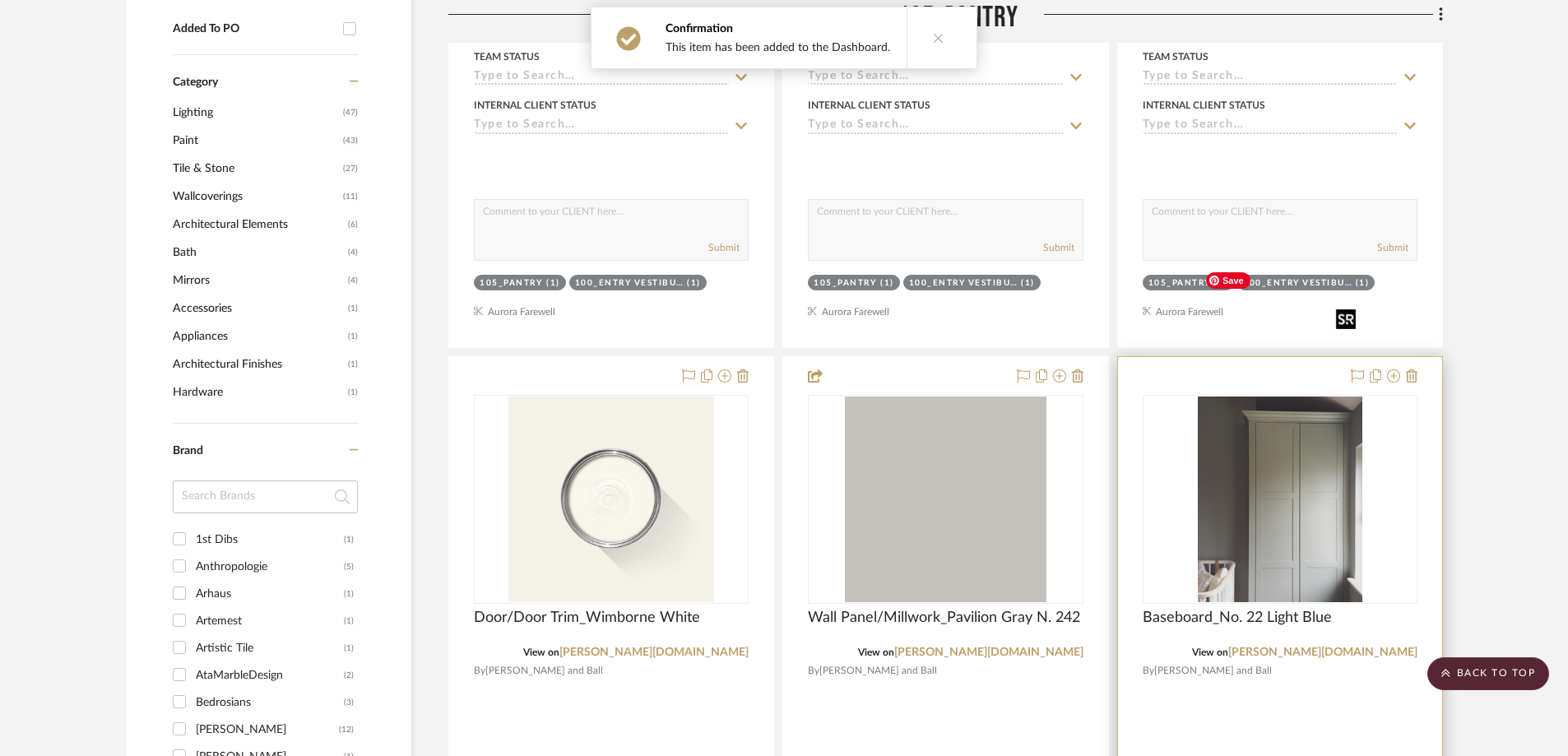
click at [1267, 415] on img "0" at bounding box center [1280, 499] width 164 height 205
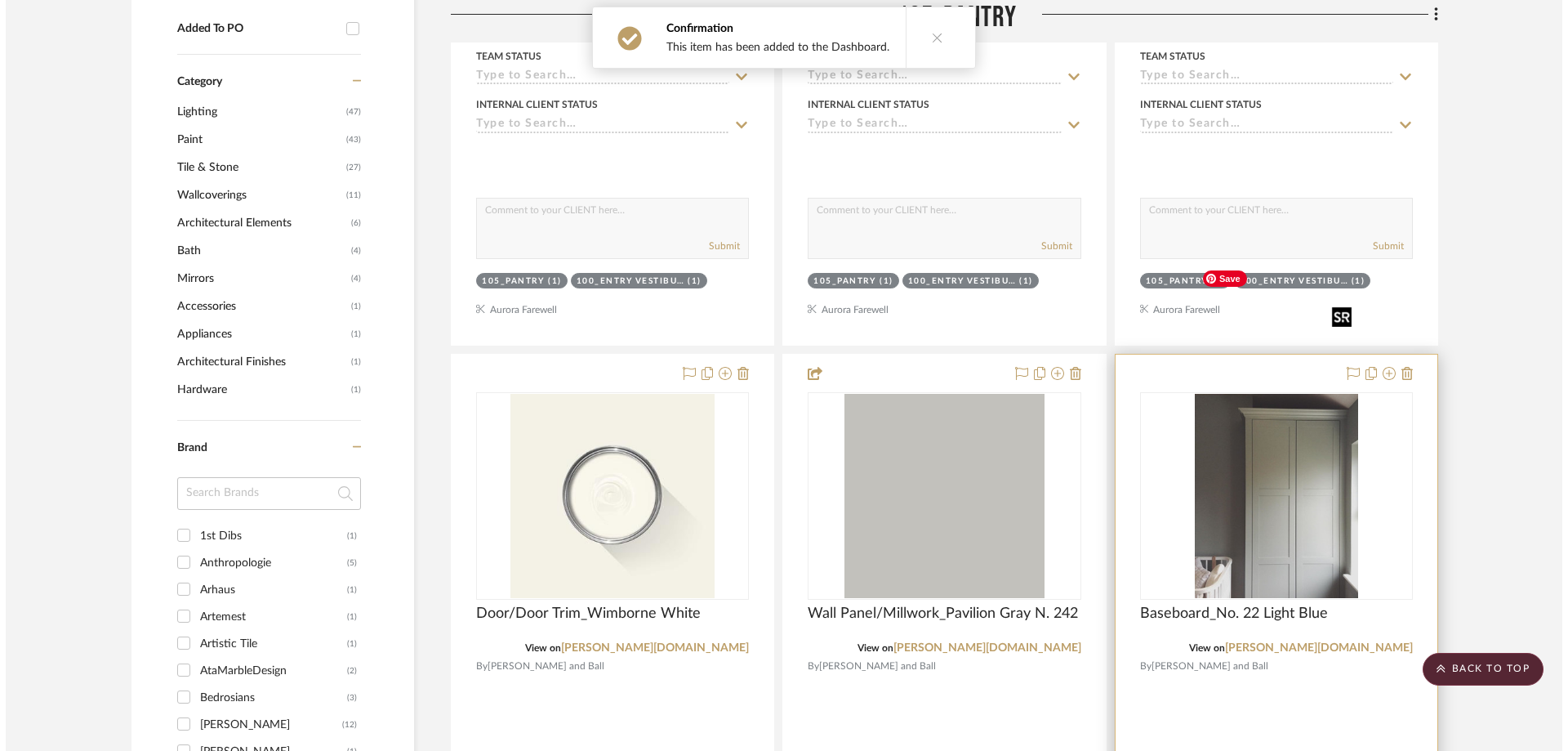
scroll to position [0, 0]
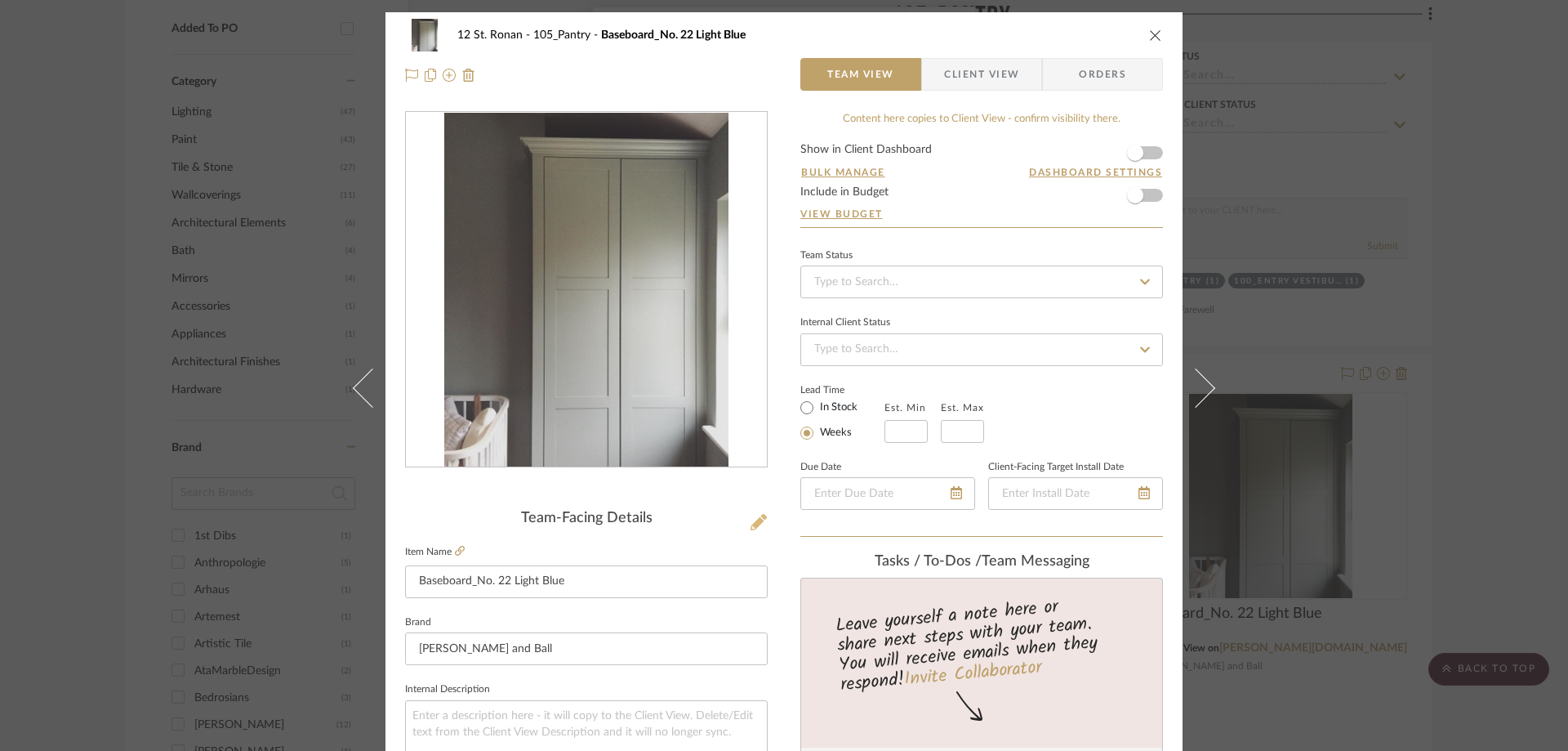
click at [750, 523] on button at bounding box center [758, 523] width 18 height 26
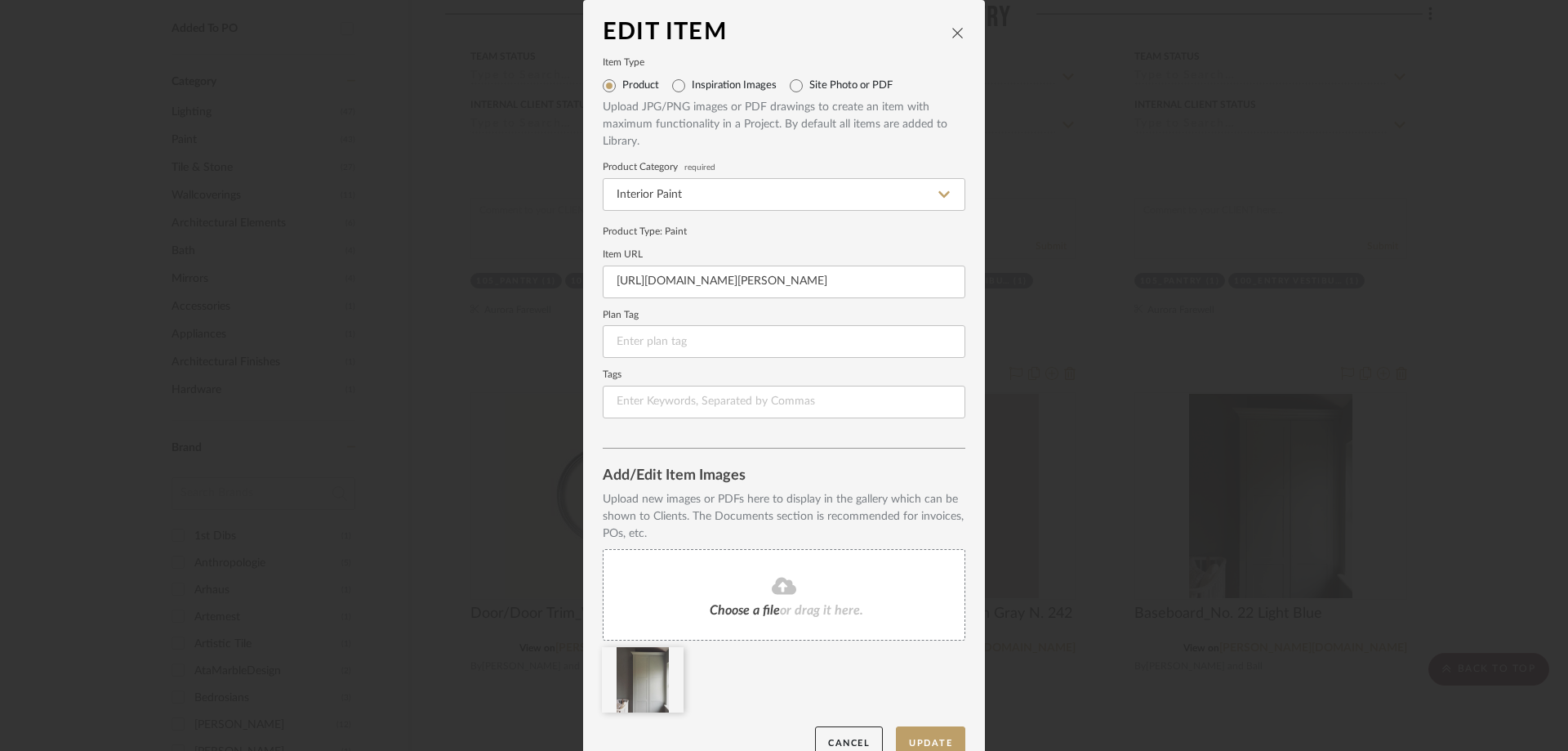
click at [771, 599] on div "Choose a file or drag it here." at bounding box center [784, 595] width 362 height 91
click at [666, 663] on icon at bounding box center [672, 657] width 12 height 13
click at [937, 744] on button "Update" at bounding box center [931, 743] width 70 height 33
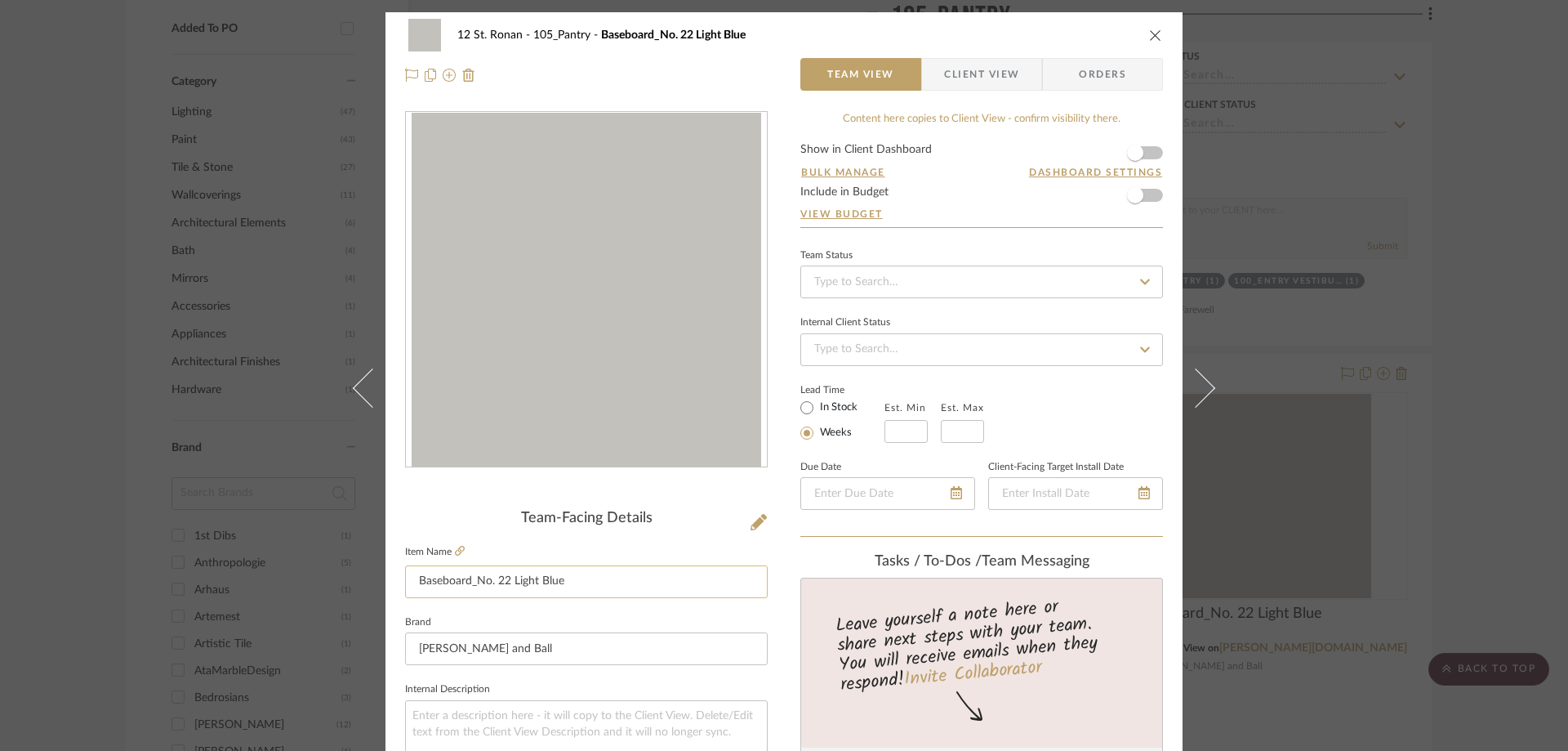
drag, startPoint x: 613, startPoint y: 585, endPoint x: 472, endPoint y: 587, distance: 141.0
click at [472, 587] on input "Baseboard_No. 22 Light Blue" at bounding box center [585, 582] width 362 height 33
paste input "Pavilion Gray N. 242"
type input "Baseboard_Pavilion Gray N. 242"
click at [722, 77] on div at bounding box center [585, 75] width 362 height 33
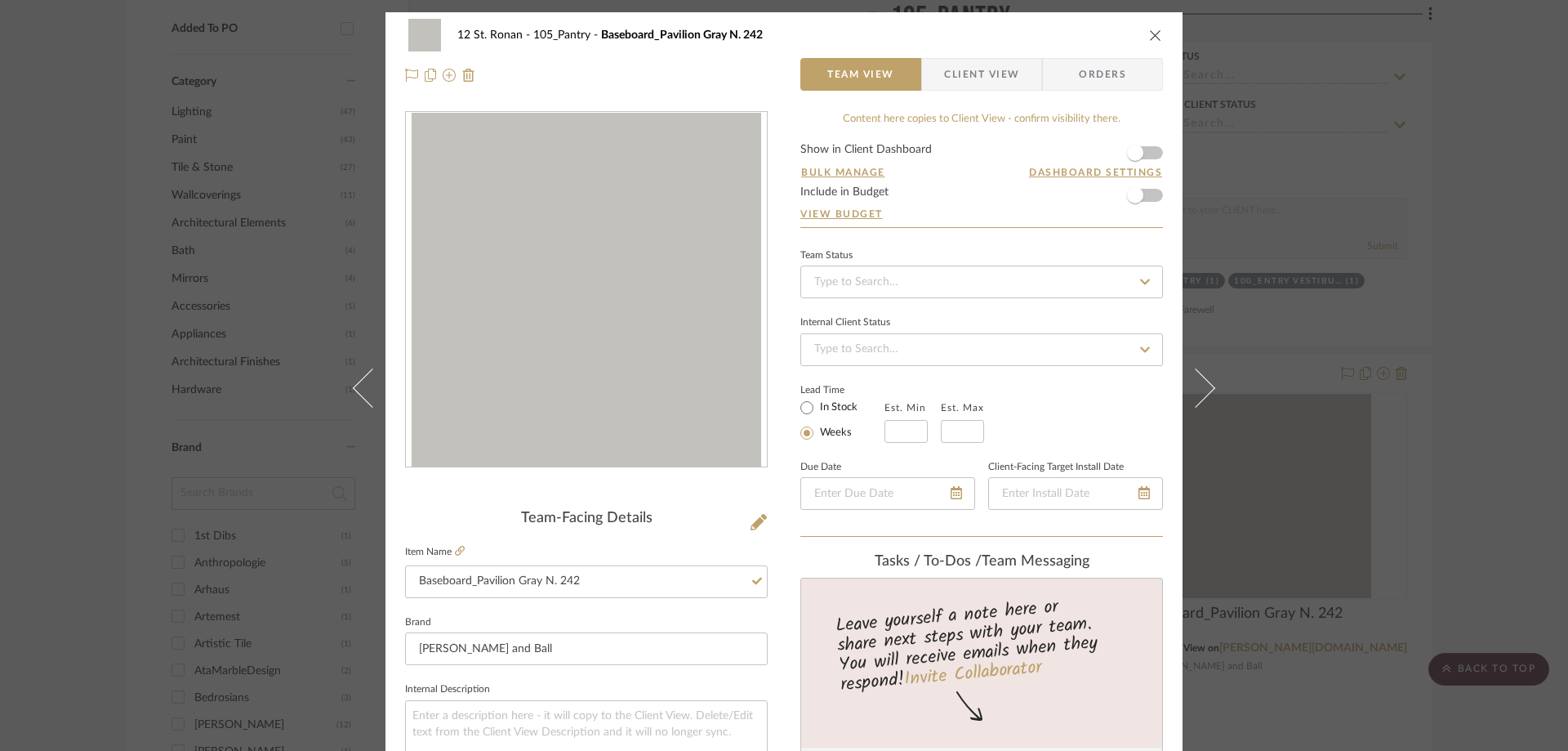
click at [1142, 48] on div "12 St. Ronan 105_Pantry Baseboard_Pavilion Gray N. 242" at bounding box center [784, 35] width 758 height 33
click at [1145, 43] on div "12 St. Ronan 105_Pantry Baseboard_Pavilion Gray N. 242" at bounding box center [784, 35] width 758 height 33
click at [1150, 37] on icon "close" at bounding box center [1155, 34] width 13 height 13
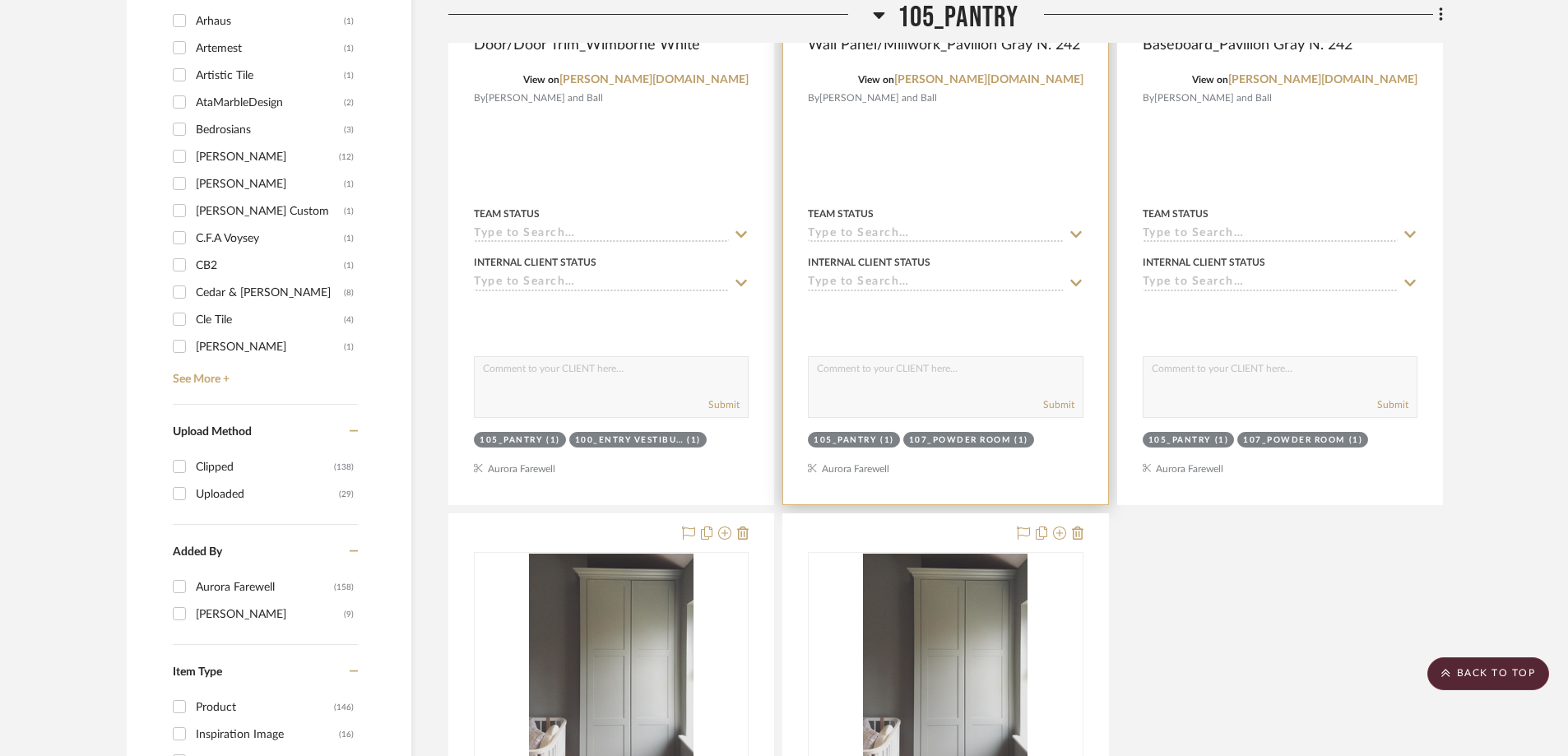
scroll to position [2321, 0]
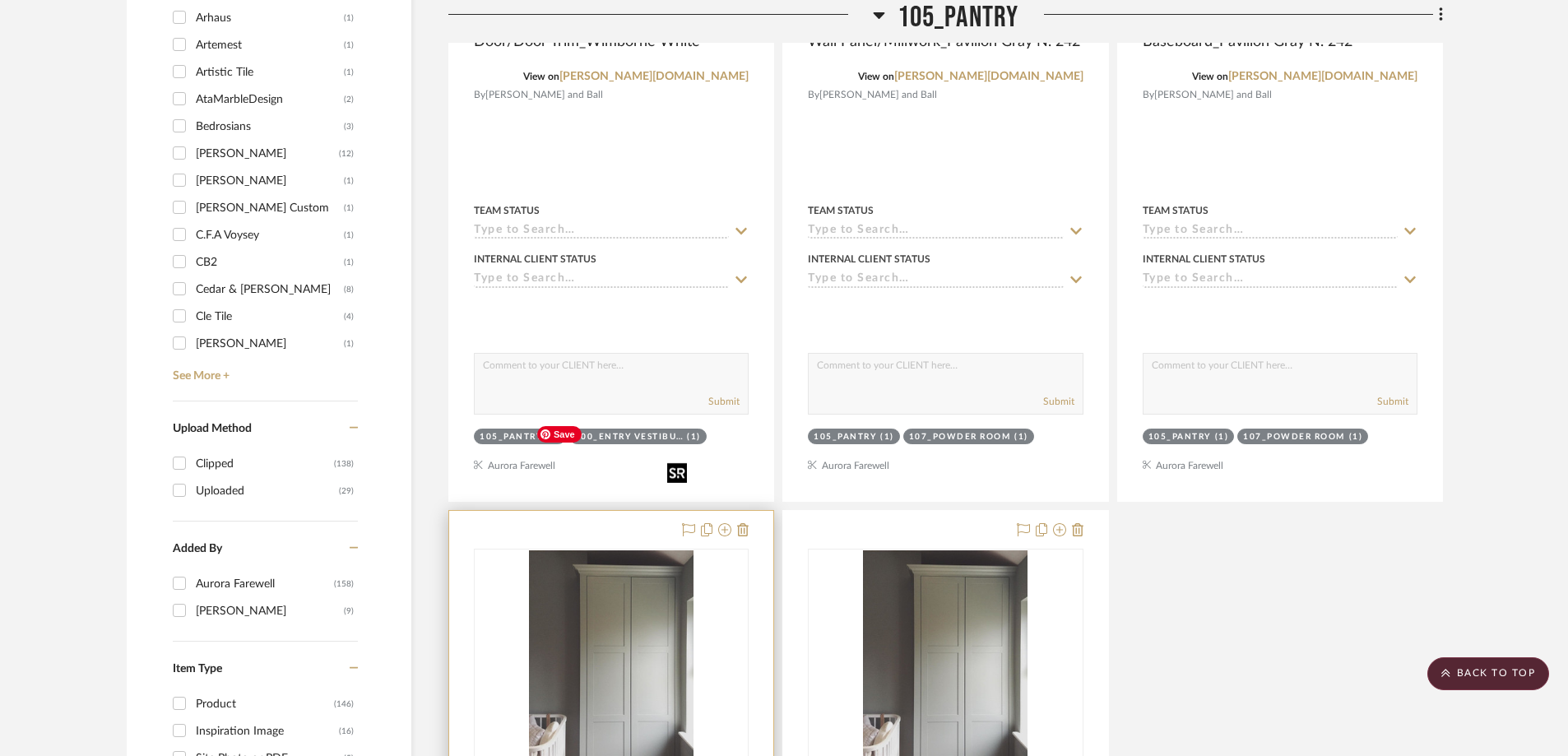
click at [666, 593] on img "0" at bounding box center [611, 653] width 164 height 205
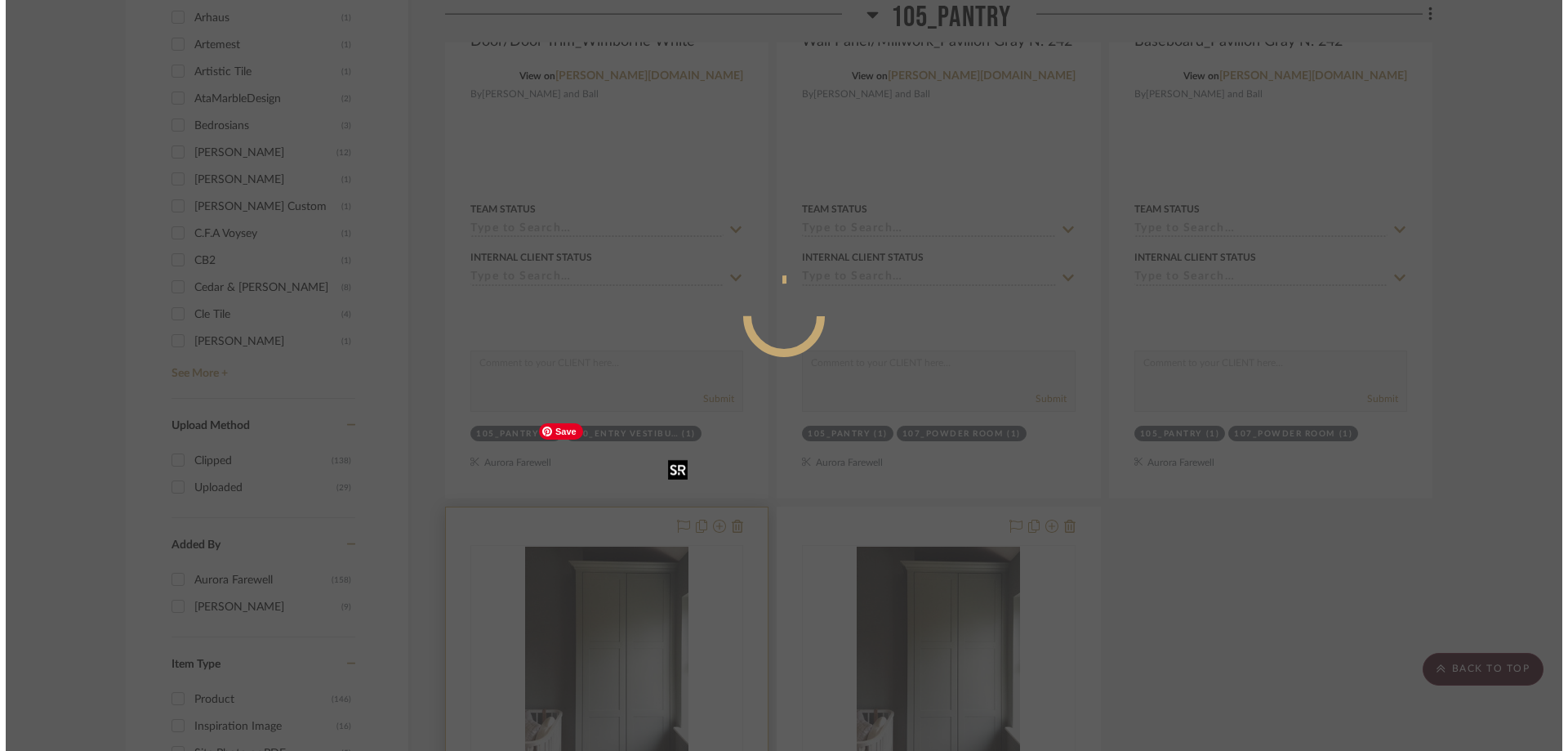
scroll to position [0, 0]
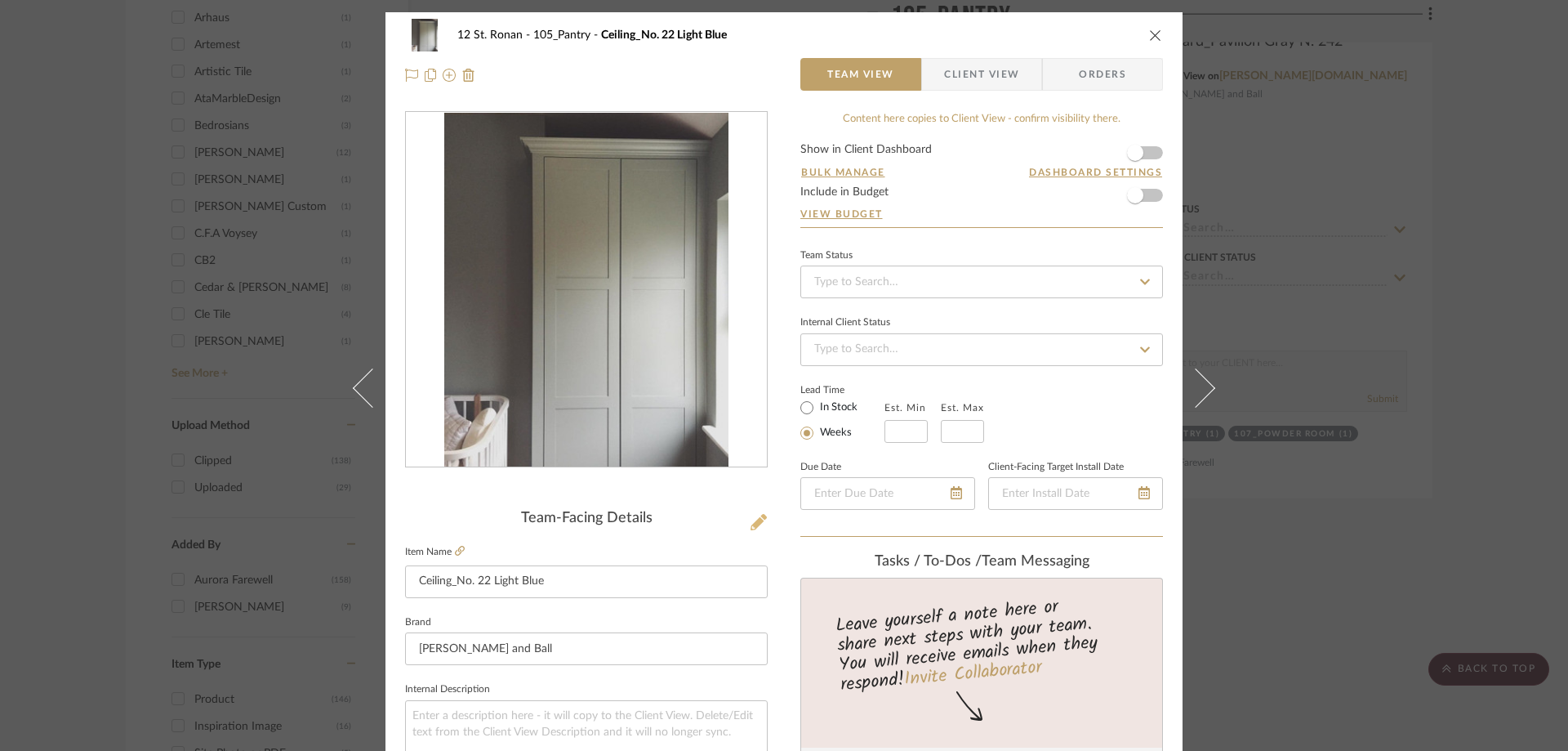
click at [751, 523] on icon at bounding box center [758, 522] width 17 height 17
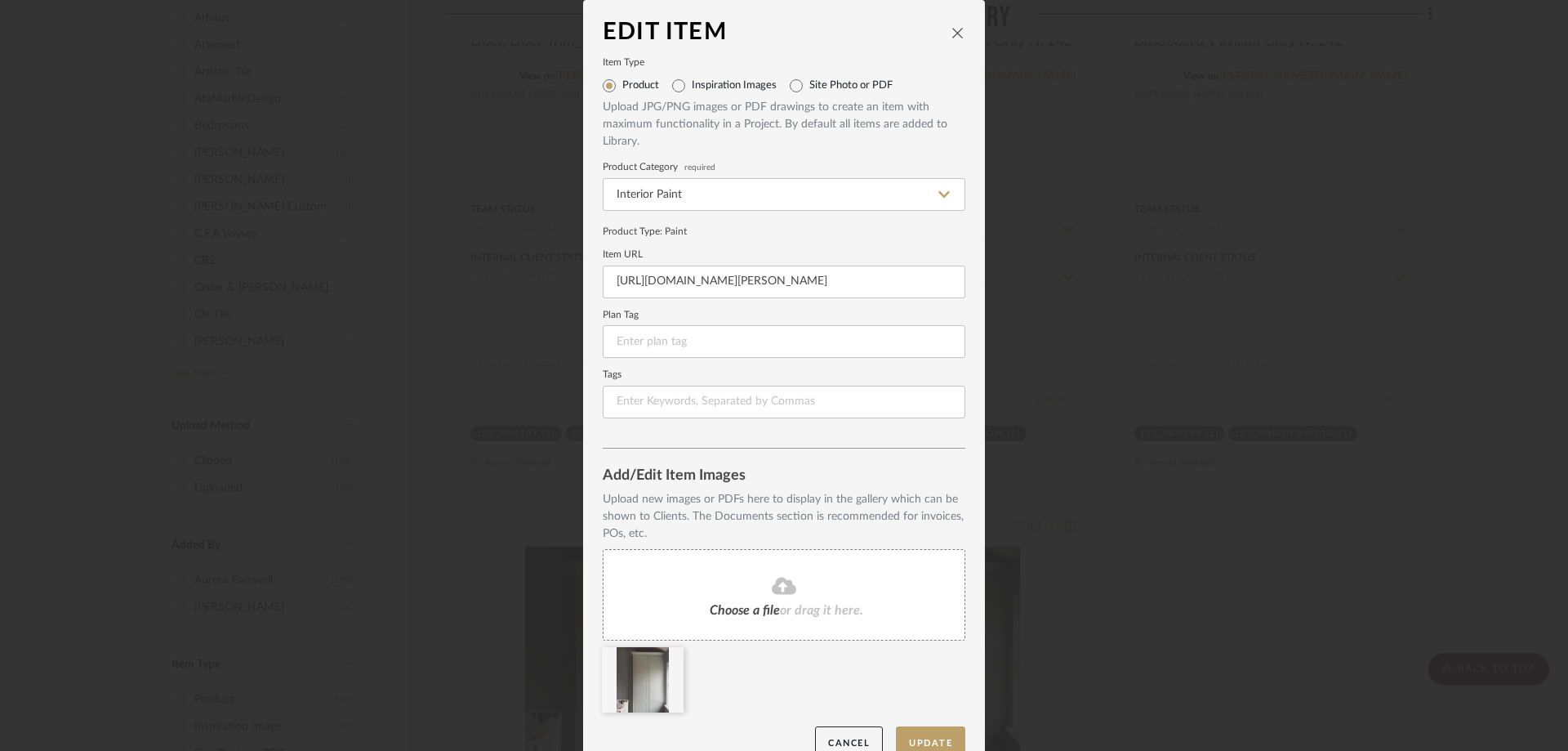
click at [757, 607] on span "Choose a file" at bounding box center [745, 610] width 70 height 13
click at [666, 662] on icon at bounding box center [672, 657] width 12 height 13
click at [903, 734] on button "Update" at bounding box center [931, 743] width 70 height 33
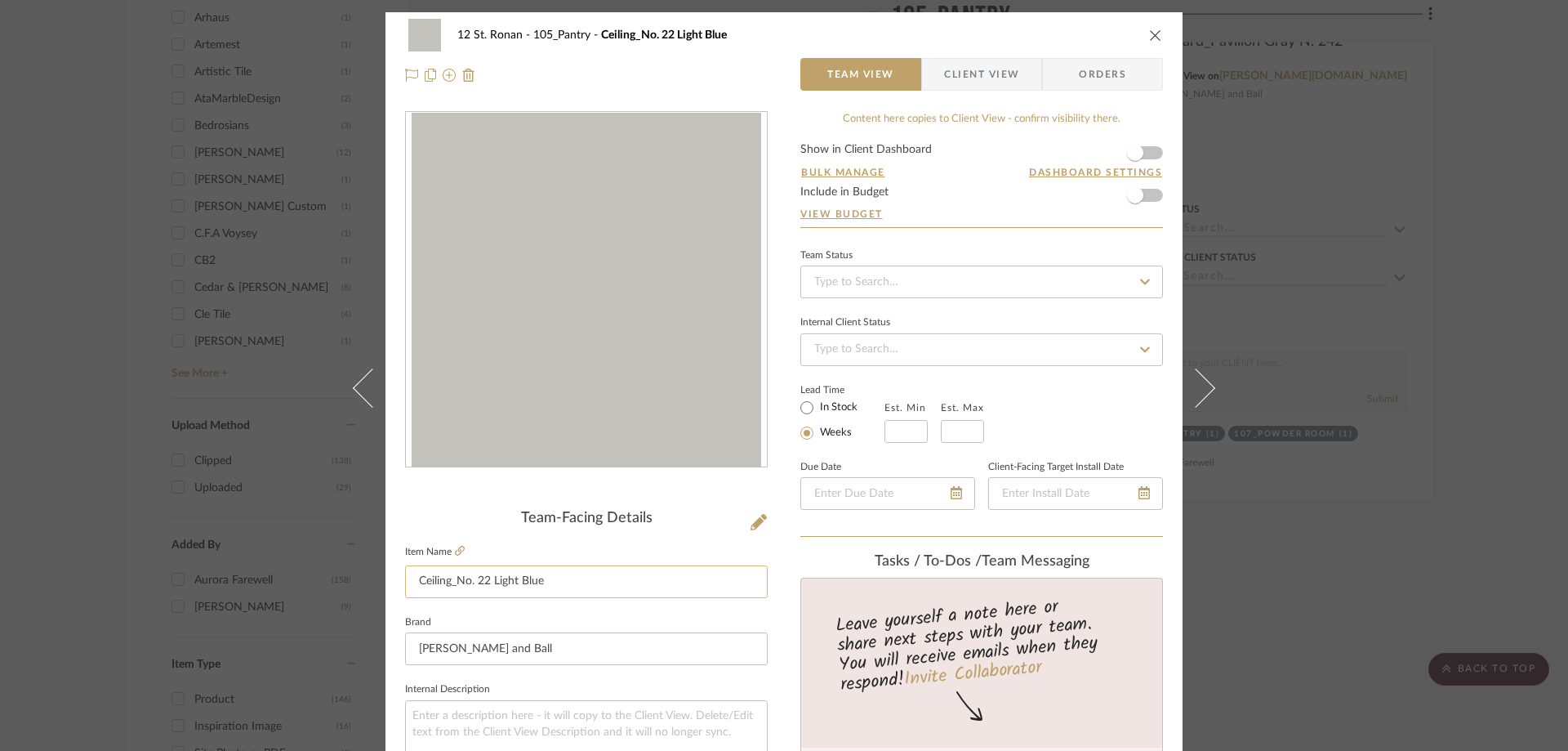
drag, startPoint x: 564, startPoint y: 583, endPoint x: 456, endPoint y: 584, distance: 108.0
click at [456, 584] on input "Ceiling_No. 22 Light Blue" at bounding box center [585, 582] width 362 height 33
paste input "Pavilion Gray N. 242"
type input "Ceiling_Pavilion Gray N. 242"
click at [707, 482] on div at bounding box center [585, 302] width 362 height 383
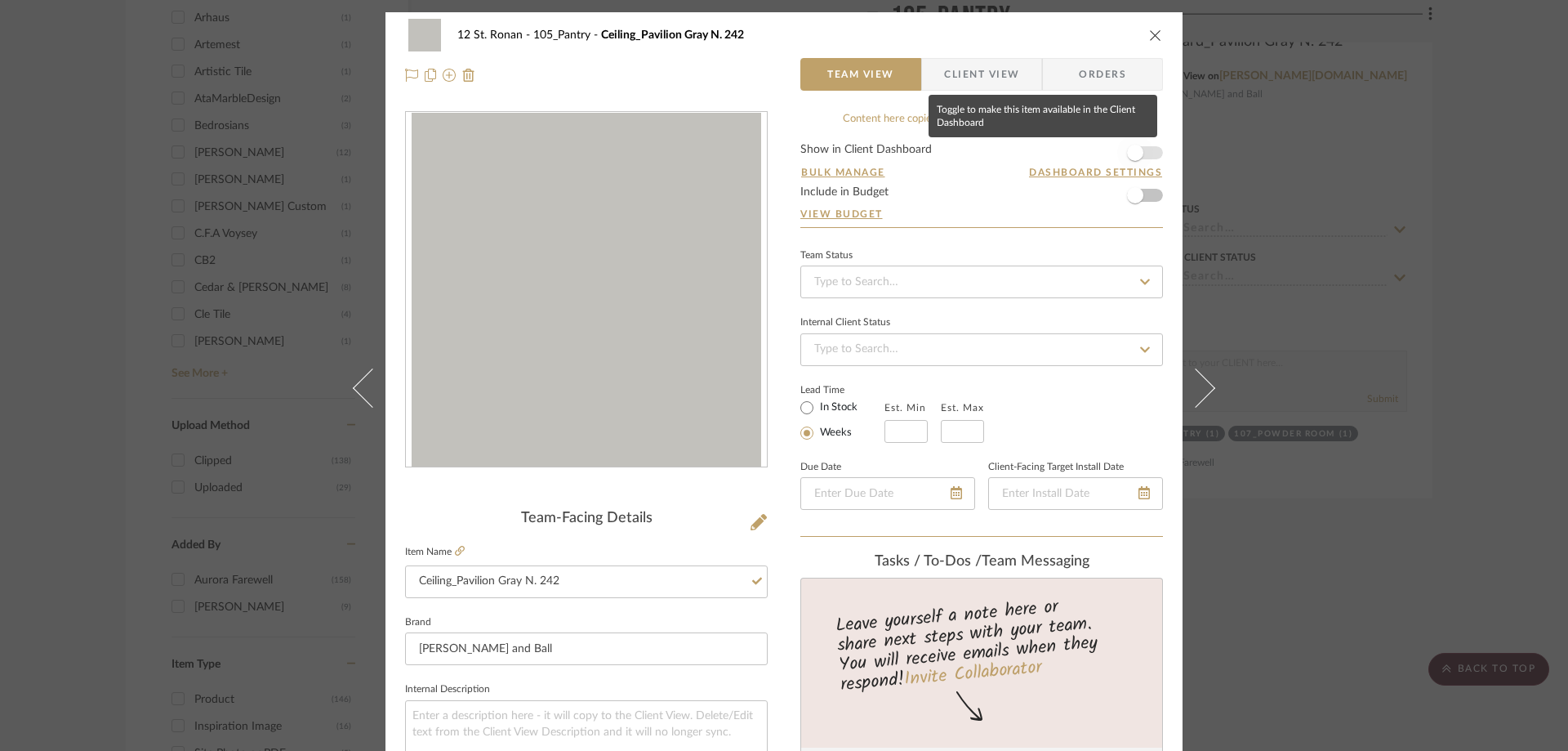
click at [1143, 151] on span "button" at bounding box center [1135, 153] width 36 height 36
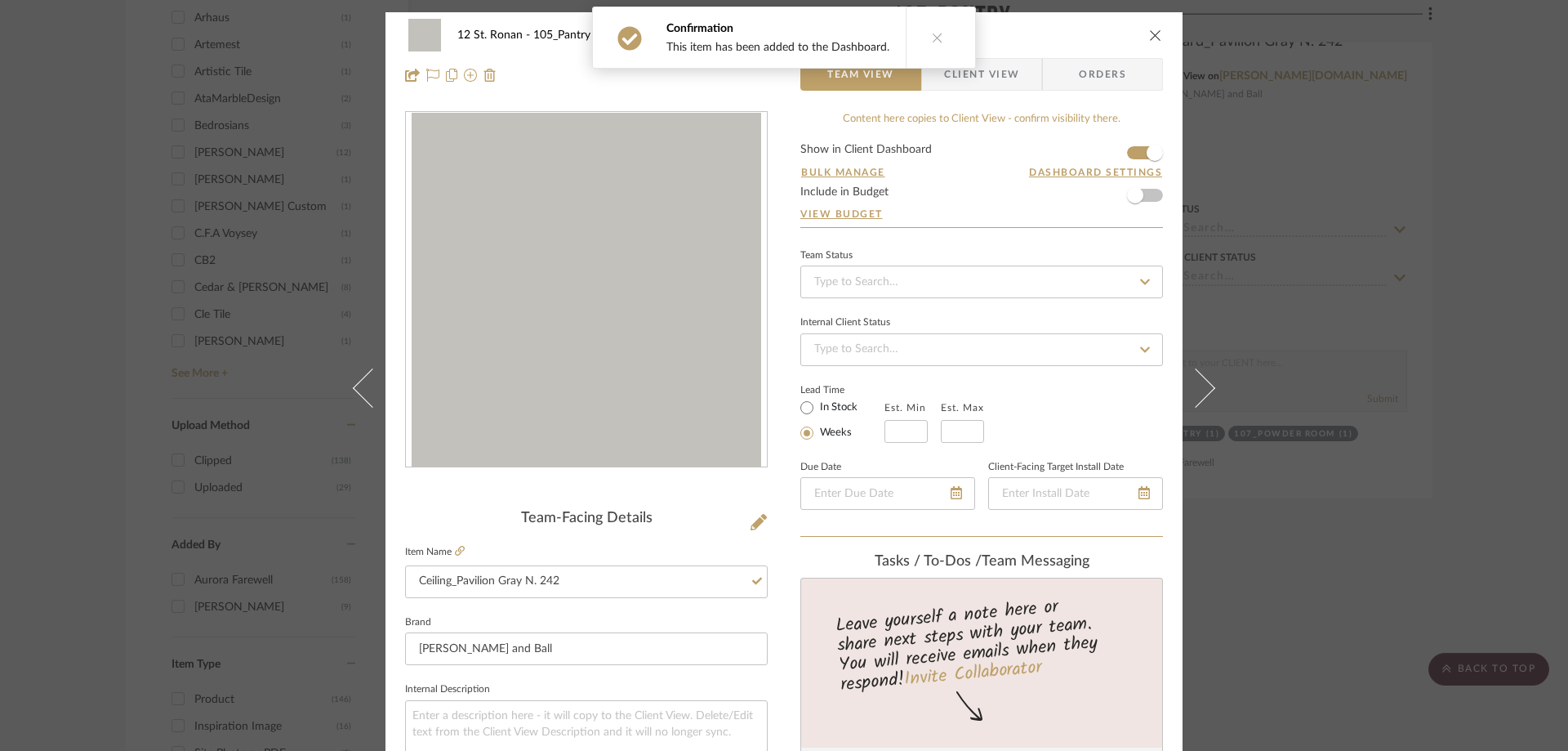
click at [1151, 37] on icon "close" at bounding box center [1155, 34] width 13 height 13
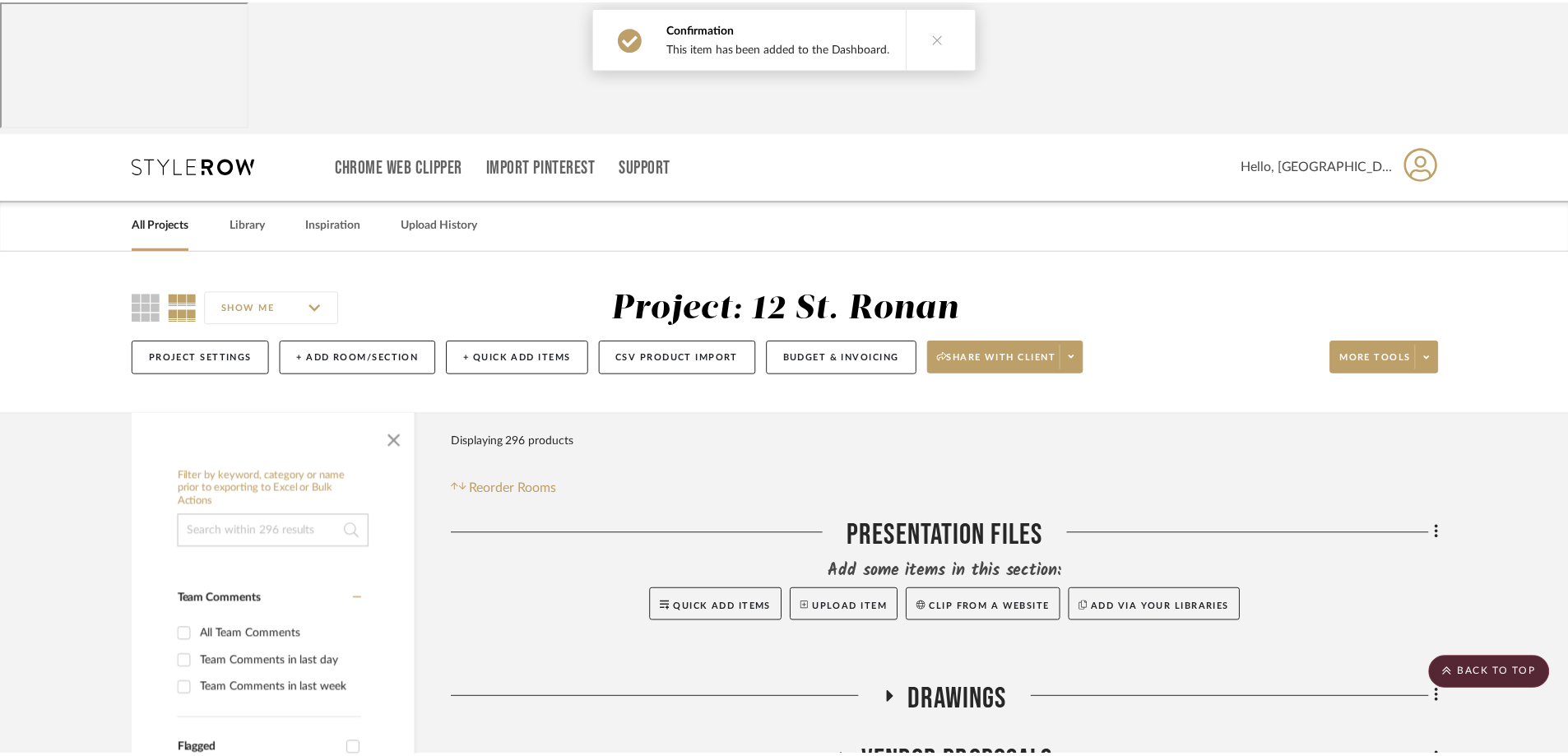
scroll to position [2321, 0]
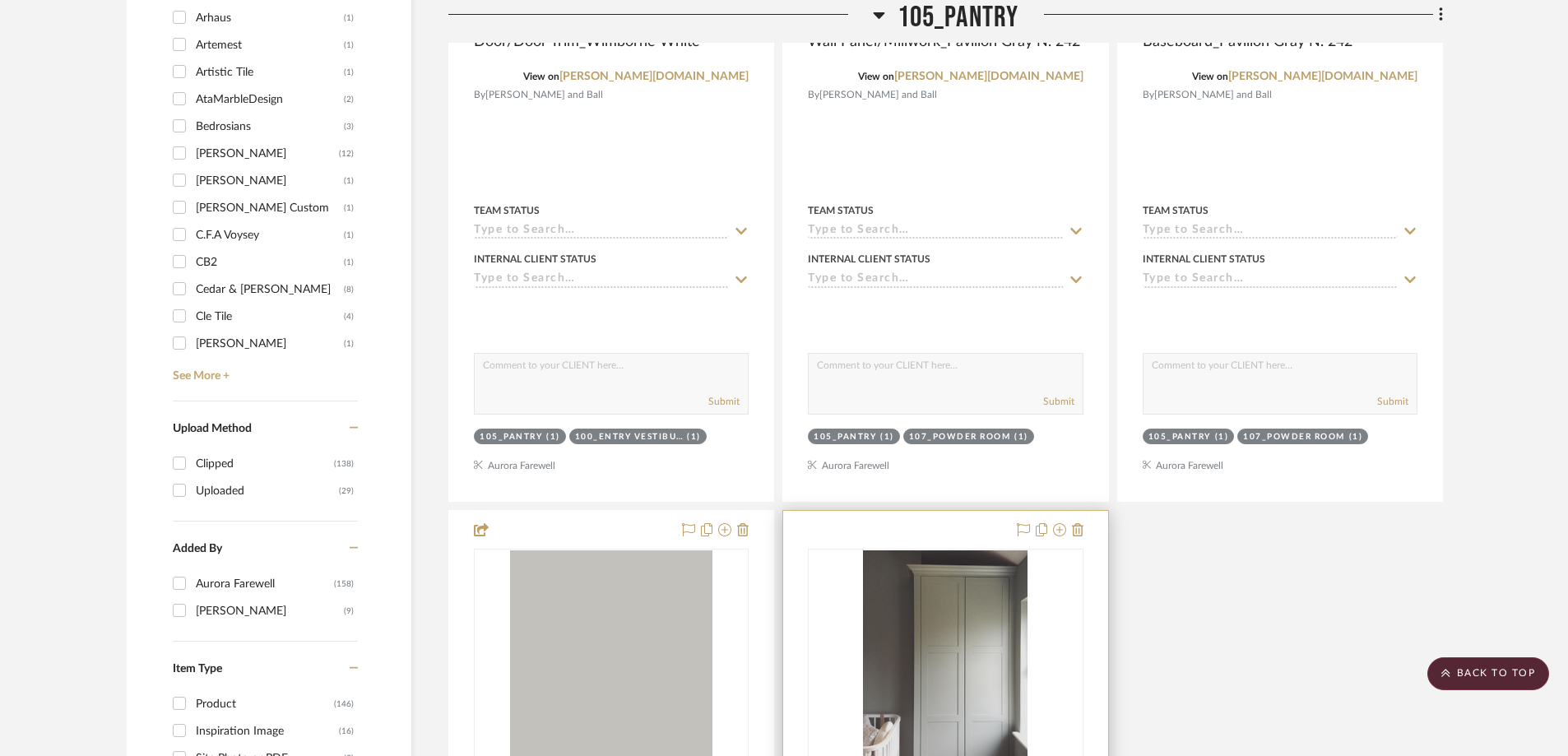
click at [985, 601] on img "0" at bounding box center [945, 653] width 164 height 205
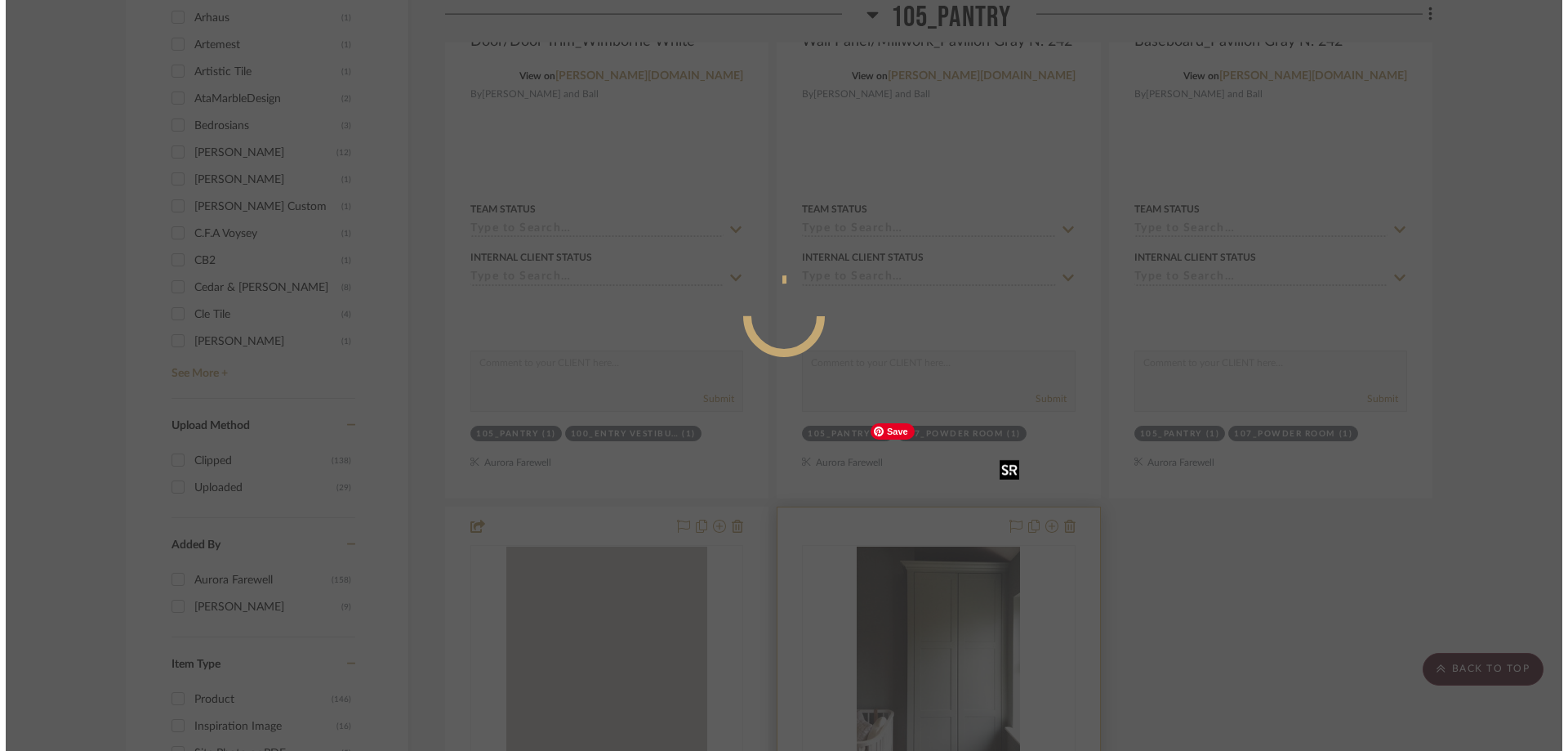
scroll to position [0, 0]
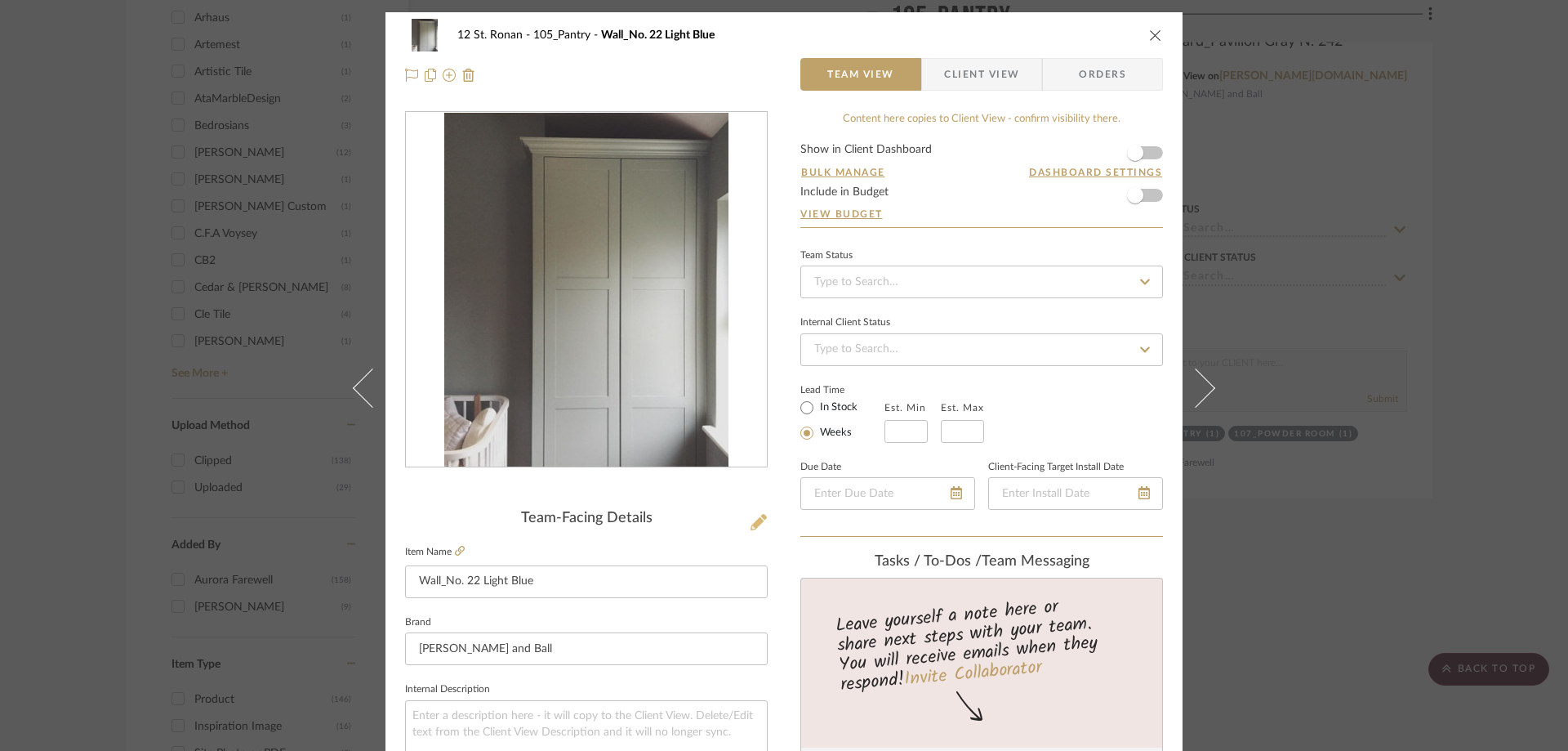
click at [751, 517] on icon at bounding box center [758, 522] width 17 height 17
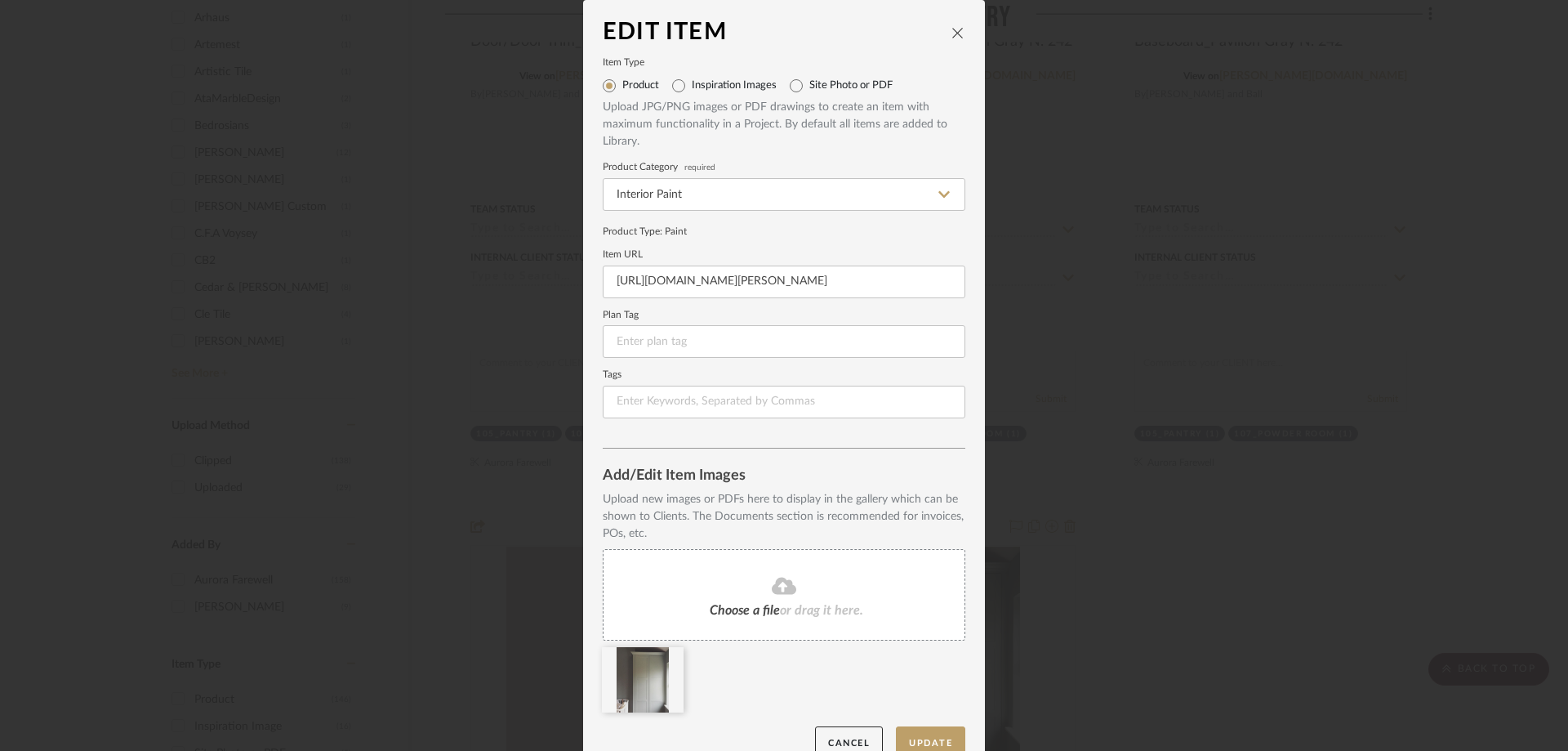
click at [765, 604] on span "Choose a file" at bounding box center [745, 610] width 70 height 13
click at [667, 661] on icon at bounding box center [672, 657] width 12 height 13
click at [903, 734] on button "Update" at bounding box center [931, 743] width 70 height 33
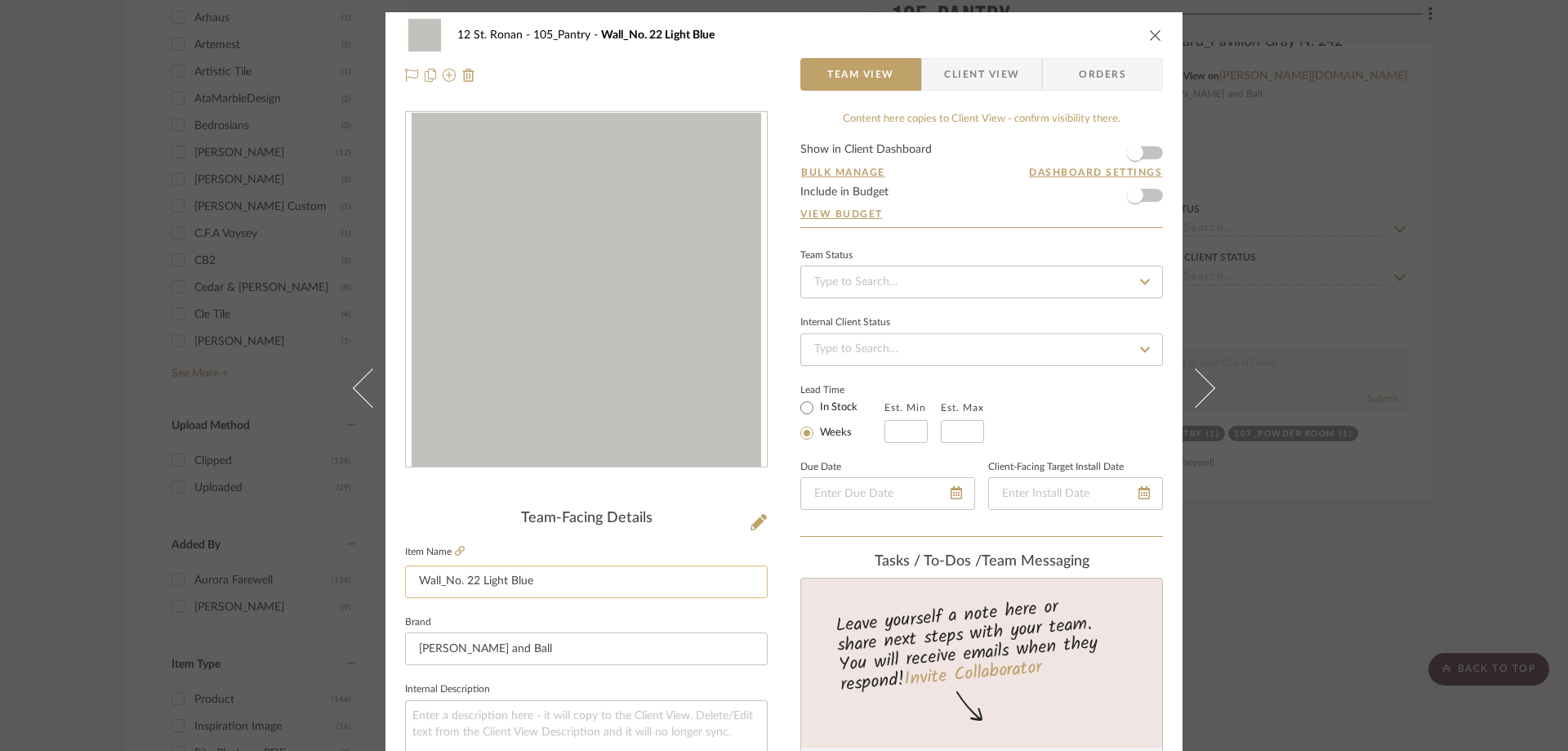
drag, startPoint x: 536, startPoint y: 590, endPoint x: 445, endPoint y: 574, distance: 92.4
click at [445, 574] on input "Wall_No. 22 Light Blue" at bounding box center [585, 582] width 362 height 33
paste input "Pavilion Gray N. 242"
type input "Wall_Pavilion Gray N. 242"
click at [1137, 554] on div "Tasks / To-Dos / team Messaging" at bounding box center [981, 562] width 362 height 18
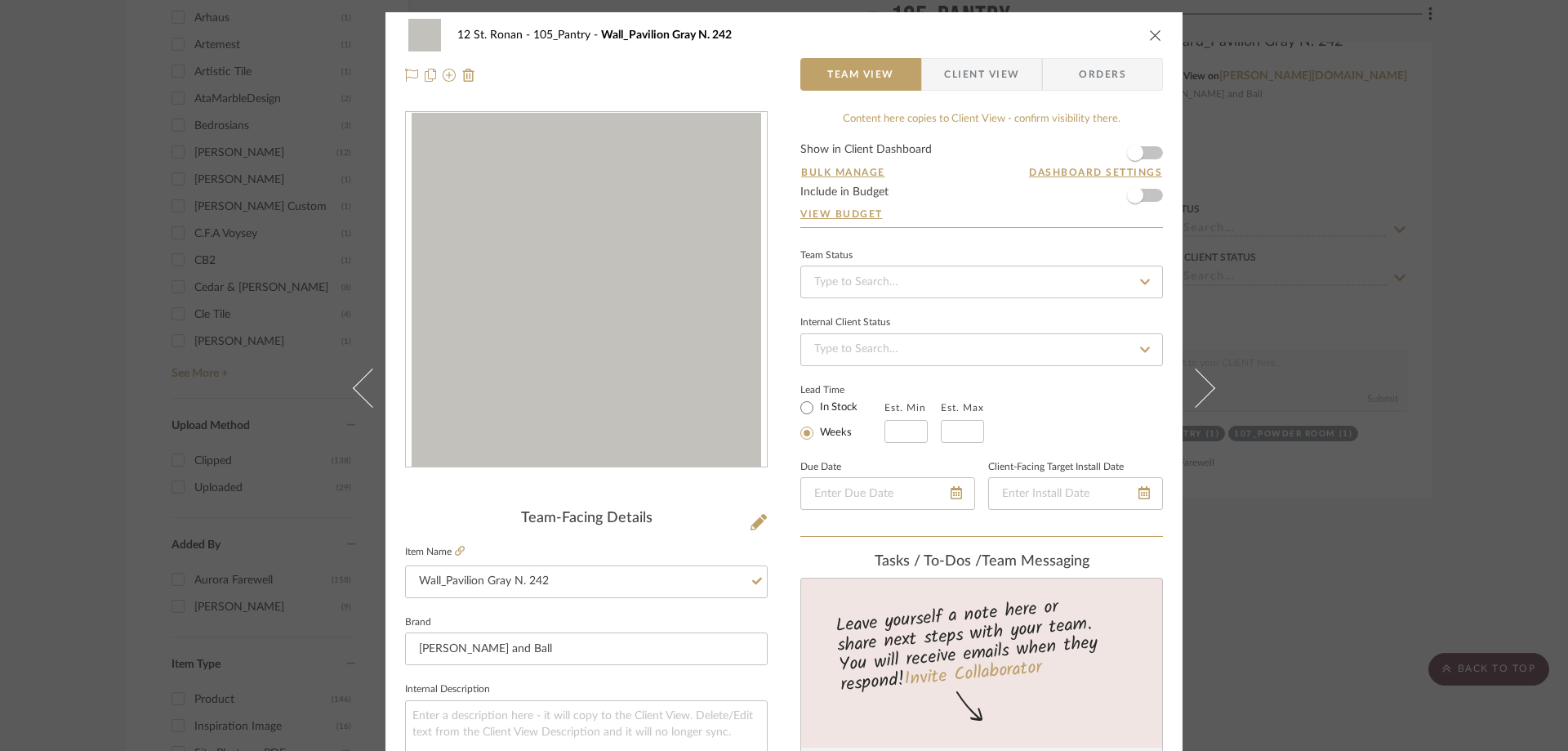
click at [1155, 39] on icon "close" at bounding box center [1155, 34] width 13 height 13
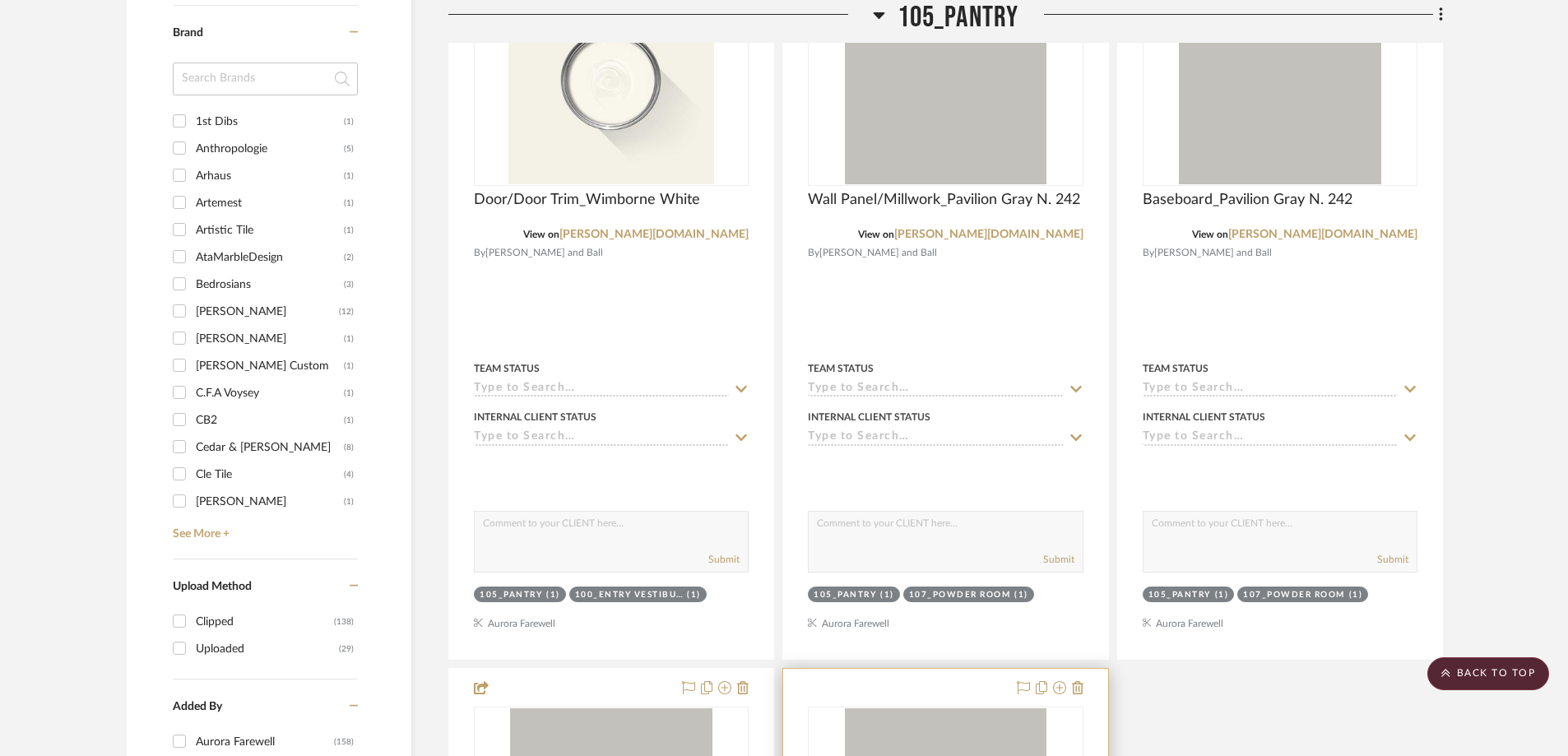
scroll to position [1991, 0]
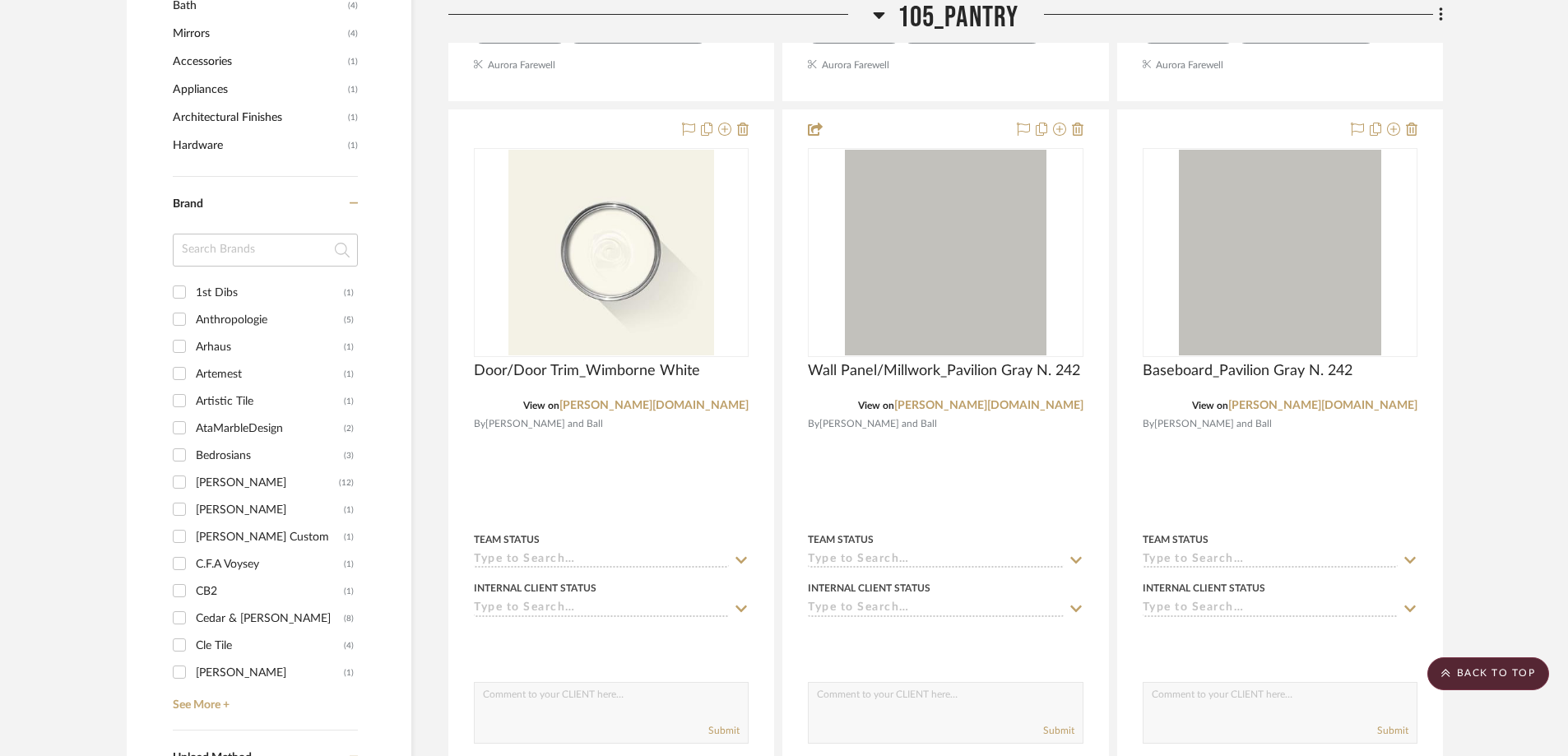
click at [878, 16] on icon at bounding box center [878, 16] width 12 height 7
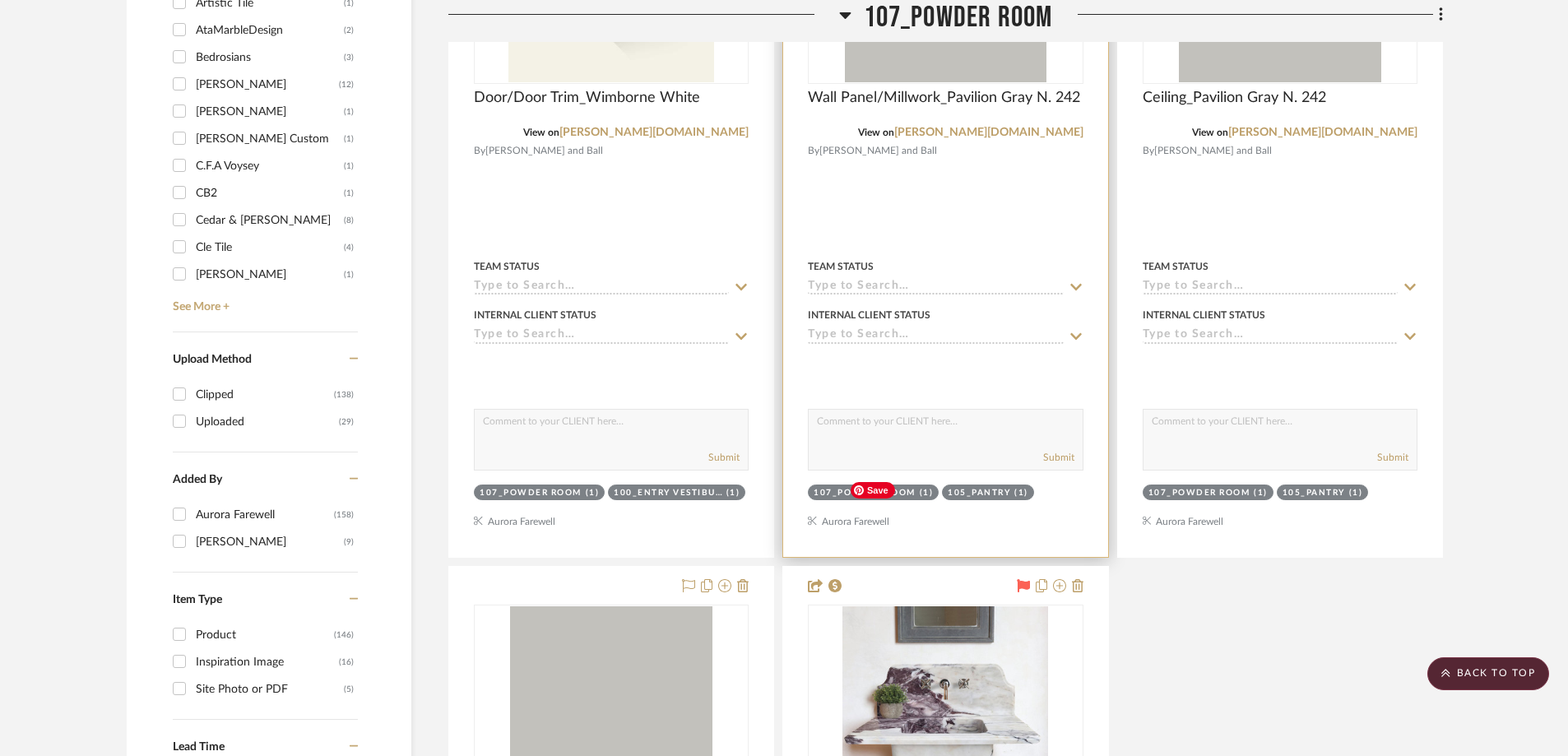
scroll to position [2321, 0]
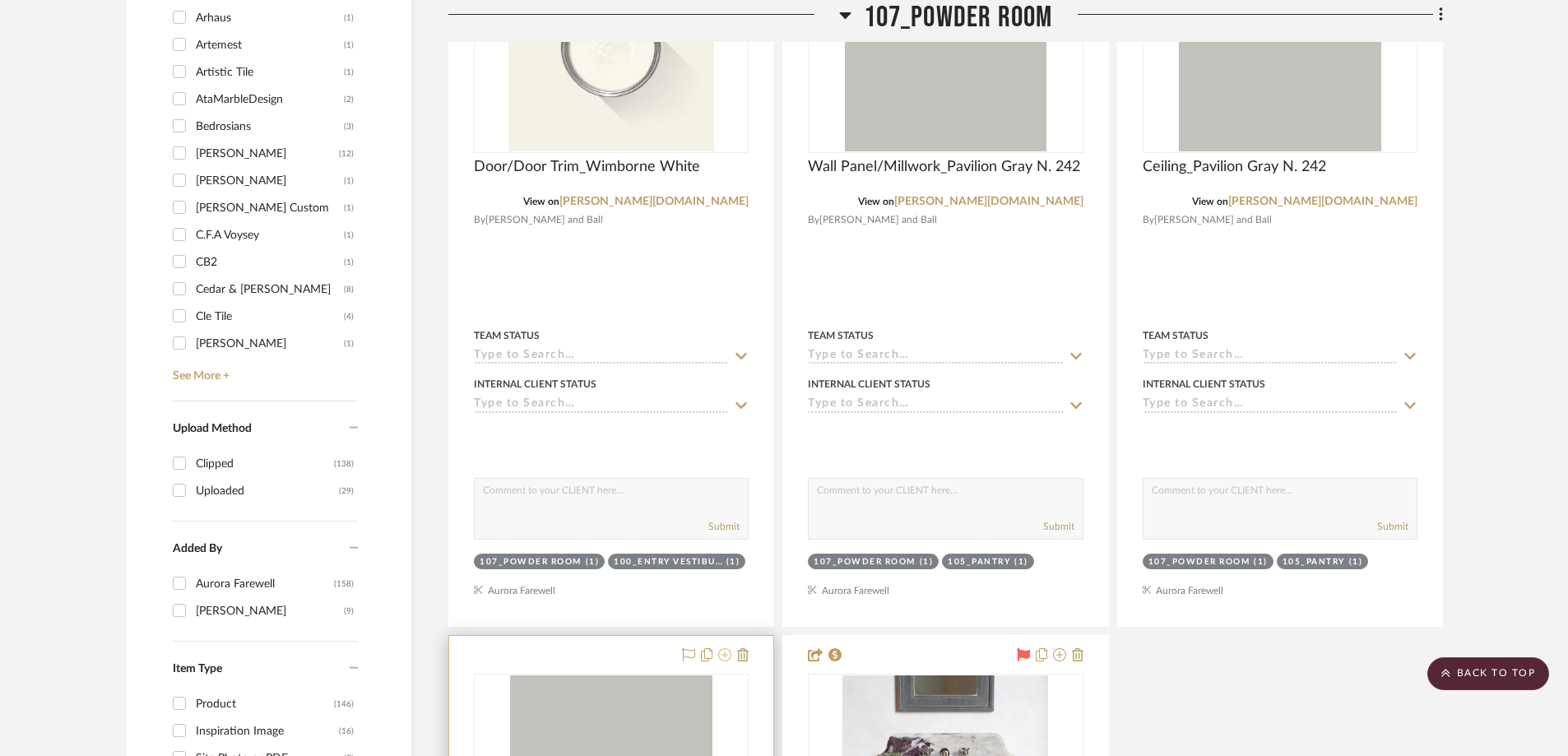
click at [723, 648] on icon at bounding box center [724, 654] width 13 height 13
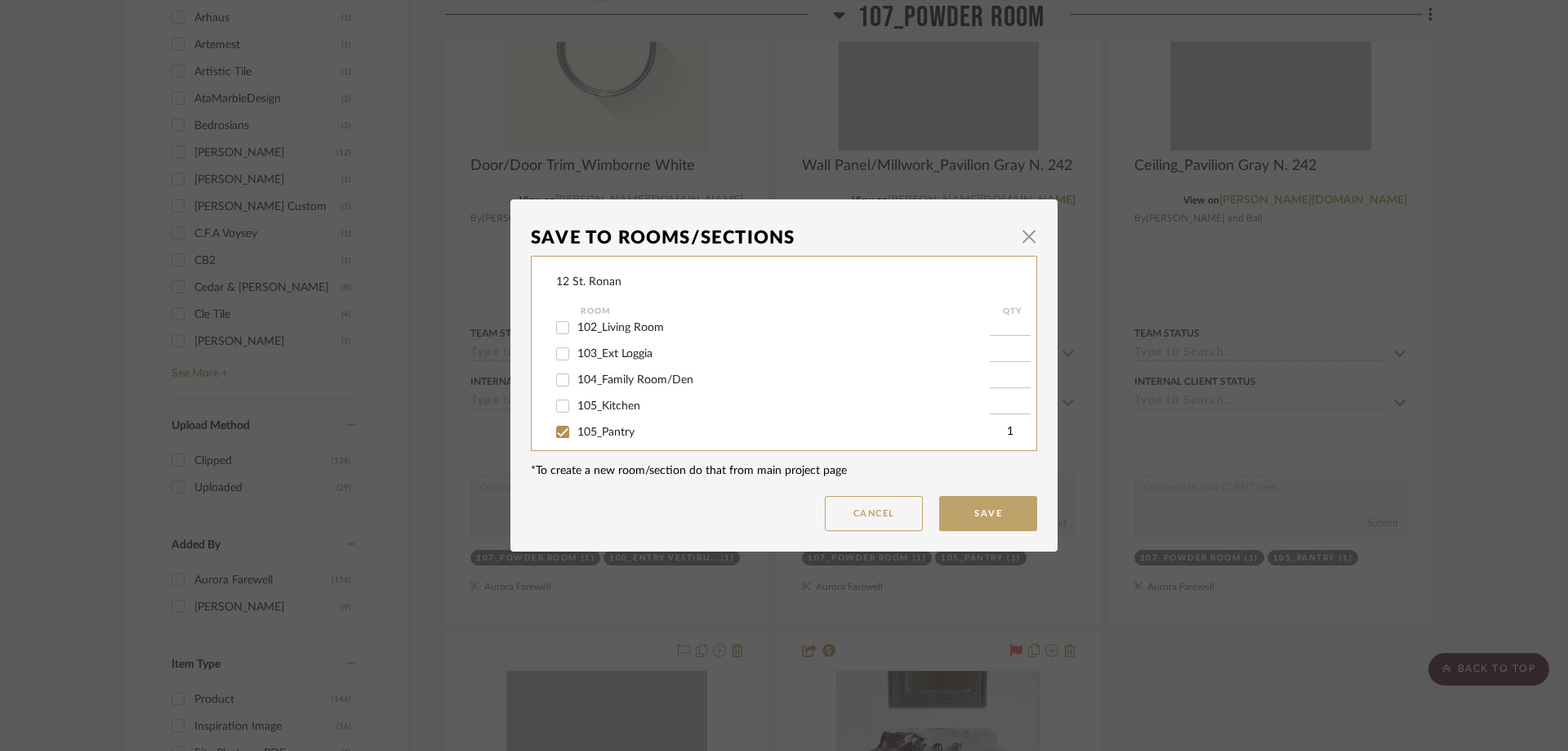
scroll to position [245, 0]
click at [563, 397] on input "107_Powder Room" at bounding box center [562, 402] width 26 height 26
checkbox input "false"
click at [980, 509] on button "Save" at bounding box center [987, 514] width 98 height 35
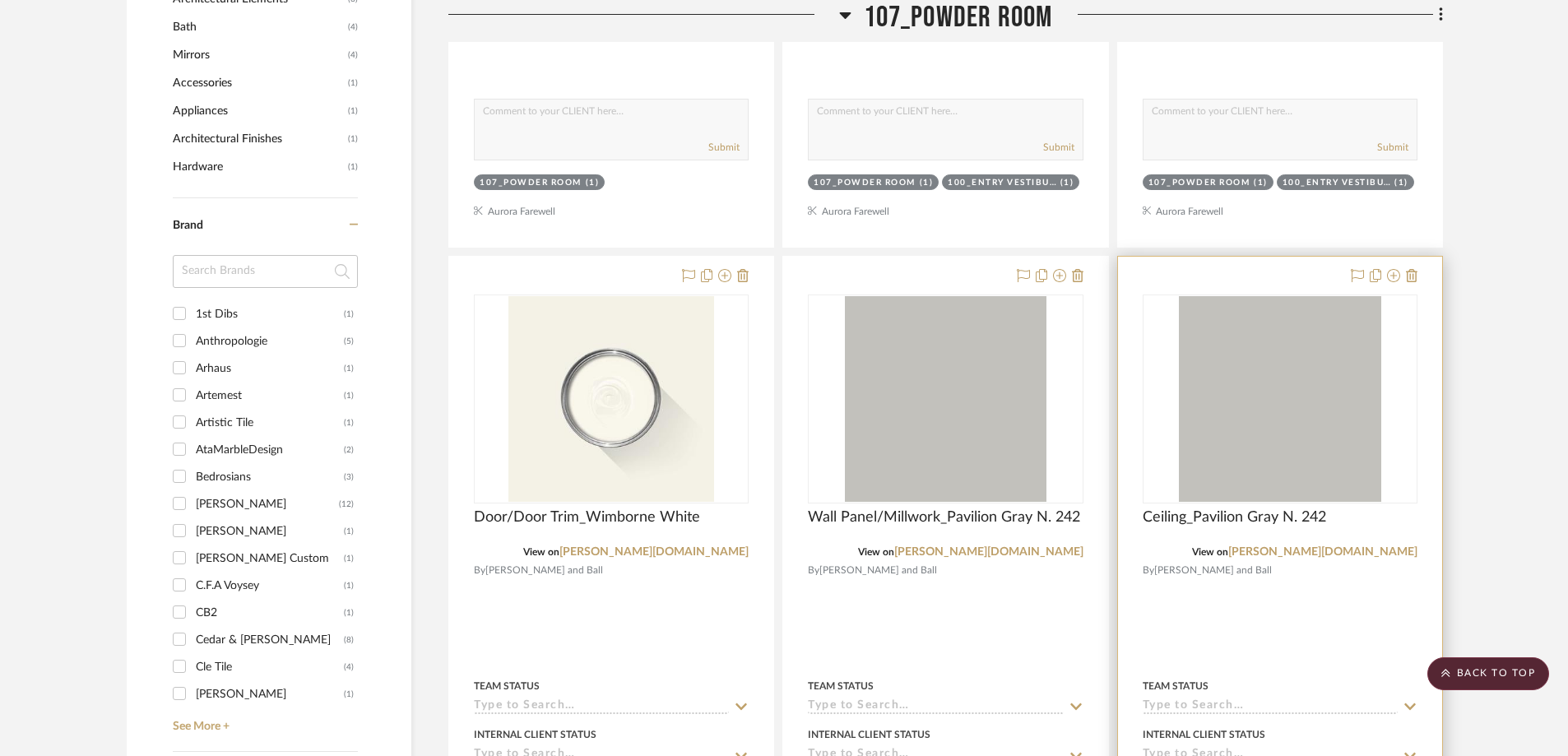
scroll to position [1909, 0]
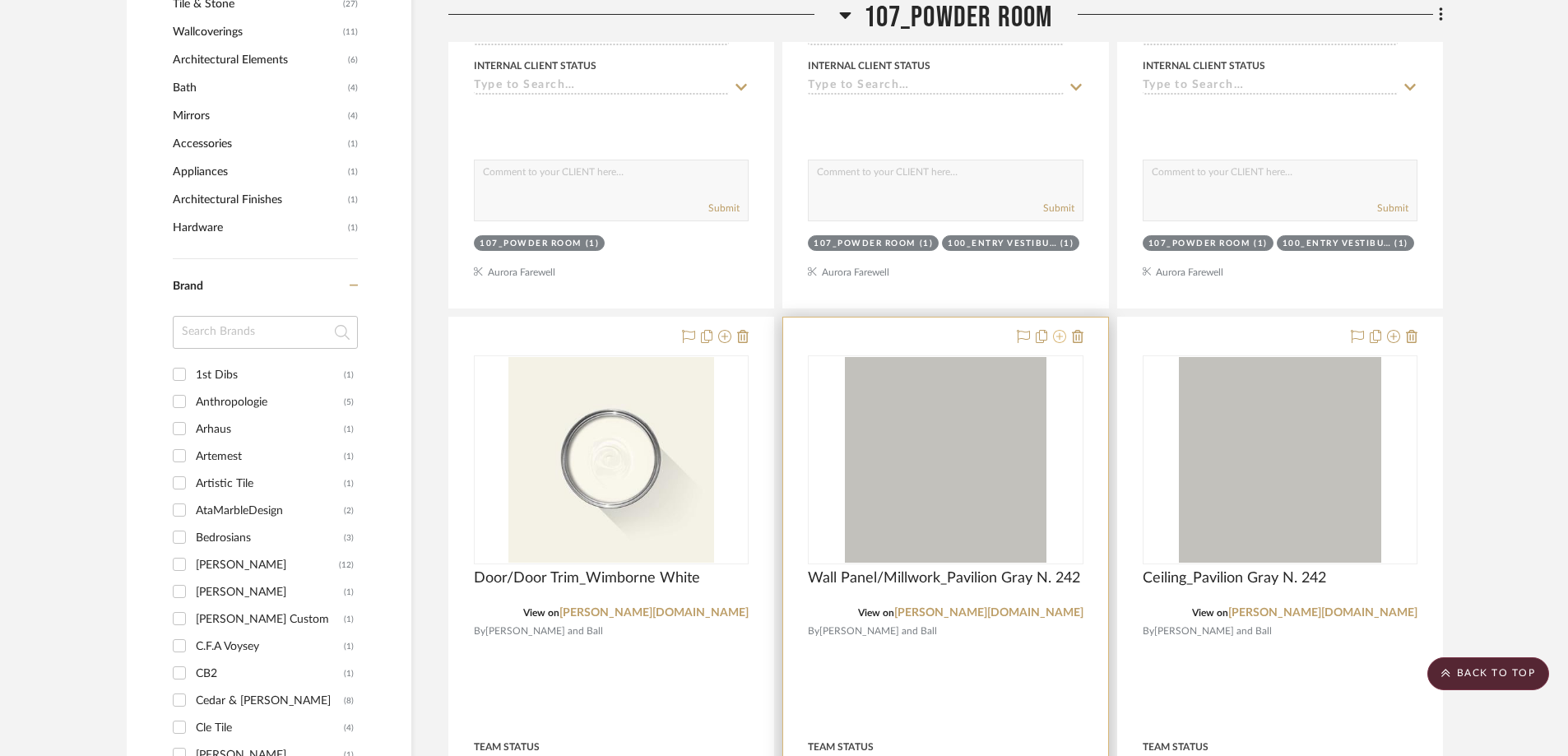
click at [1055, 330] on icon at bounding box center [1059, 335] width 13 height 13
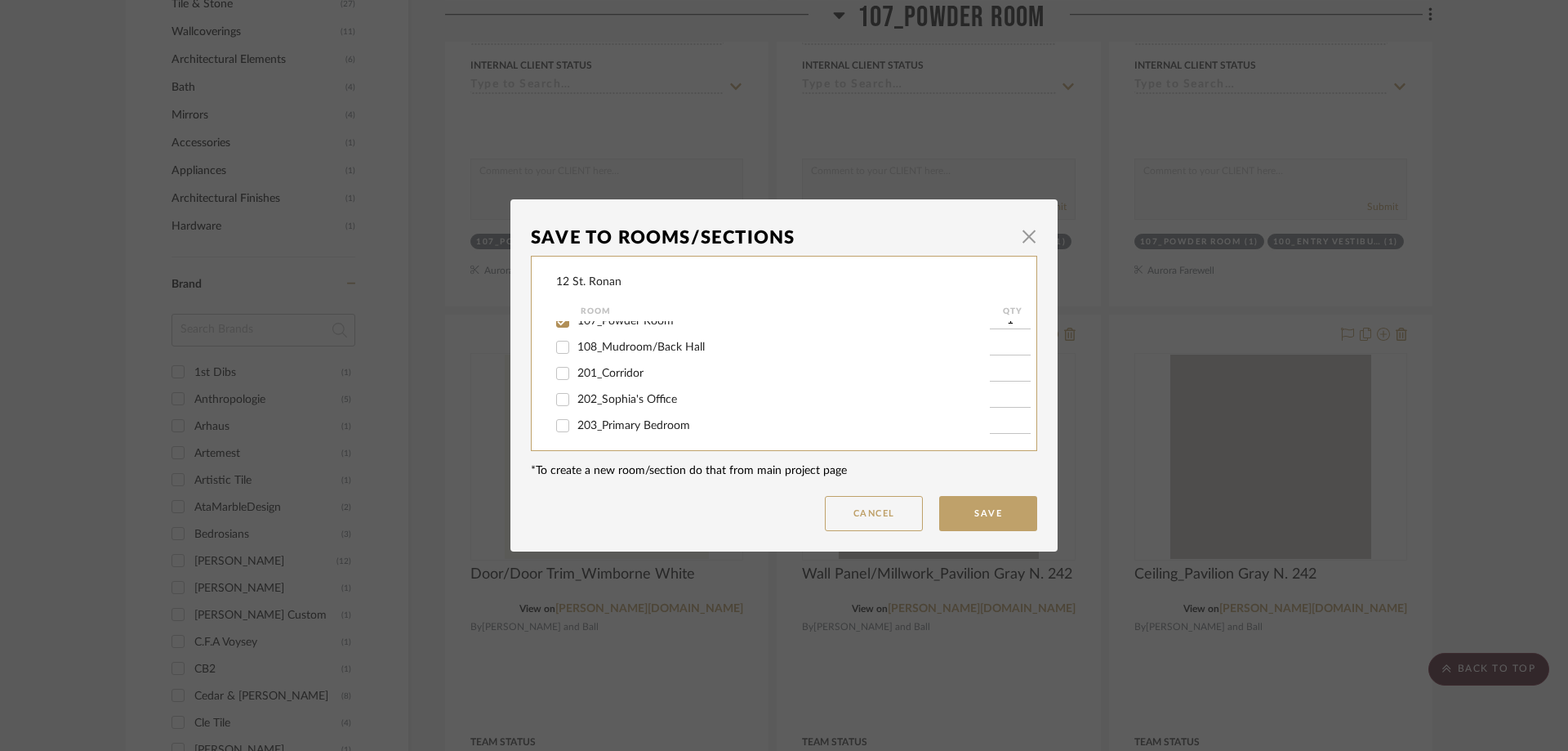
scroll to position [245, 0]
click at [563, 405] on input "107_Powder Room" at bounding box center [562, 402] width 26 height 26
checkbox input "false"
click at [984, 512] on button "Save" at bounding box center [987, 514] width 98 height 35
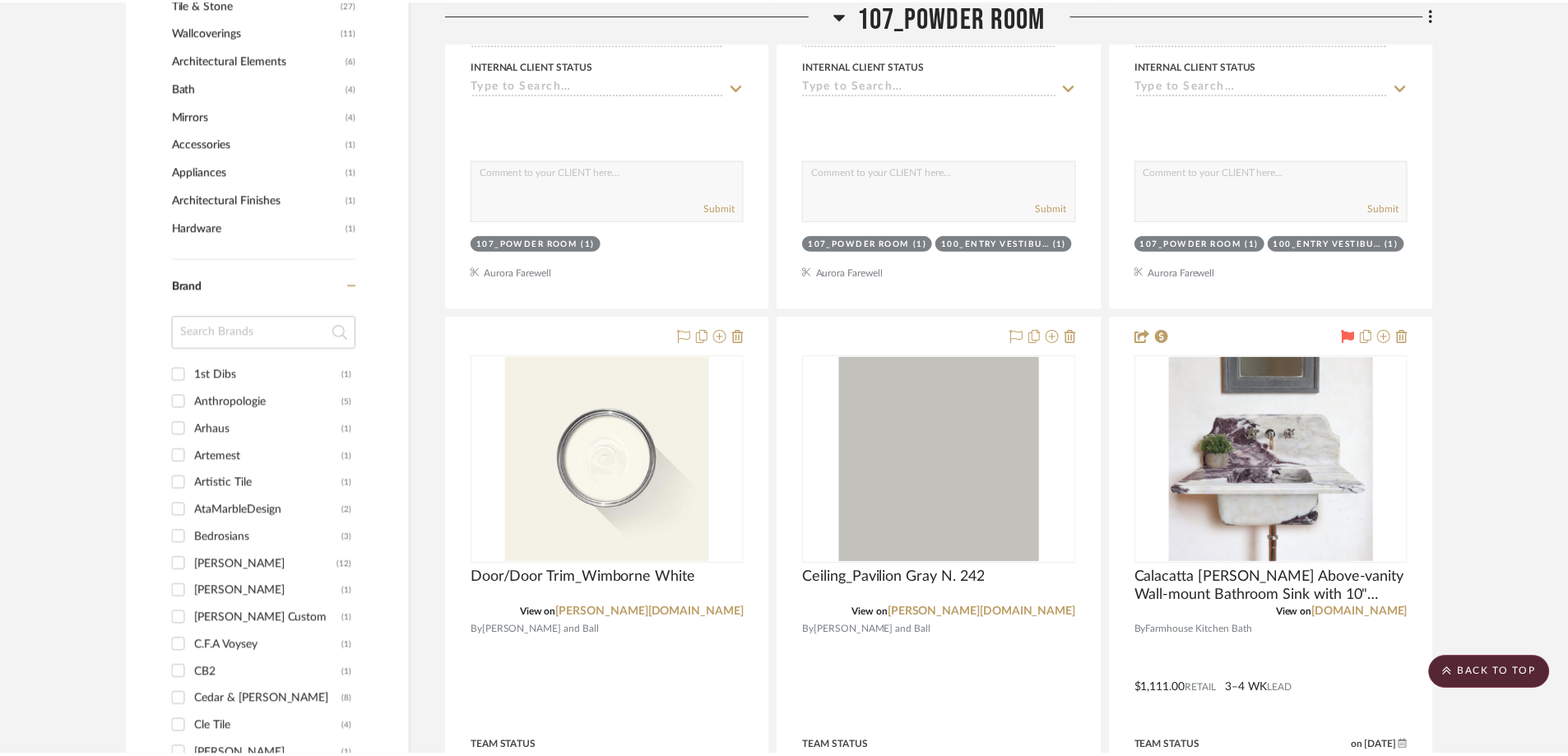
scroll to position [1909, 0]
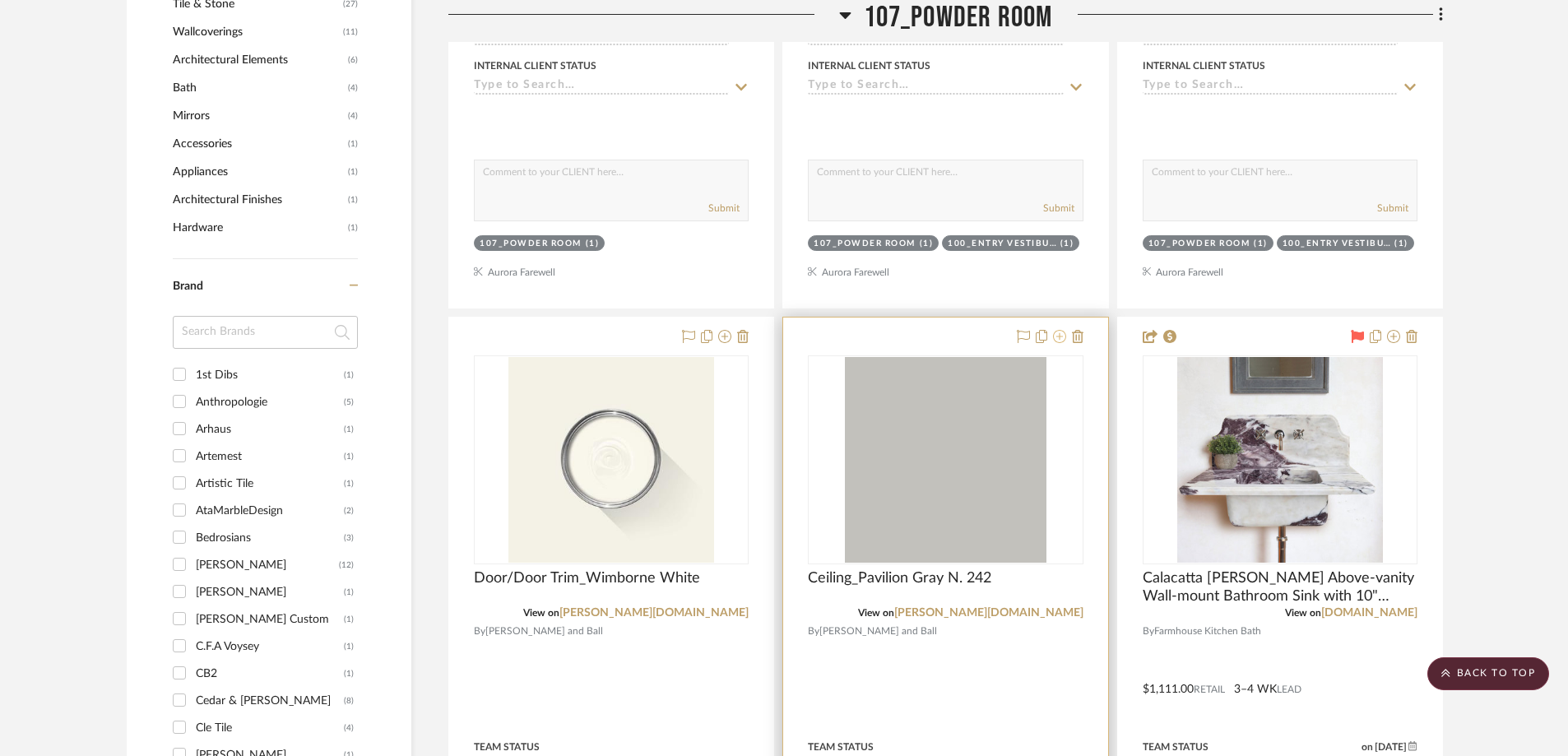
click at [1054, 330] on icon at bounding box center [1059, 335] width 13 height 13
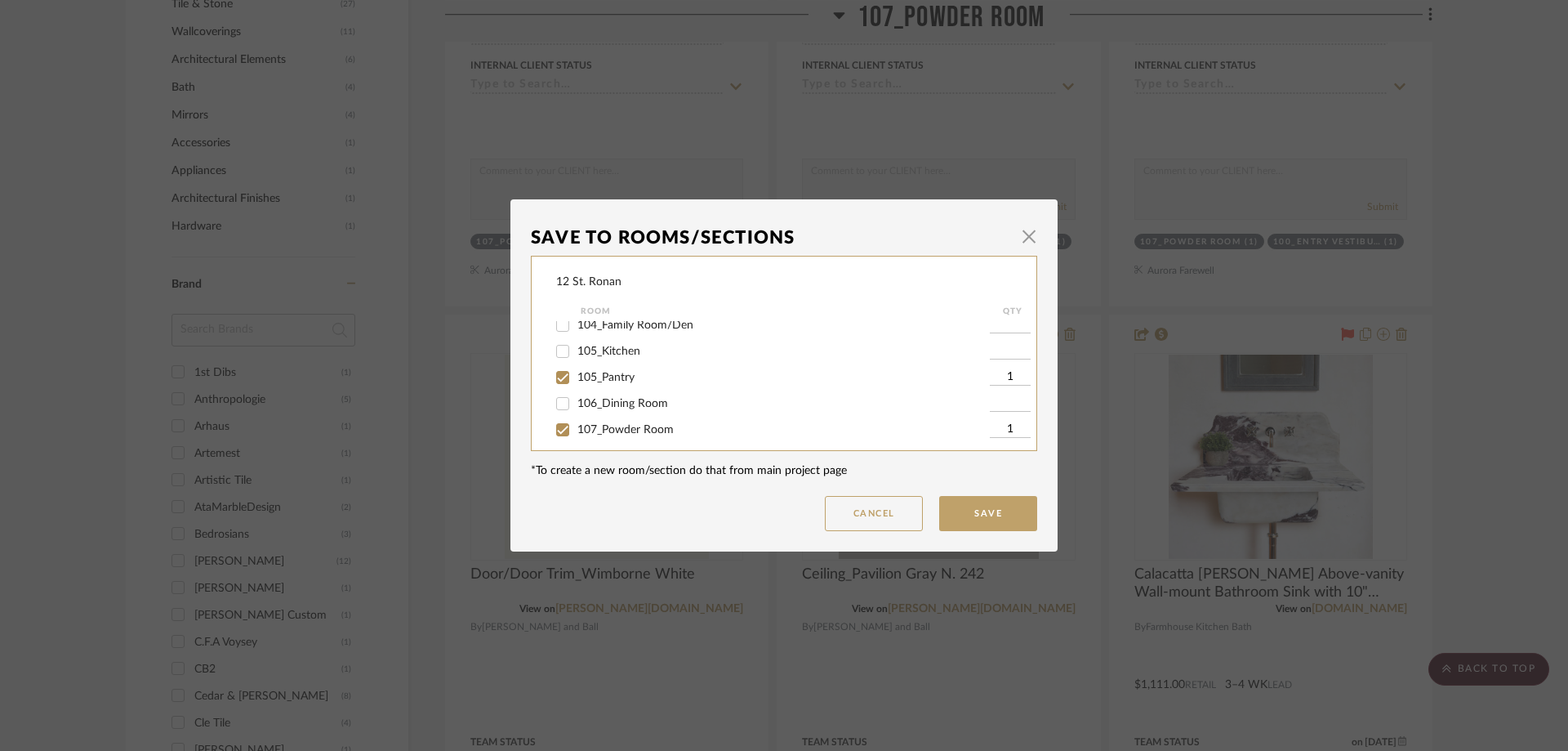
scroll to position [245, 0]
click at [559, 399] on input "107_Powder Room" at bounding box center [562, 402] width 26 height 26
checkbox input "false"
click at [975, 511] on button "Save" at bounding box center [987, 514] width 98 height 35
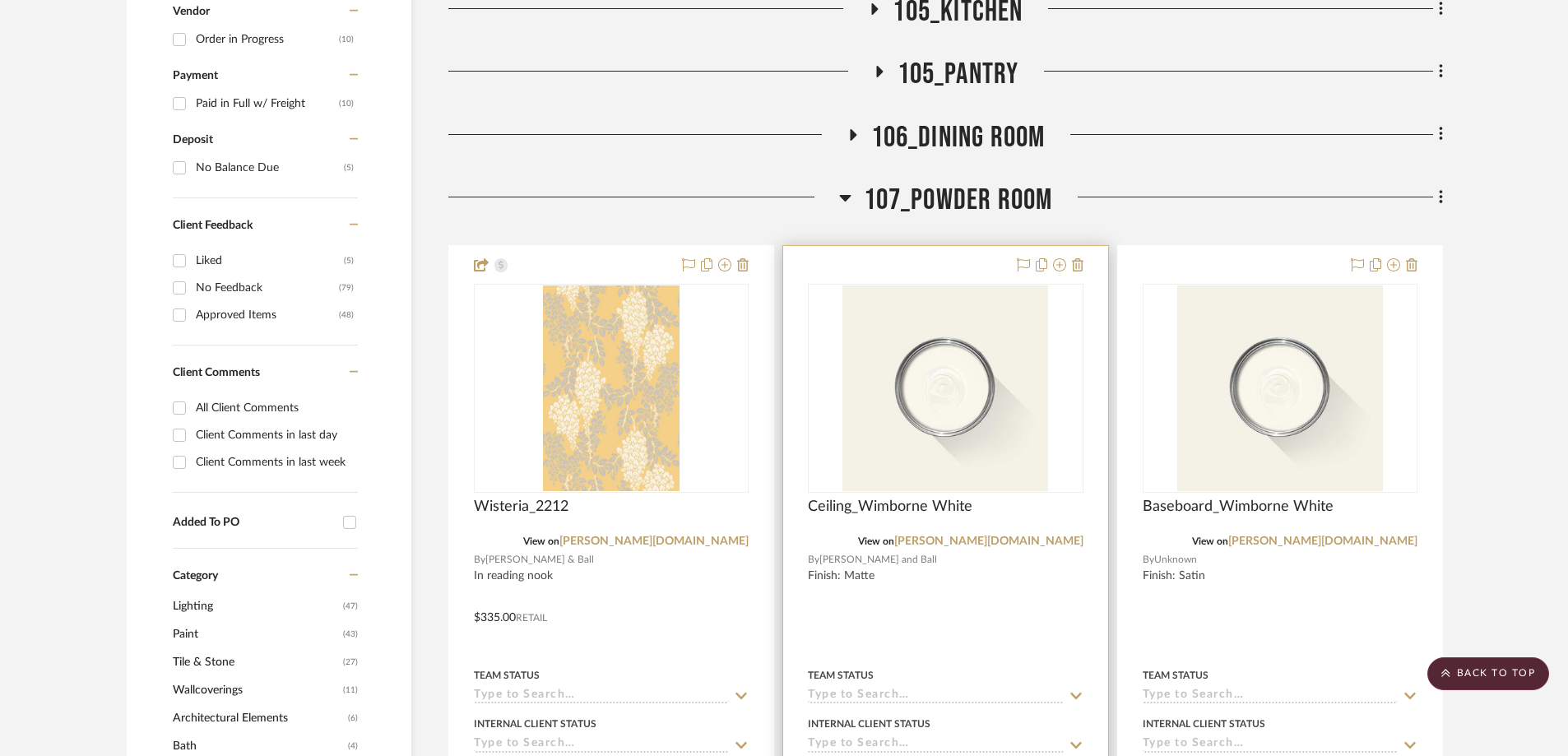
scroll to position [922, 0]
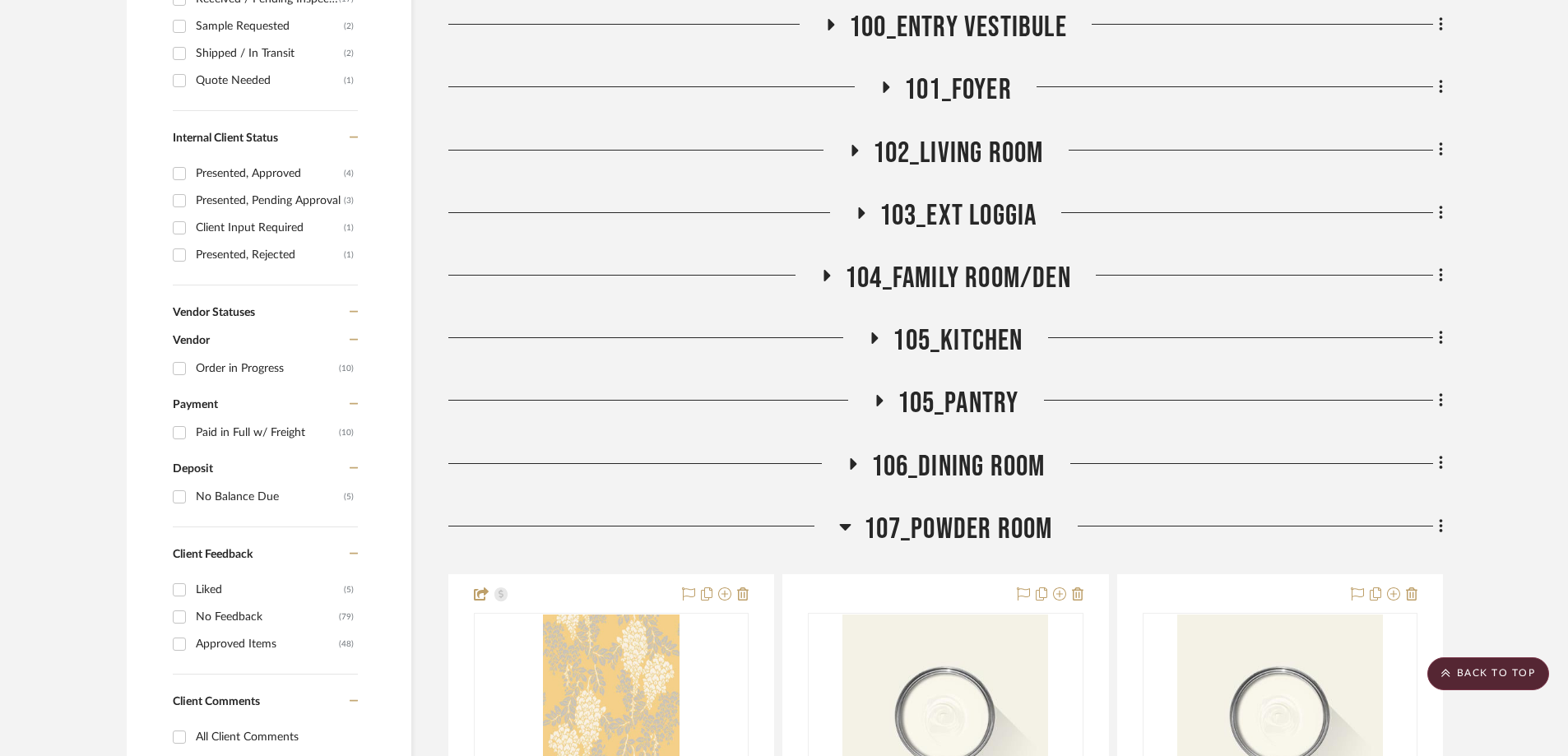
click at [852, 459] on icon at bounding box center [853, 465] width 7 height 12
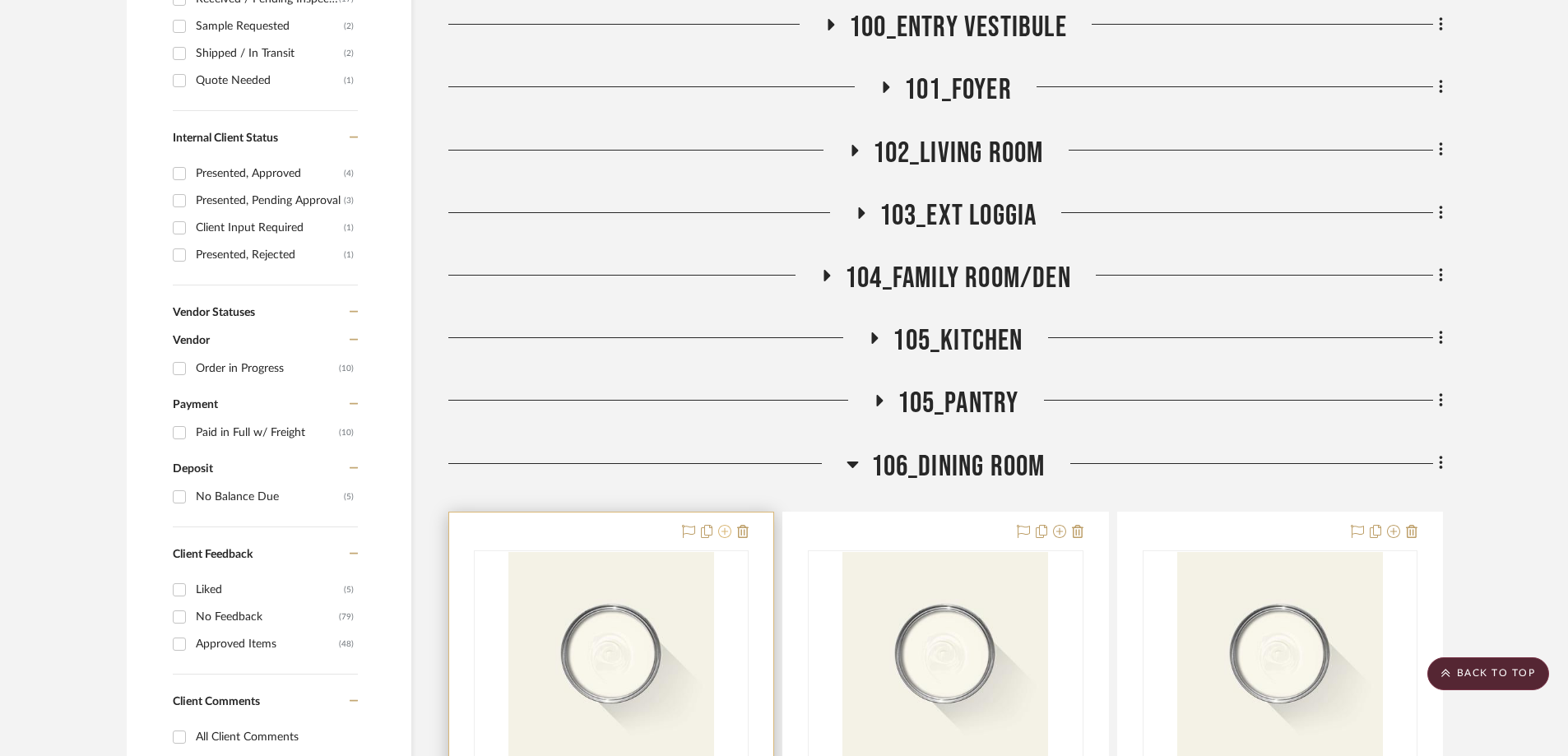
click at [729, 525] on icon at bounding box center [724, 531] width 13 height 13
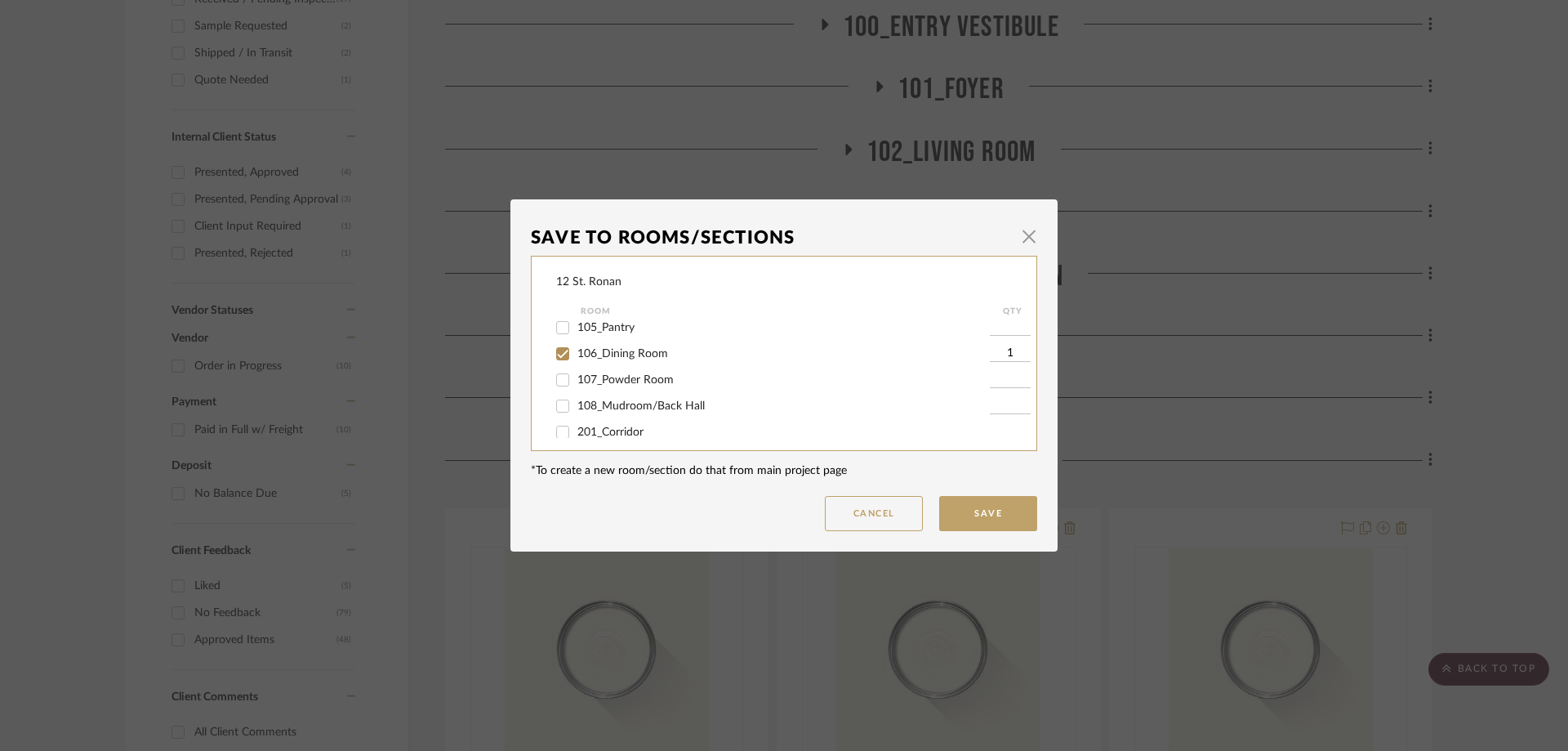
scroll to position [245, 0]
click at [562, 398] on input "107_Powder Room" at bounding box center [562, 402] width 26 height 26
checkbox input "true"
type input "1"
click at [992, 510] on button "Save" at bounding box center [987, 514] width 98 height 35
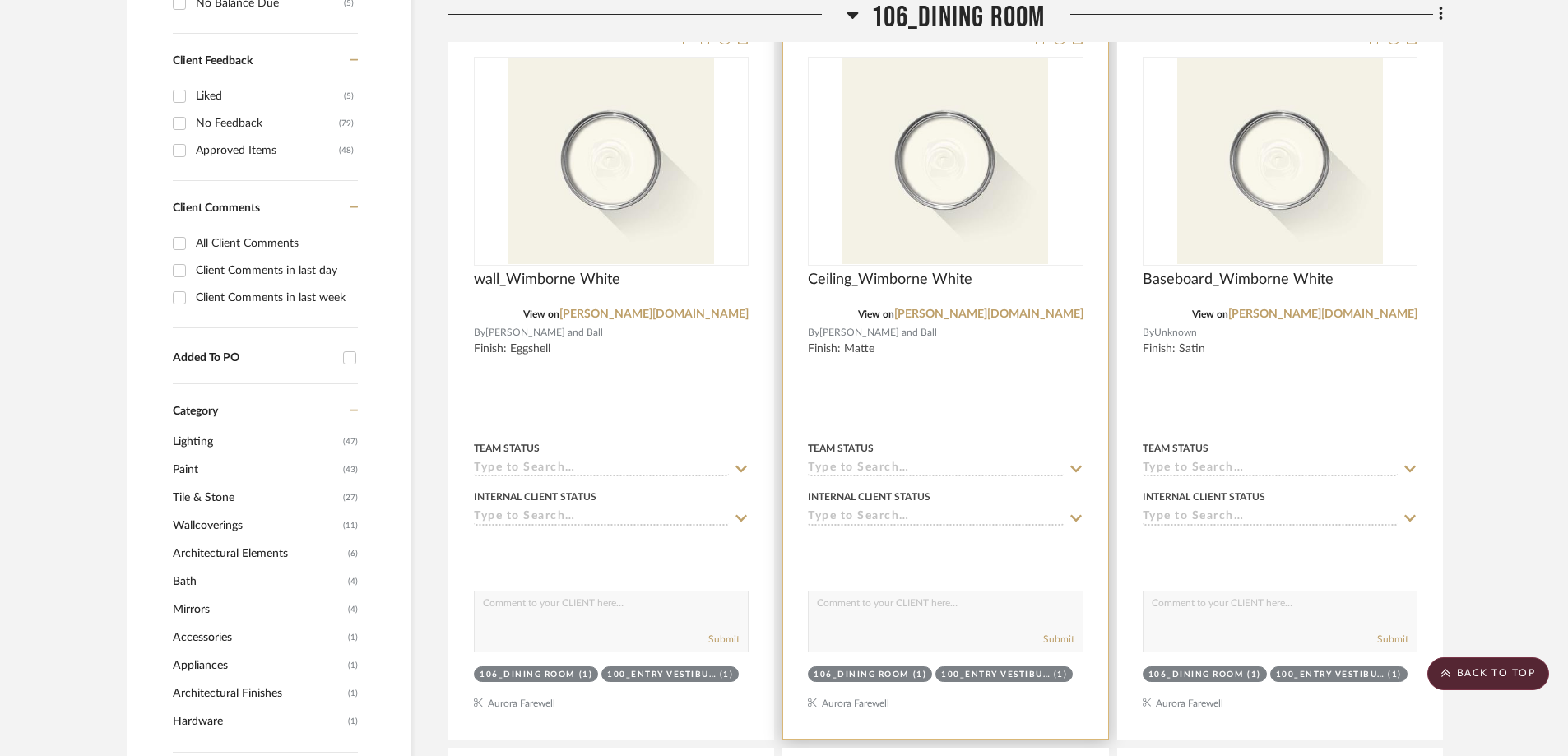
scroll to position [1663, 0]
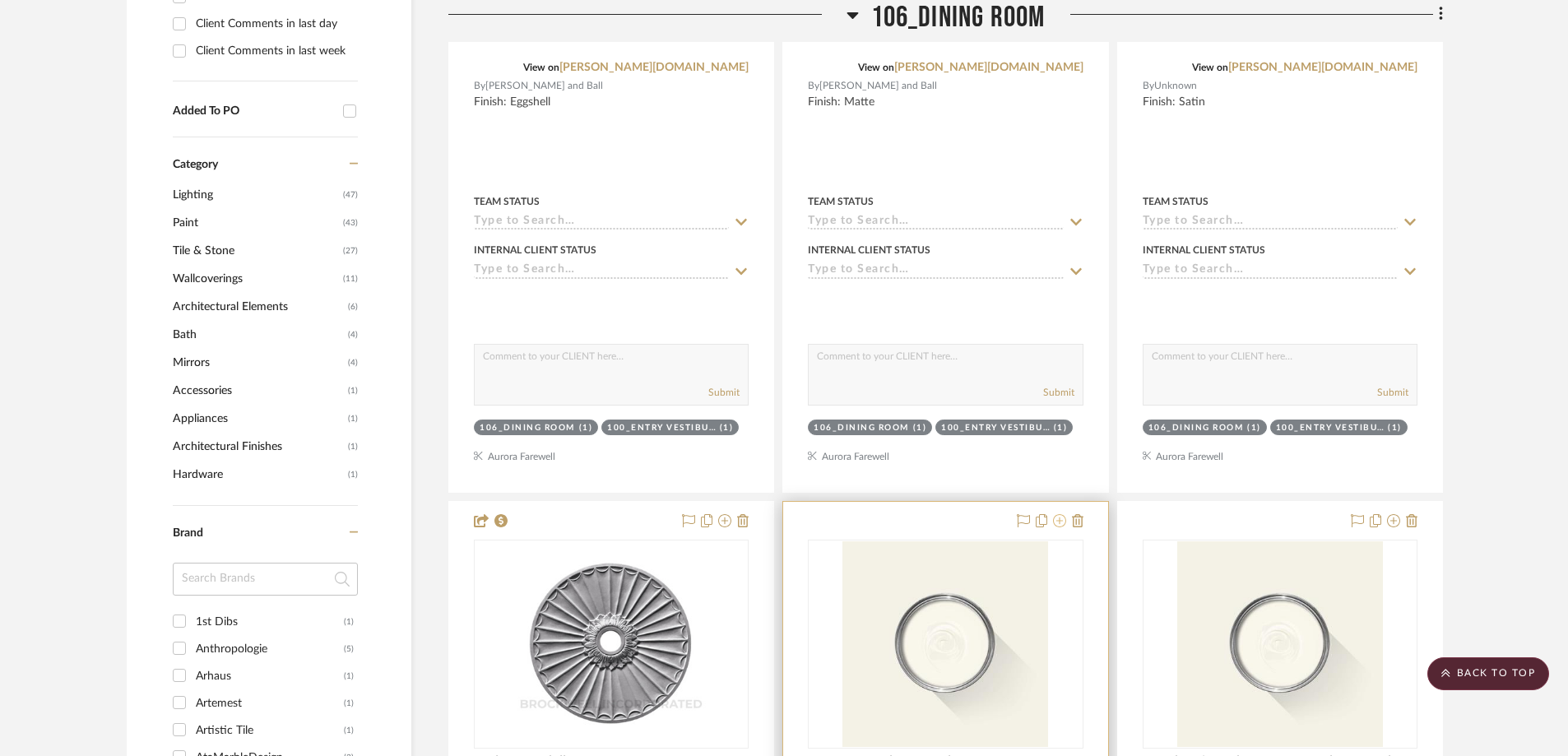
click at [1054, 514] on icon at bounding box center [1059, 520] width 13 height 13
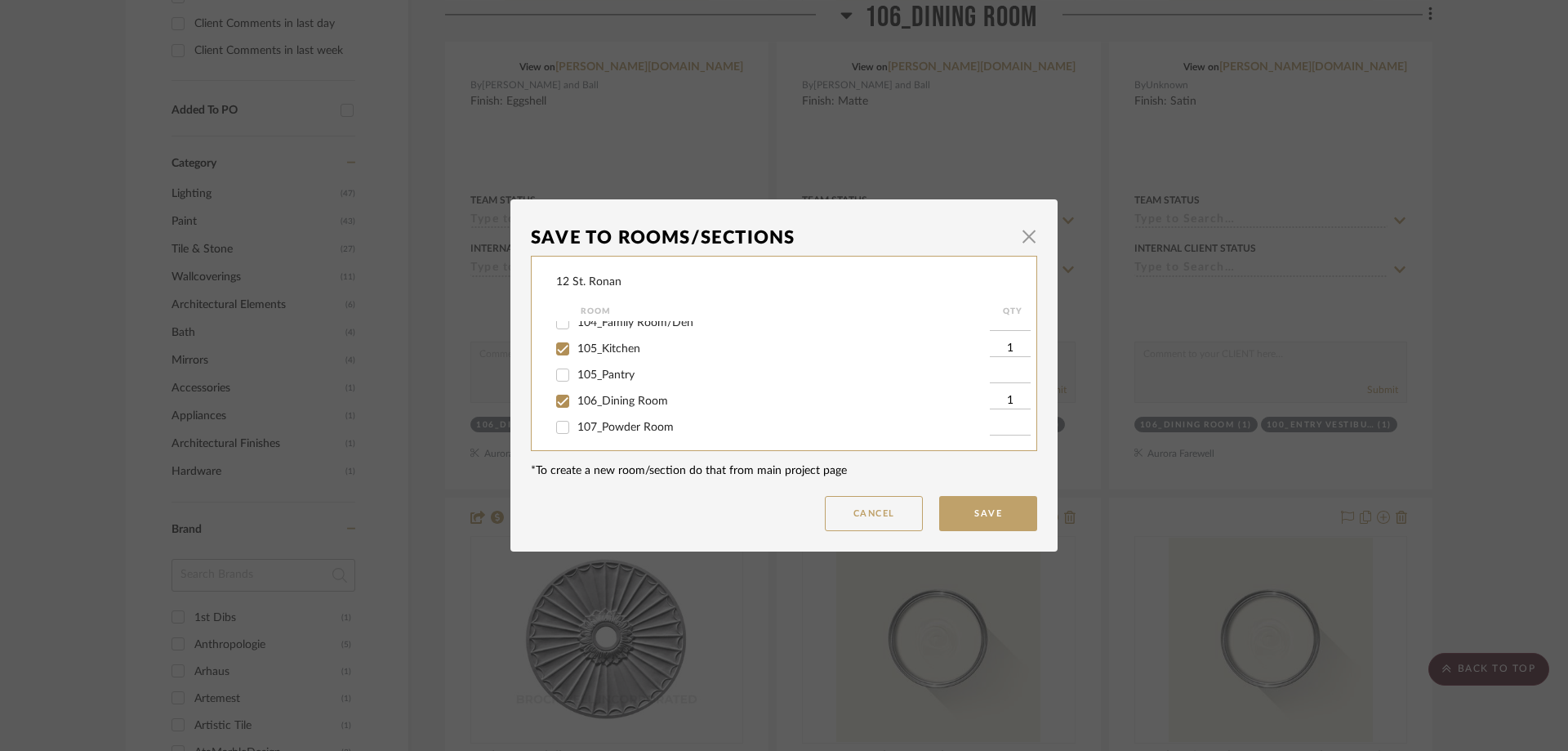
scroll to position [245, 0]
click at [558, 402] on input "107_Powder Room" at bounding box center [562, 402] width 26 height 26
checkbox input "true"
type input "1"
click at [995, 504] on button "Save" at bounding box center [987, 514] width 98 height 35
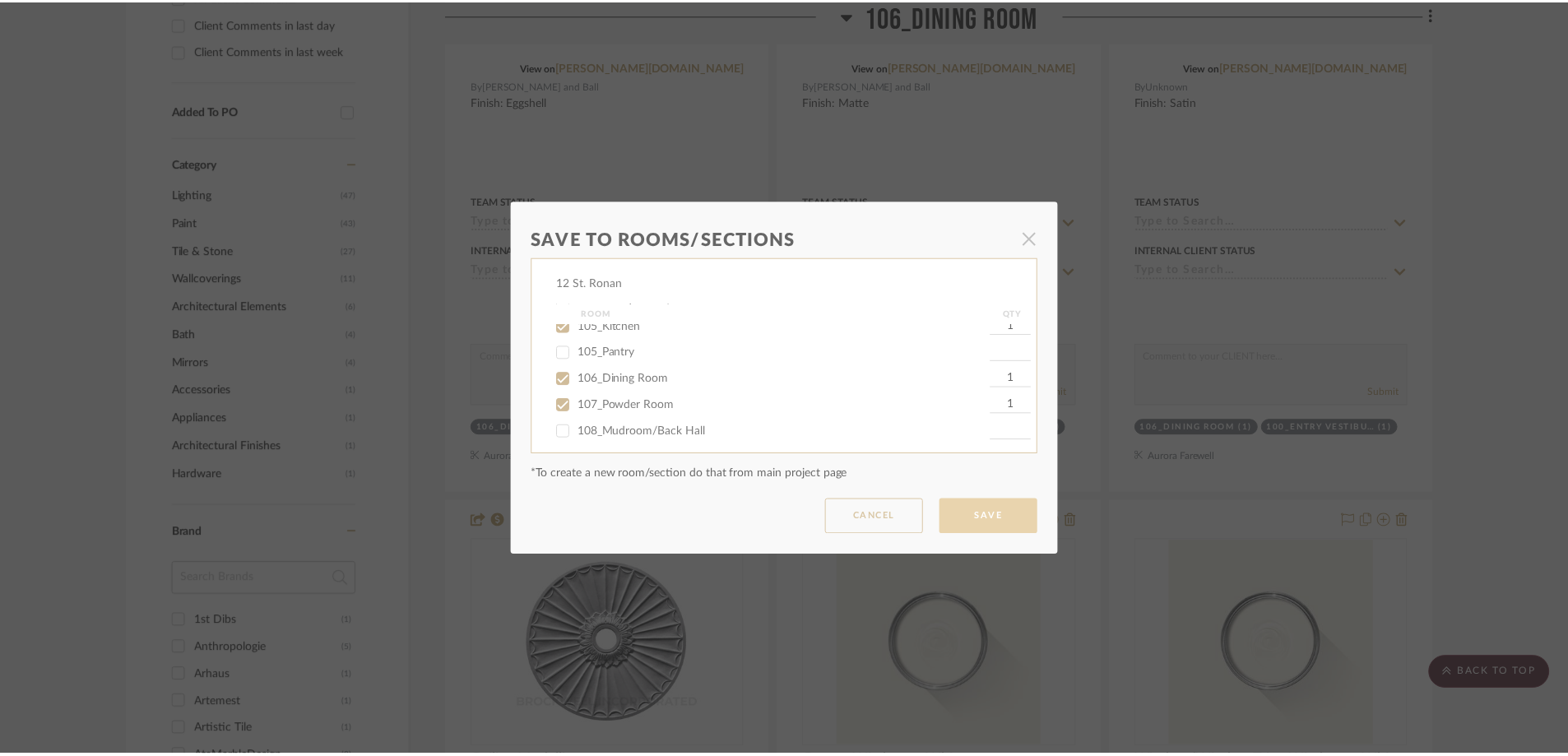
scroll to position [1663, 0]
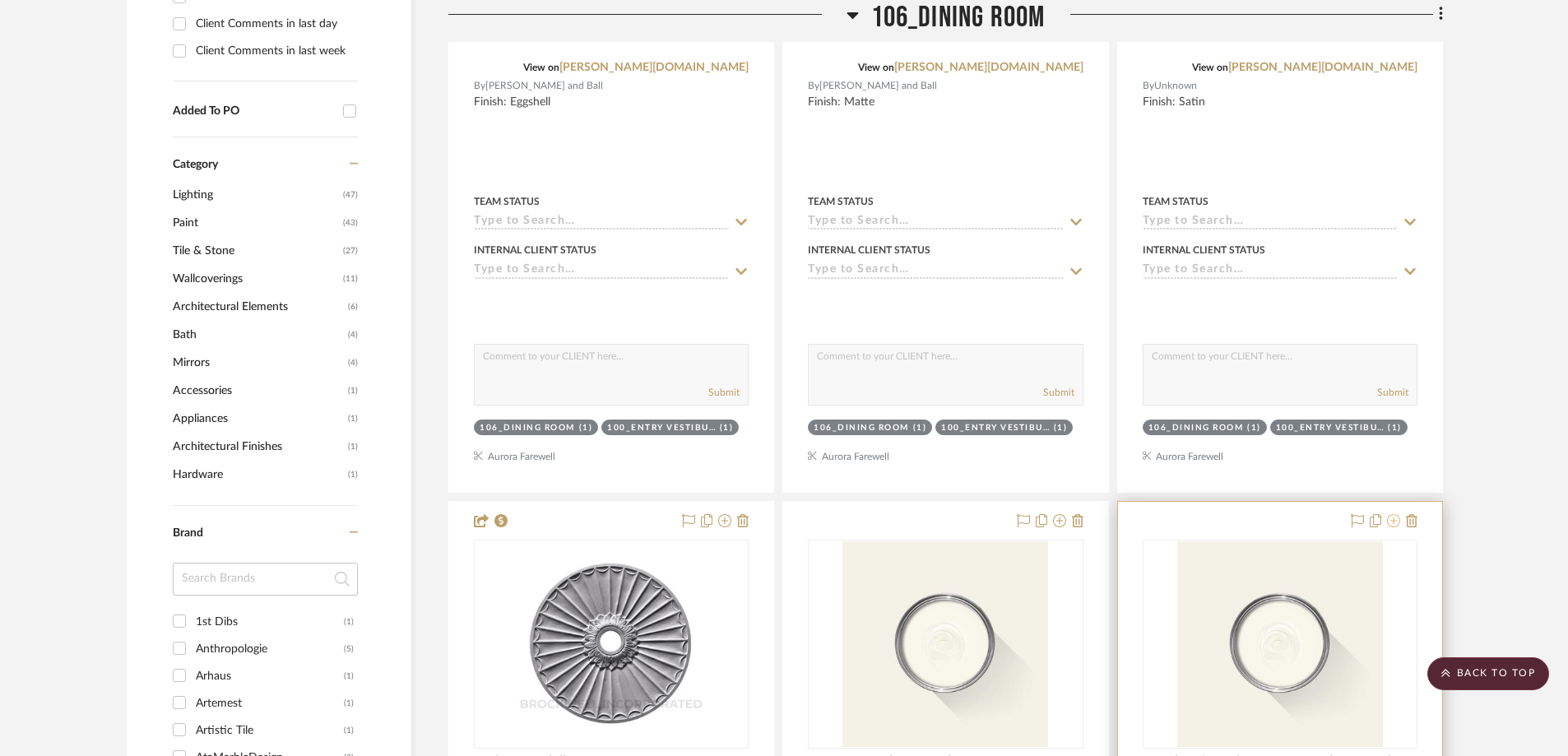
click at [1267, 514] on icon at bounding box center [1393, 520] width 13 height 13
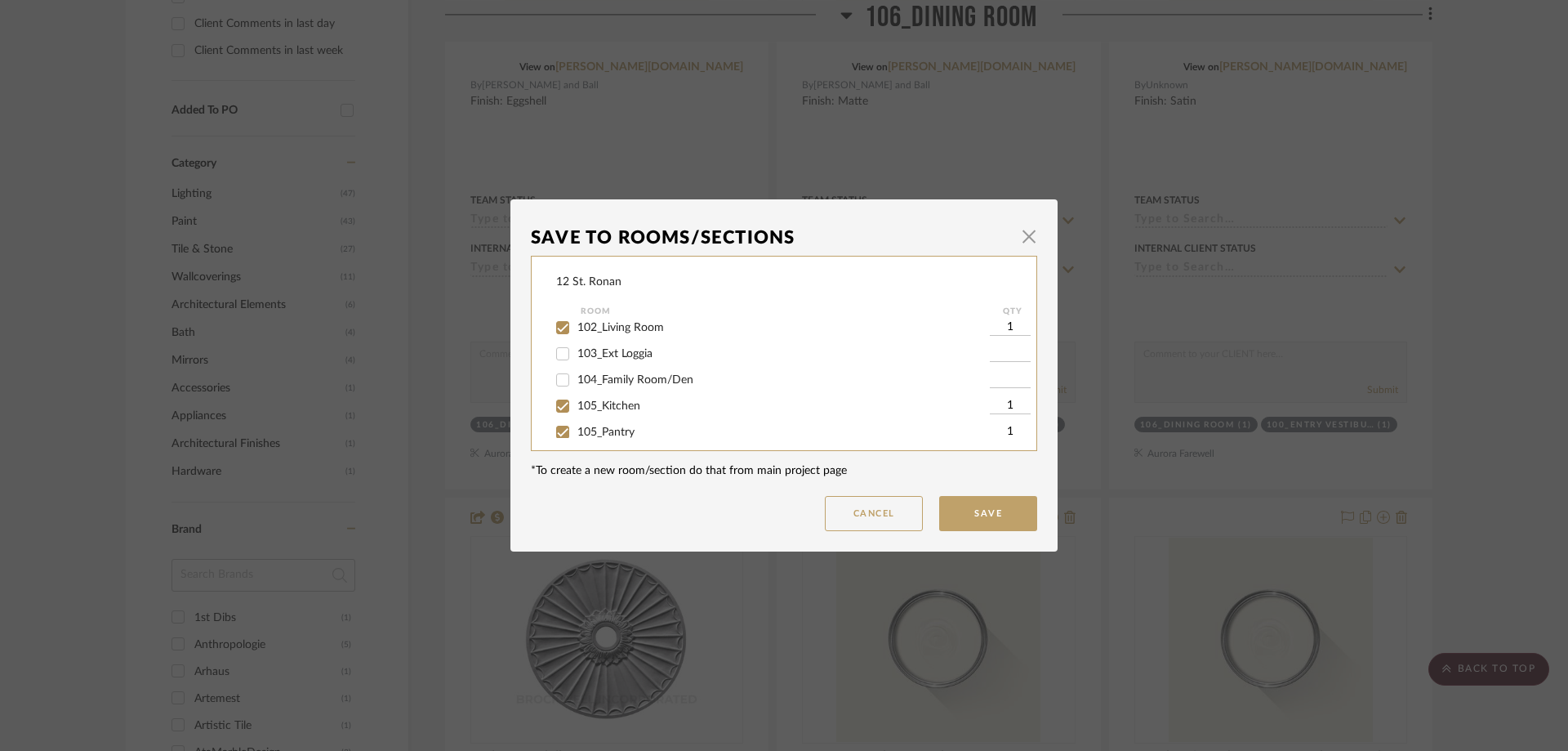
scroll to position [245, 0]
click at [561, 404] on input "107_Powder Room" at bounding box center [562, 402] width 26 height 26
checkbox input "true"
type input "1"
click at [552, 398] on input "107_Powder Room" at bounding box center [562, 402] width 26 height 26
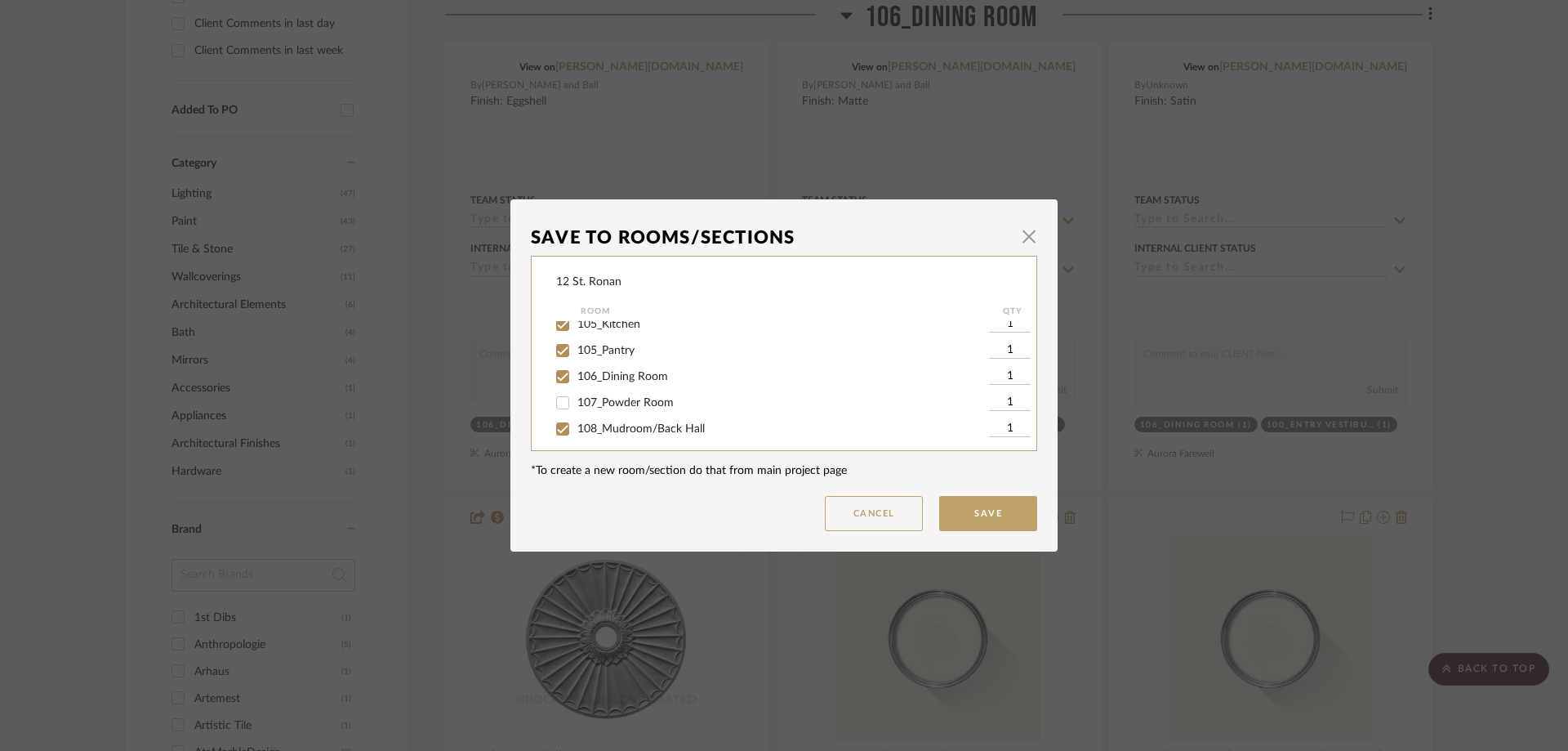
checkbox input "false"
click at [944, 500] on button "Save" at bounding box center [987, 514] width 98 height 35
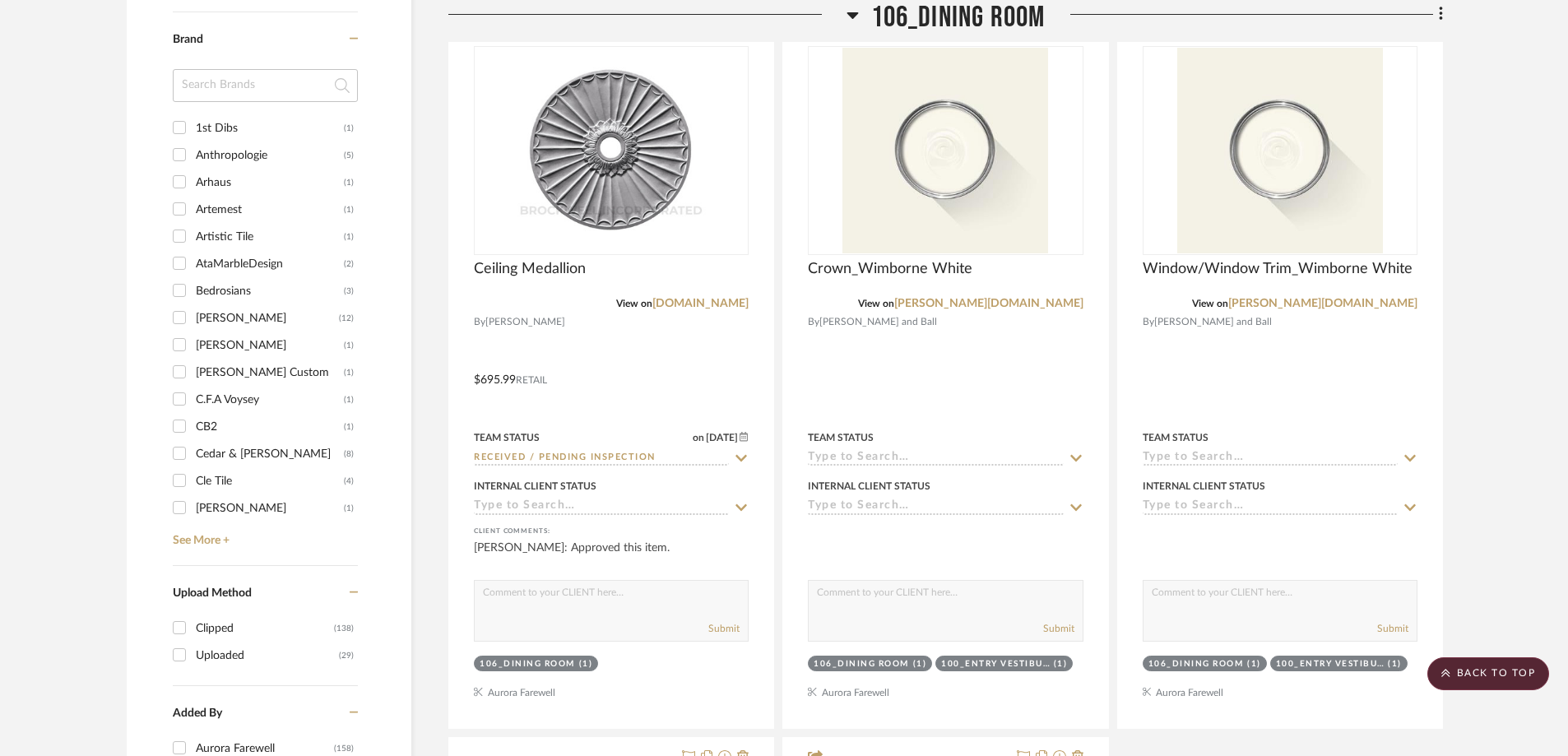
scroll to position [2485, 0]
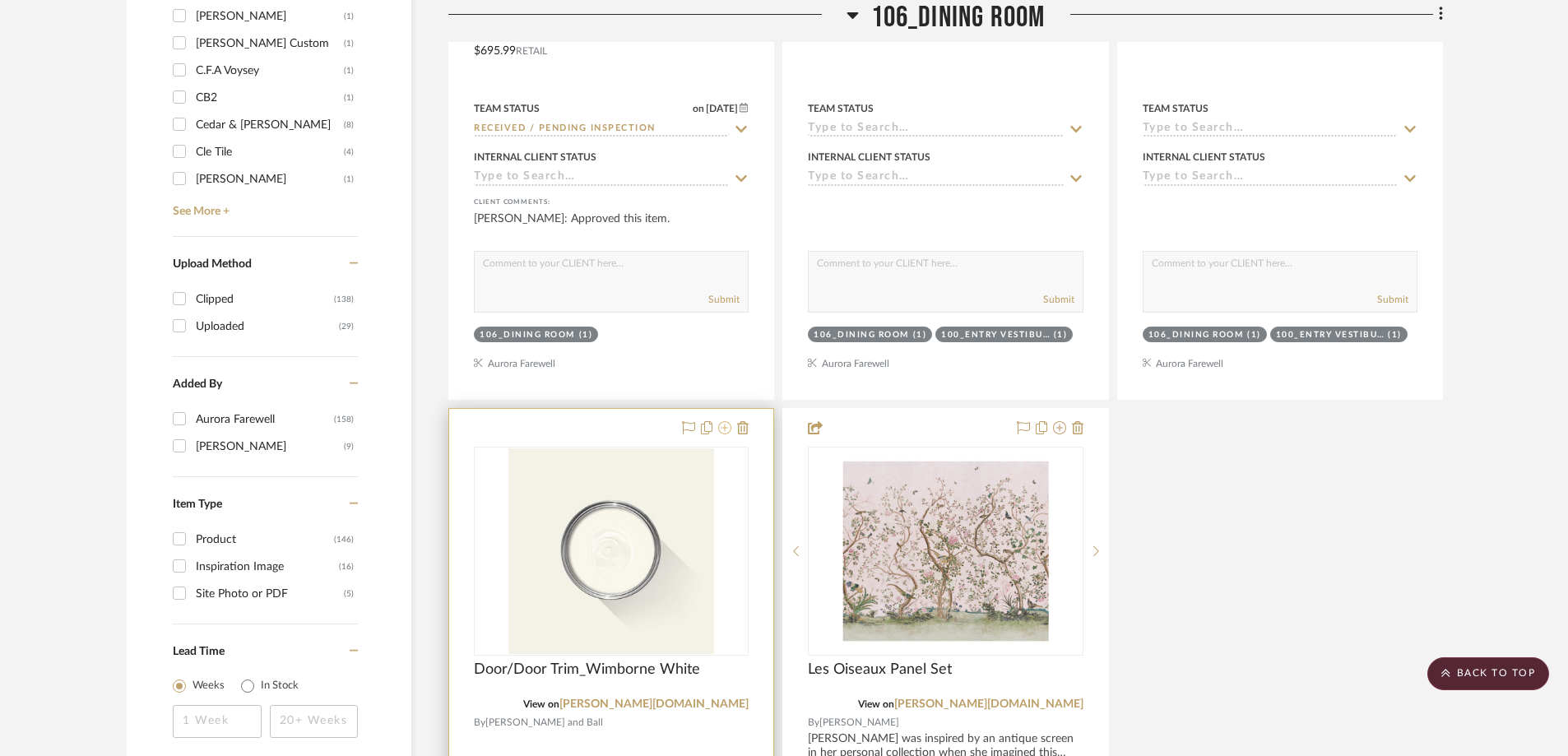
click at [722, 422] on icon at bounding box center [724, 427] width 13 height 13
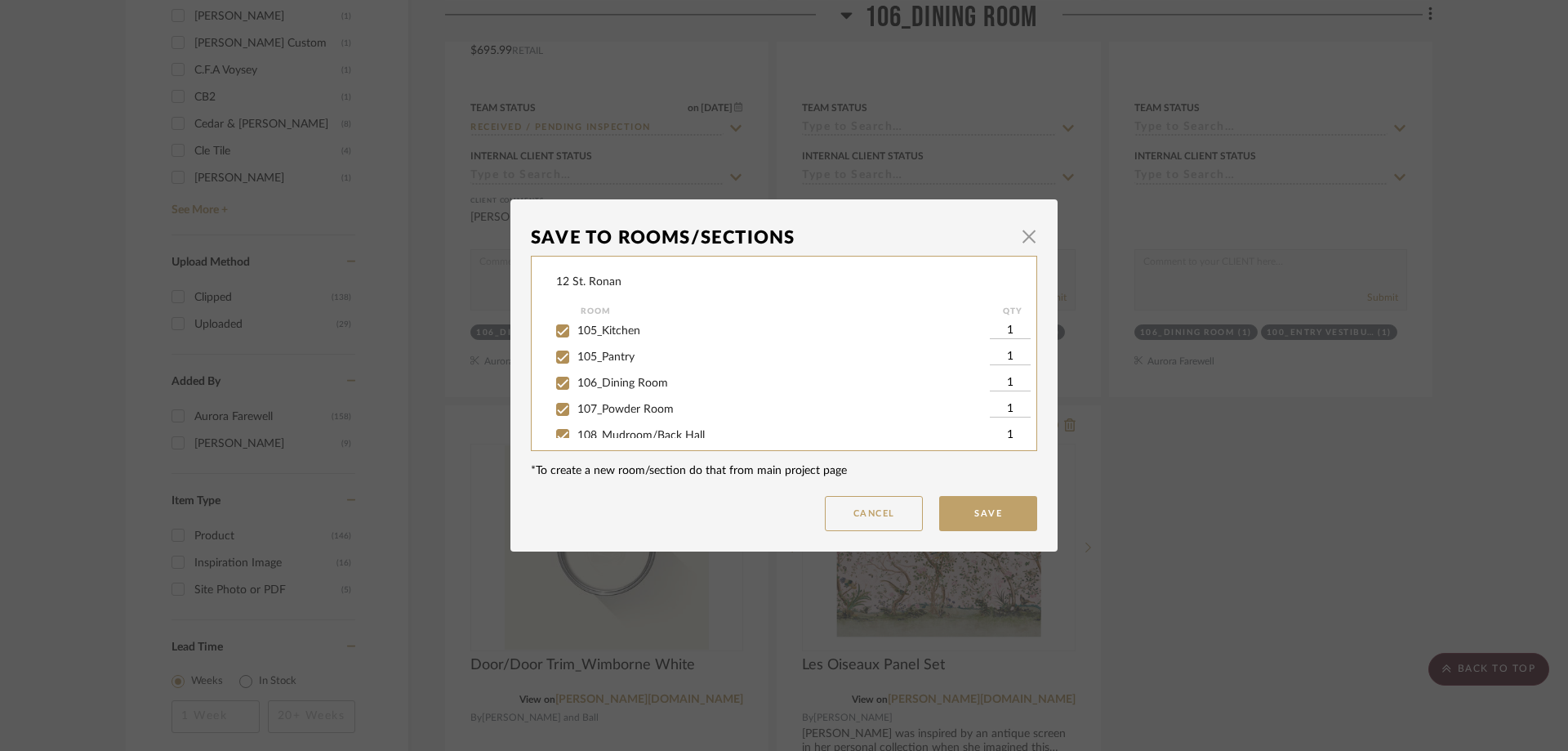
scroll to position [245, 0]
click at [1017, 234] on span "button" at bounding box center [1029, 236] width 33 height 33
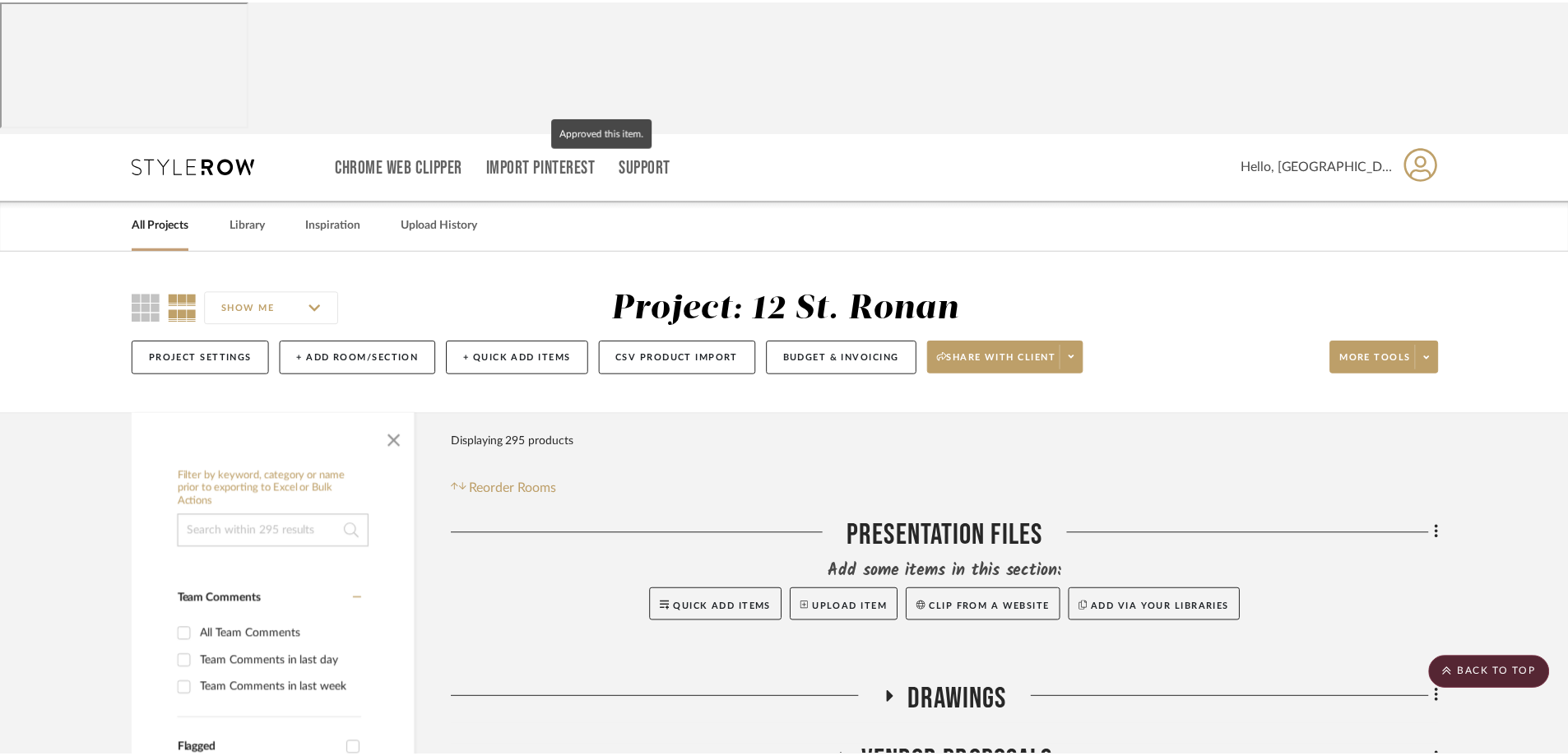
scroll to position [2485, 0]
